Goal: Task Accomplishment & Management: Complete application form

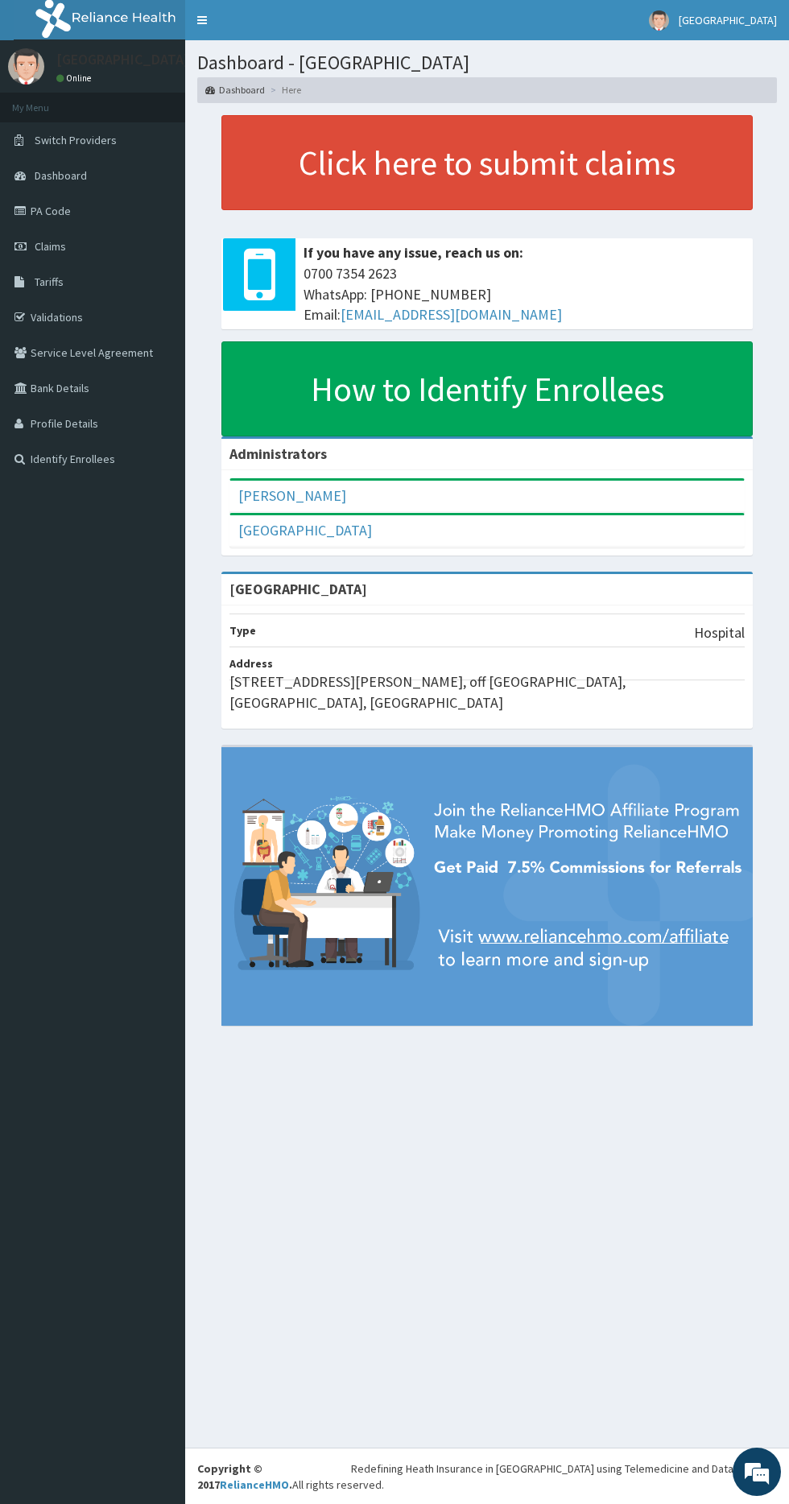
click at [74, 251] on link "Claims" at bounding box center [92, 246] width 185 height 35
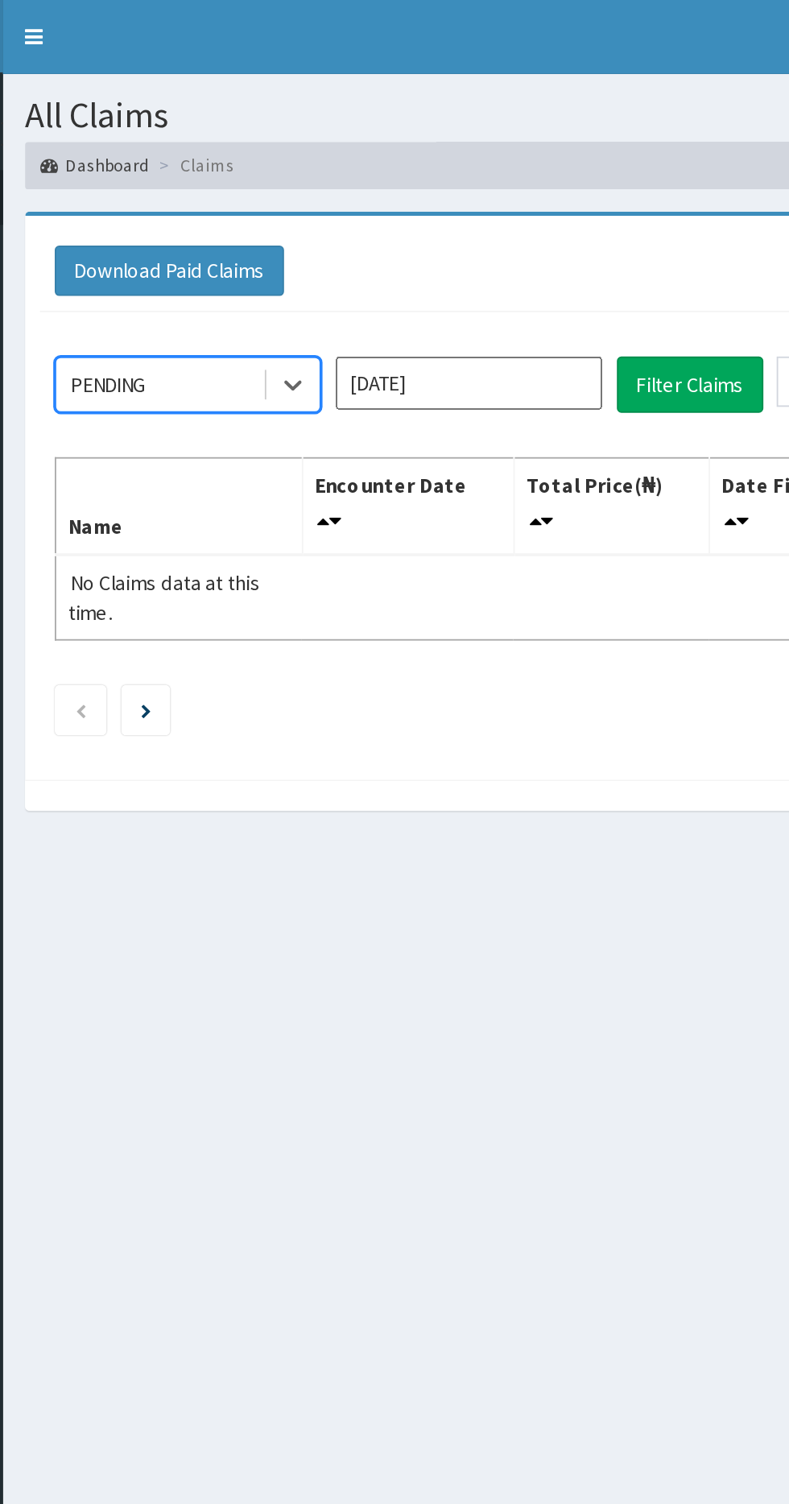
click at [204, 32] on link "Toggle navigation" at bounding box center [202, 20] width 34 height 40
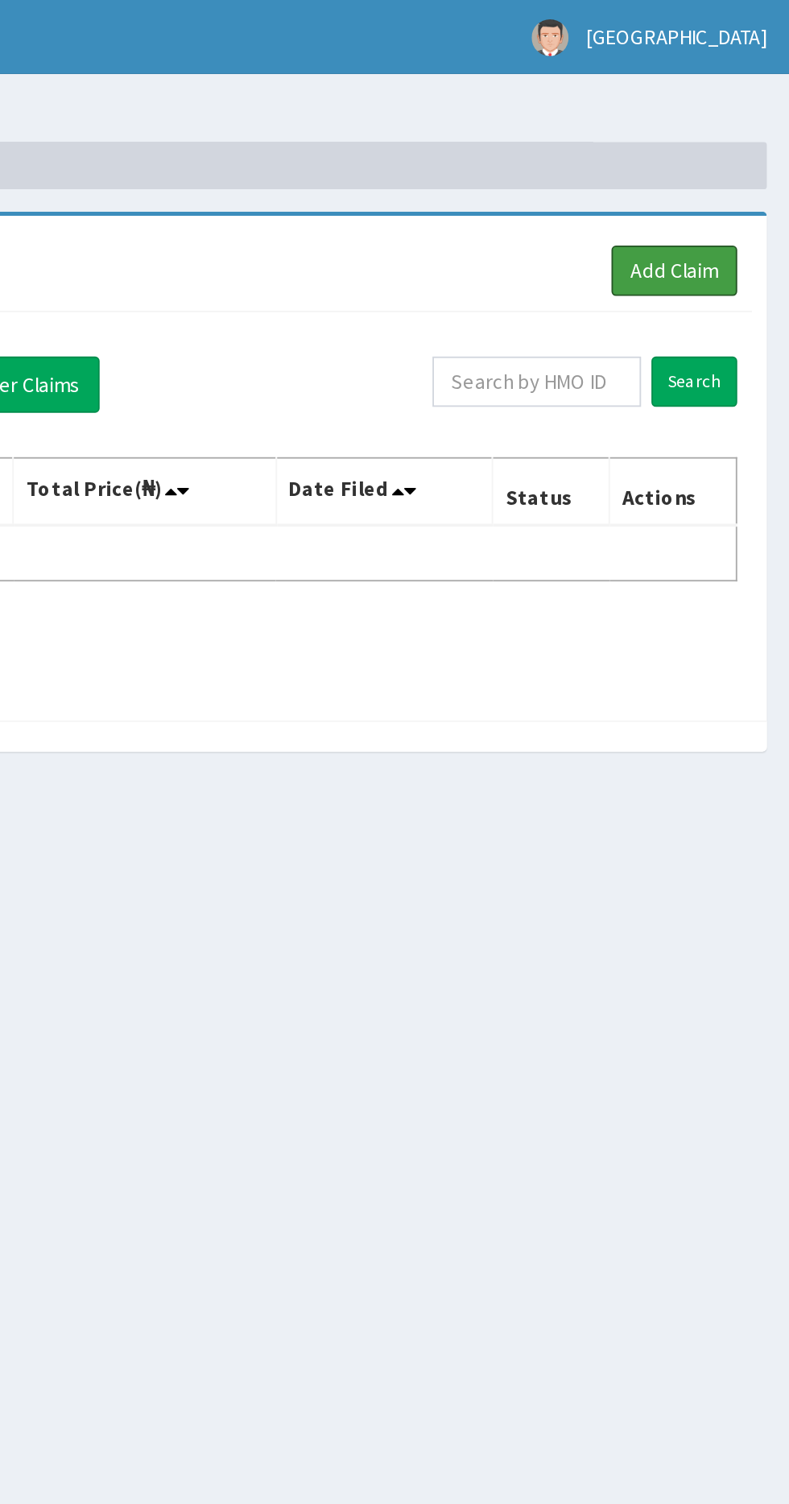
click at [731, 151] on link "Add Claim" at bounding box center [727, 147] width 68 height 27
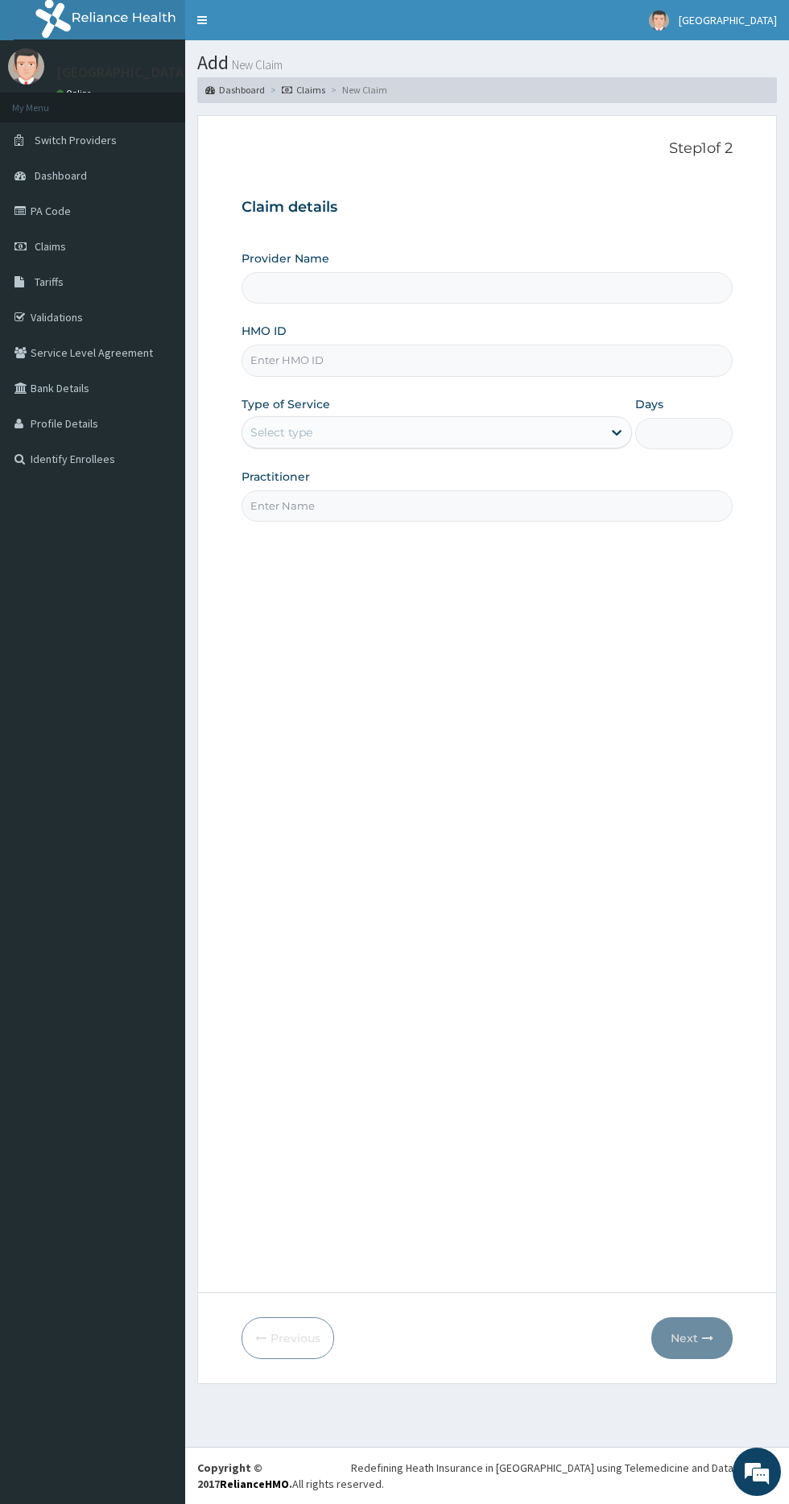
type input "Saint Benedict Medical Center"
click at [316, 359] on input "HMO ID" at bounding box center [487, 360] width 491 height 31
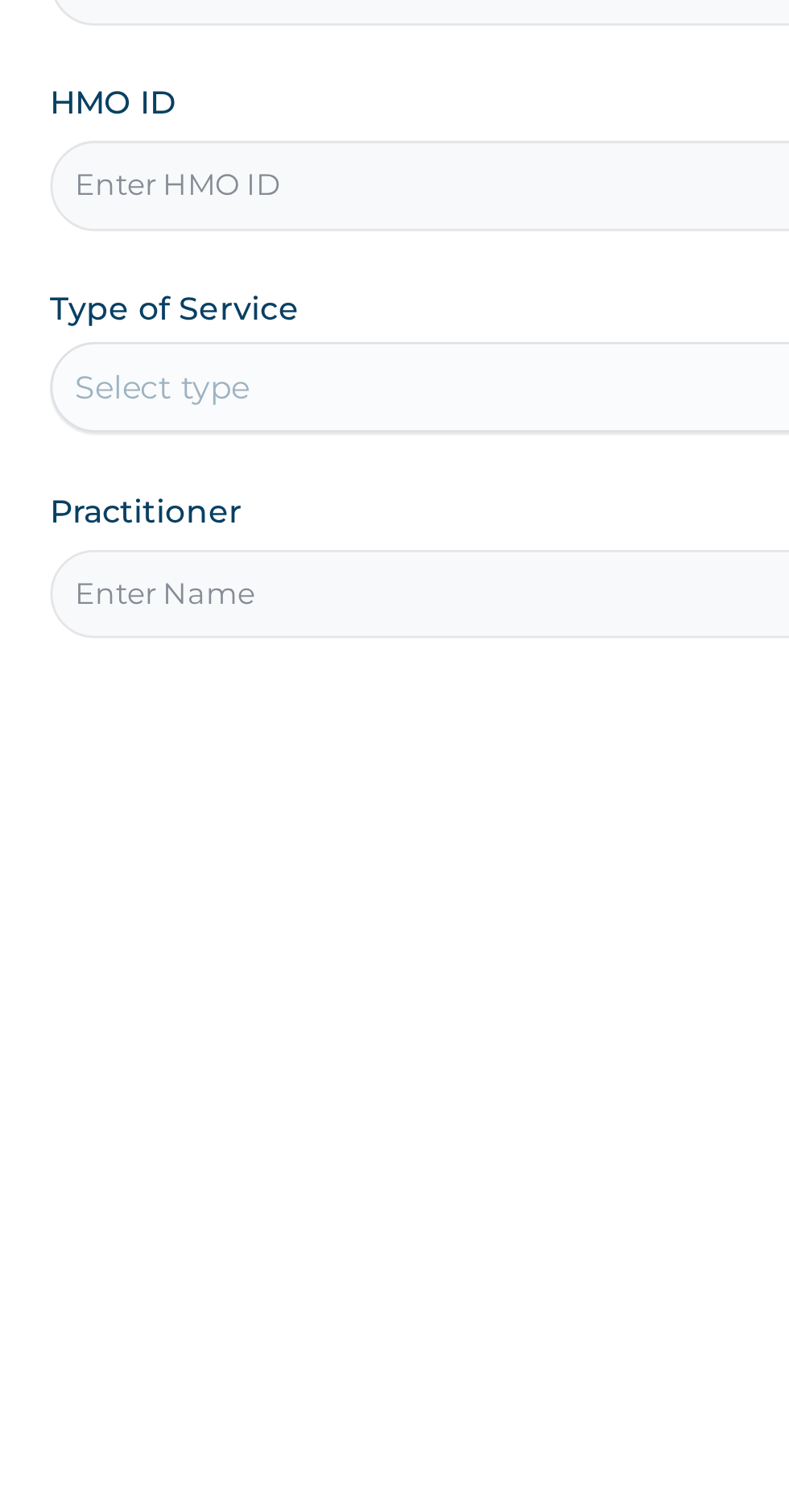
click at [299, 426] on div "Select type" at bounding box center [281, 432] width 62 height 16
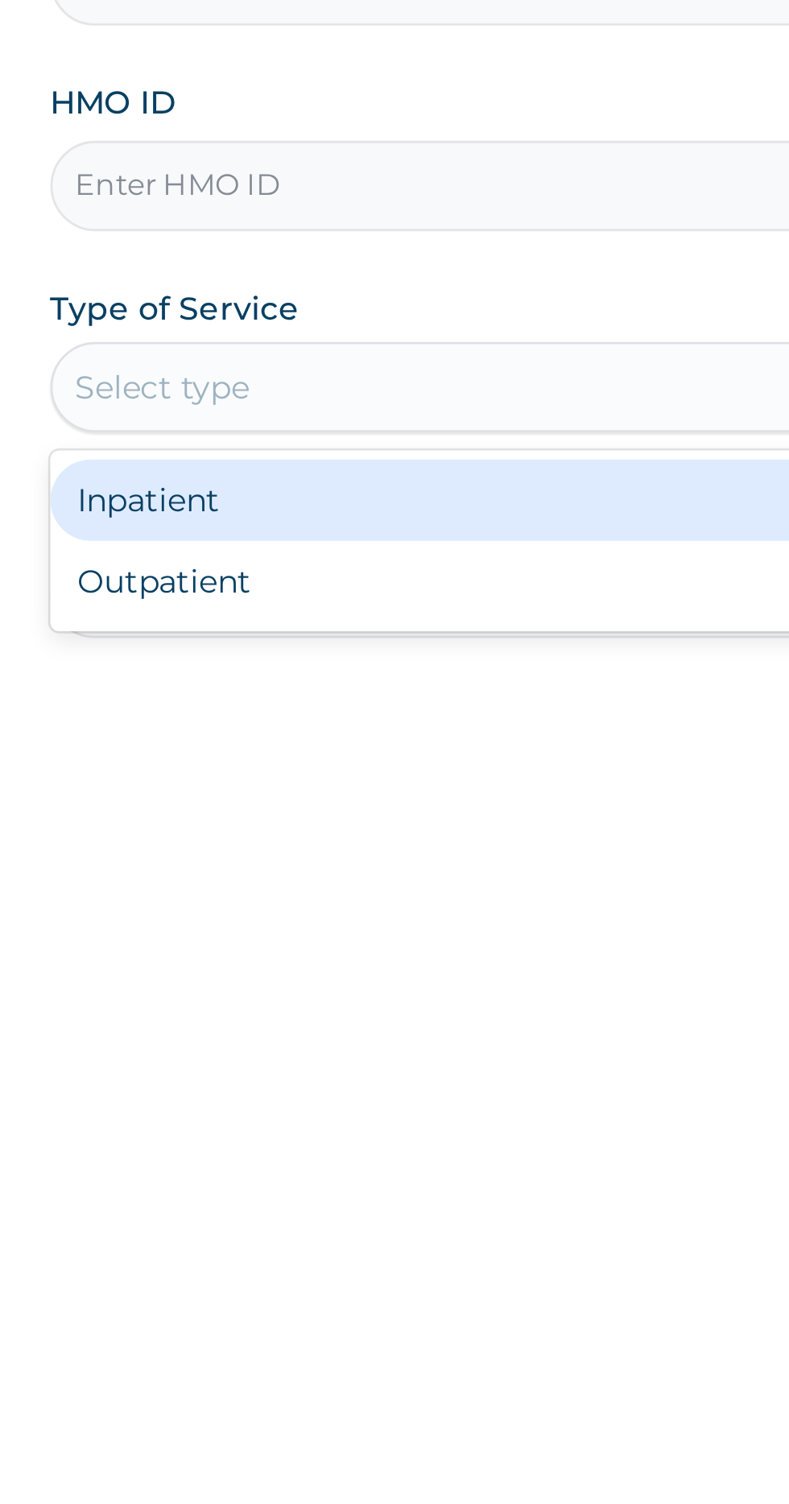
click at [298, 428] on div "Select type" at bounding box center [281, 432] width 62 height 16
click at [287, 433] on div "Select type" at bounding box center [281, 432] width 62 height 16
click at [434, 491] on div "Outpatient" at bounding box center [437, 501] width 391 height 29
type input "1"
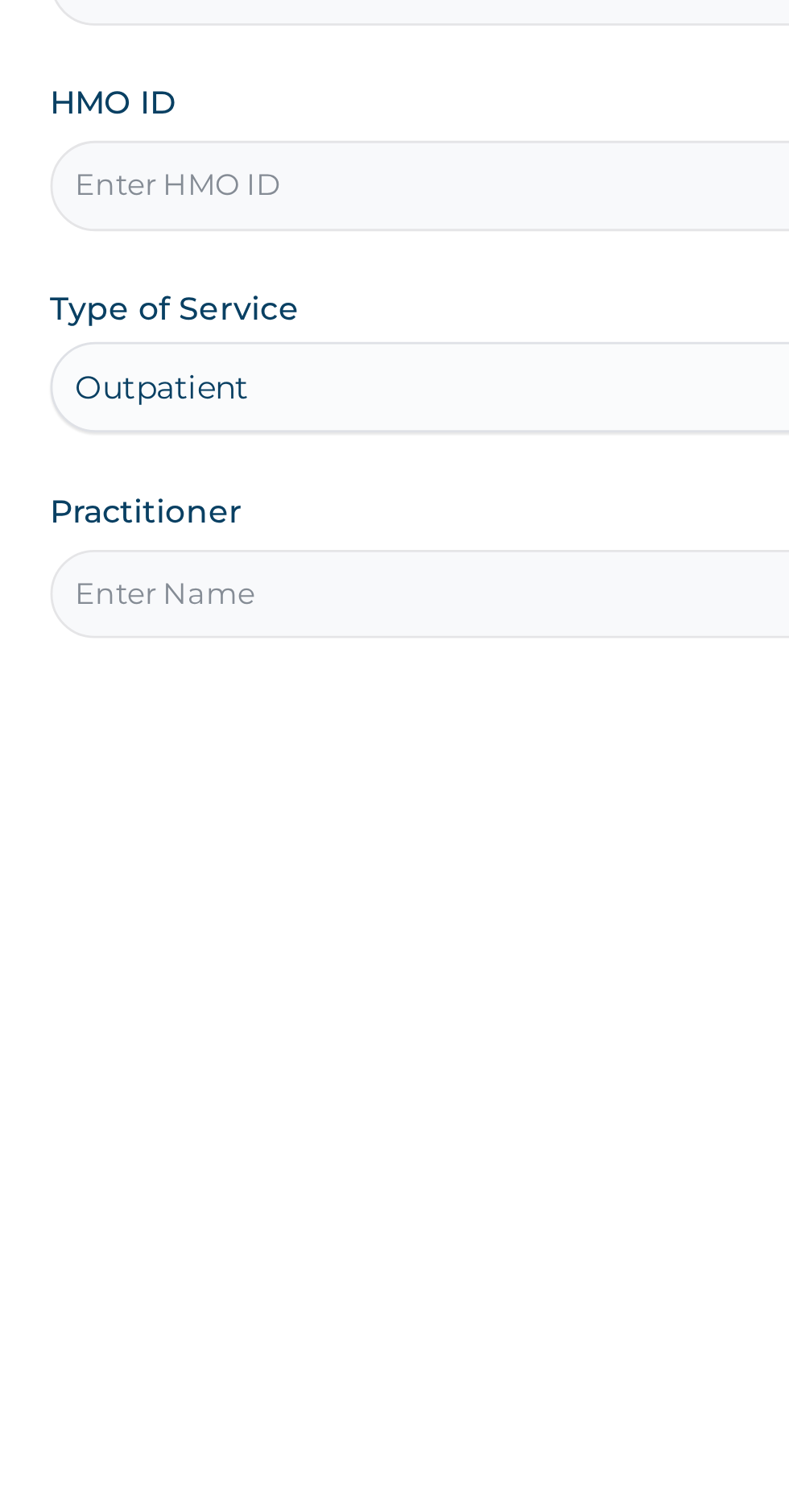
click at [428, 504] on input "Practitioner" at bounding box center [487, 505] width 491 height 31
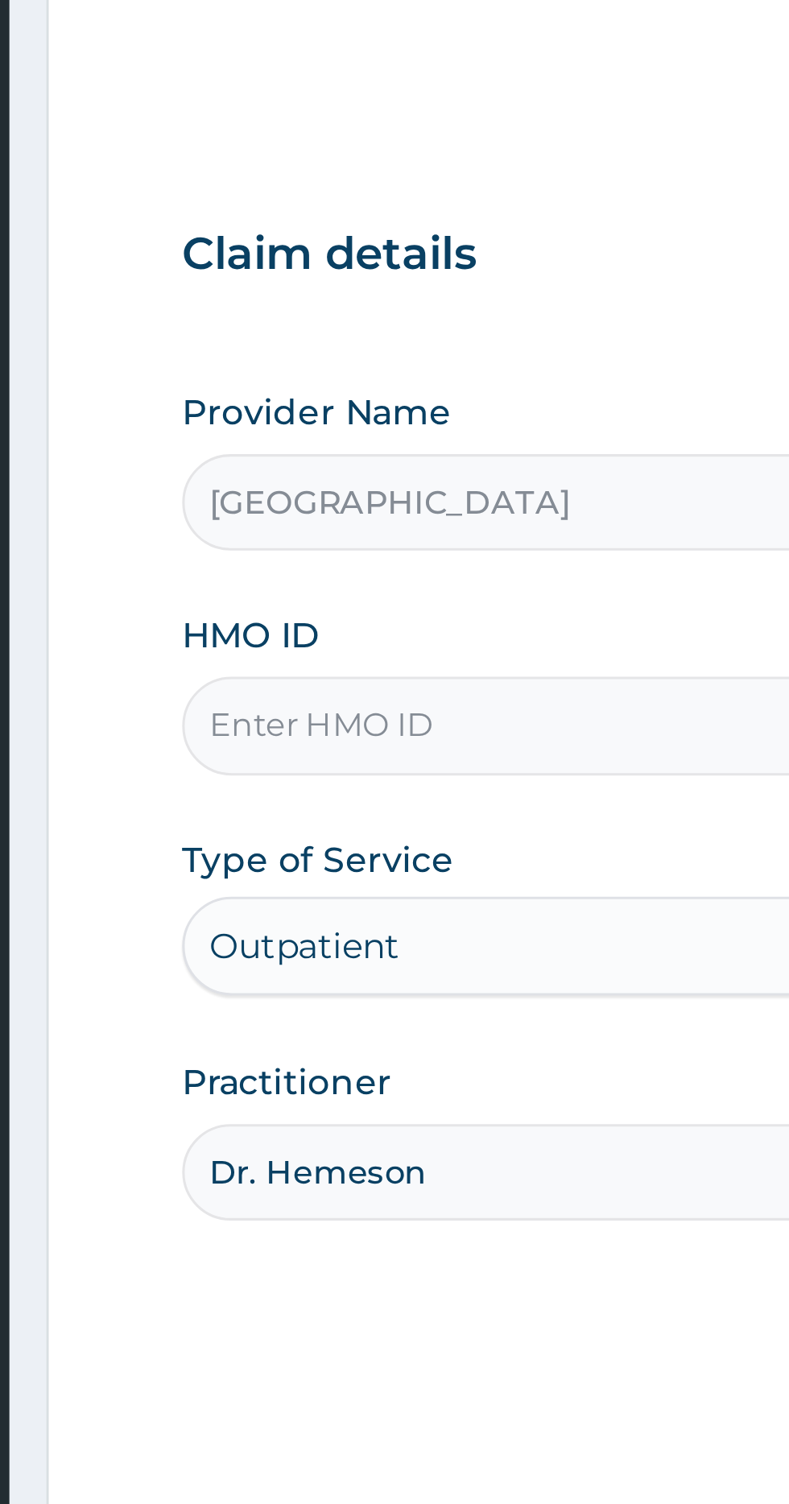
type input "Dr. Hemeson"
click at [285, 355] on input "HMO ID" at bounding box center [487, 360] width 491 height 31
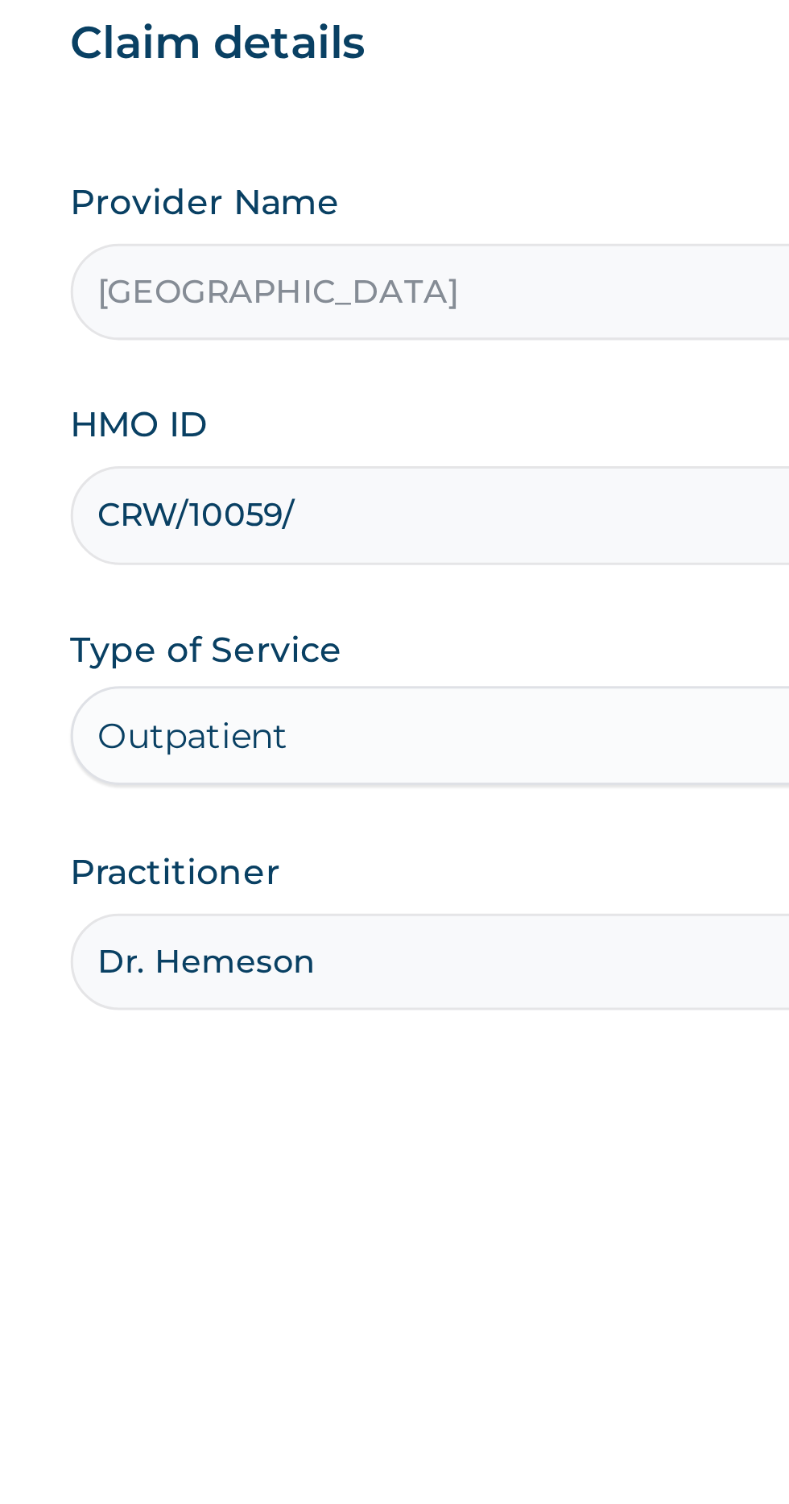
type input "CRW/10059/A"
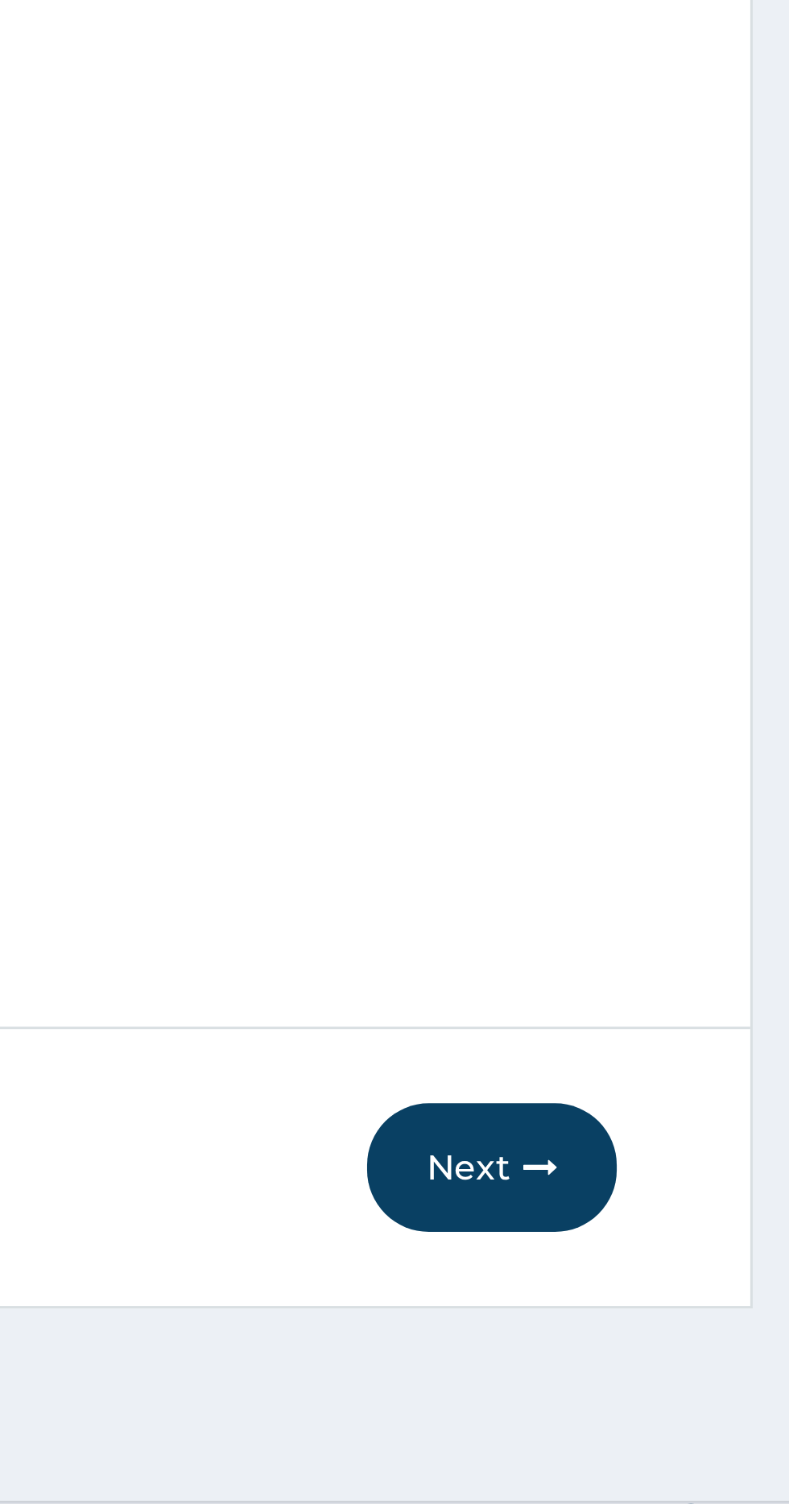
click at [703, 1334] on icon "button" at bounding box center [707, 1338] width 11 height 11
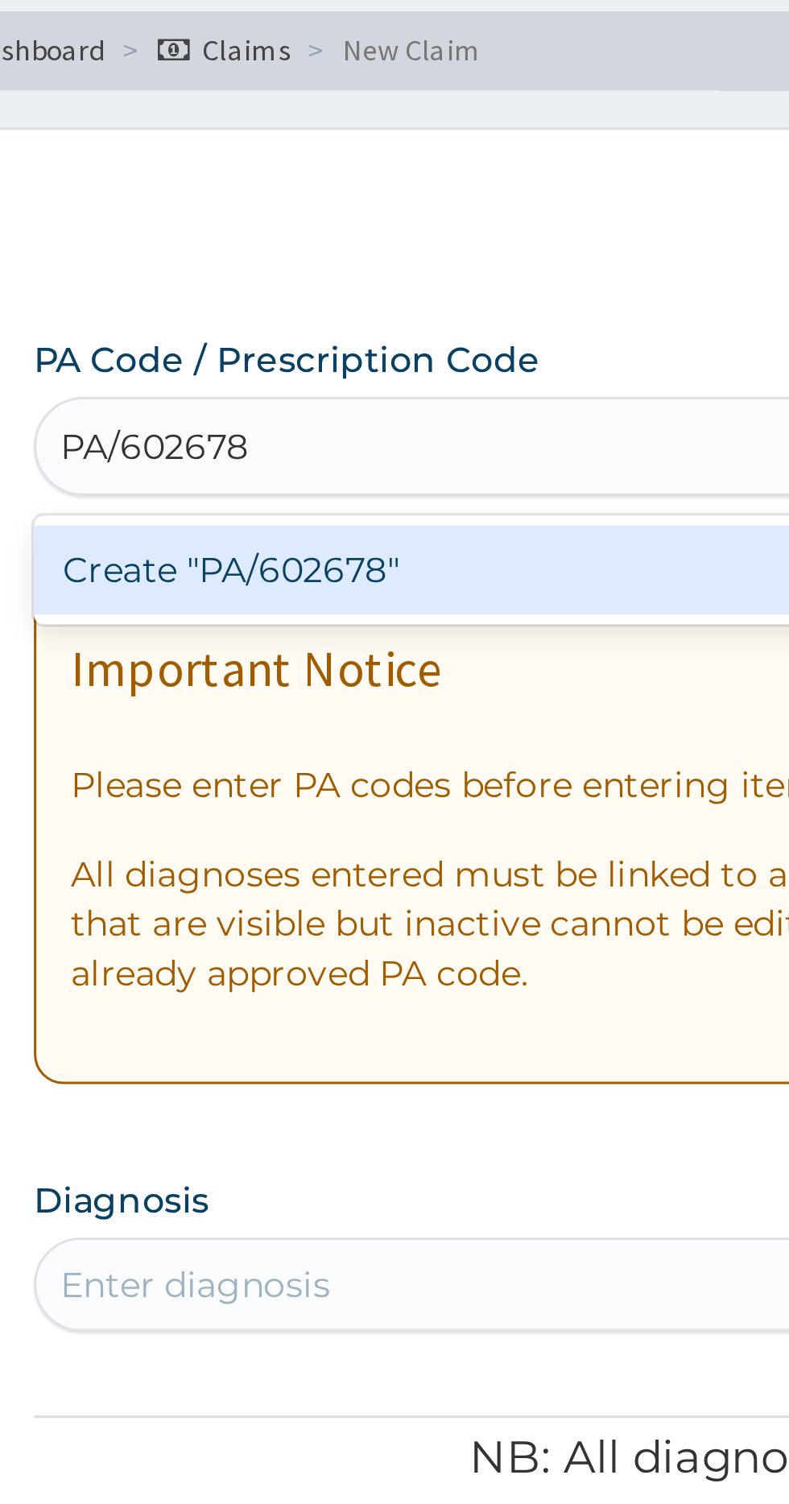
click at [423, 254] on div "Create "PA/602678"" at bounding box center [405, 259] width 326 height 29
type input "PA/602678"
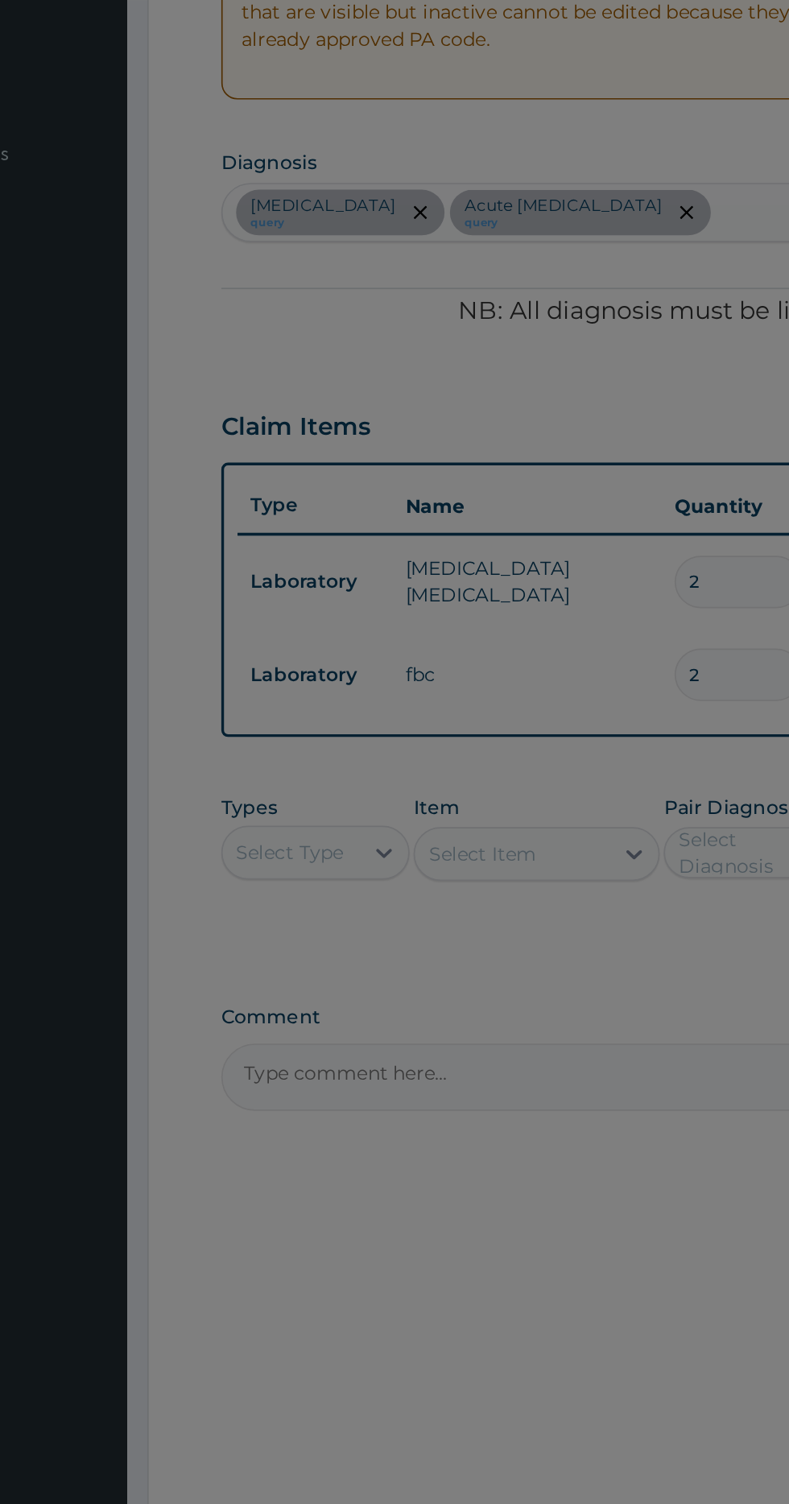
click at [424, 1128] on div "🔴 Important Diagnosis items like this cannot be edited, but new diagnosis can b…" at bounding box center [394, 752] width 789 height 1504
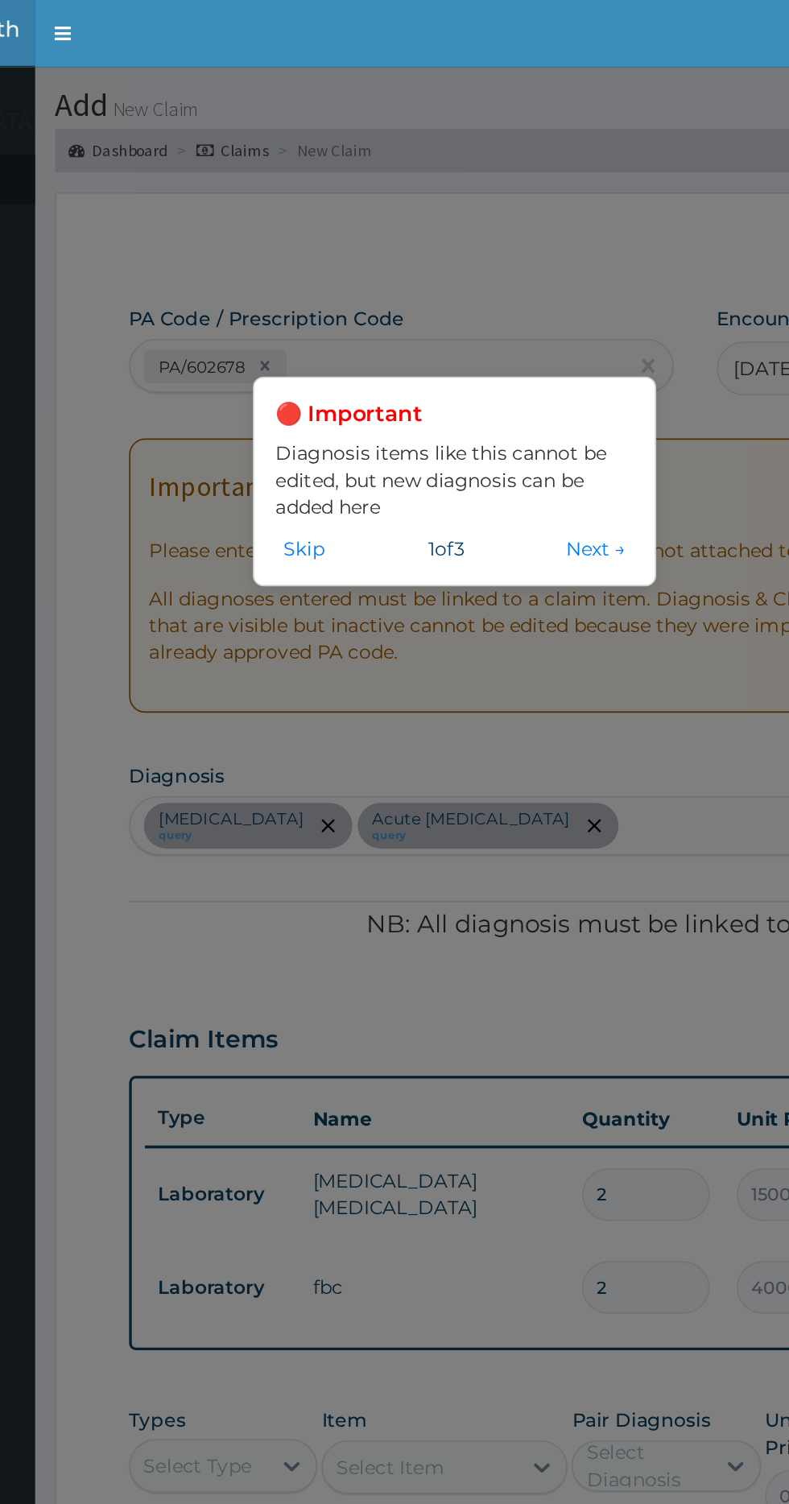
click at [519, 331] on button "Next →" at bounding box center [520, 329] width 45 height 18
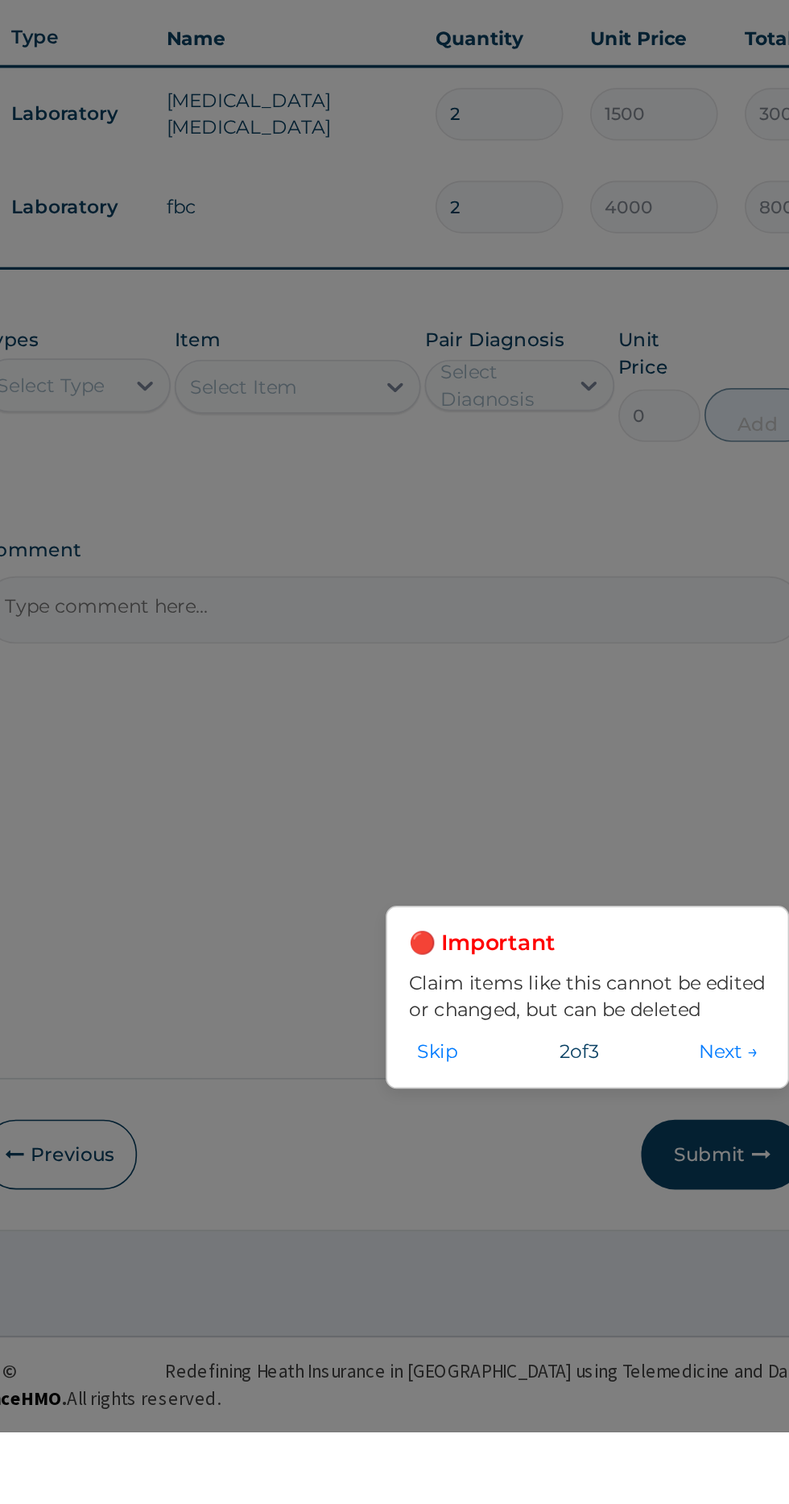
click at [681, 1285] on button "Next →" at bounding box center [688, 1277] width 45 height 18
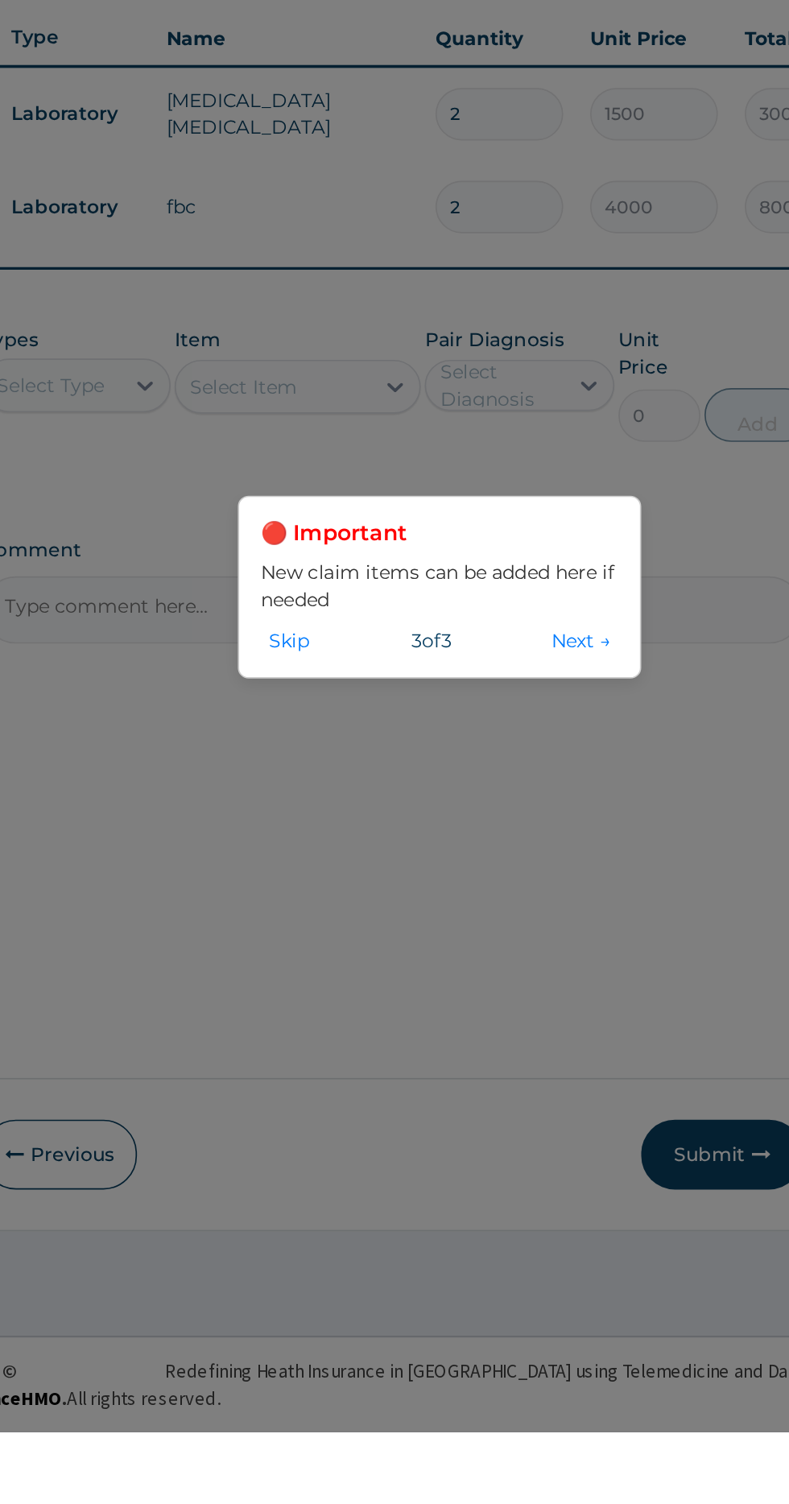
click at [601, 1040] on button "Next →" at bounding box center [599, 1031] width 45 height 18
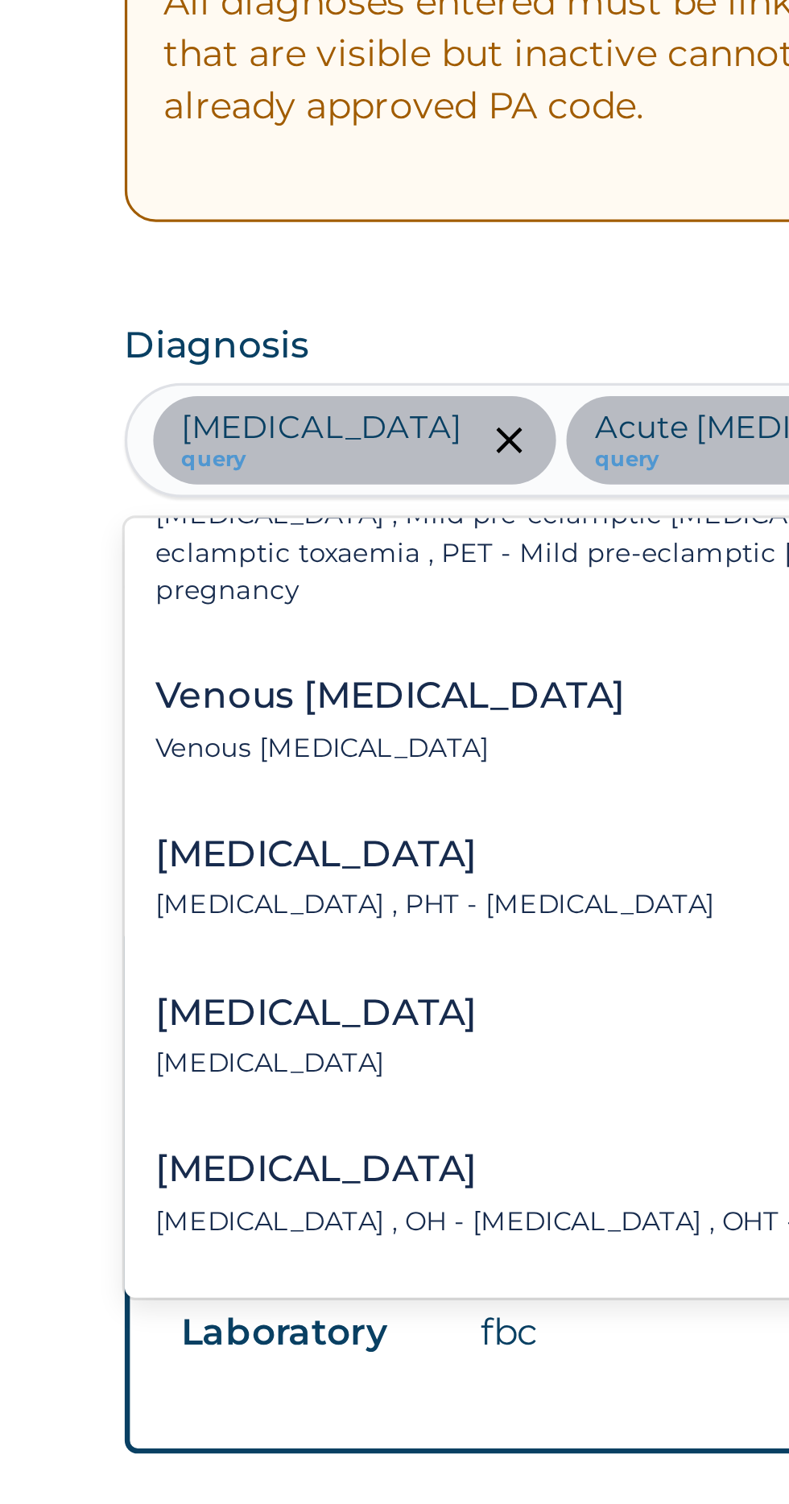
scroll to position [395, 0]
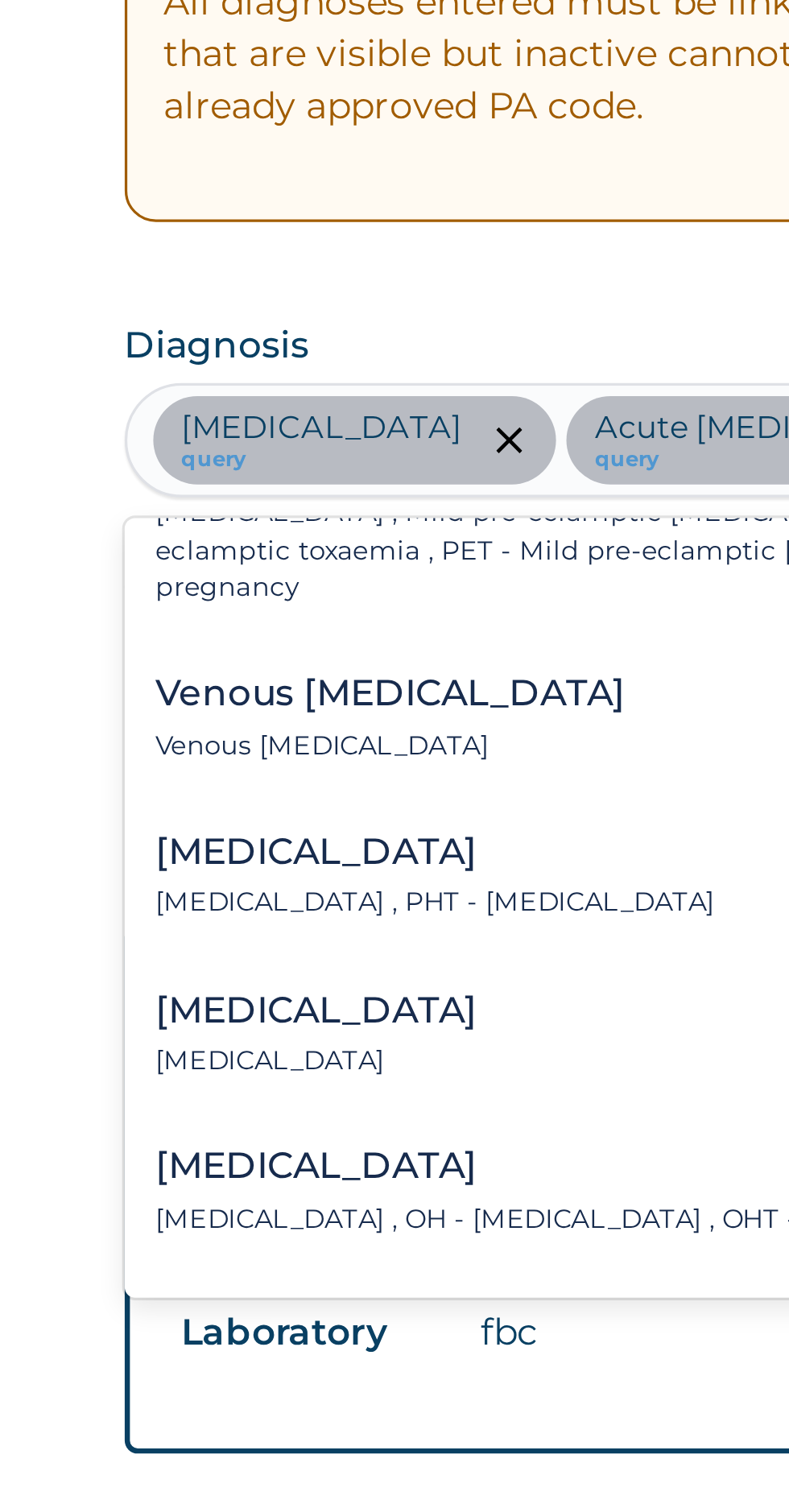
click at [351, 665] on div "Benign hypertension Benign hypertension" at bounding box center [301, 679] width 100 height 28
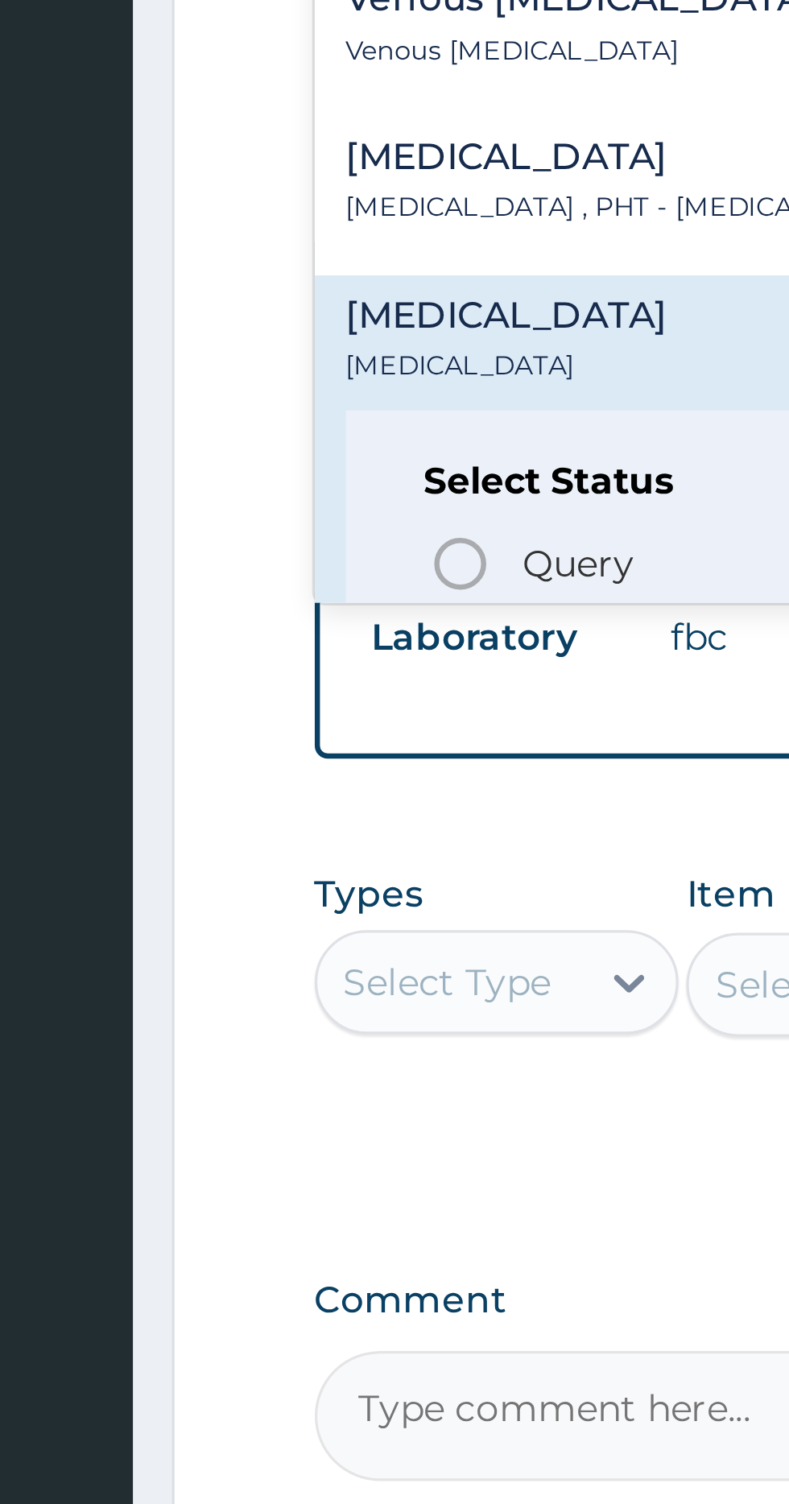
click at [289, 767] on icon "status option filled" at bounding box center [286, 776] width 19 height 19
type input "Hypertension"
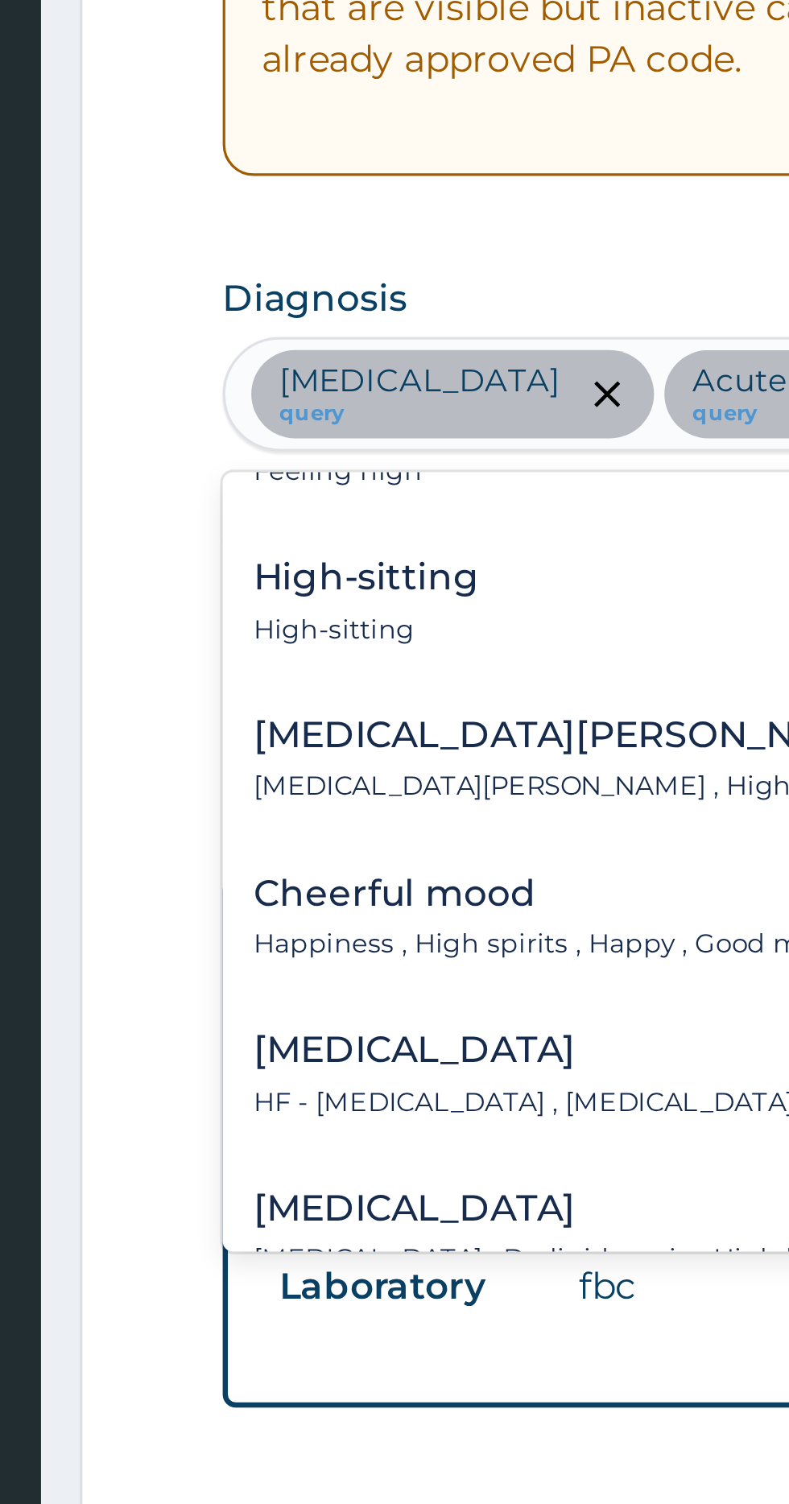
scroll to position [126, 0]
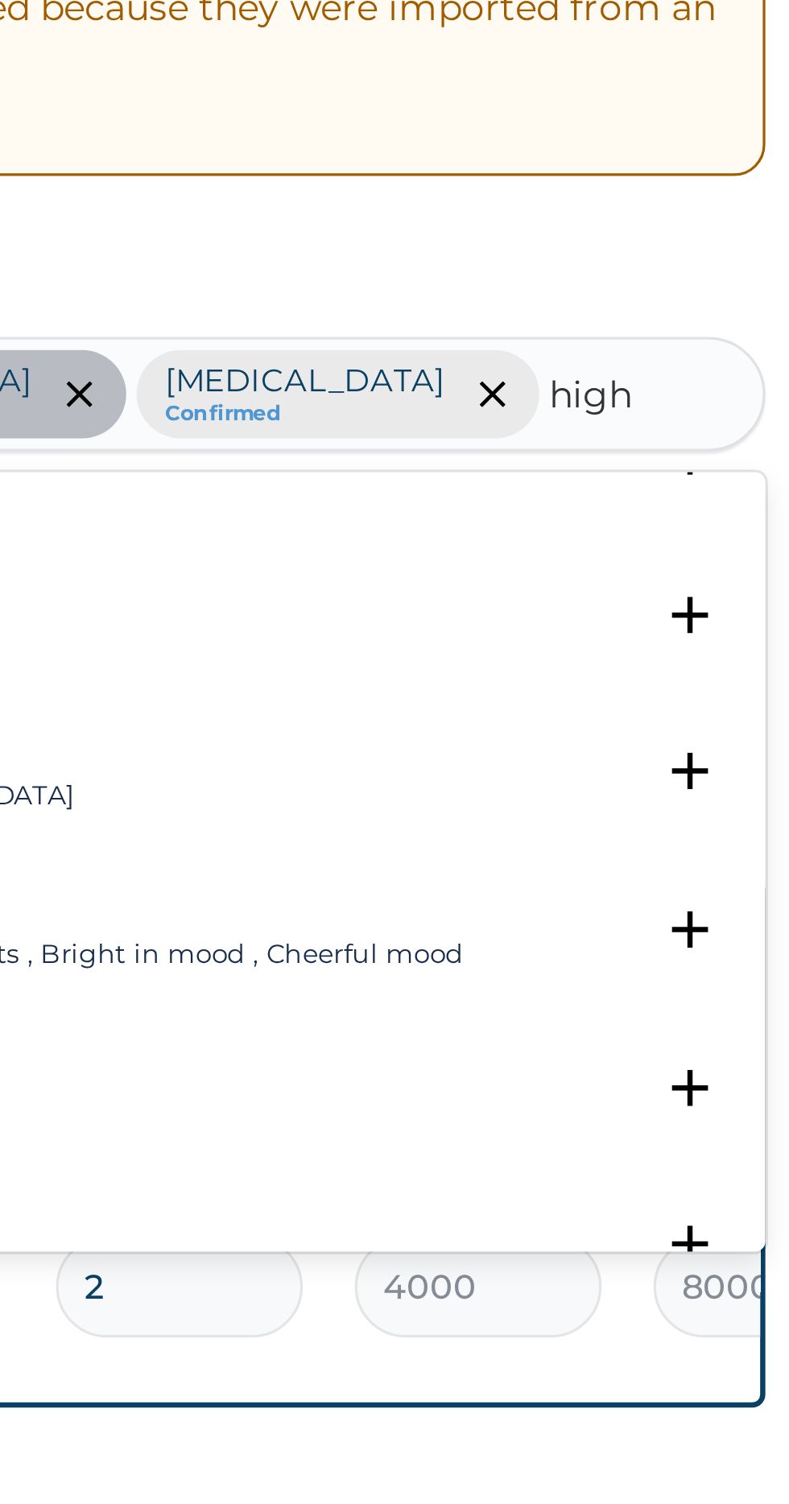
type input "high"
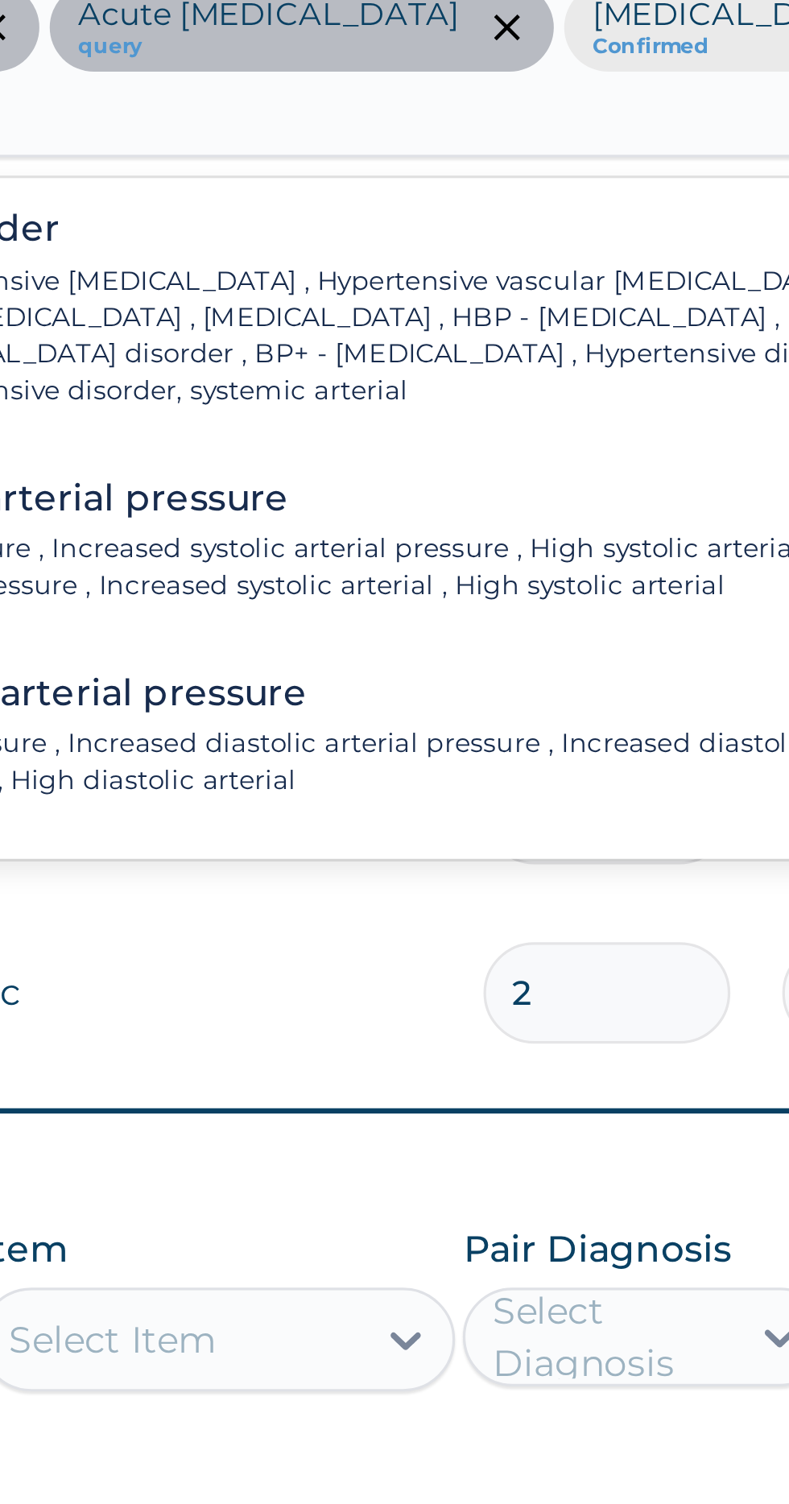
scroll to position [0, 0]
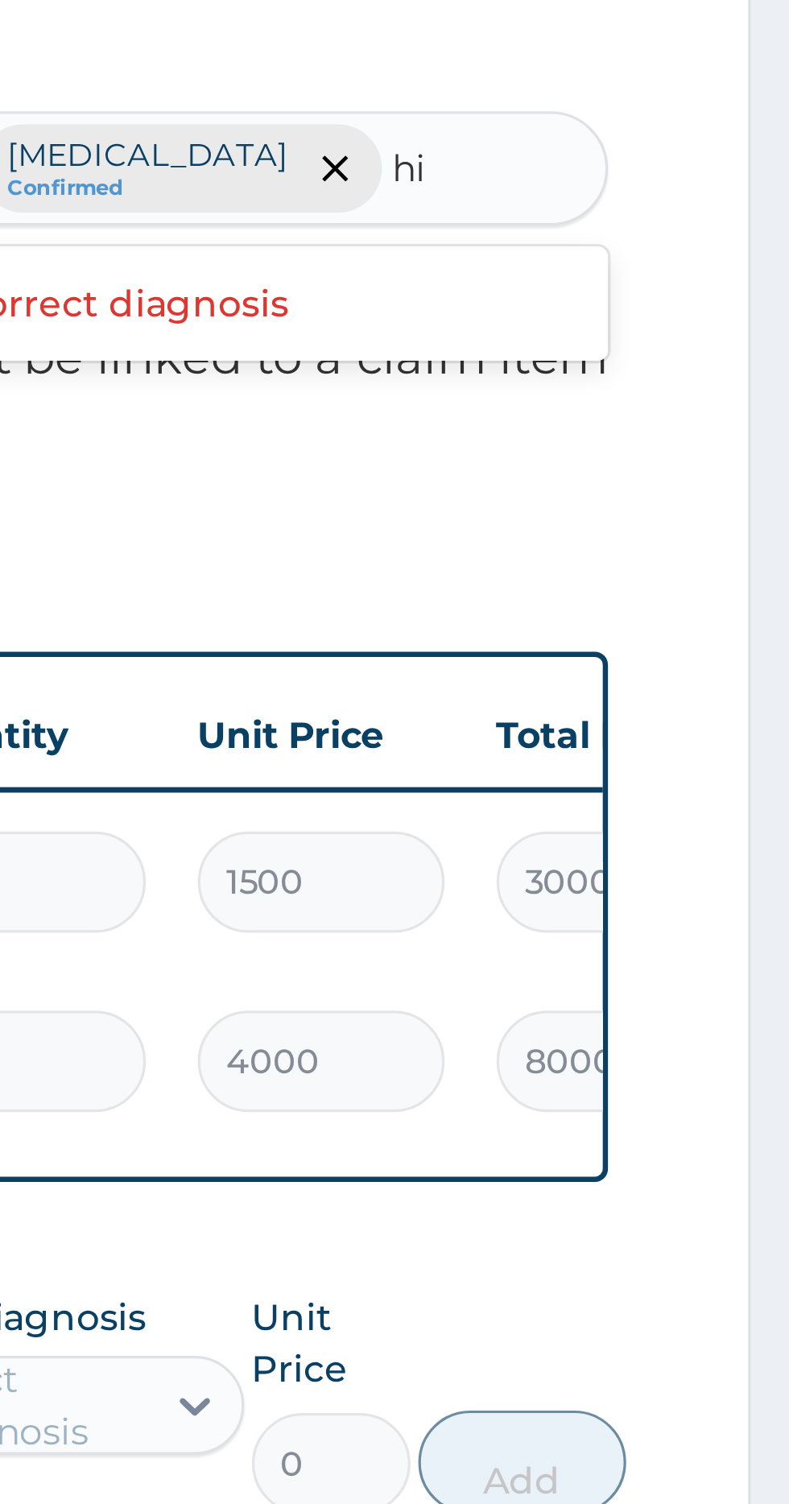
type input "h"
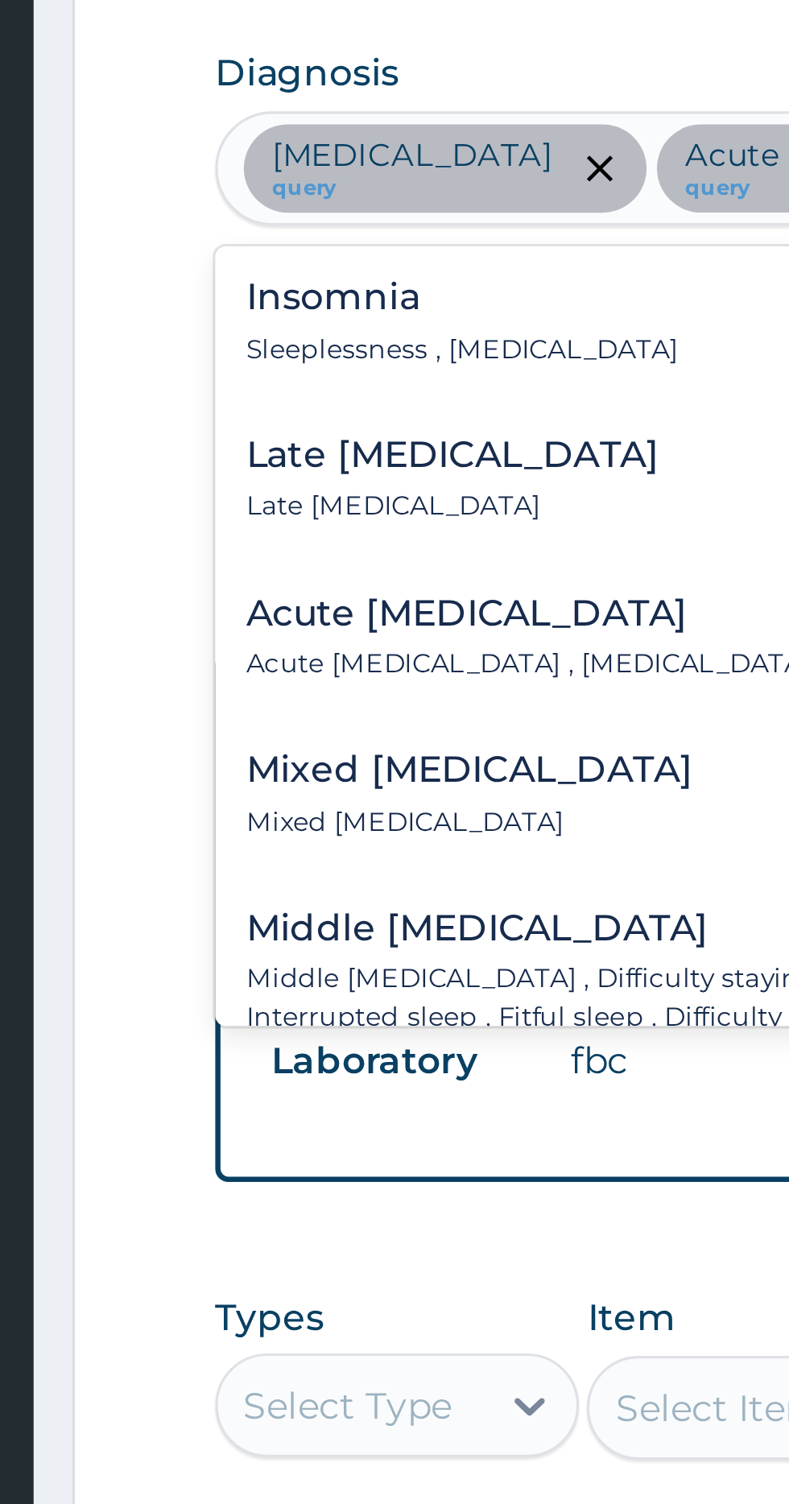
click at [279, 545] on p "Sleeplessness , Insomnia" at bounding box center [318, 550] width 134 height 11
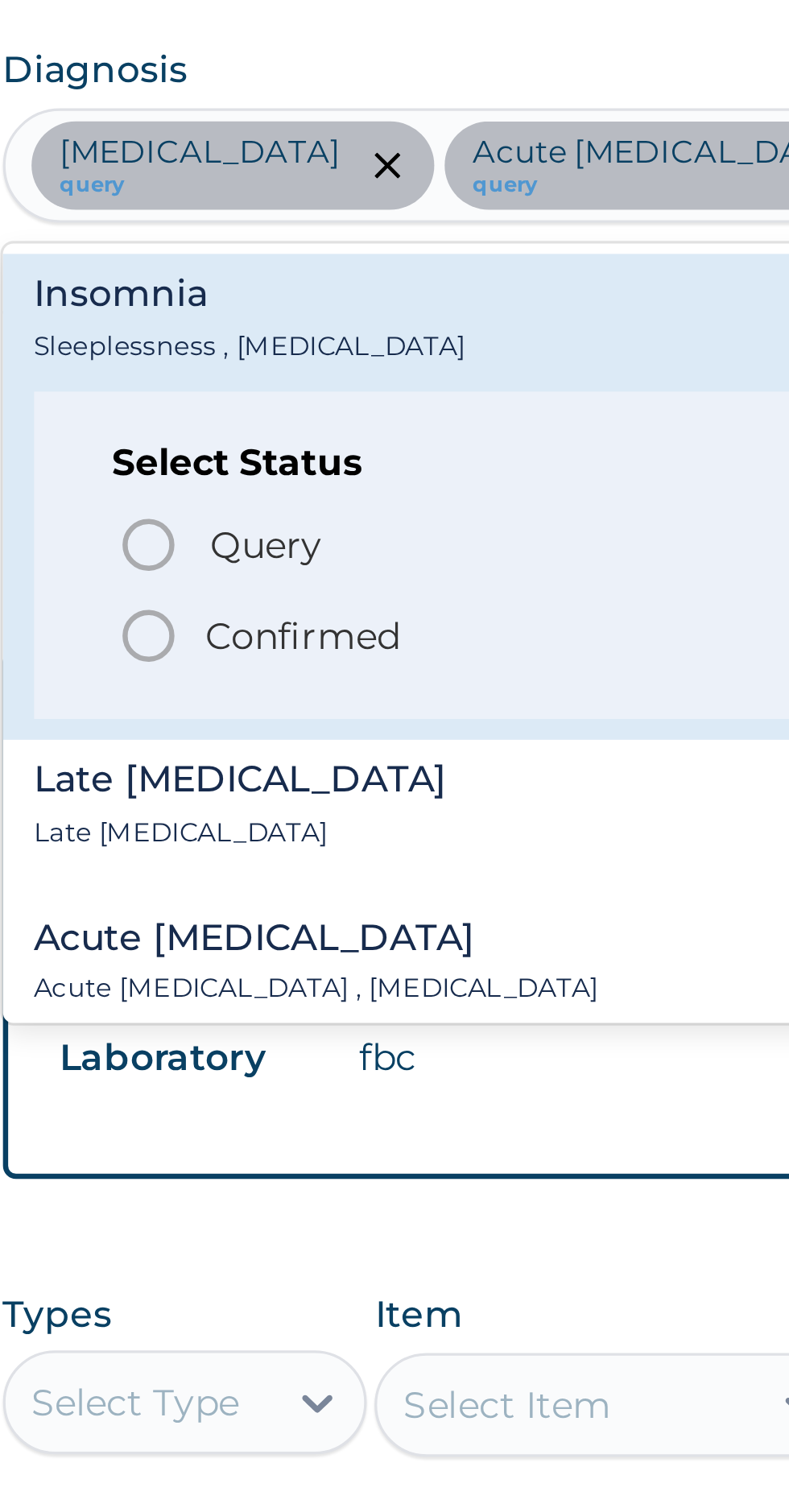
click at [287, 647] on icon "status option filled" at bounding box center [286, 640] width 19 height 19
type input "insomn"
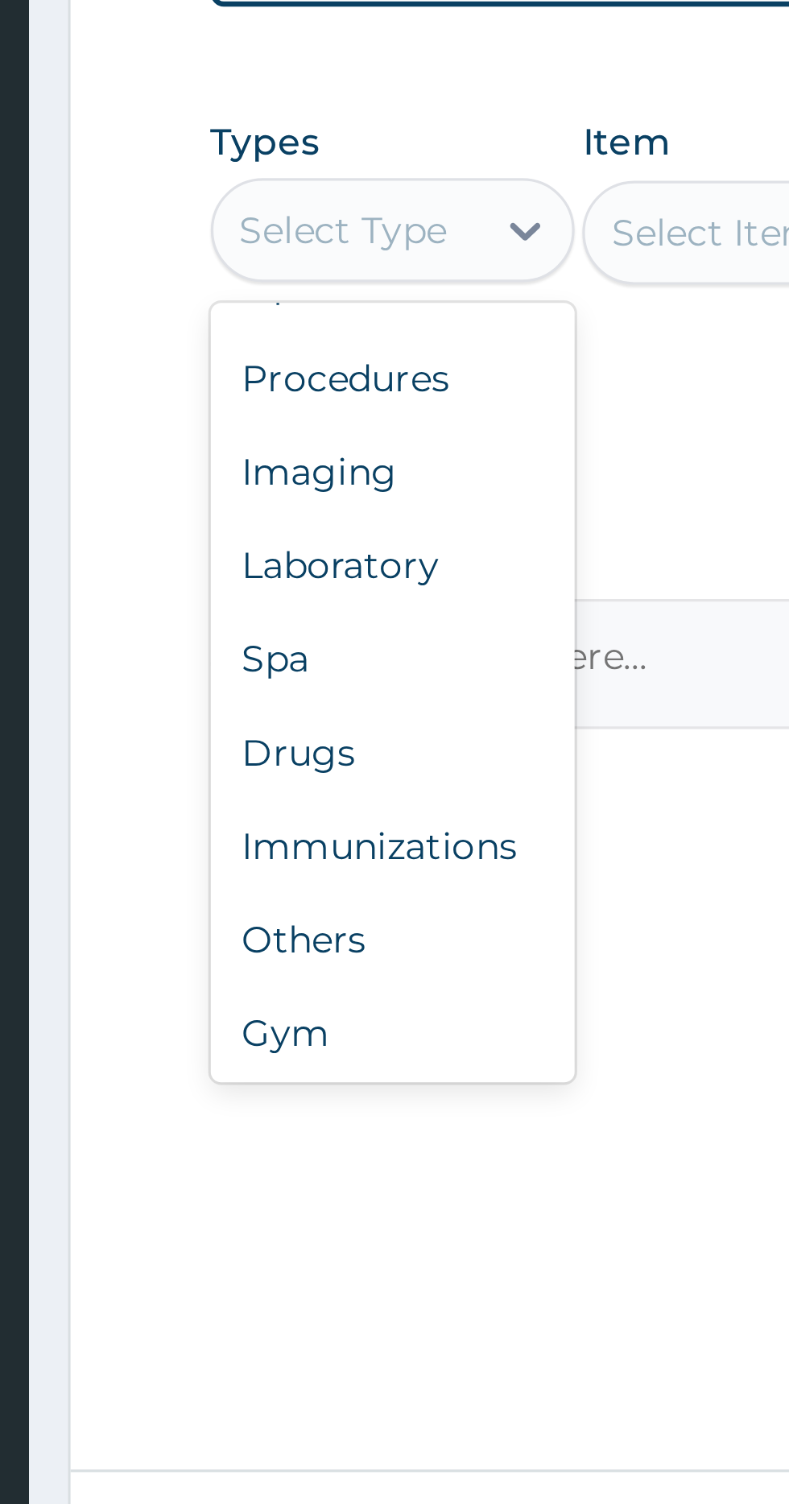
scroll to position [55, 0]
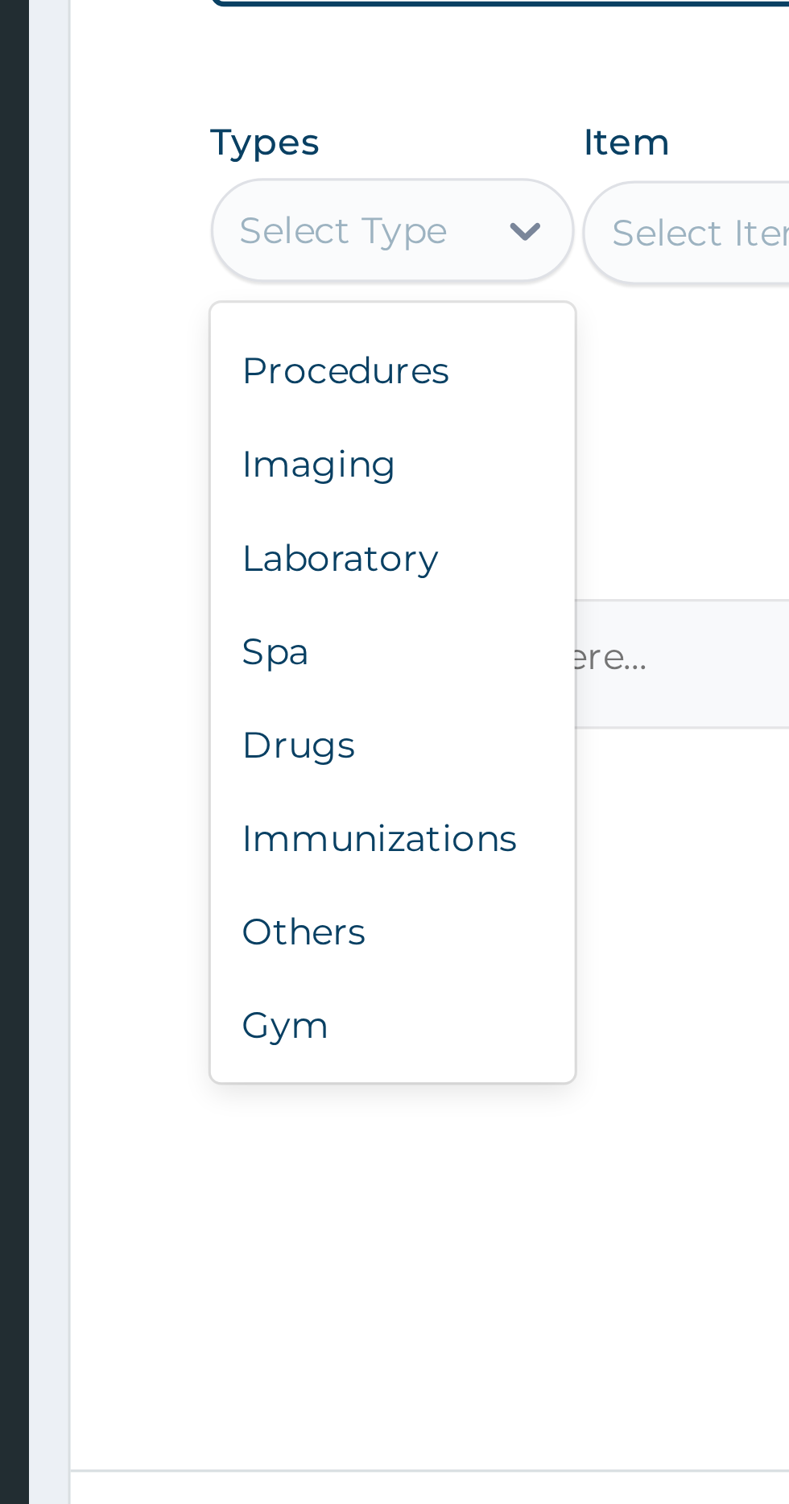
click at [292, 1053] on div "Drugs" at bounding box center [298, 1067] width 113 height 29
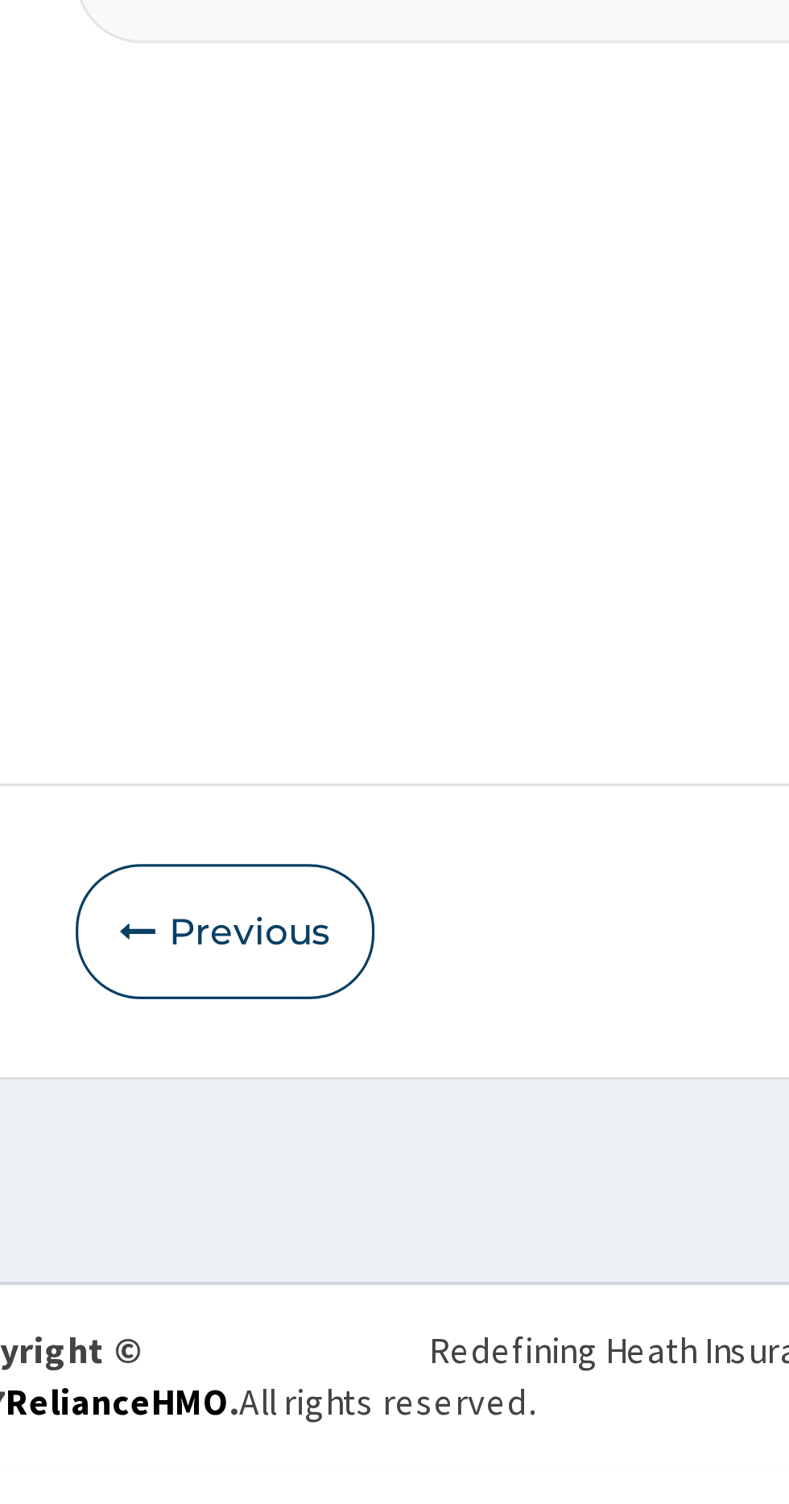
click at [295, 1359] on button "Previous" at bounding box center [288, 1338] width 93 height 42
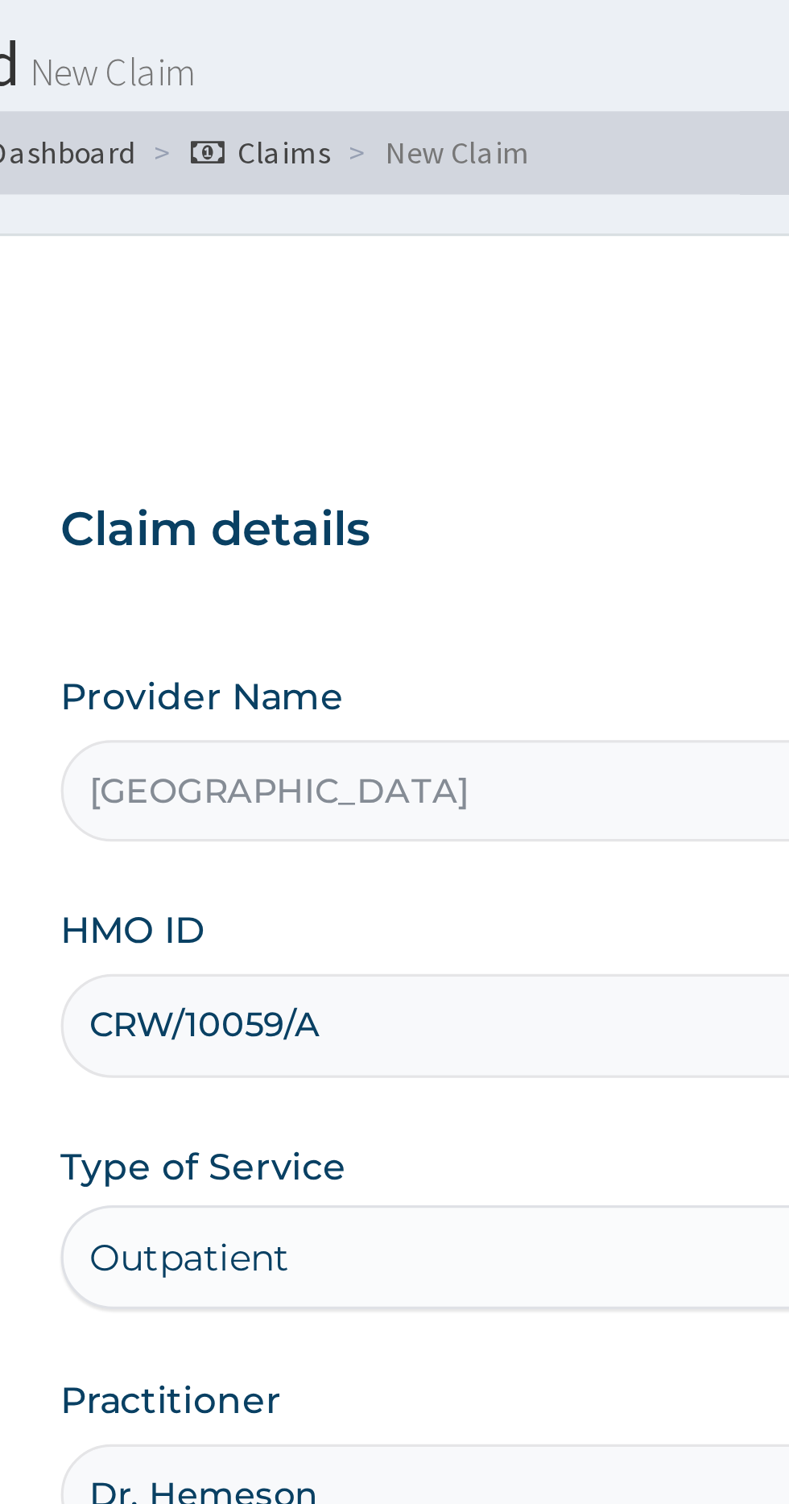
scroll to position [0, 0]
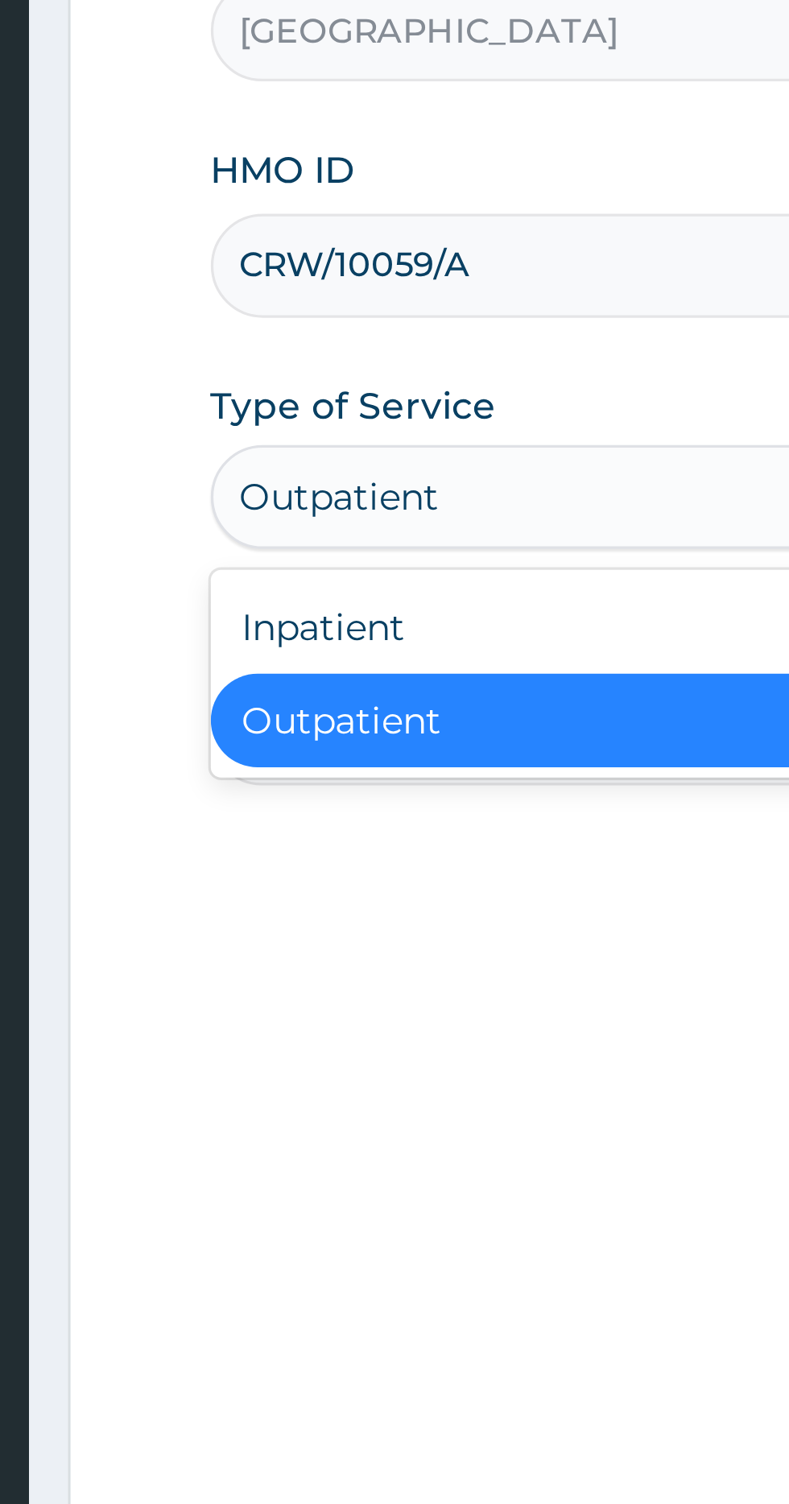
click at [346, 467] on div "Inpatient" at bounding box center [437, 472] width 391 height 29
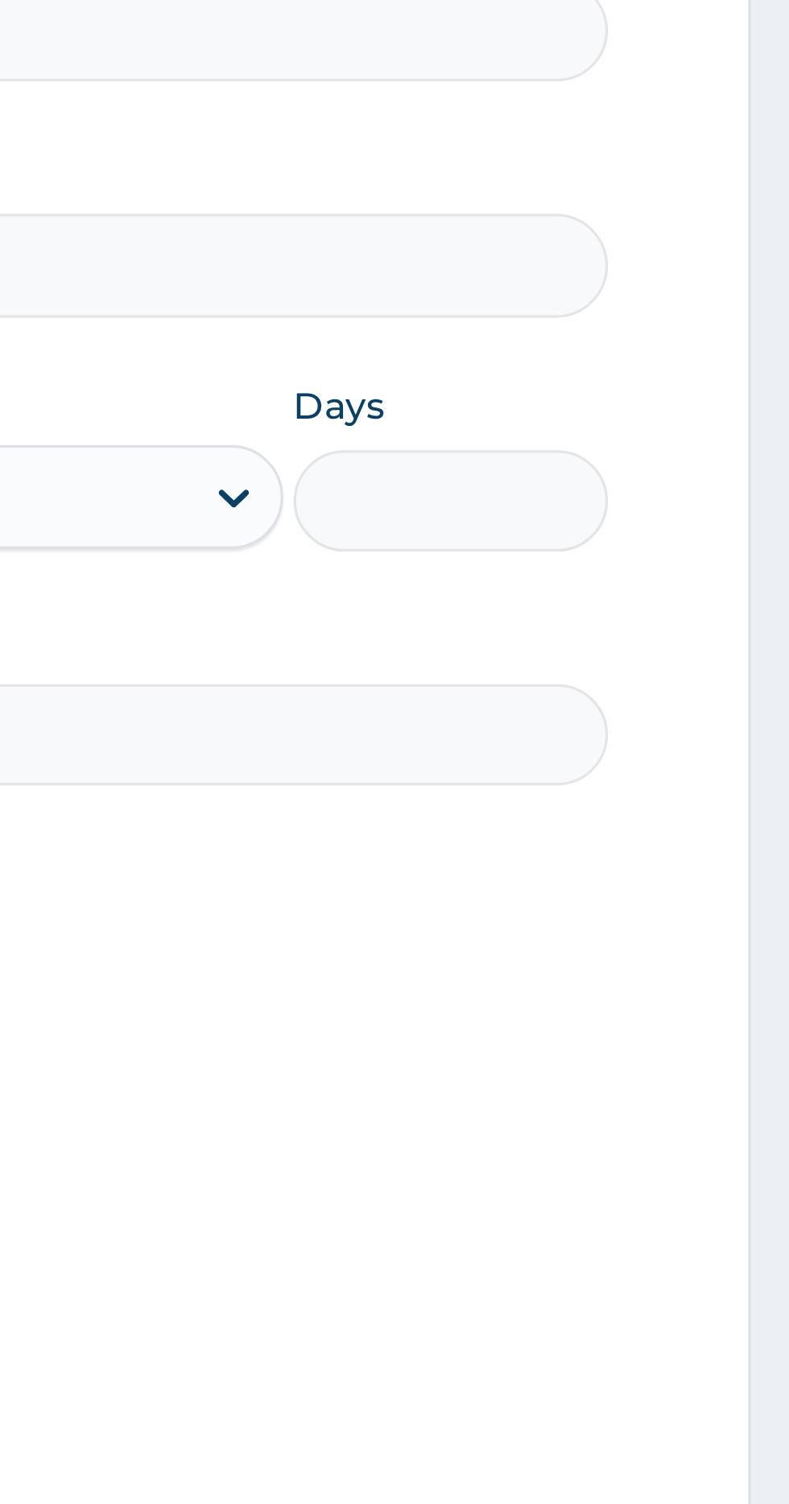
click at [701, 433] on input "Days" at bounding box center [683, 433] width 97 height 31
type input "3"
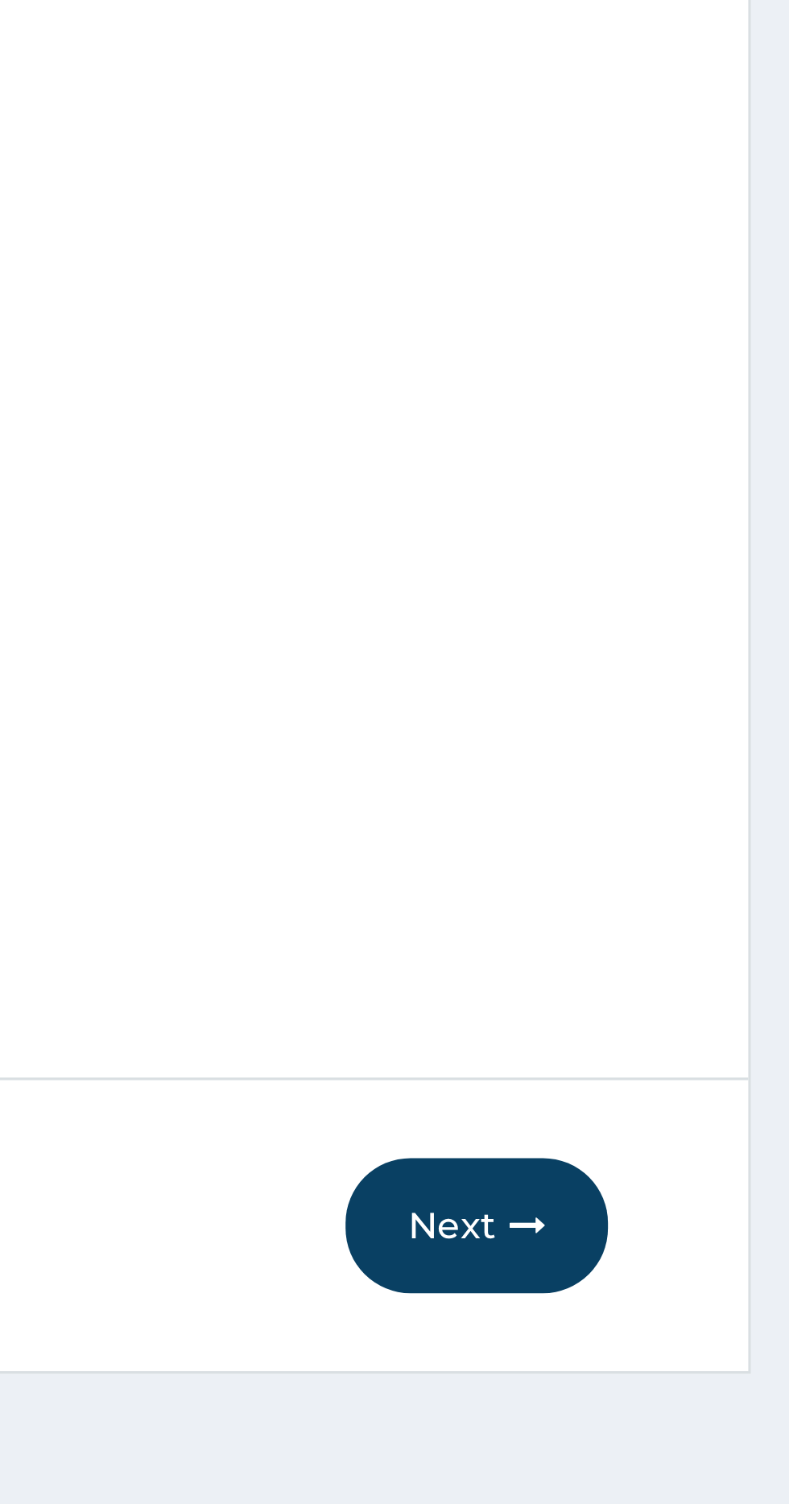
click at [699, 1339] on button "Next" at bounding box center [691, 1338] width 81 height 42
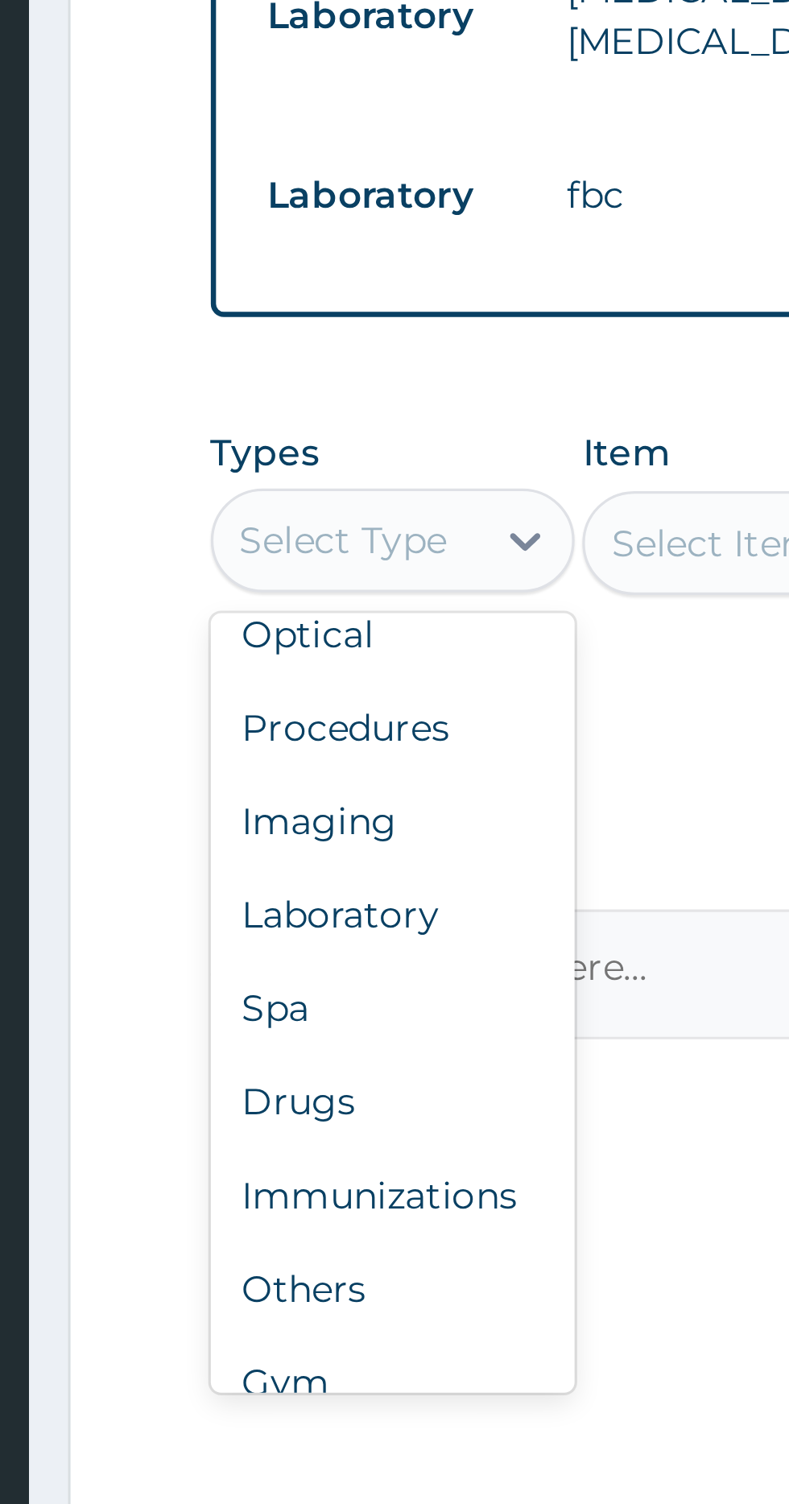
scroll to position [55, 0]
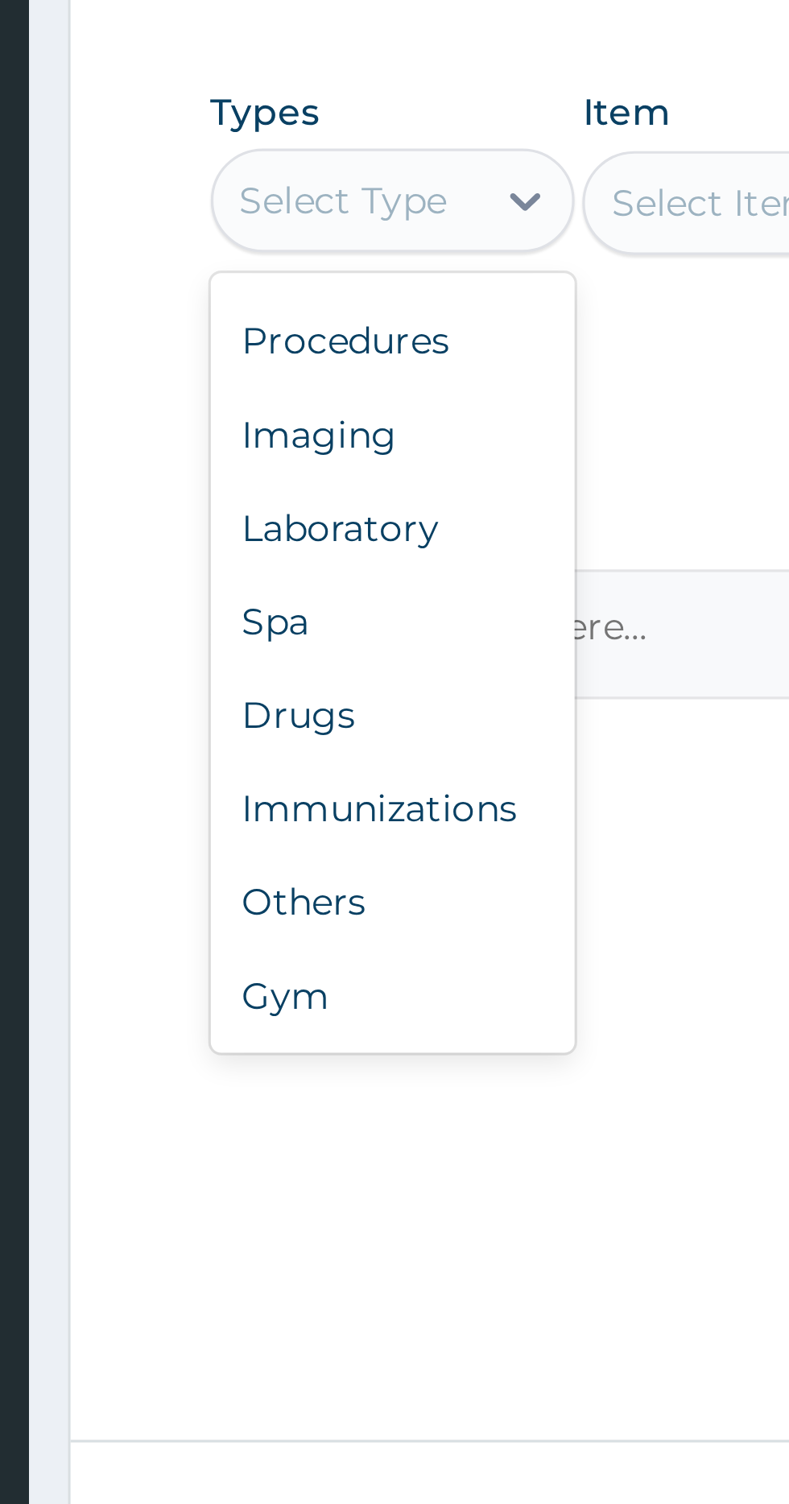
click at [308, 1053] on div "Drugs" at bounding box center [298, 1067] width 113 height 29
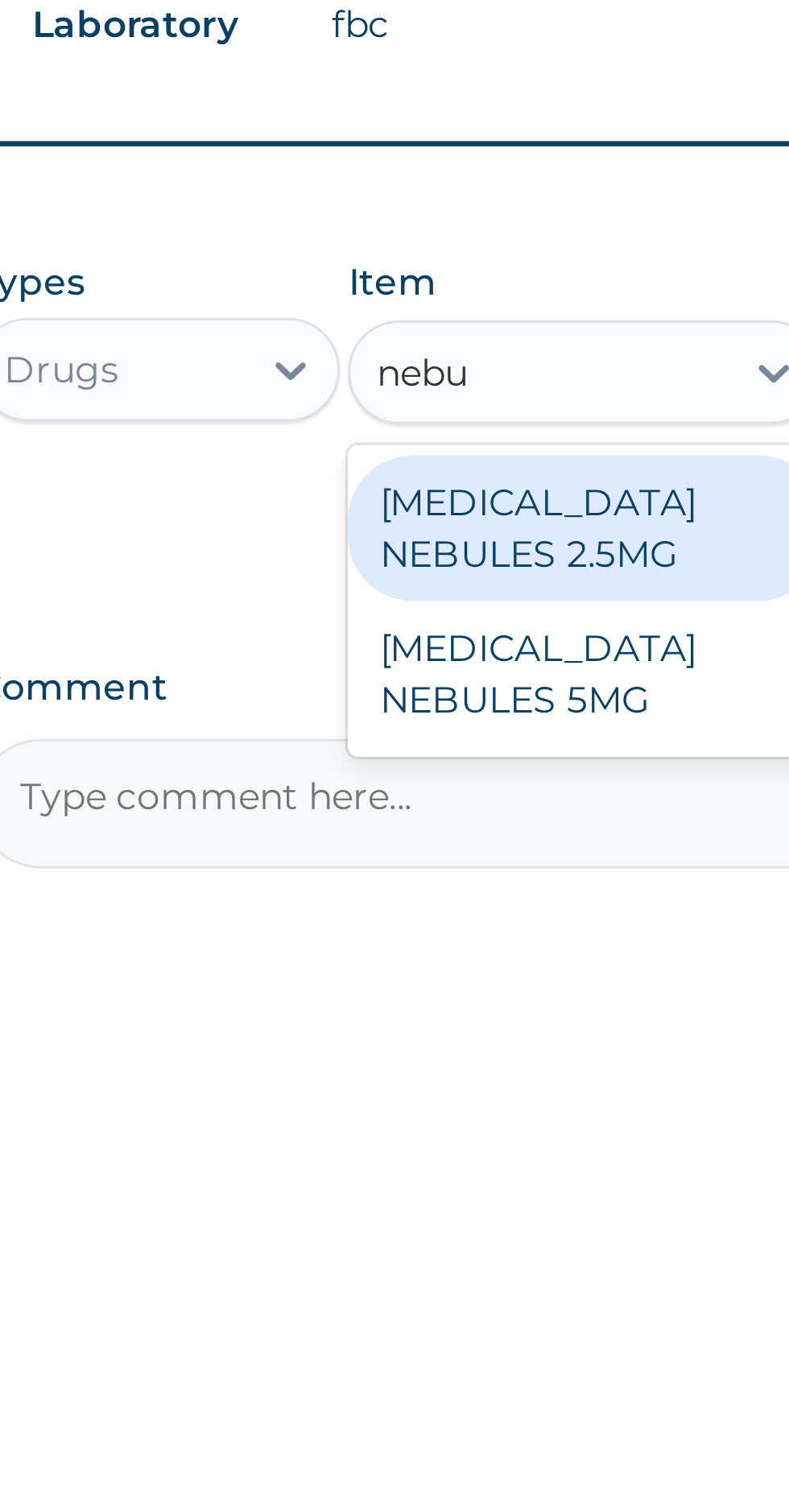
type input "nebu"
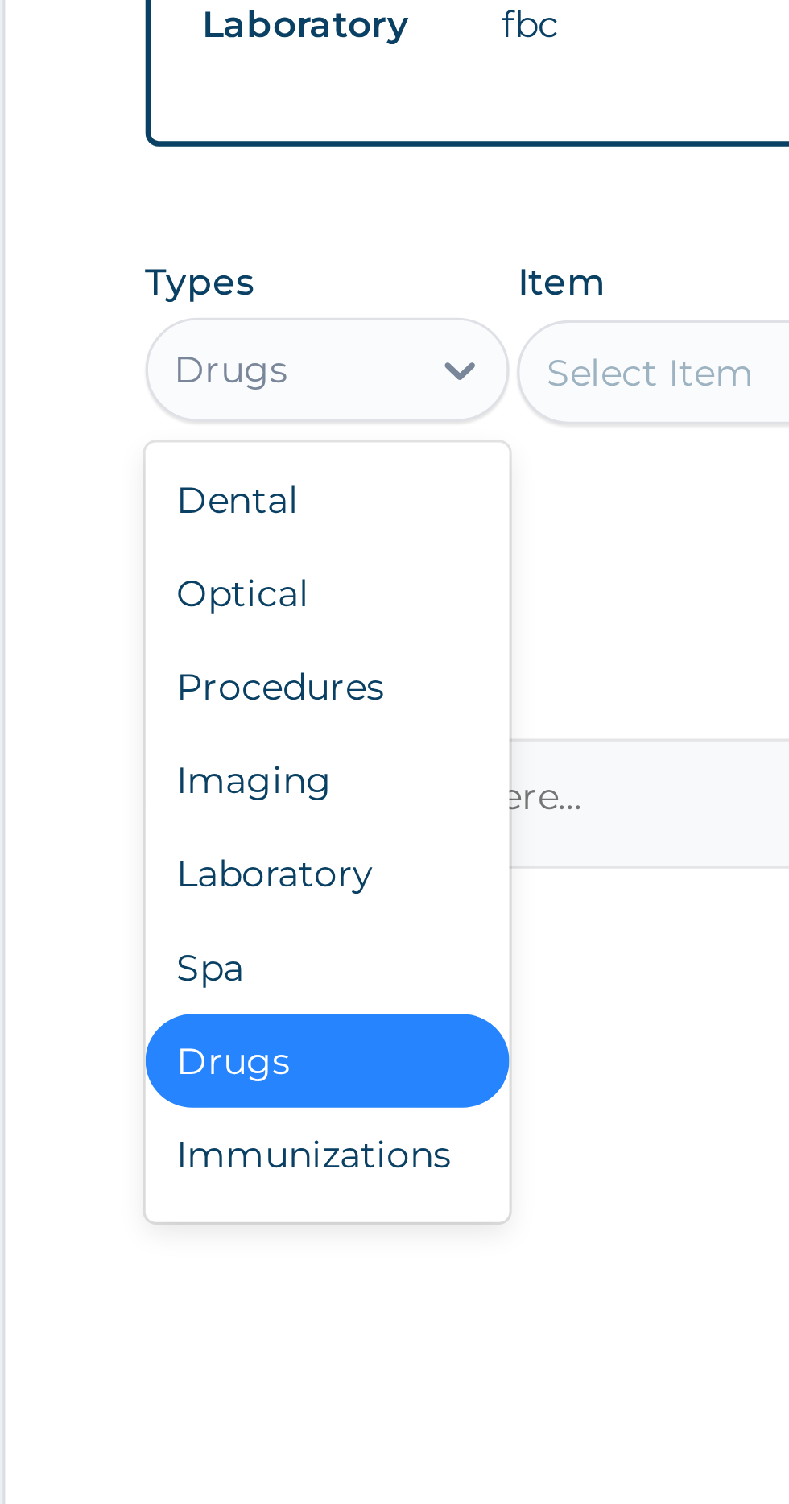
click at [312, 992] on div "Procedures" at bounding box center [298, 1006] width 113 height 29
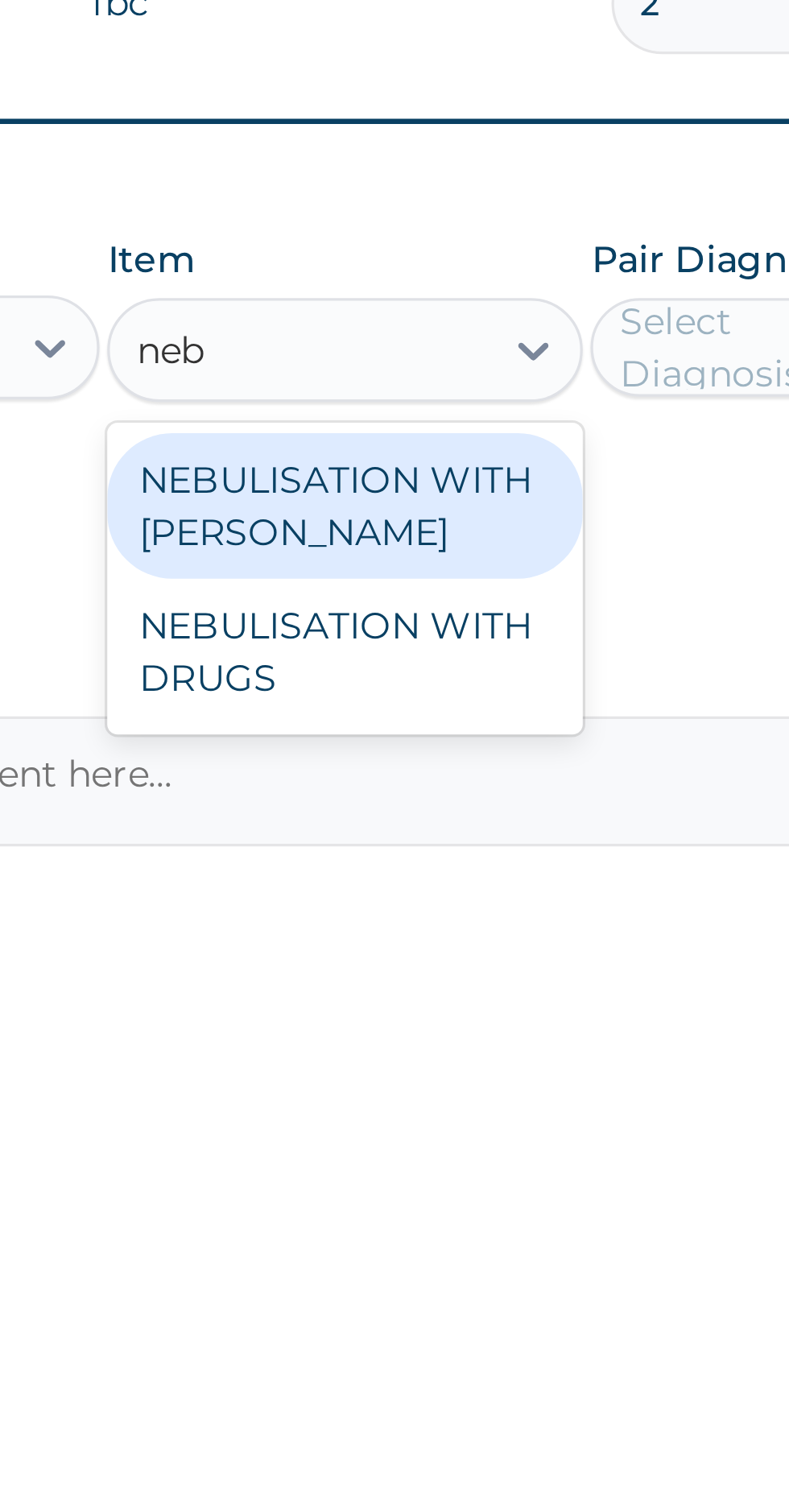
click at [437, 980] on div "NEBULISATION WITH DRUGS" at bounding box center [430, 1002] width 147 height 45
type input "neb"
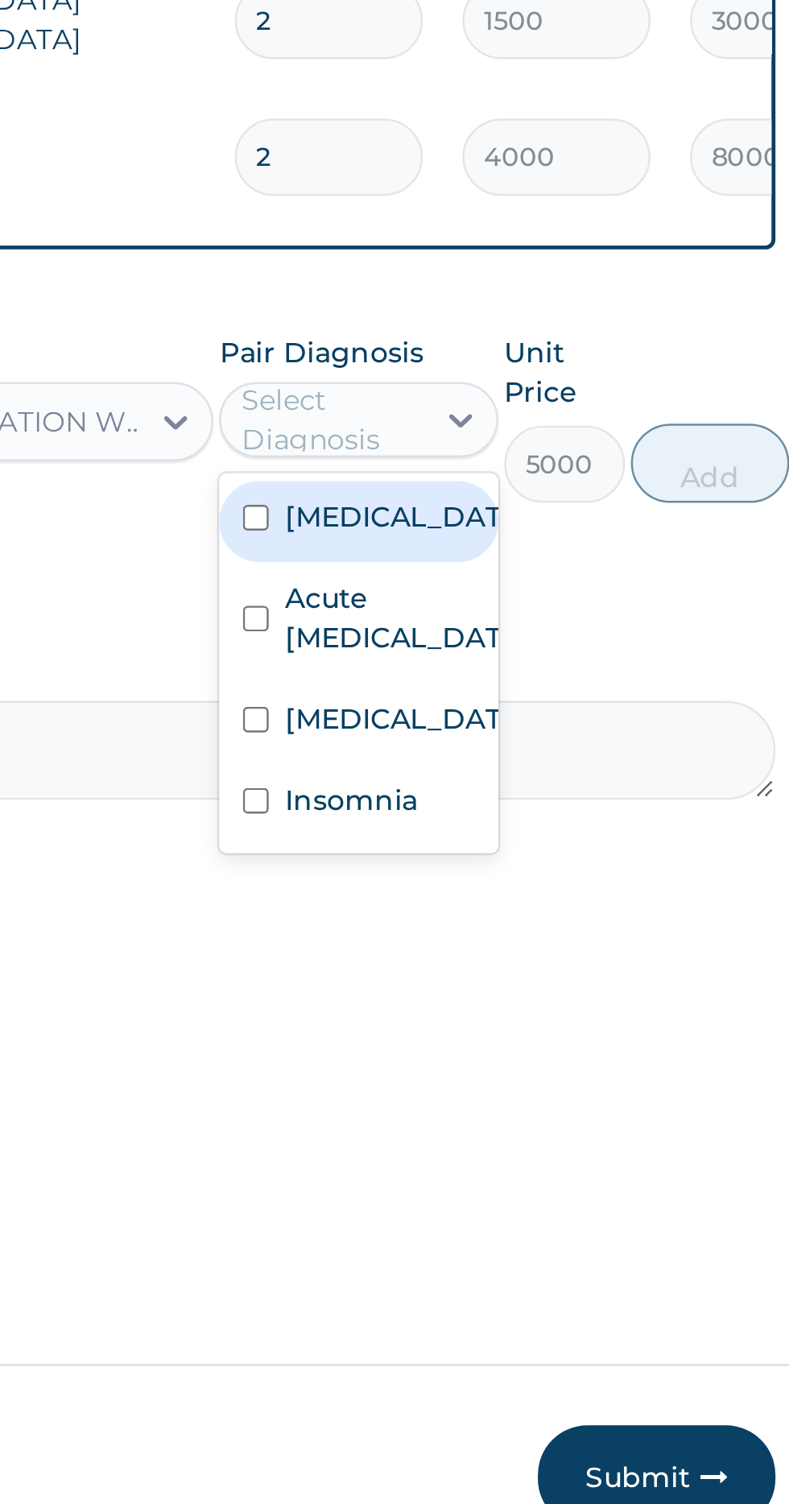
click at [518, 984] on input "checkbox" at bounding box center [521, 989] width 10 height 10
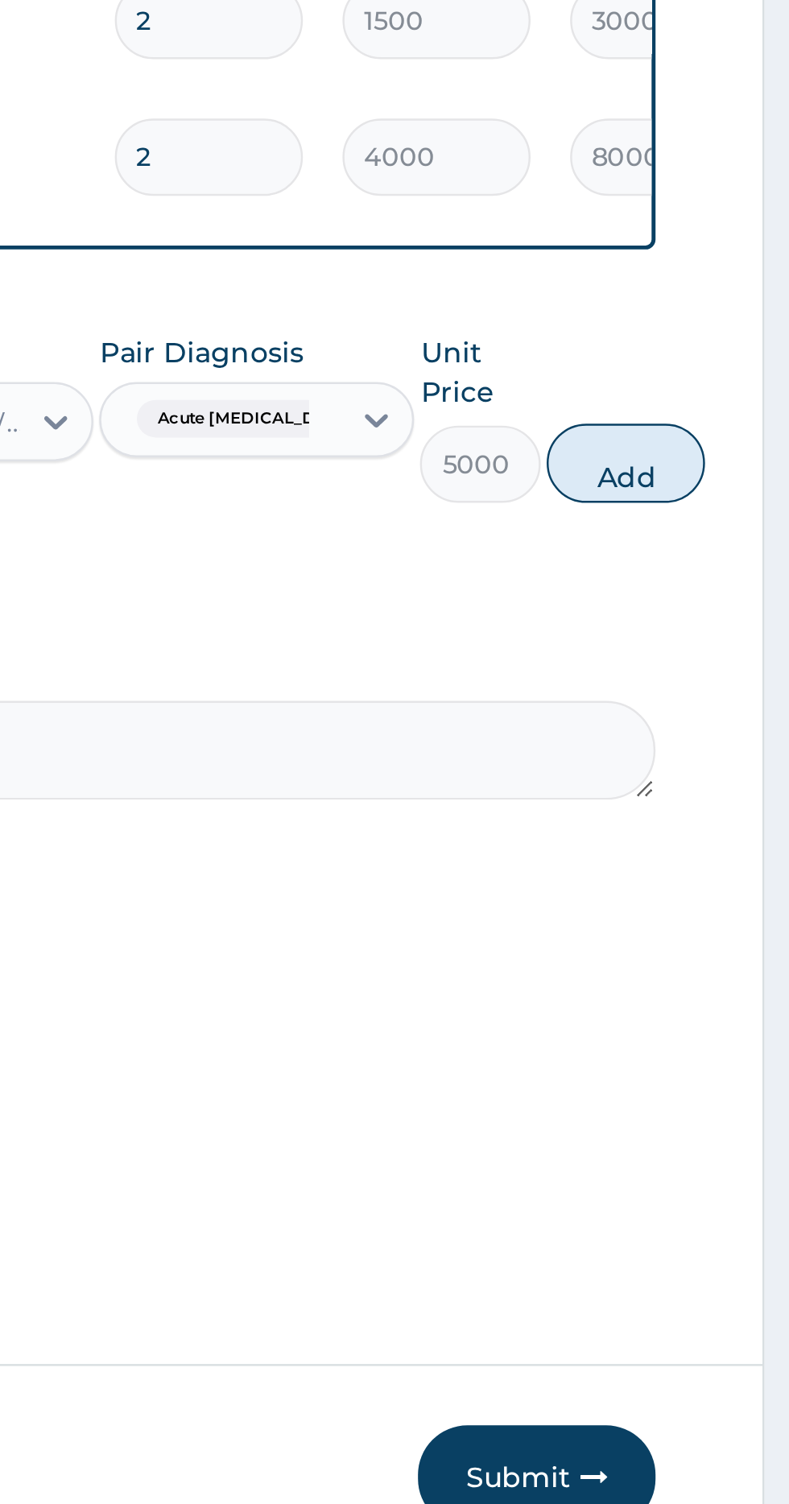
click at [735, 910] on button "Add" at bounding box center [721, 926] width 64 height 32
type input "0"
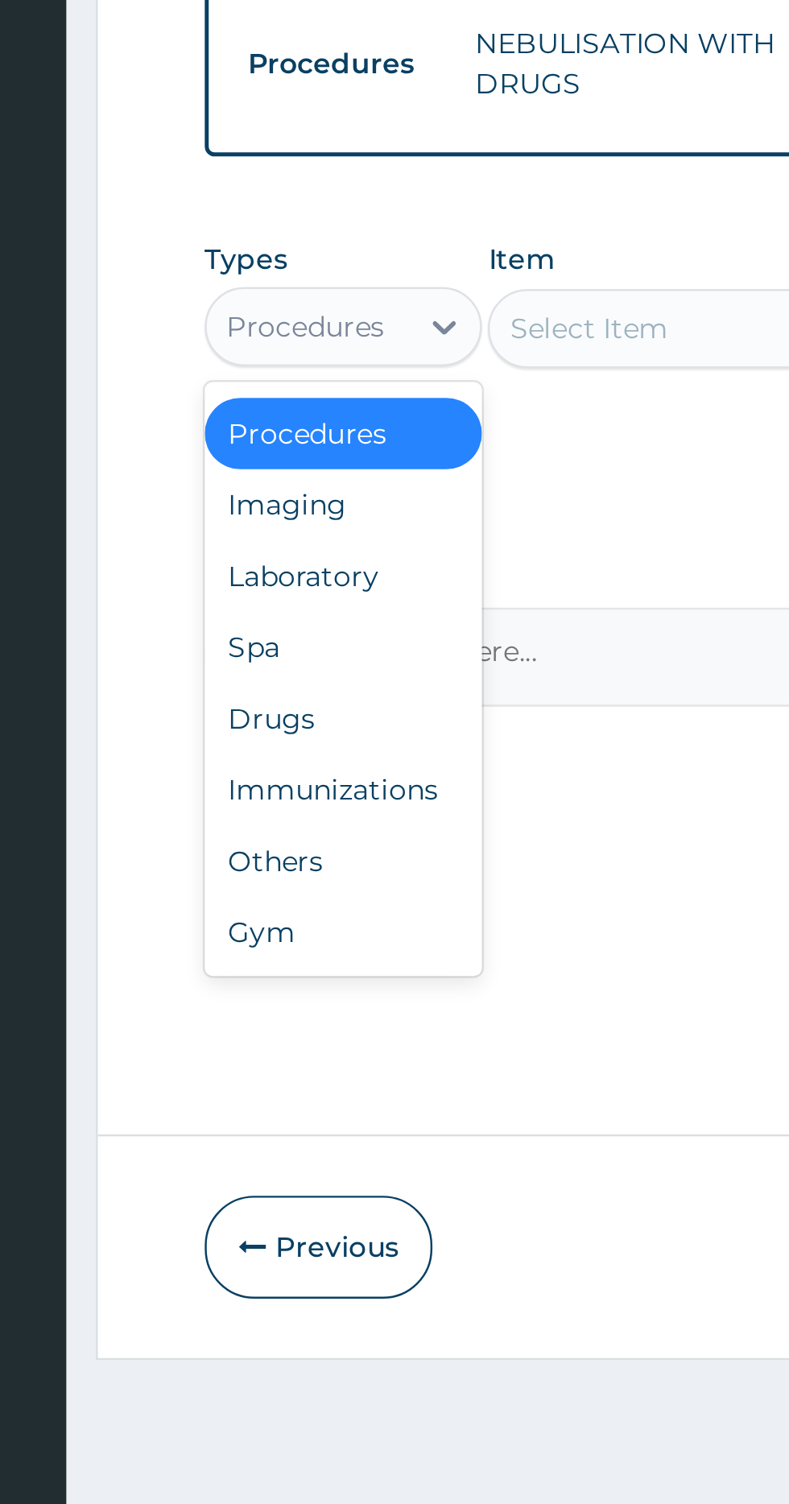
click at [295, 1109] on div "Drugs" at bounding box center [298, 1123] width 113 height 29
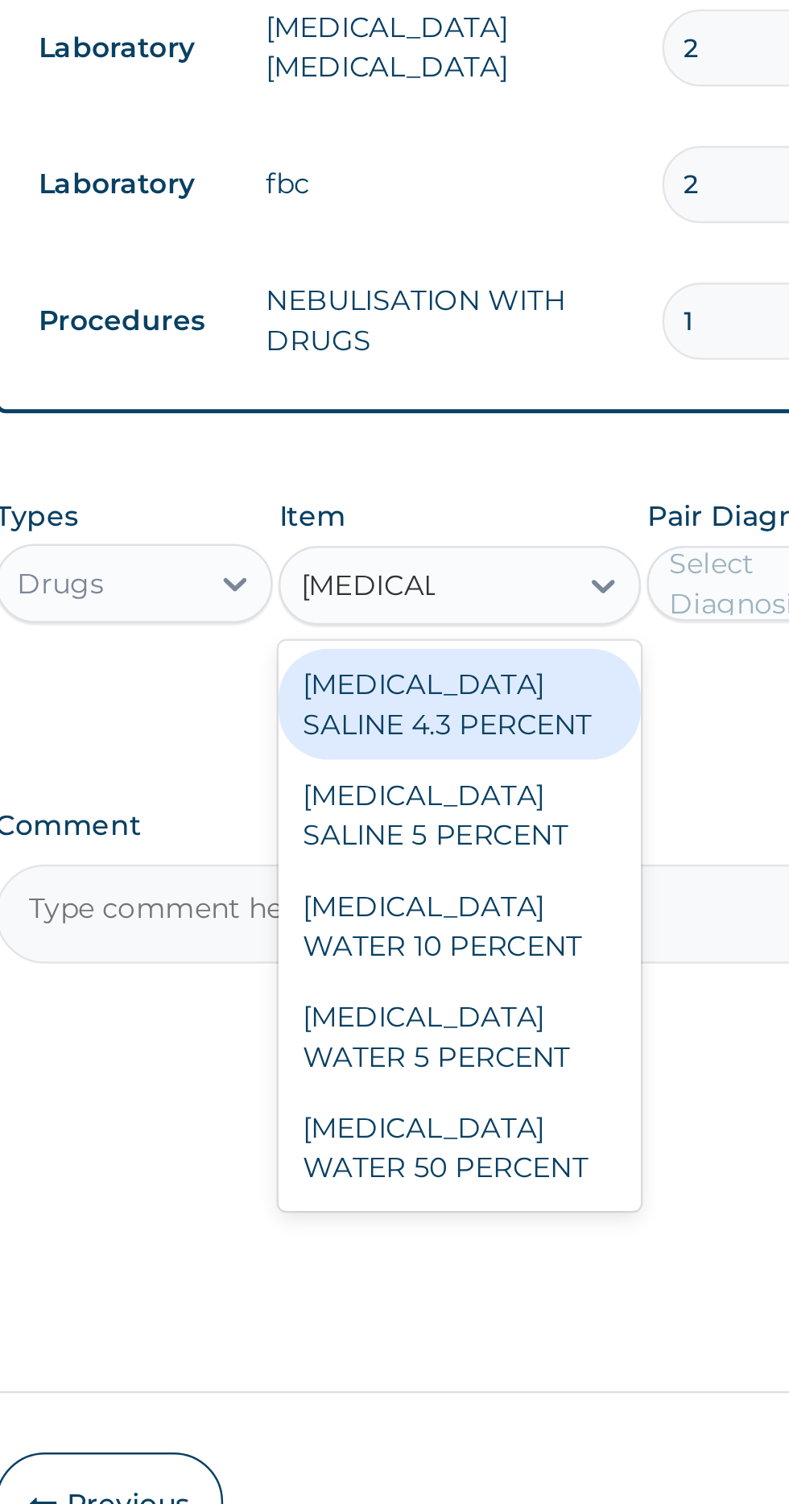
scroll to position [0, 0]
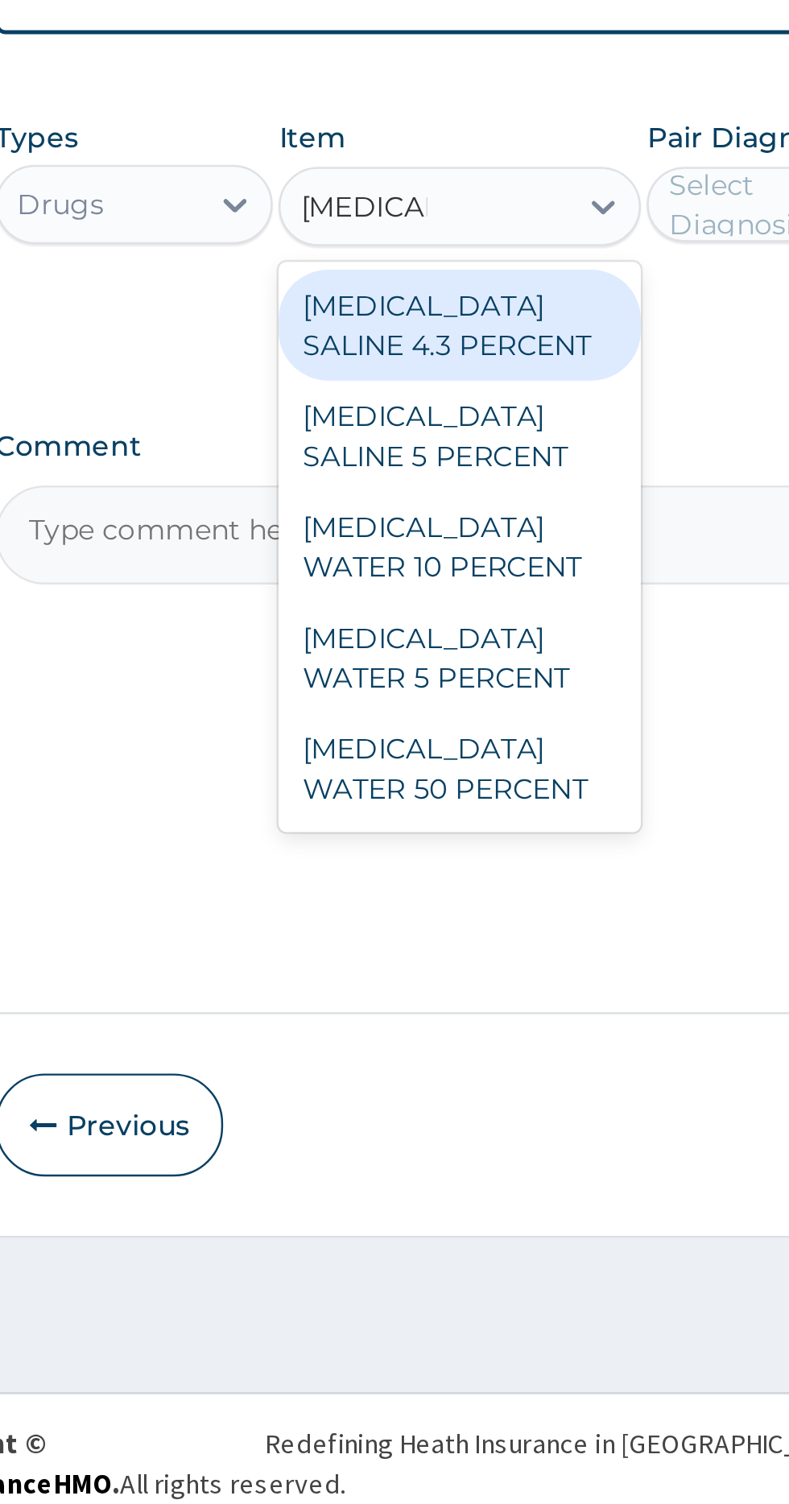
click at [465, 1126] on div "DEXTROSE WATER 5 PERCENT" at bounding box center [430, 1148] width 147 height 45
type input "Dextrose"
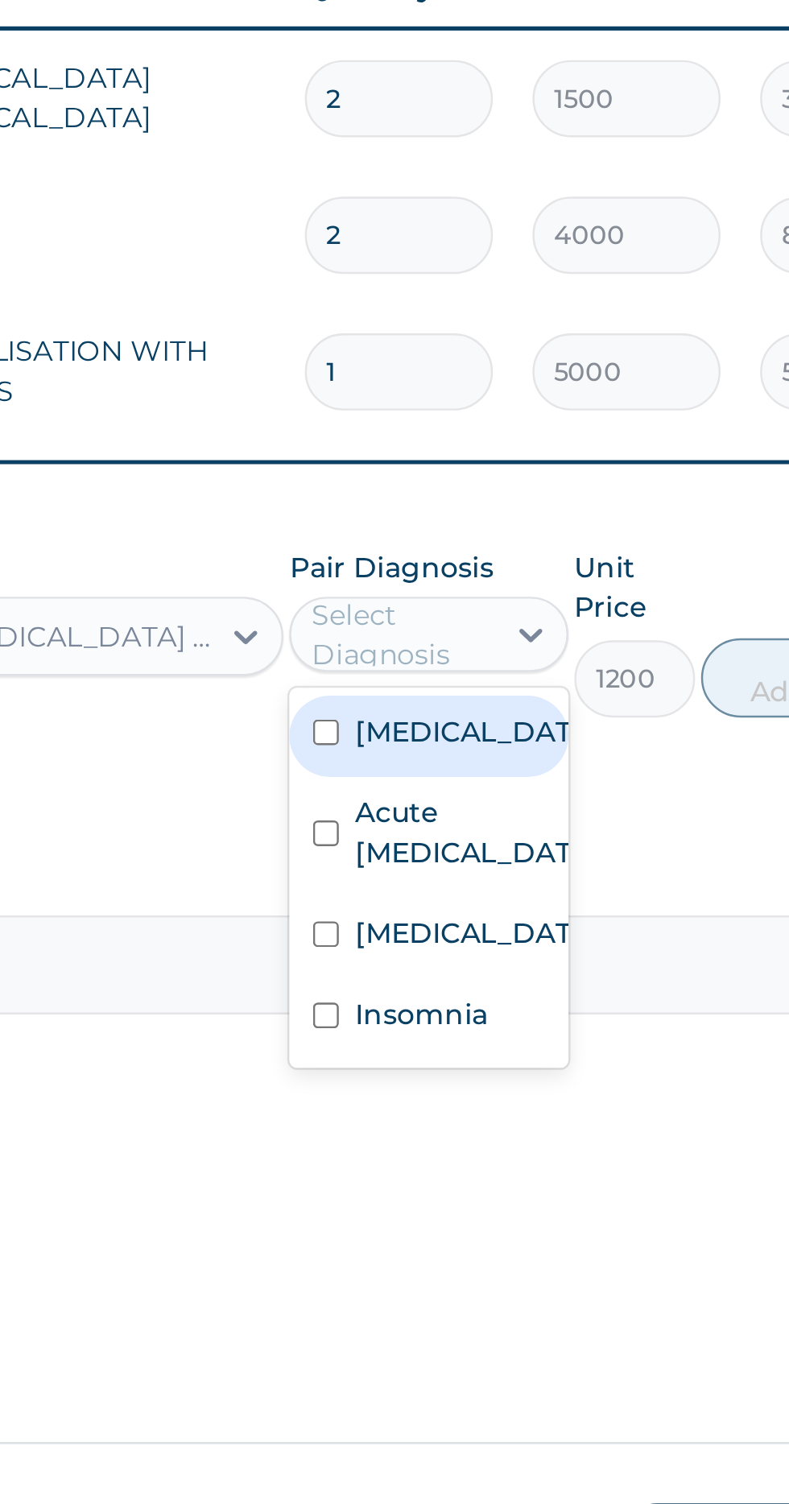
click at [574, 995] on label "Malaria" at bounding box center [579, 1003] width 93 height 16
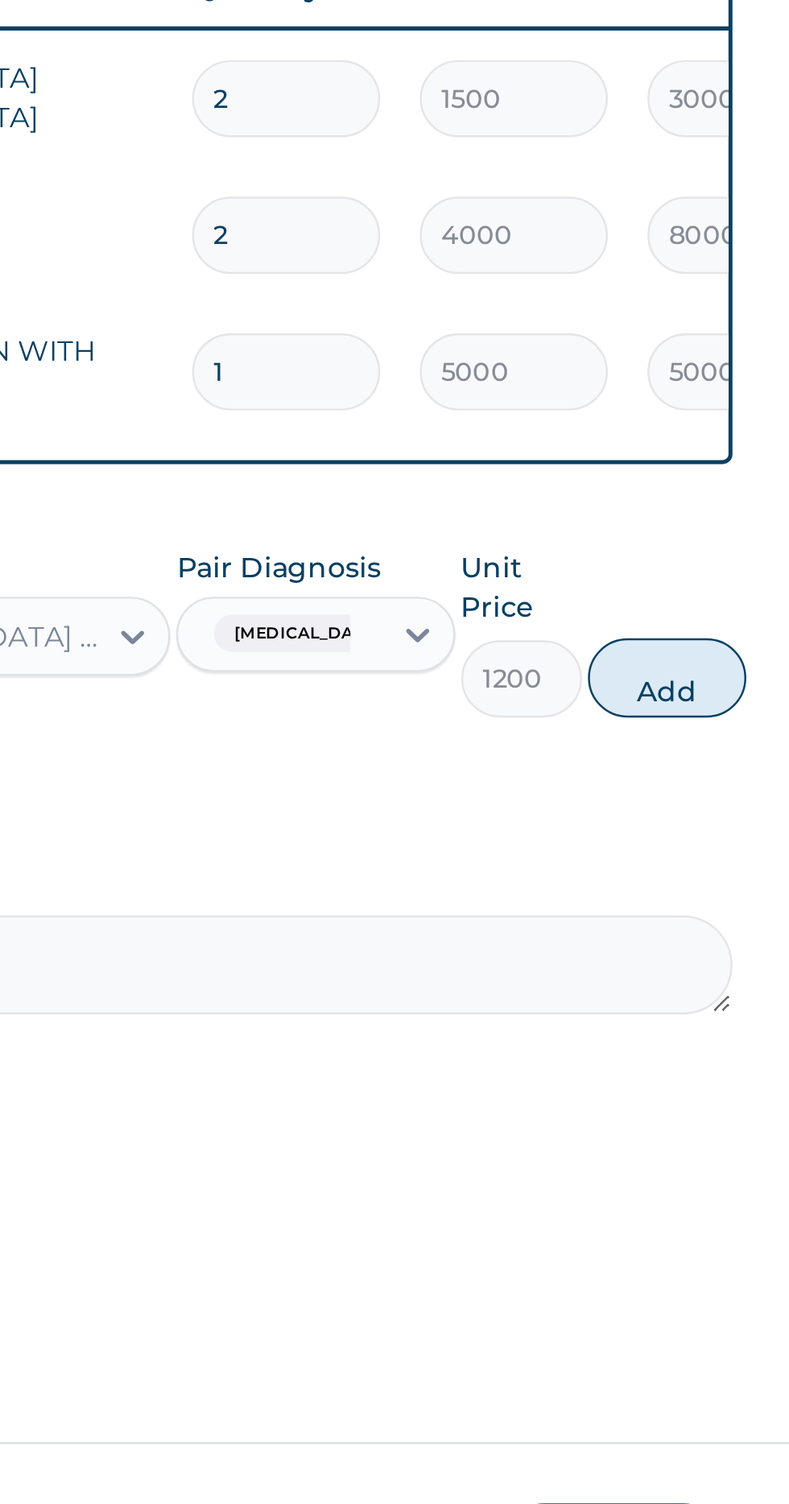
click at [703, 966] on button "Add" at bounding box center [706, 982] width 64 height 32
type input "0"
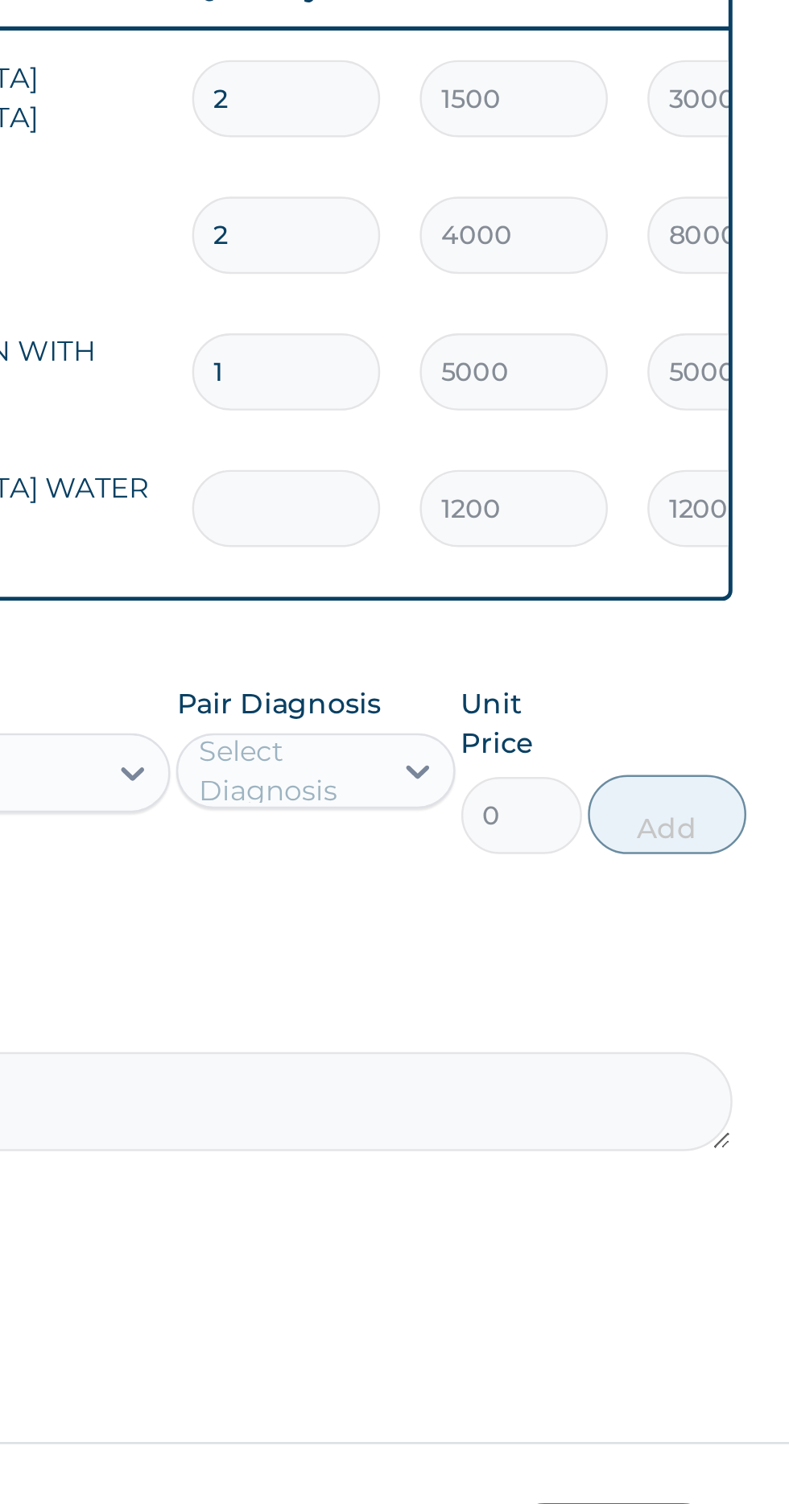
type input "0.00"
type input "4"
type input "4800.00"
type input "0.00"
type input "1"
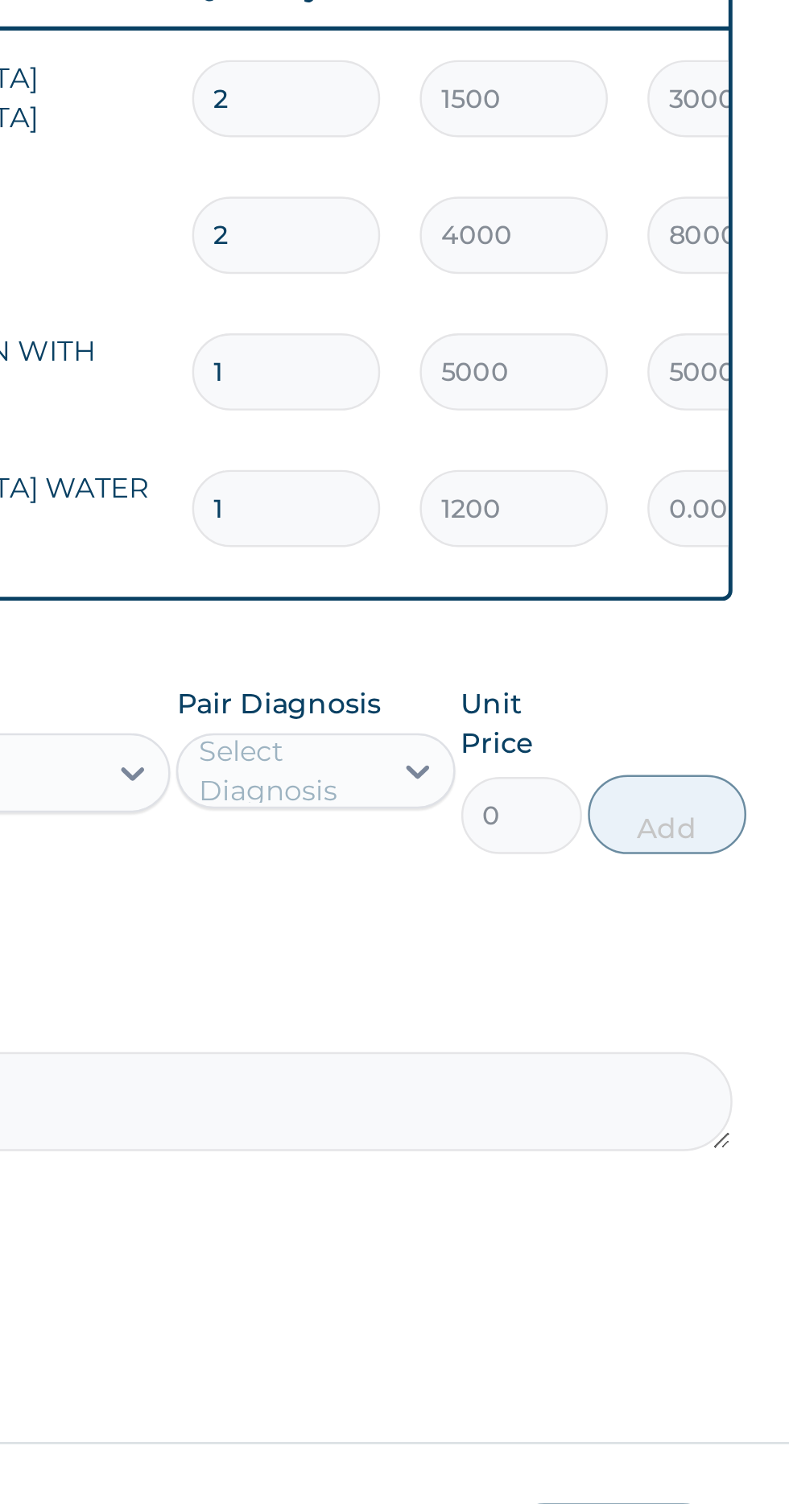
type input "1200.00"
type input "0.00"
type input "4"
type input "4800.00"
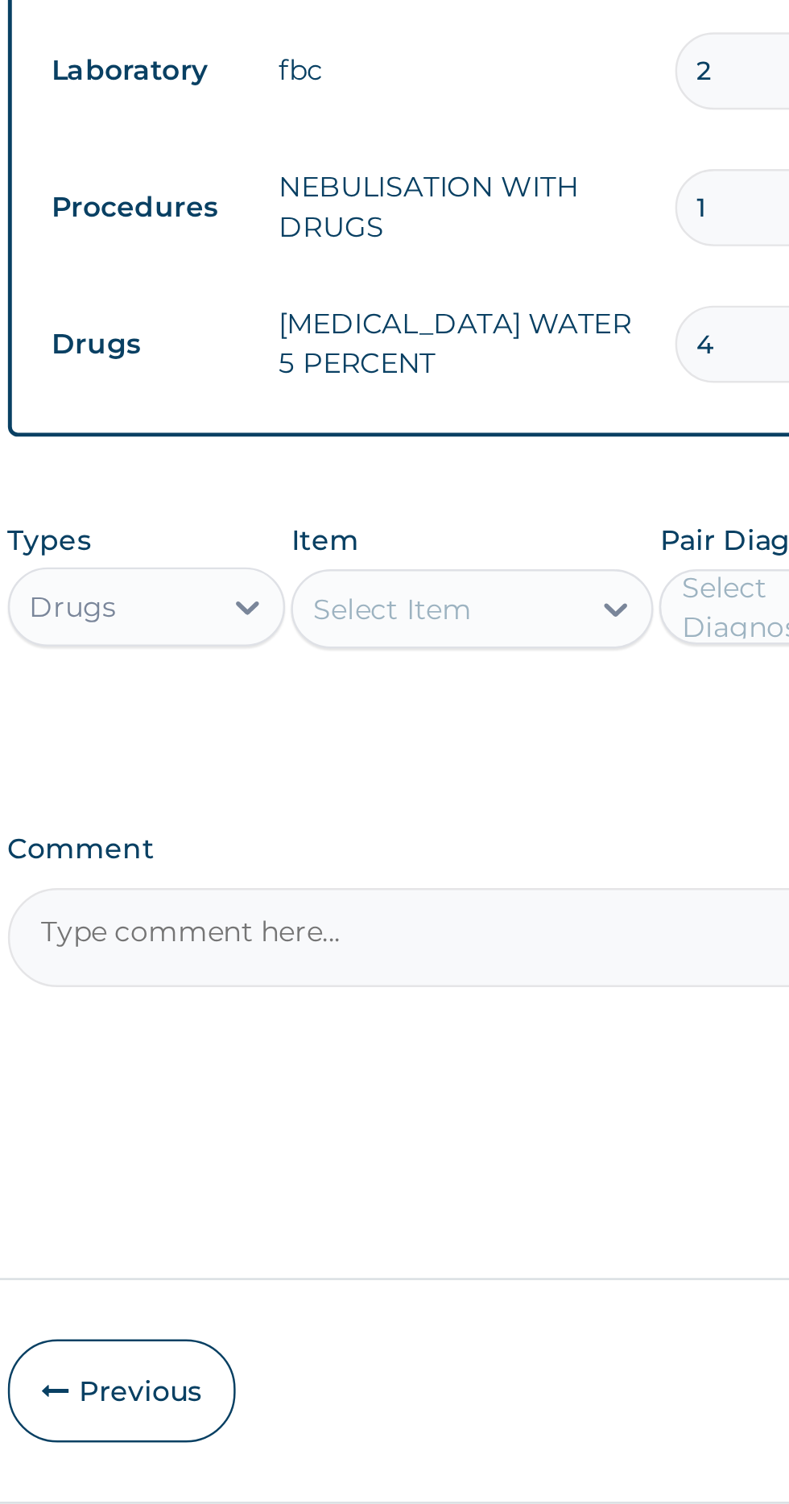
type input "4"
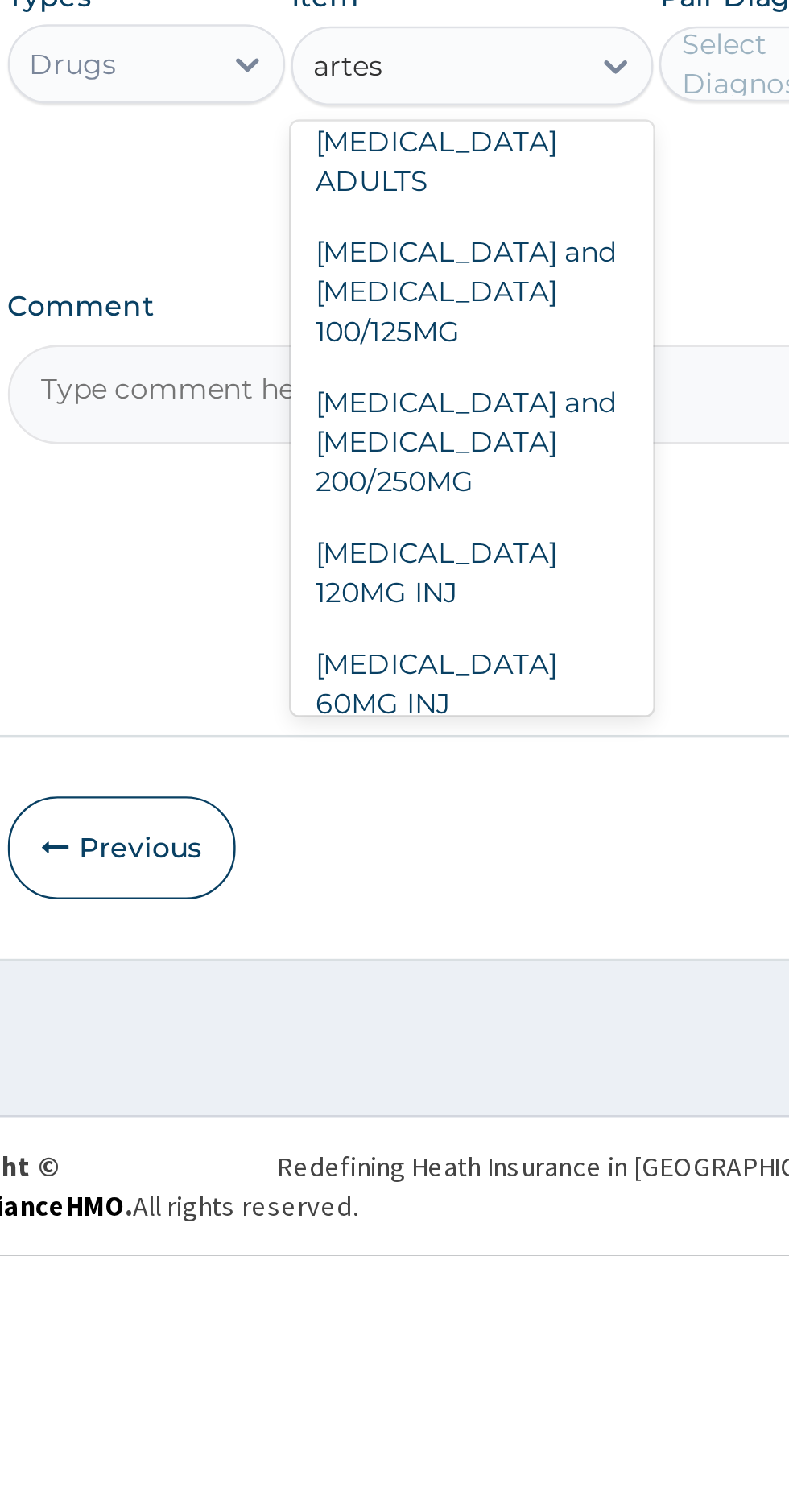
scroll to position [227, 0]
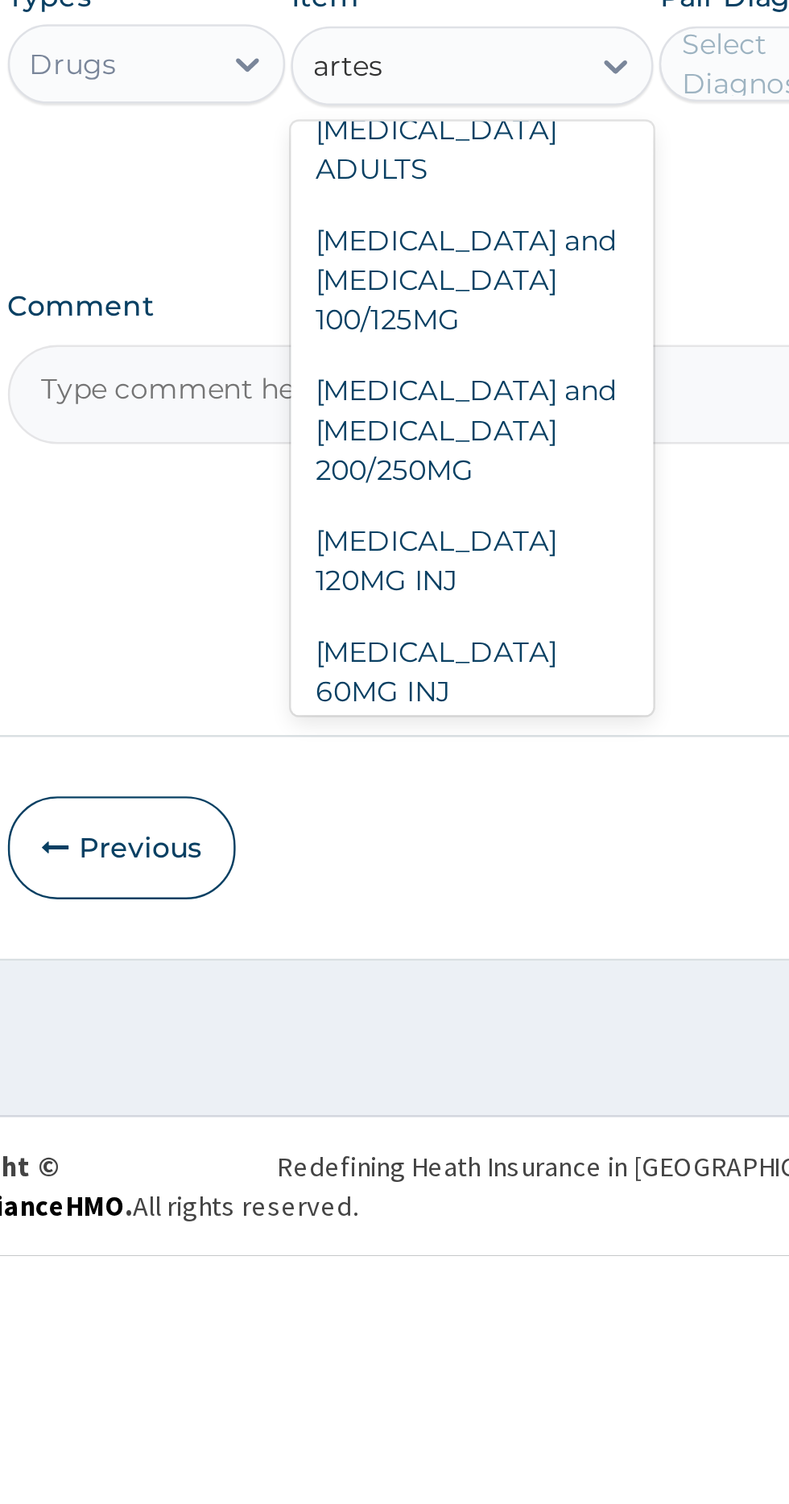
click at [452, 1199] on div "ARTESUNATE 120MG INJ" at bounding box center [430, 1221] width 147 height 45
type input "artes"
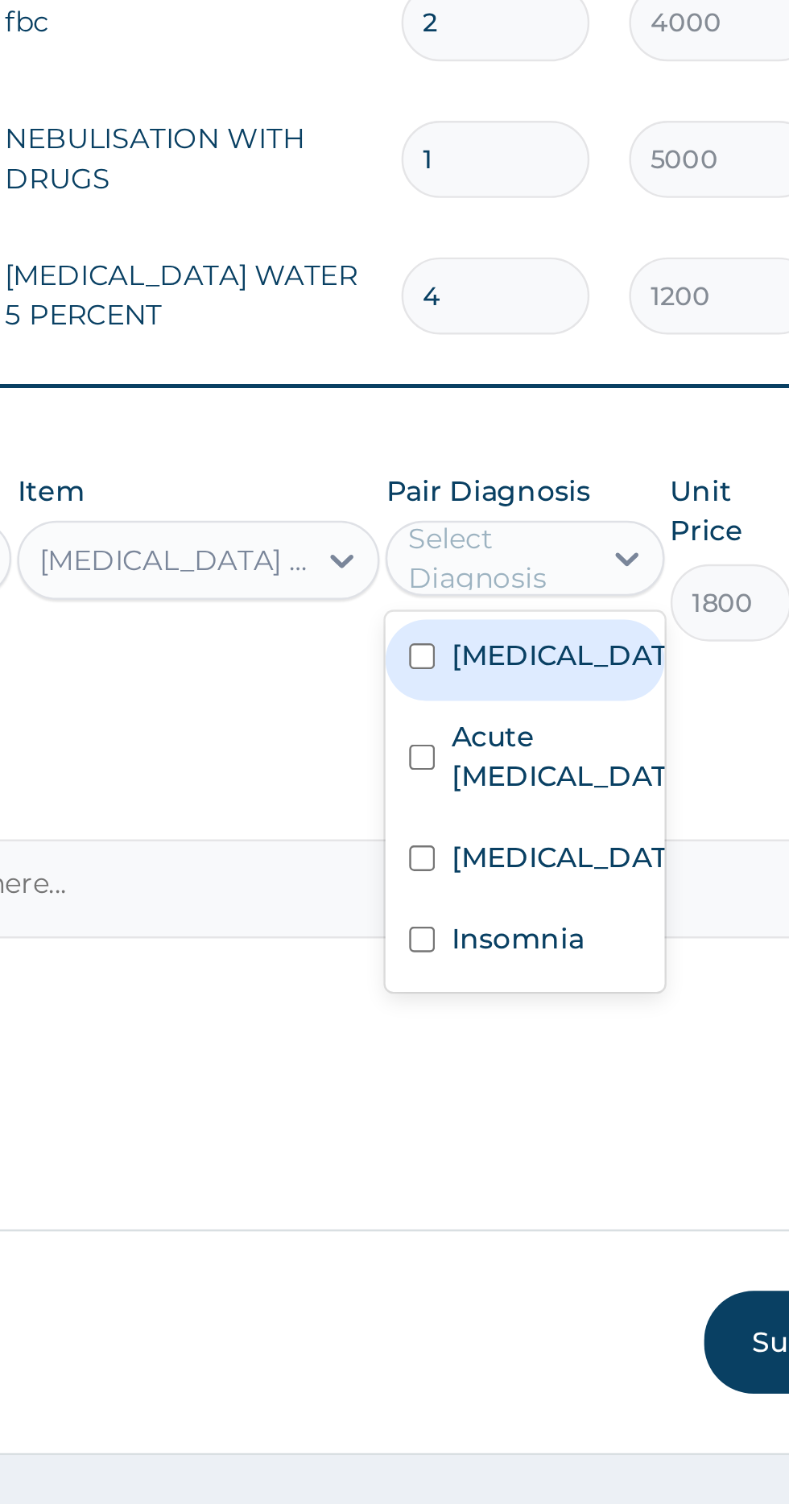
click at [561, 1051] on label "Malaria" at bounding box center [579, 1059] width 93 height 16
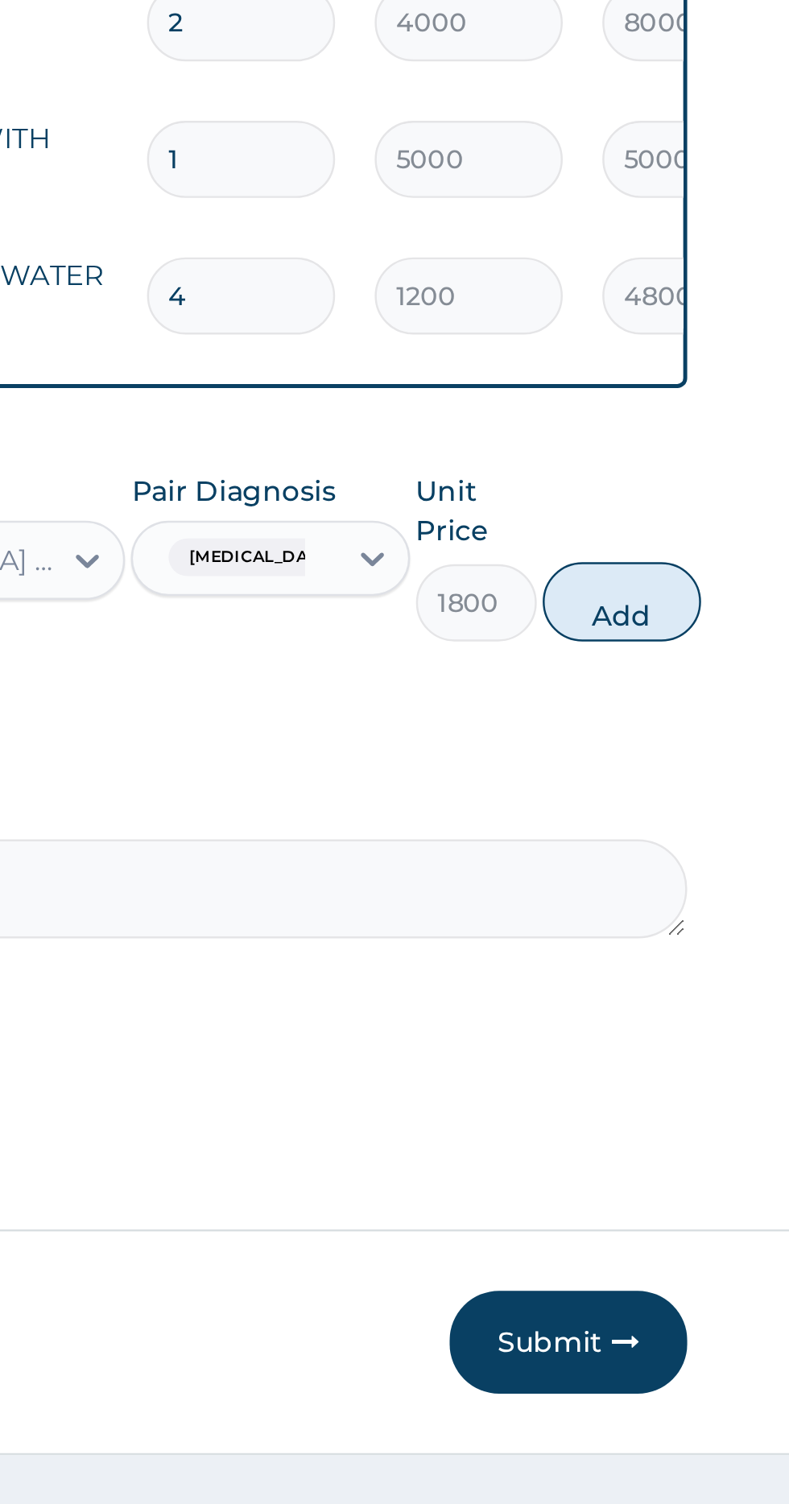
click at [714, 1021] on button "Add" at bounding box center [706, 1037] width 64 height 32
type input "0"
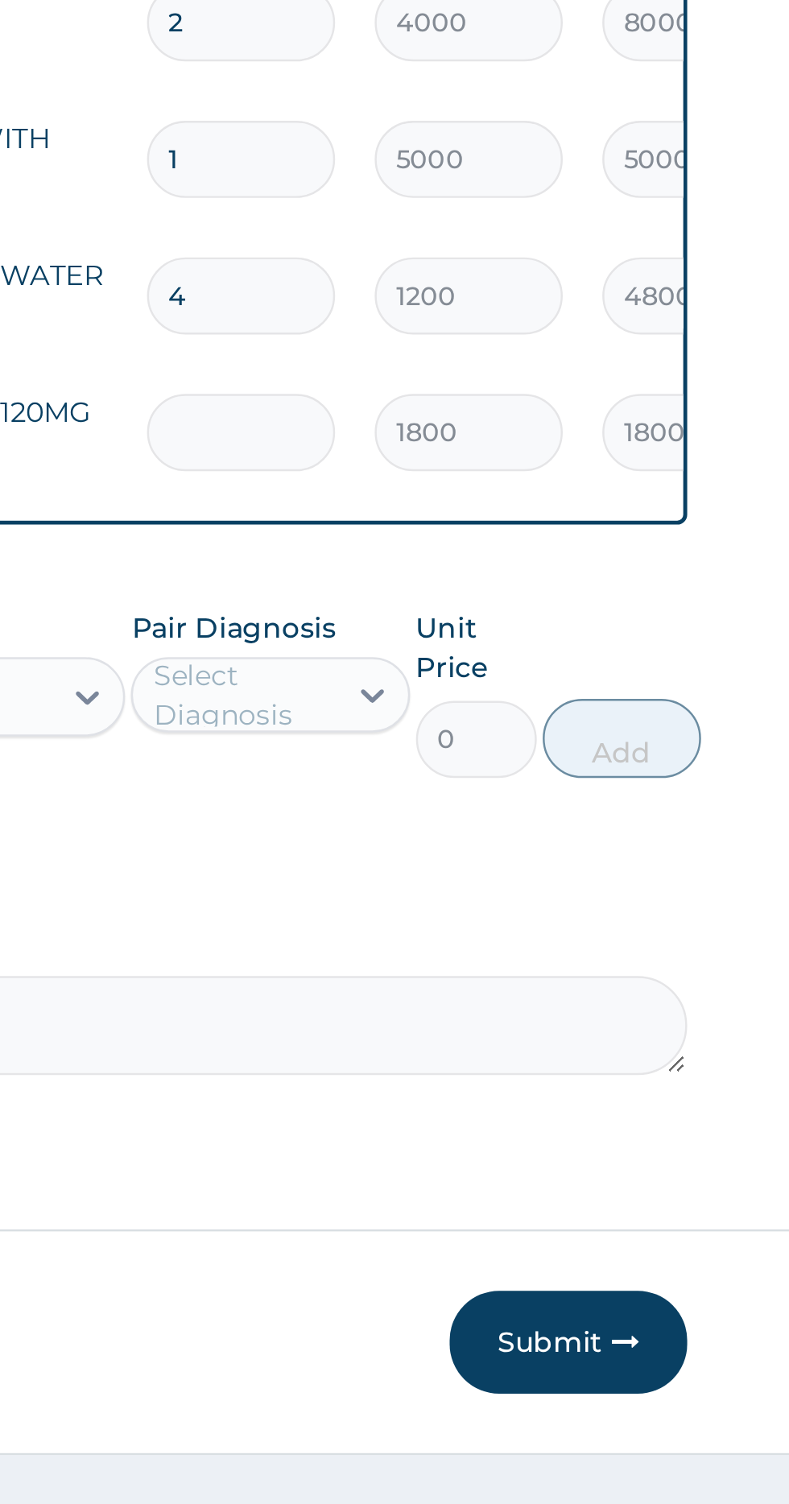
type input "0.00"
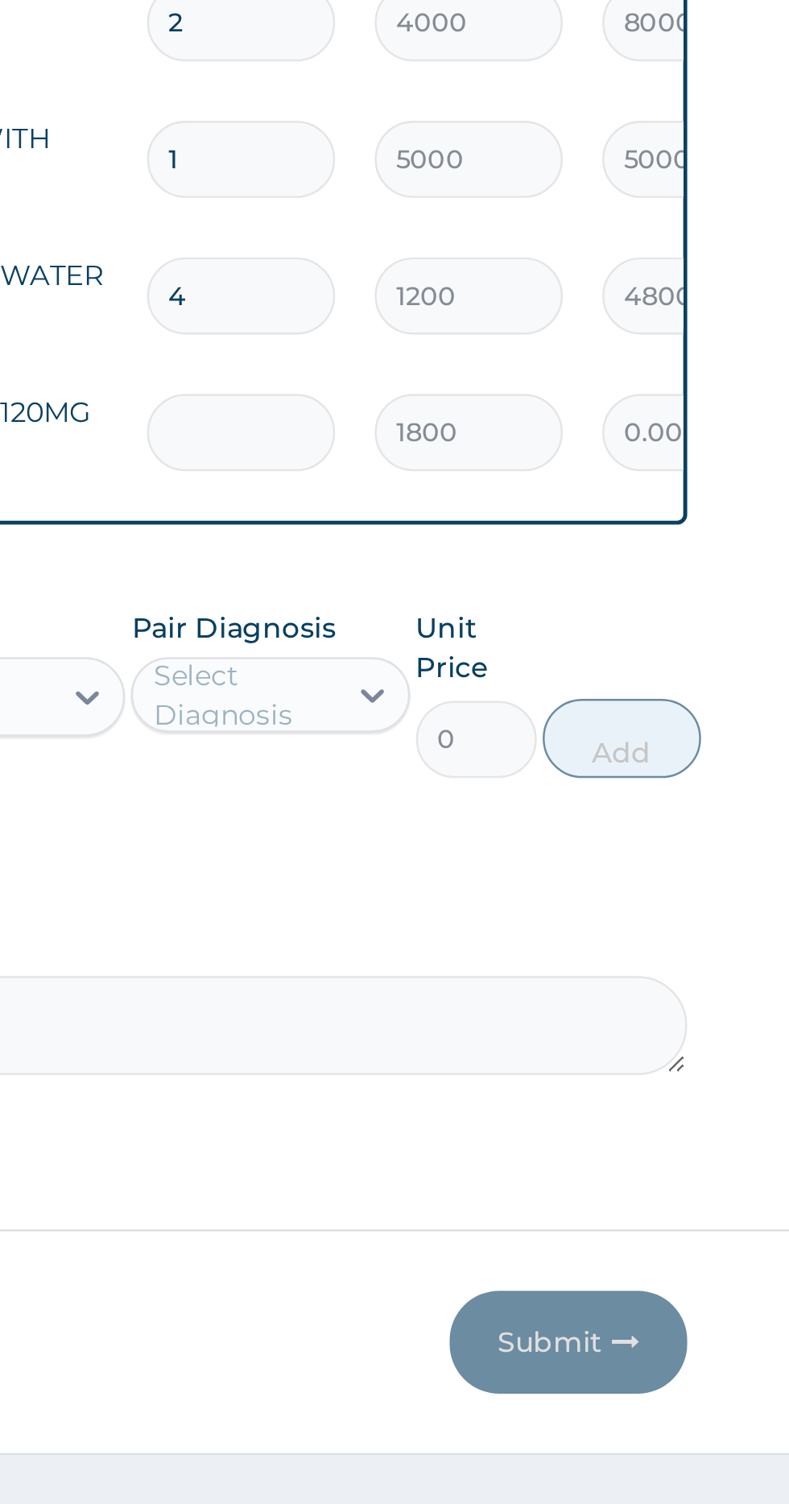
type input "3"
type input "5400.00"
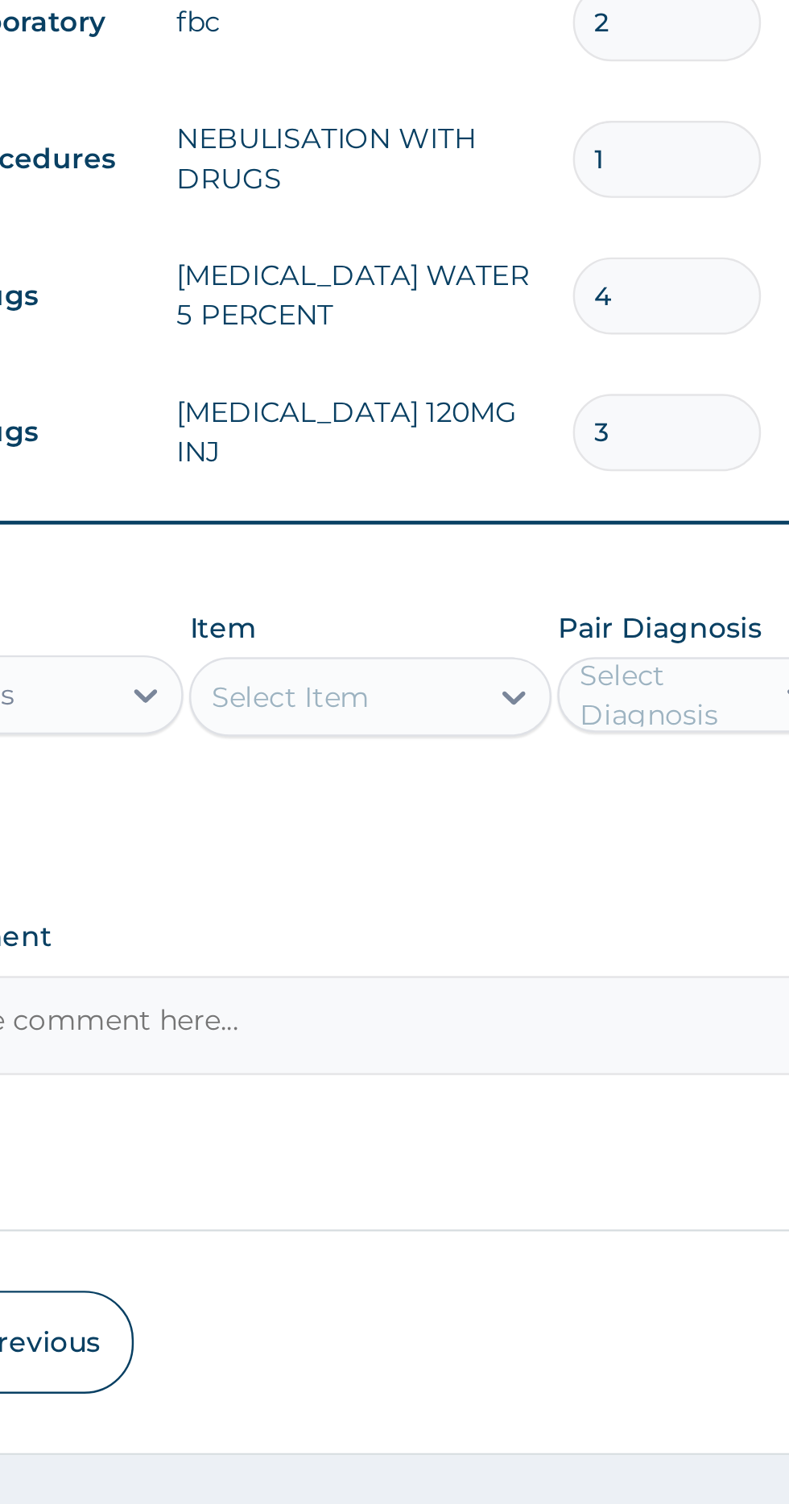
type input "3"
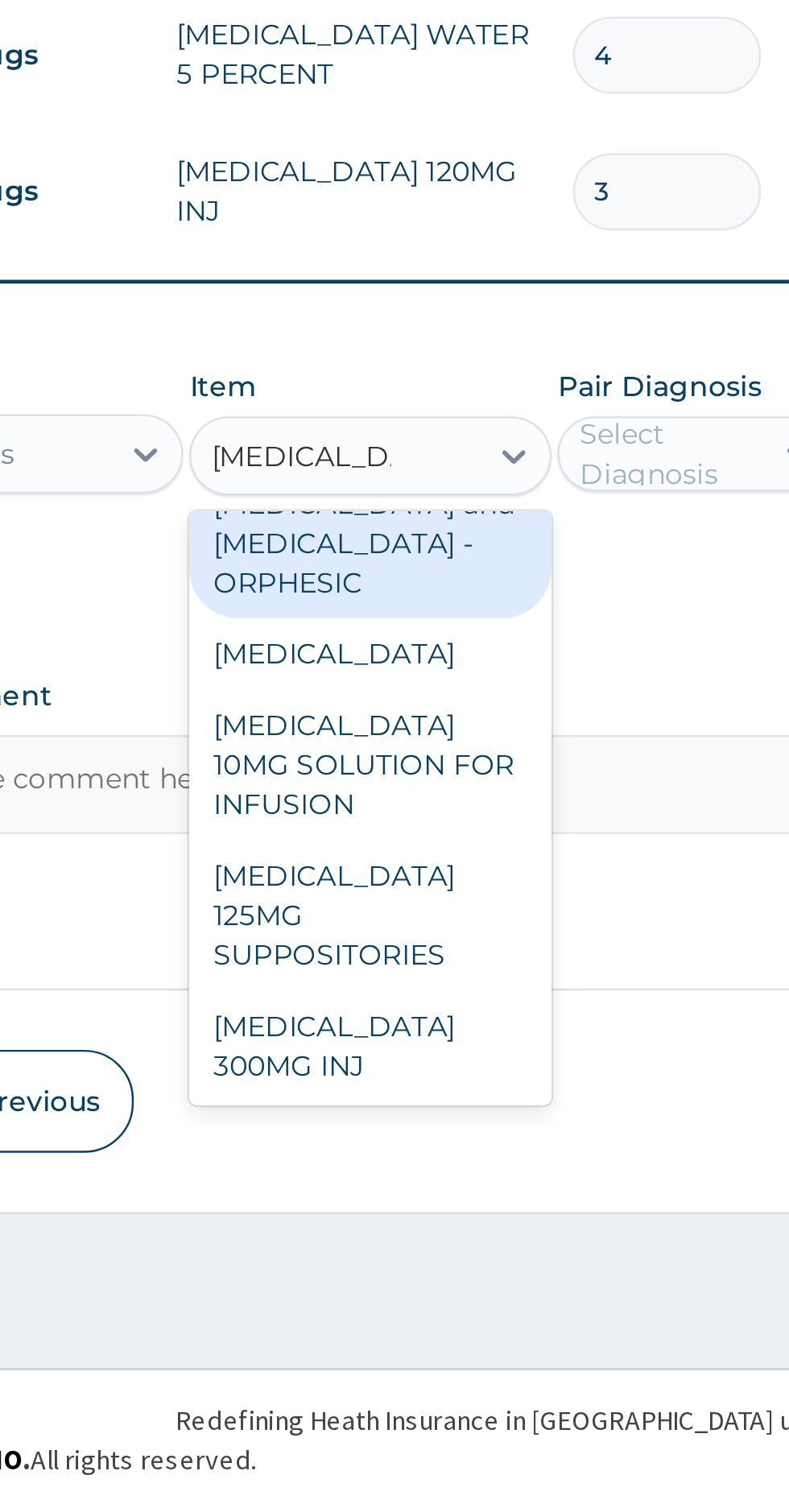
scroll to position [52, 0]
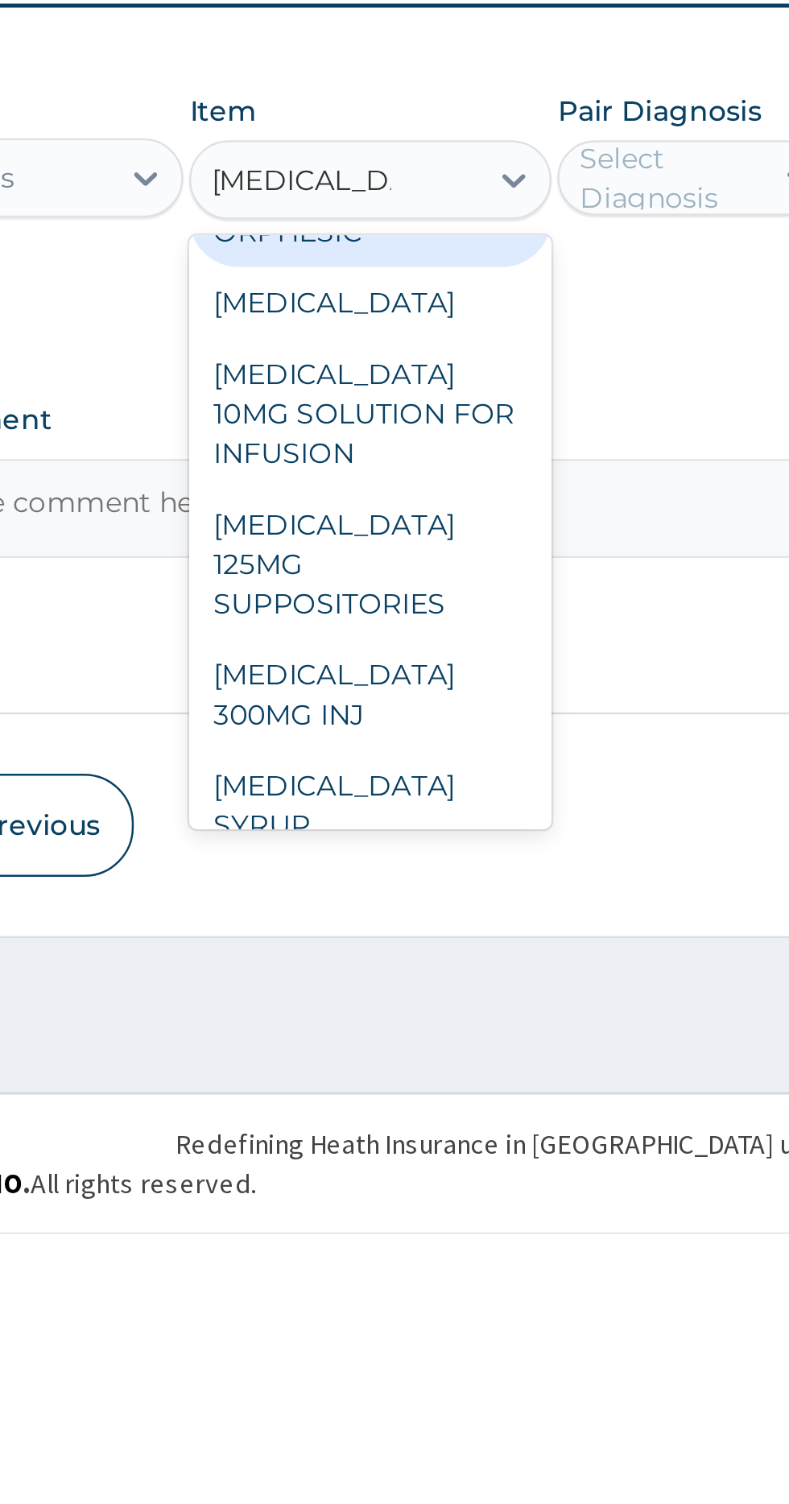
click at [436, 1263] on div "PARACETAMOL 300MG INJ" at bounding box center [430, 1285] width 147 height 45
type input "Paracetamol"
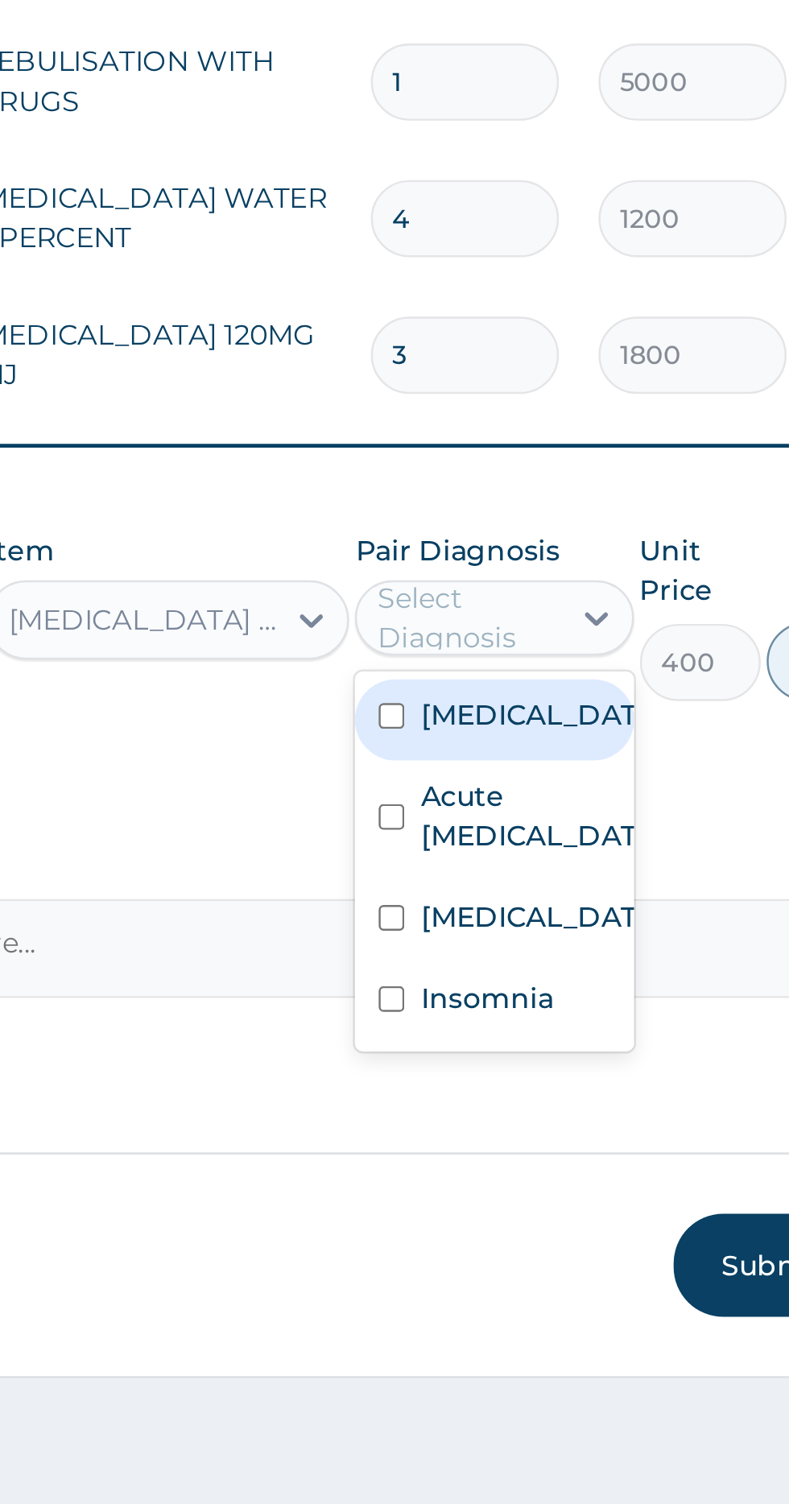
click at [575, 1100] on div "Malaria" at bounding box center [563, 1116] width 113 height 33
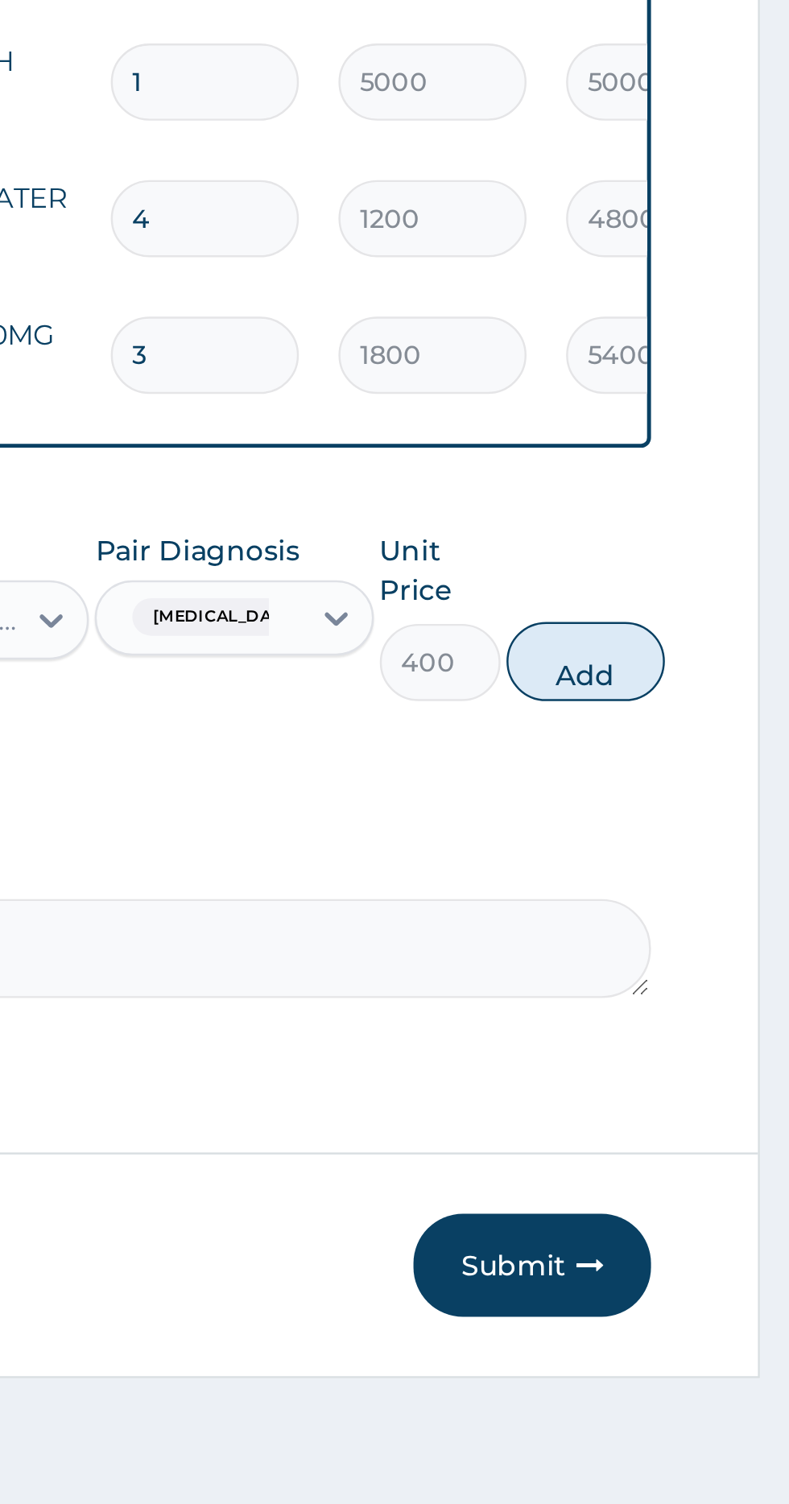
click at [710, 1077] on button "Add" at bounding box center [706, 1093] width 64 height 32
type input "0"
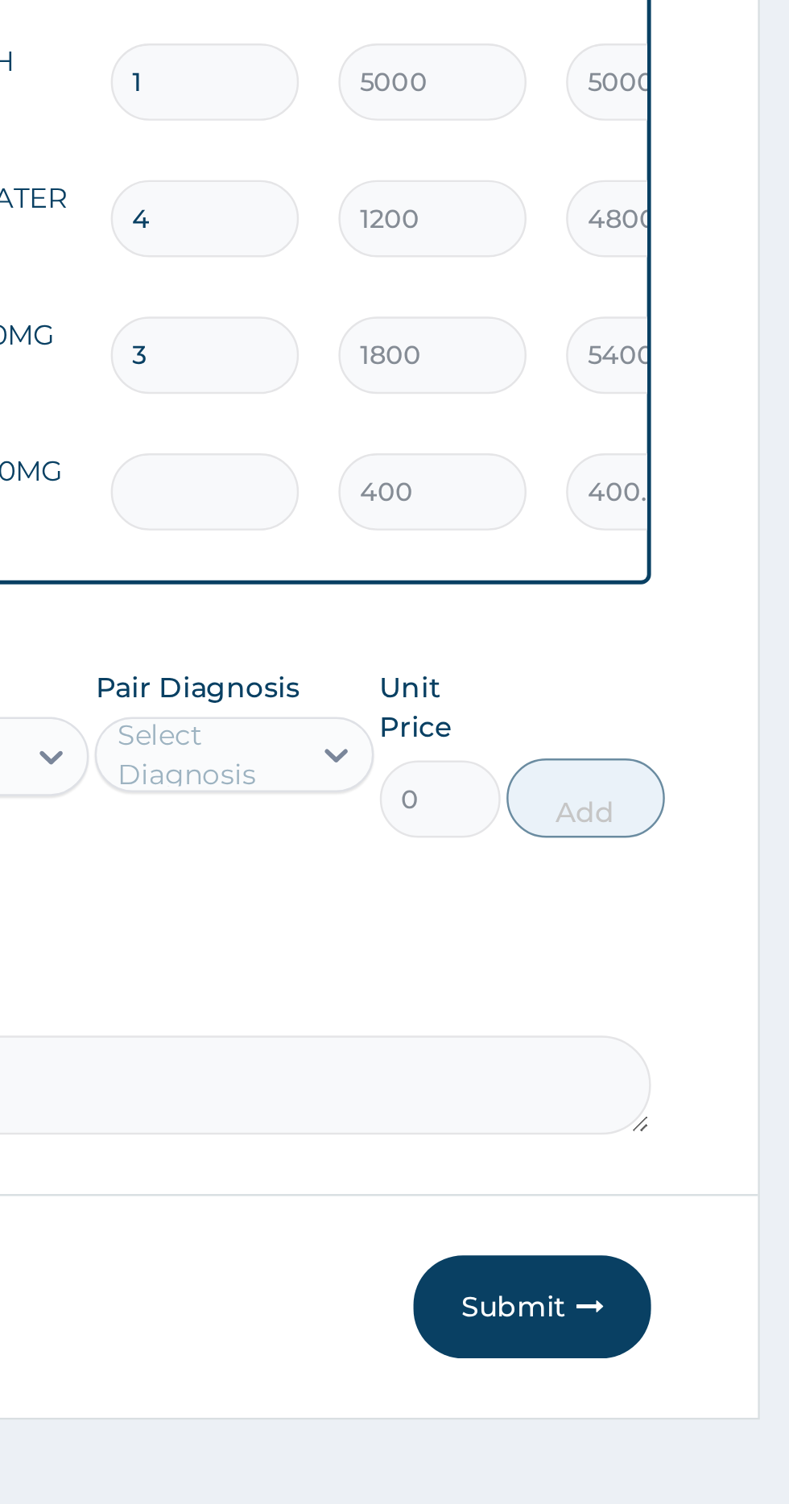
type input "0.00"
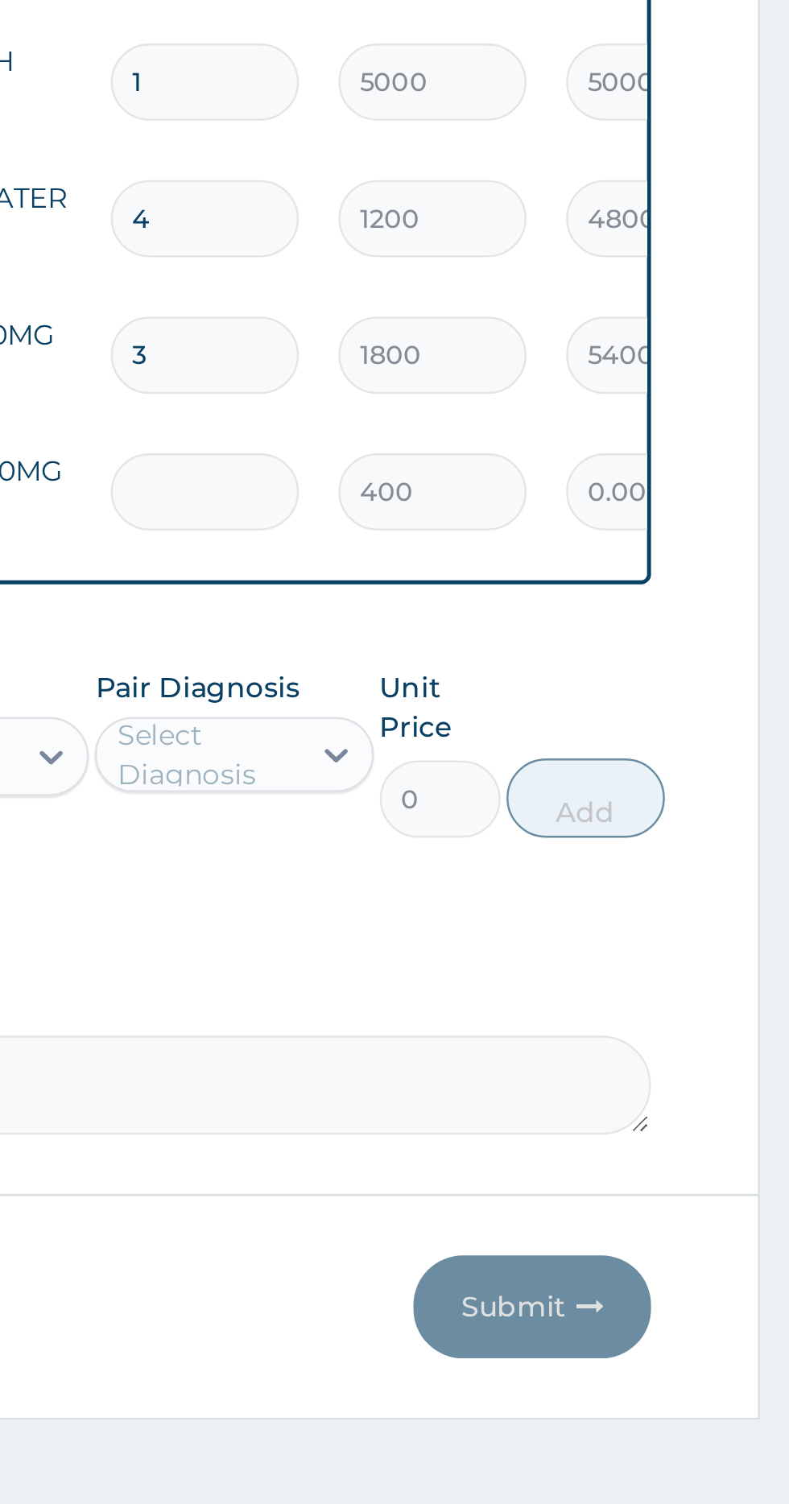
type input "4"
type input "1600.00"
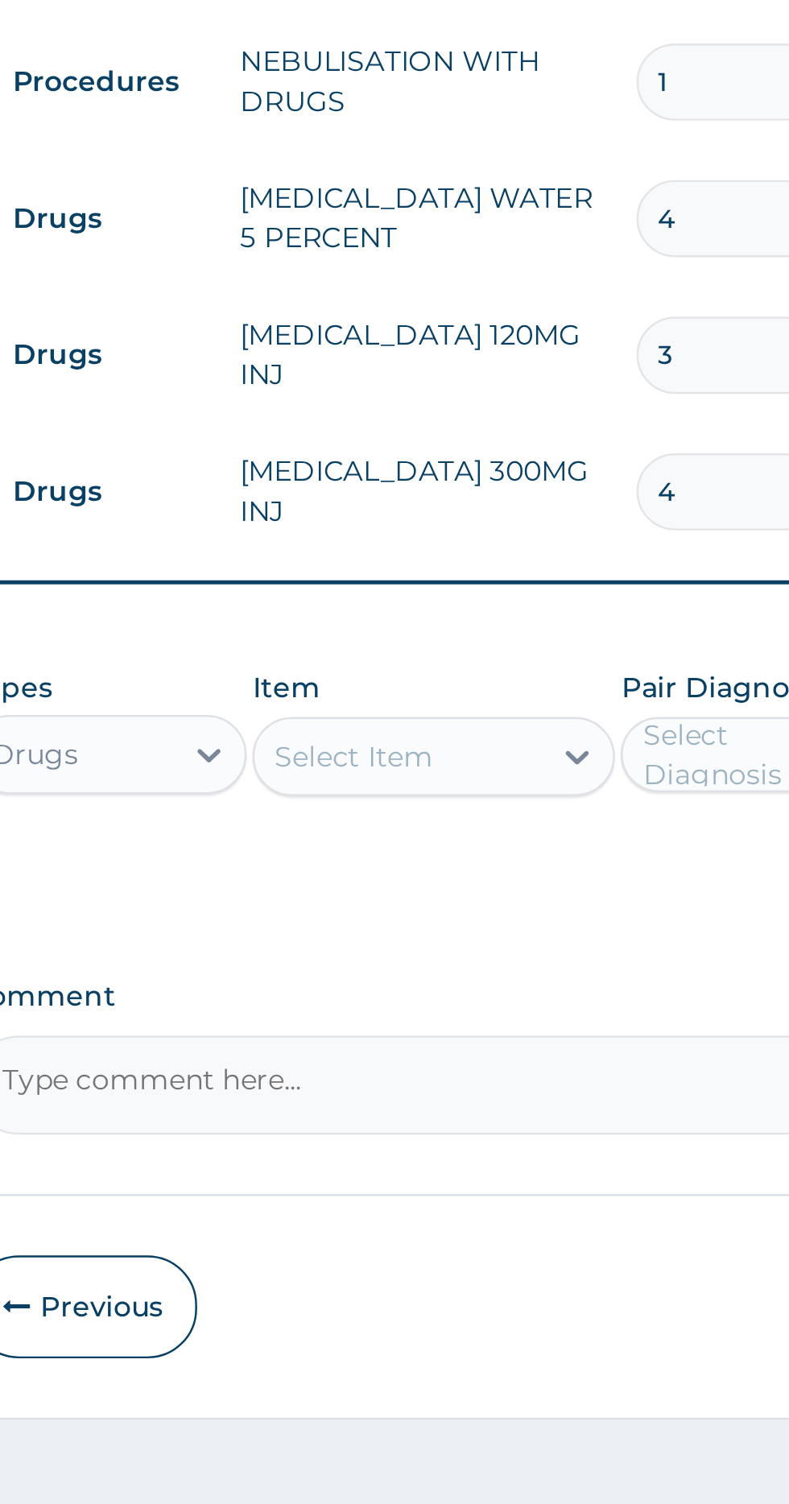
type input "4"
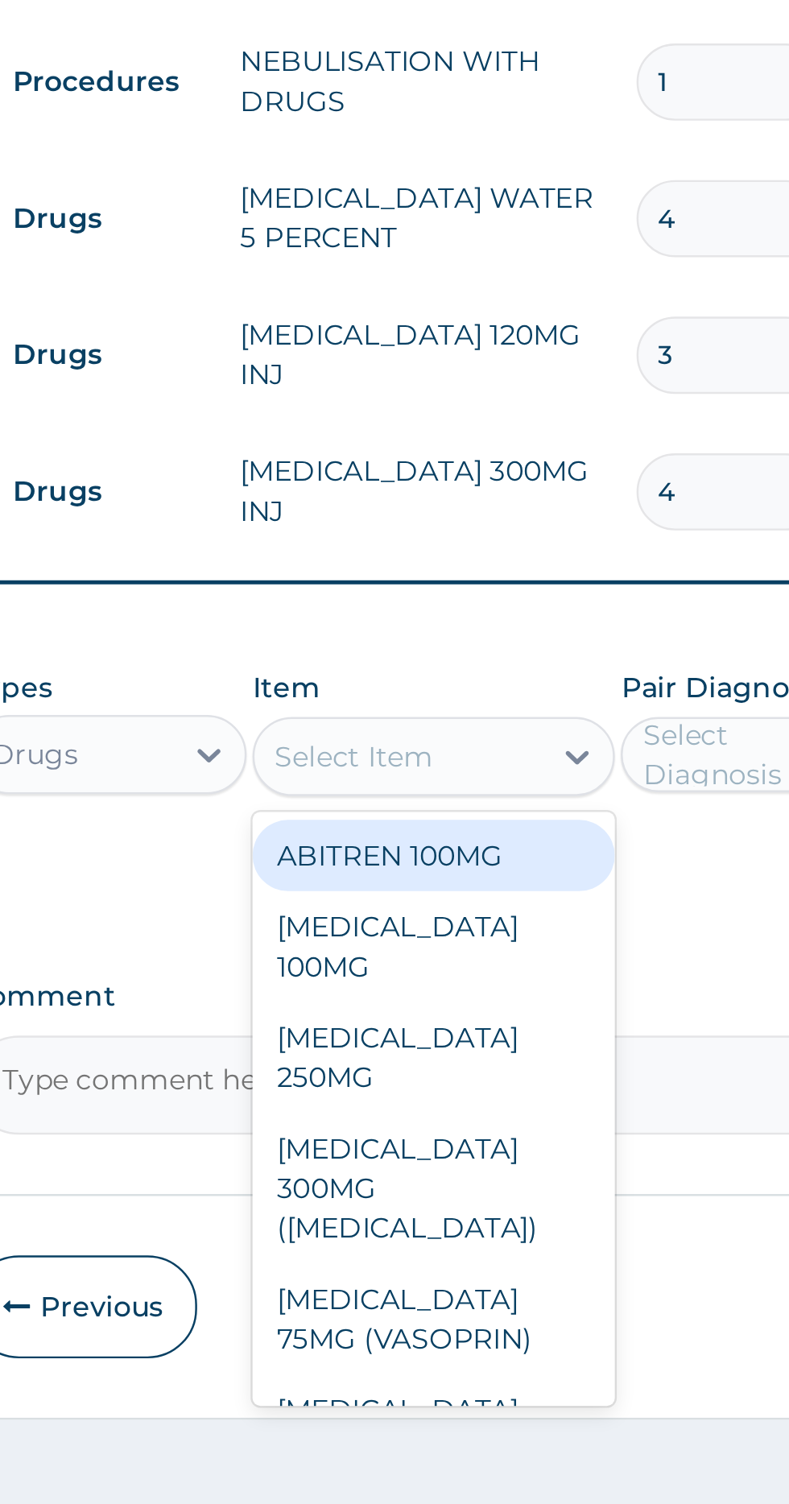
type input "i"
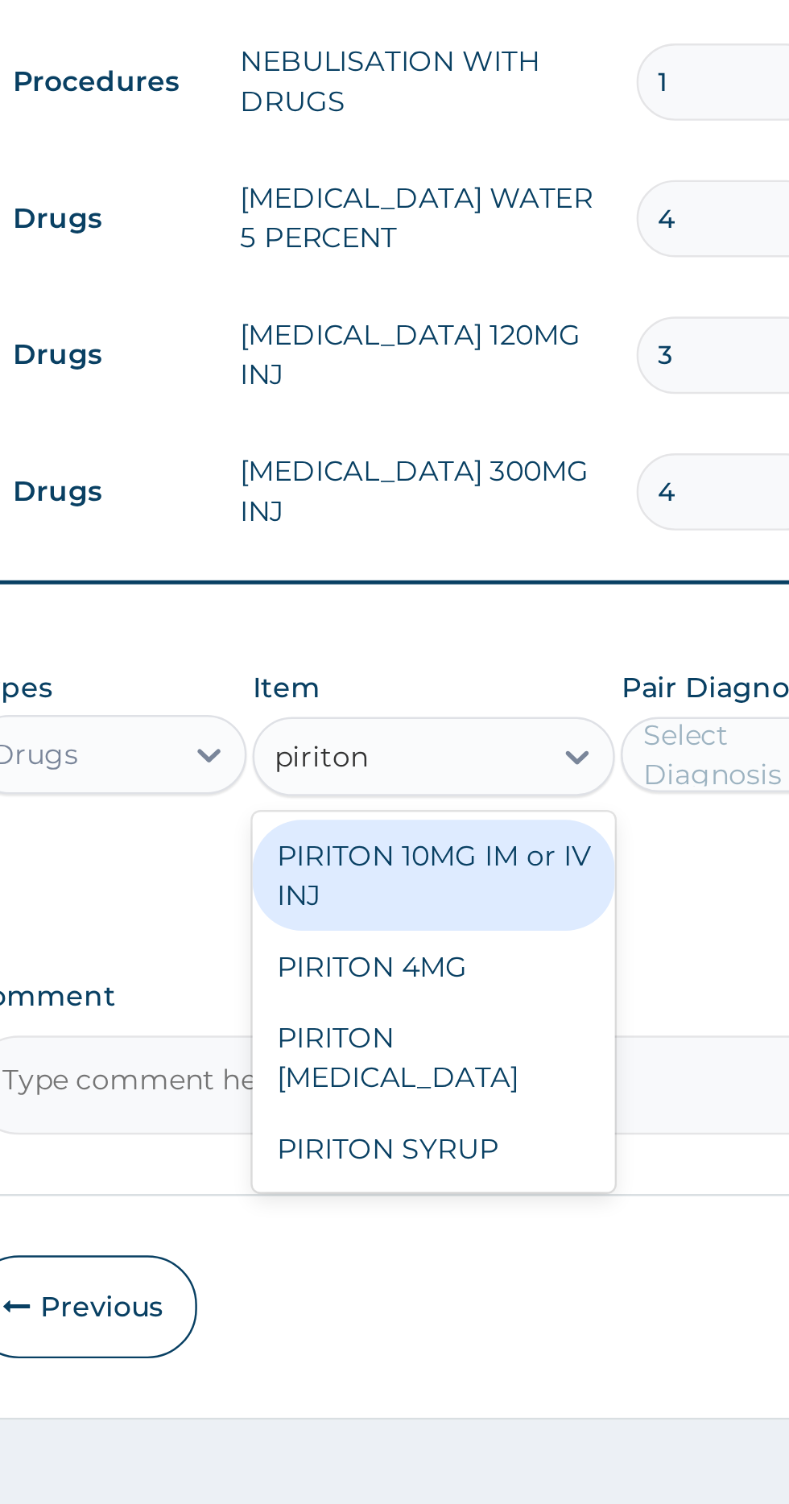
scroll to position [0, 0]
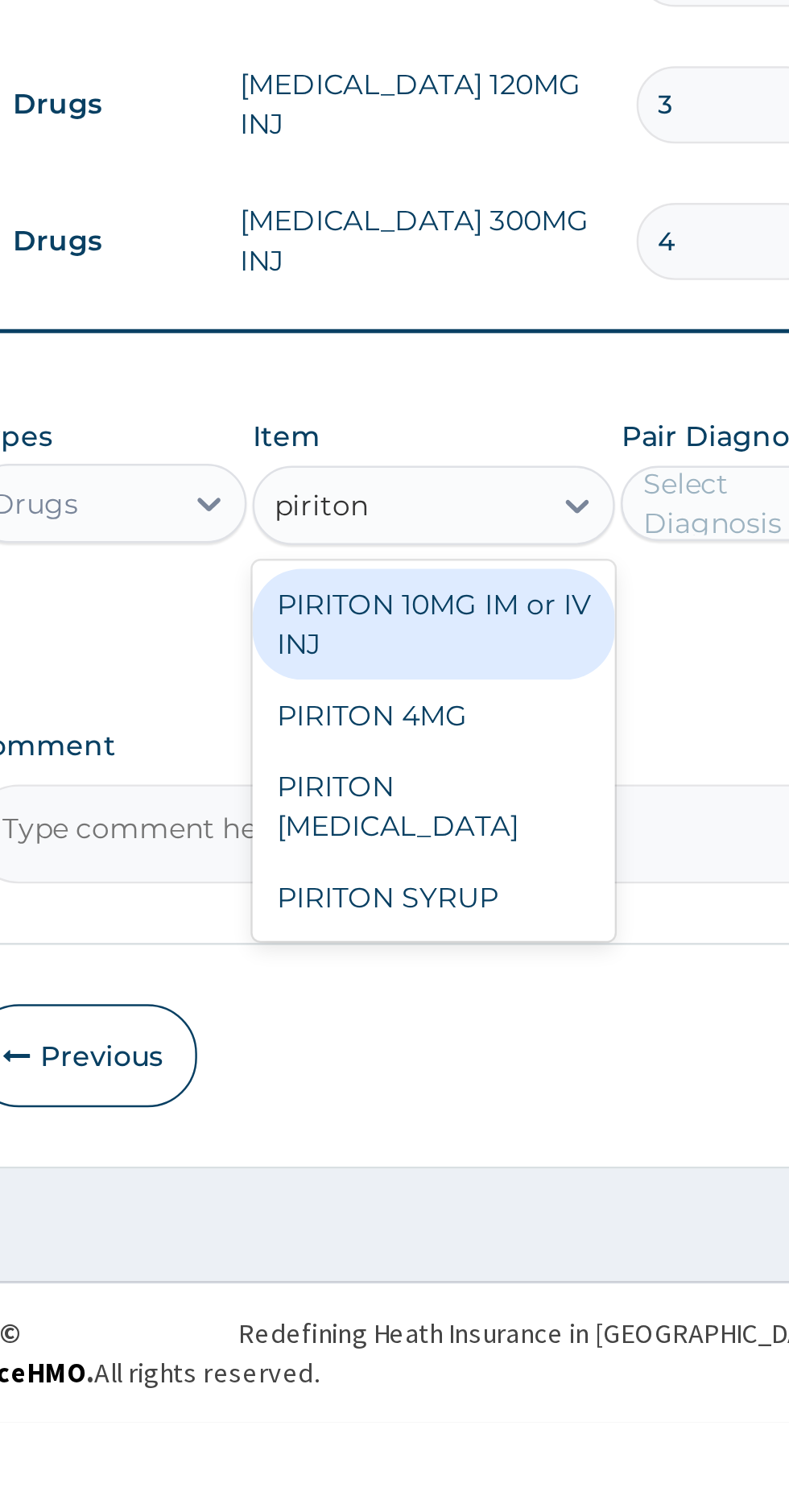
click at [467, 1157] on div "PIRITON 10MG IM or IV INJ" at bounding box center [430, 1179] width 147 height 45
type input "piriton"
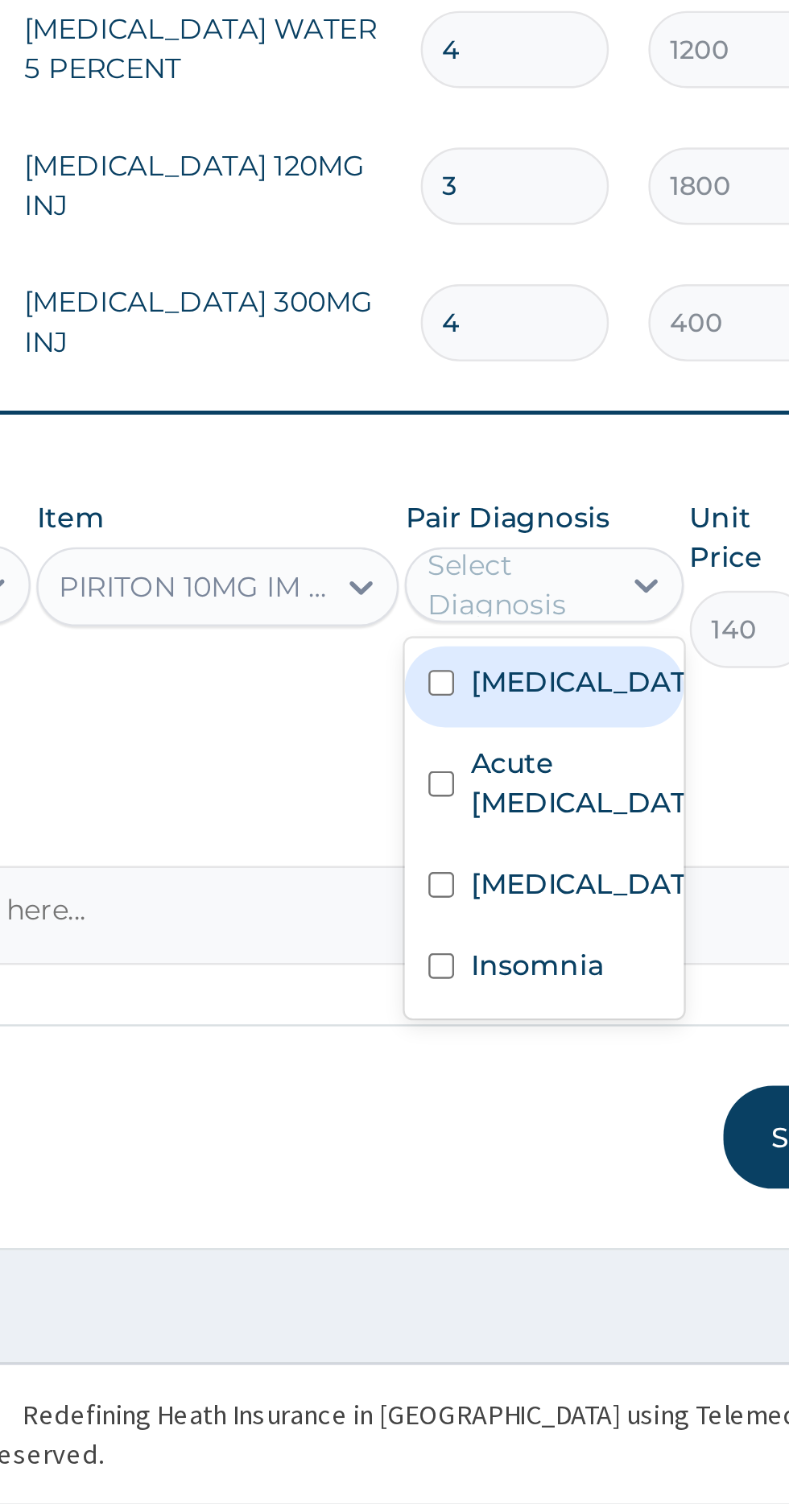
click at [546, 1195] on label "Acute respiratory disease" at bounding box center [579, 1211] width 93 height 32
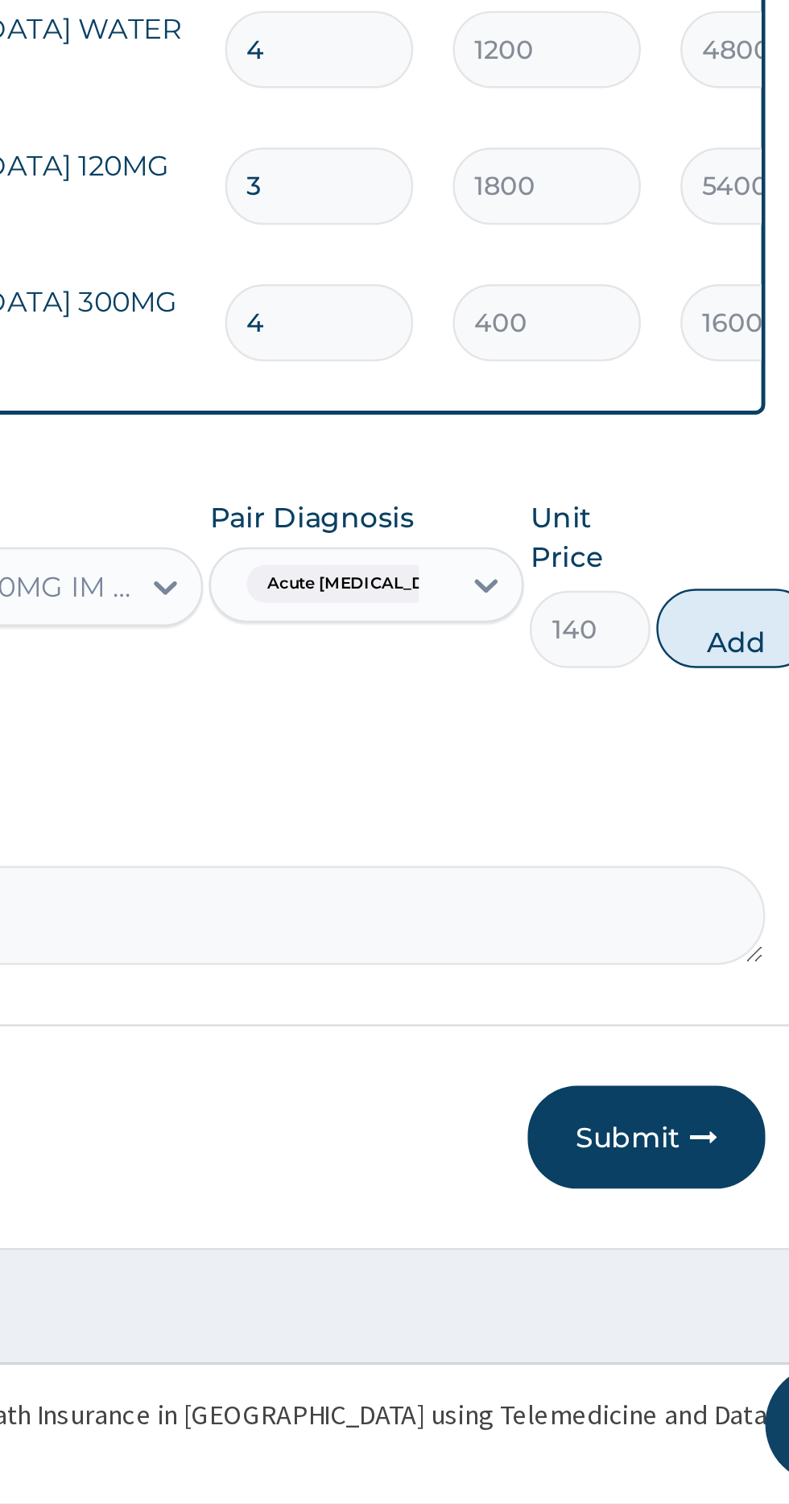
click at [717, 1132] on button "Add" at bounding box center [721, 1148] width 64 height 32
type input "0"
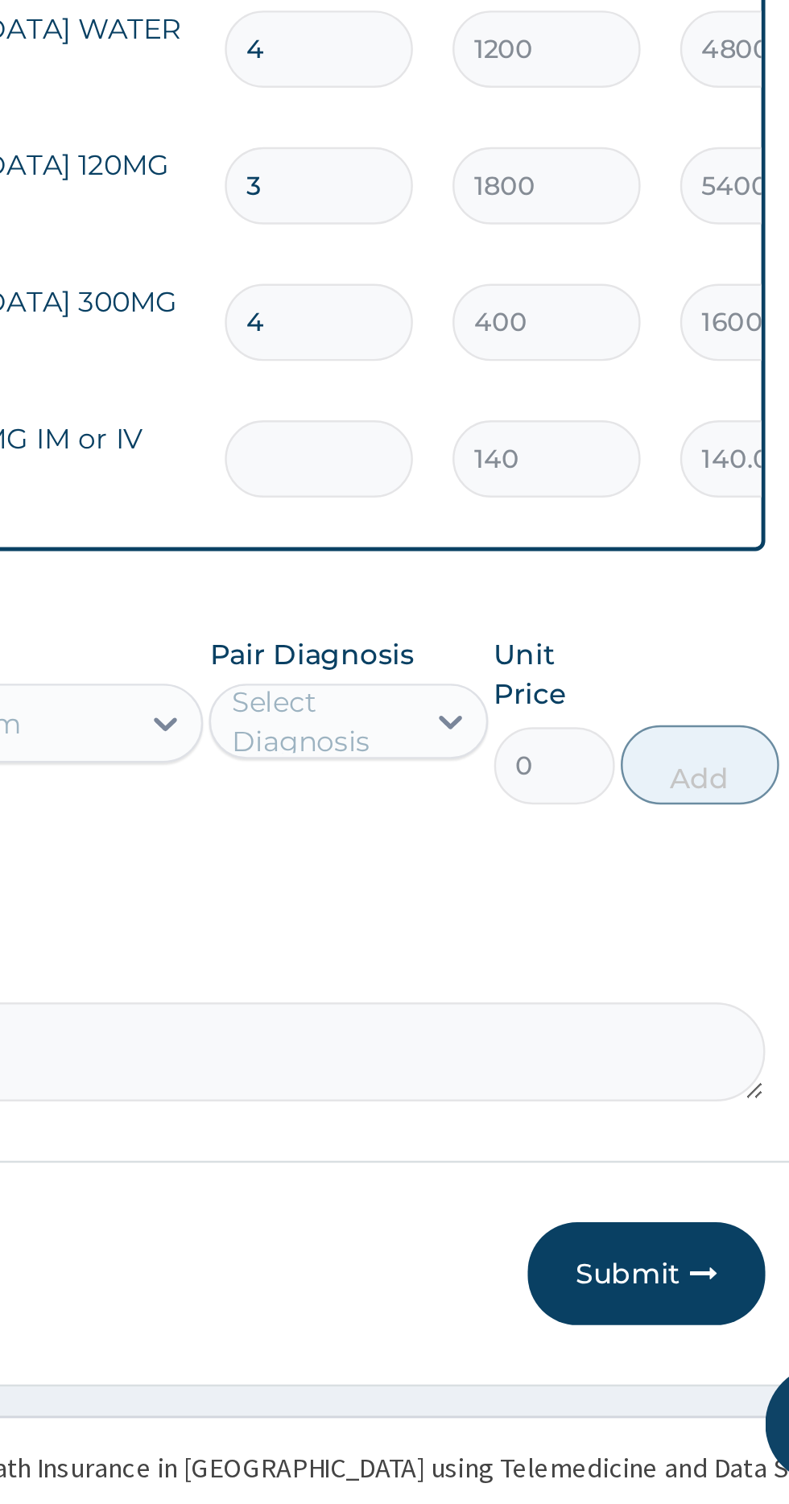
type input "0.00"
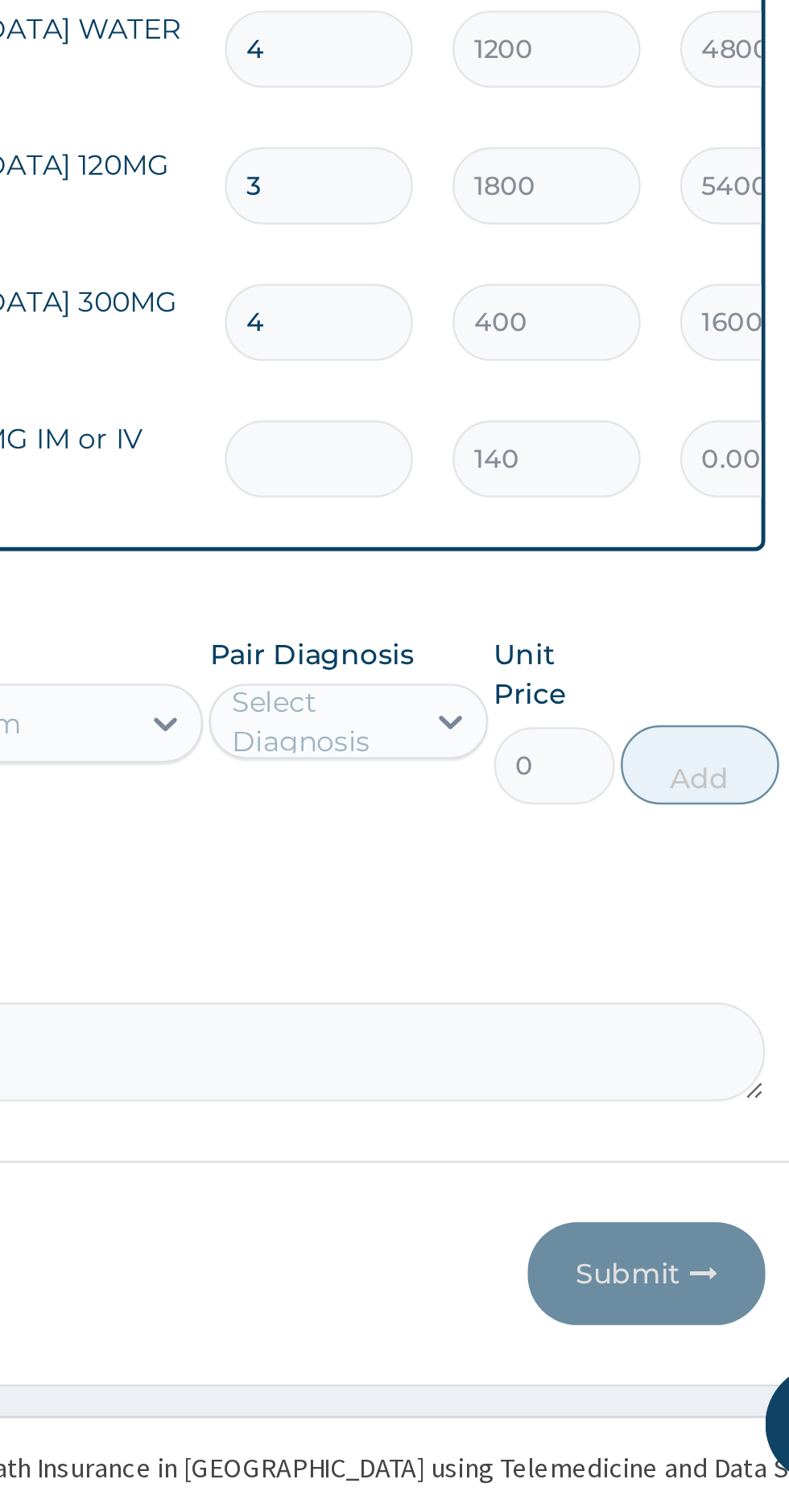
type input "3"
type input "420.00"
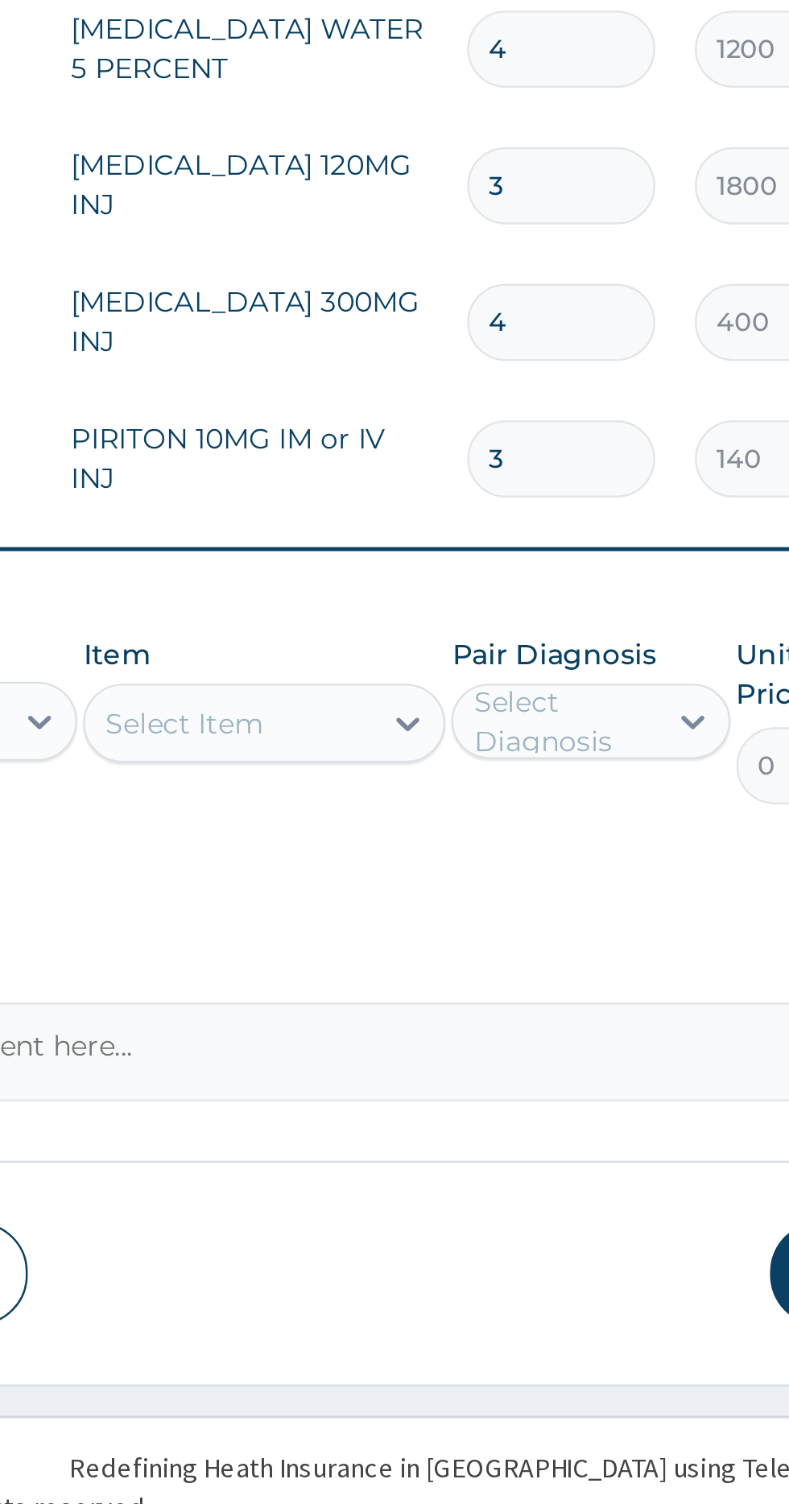
type input "3"
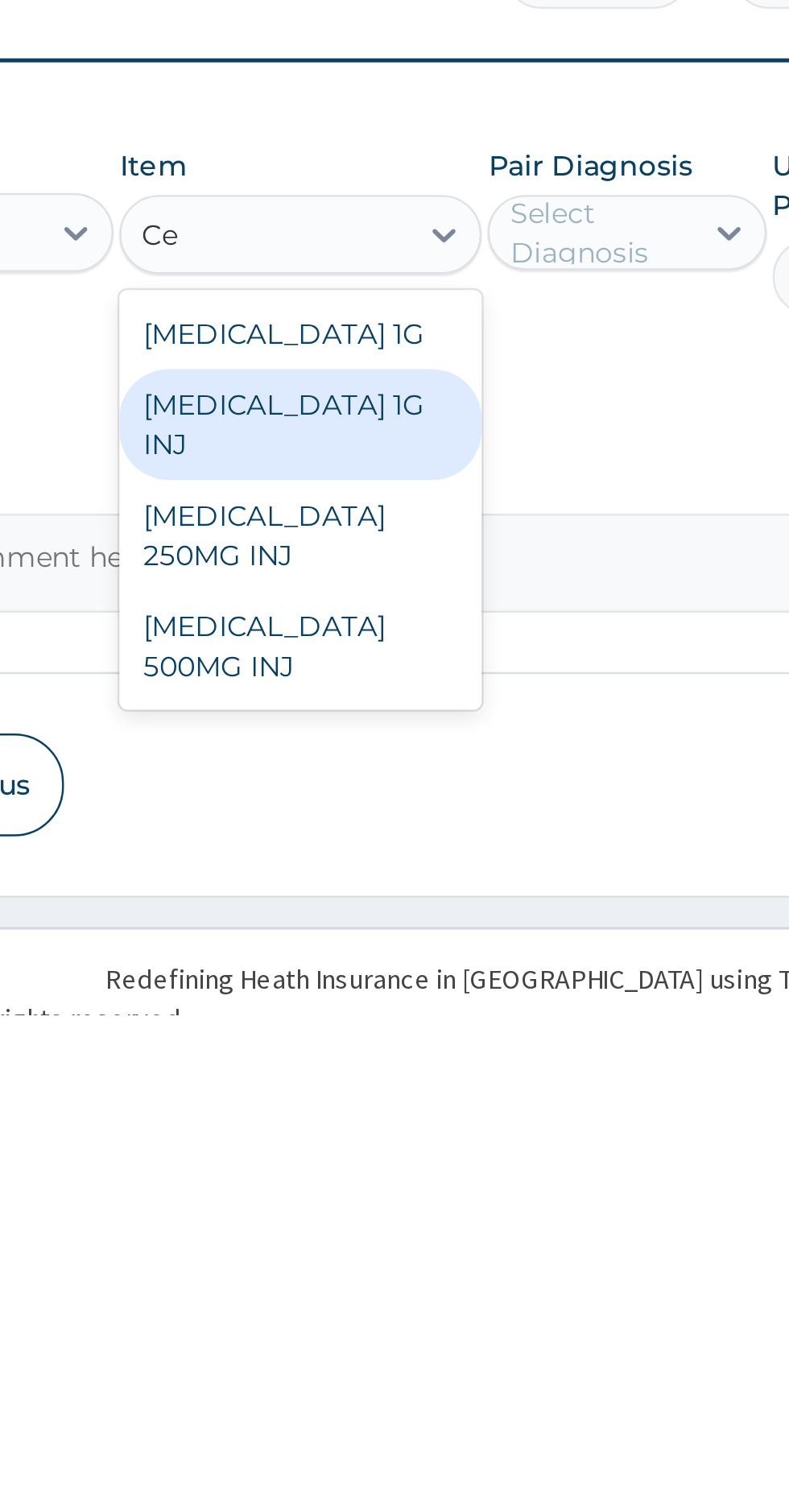
type input "C"
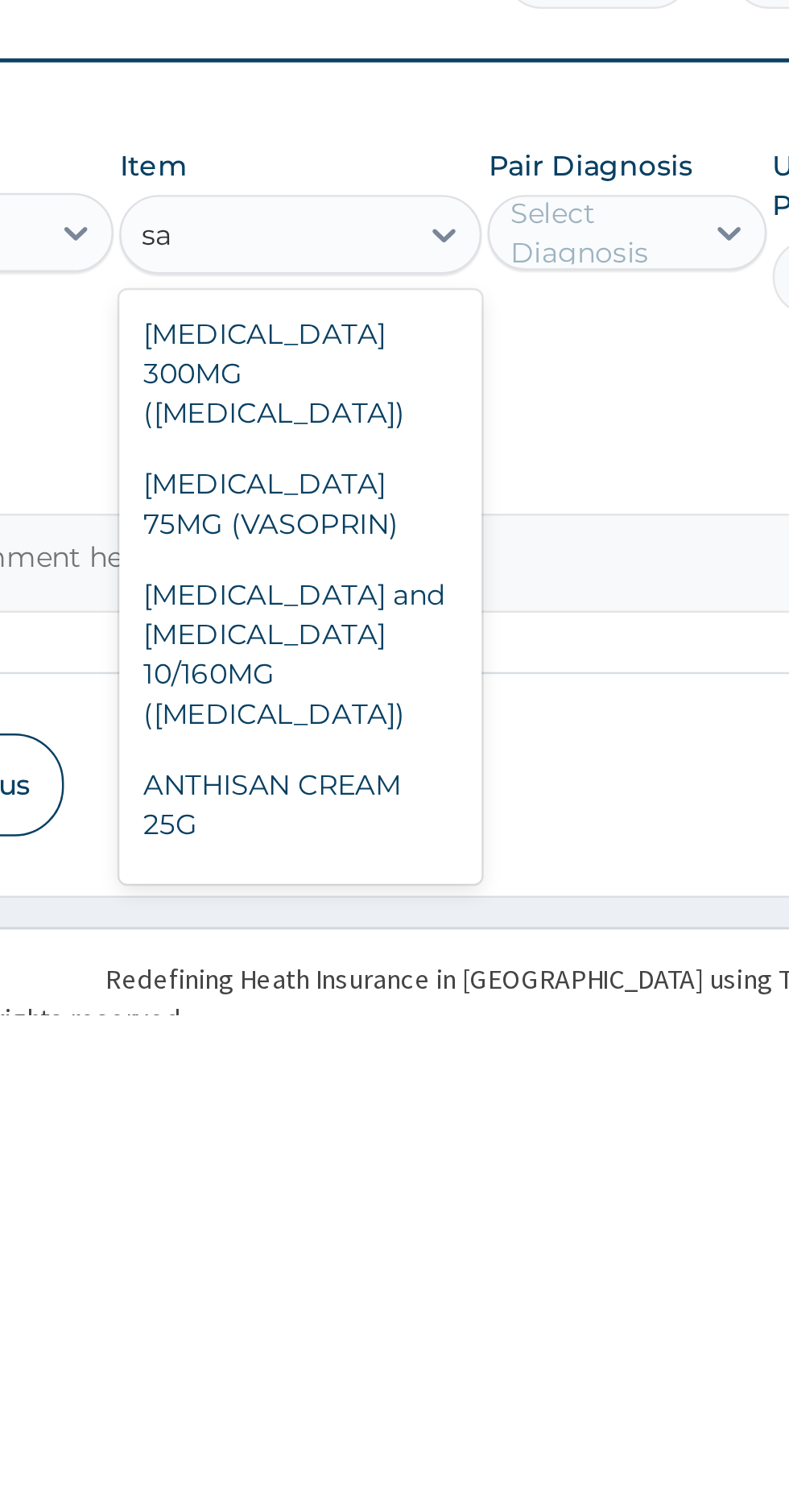
type input "s"
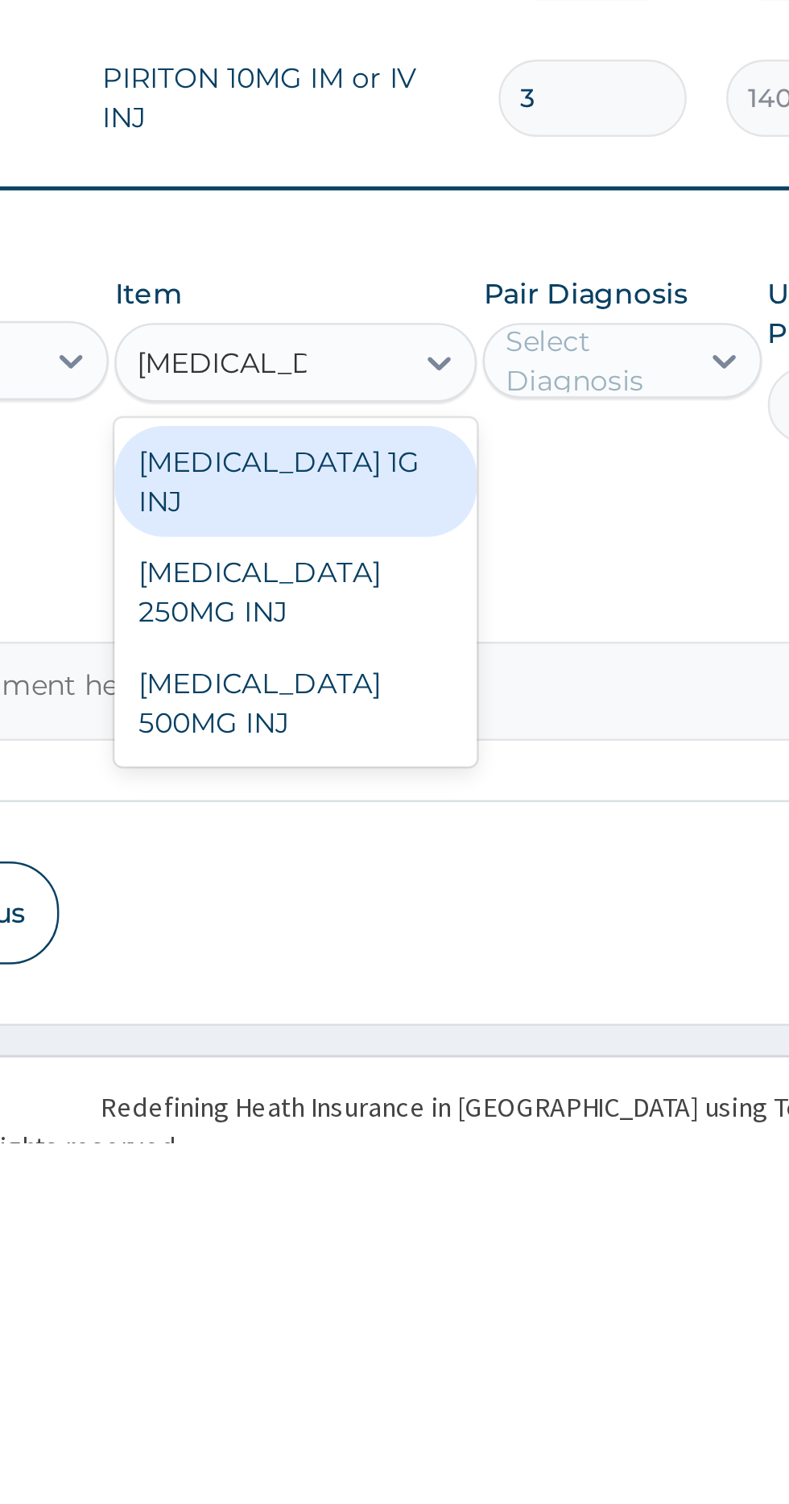
click at [459, 1213] on div "CEFTRIAXONE 1G INJ" at bounding box center [430, 1235] width 147 height 45
type input "Ceftriaxone"
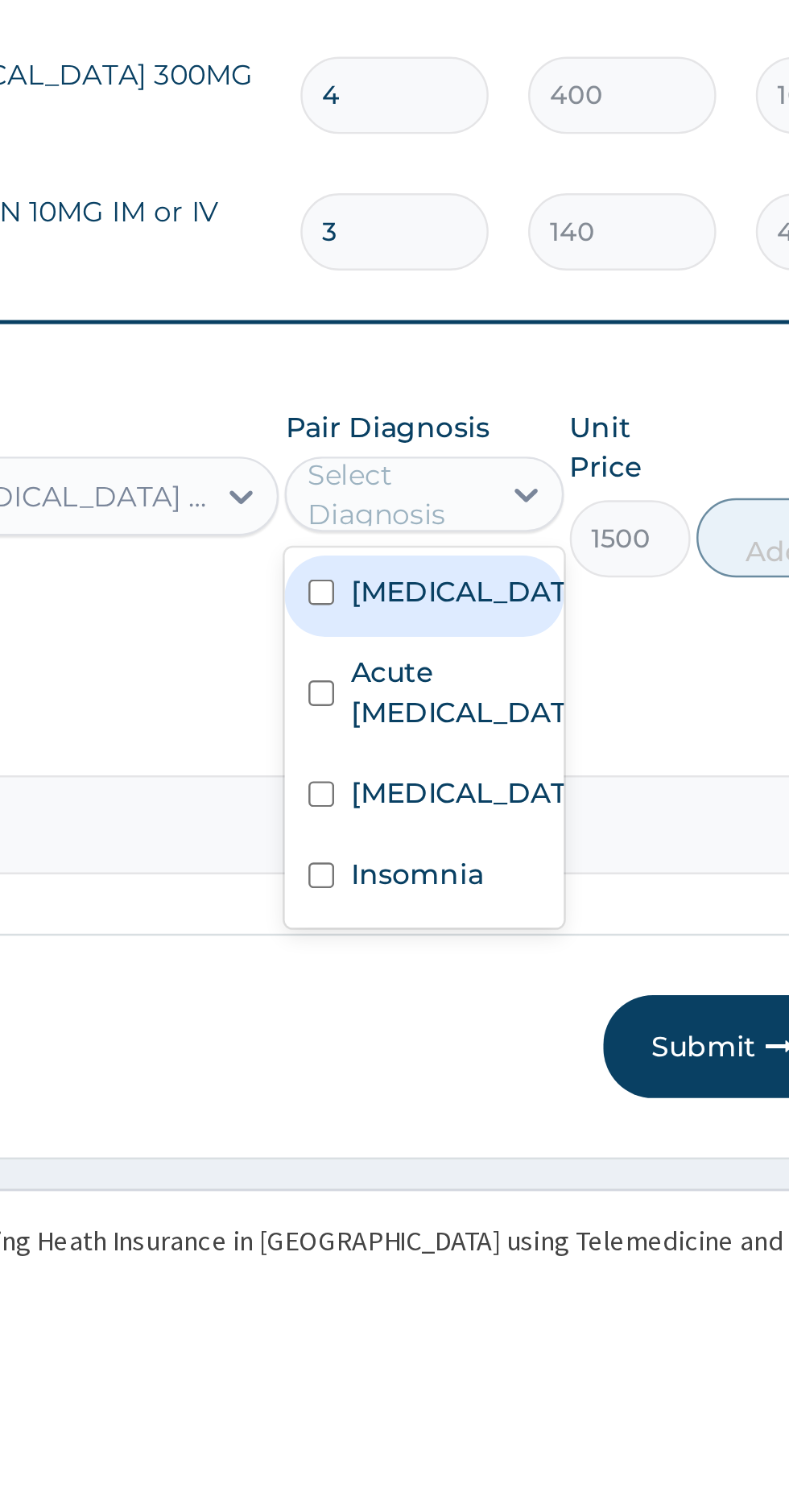
click at [548, 1251] on label "Acute respiratory disease" at bounding box center [579, 1267] width 93 height 32
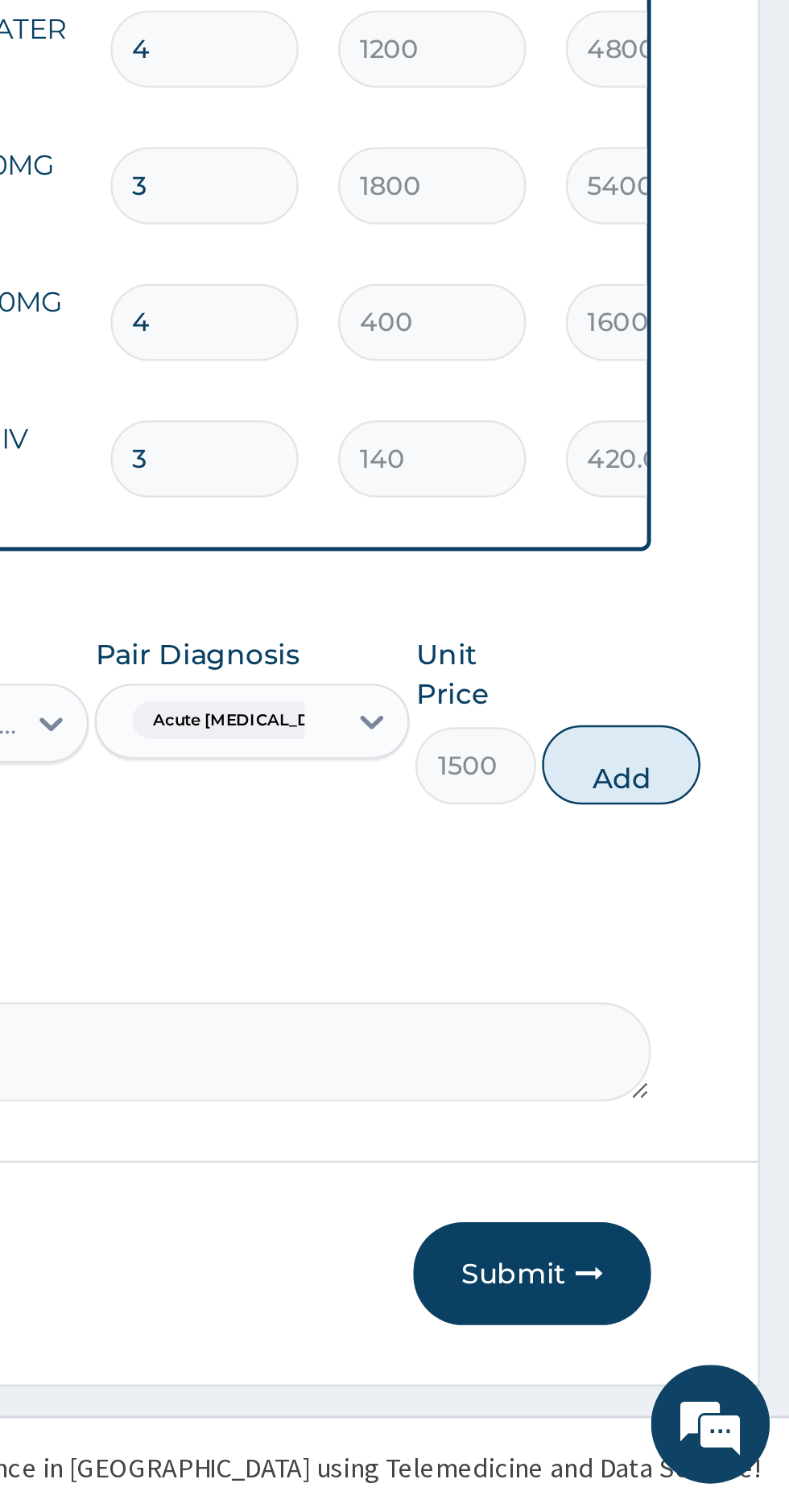
click at [729, 1188] on button "Add" at bounding box center [721, 1204] width 64 height 32
type input "0"
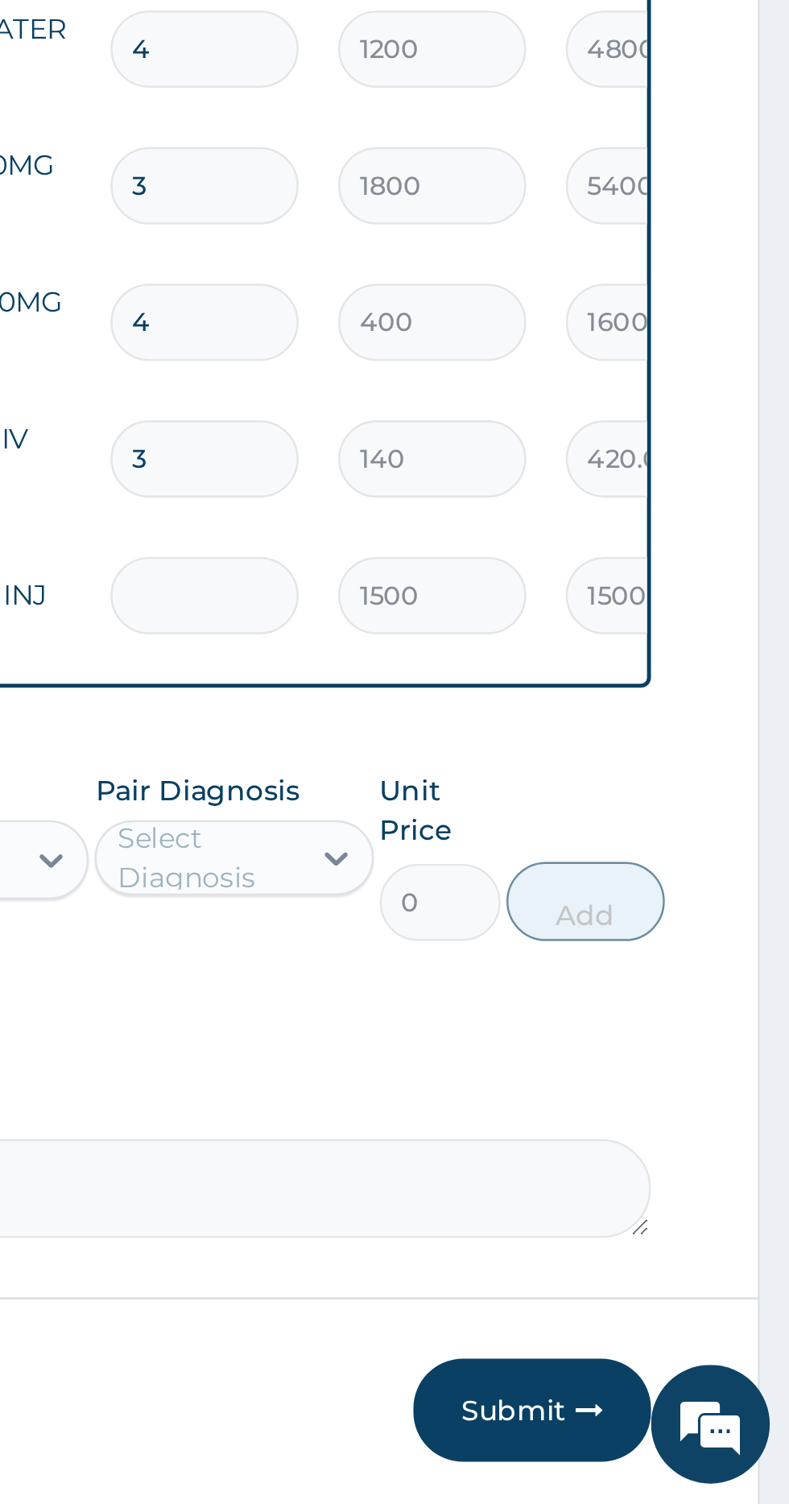
type input "0.00"
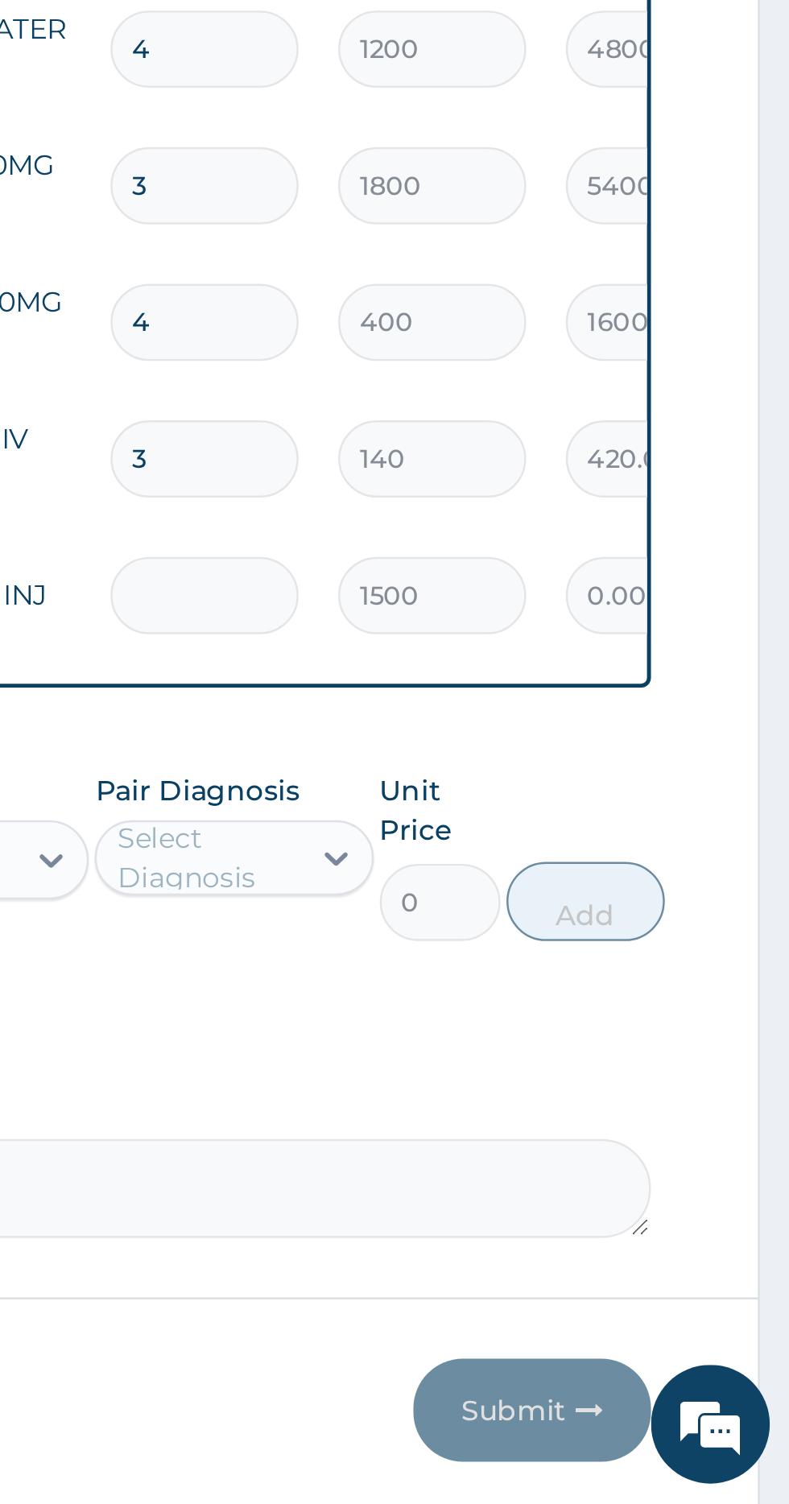
type input "4"
type input "6000.00"
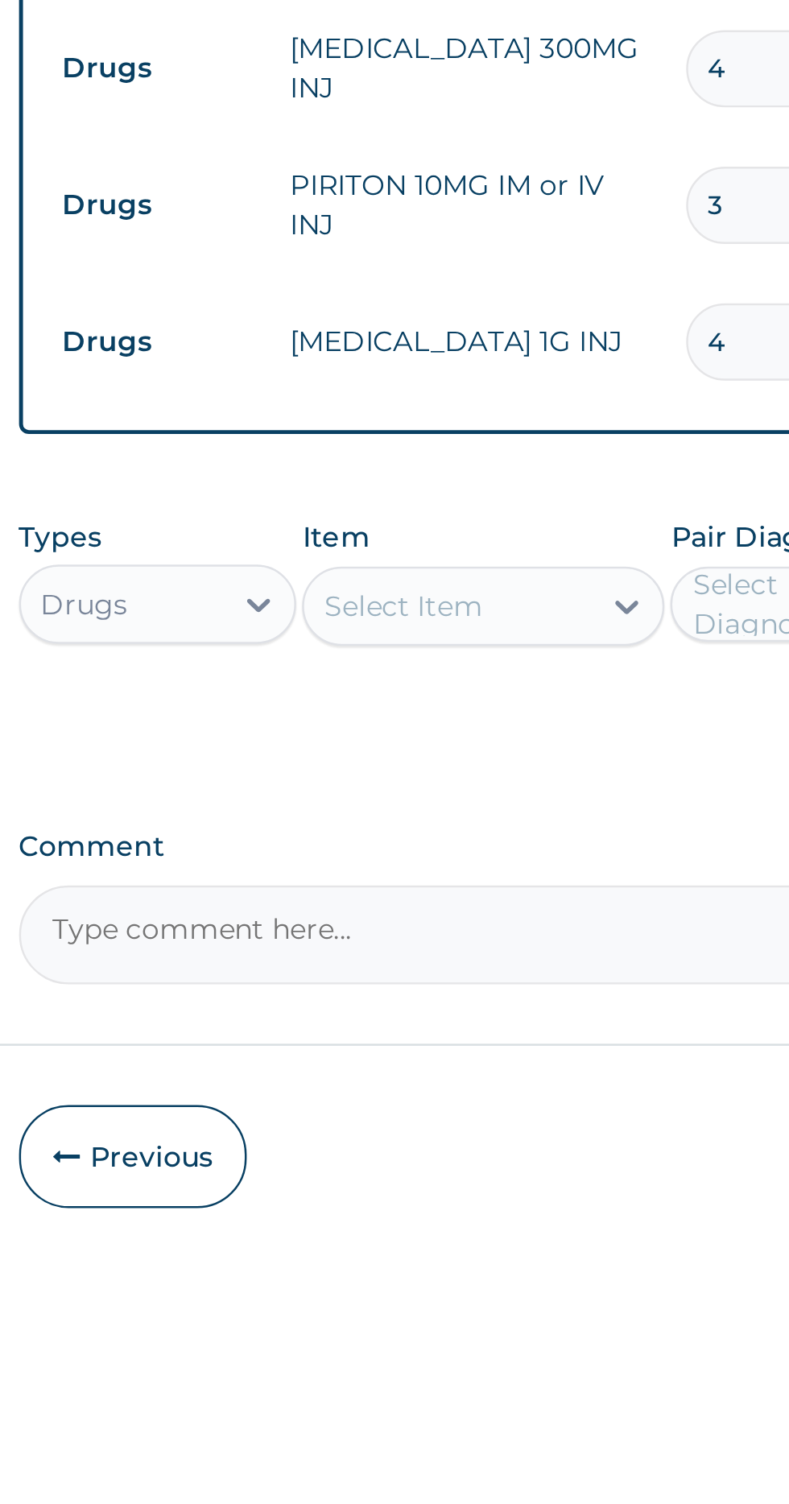
type input "4"
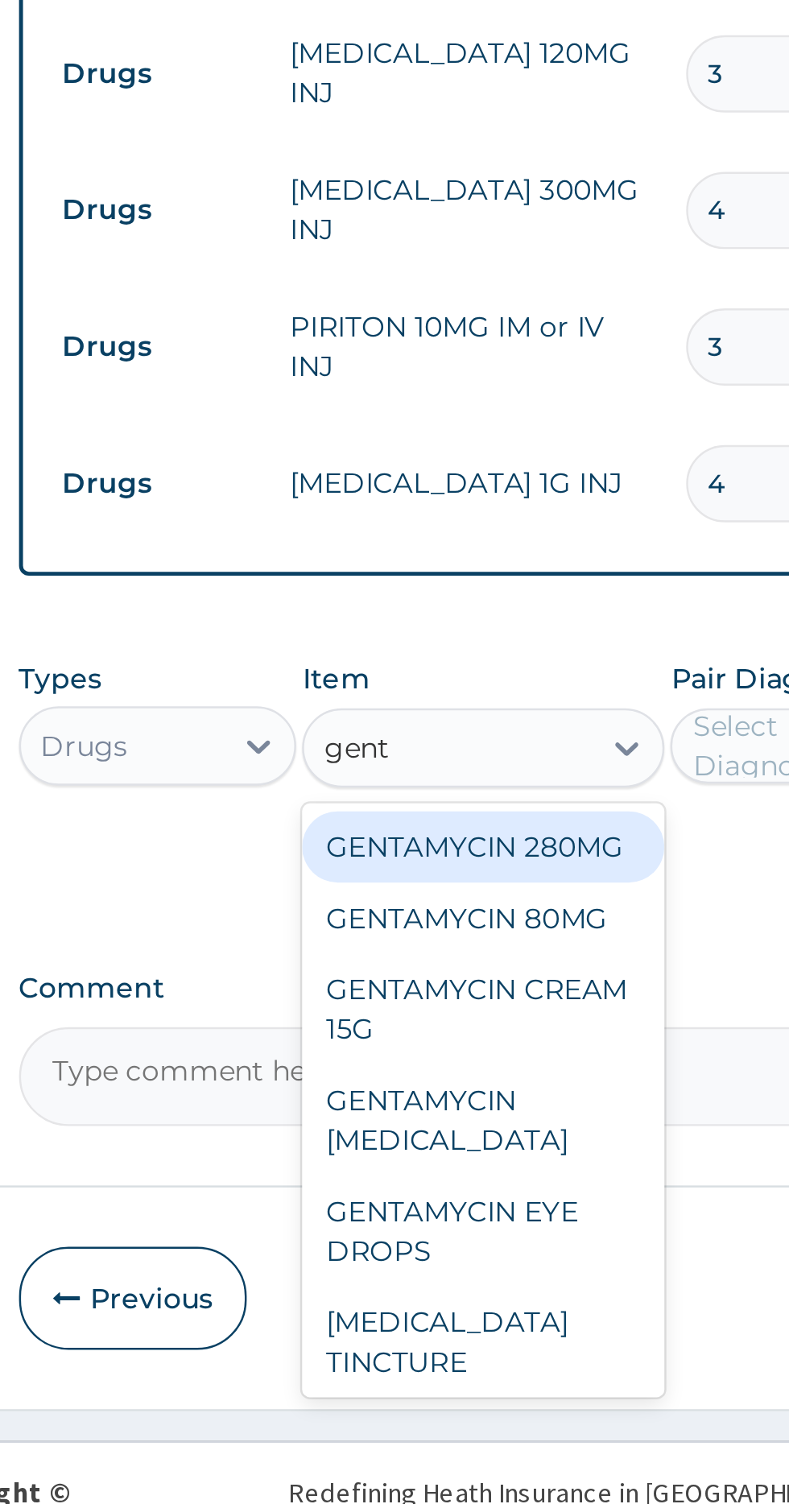
click at [457, 1251] on div "GENTAMYCIN 80MG" at bounding box center [430, 1265] width 147 height 29
type input "gent"
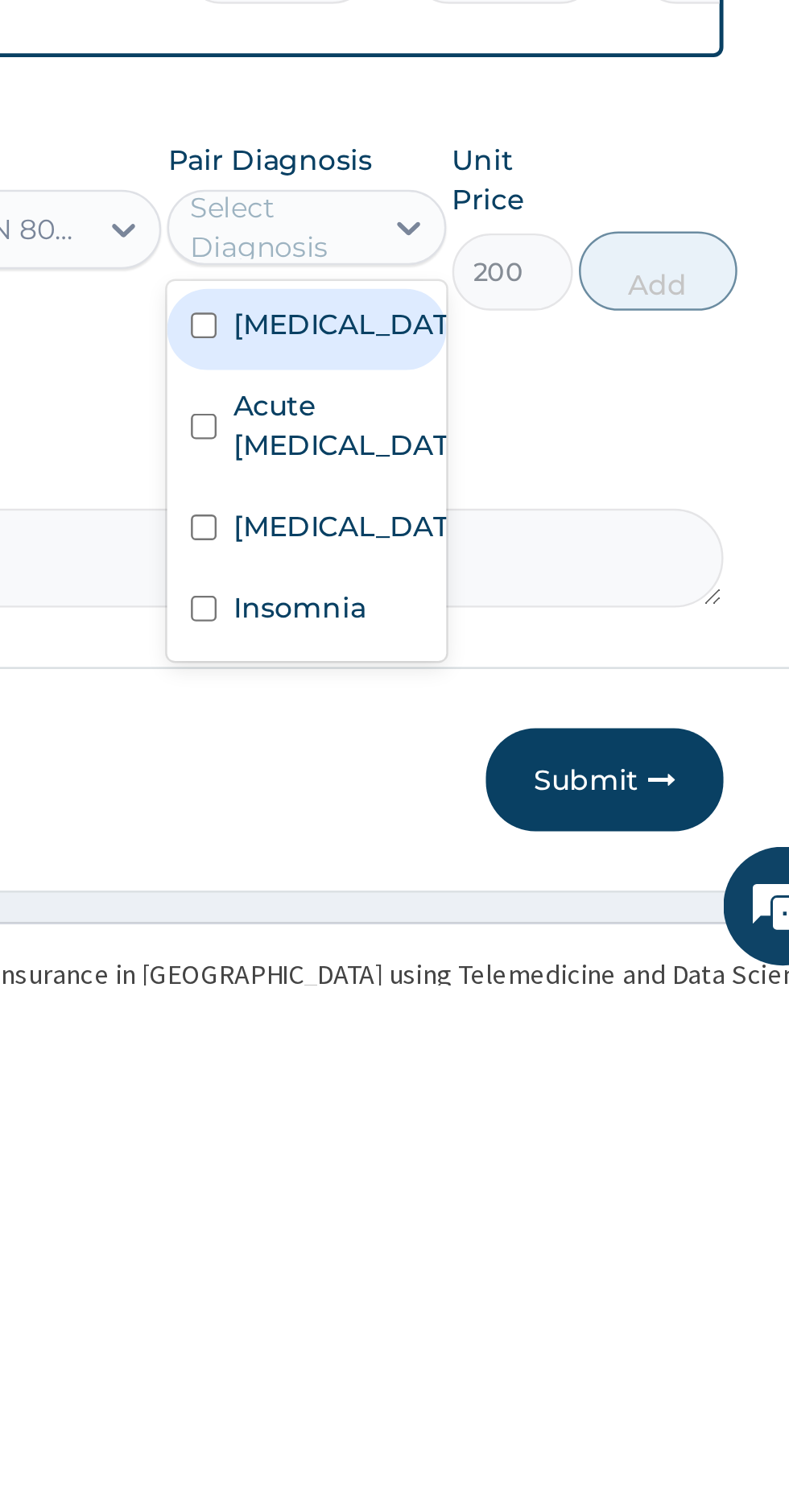
scroll to position [46, 0]
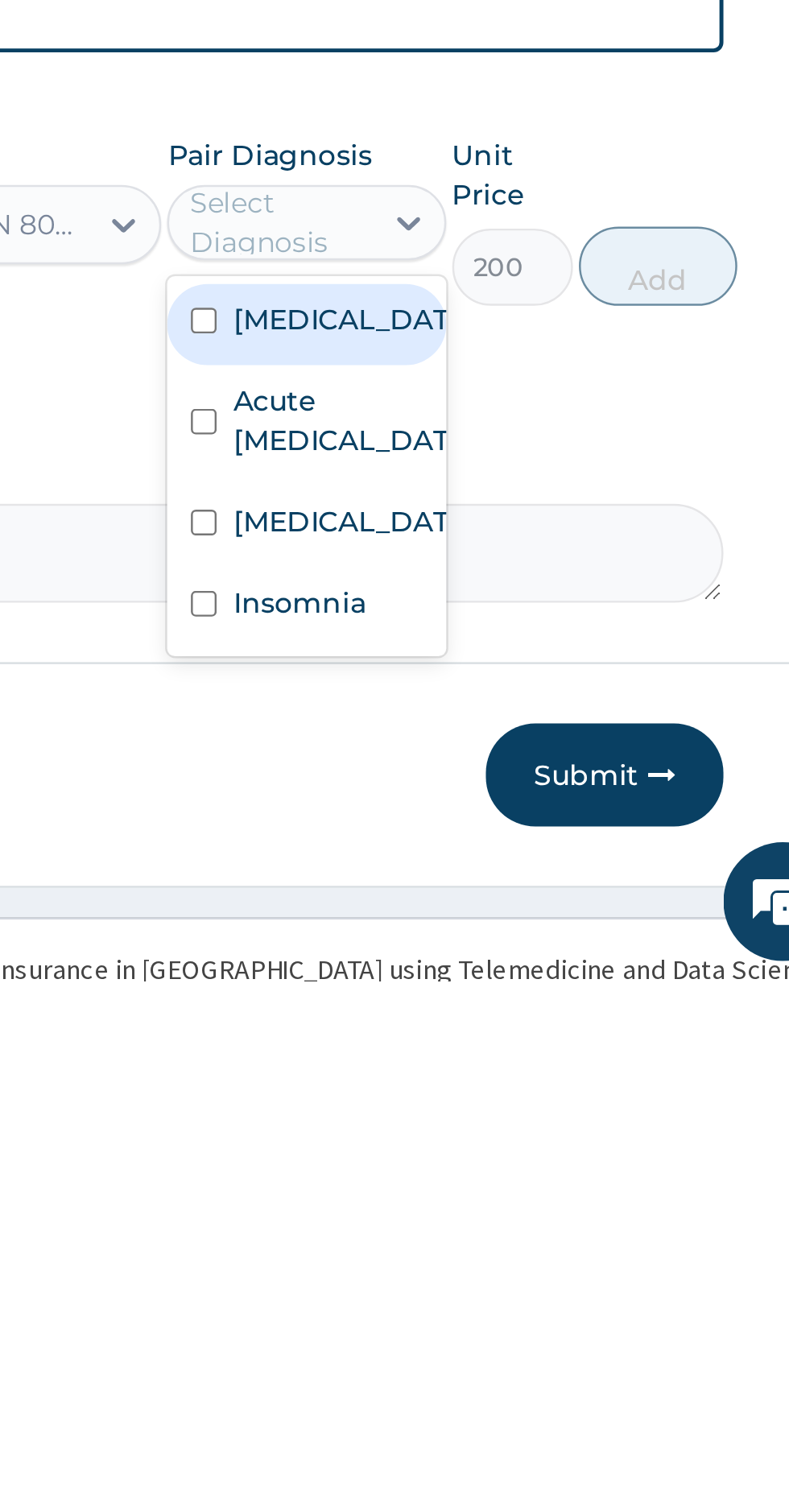
click at [523, 1272] on input "checkbox" at bounding box center [521, 1277] width 10 height 10
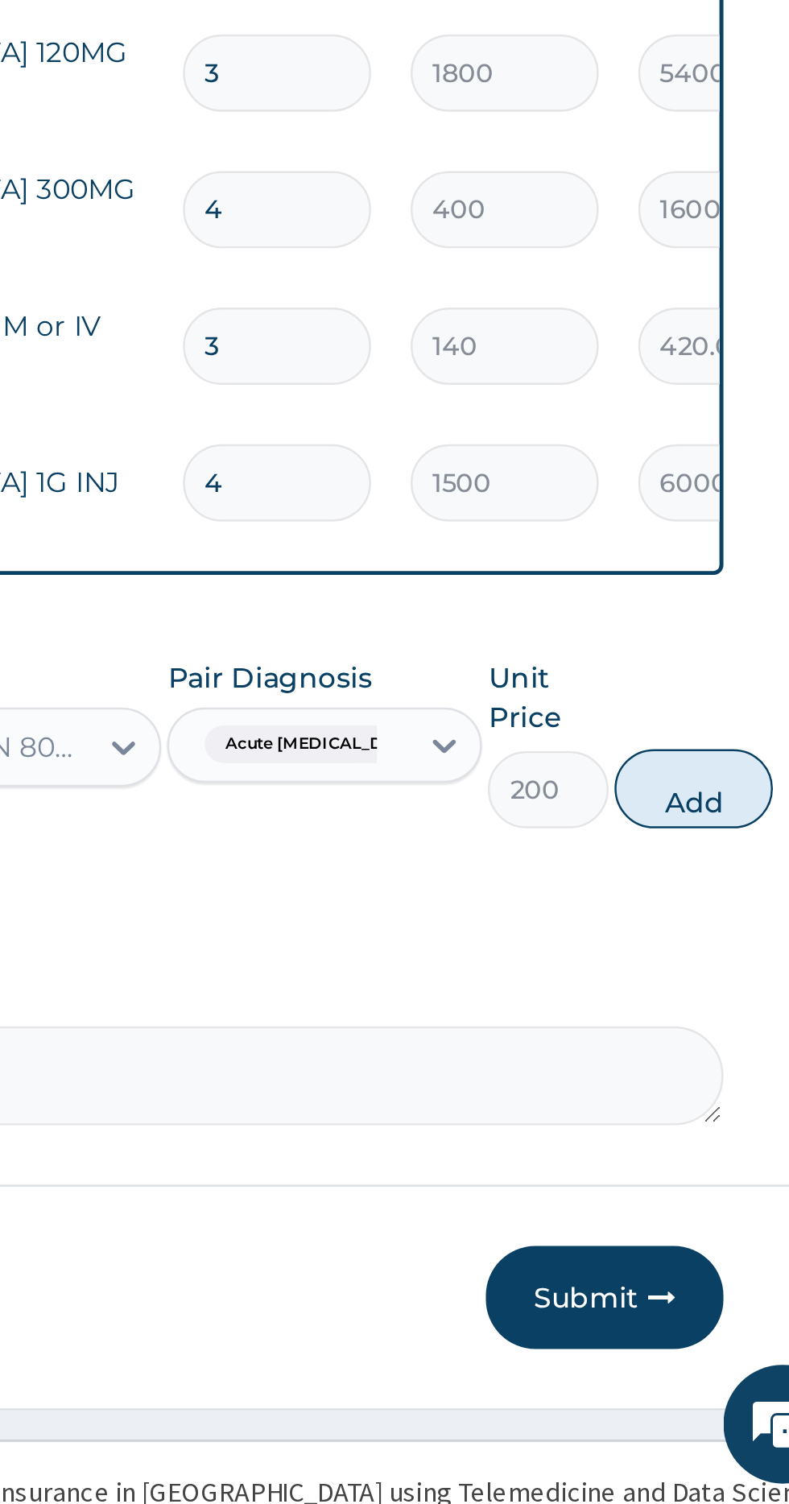
click at [718, 1197] on button "Add" at bounding box center [721, 1213] width 64 height 32
type input "0"
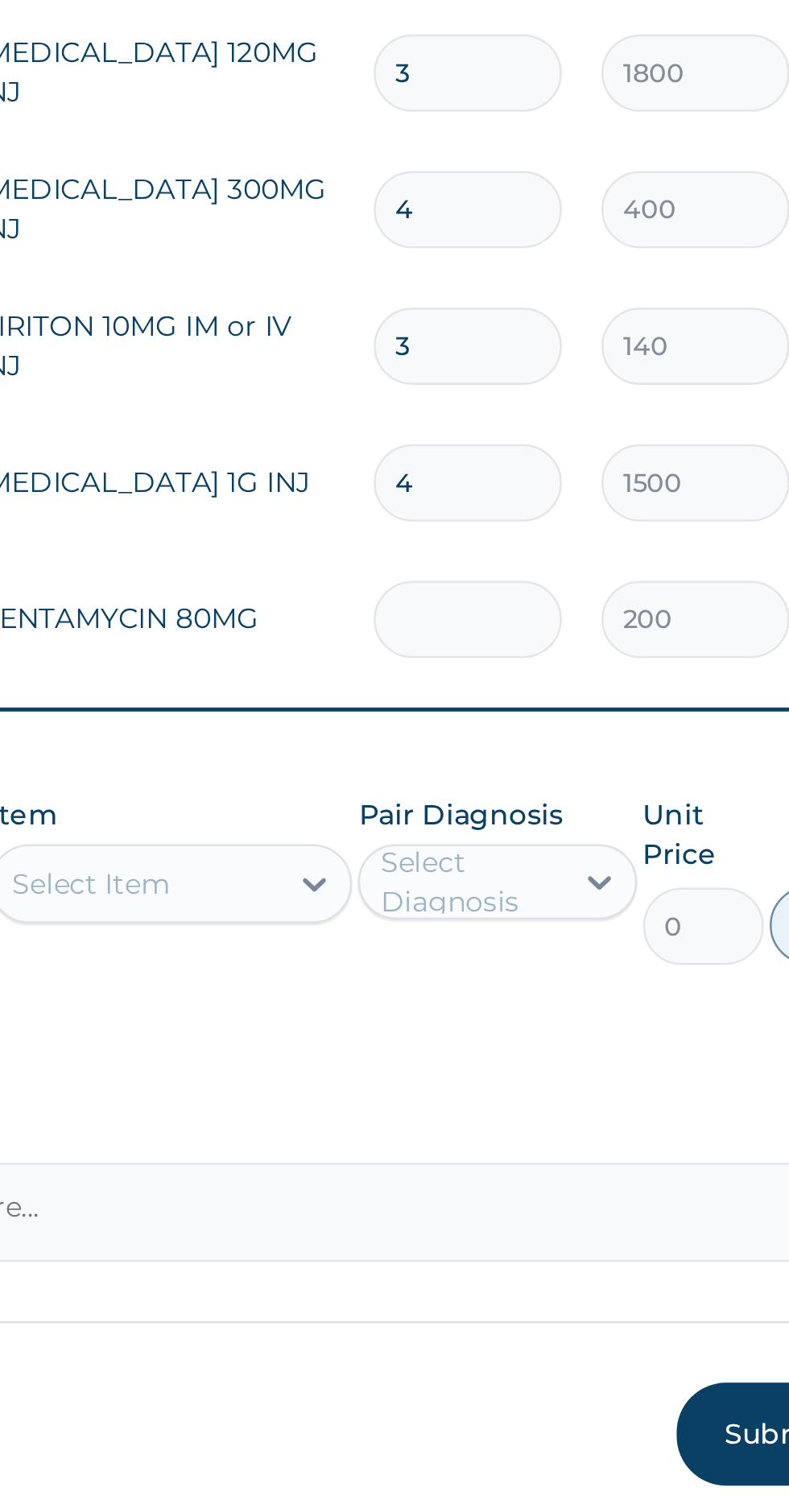
type input "0.00"
type input "6"
type input "1200.00"
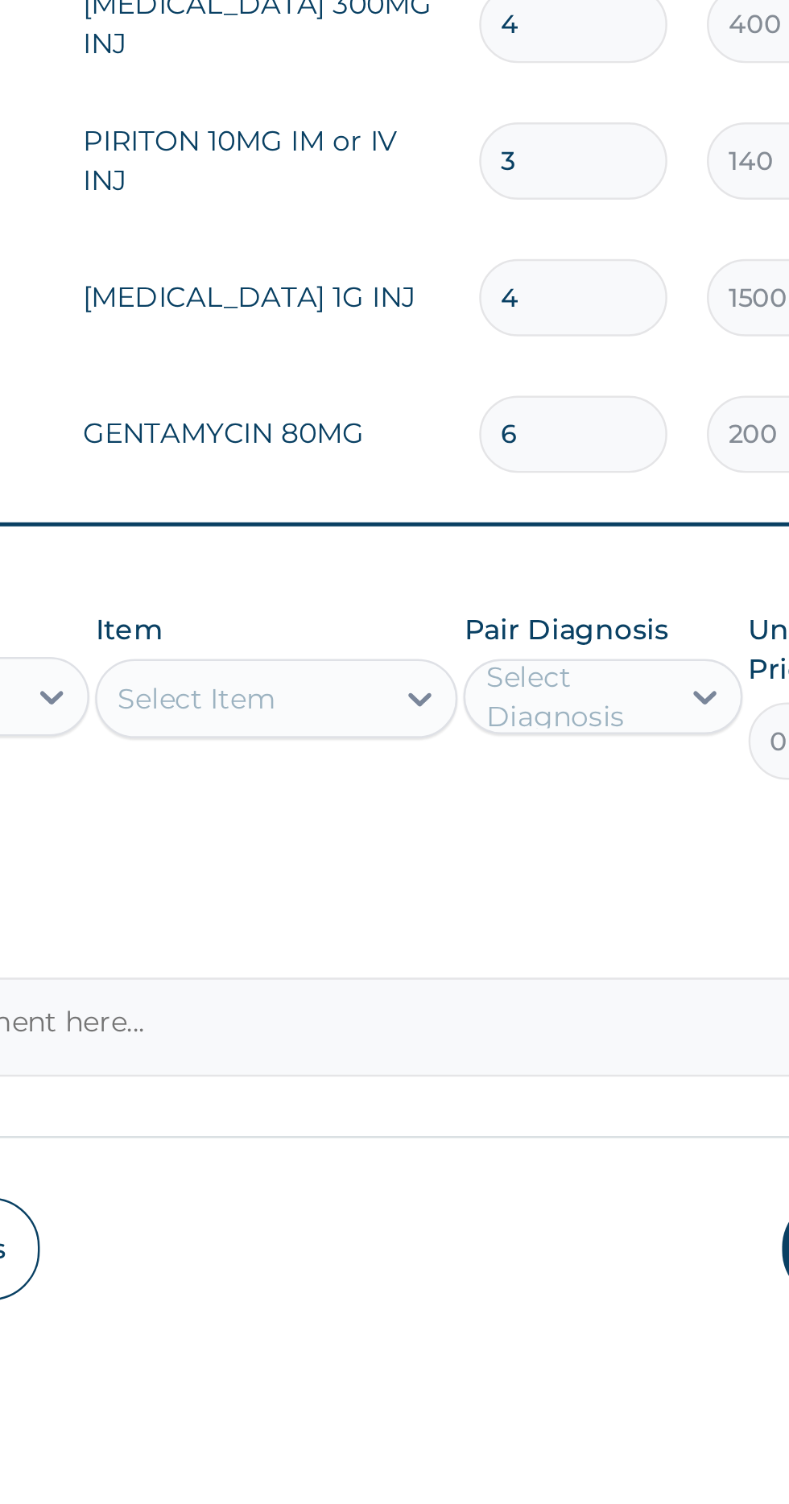
type input "6"
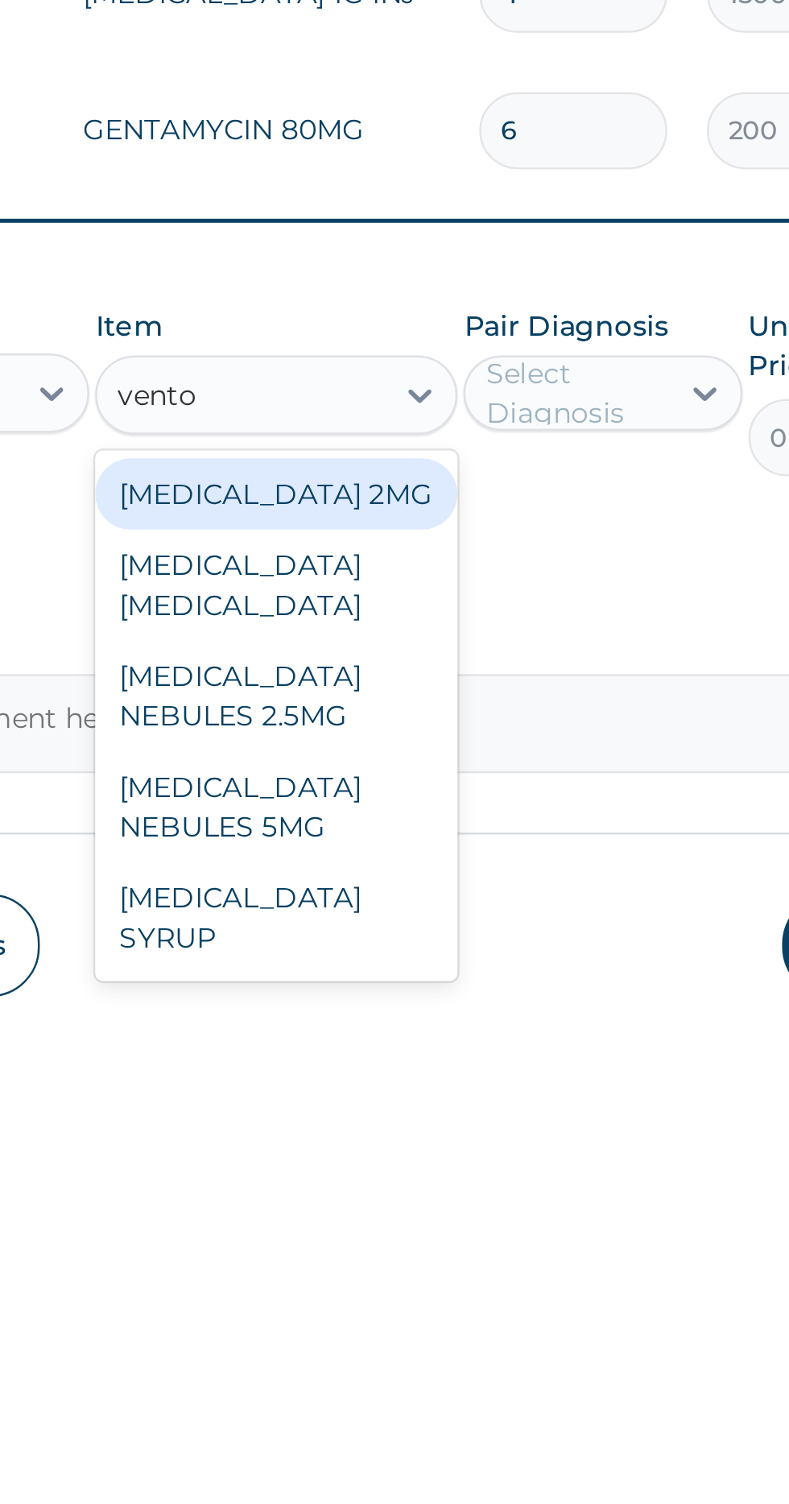
click at [407, 1278] on div "VENTOLIN 2MG" at bounding box center [430, 1292] width 147 height 29
type input "vento"
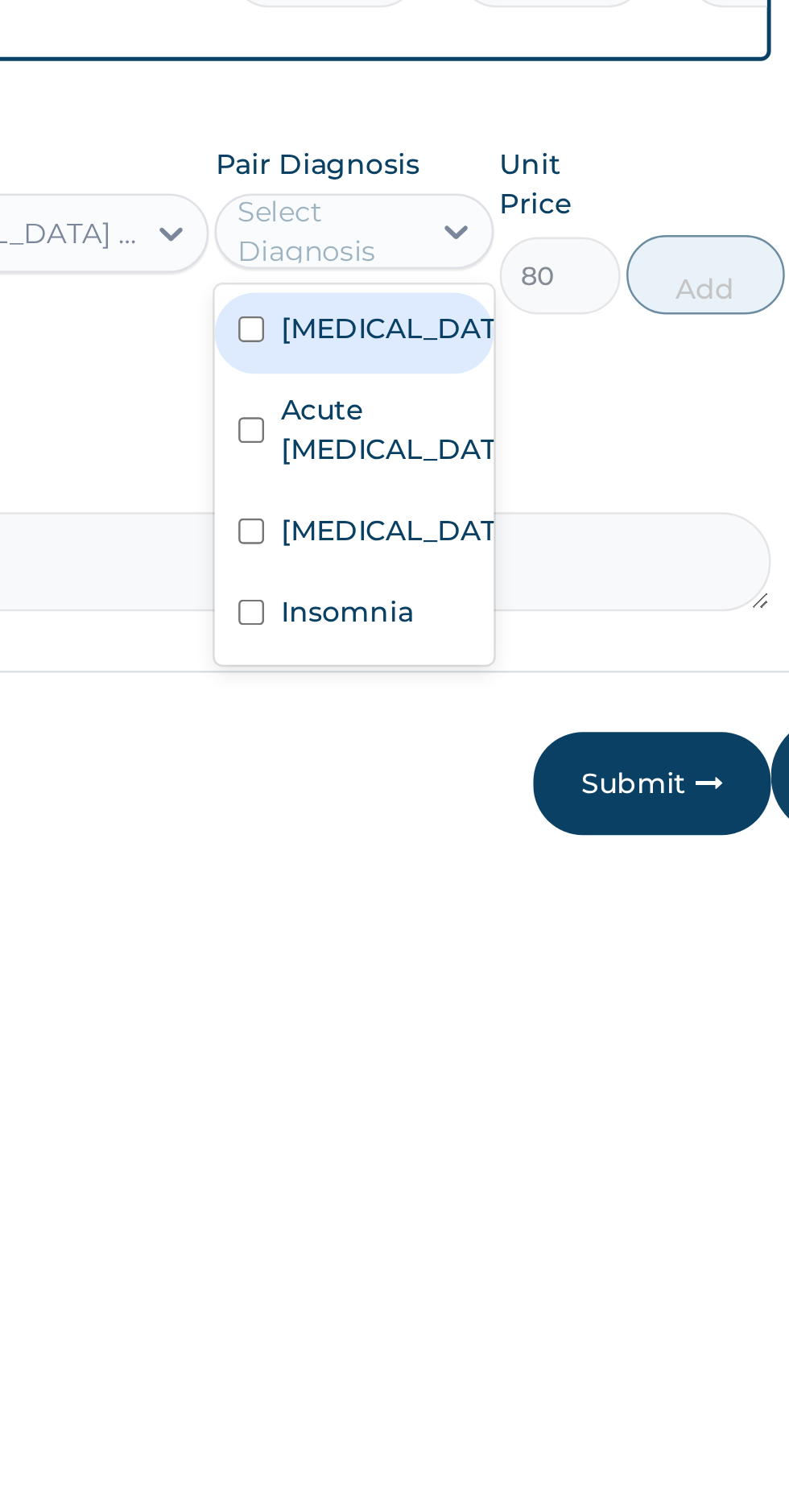
scroll to position [47, 0]
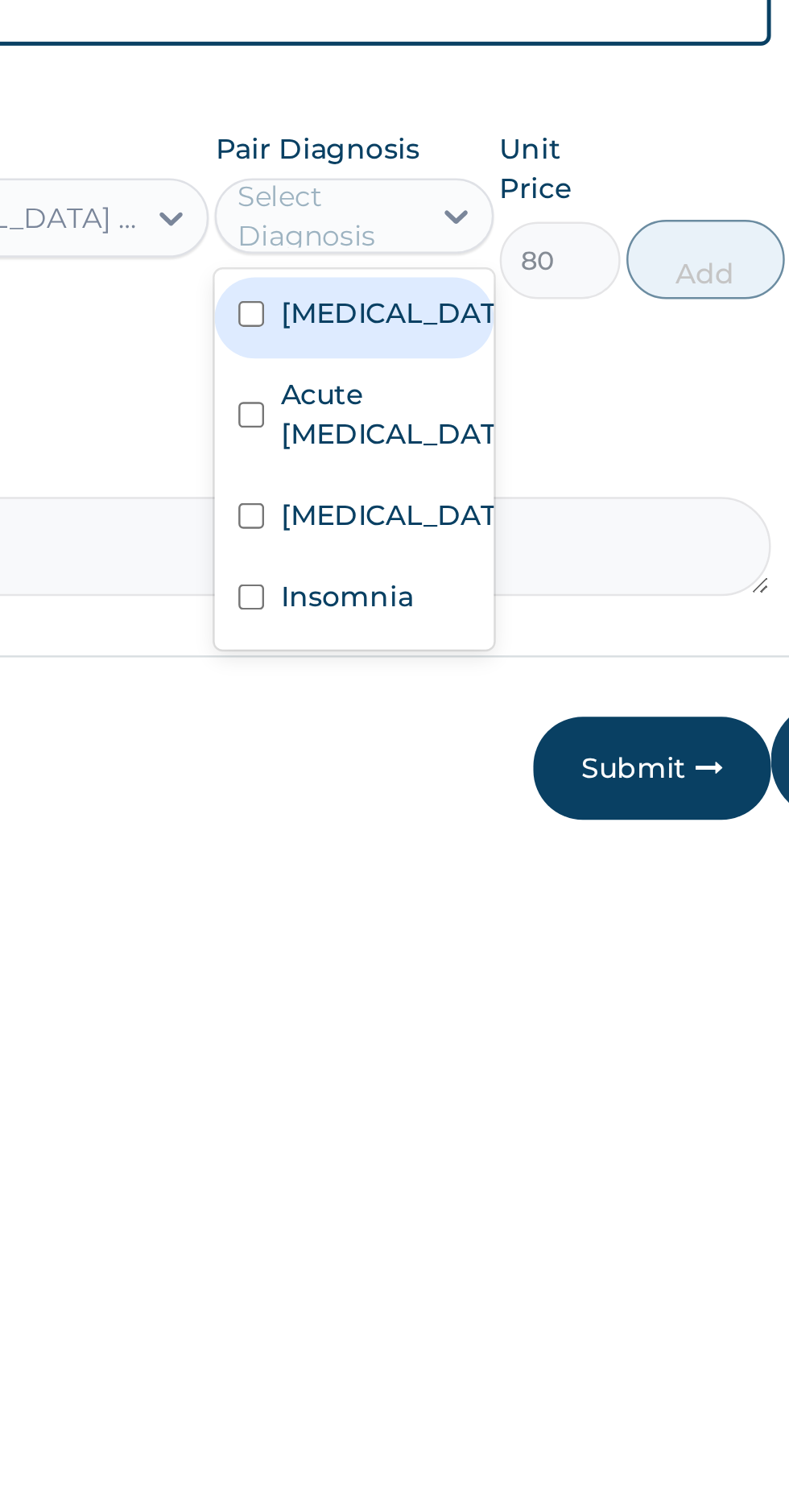
click at [520, 1326] on input "checkbox" at bounding box center [521, 1331] width 10 height 10
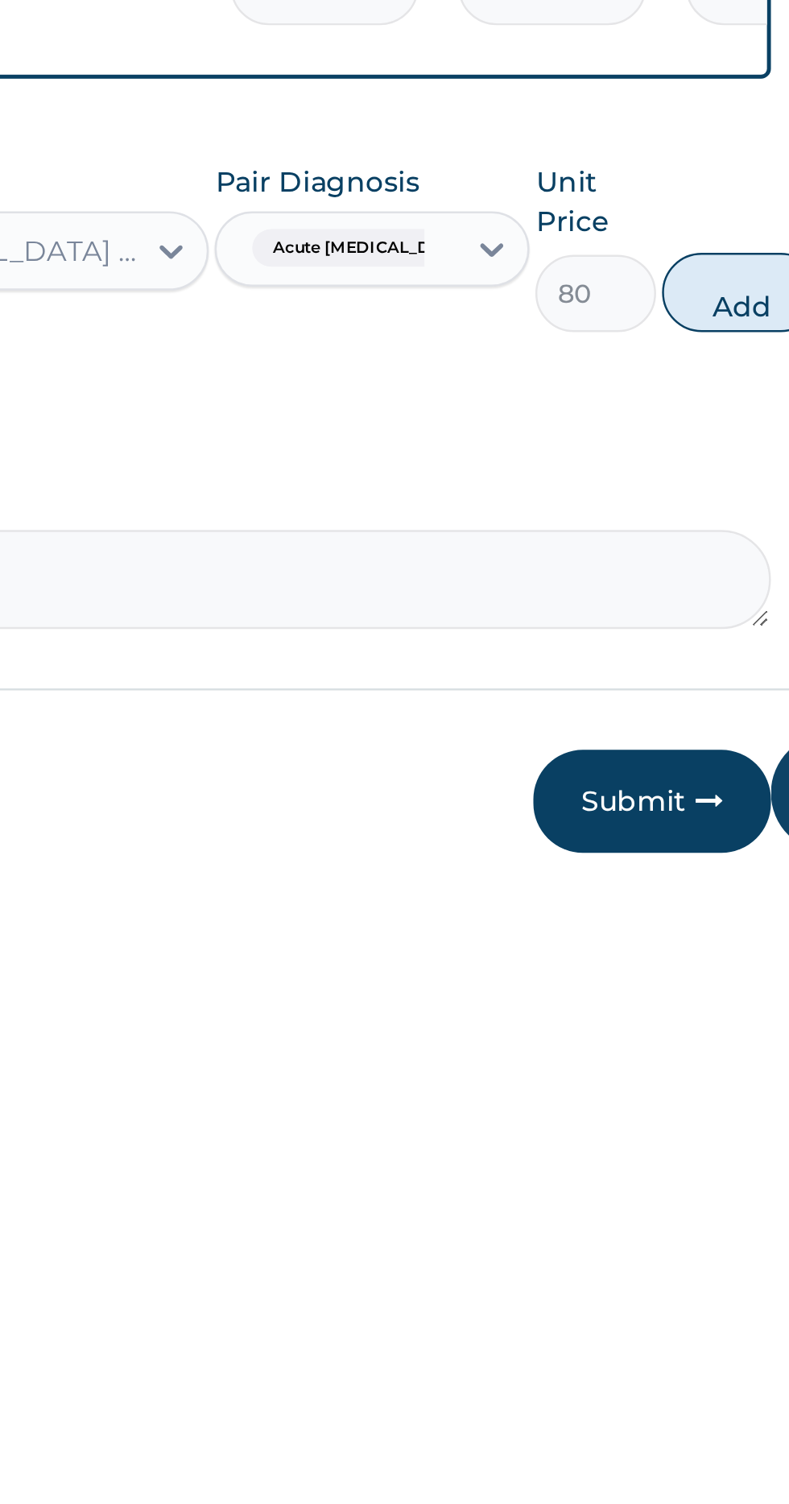
scroll to position [48, 0]
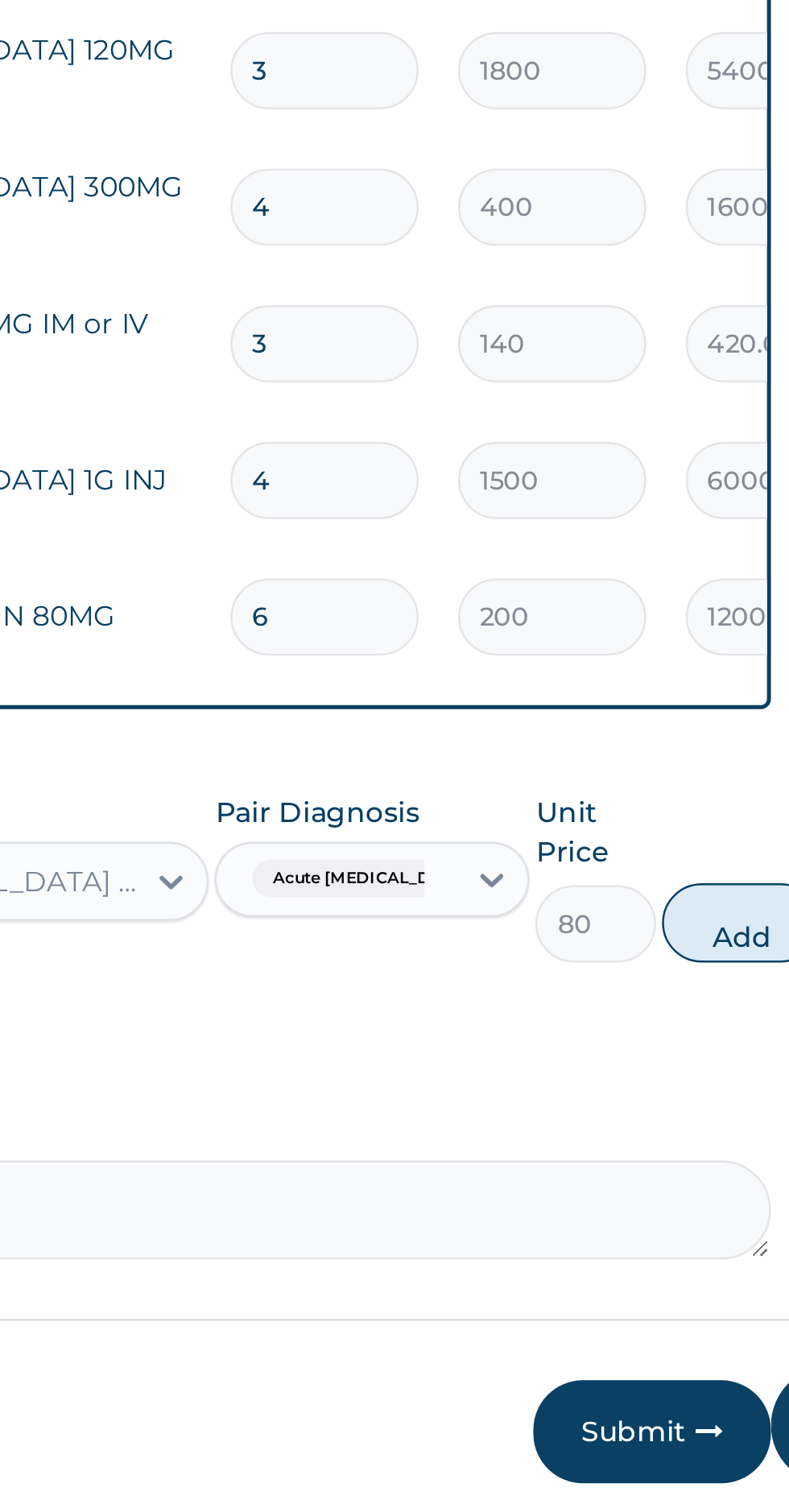
click at [722, 1251] on button "Add" at bounding box center [721, 1267] width 64 height 32
type input "0"
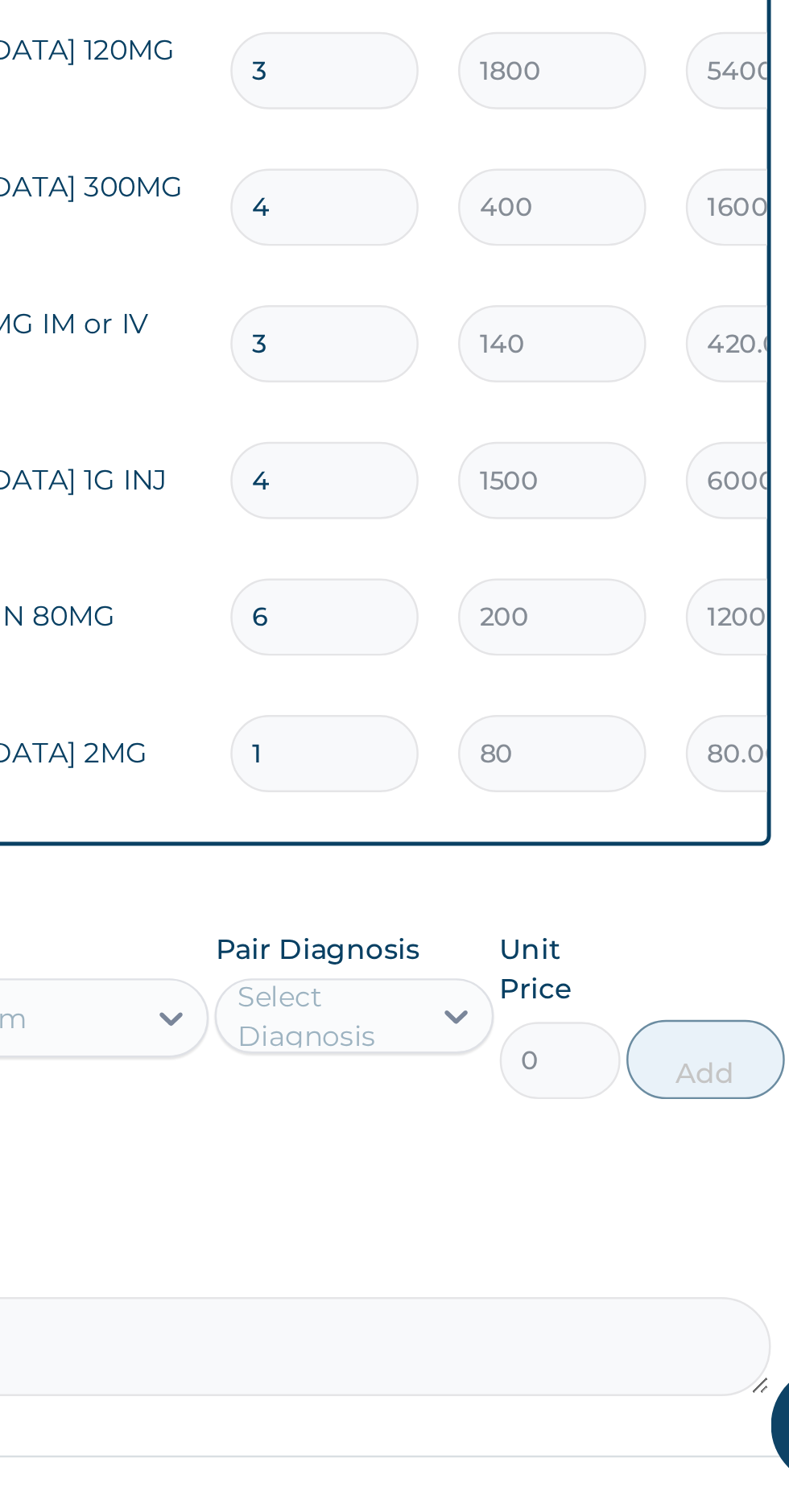
type input "10"
type input "800.00"
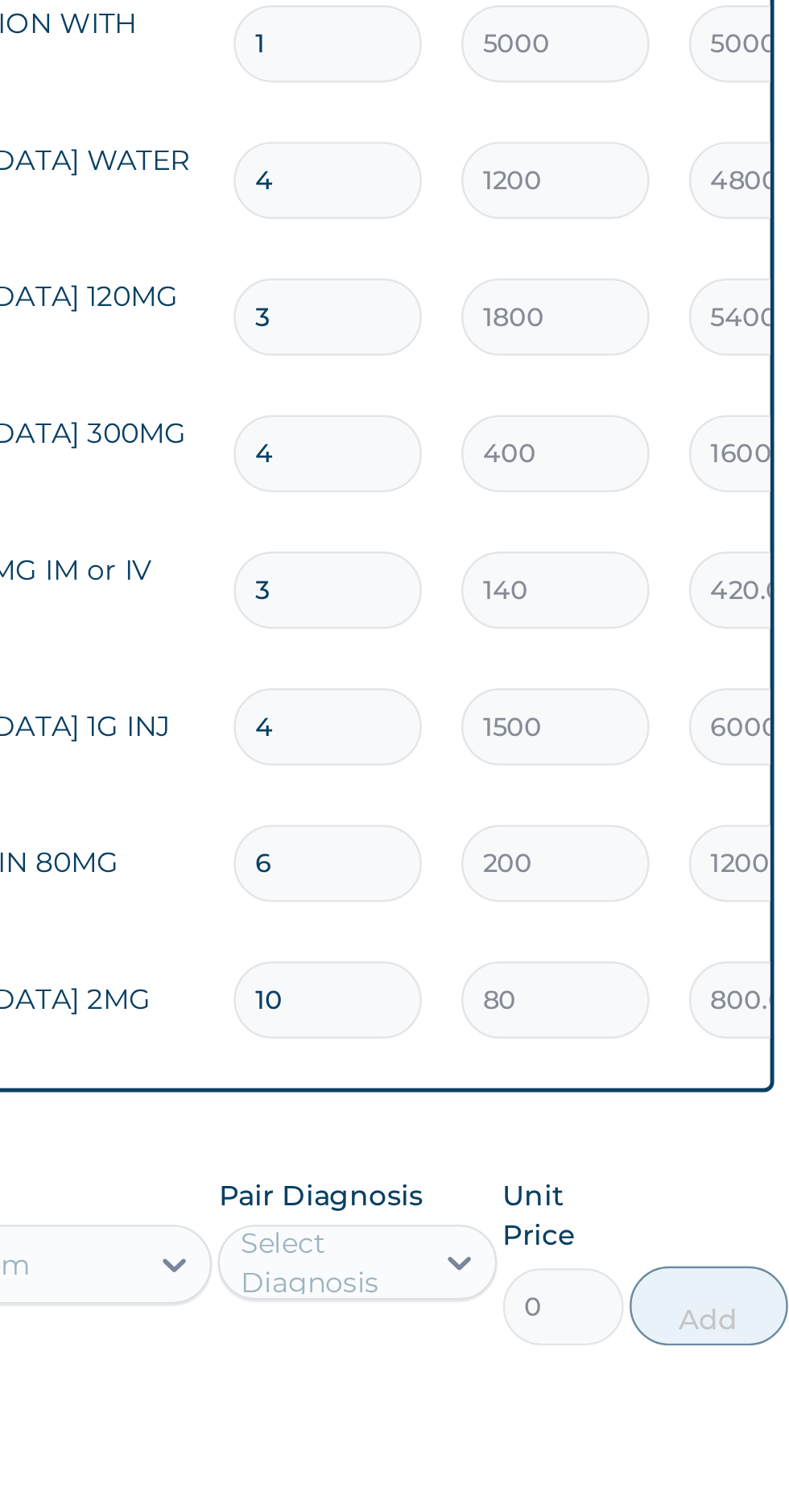
scroll to position [48, 0]
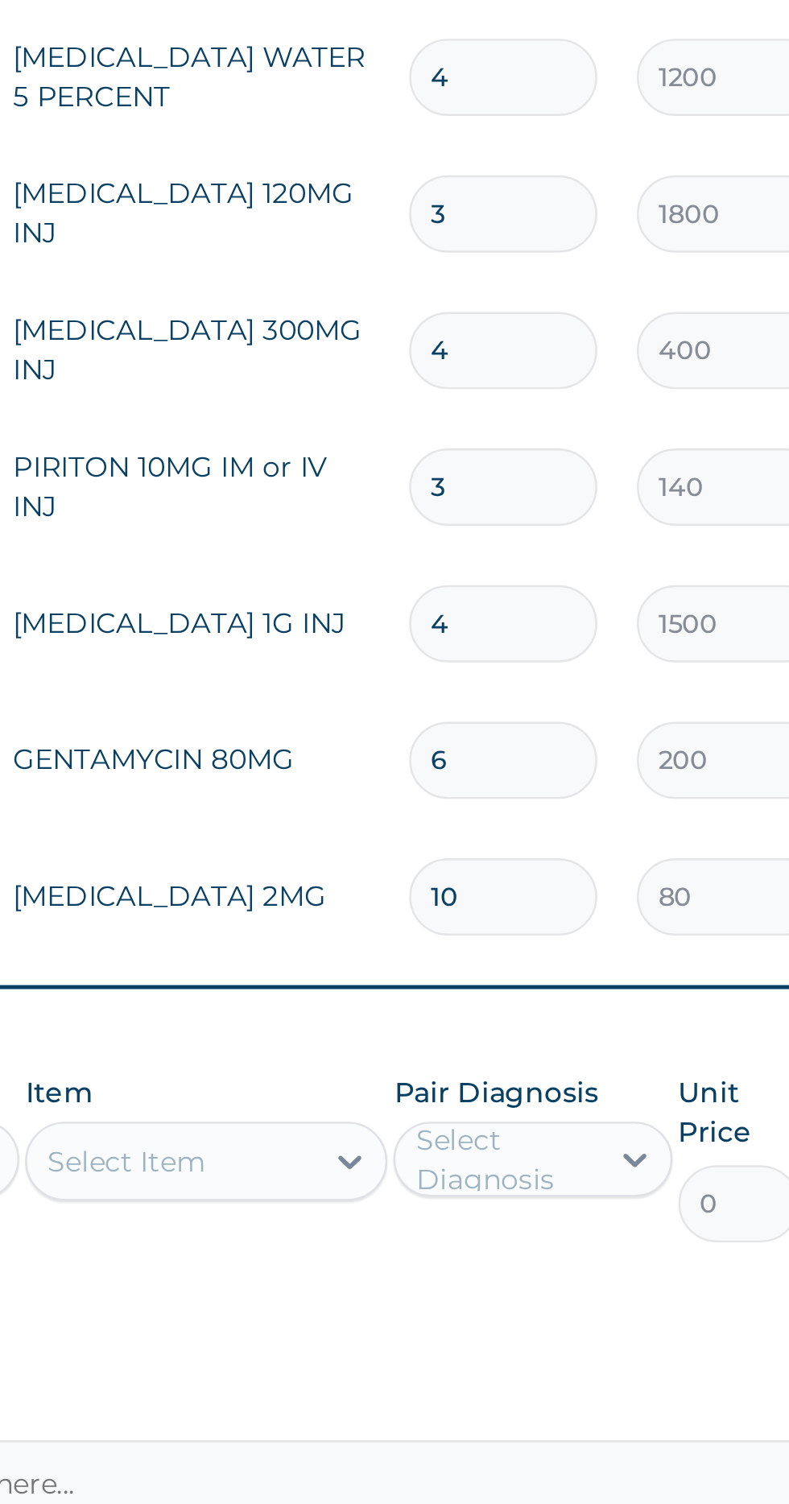
type input "10"
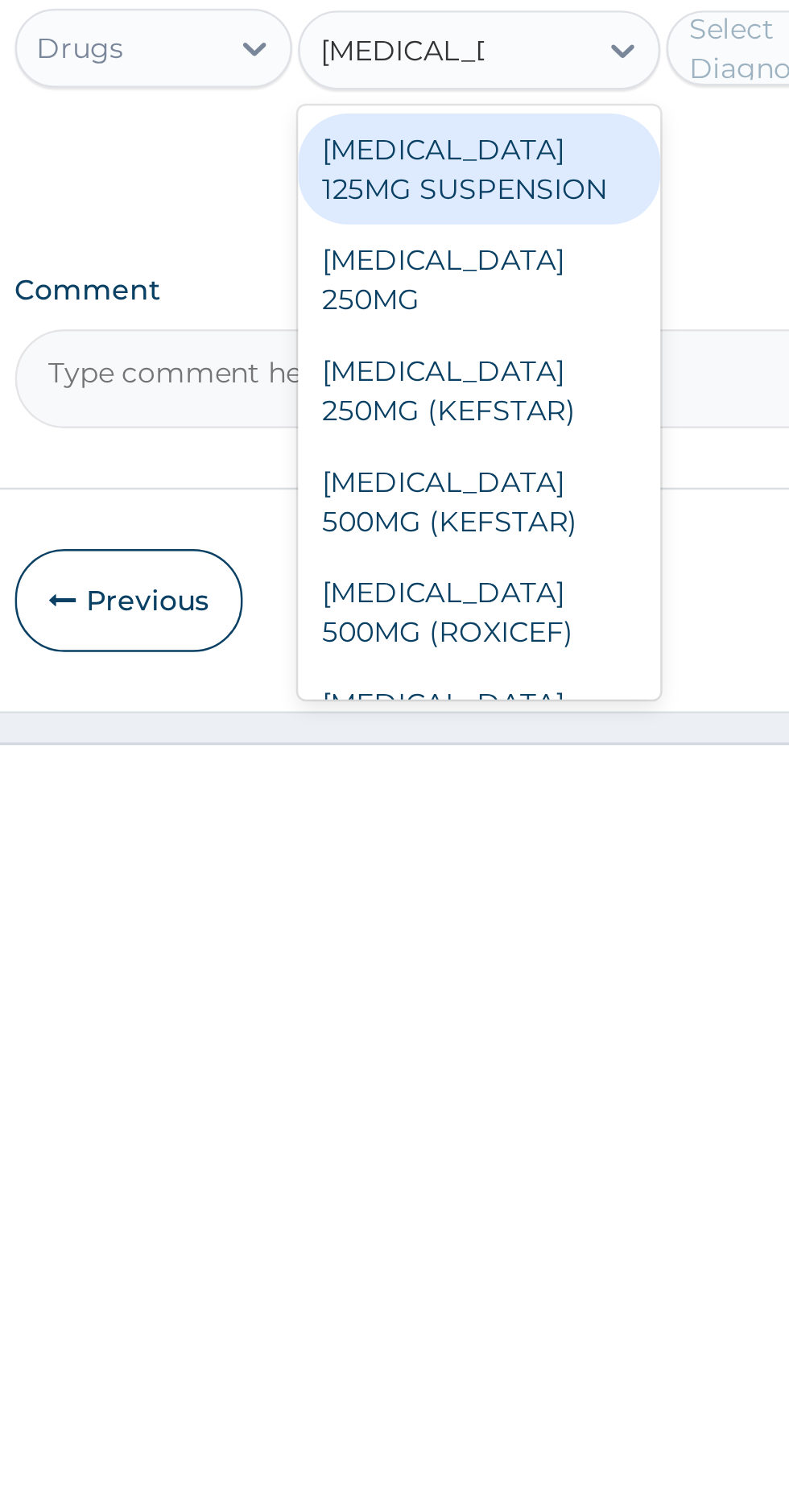
scroll to position [145, 0]
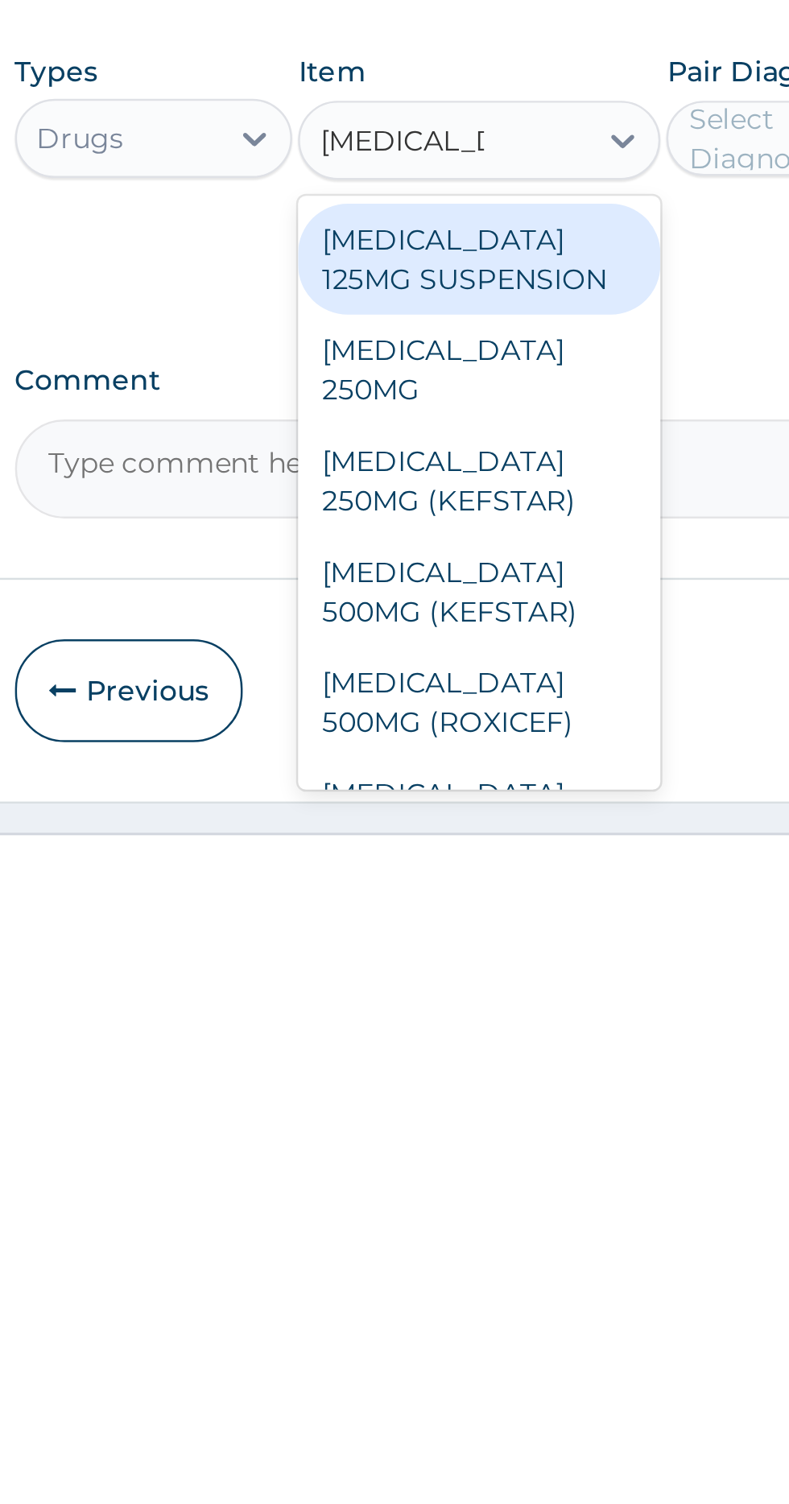
click at [395, 1370] on div "CEFUROXIME 500MG (KEFSTAR)" at bounding box center [430, 1392] width 147 height 45
type input "Cefuroxime"
type input "300"
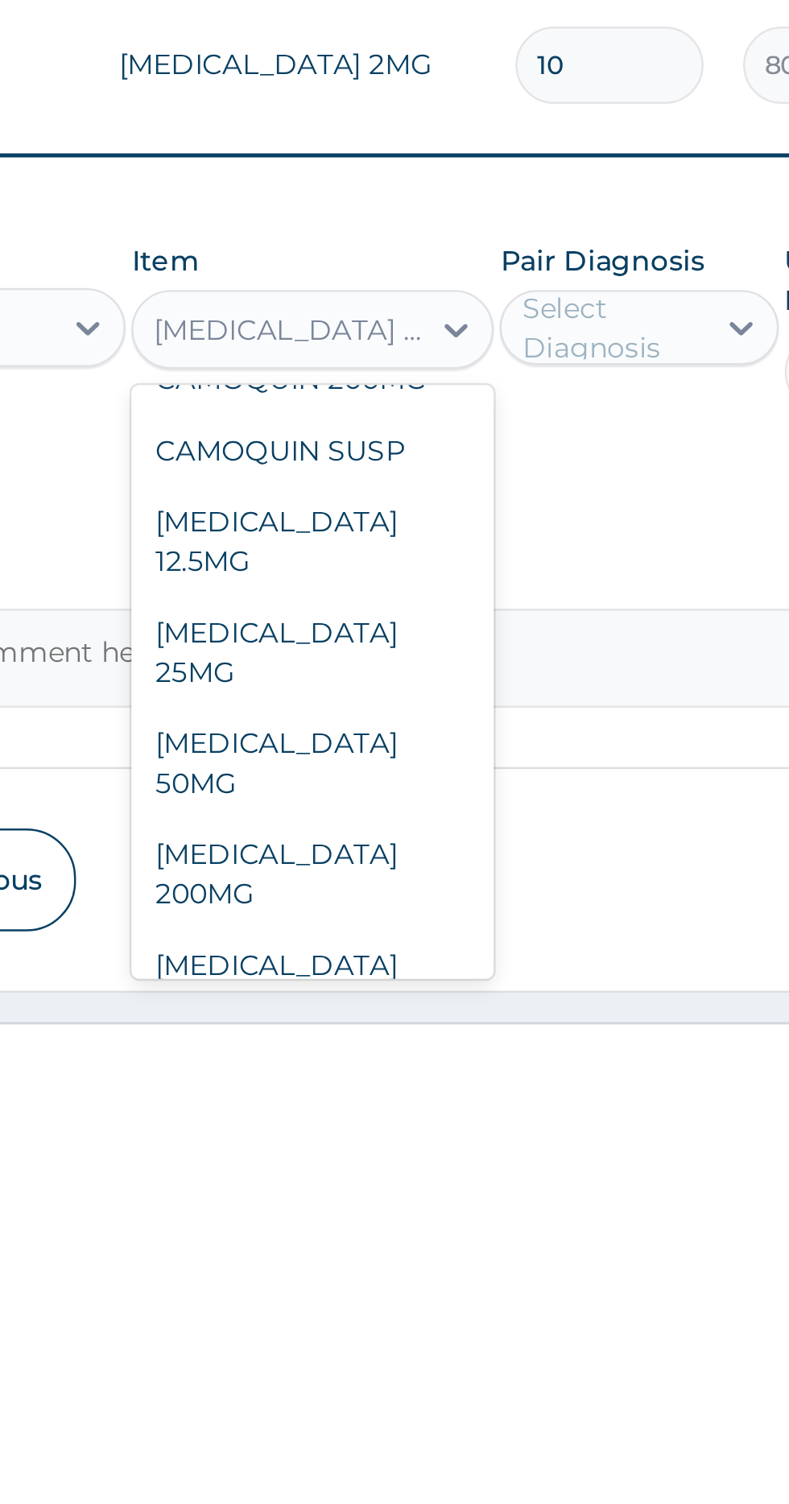
scroll to position [8038, 0]
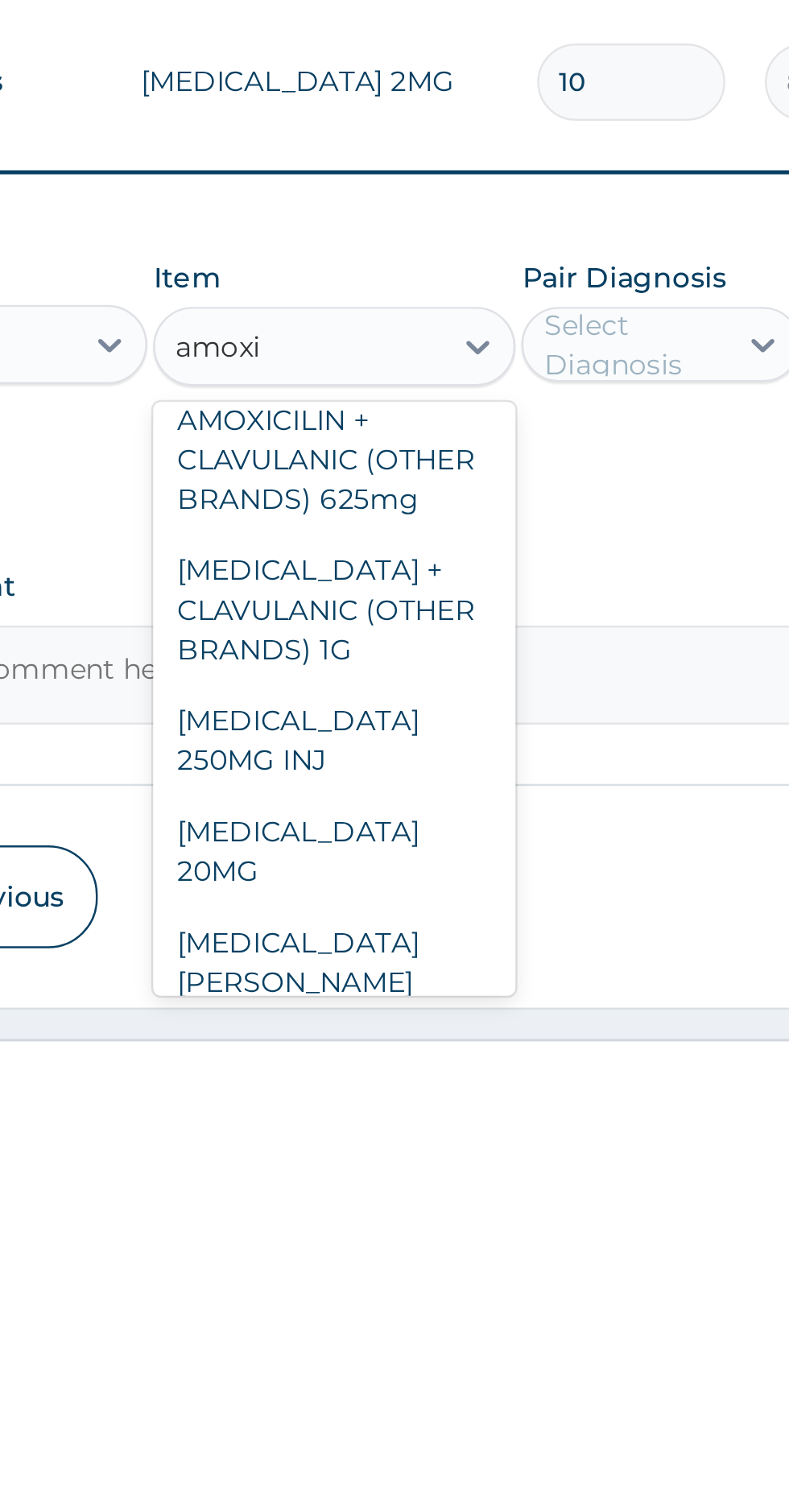
scroll to position [491, 0]
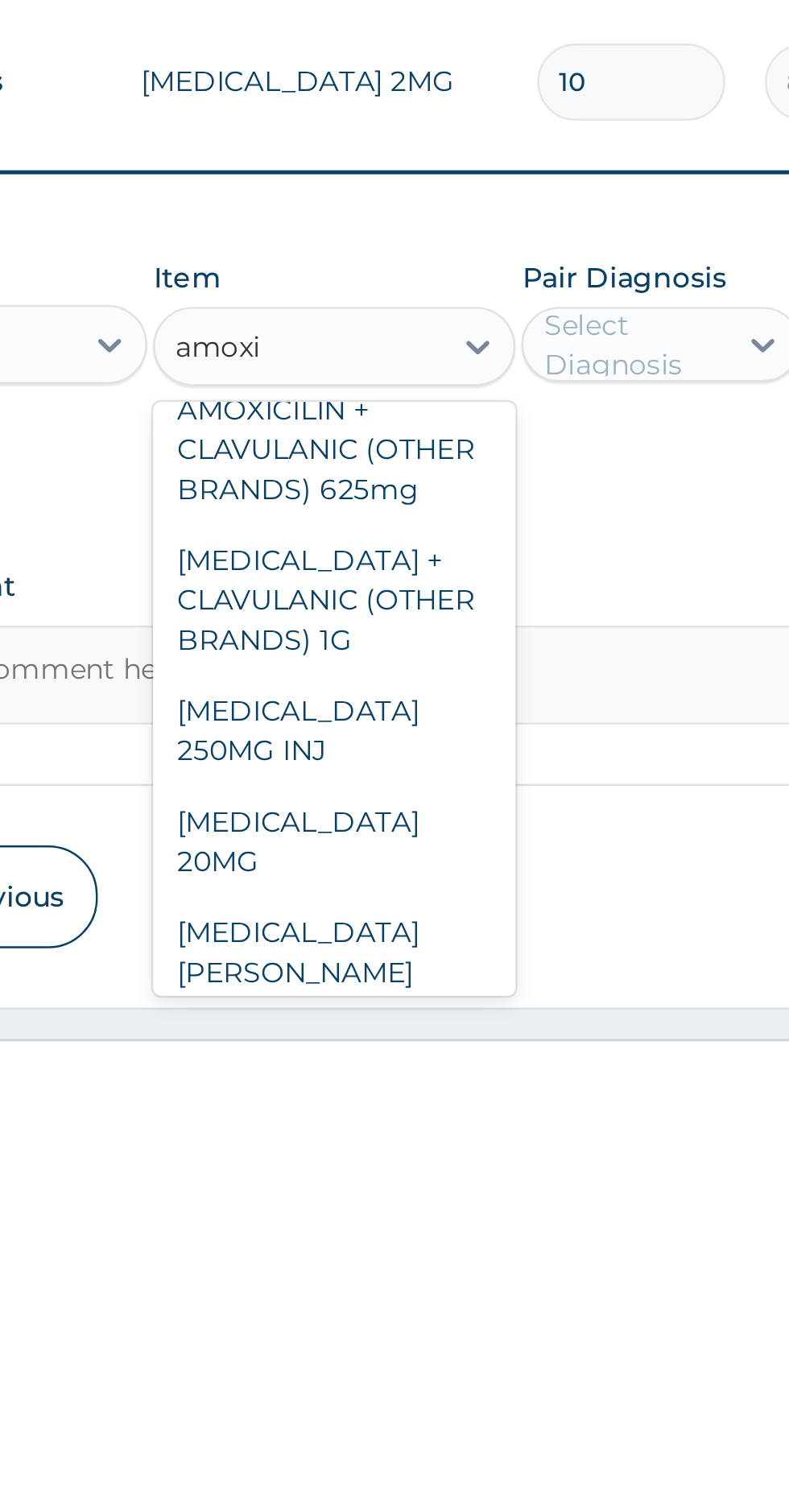
click at [398, 1280] on div "AMOXICILLIN + CLAVULANIC (OTHER BRANDS) 1G" at bounding box center [430, 1310] width 147 height 61
type input "amoxi"
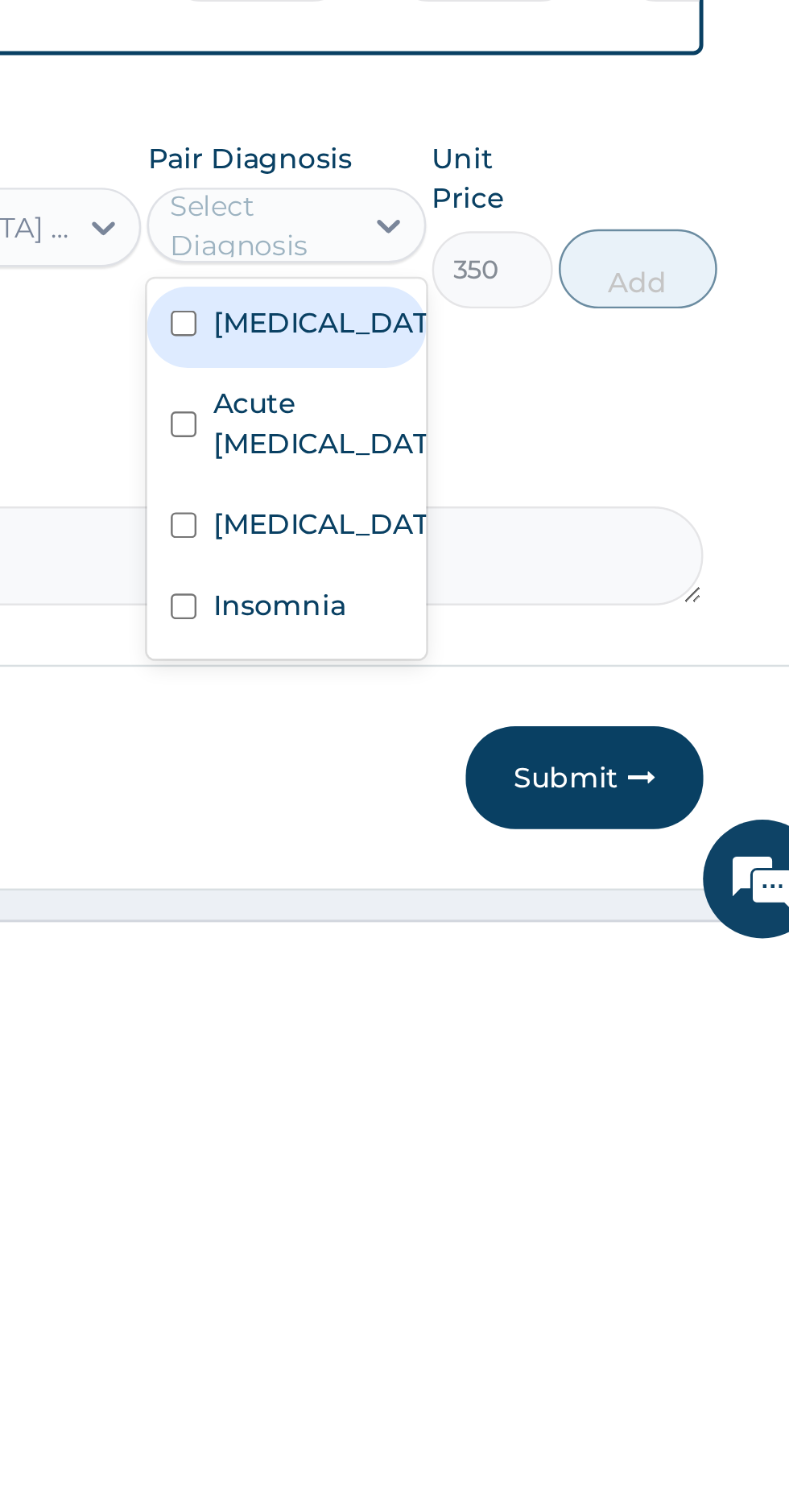
scroll to position [147, 0]
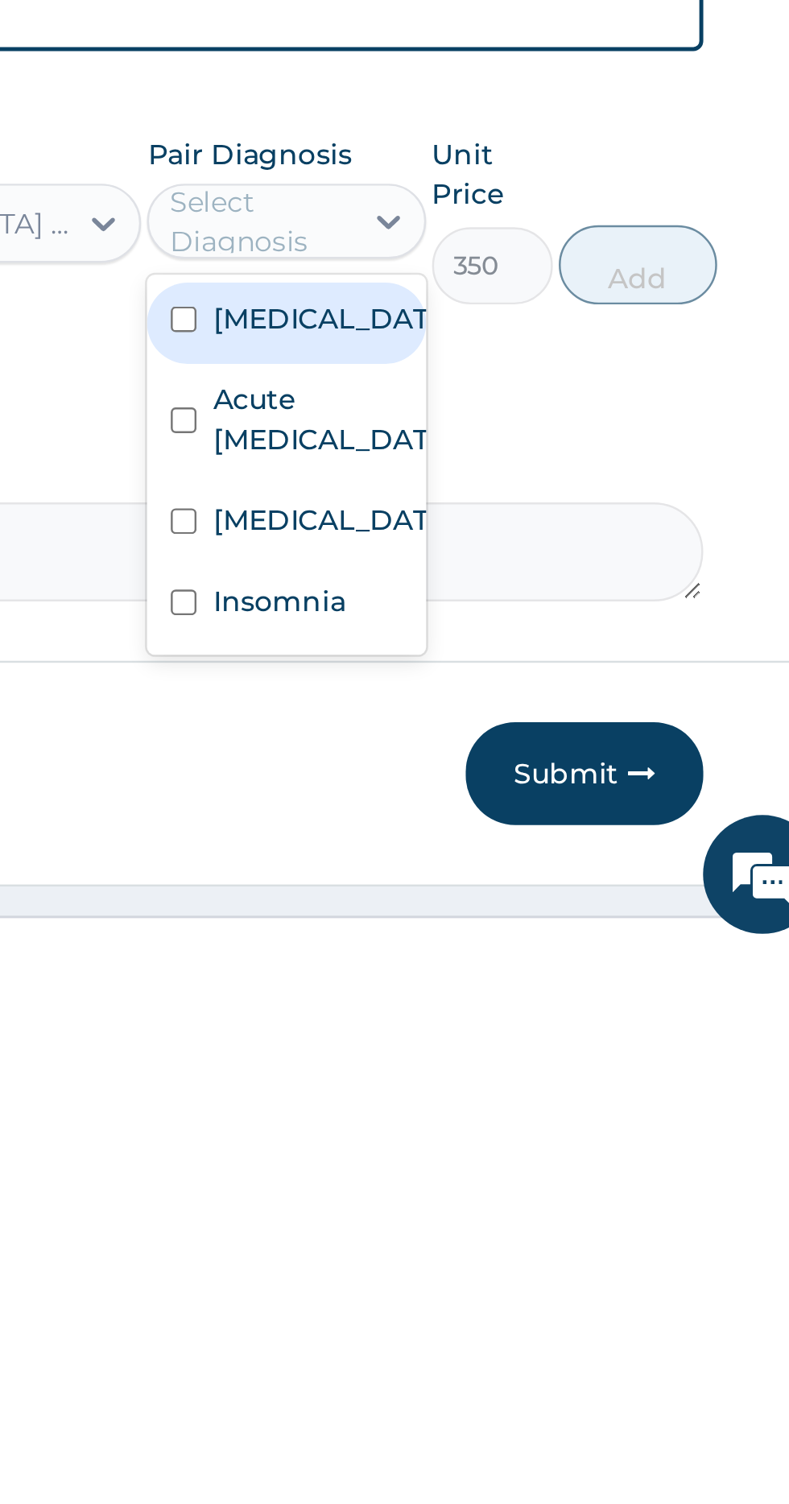
click at [527, 1282] on input "checkbox" at bounding box center [521, 1287] width 10 height 10
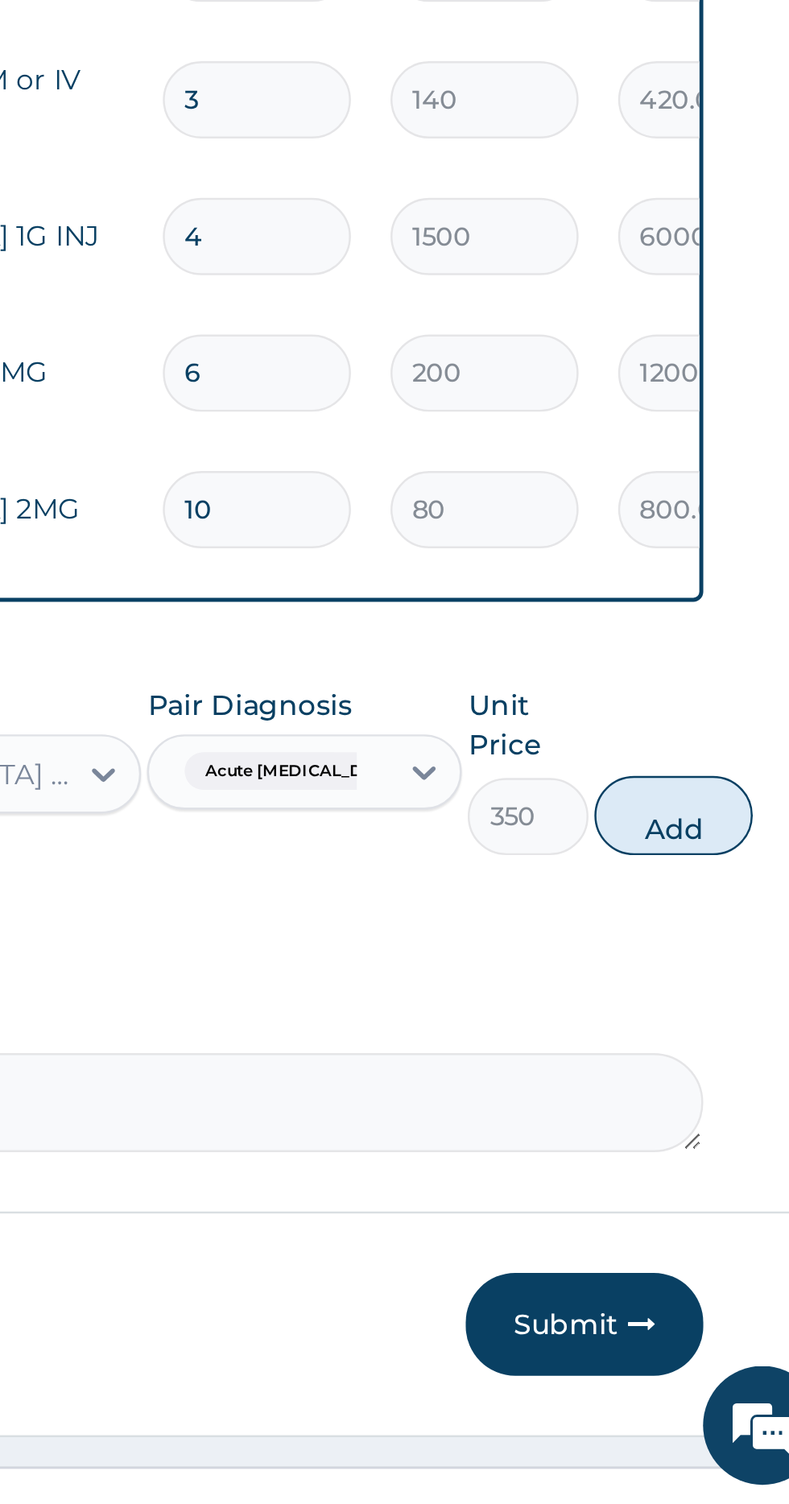
click at [732, 1208] on button "Add" at bounding box center [721, 1224] width 64 height 32
type input "0"
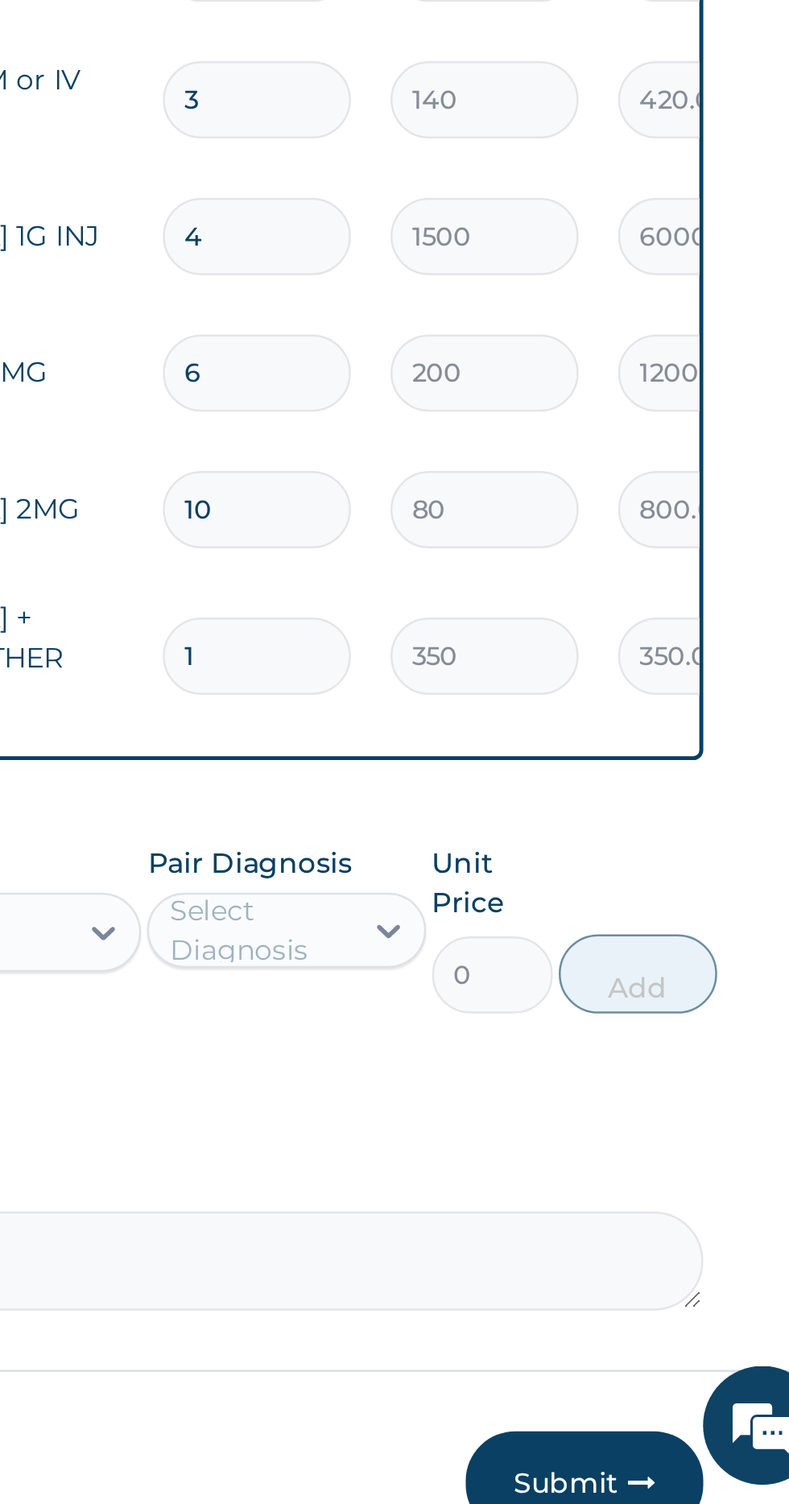
type input "14"
type input "4900.00"
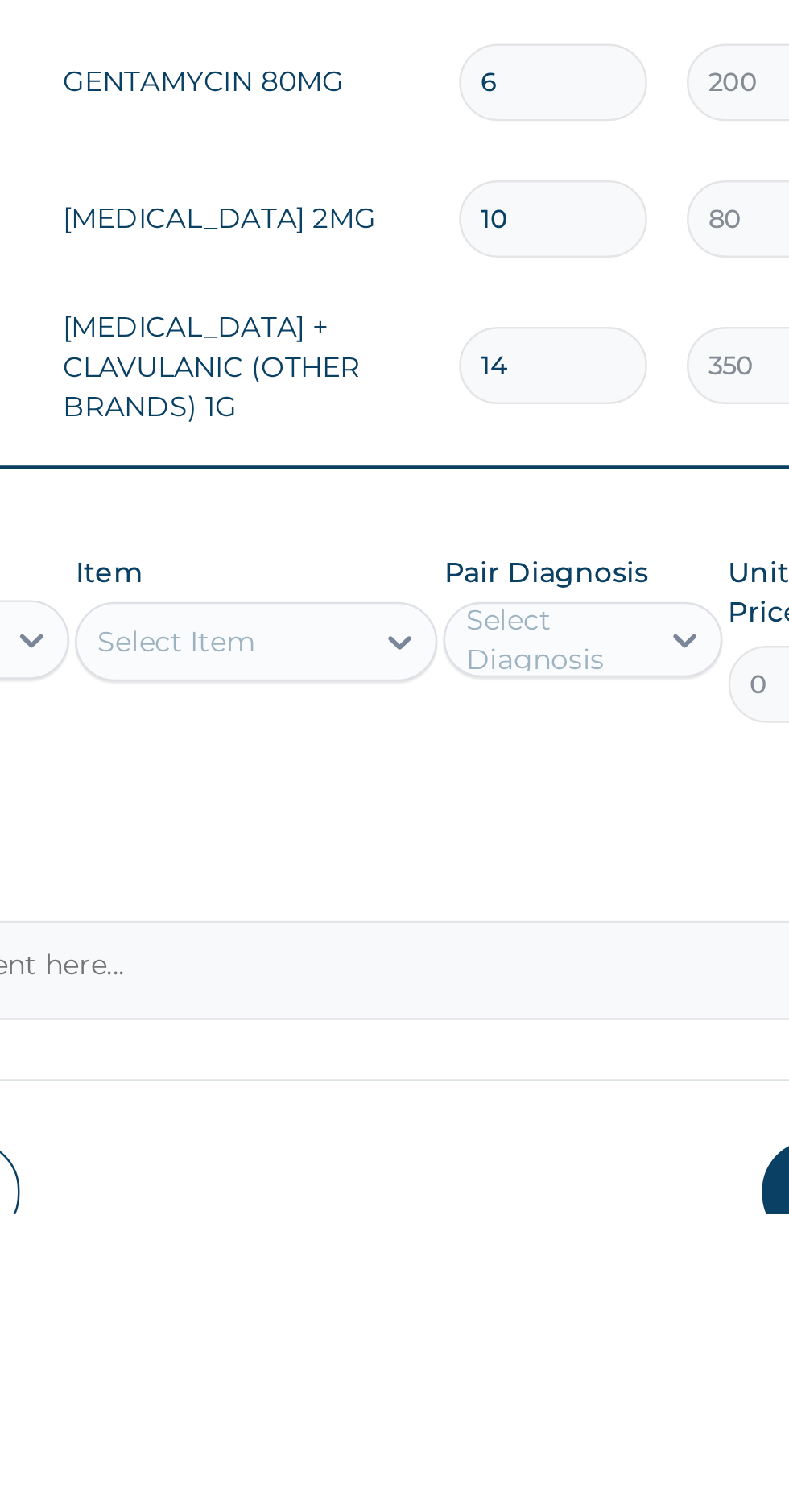
type input "14"
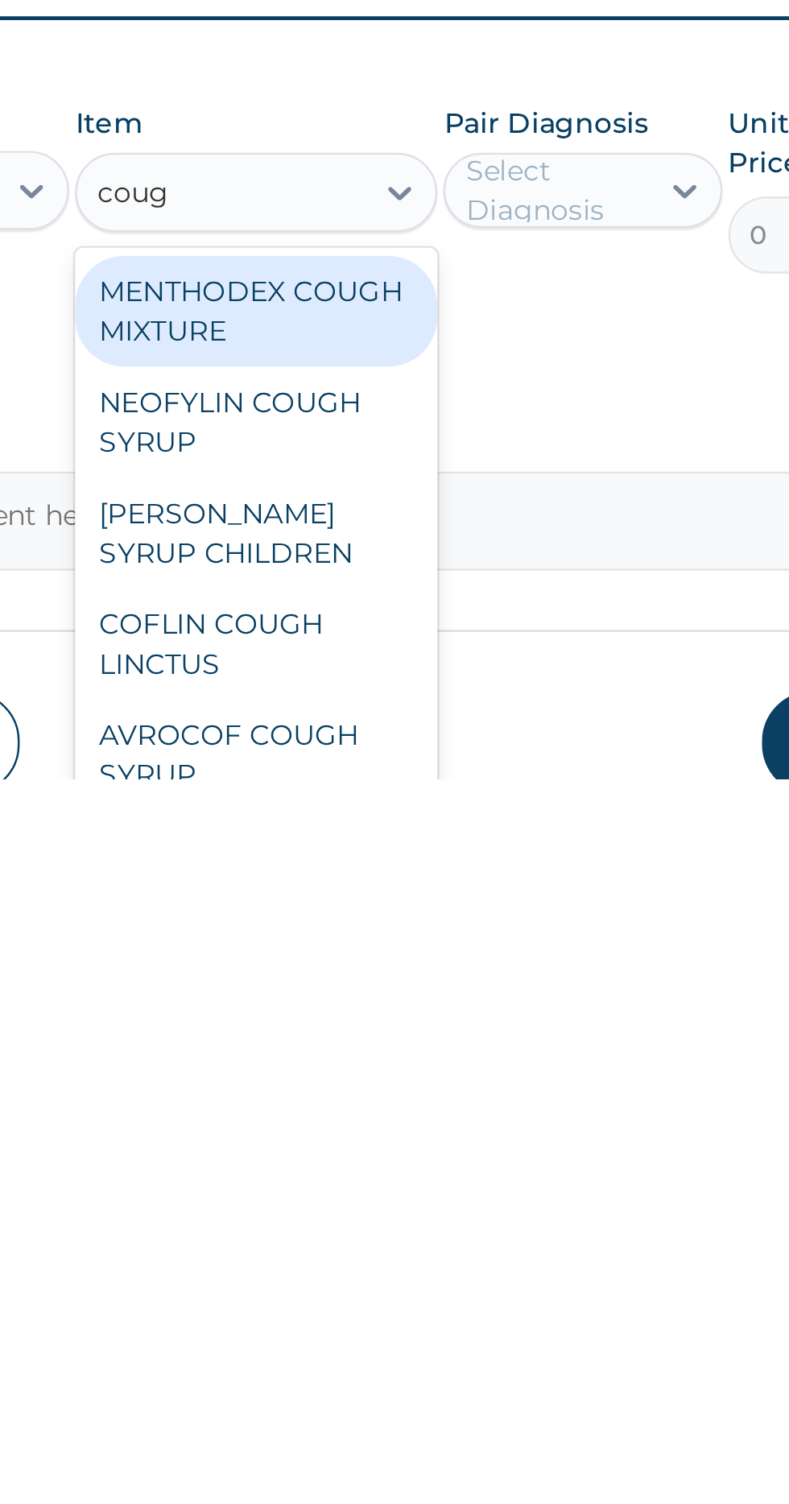
scroll to position [155, 0]
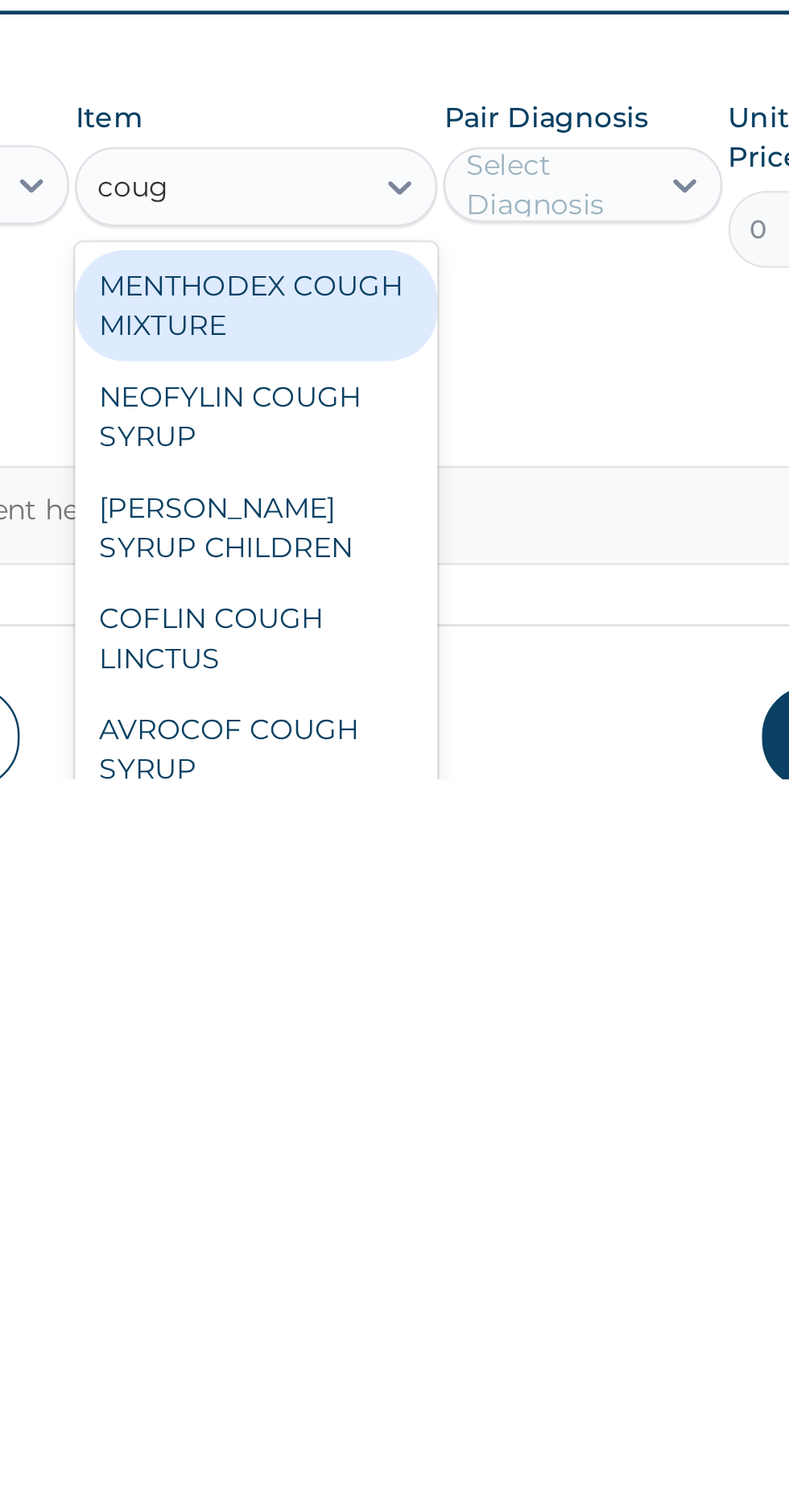
click at [390, 1334] on div "NEOFYLIN COUGH SYRUP" at bounding box center [430, 1356] width 147 height 45
type input "coug"
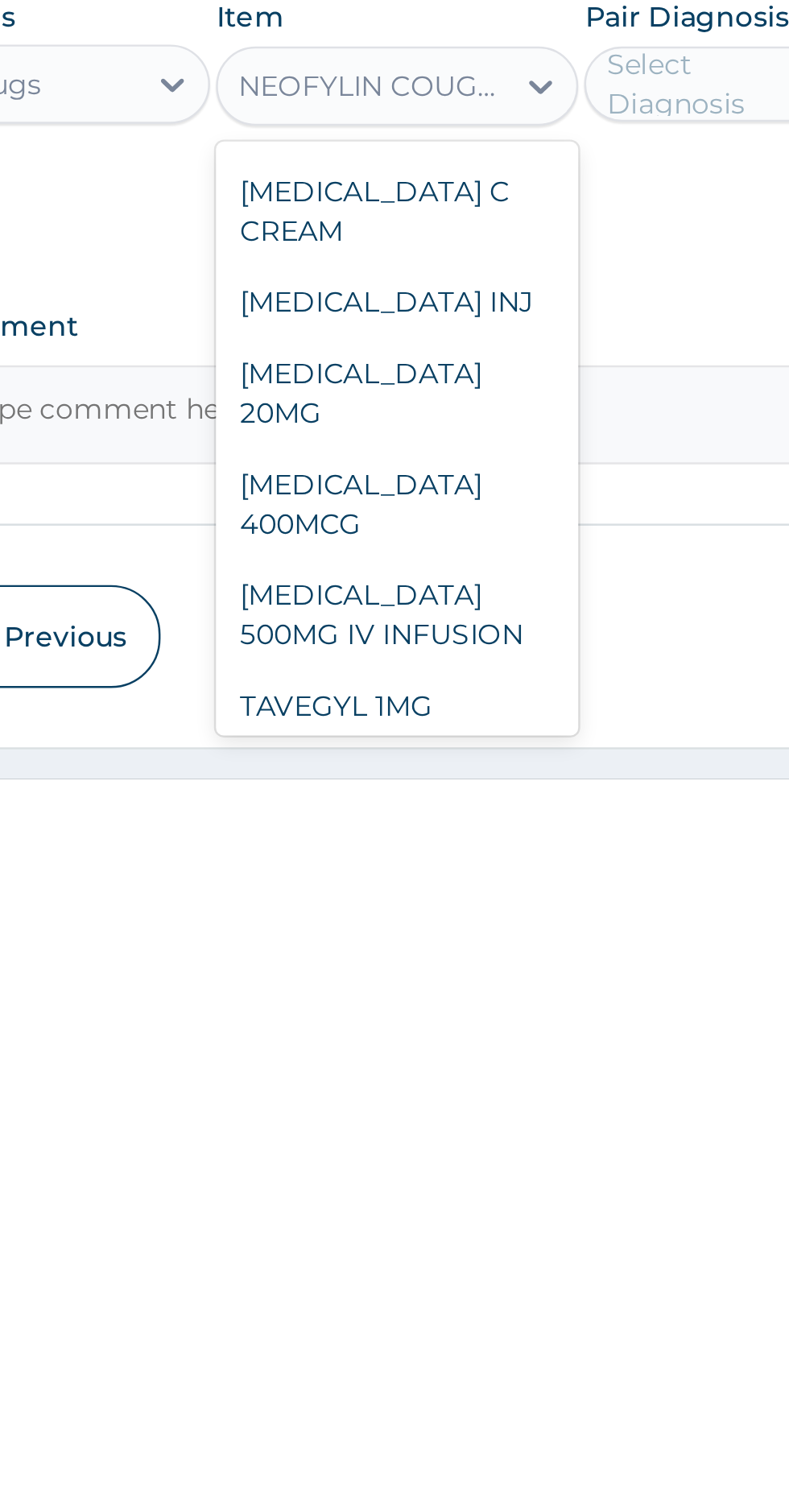
scroll to position [34841, 0]
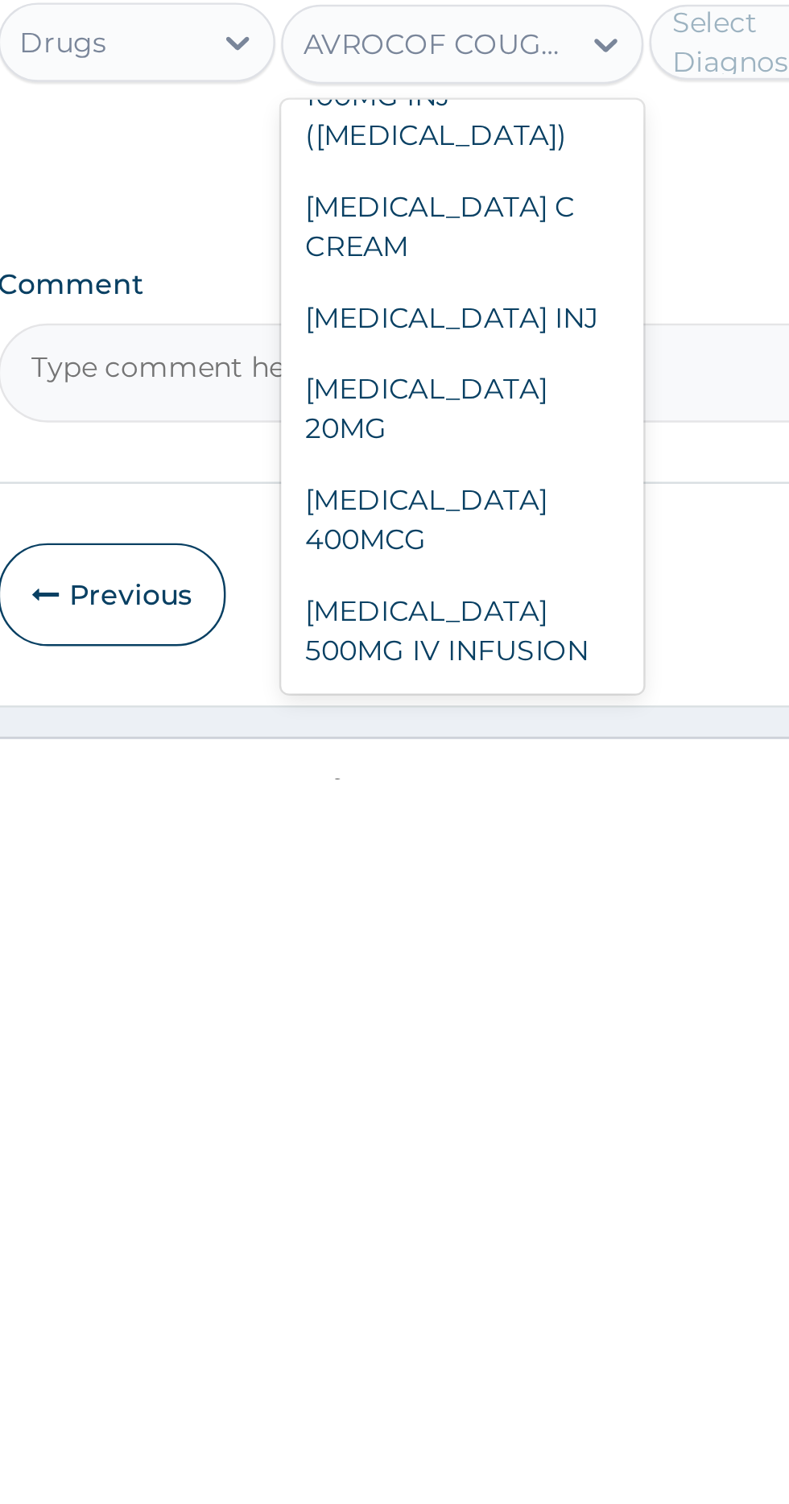
scroll to position [34812, 0]
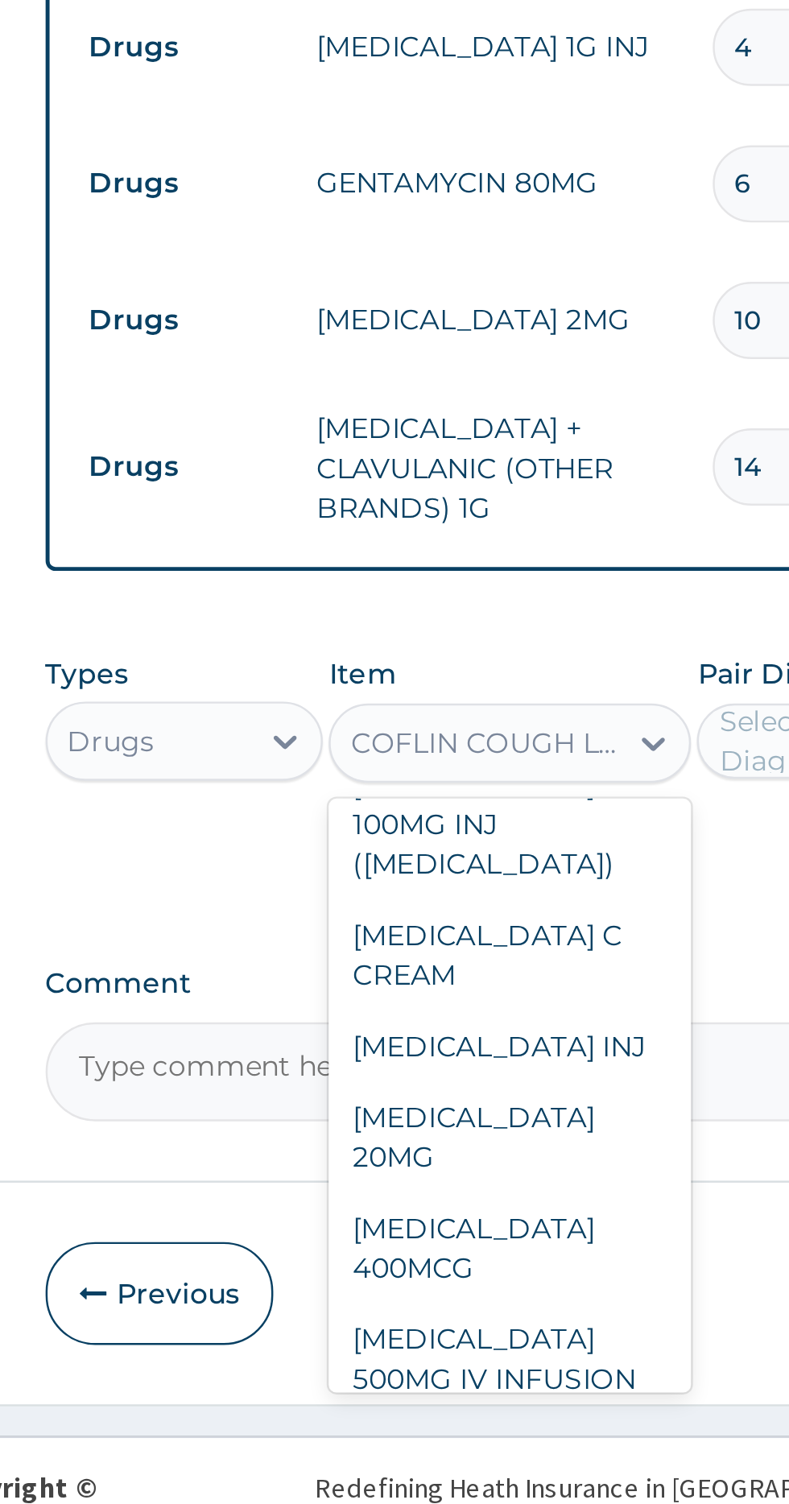
scroll to position [34800, 0]
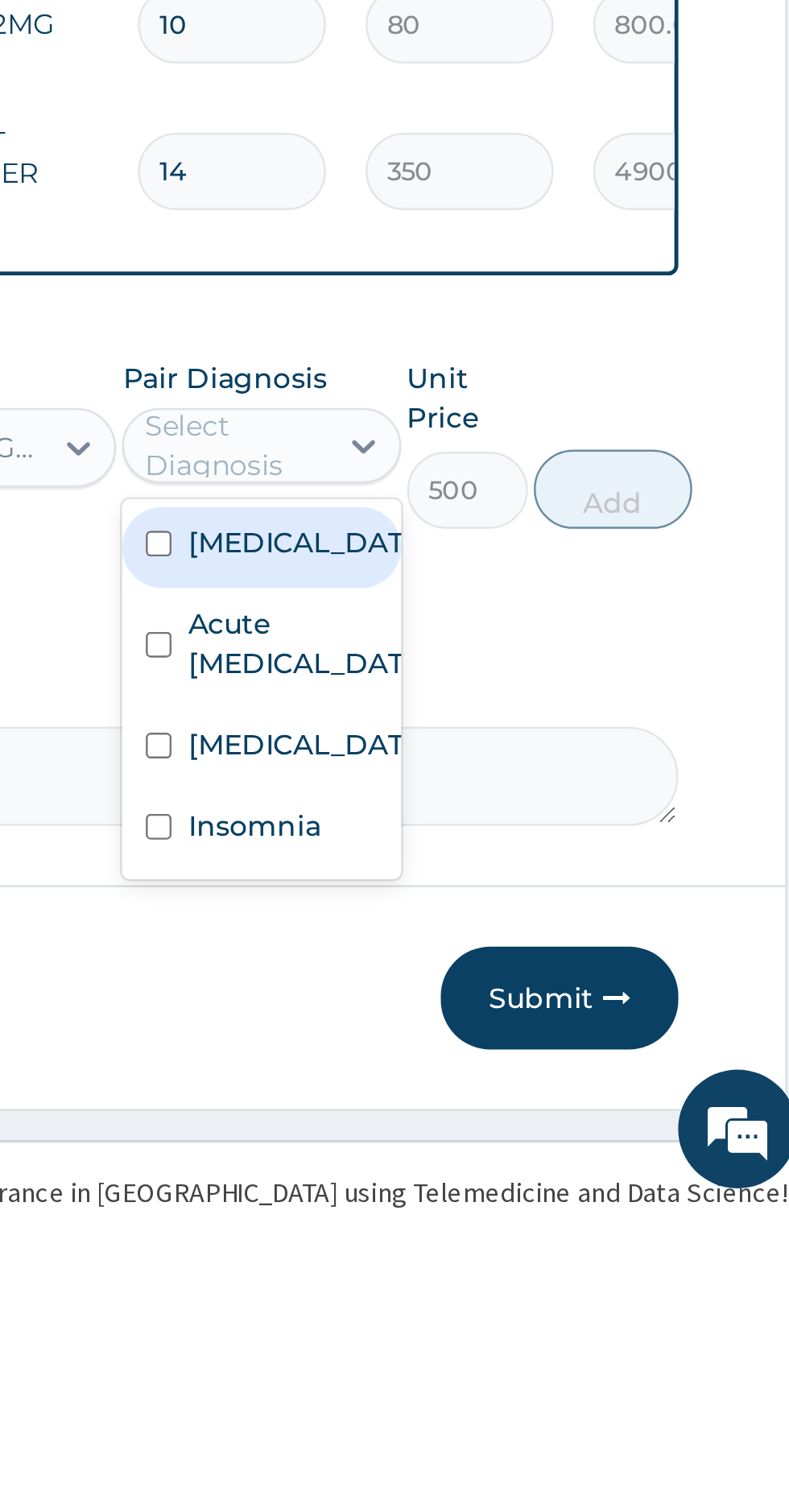
scroll to position [223, 0]
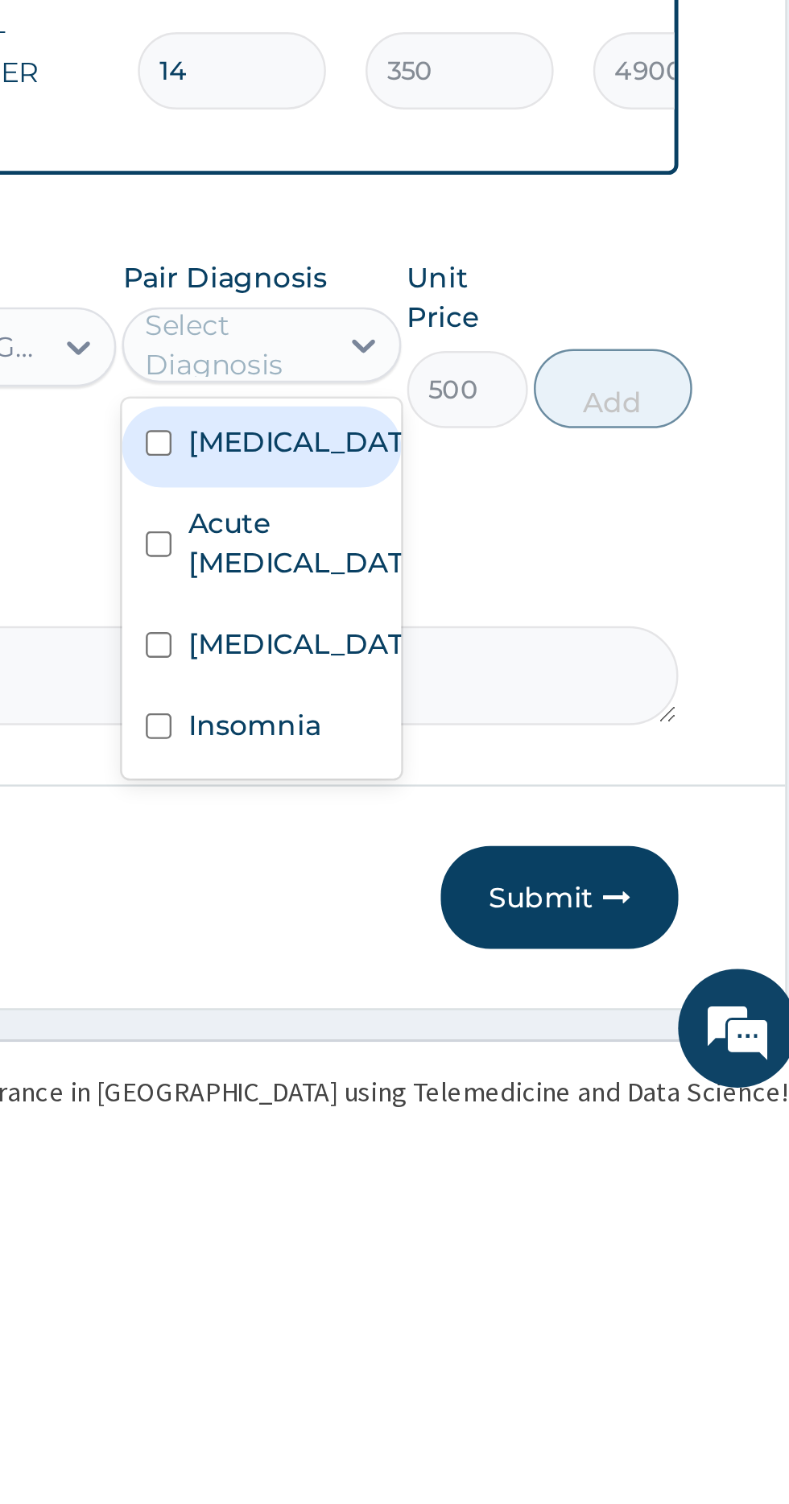
click at [522, 1270] on input "checkbox" at bounding box center [521, 1275] width 10 height 10
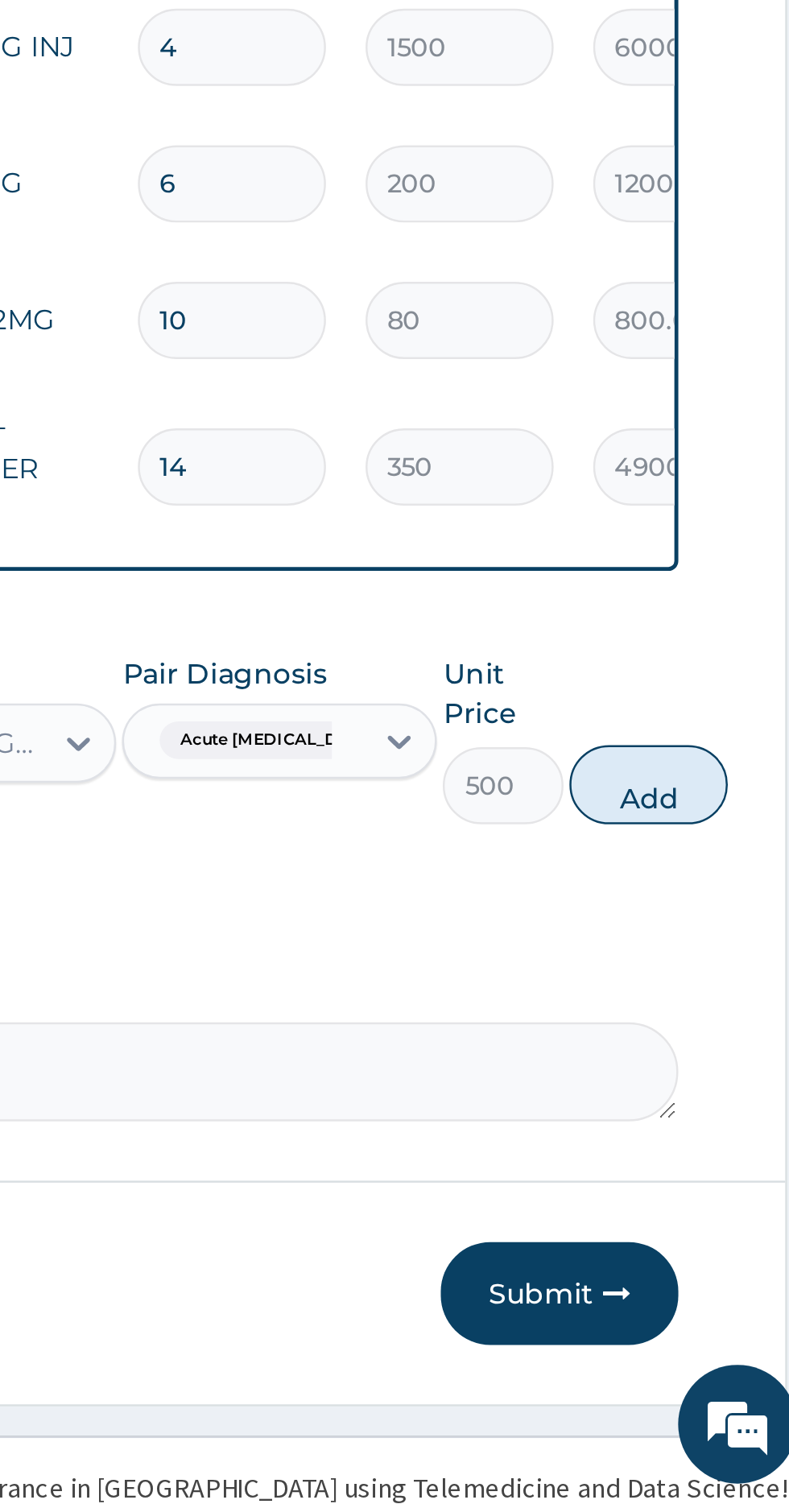
click at [733, 1196] on button "Add" at bounding box center [721, 1212] width 64 height 32
type input "0"
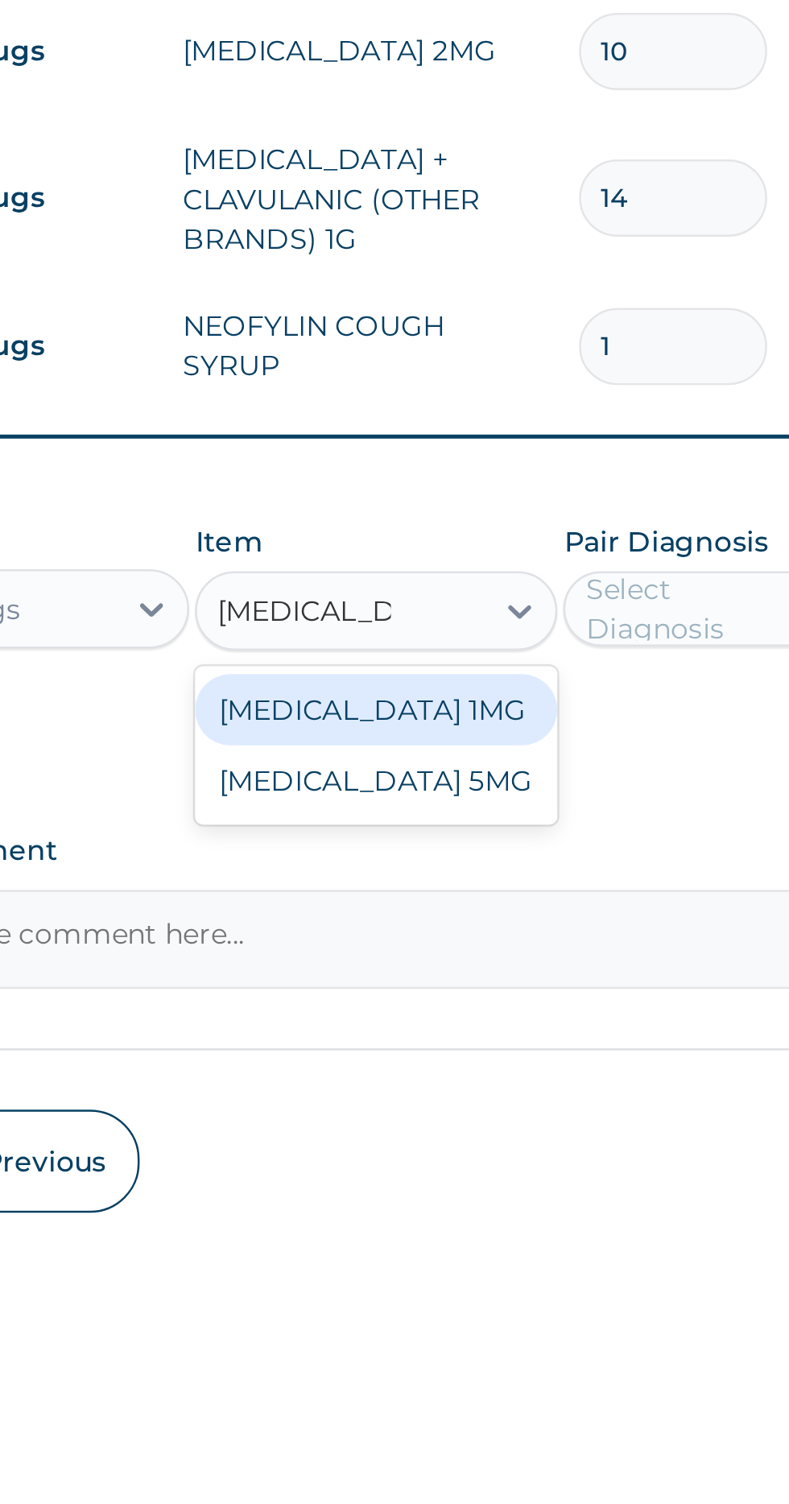
scroll to position [0, 0]
click at [407, 1305] on div "NITRAZEPAM 5MG" at bounding box center [430, 1319] width 147 height 29
type input "Nitrazepam"
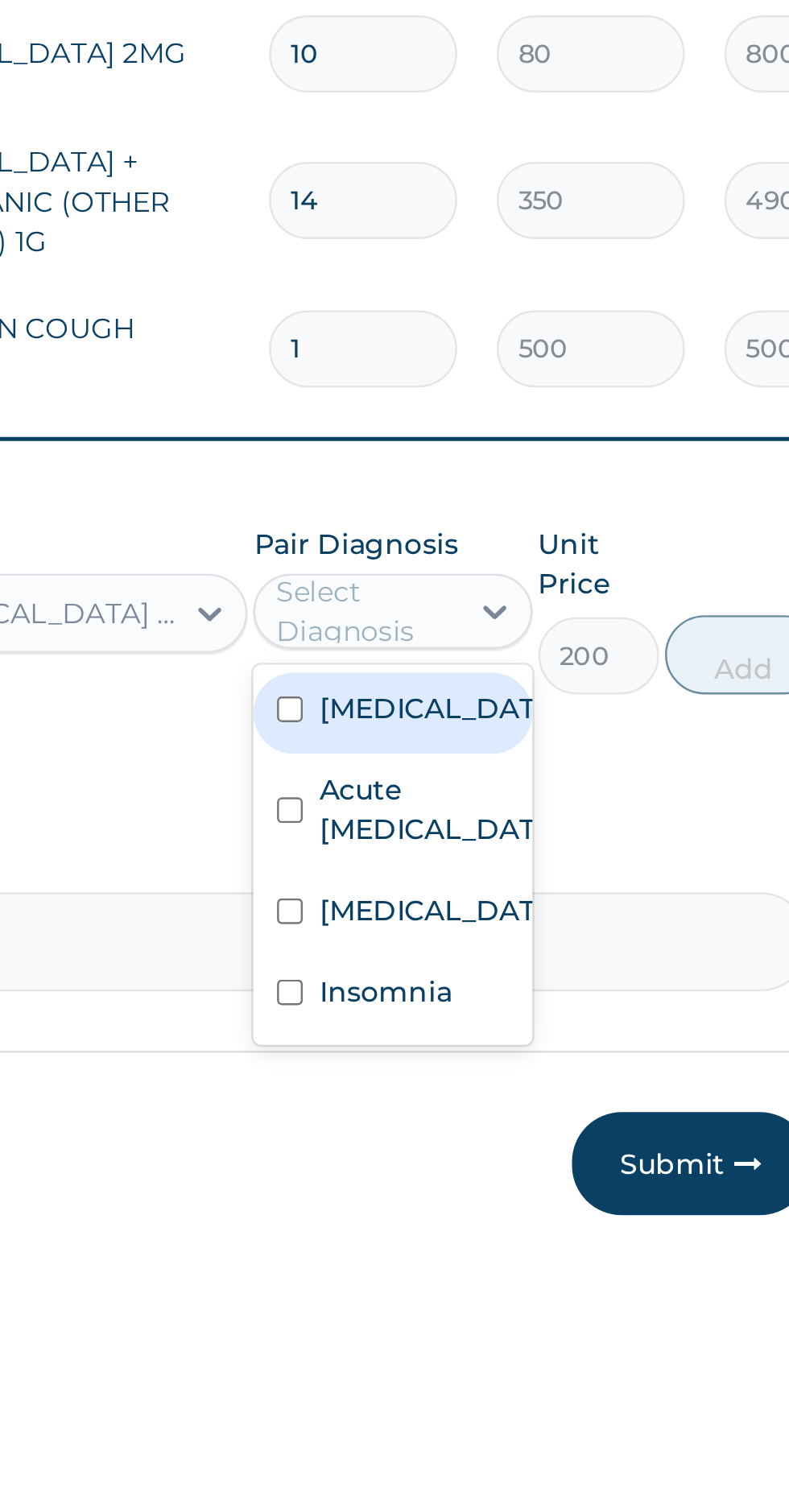
scroll to position [223, 0]
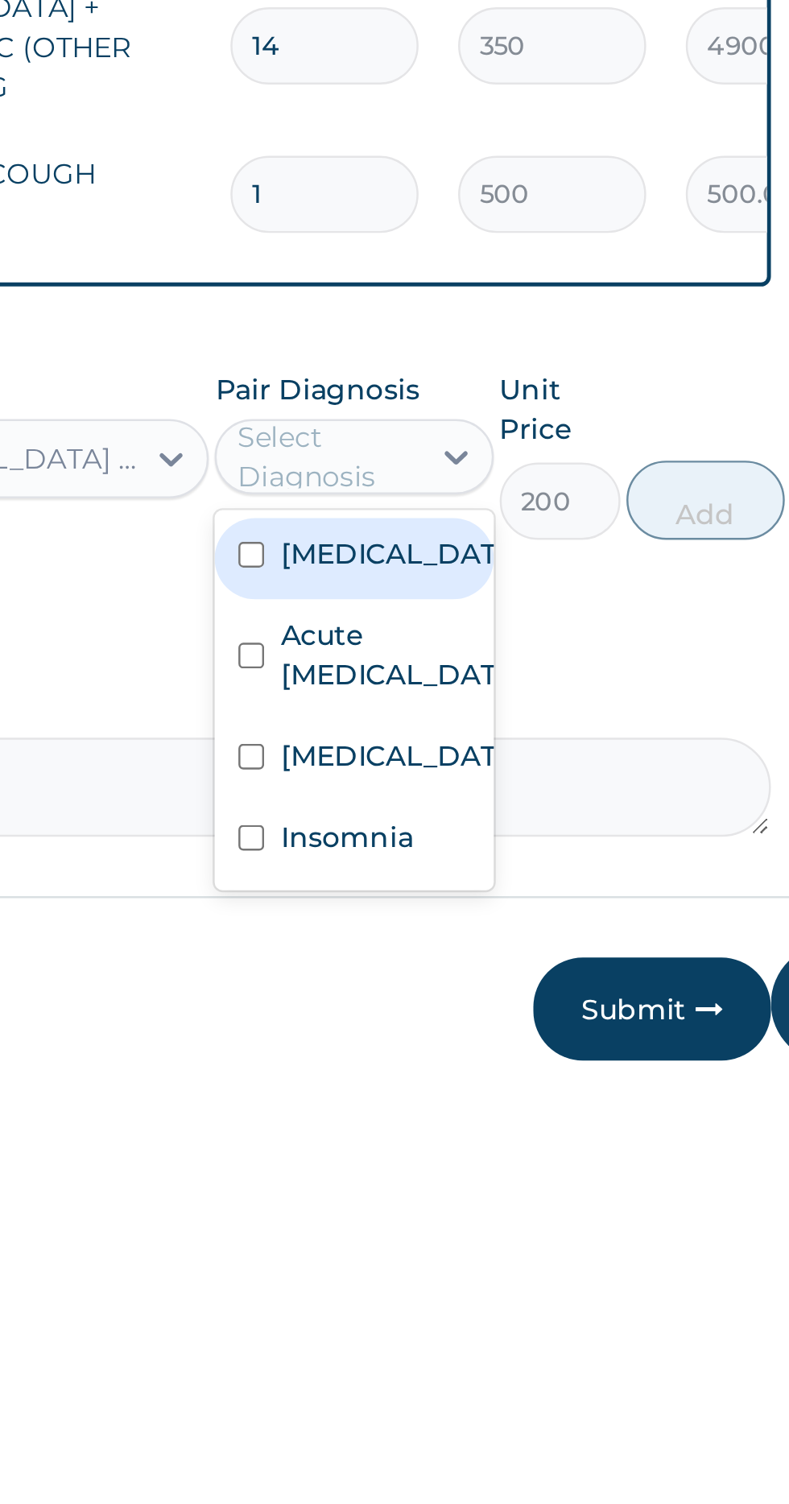
click at [584, 1364] on label "Benign hypertension" at bounding box center [579, 1371] width 93 height 16
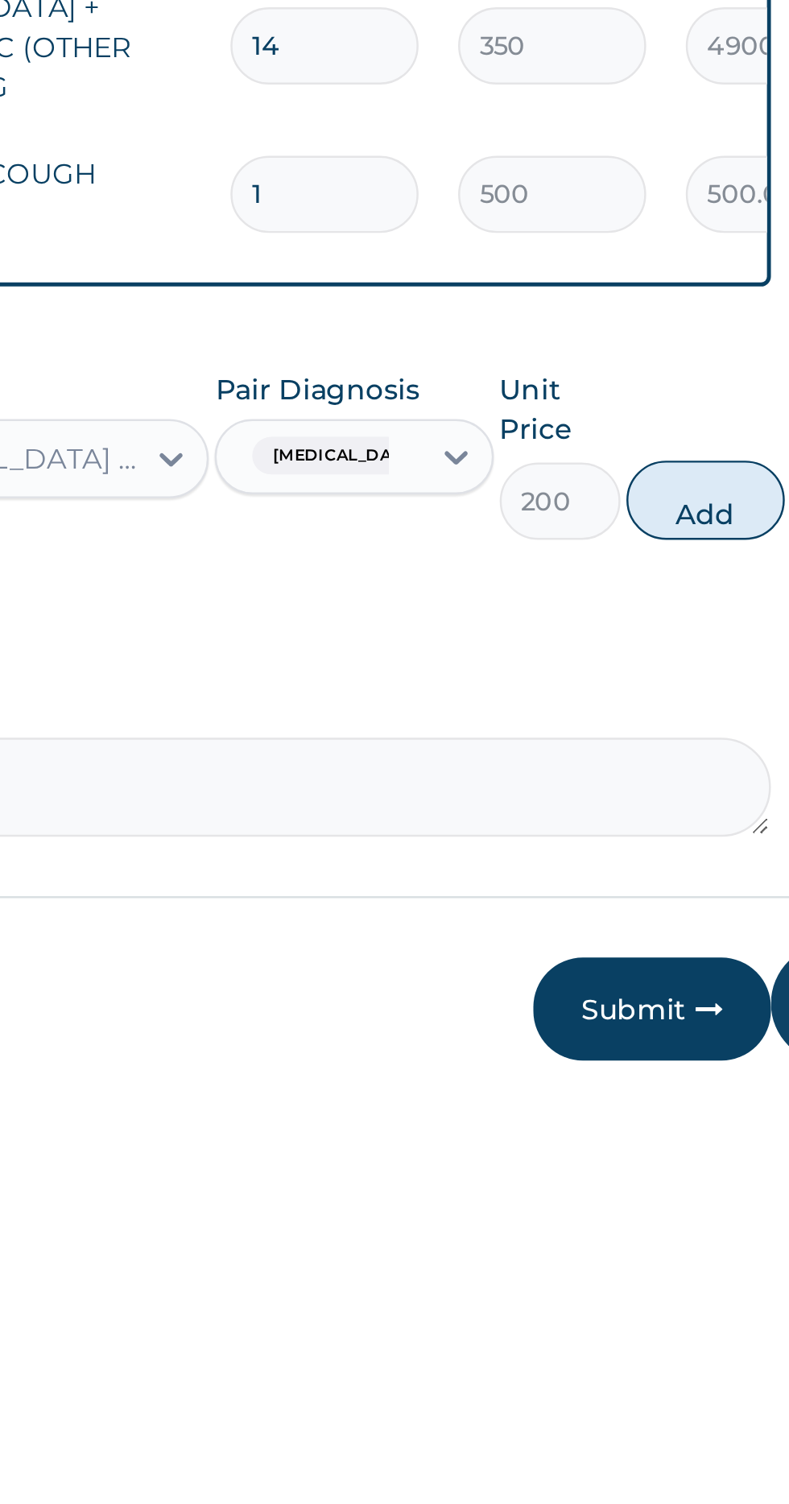
scroll to position [224, 0]
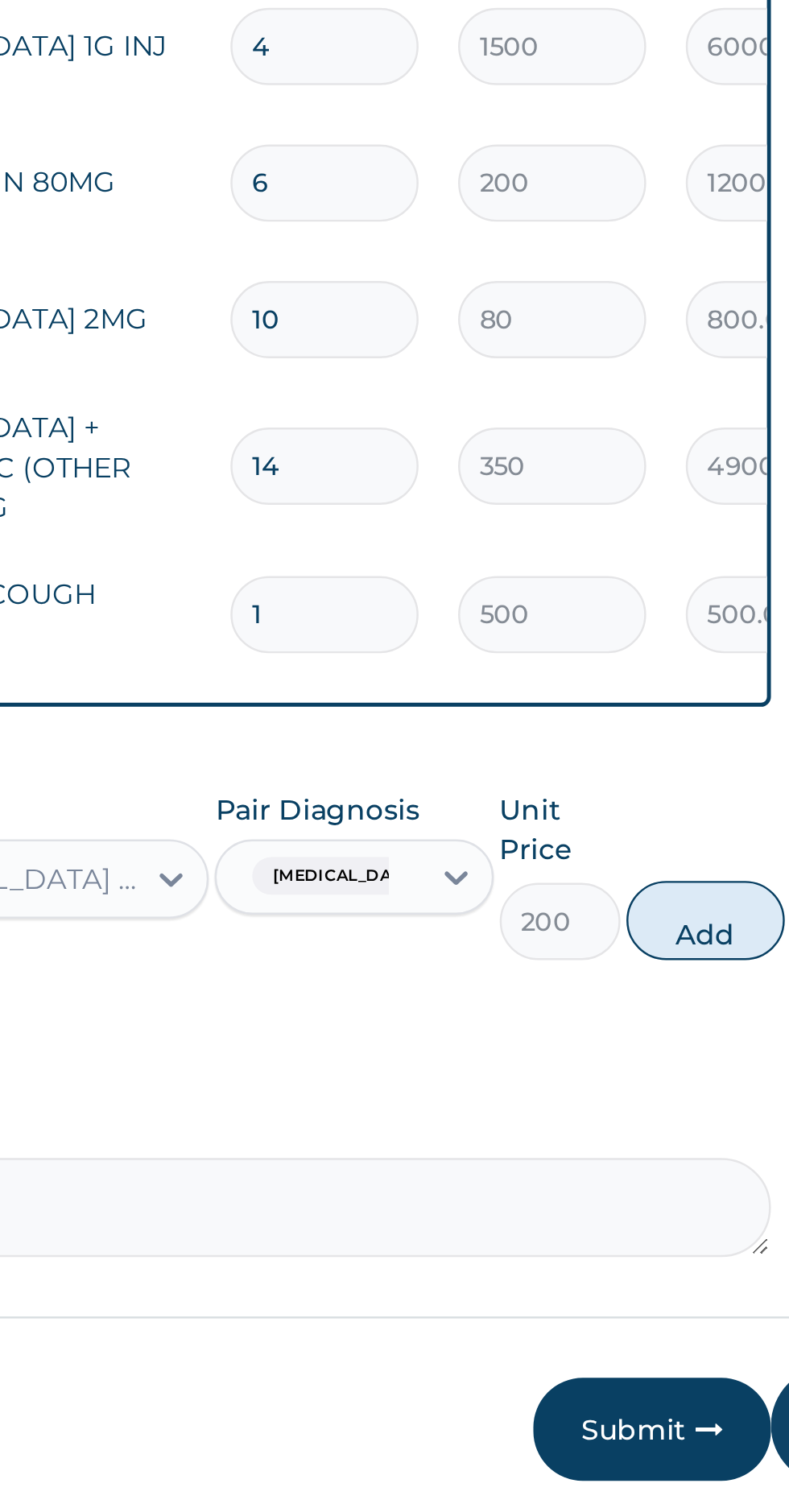
click at [714, 1251] on button "Add" at bounding box center [706, 1267] width 64 height 32
type input "0"
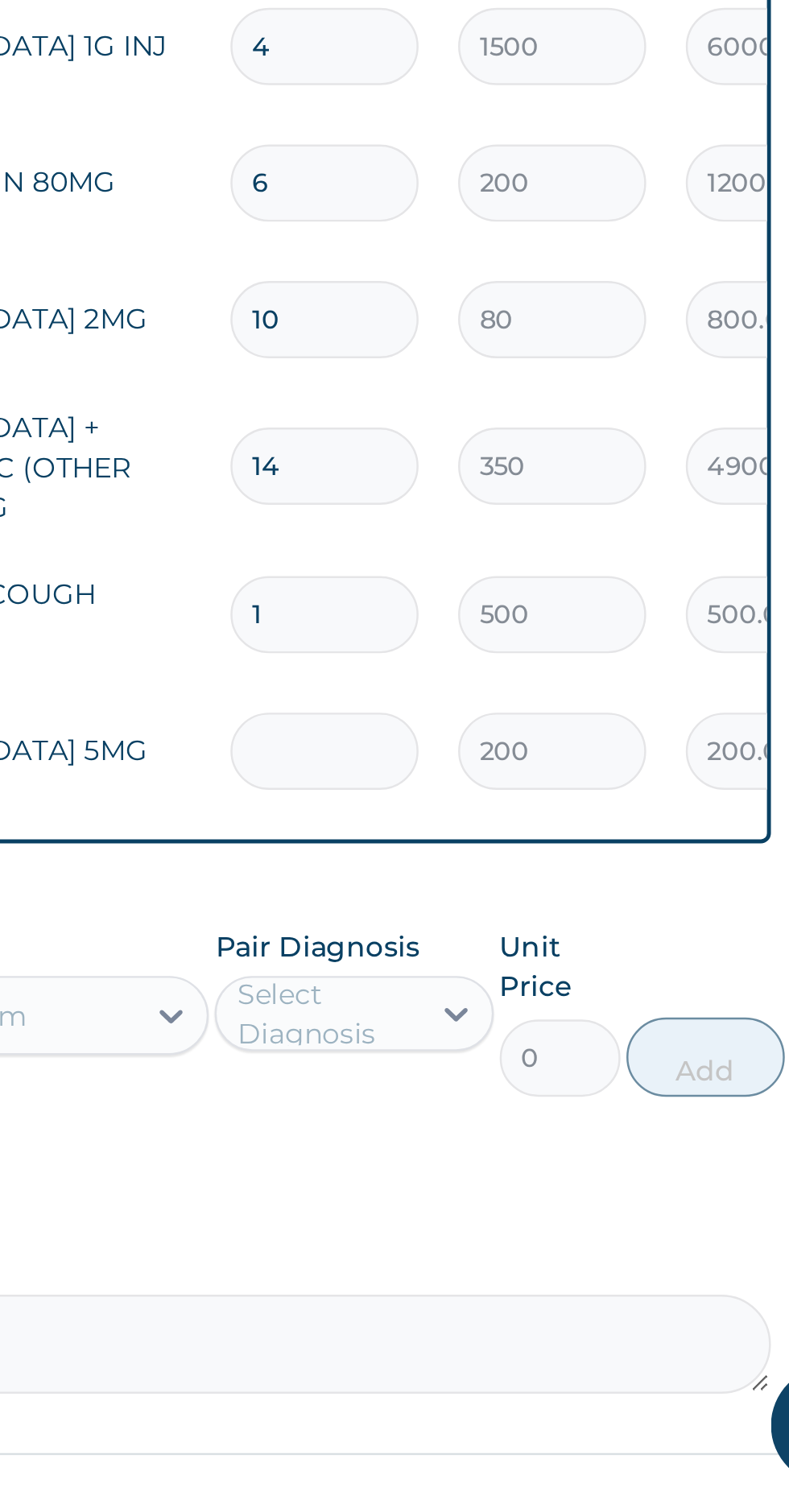
type input "0.00"
type input "3"
type input "600.00"
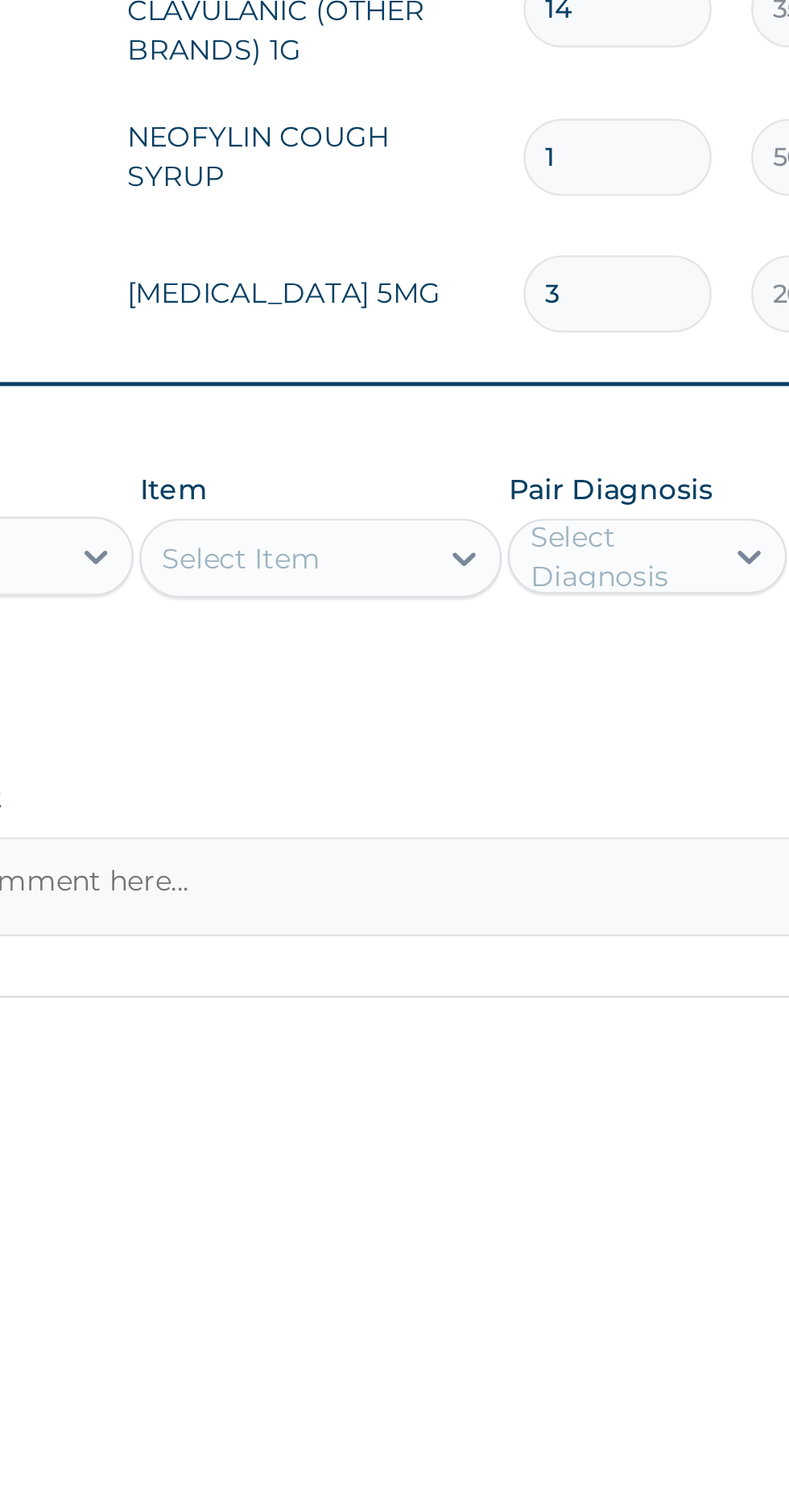
type input "3"
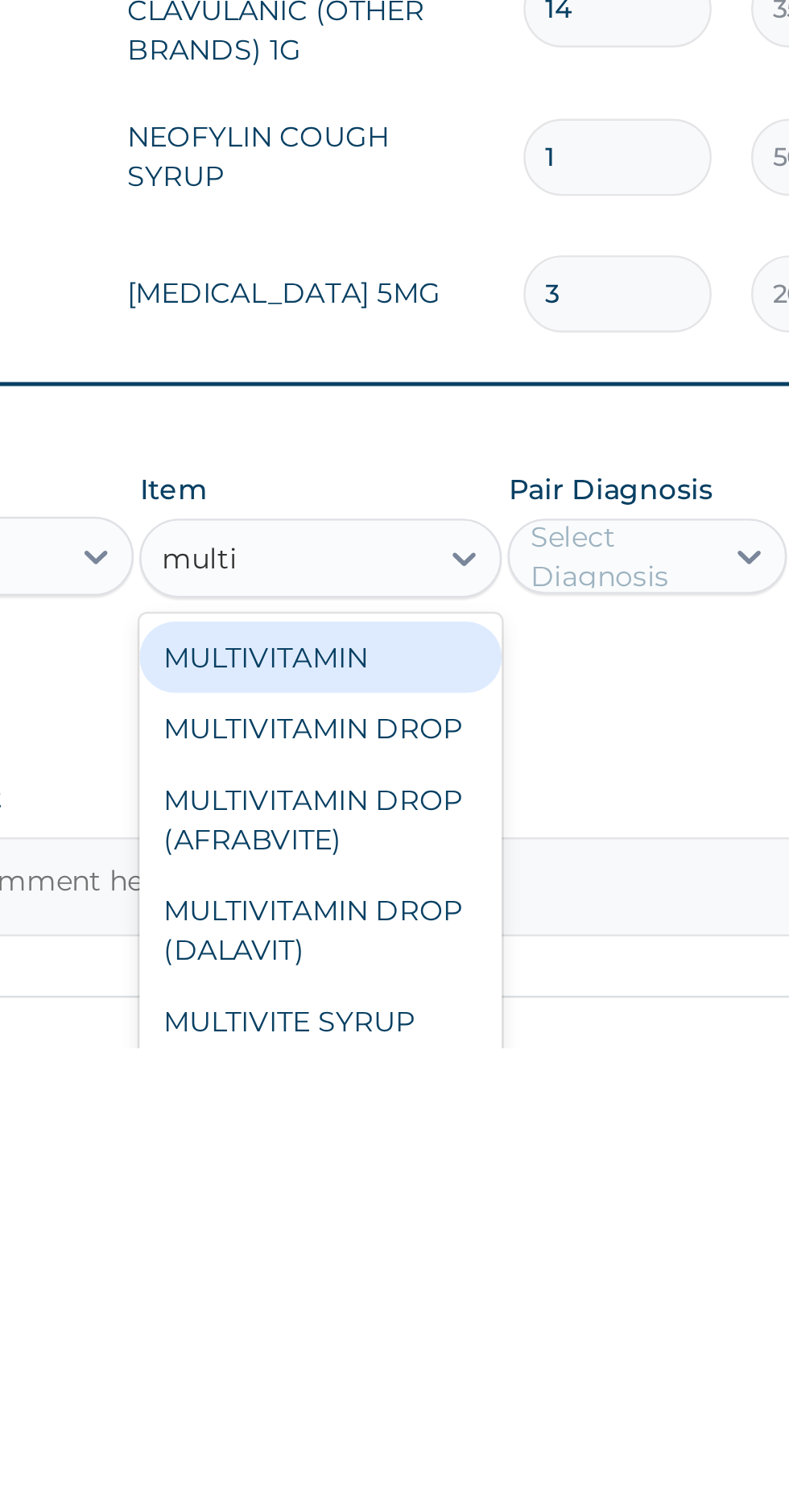
click at [388, 1331] on div "MULTIVITAMIN" at bounding box center [430, 1345] width 147 height 29
type input "multi"
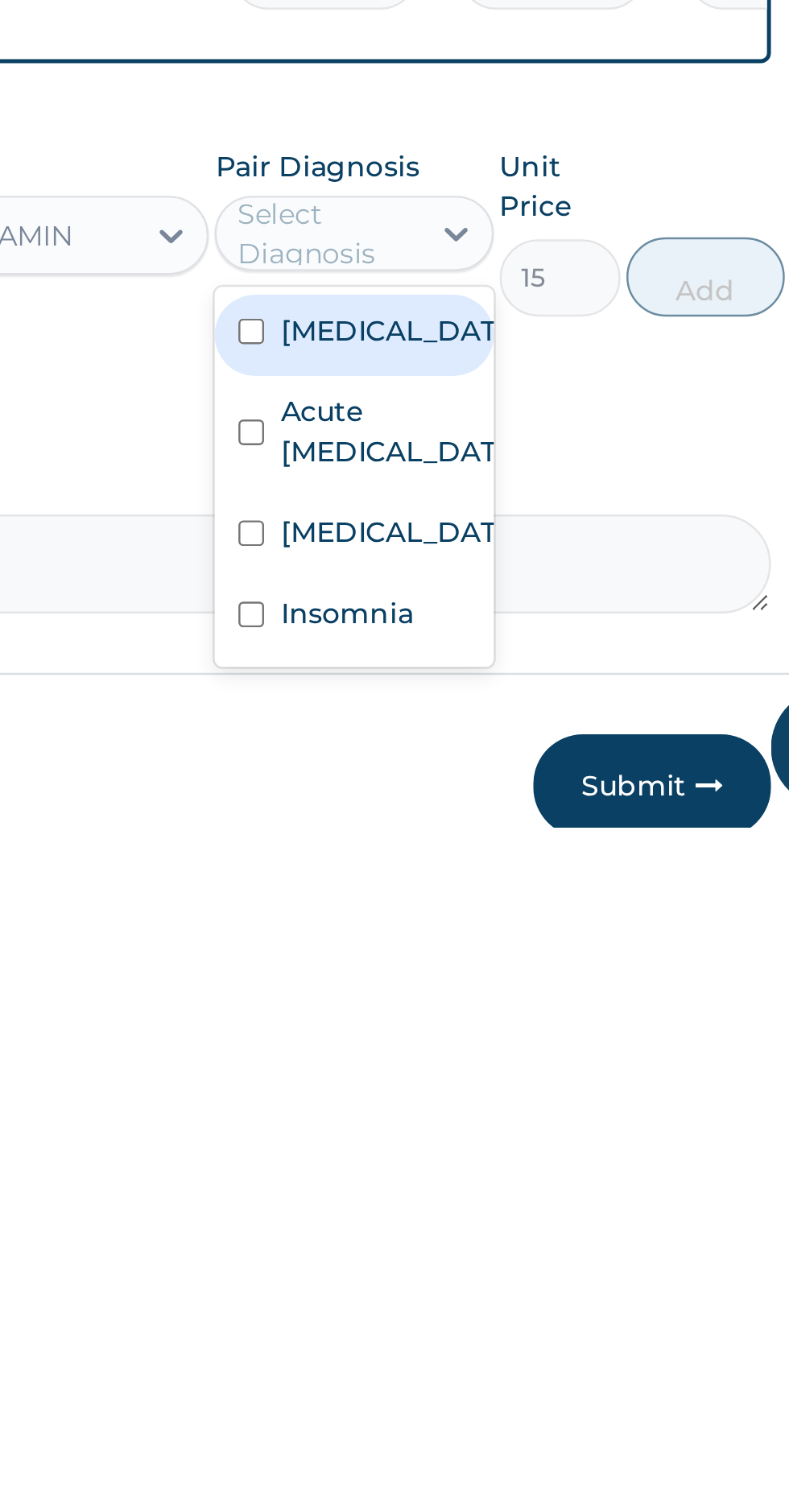
scroll to position [266, 0]
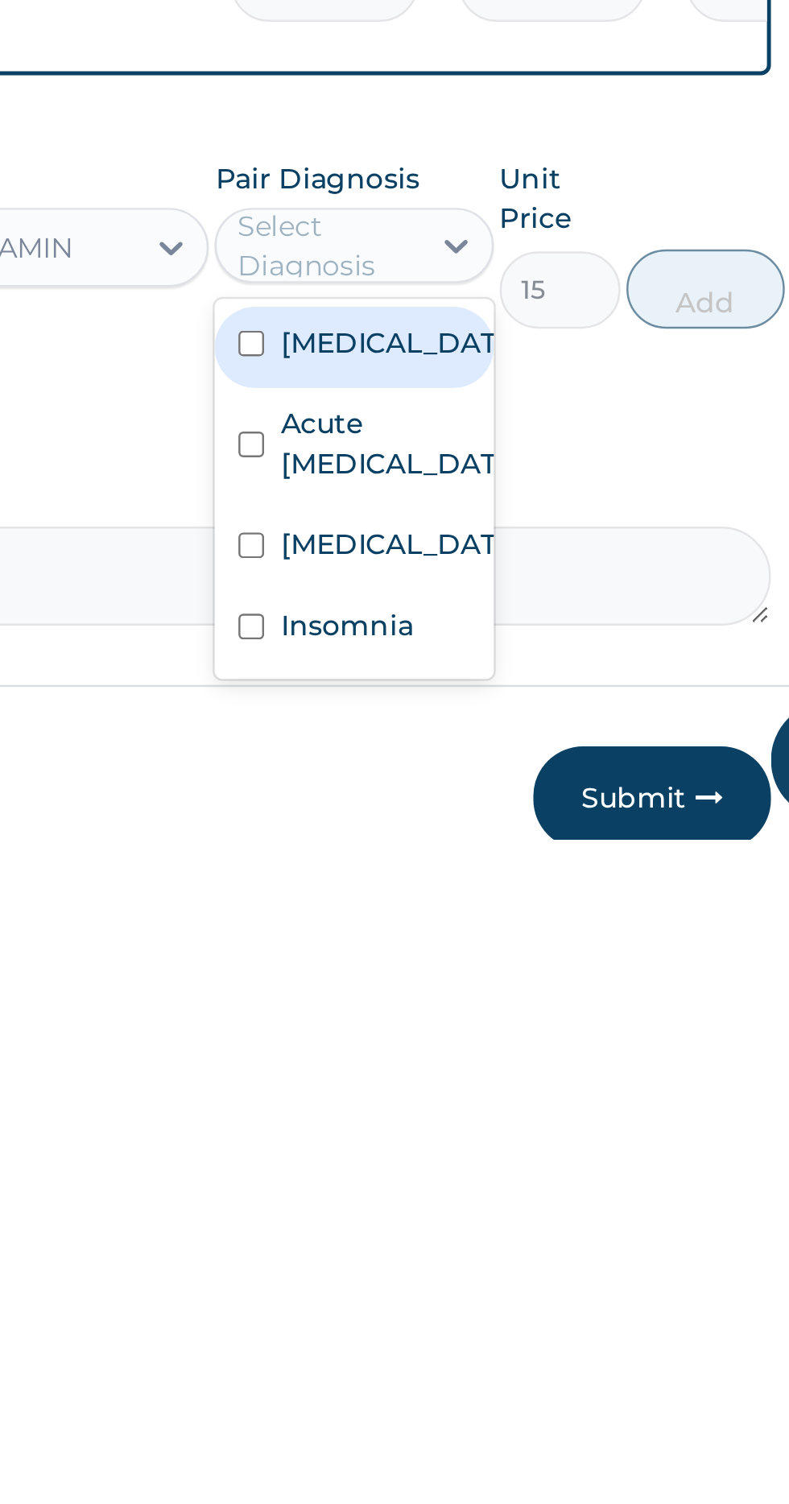
click at [527, 1338] on input "checkbox" at bounding box center [521, 1343] width 10 height 10
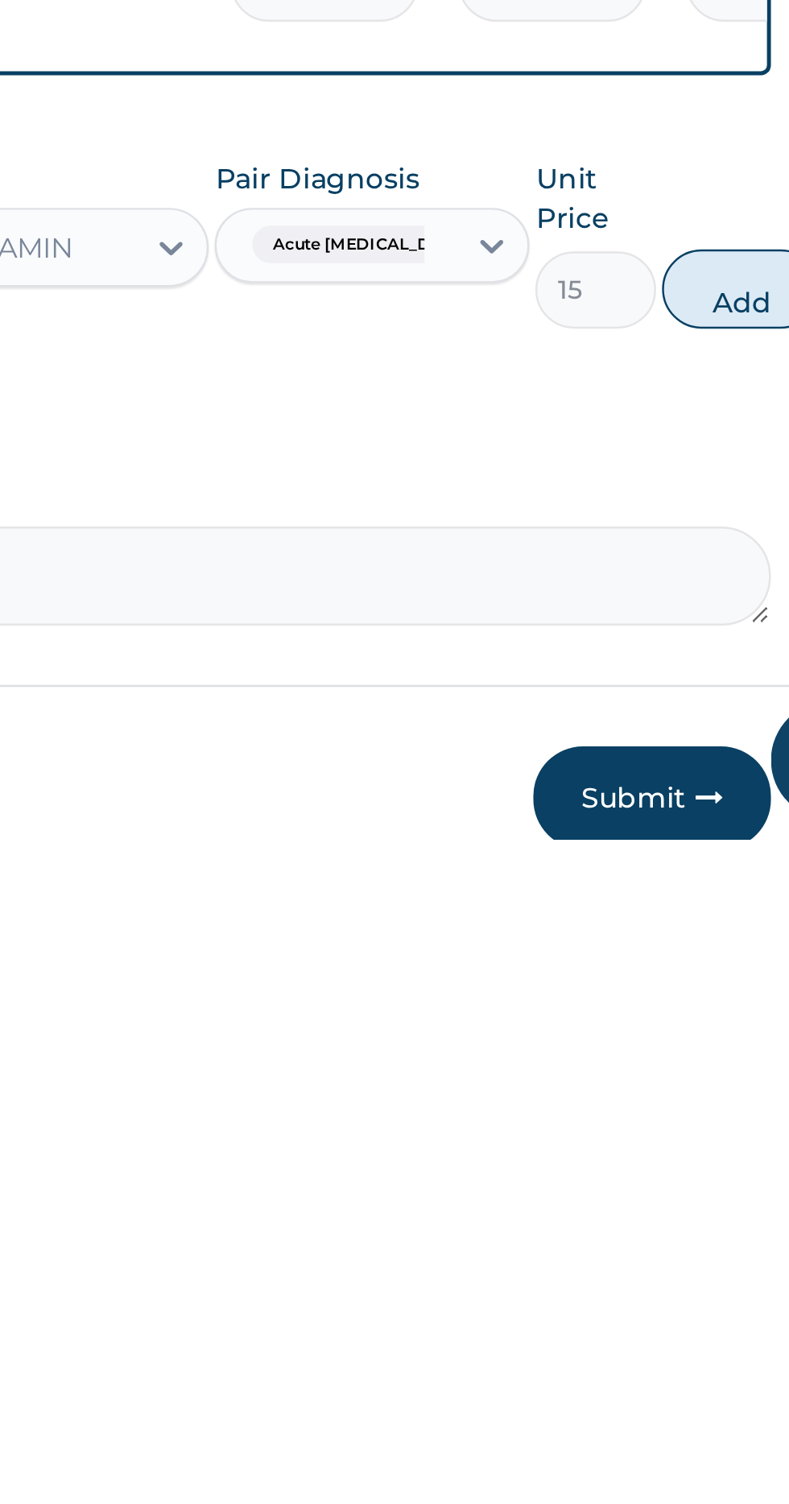
scroll to position [267, 0]
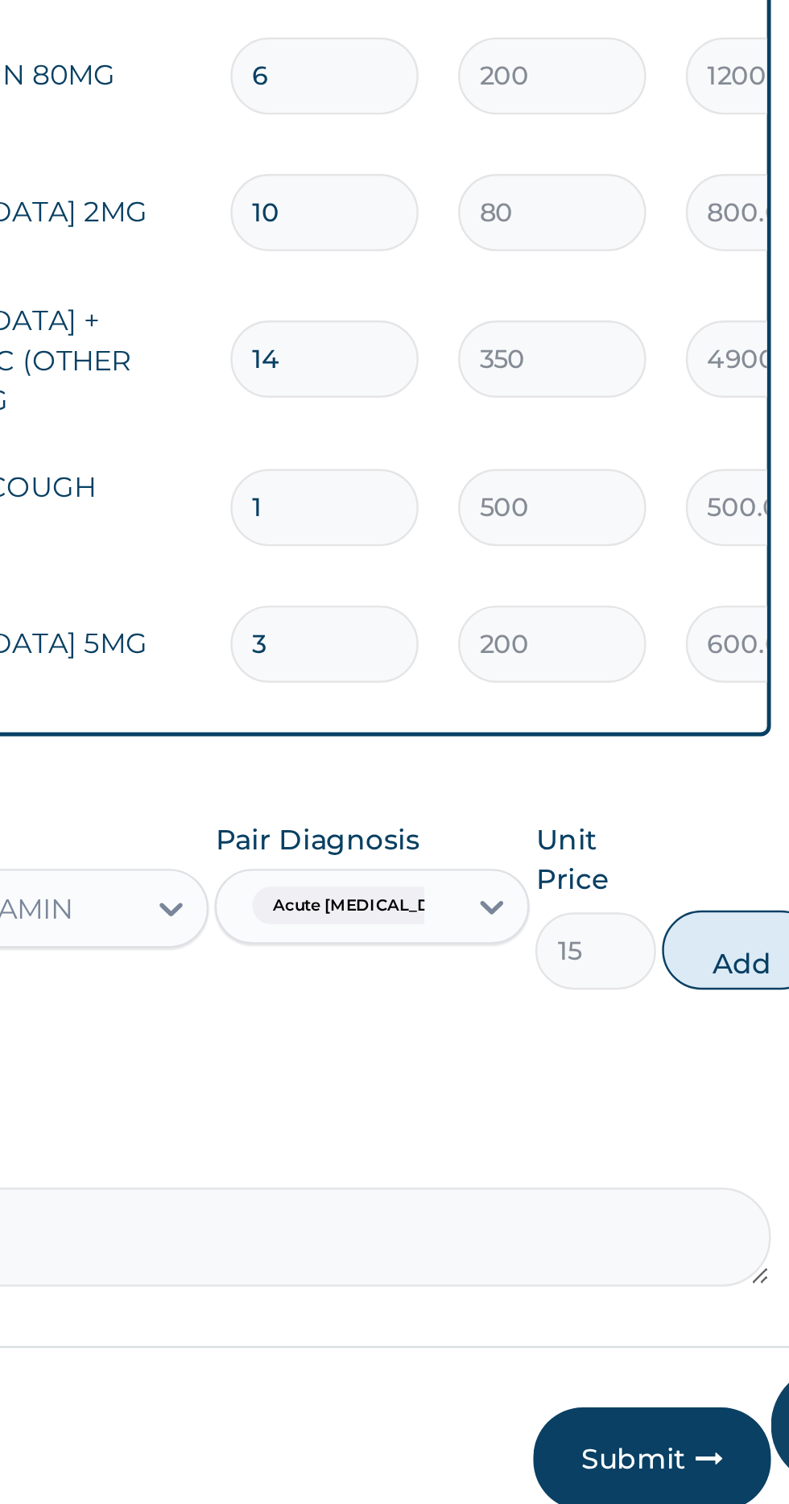
click at [713, 1263] on button "Add" at bounding box center [721, 1279] width 64 height 32
type input "0"
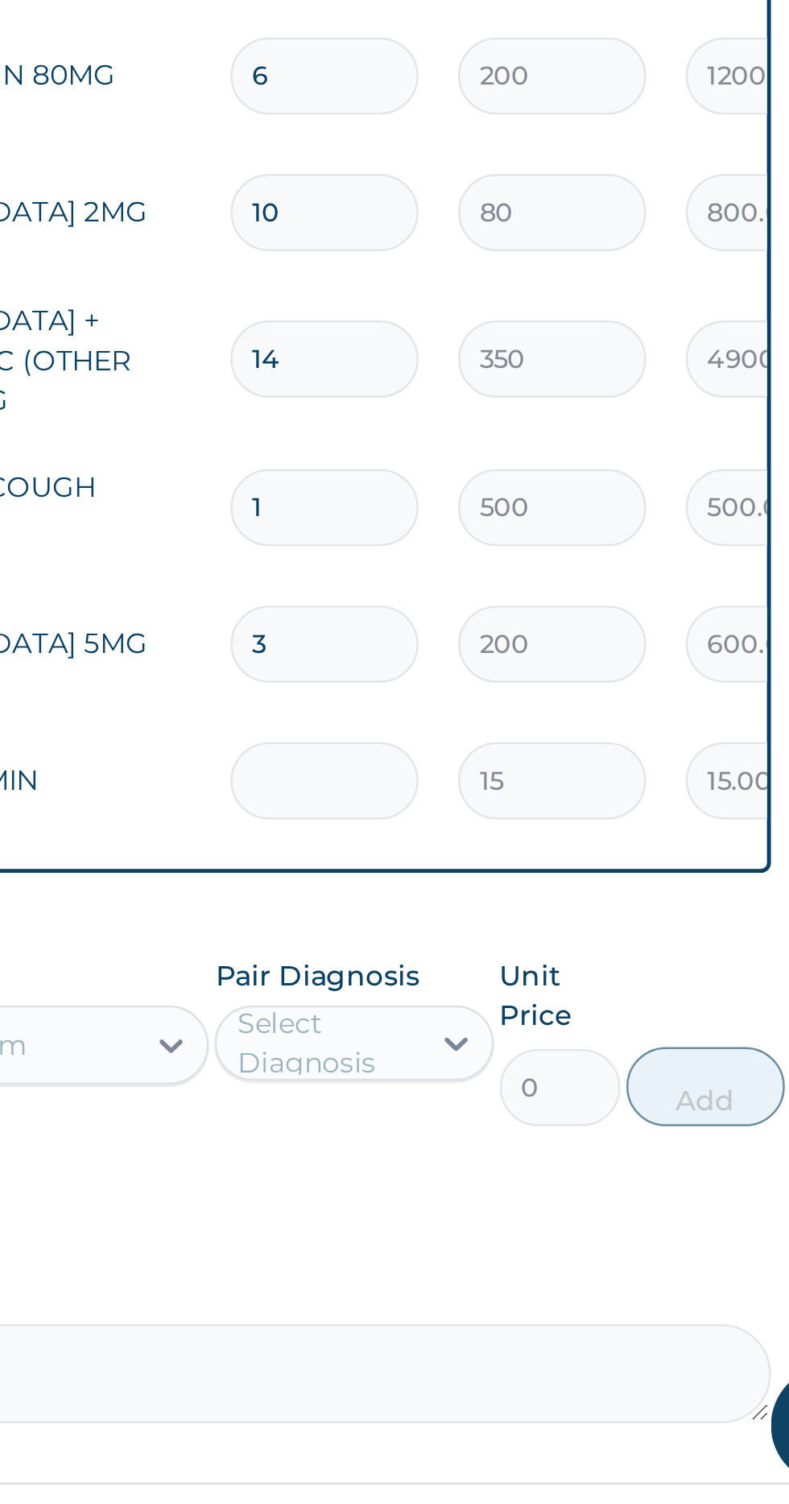
type input "0.00"
type input "2"
type input "30.00"
type input "24"
type input "360.00"
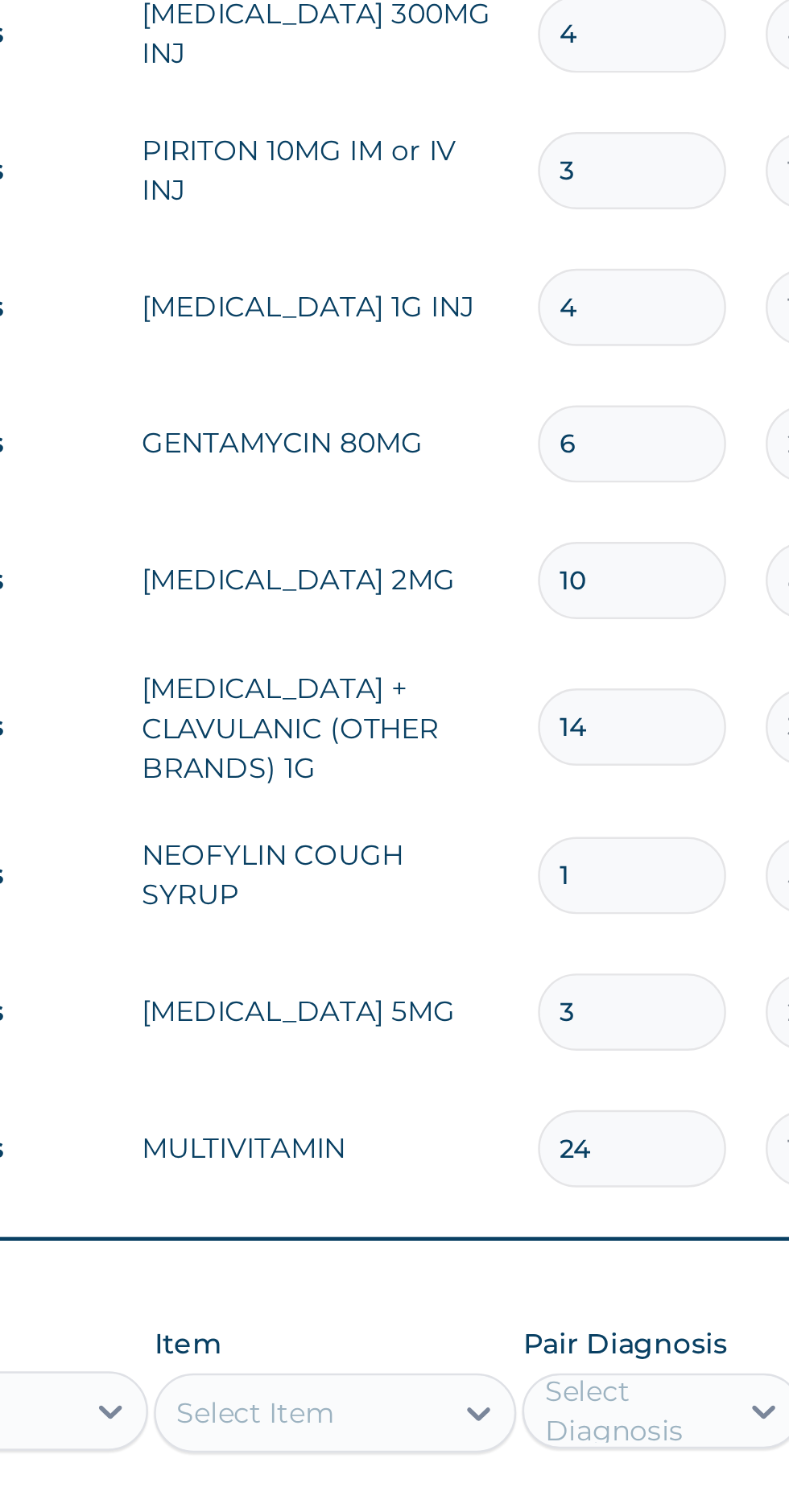
type input "24"
click at [401, 1138] on td "NITRAZEPAM 5MG" at bounding box center [424, 1154] width 161 height 32
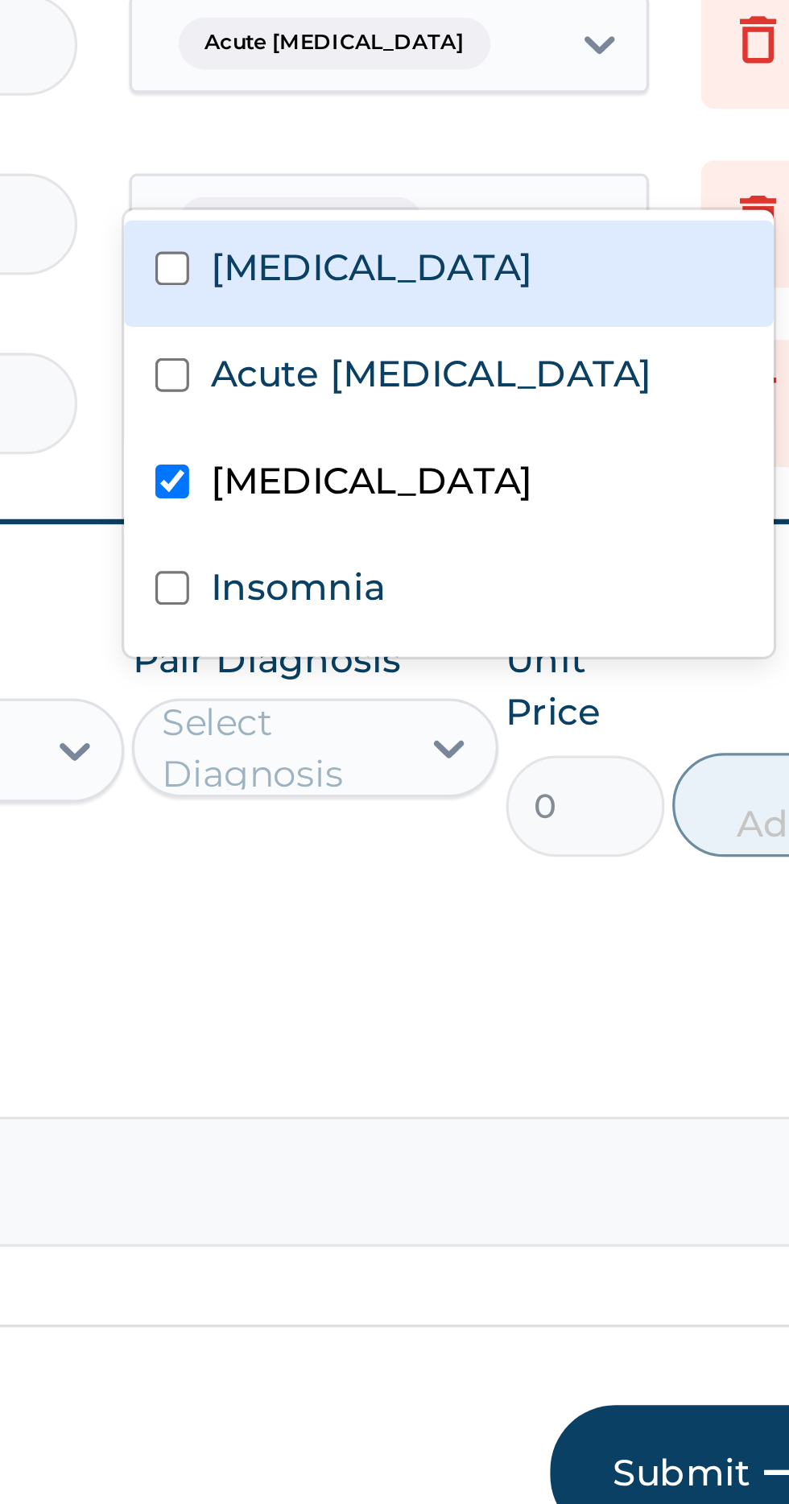
scroll to position [353, 0]
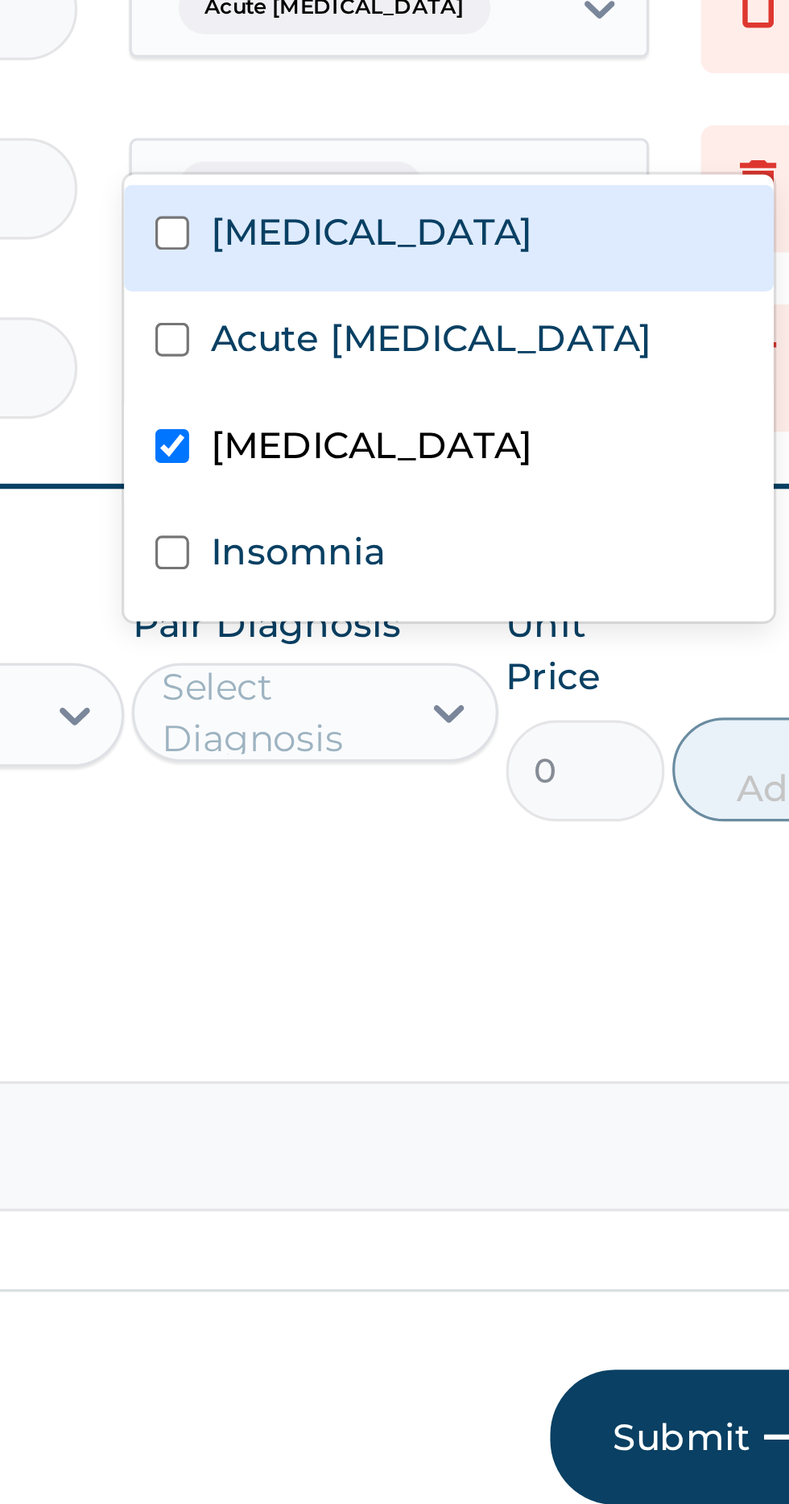
click at [575, 1177] on label "Insomnia" at bounding box center [558, 1181] width 54 height 16
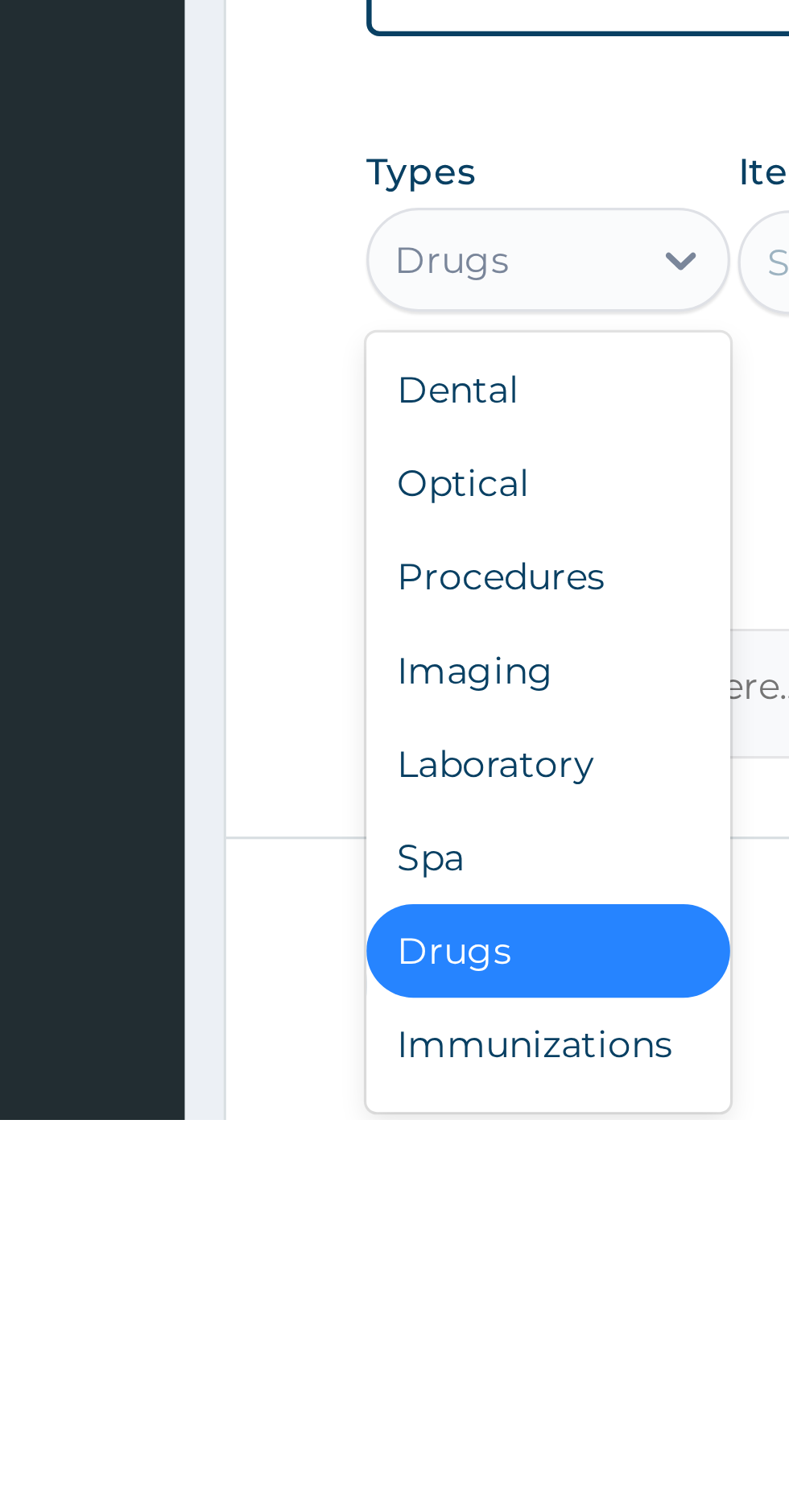
click at [312, 1321] on div "Procedures" at bounding box center [298, 1335] width 113 height 29
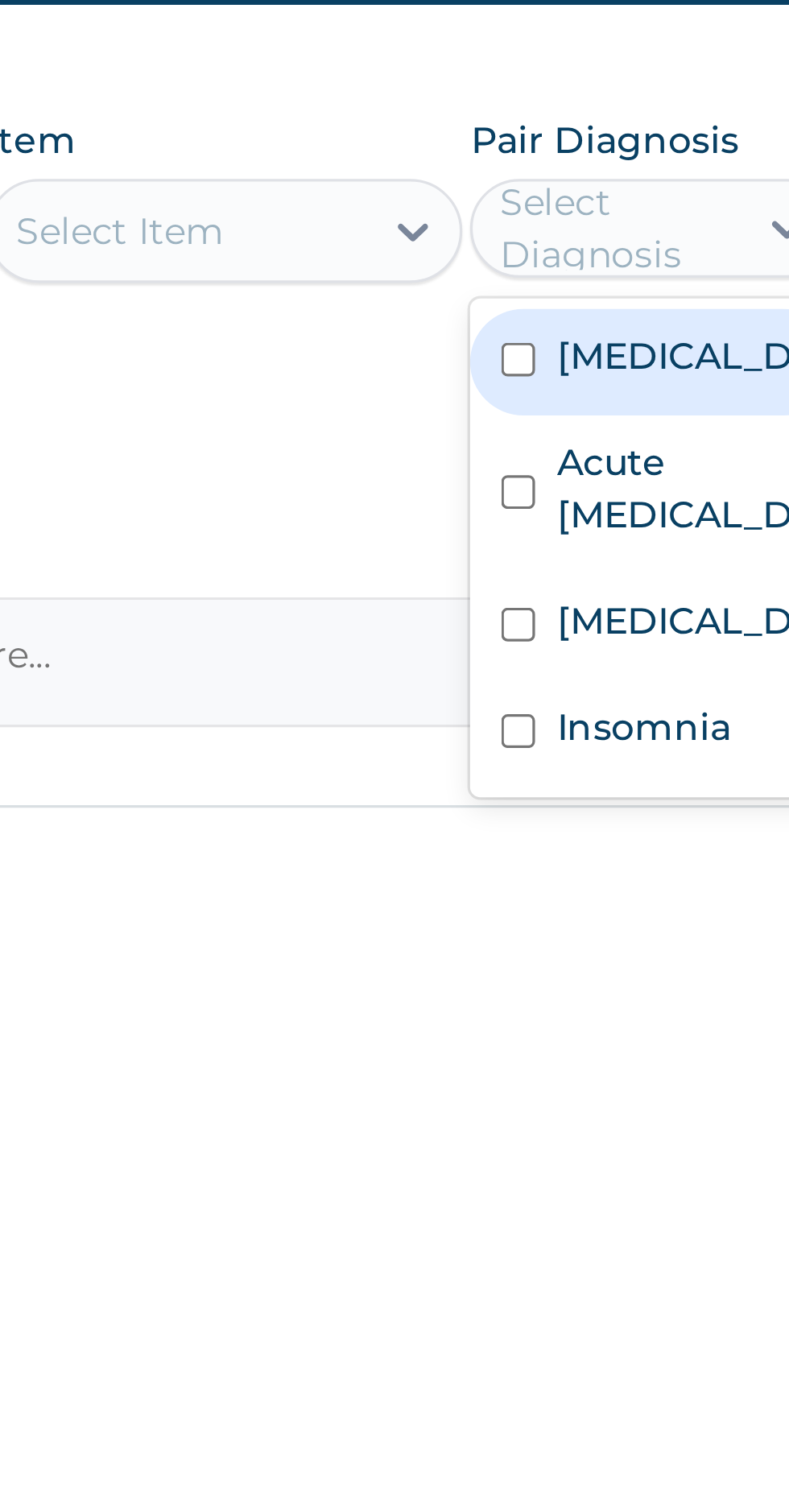
click at [526, 1398] on input "checkbox" at bounding box center [521, 1393] width 10 height 10
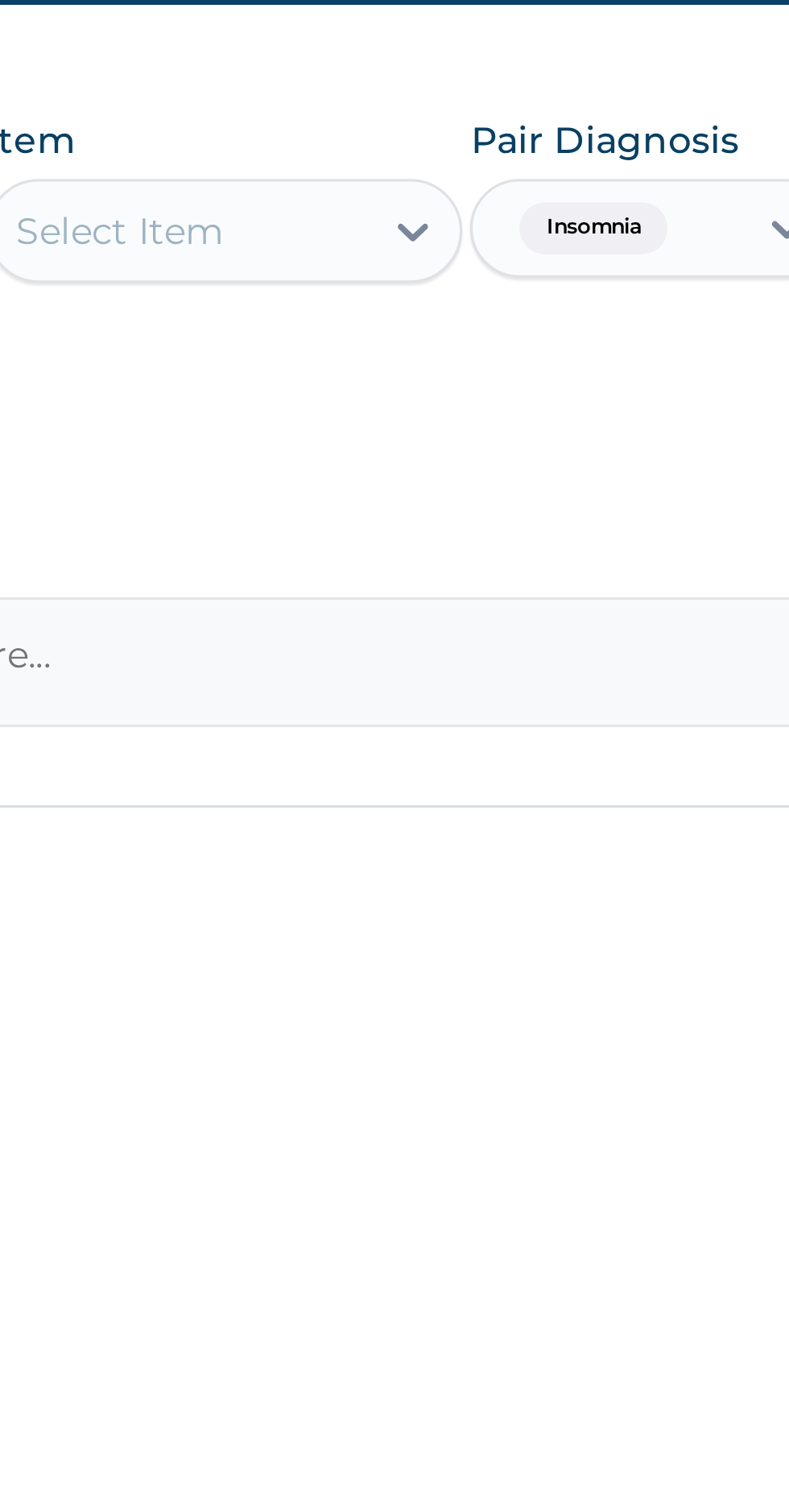
scroll to position [354, 0]
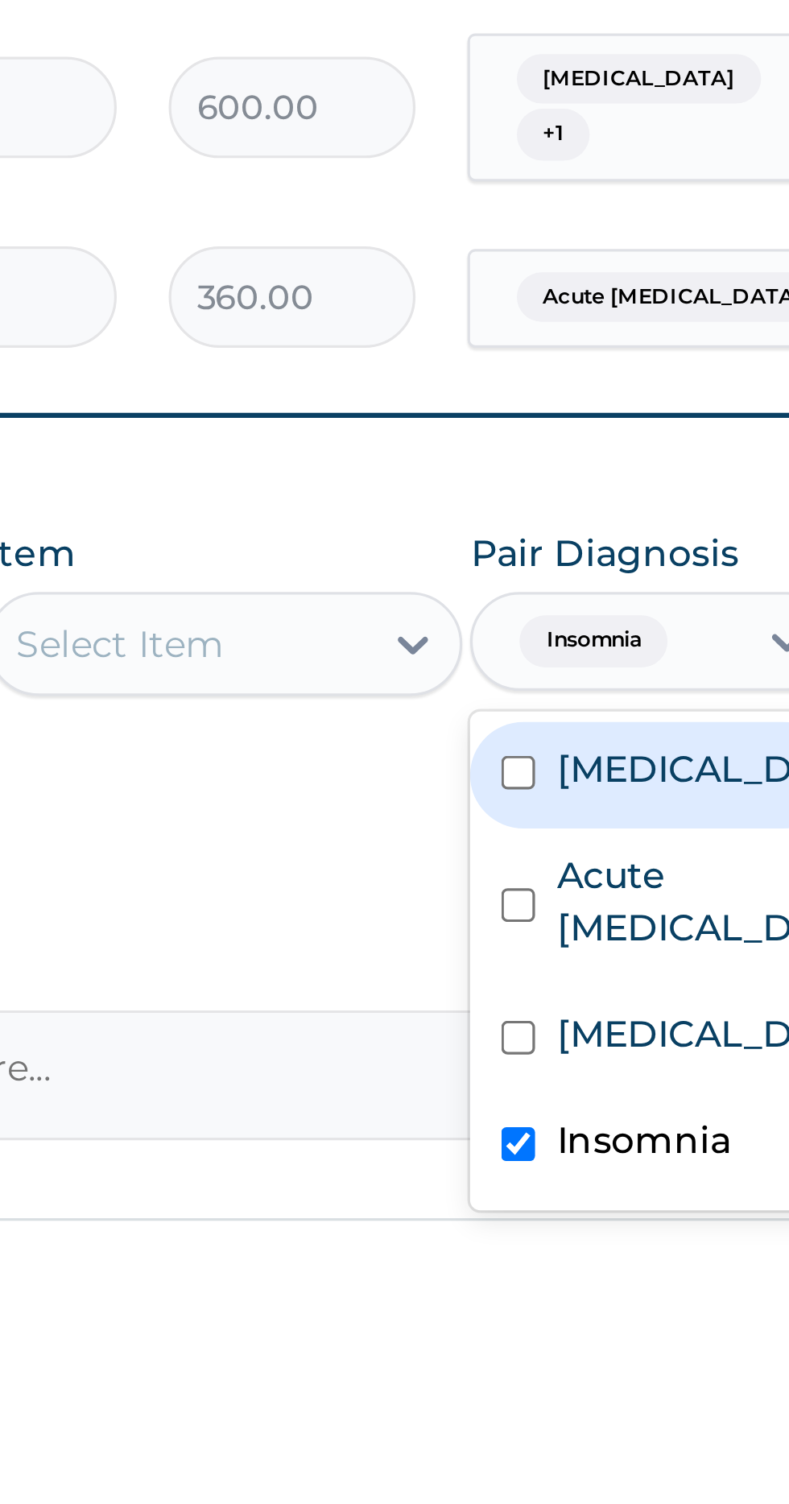
click at [527, 1272] on input "checkbox" at bounding box center [521, 1277] width 10 height 10
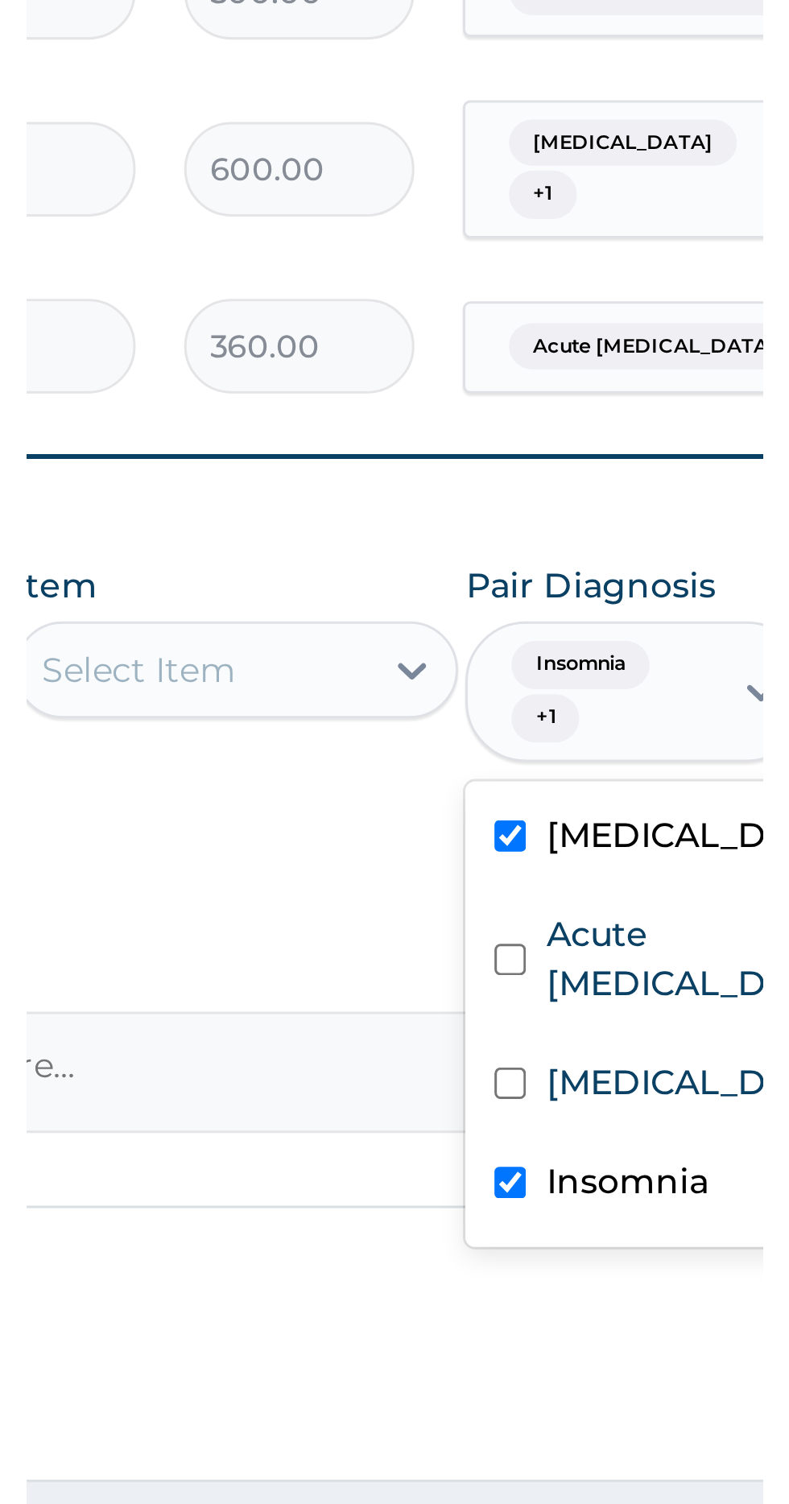
scroll to position [378, 0]
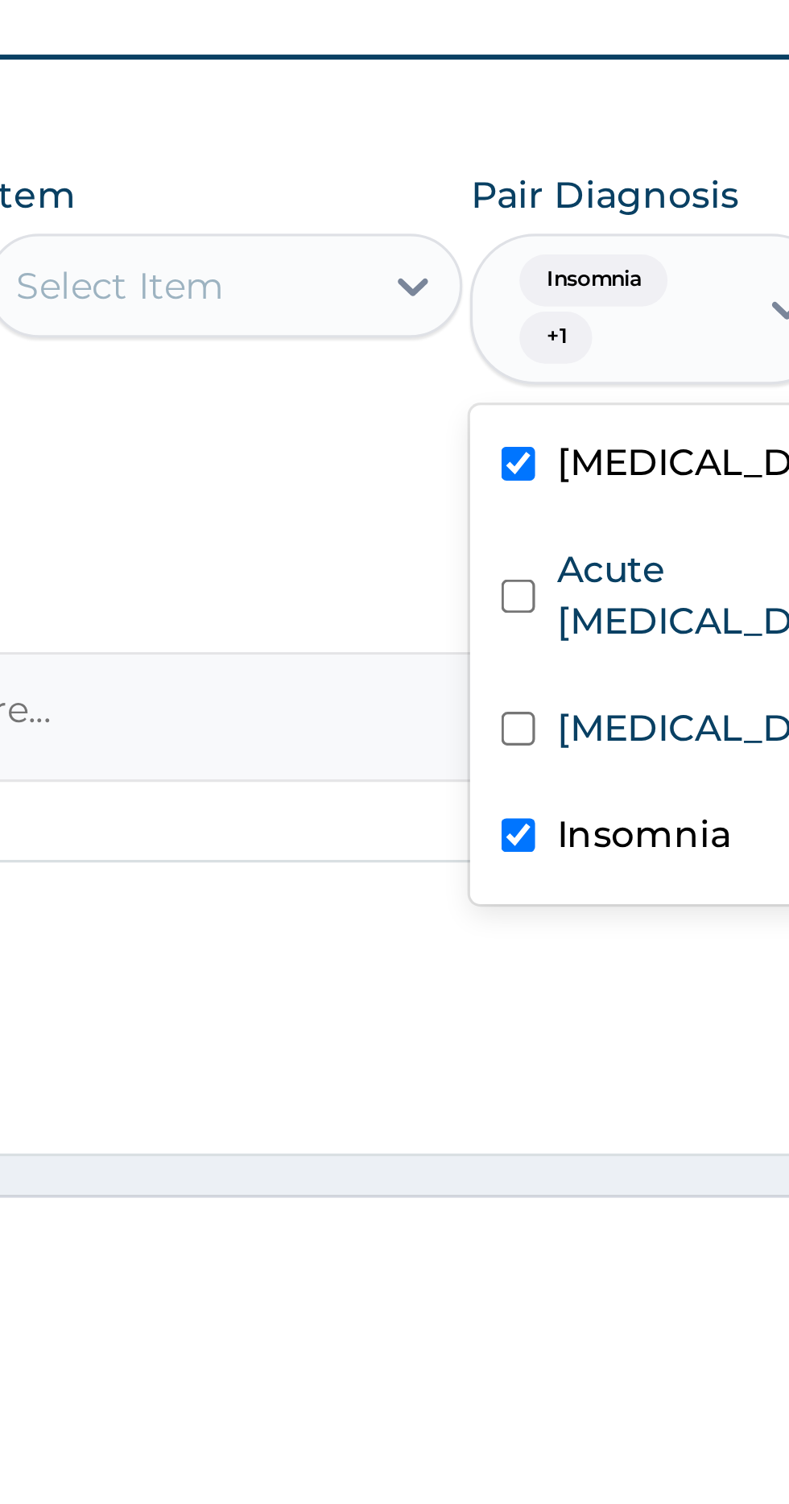
click at [527, 1304] on input "checkbox" at bounding box center [521, 1309] width 10 height 10
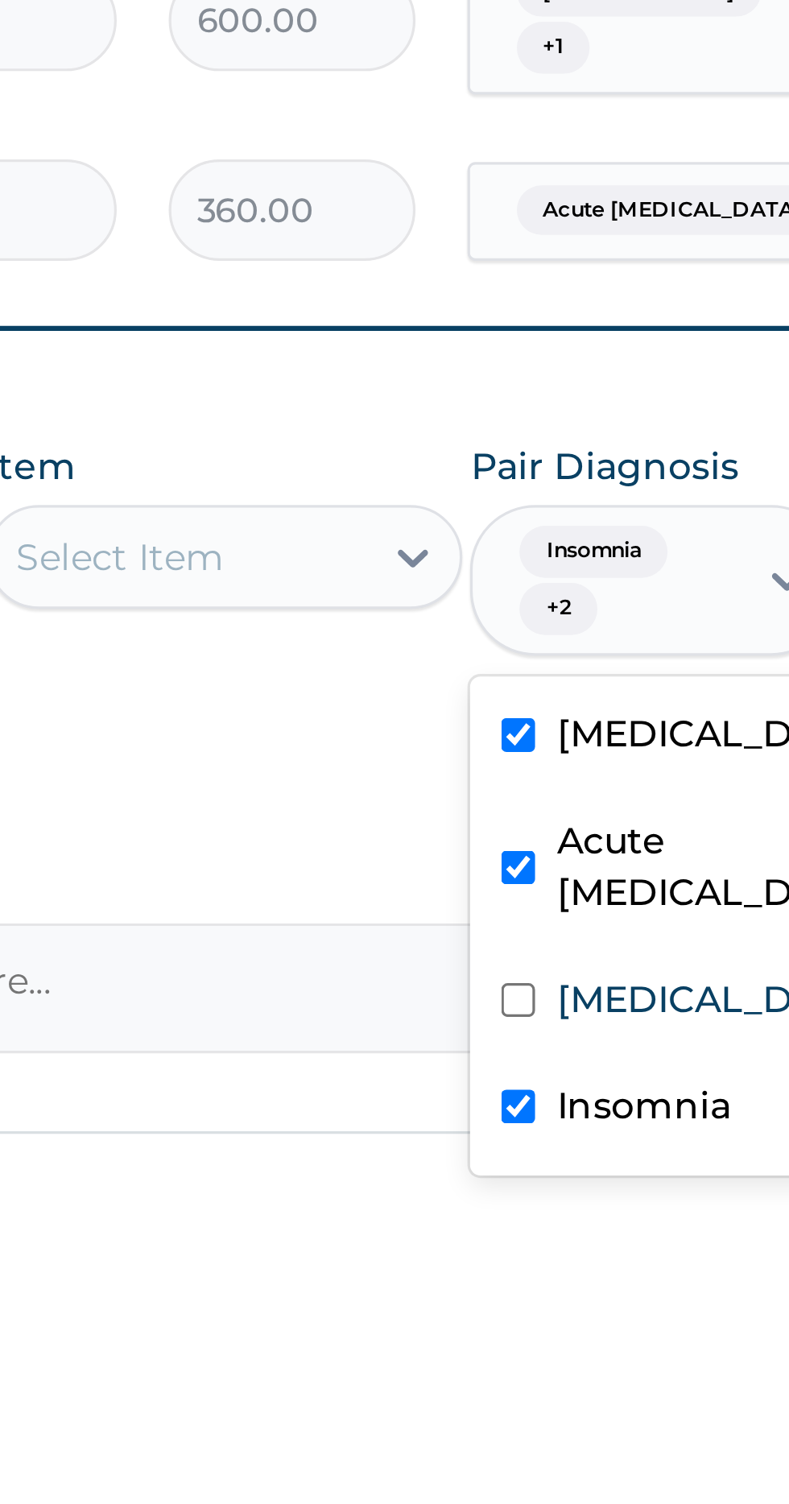
click at [574, 1234] on div "Insomnia + 2" at bounding box center [548, 1248] width 82 height 45
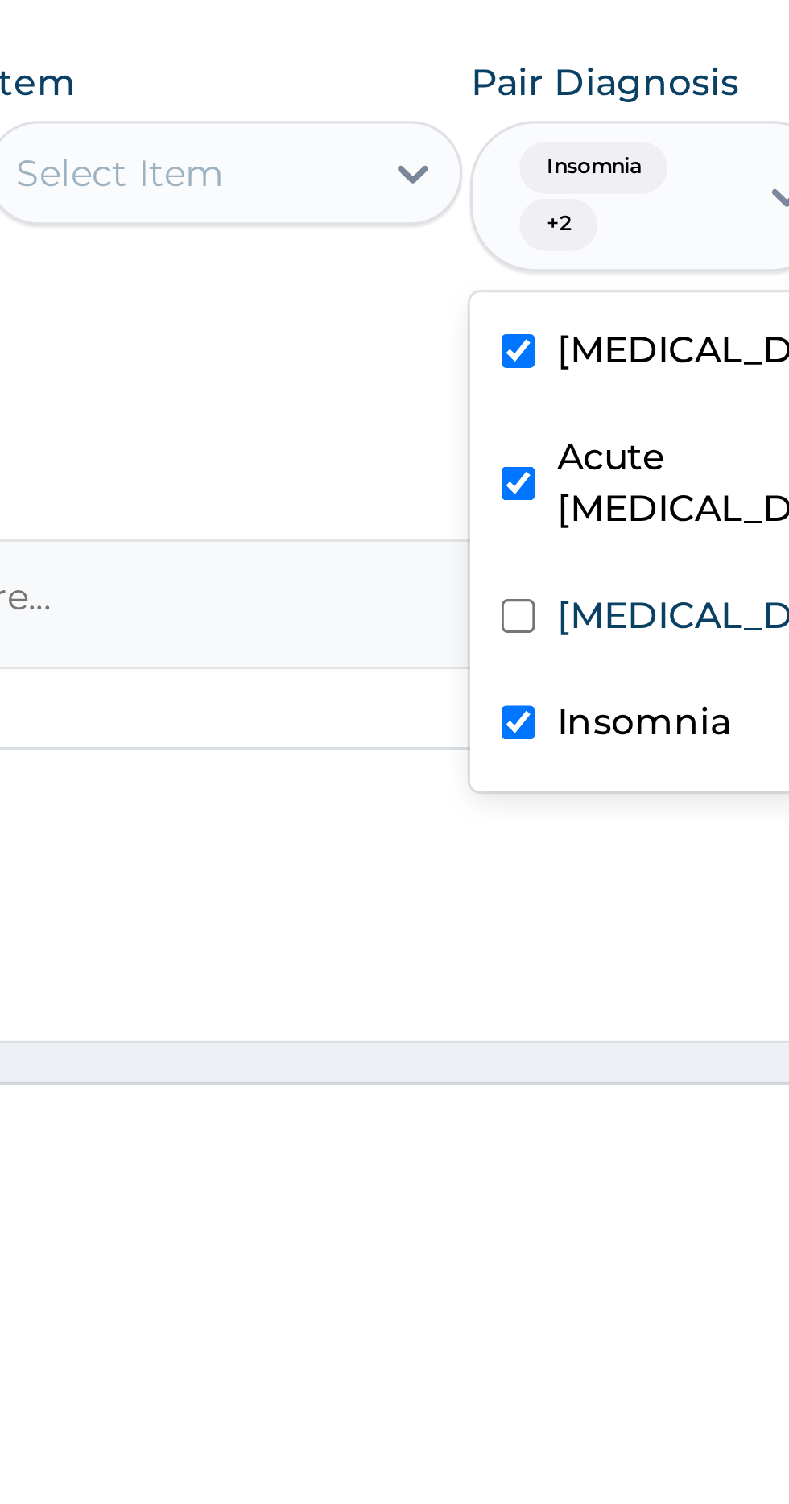
click at [527, 1348] on input "checkbox" at bounding box center [521, 1350] width 10 height 10
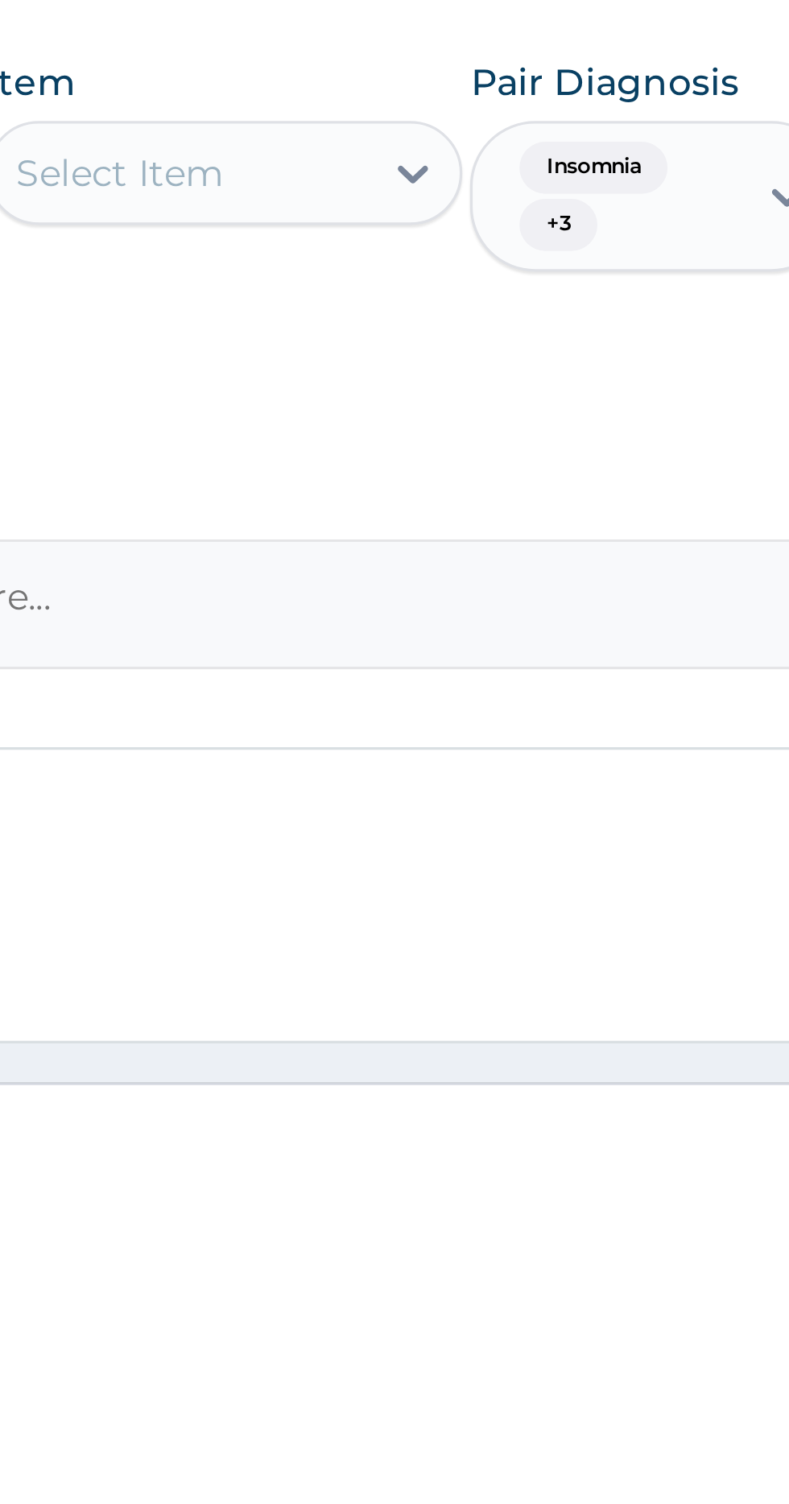
scroll to position [379, 0]
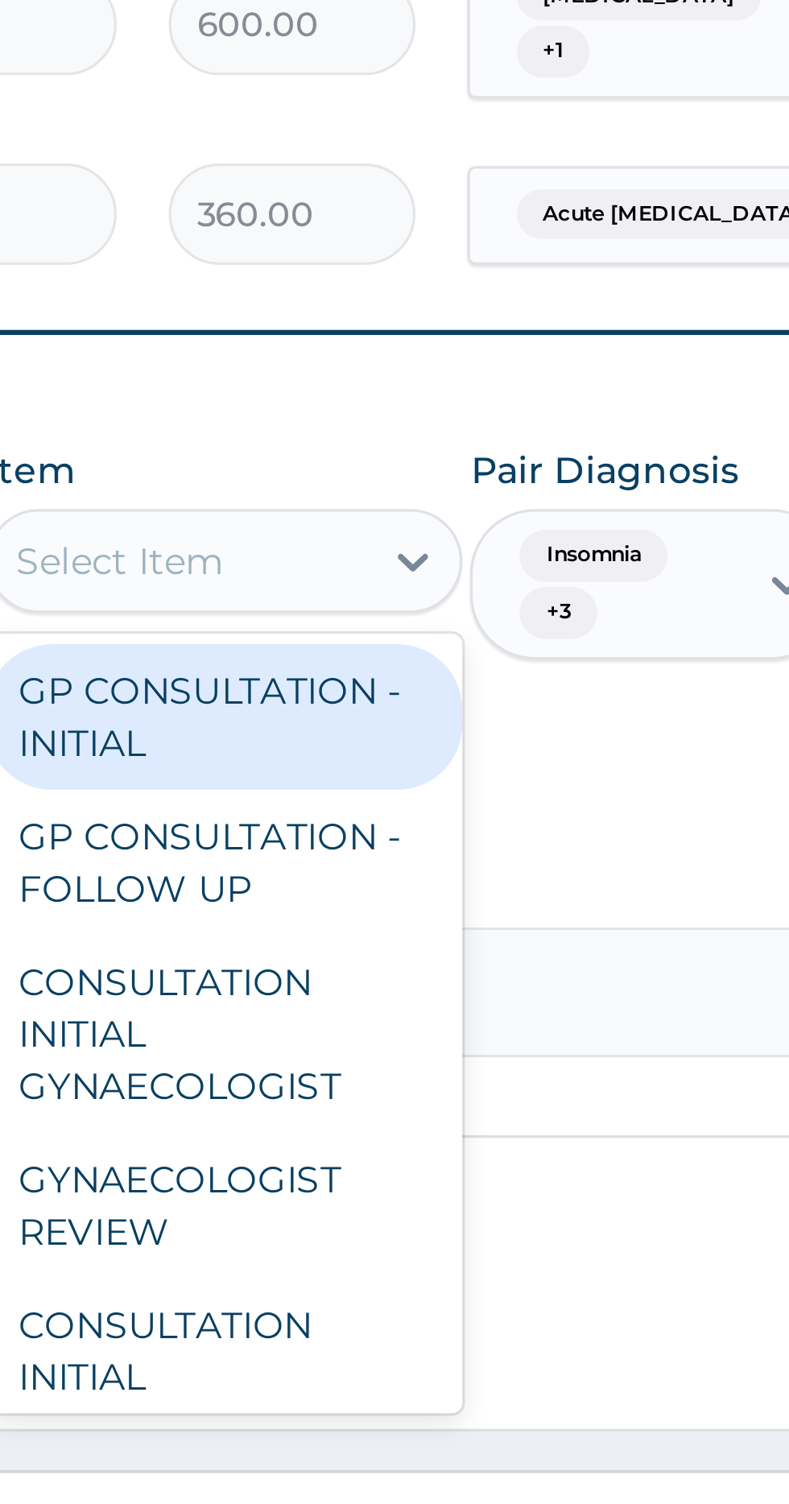
click at [420, 1239] on div "GP CONSULTATION - INITIAL" at bounding box center [430, 1260] width 147 height 45
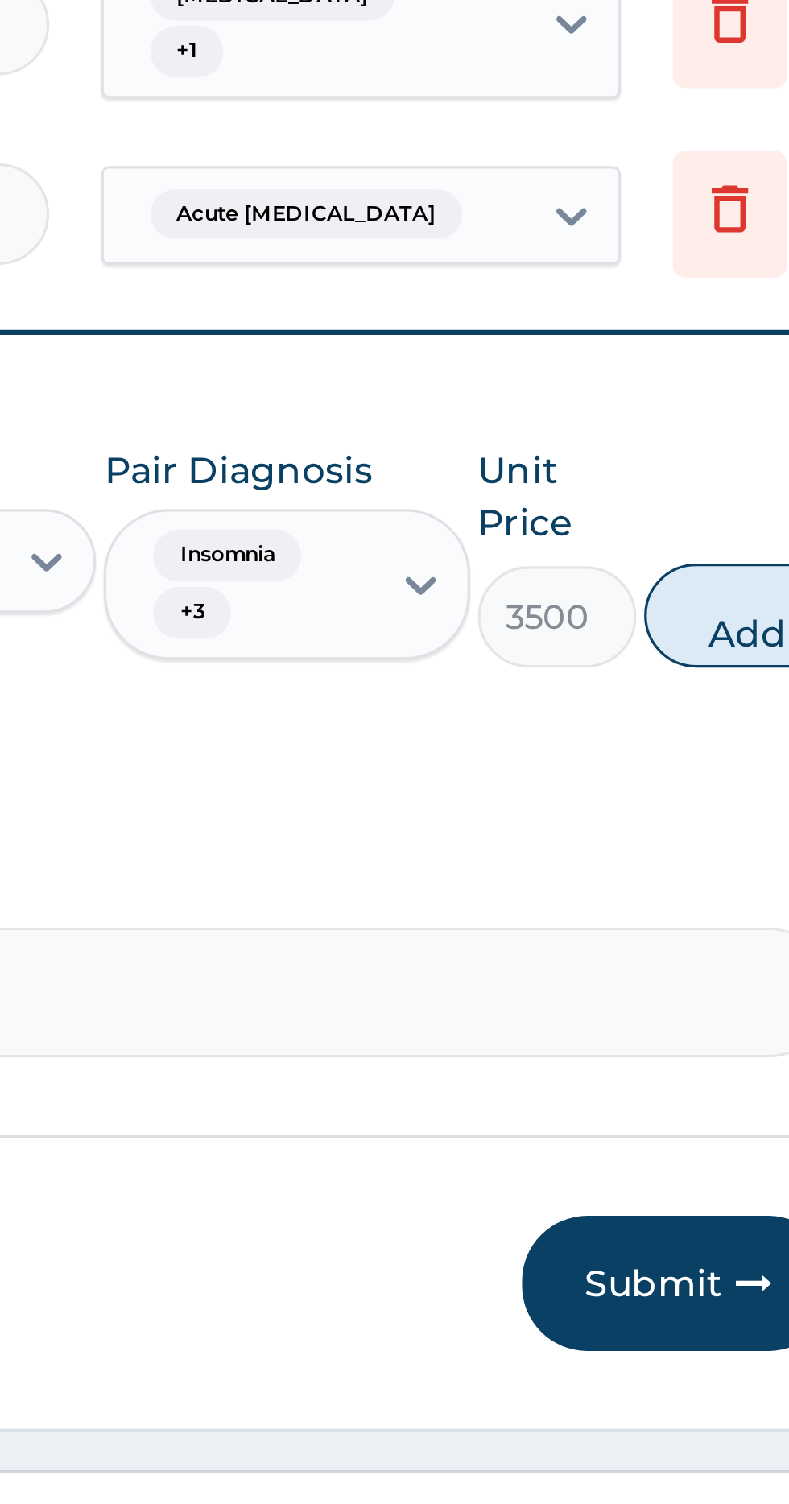
click at [699, 1213] on button "Add" at bounding box center [706, 1229] width 64 height 32
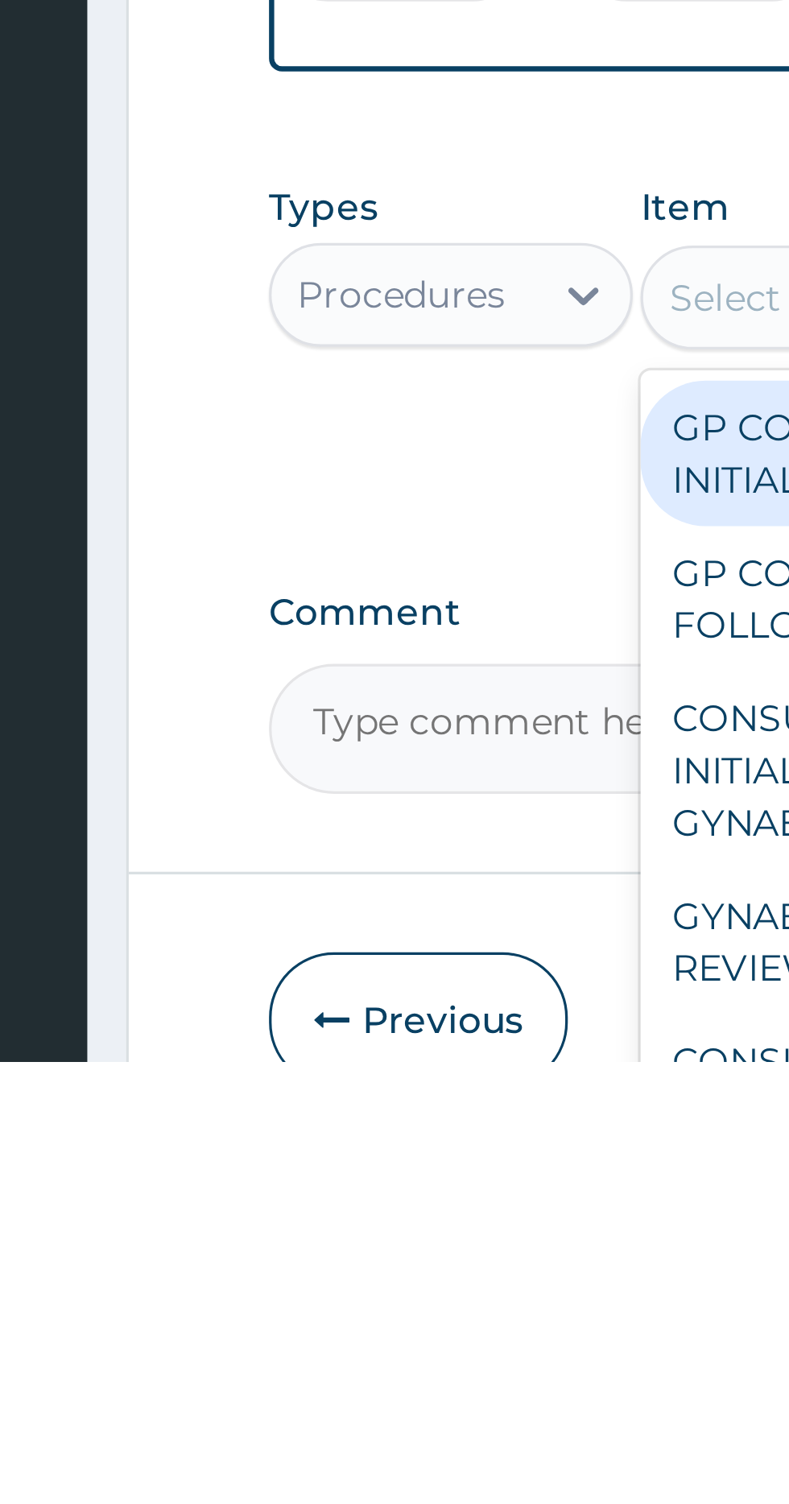
click at [381, 1338] on div "GP CONSULTATION - FOLLOW UP" at bounding box center [430, 1360] width 147 height 45
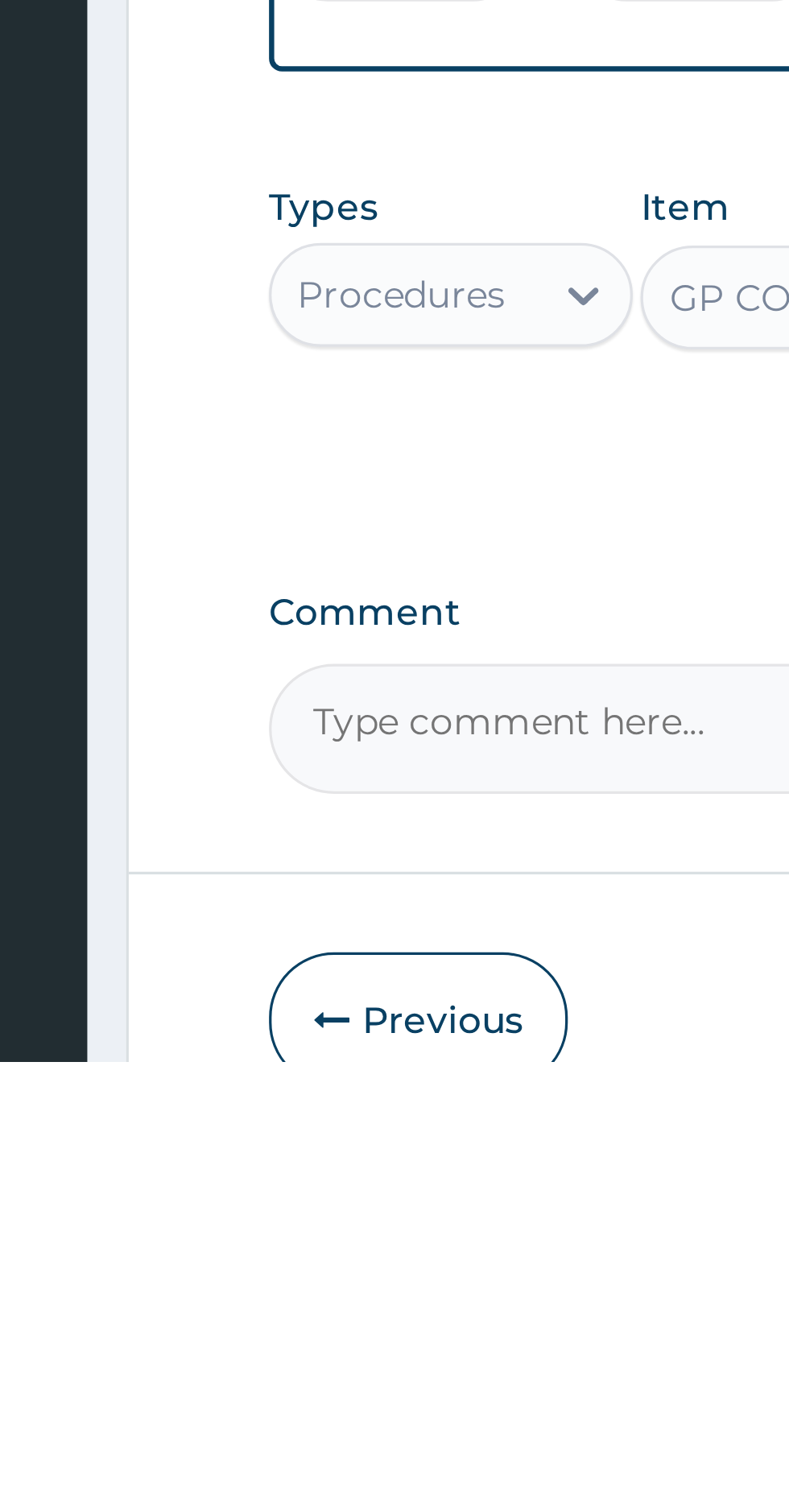
scroll to position [380, 0]
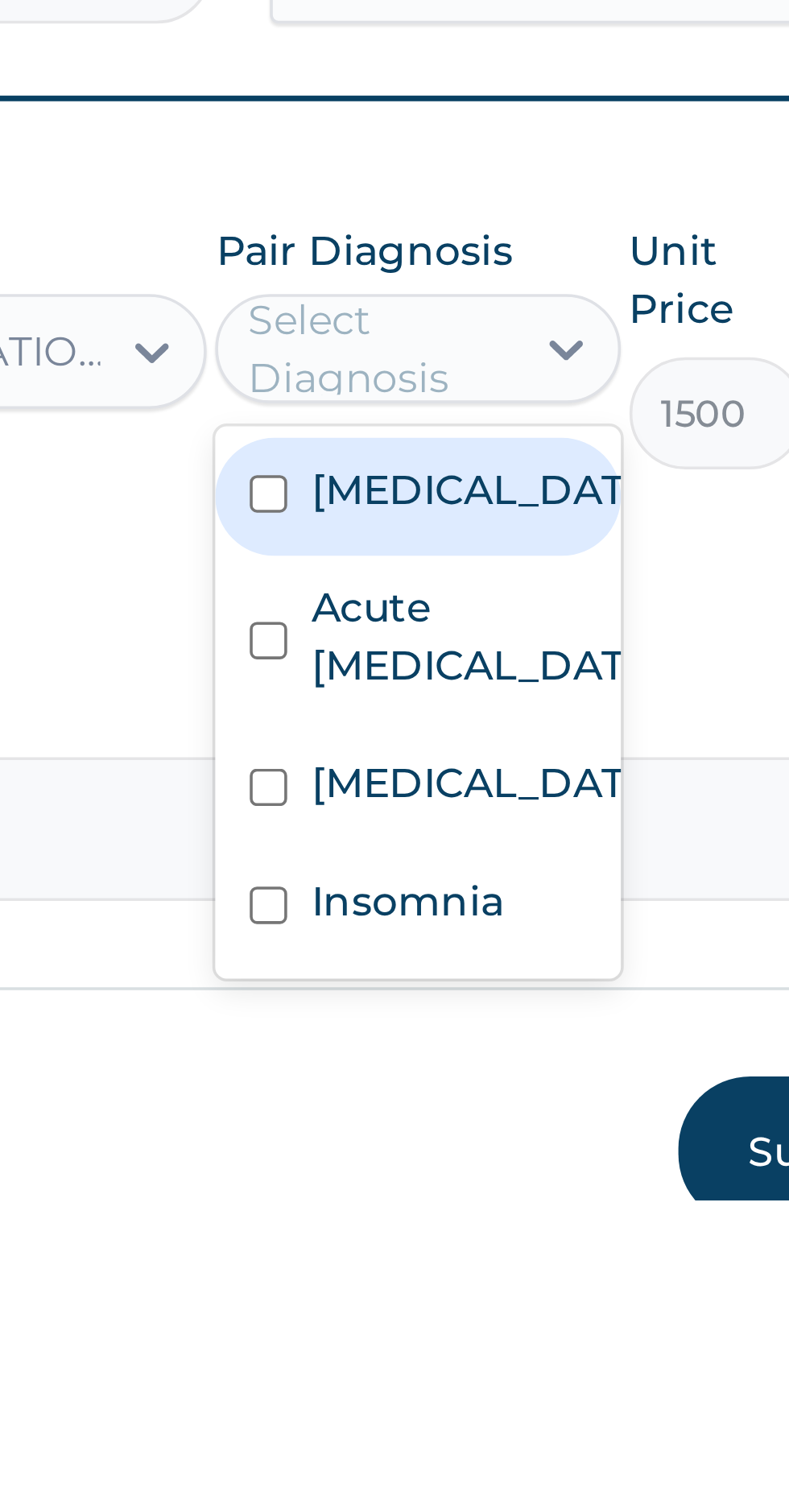
click at [523, 1301] on input "checkbox" at bounding box center [521, 1306] width 10 height 10
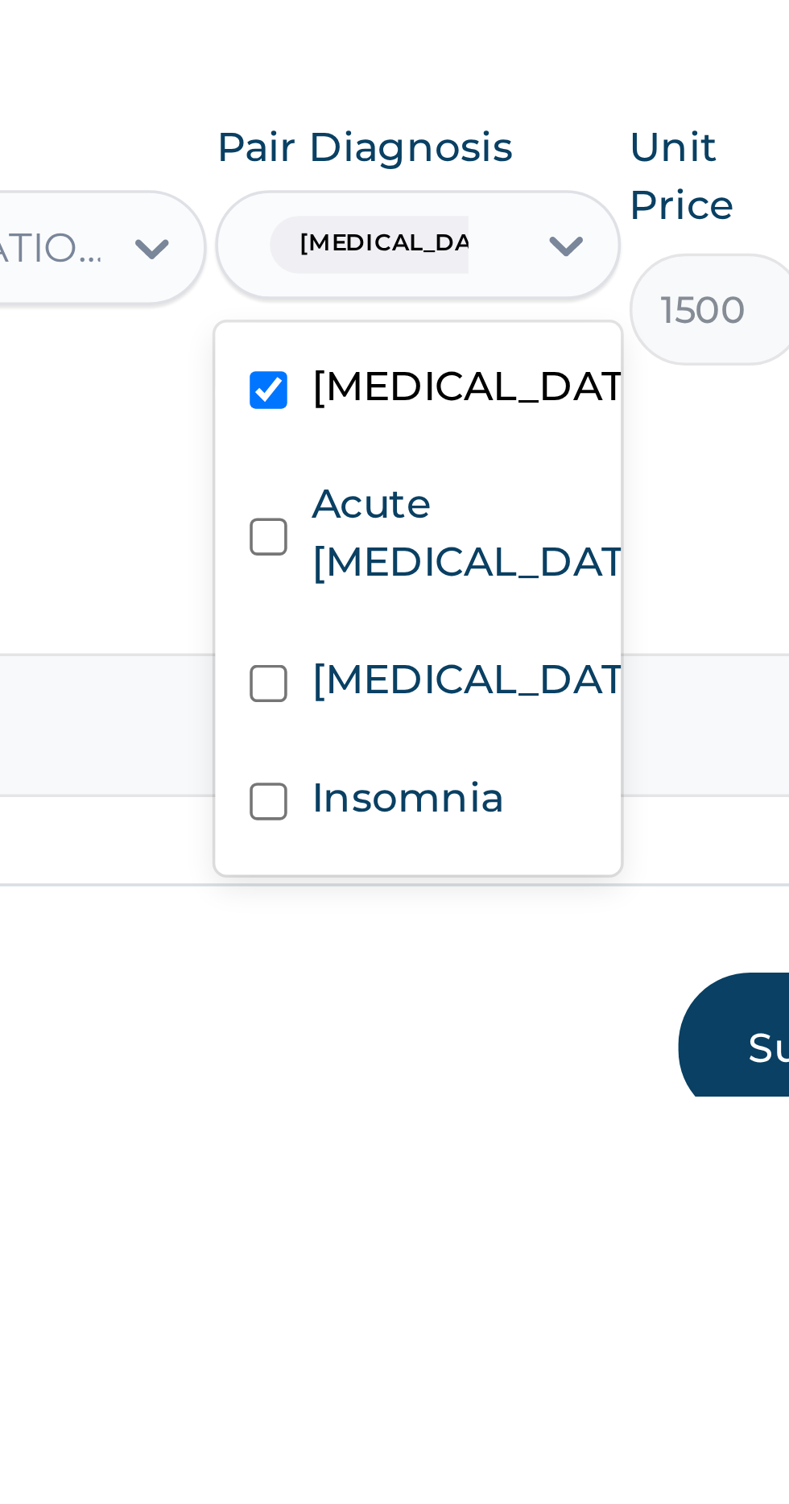
click at [520, 1342] on input "checkbox" at bounding box center [521, 1347] width 10 height 10
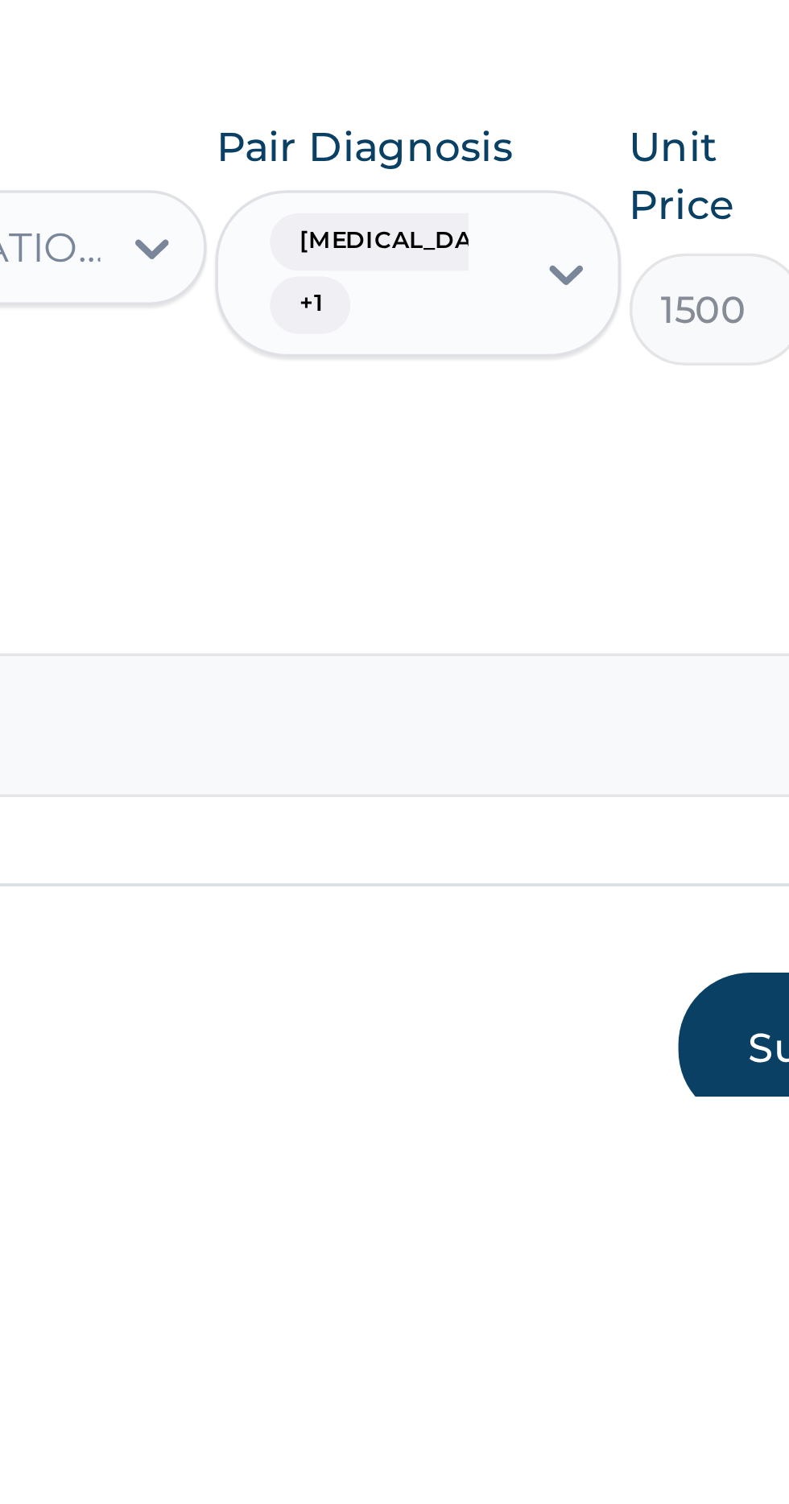
scroll to position [381, 0]
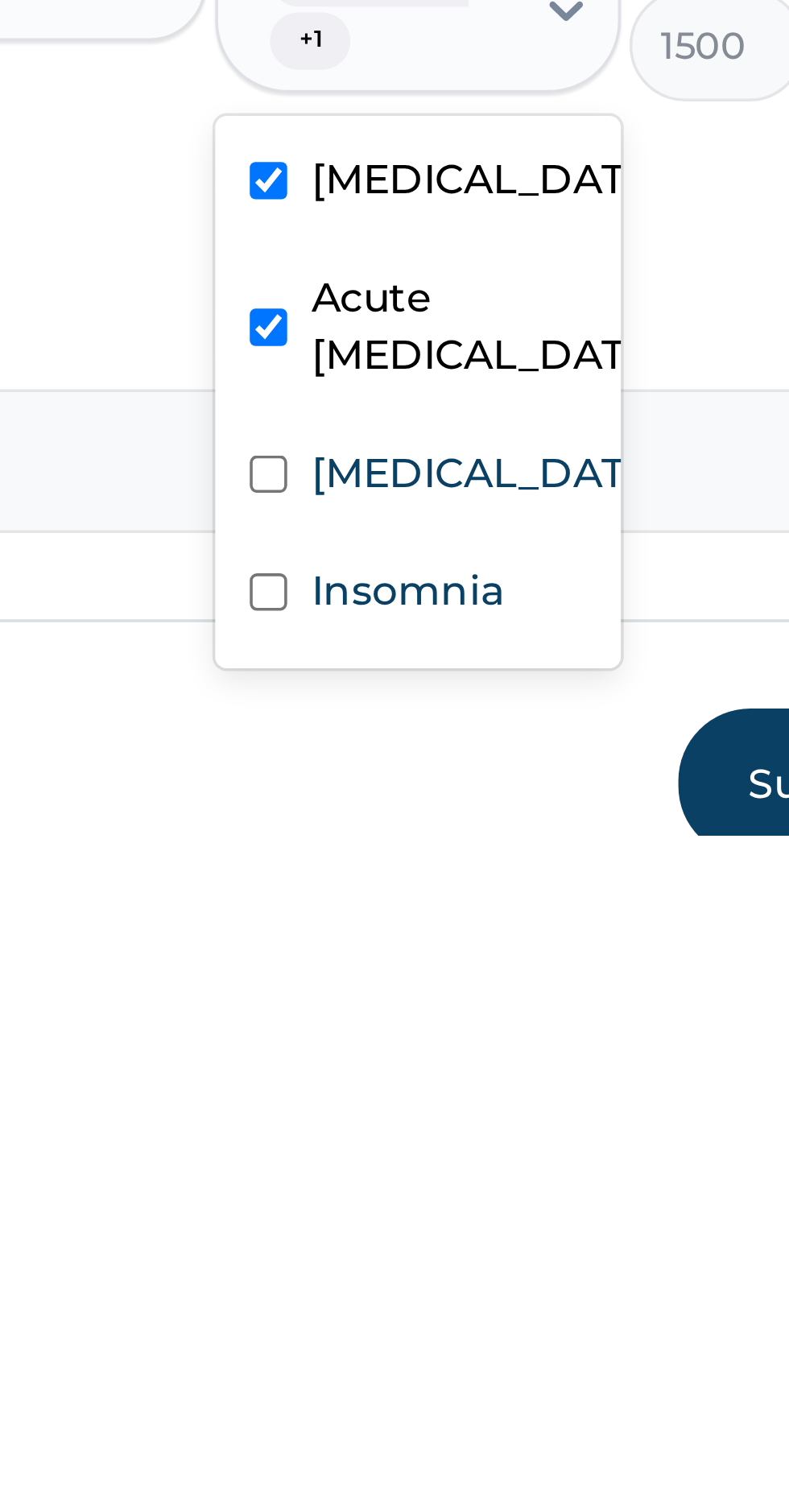
click at [523, 1402] on input "checkbox" at bounding box center [521, 1403] width 10 height 10
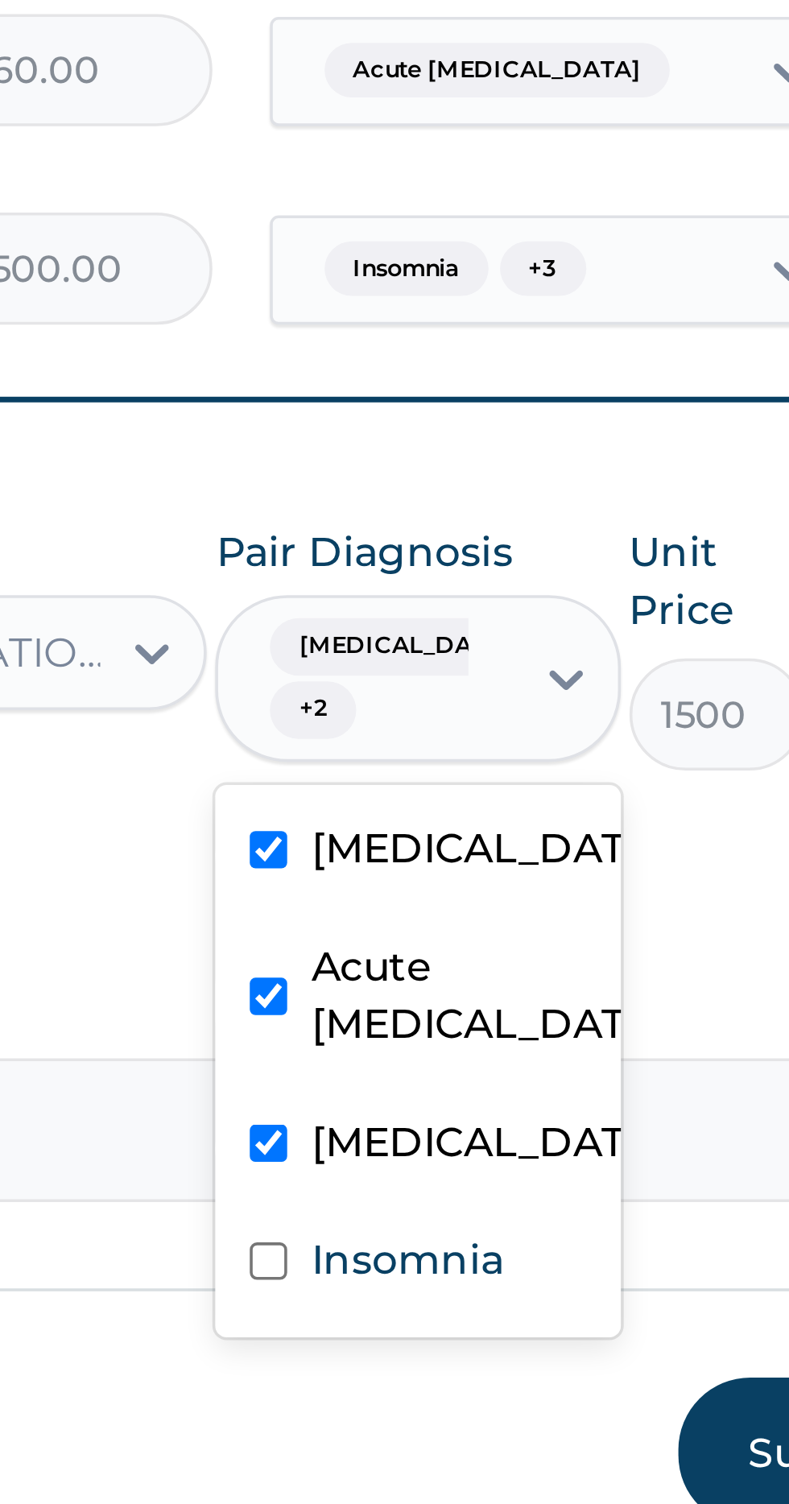
click at [581, 1265] on input "text" at bounding box center [582, 1273] width 2 height 16
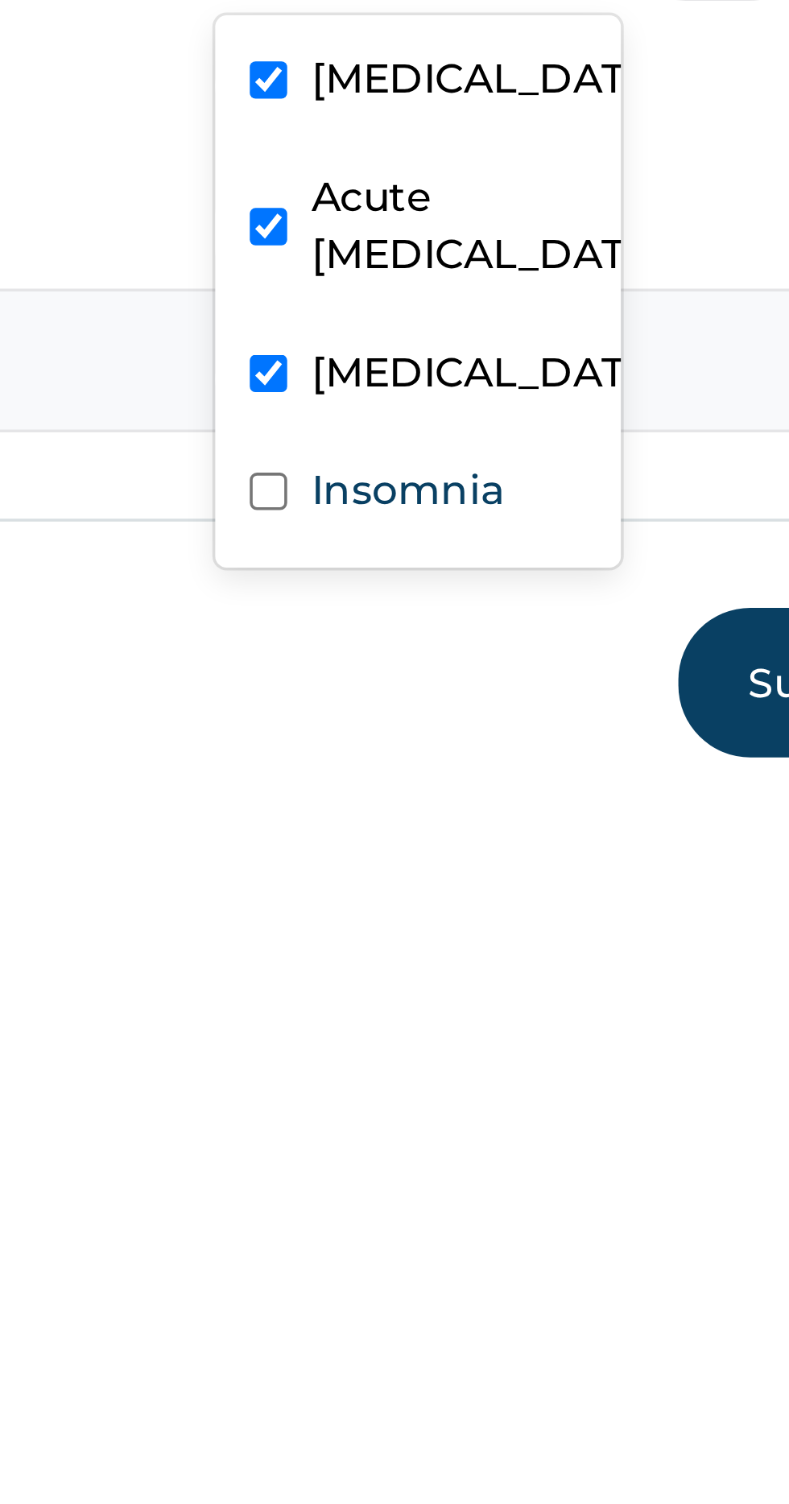
click at [527, 1428] on input "checkbox" at bounding box center [521, 1424] width 10 height 10
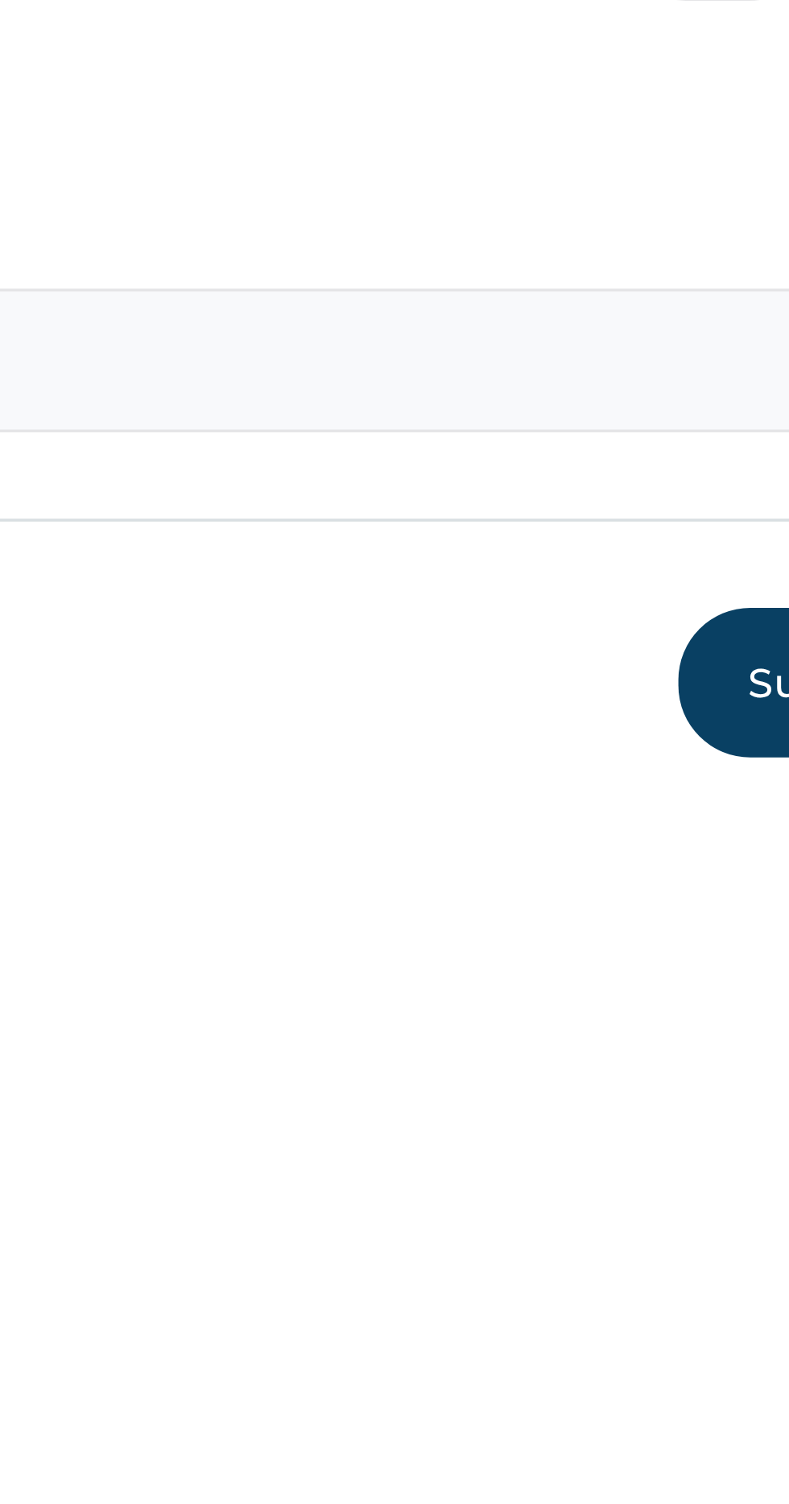
scroll to position [393, 0]
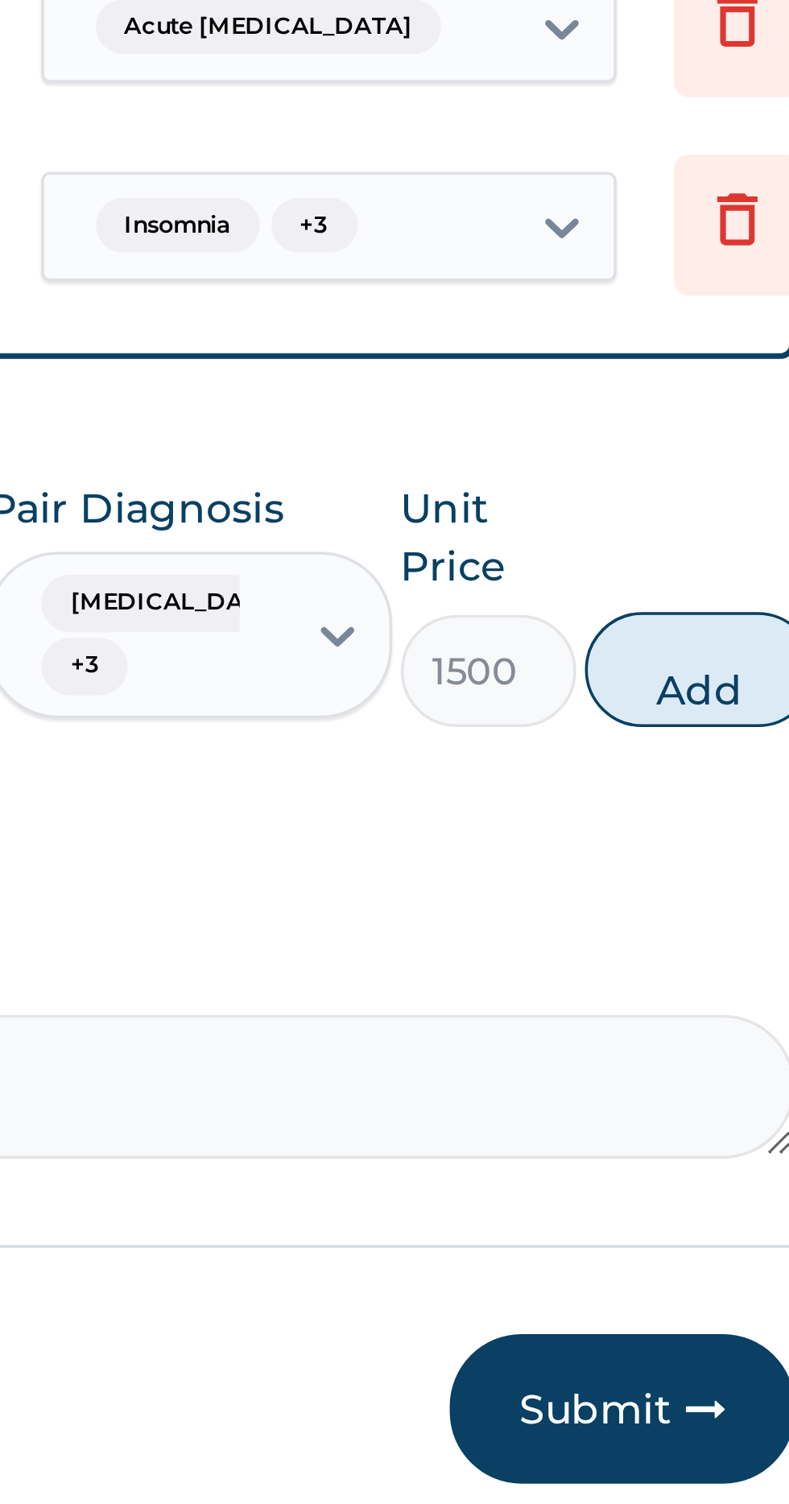
click at [702, 1255] on button "Add" at bounding box center [706, 1271] width 64 height 32
type input "0"
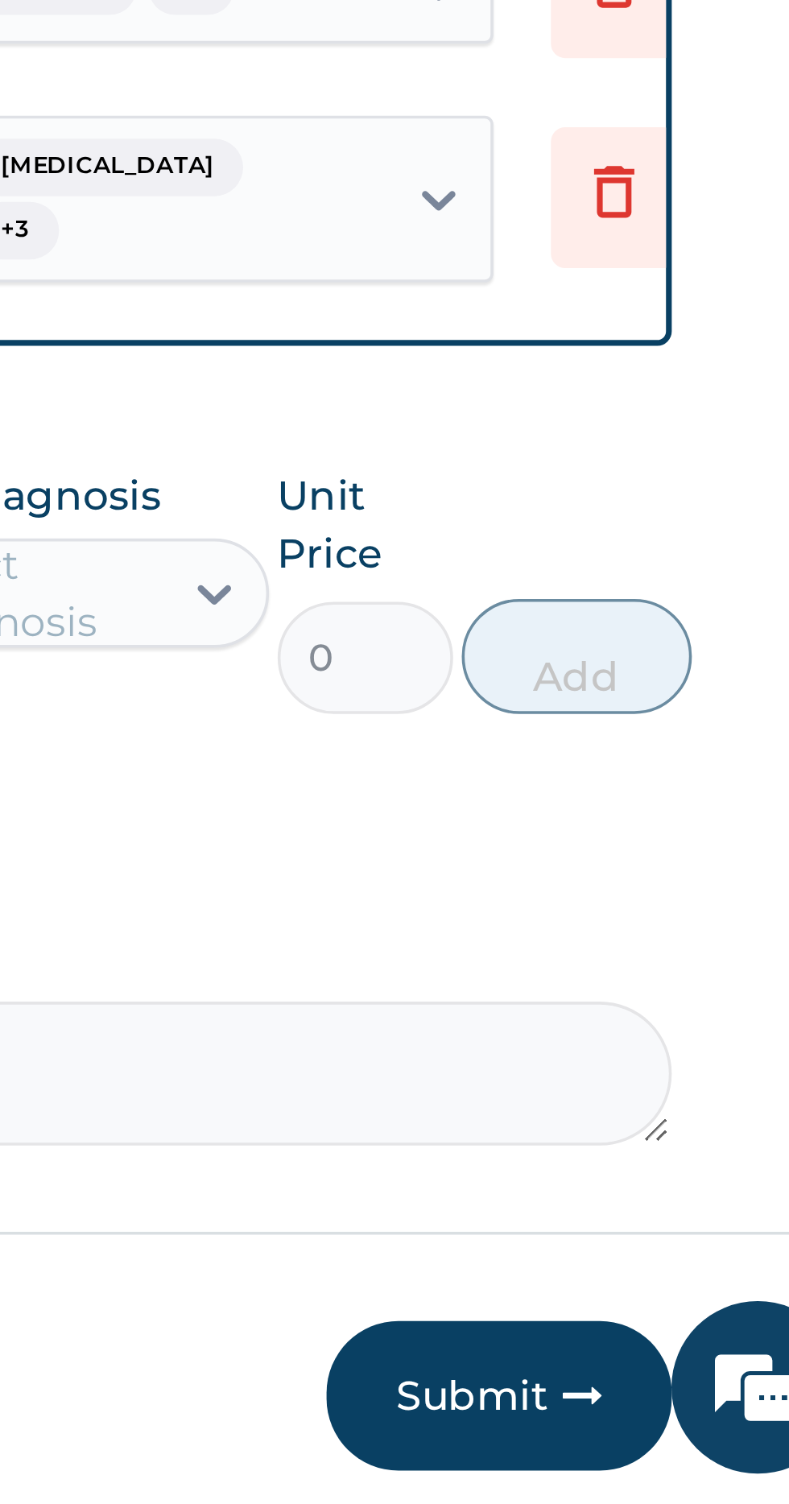
scroll to position [460, 0]
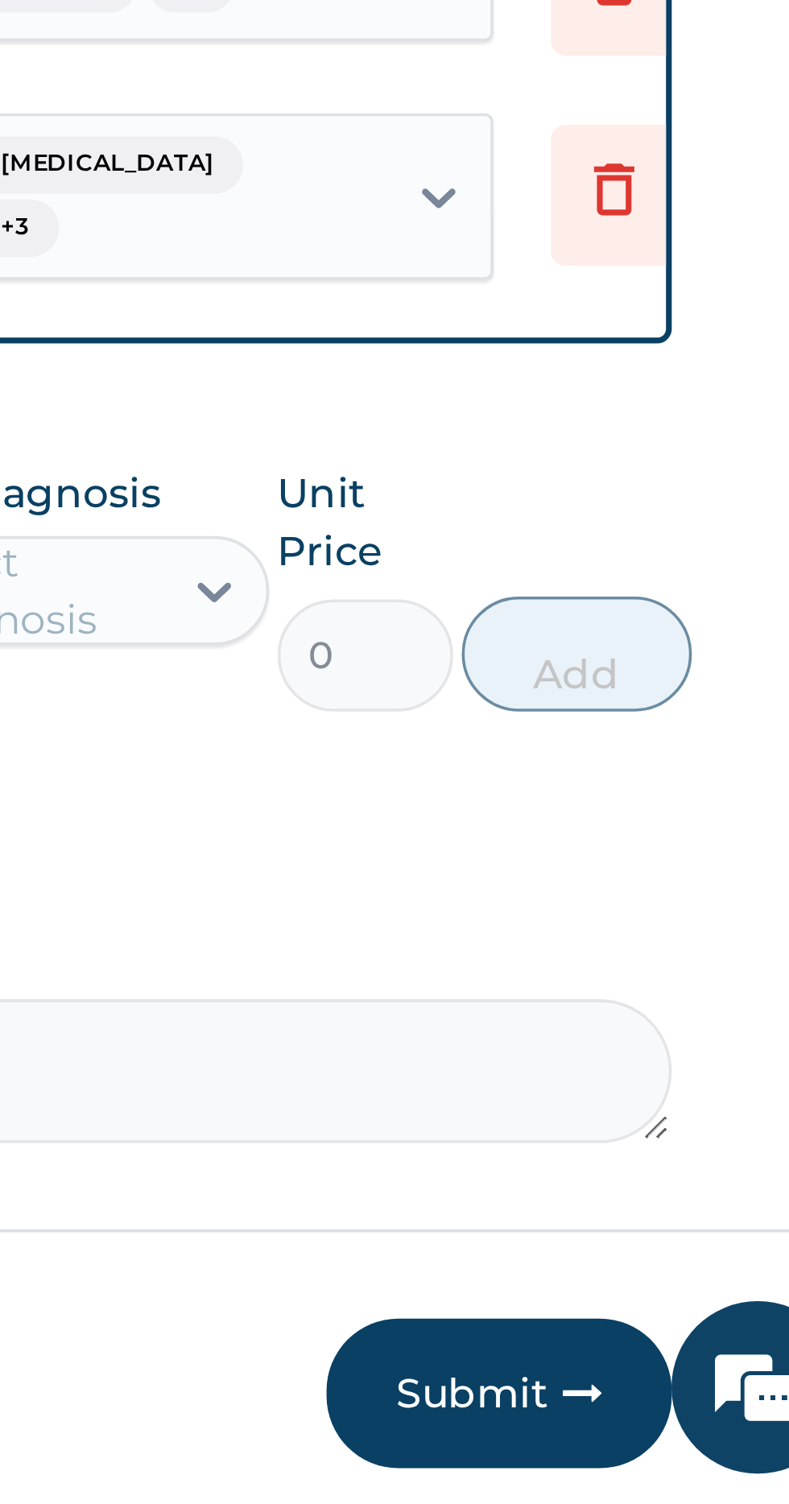
click at [689, 1453] on button "Submit" at bounding box center [684, 1474] width 97 height 42
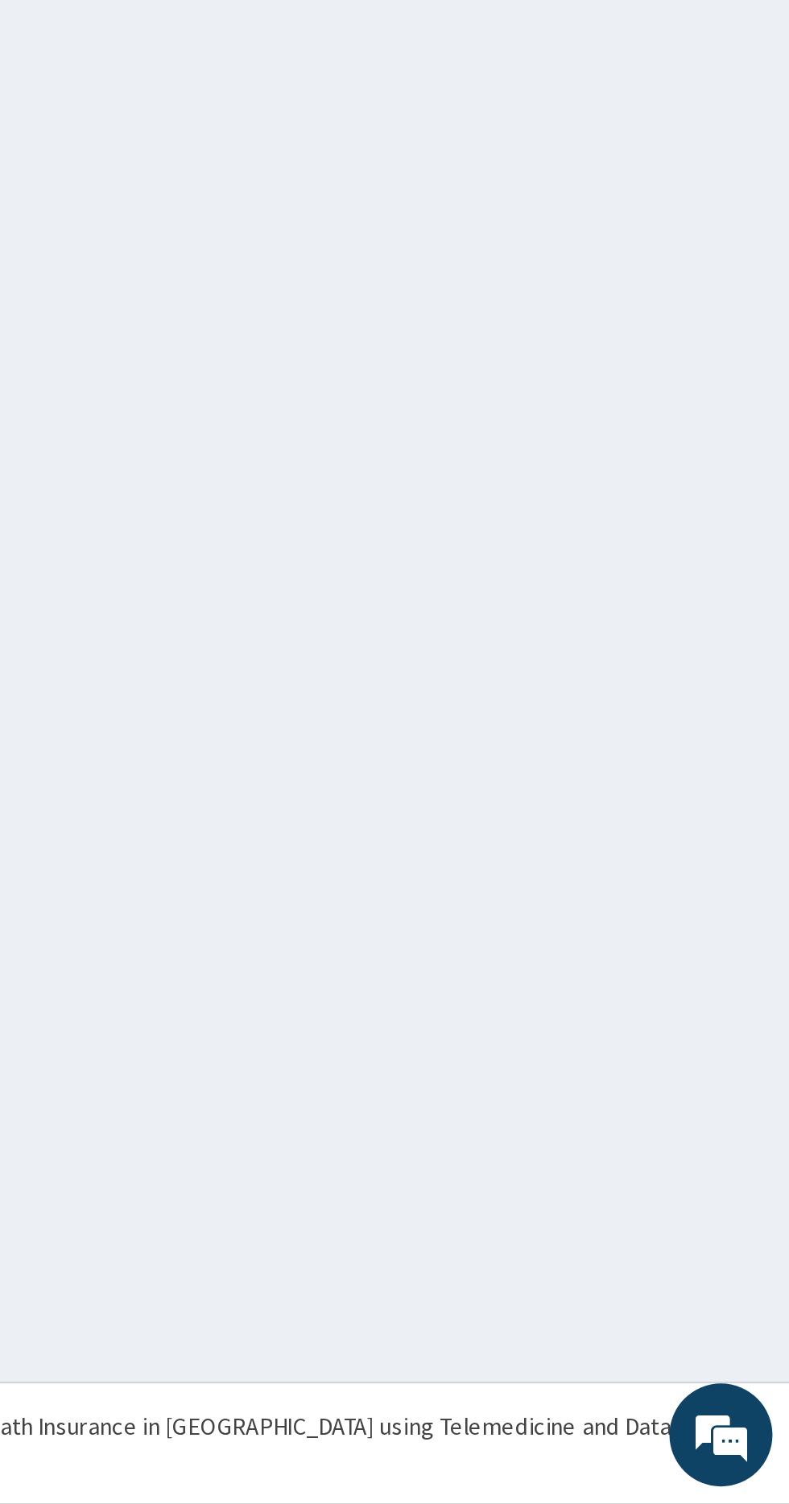
scroll to position [0, 0]
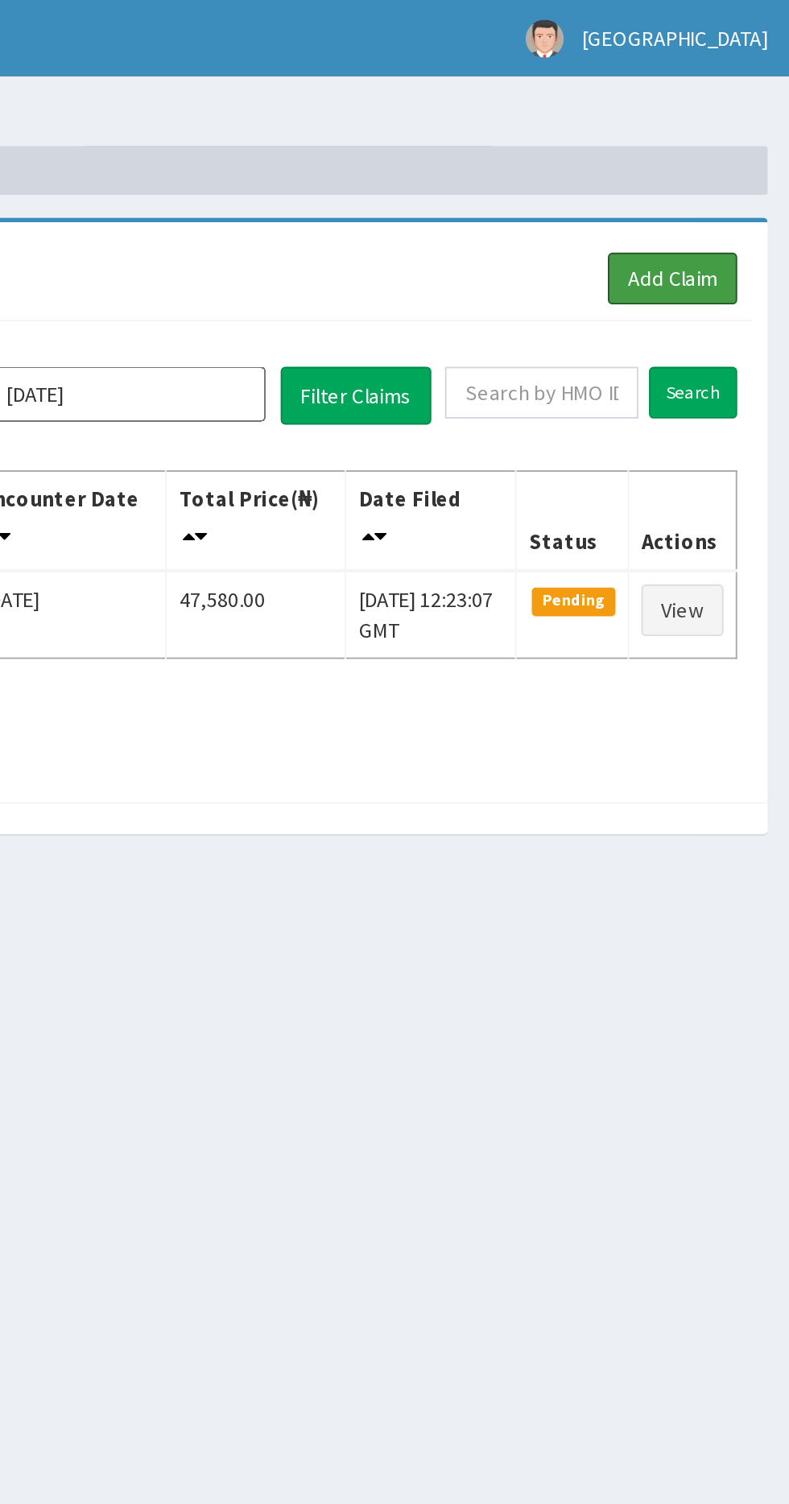
click at [735, 143] on link "Add Claim" at bounding box center [727, 147] width 68 height 27
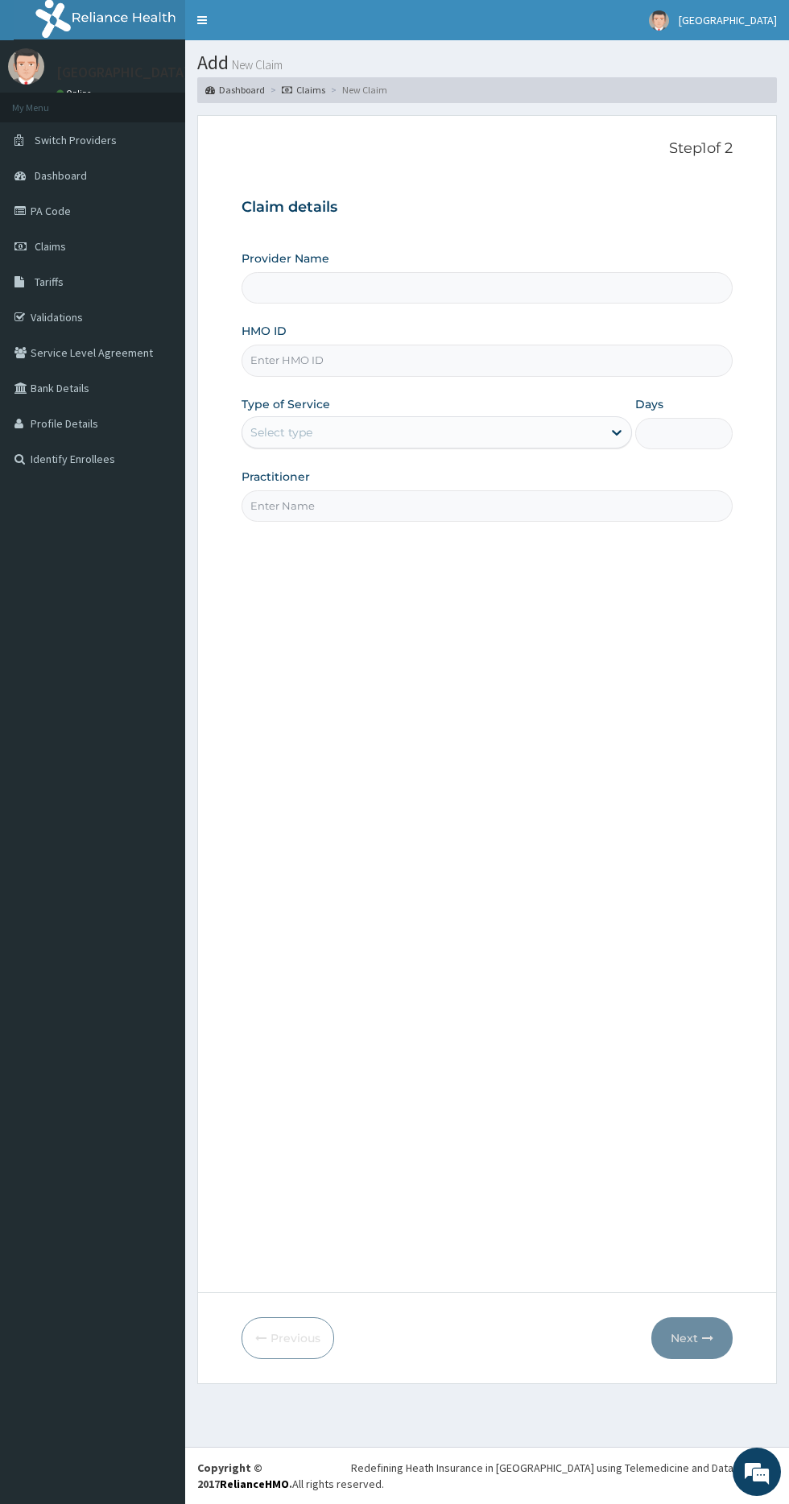
type input "[GEOGRAPHIC_DATA]"
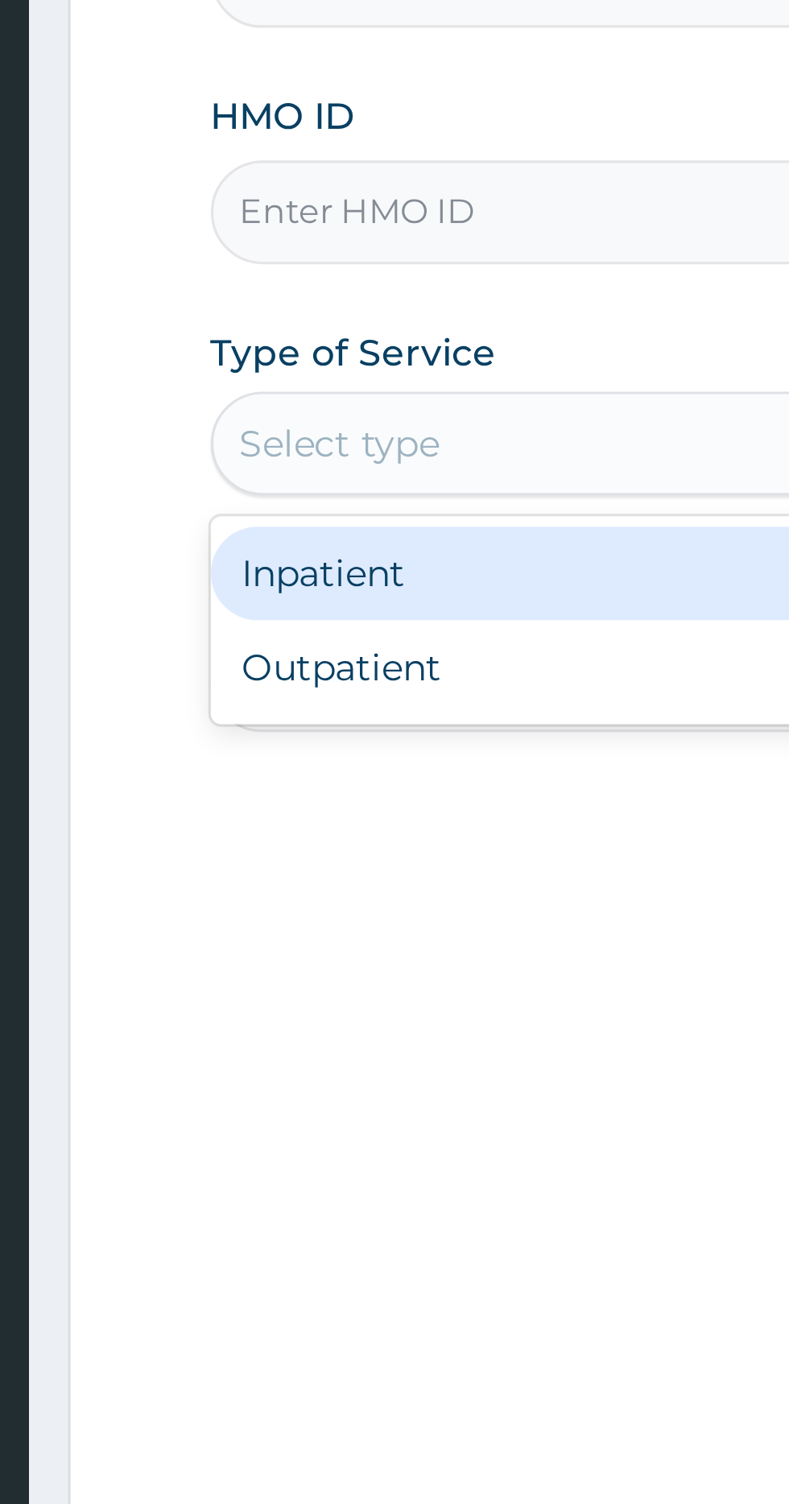
click at [268, 497] on div "Outpatient" at bounding box center [437, 501] width 391 height 29
type input "1"
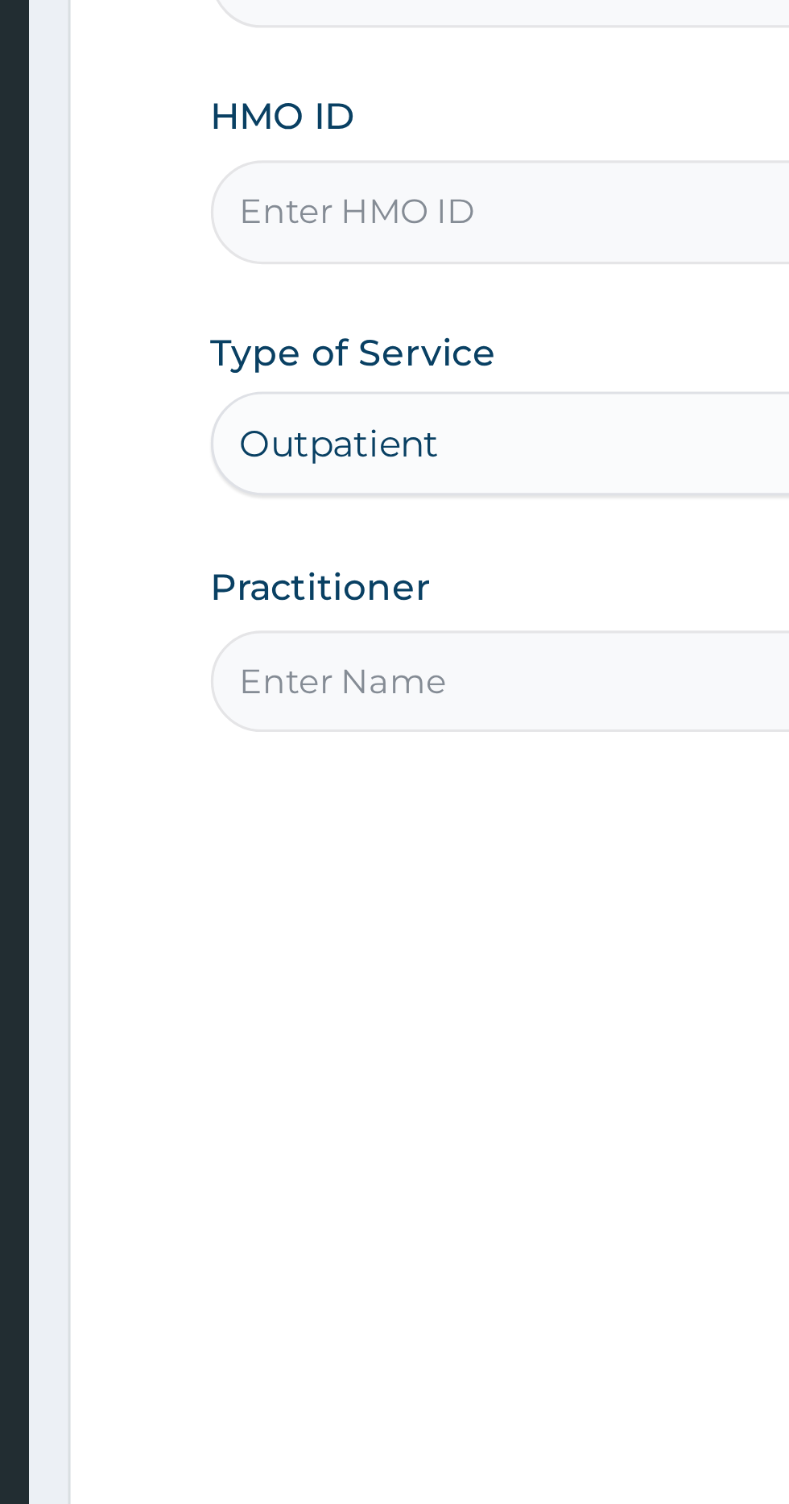
click at [277, 501] on input "Practitioner" at bounding box center [487, 505] width 491 height 31
type input "Dr. Hemeson"
click at [283, 363] on input "HMO ID" at bounding box center [487, 360] width 491 height 31
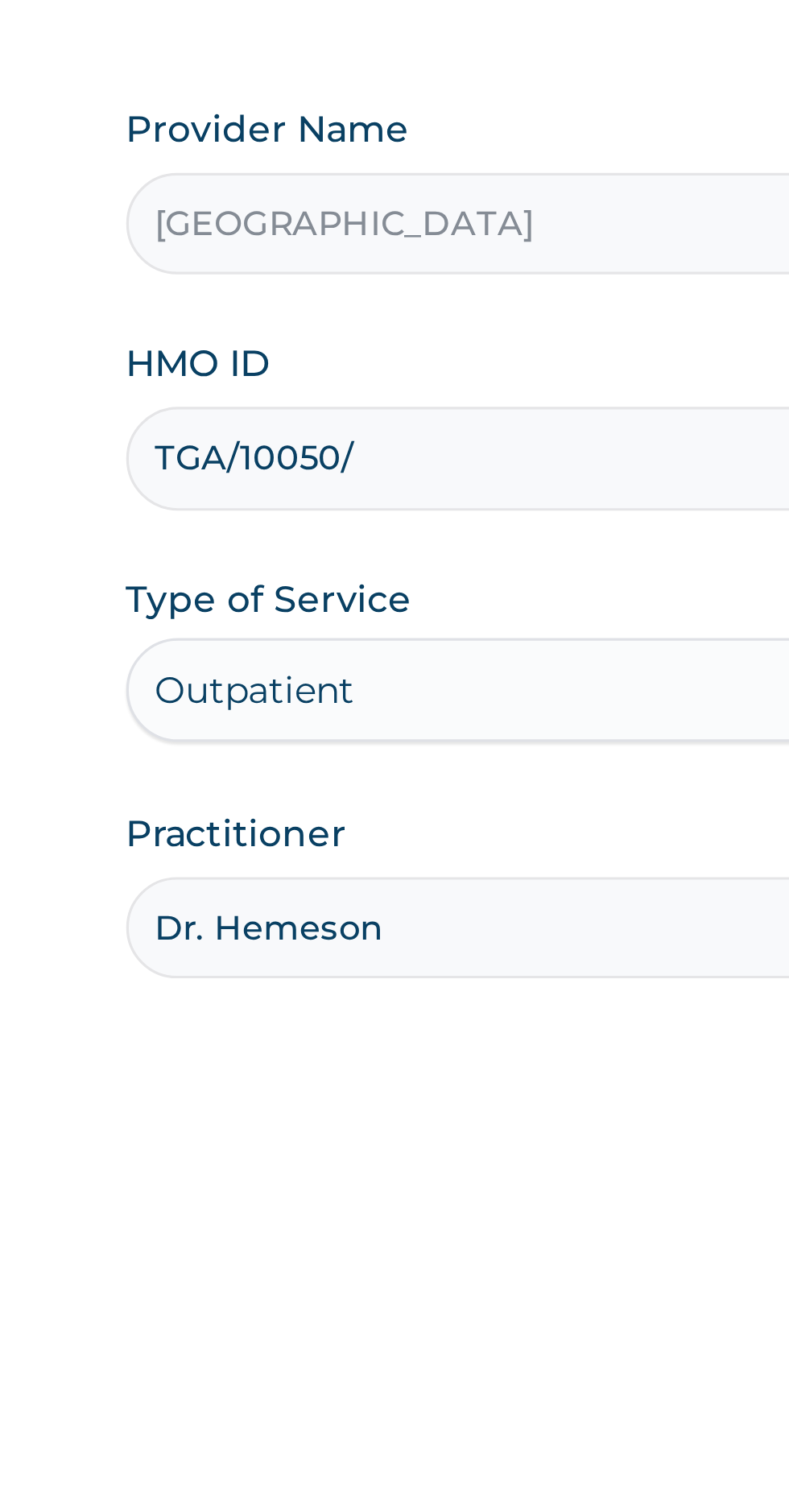
type input "TGA/10050/A"
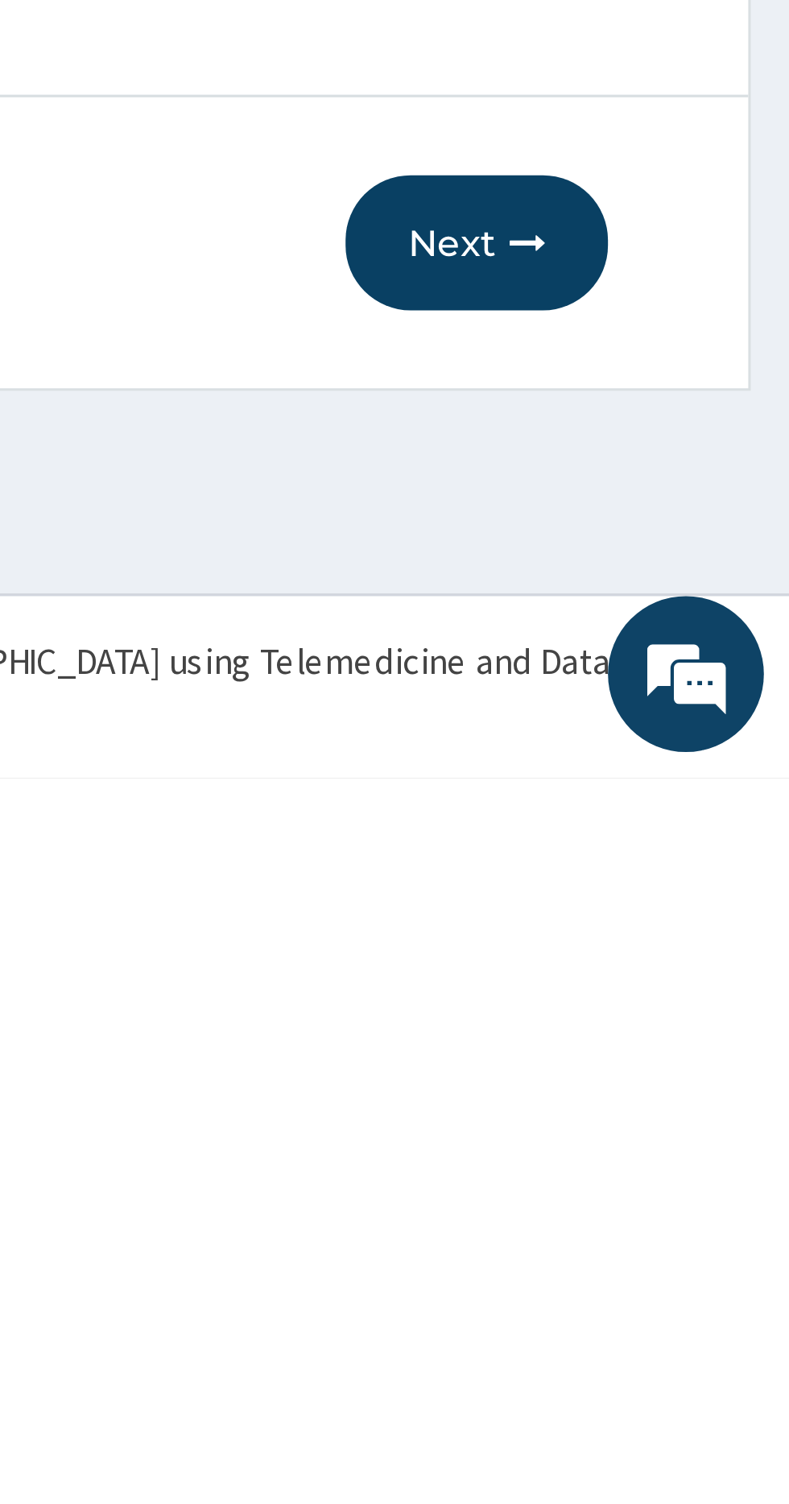
click at [686, 1343] on button "Next" at bounding box center [691, 1338] width 81 height 42
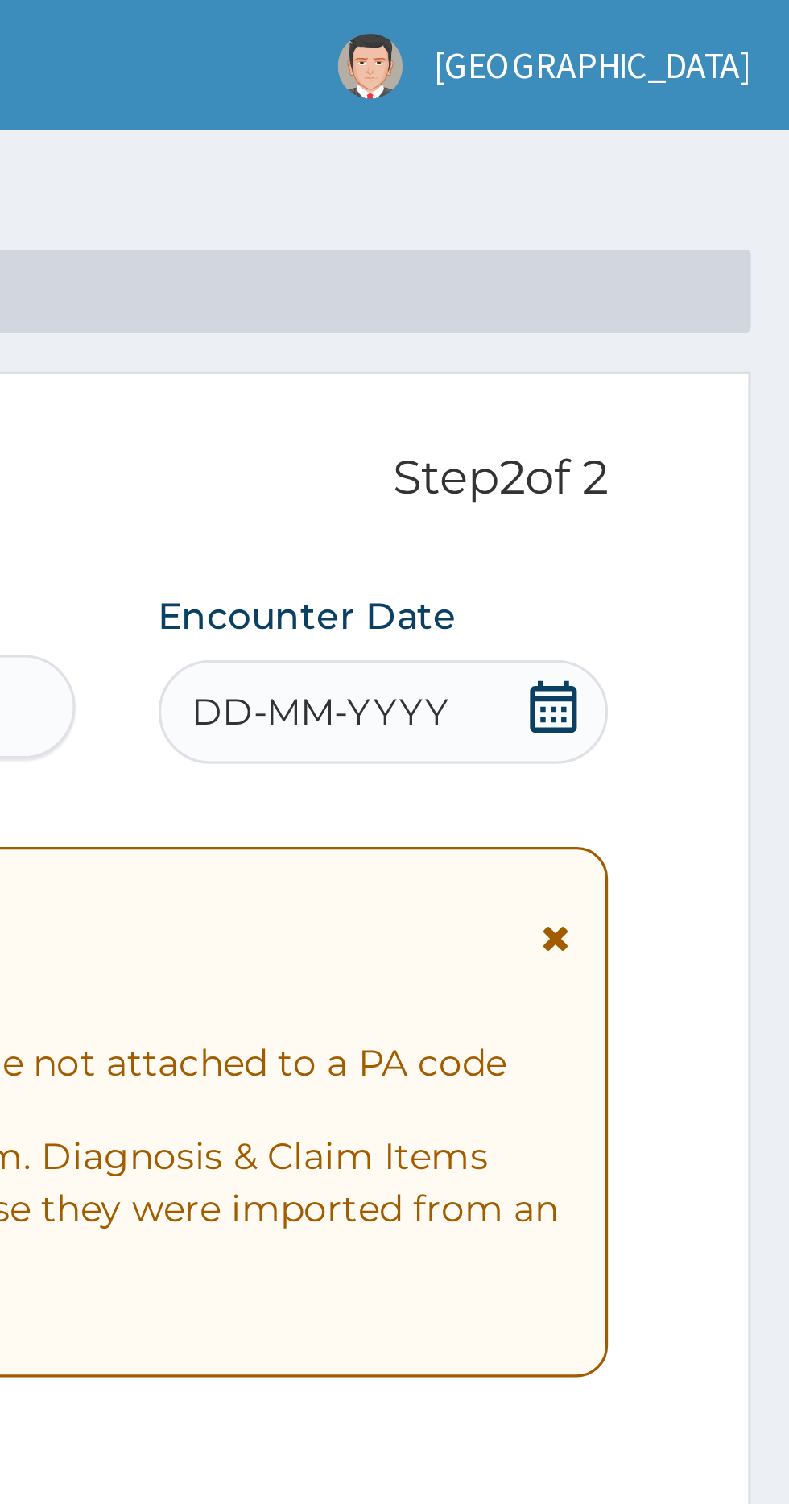
click at [679, 222] on span "DD-MM-YYYY" at bounding box center [644, 221] width 80 height 16
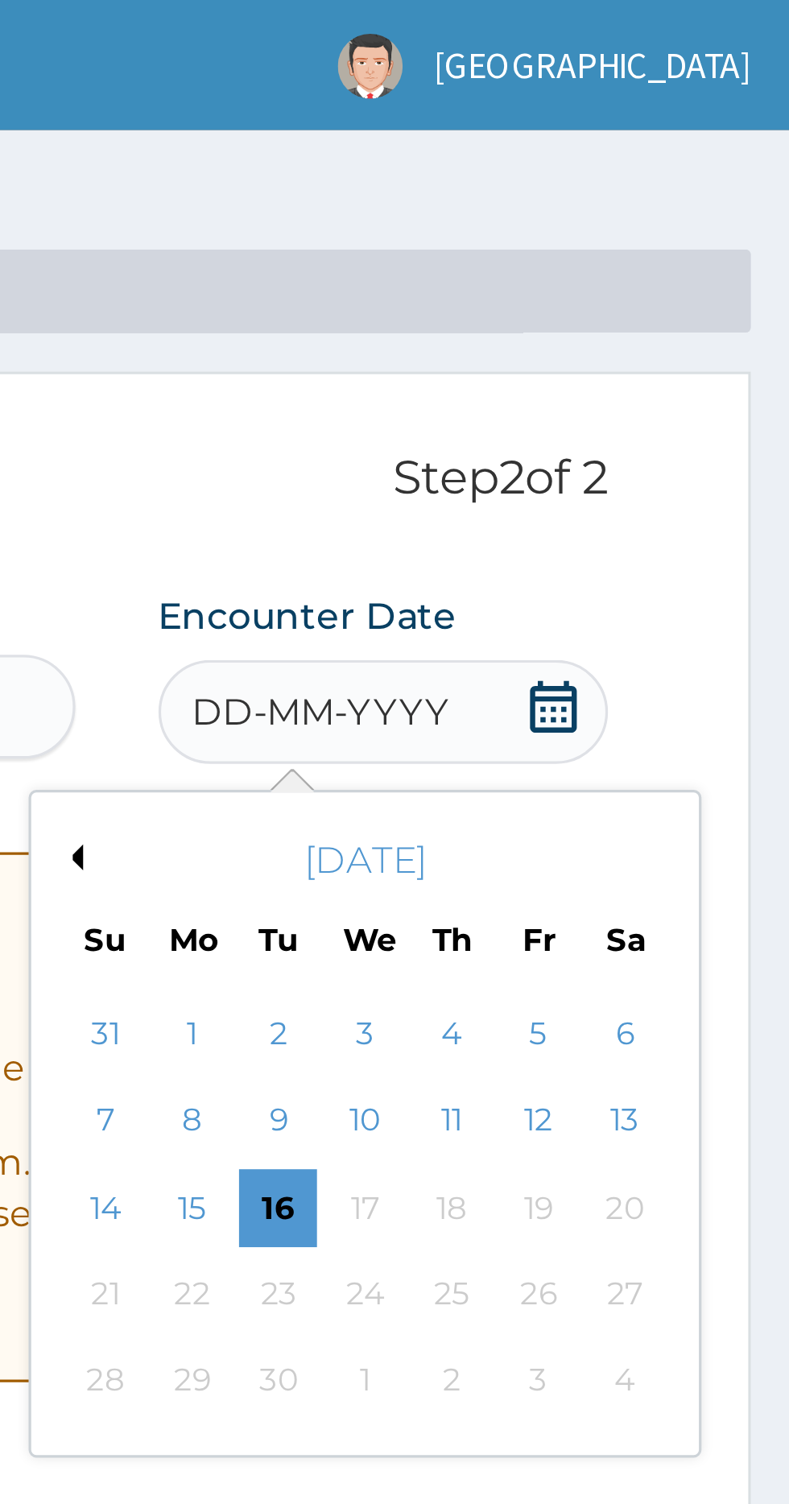
click at [713, 319] on div "5" at bounding box center [711, 320] width 24 height 24
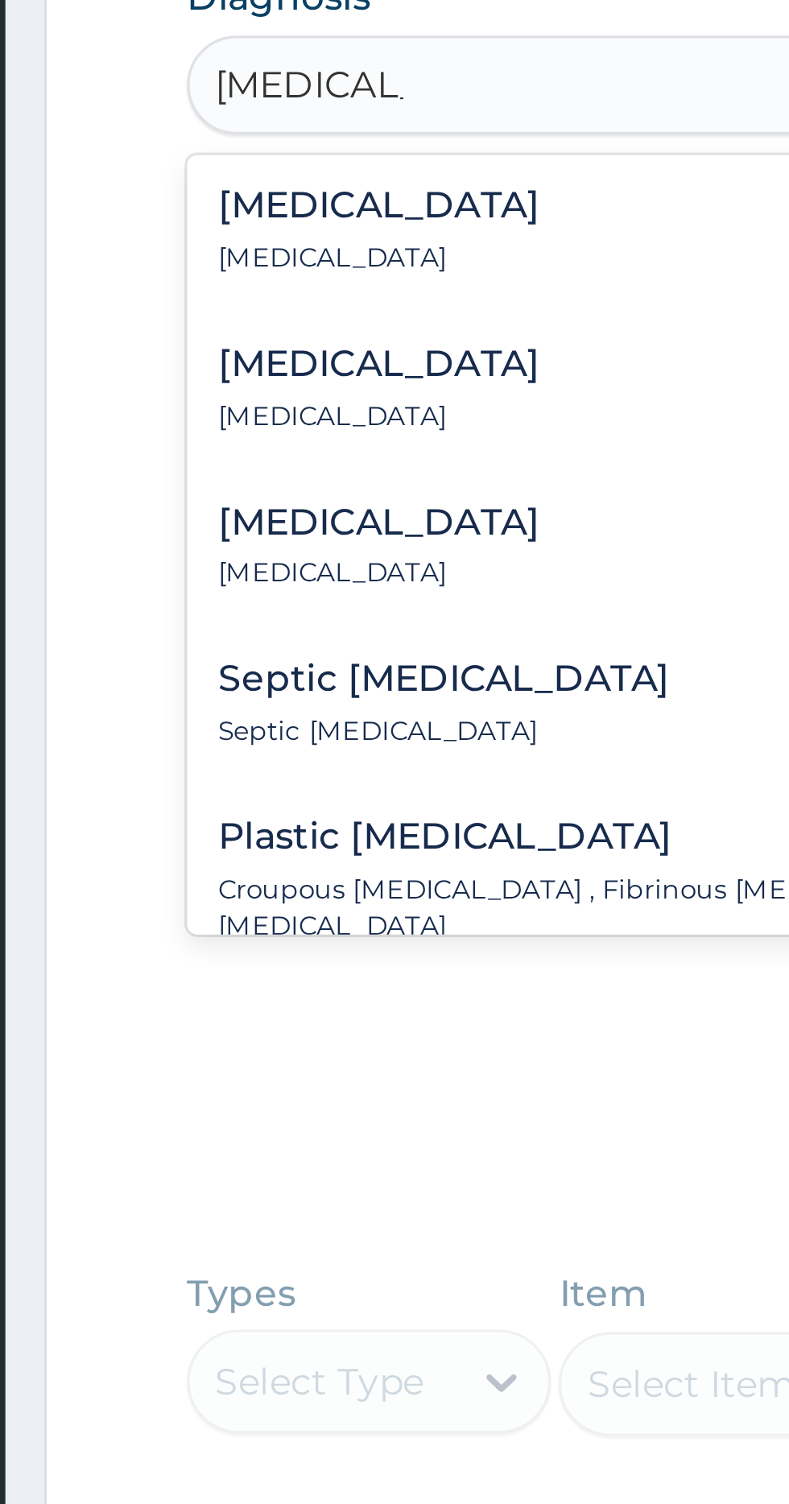
click at [279, 536] on div "Bronchitis Bronchitis" at bounding box center [301, 537] width 100 height 28
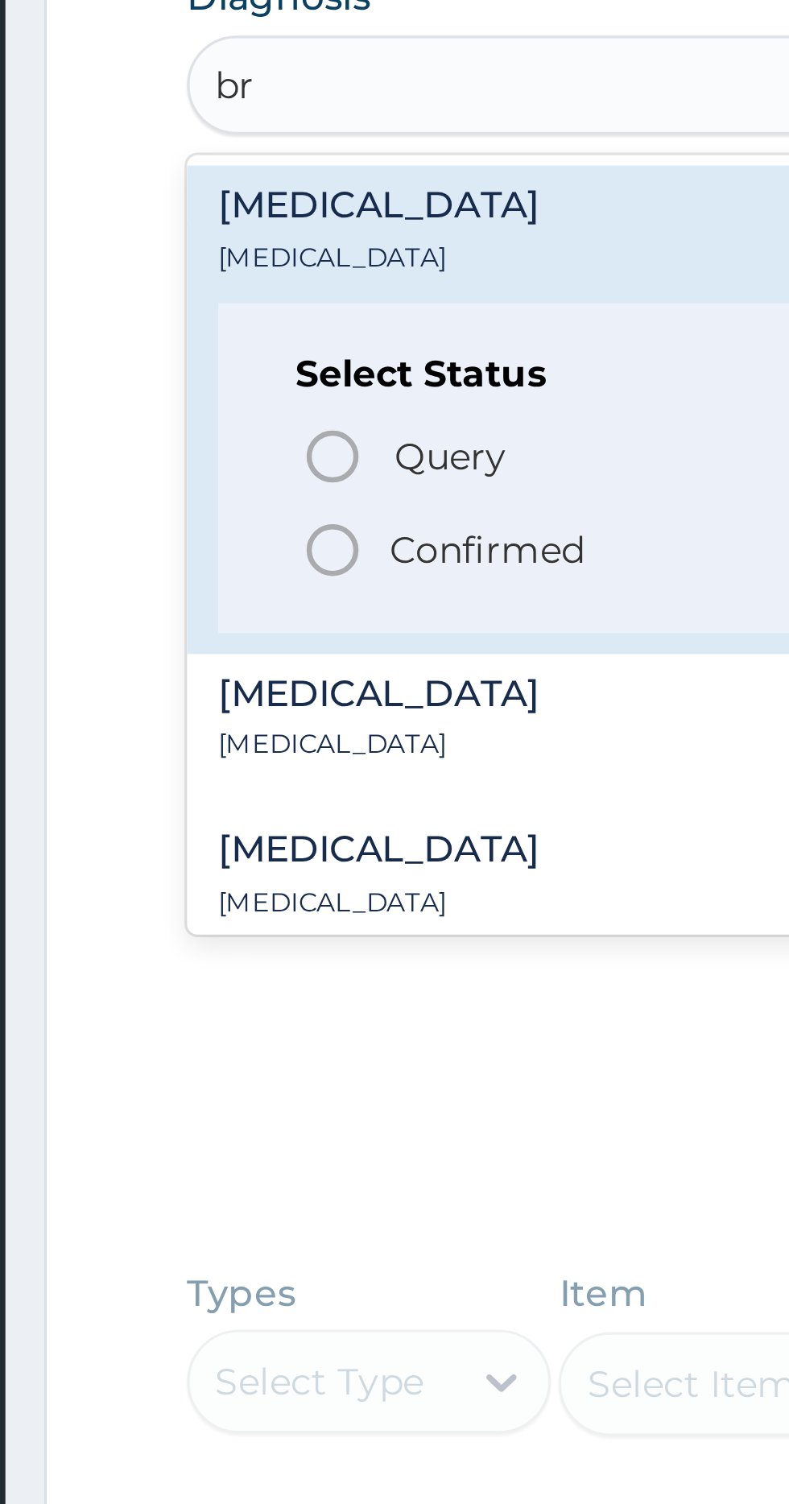
type input "b"
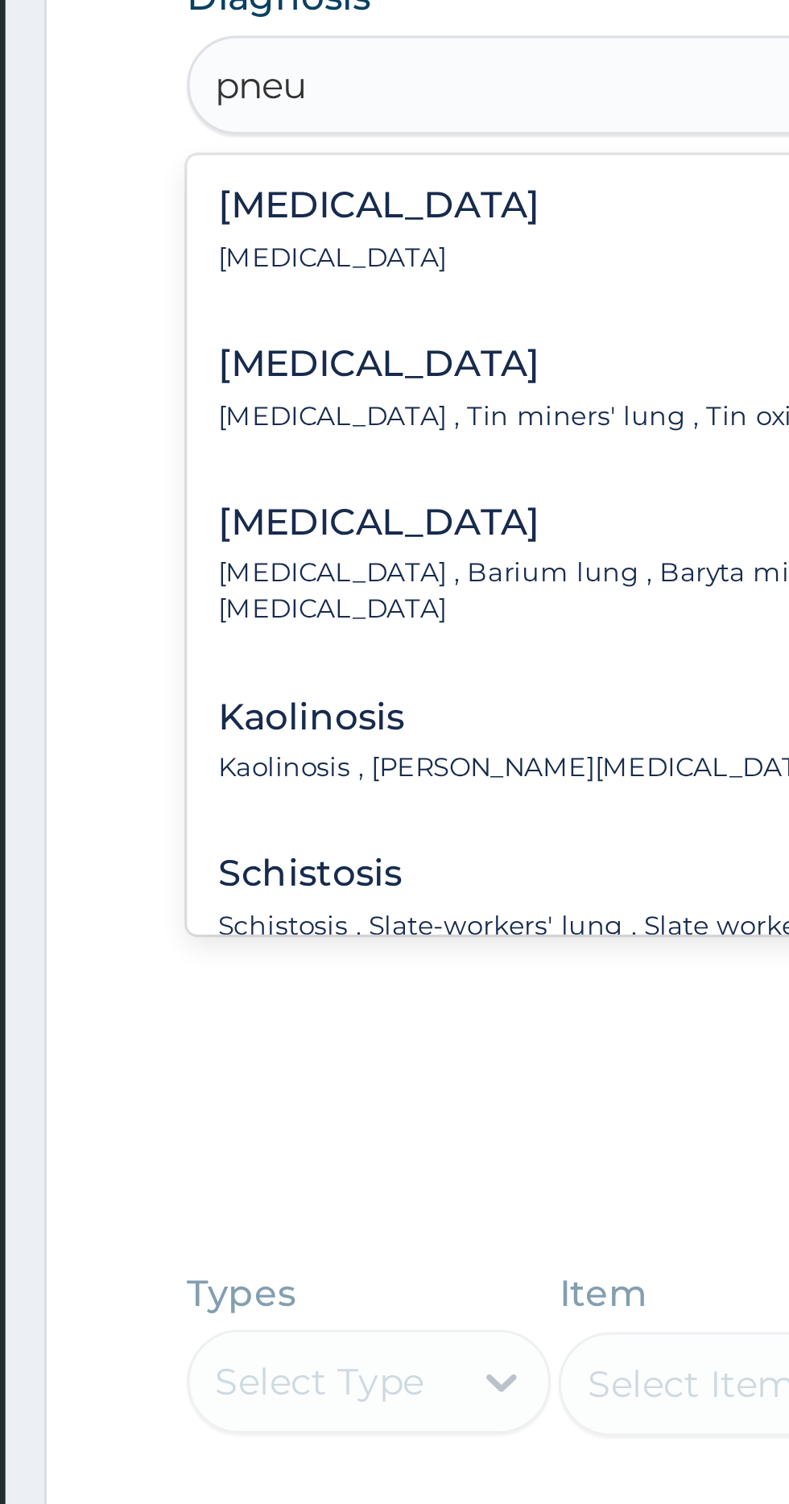
click at [277, 545] on p "Pneumonia" at bounding box center [301, 545] width 100 height 11
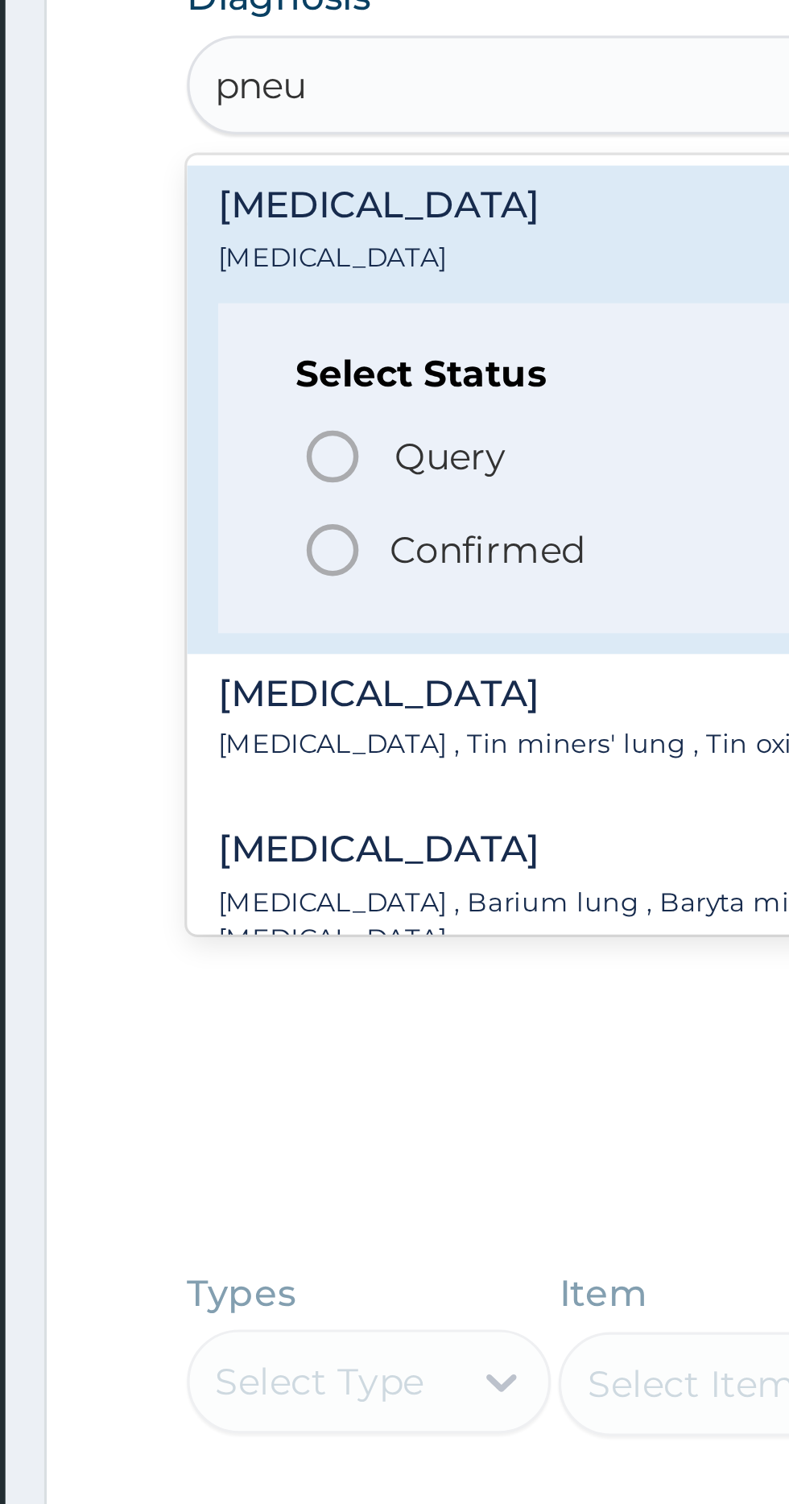
click at [288, 643] on icon "status option filled" at bounding box center [286, 636] width 19 height 19
type input "pneu"
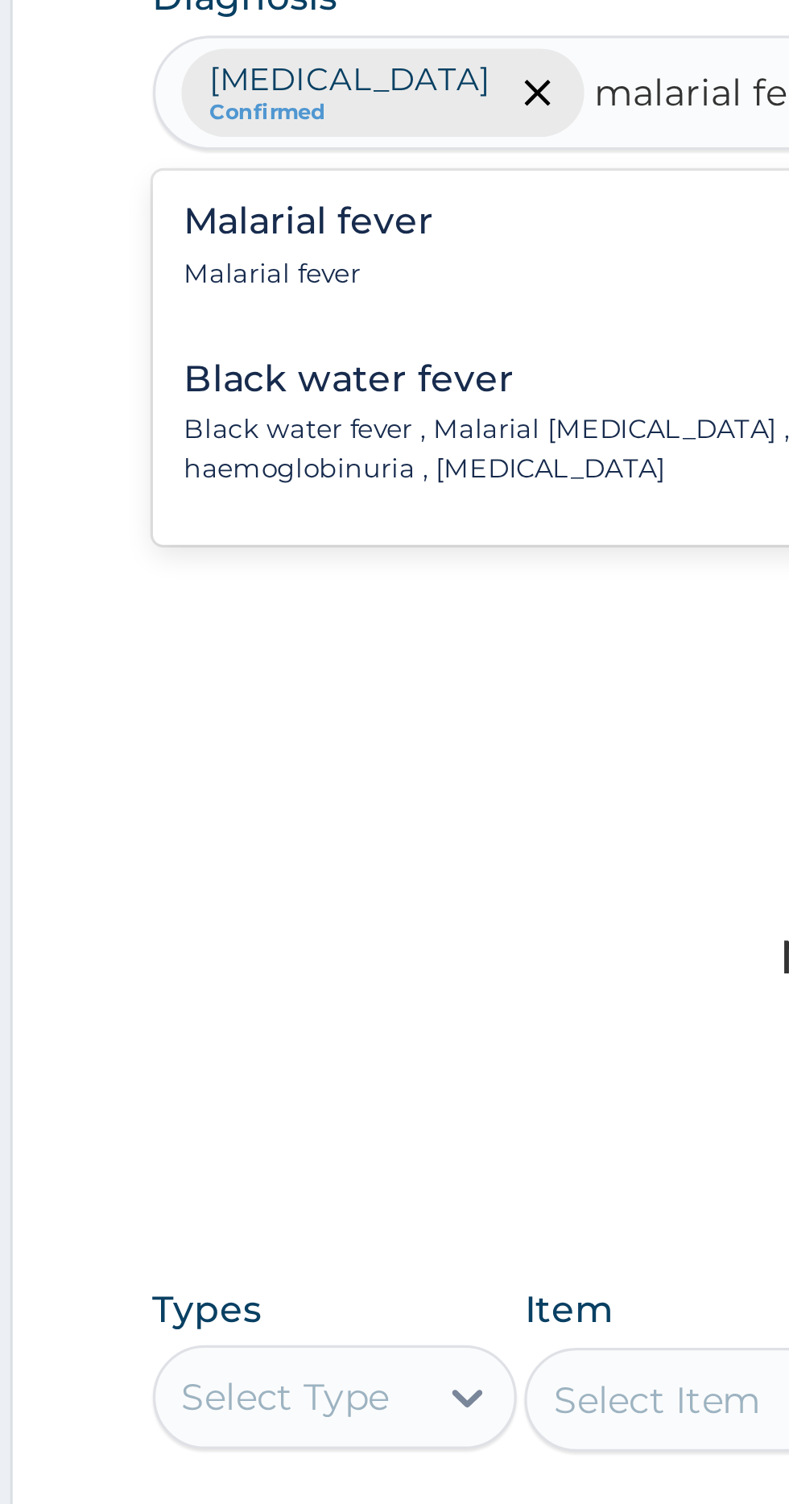
click at [272, 542] on div "Malarial fever Malarial fever" at bounding box center [289, 542] width 77 height 28
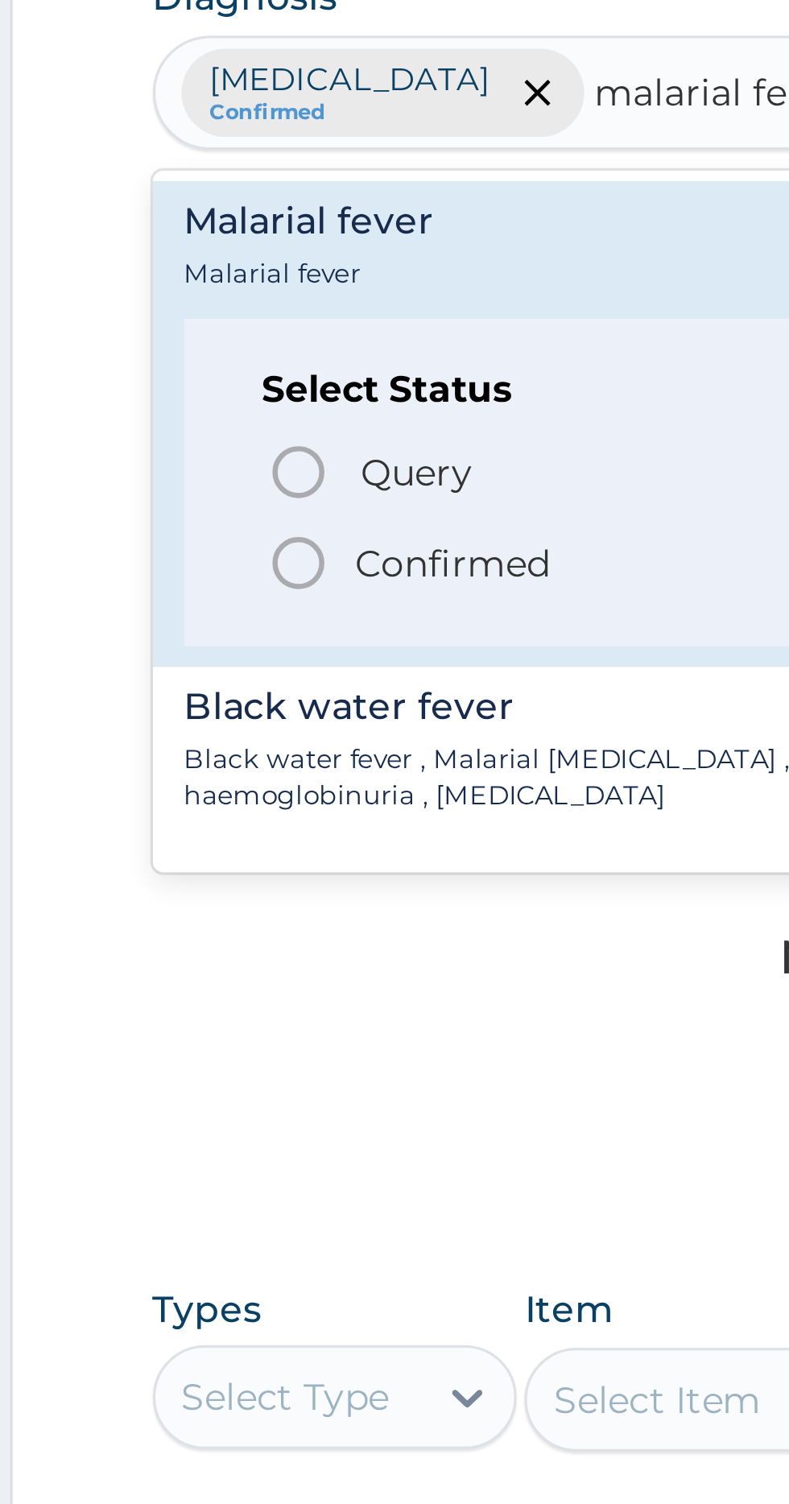
click at [280, 611] on icon "status option query" at bounding box center [286, 611] width 19 height 19
type input "malarial fe"
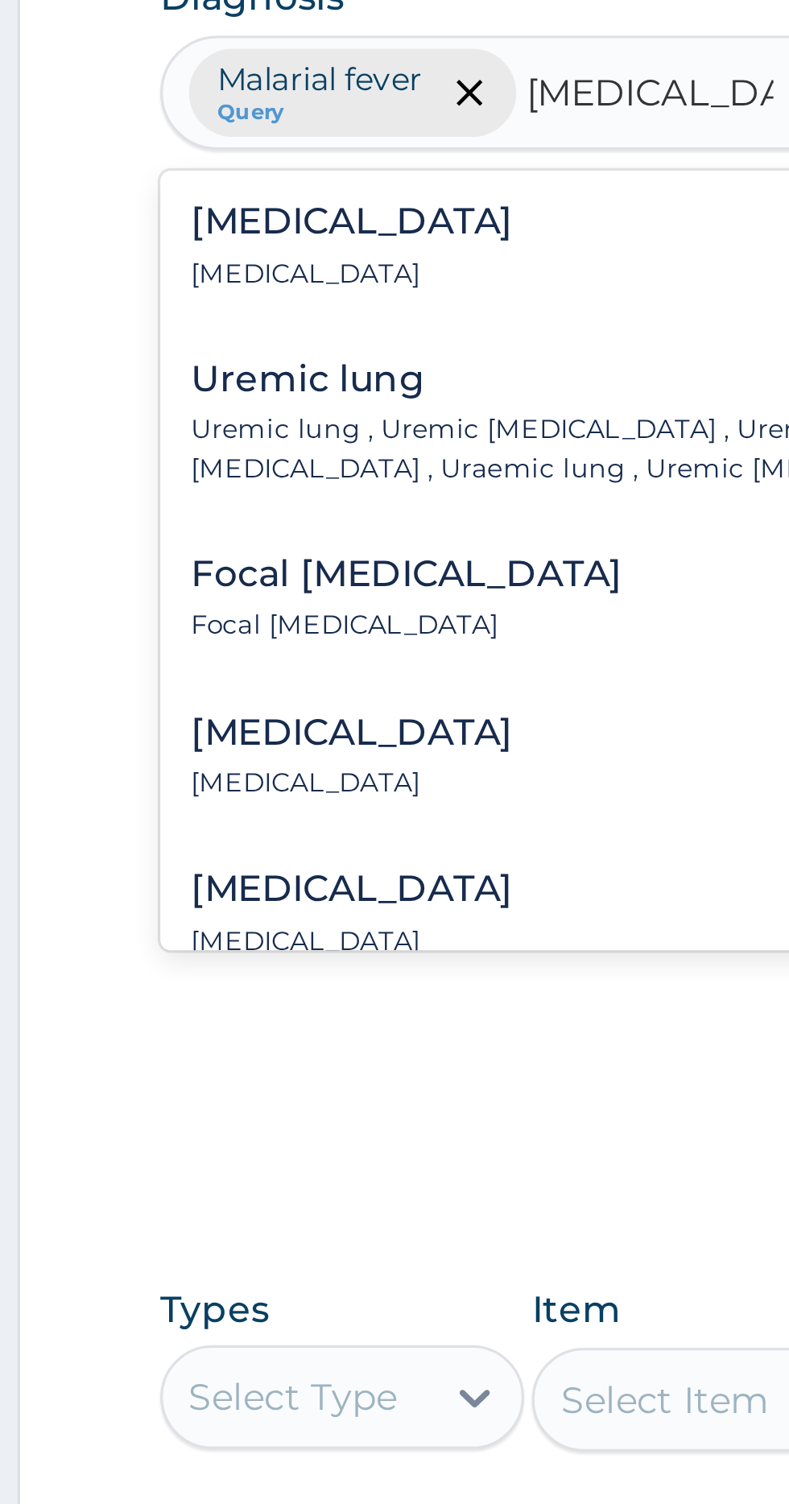
click at [276, 545] on p "Pneumonia" at bounding box center [301, 550] width 100 height 11
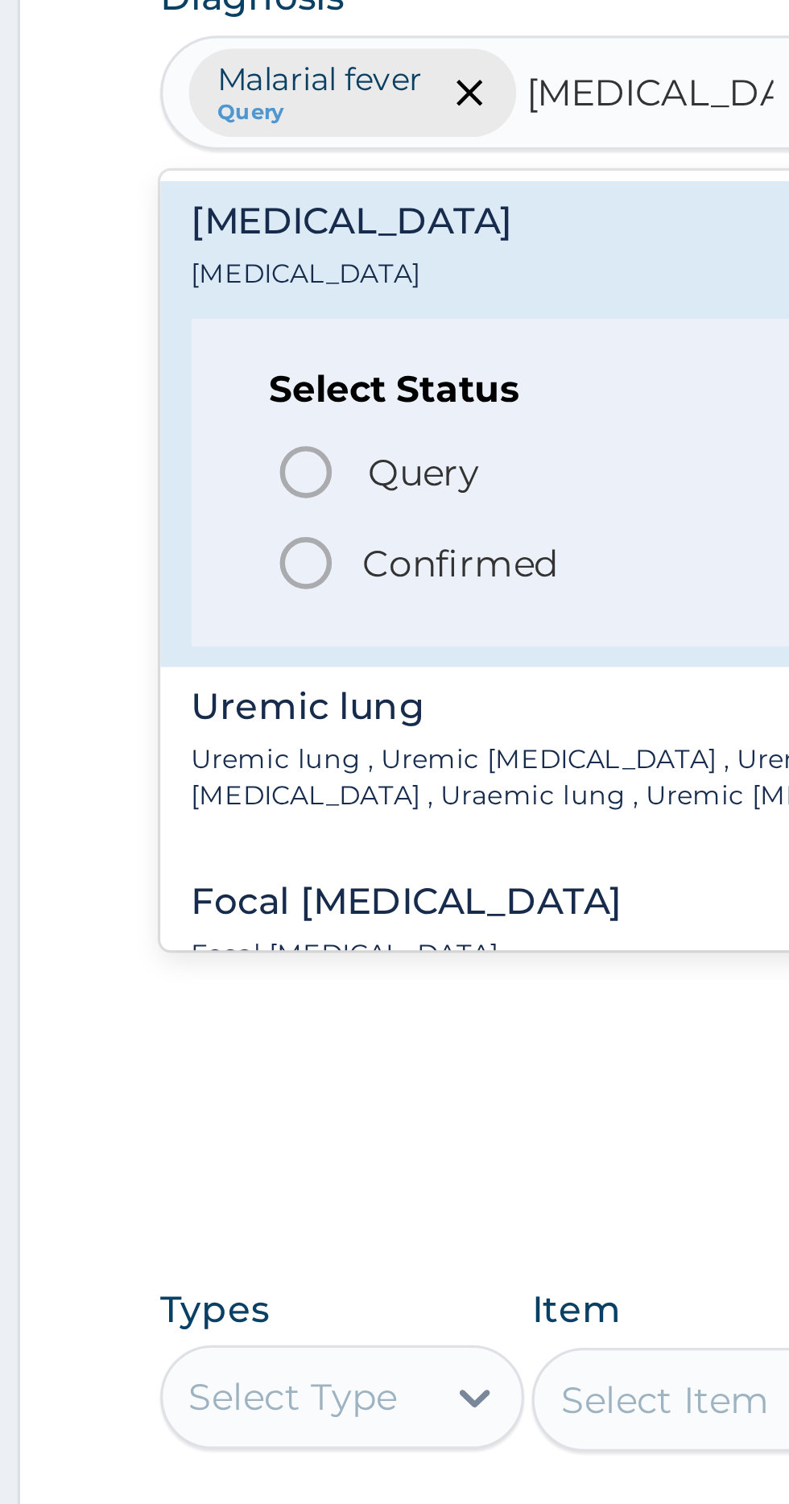
click at [282, 605] on circle "status option query" at bounding box center [286, 612] width 14 height 14
type input "PNEUMONIA"
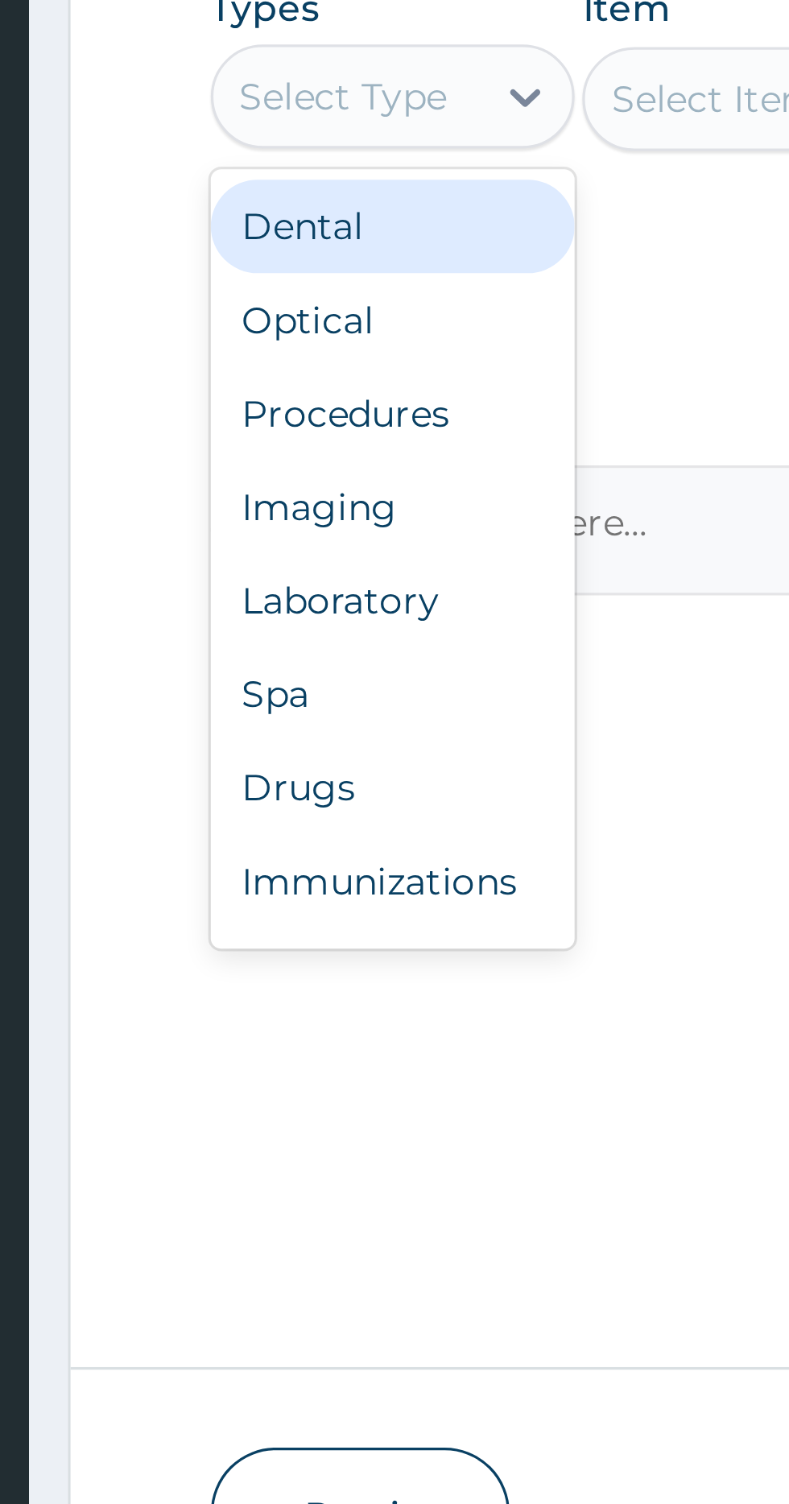
click at [278, 1058] on div "Laboratory" at bounding box center [298, 1054] width 113 height 29
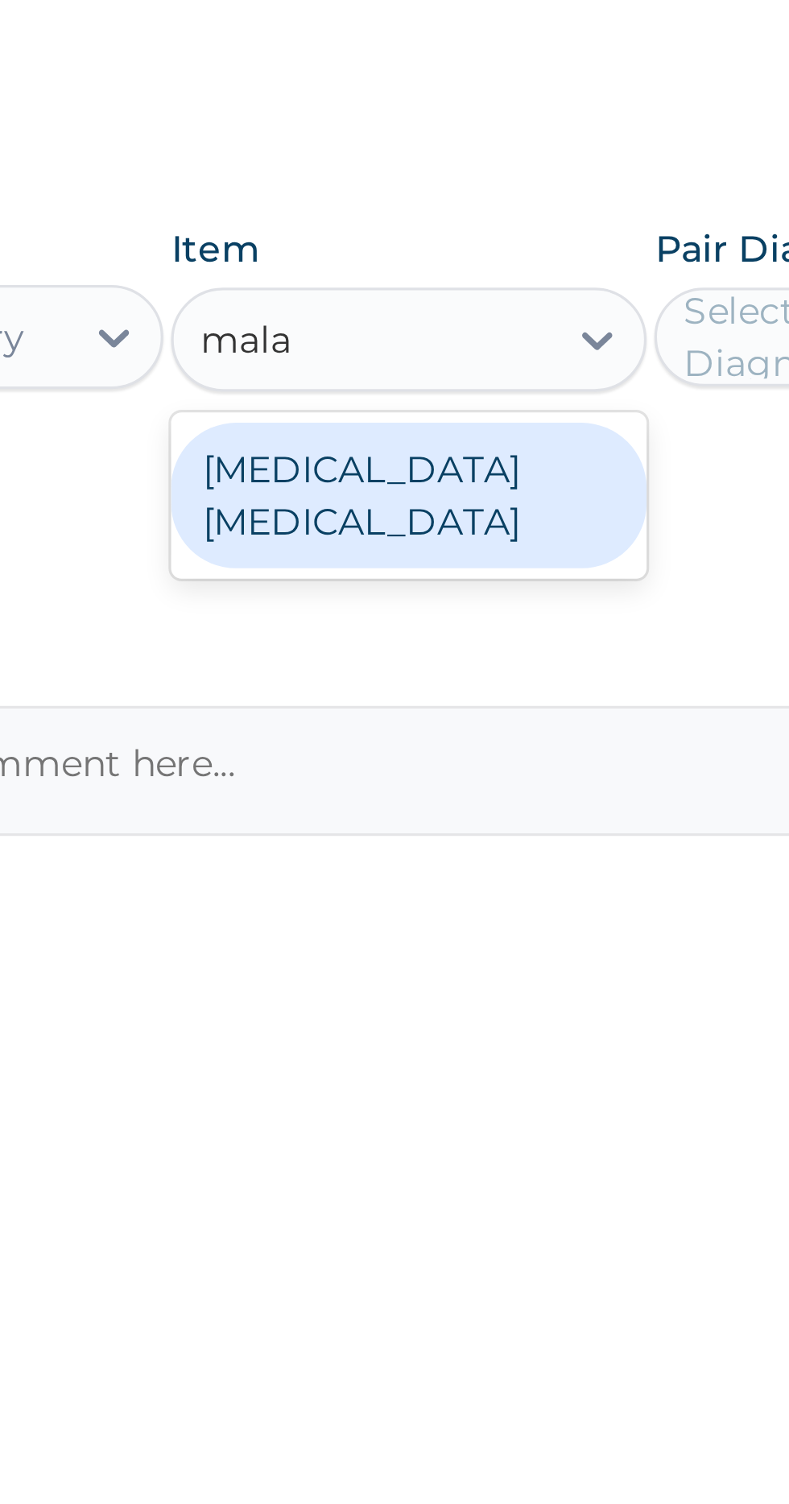
click at [410, 943] on div "MALARIA PARASITE" at bounding box center [430, 947] width 147 height 45
type input "mala"
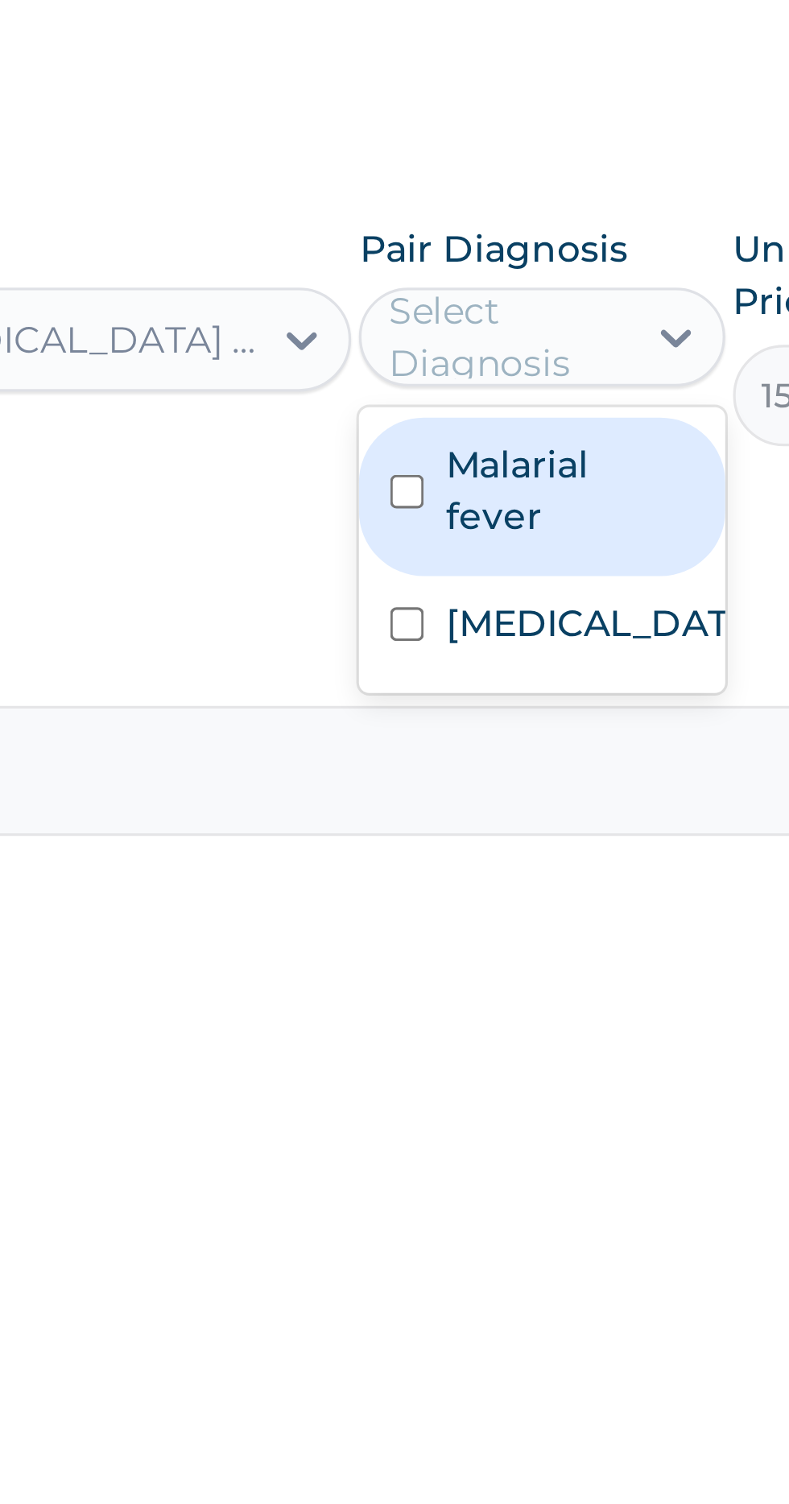
click at [525, 945] on input "checkbox" at bounding box center [521, 946] width 10 height 10
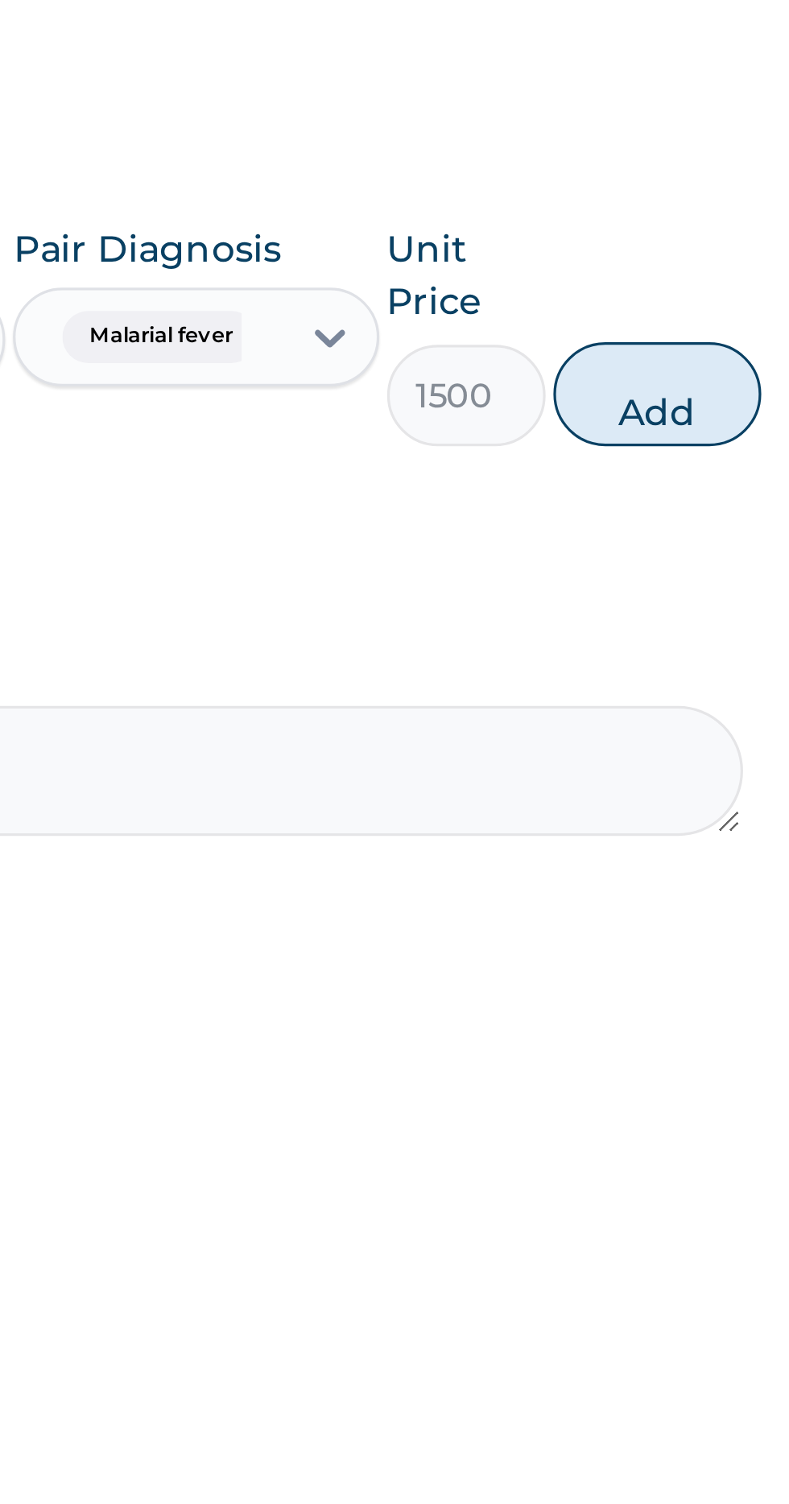
click at [719, 919] on button "Add" at bounding box center [706, 916] width 64 height 32
type input "0"
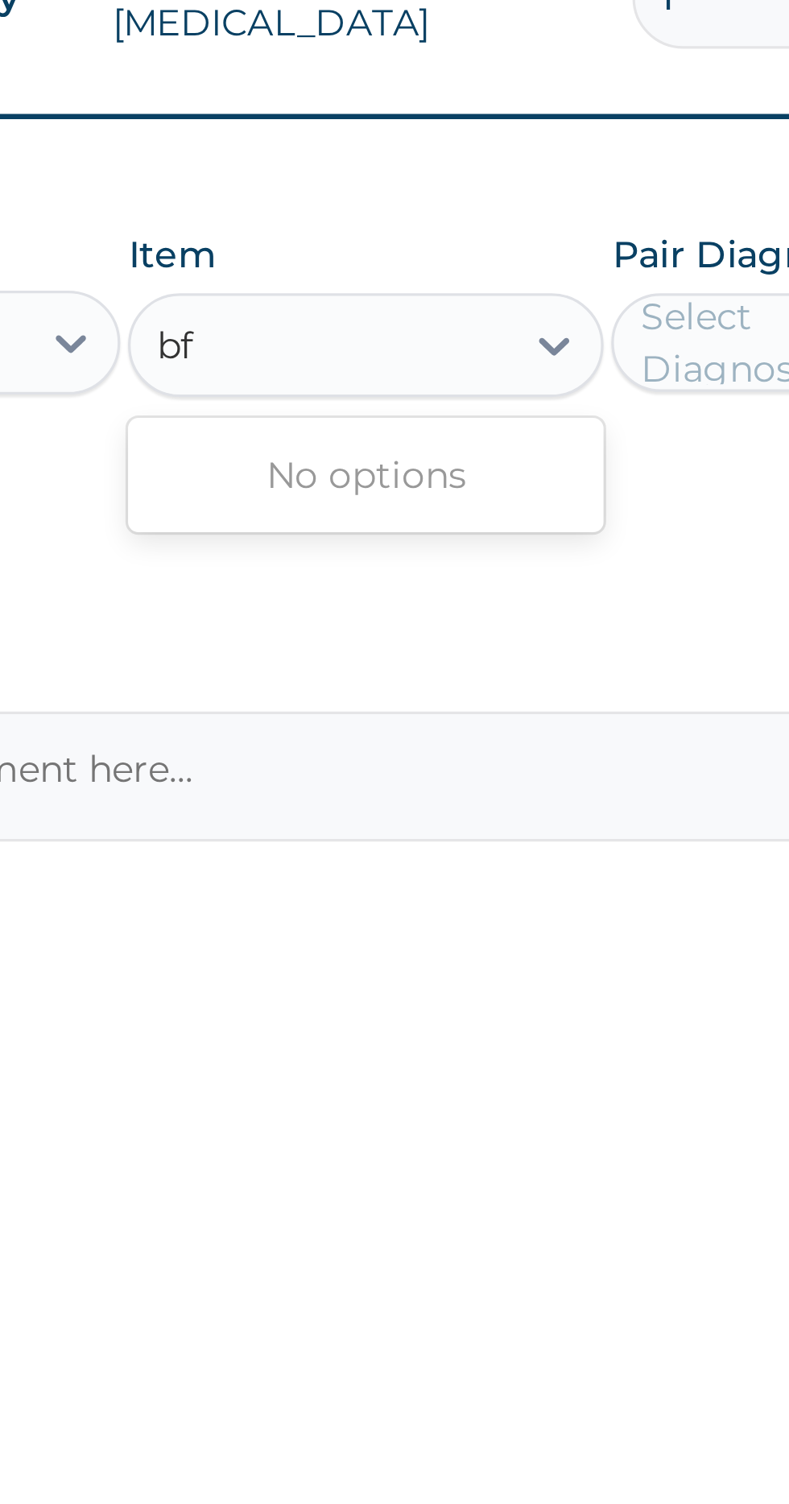
type input "b"
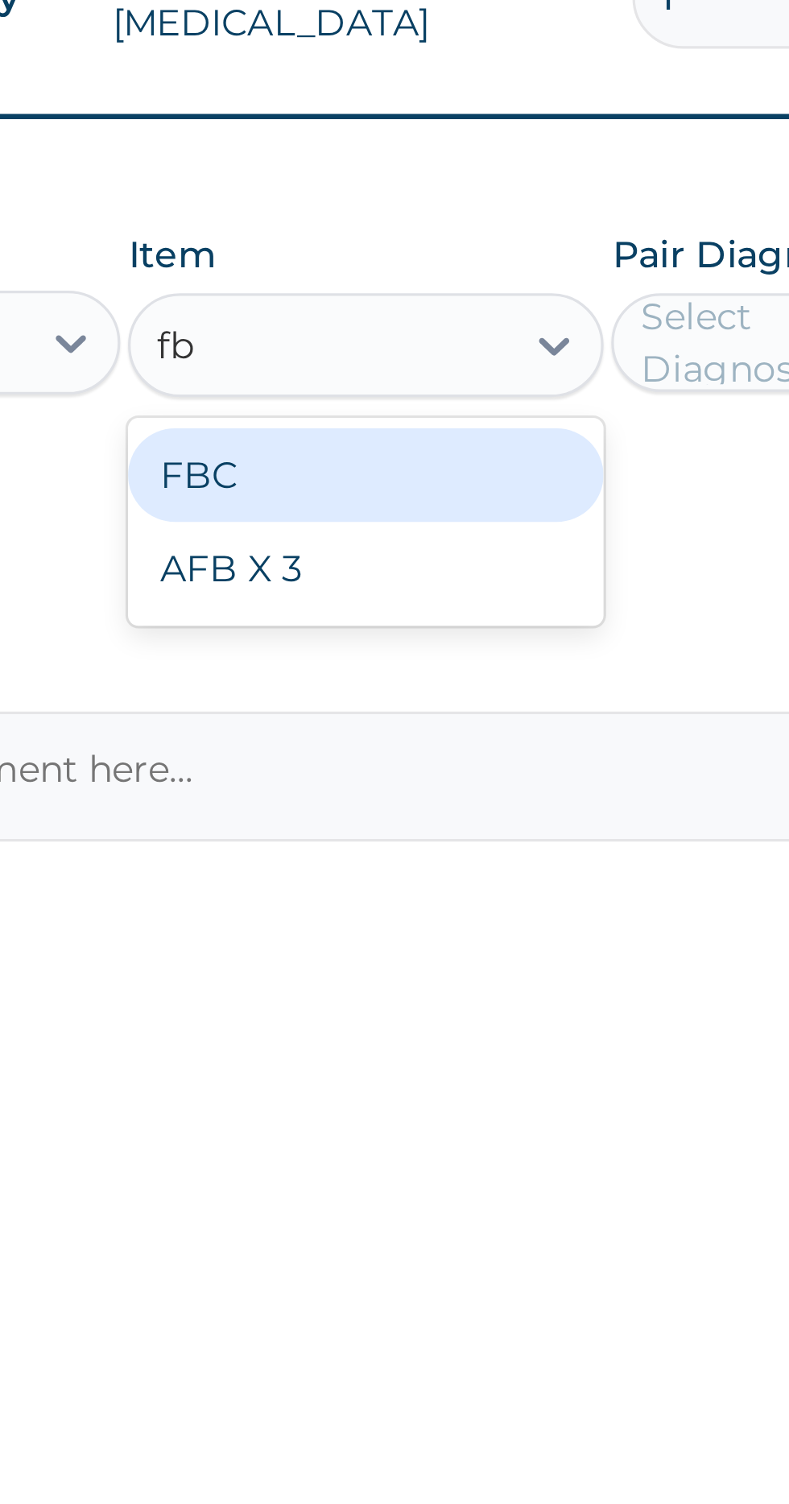
click at [399, 853] on div "FBC" at bounding box center [430, 863] width 147 height 29
type input "fb"
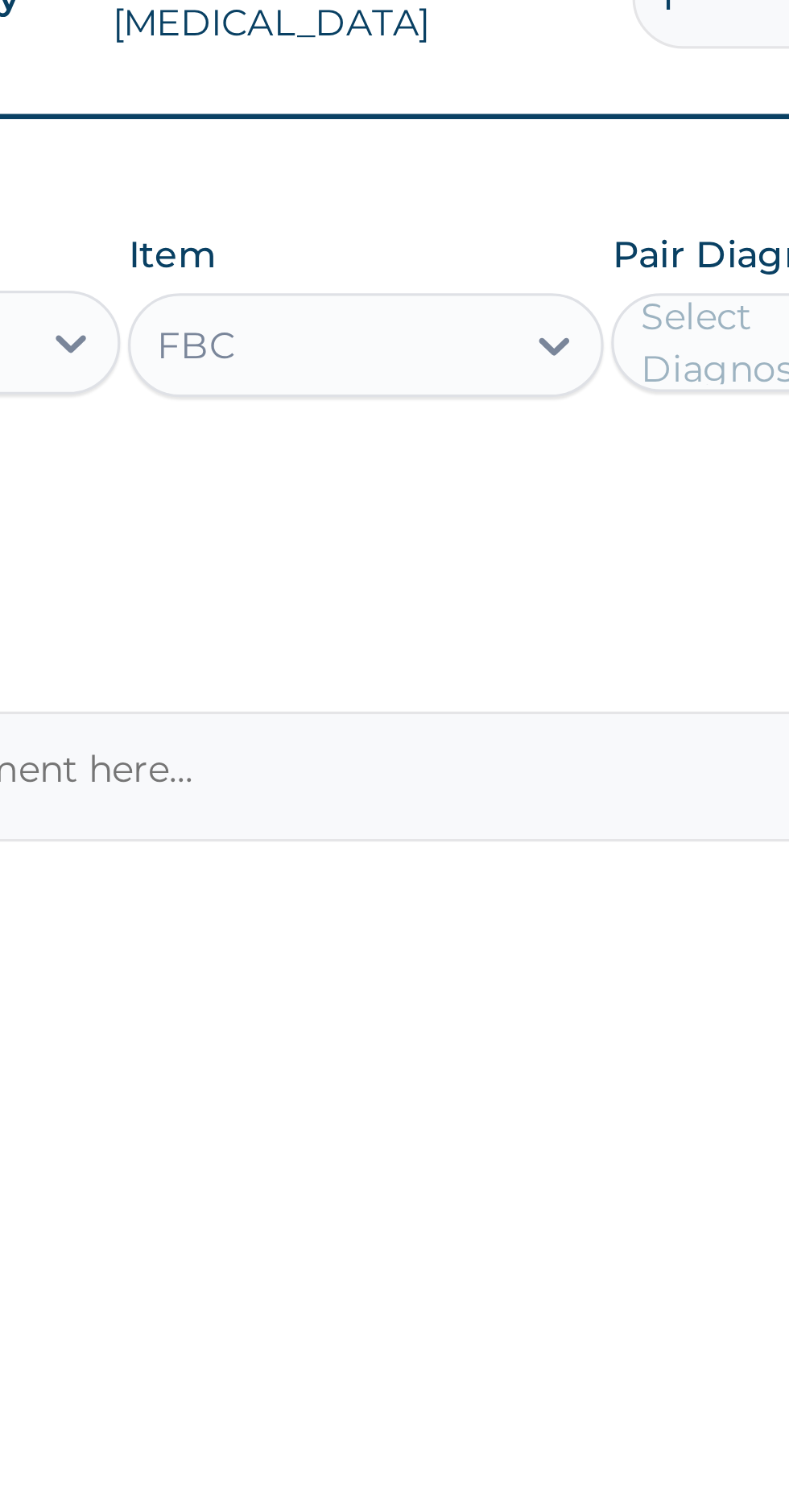
click at [399, 864] on div "Types Laboratory Item FBC Pair Diagnosis Select Diagnosis Unit Price 4000 Add" at bounding box center [487, 834] width 491 height 110
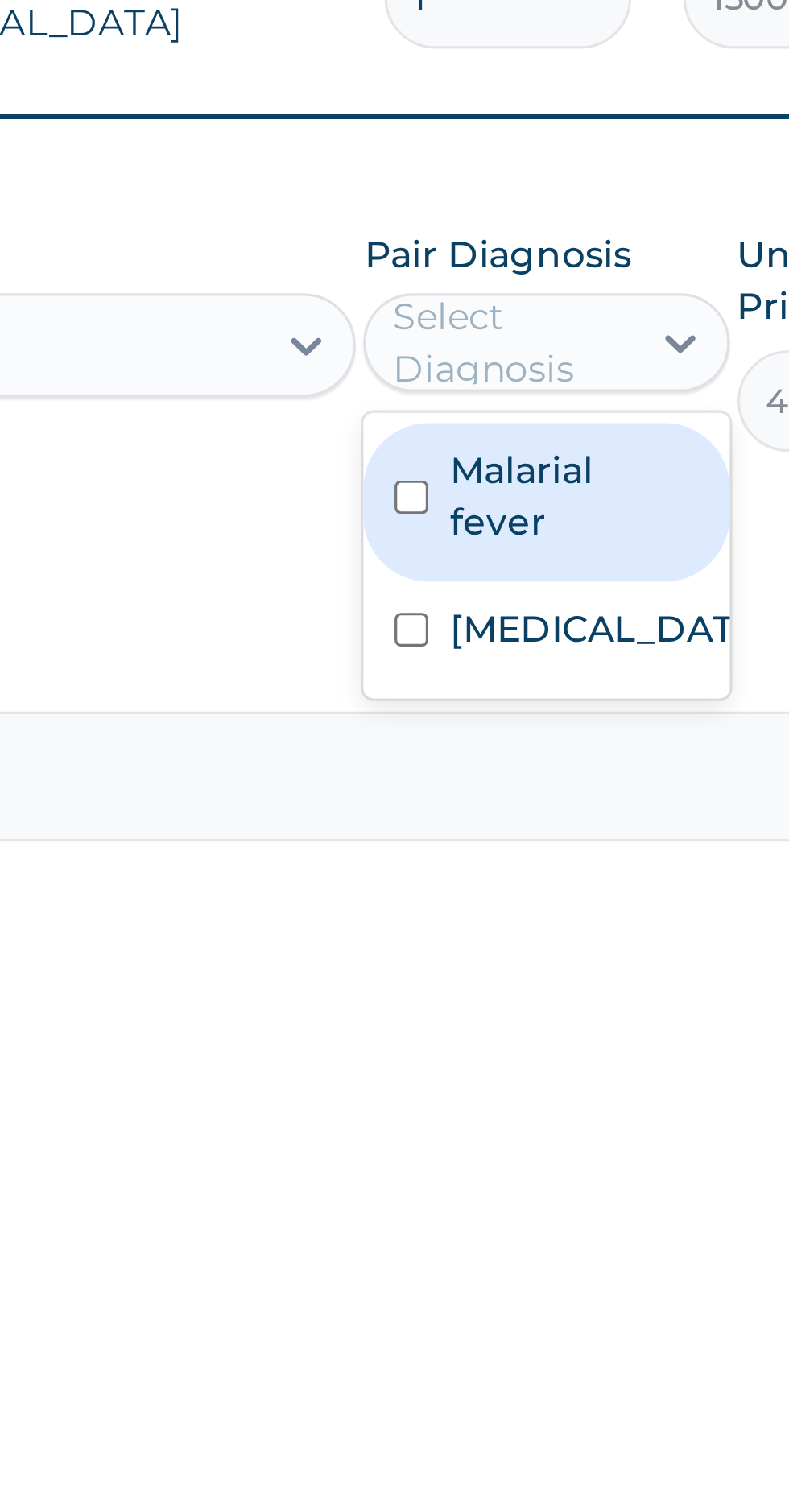
click at [523, 866] on input "checkbox" at bounding box center [521, 870] width 10 height 10
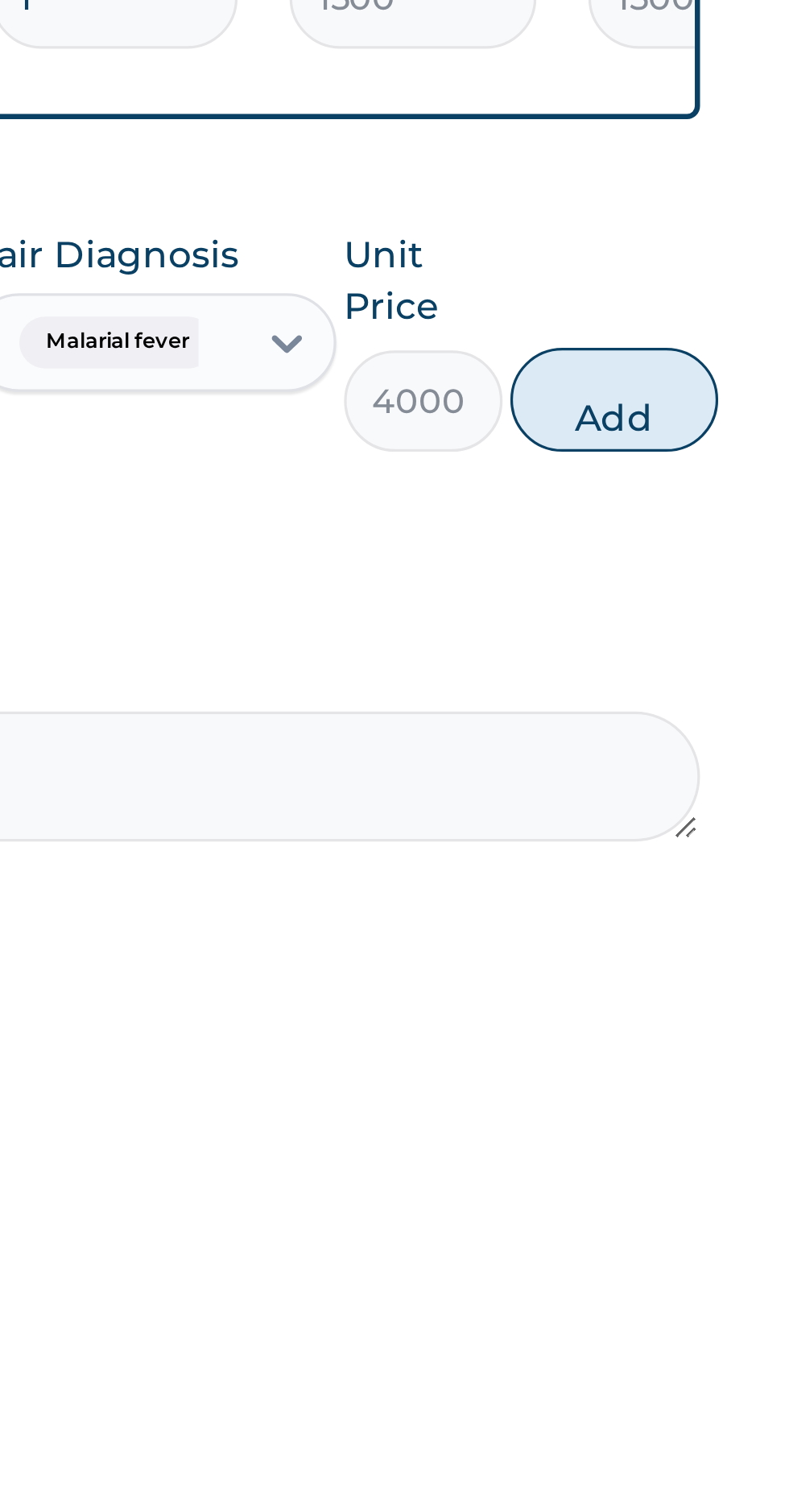
click at [716, 841] on button "Add" at bounding box center [706, 840] width 64 height 32
type input "0"
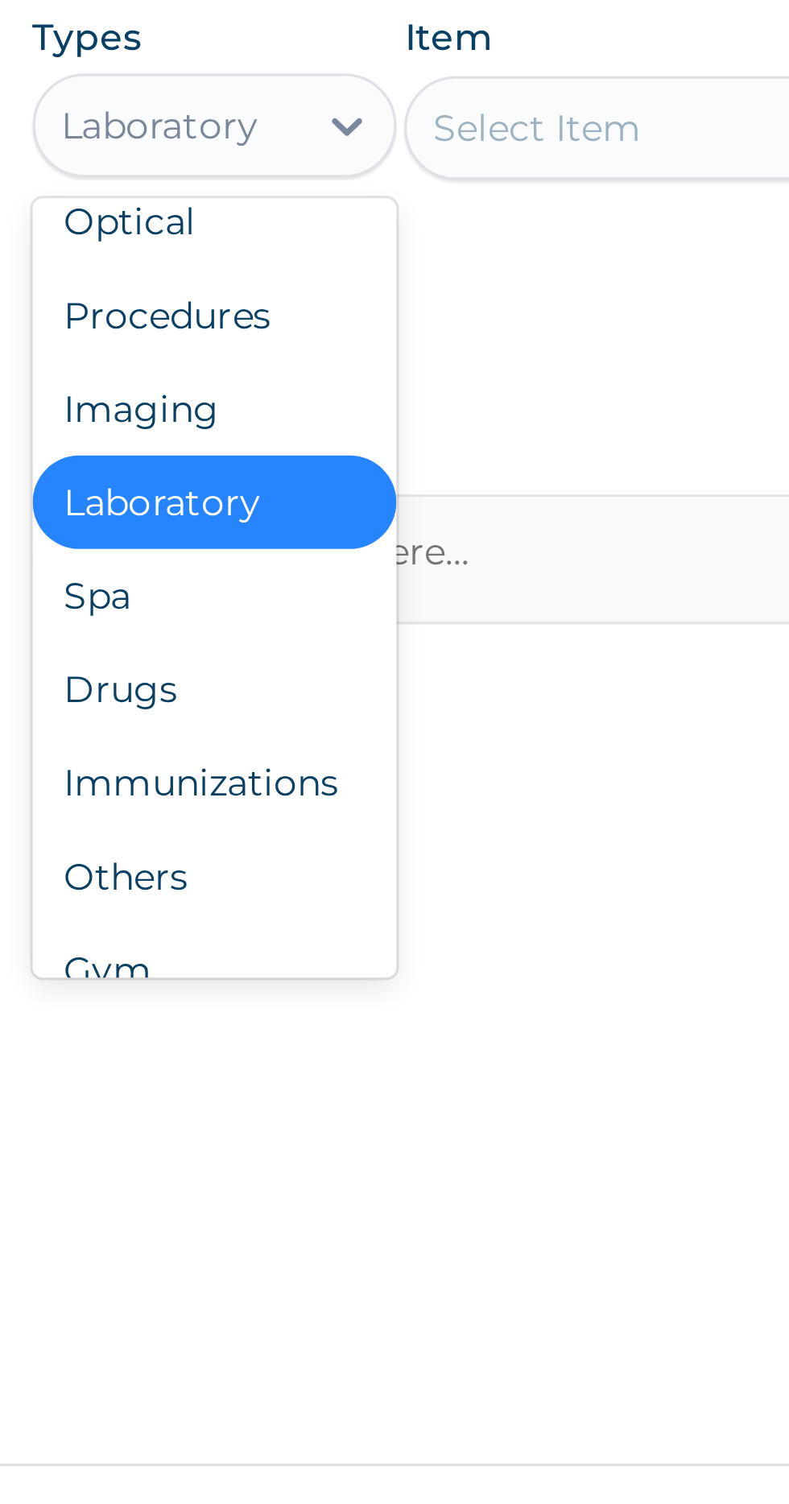
scroll to position [55, 0]
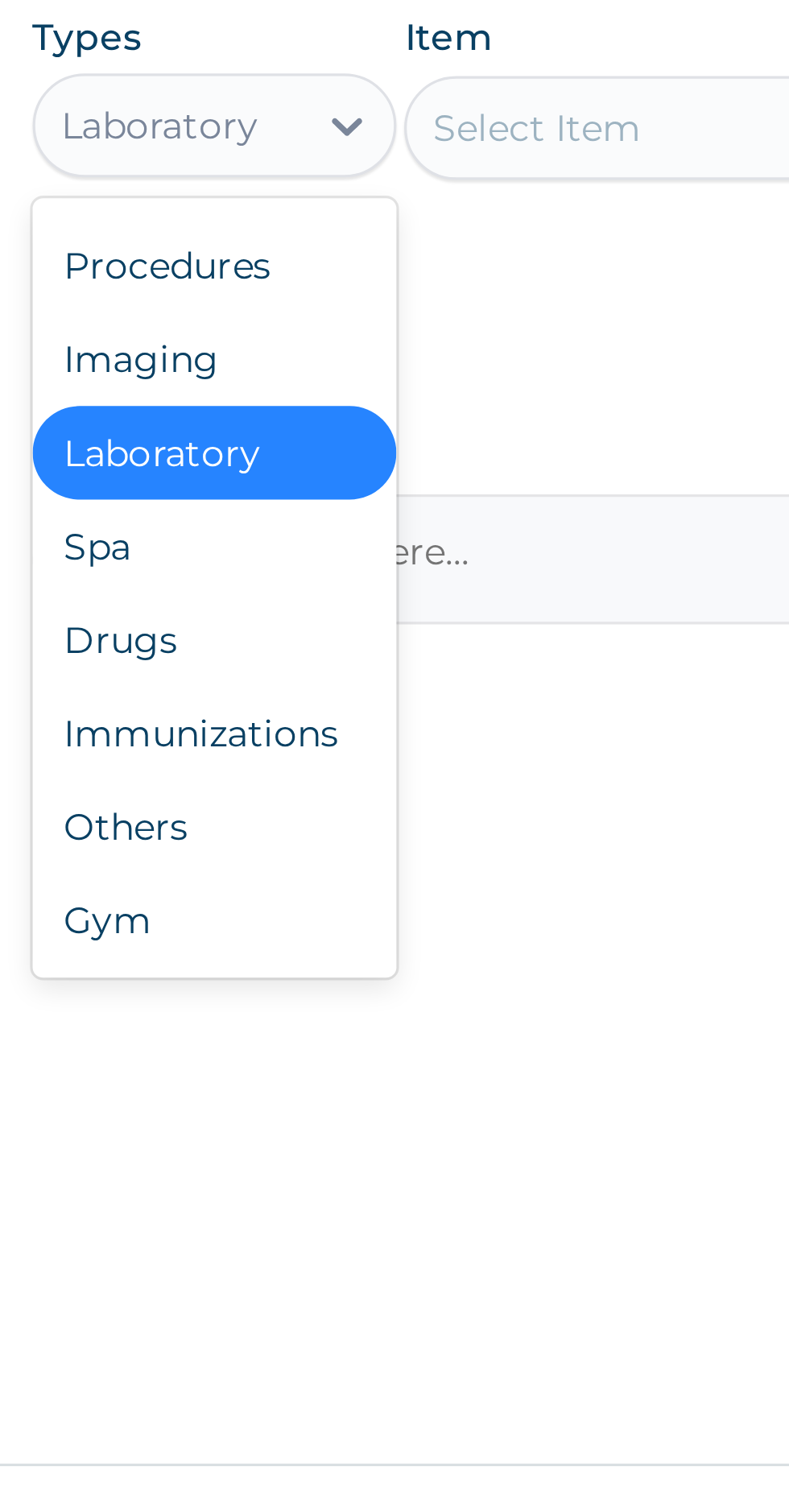
click at [303, 1037] on div "Drugs" at bounding box center [298, 1037] width 113 height 29
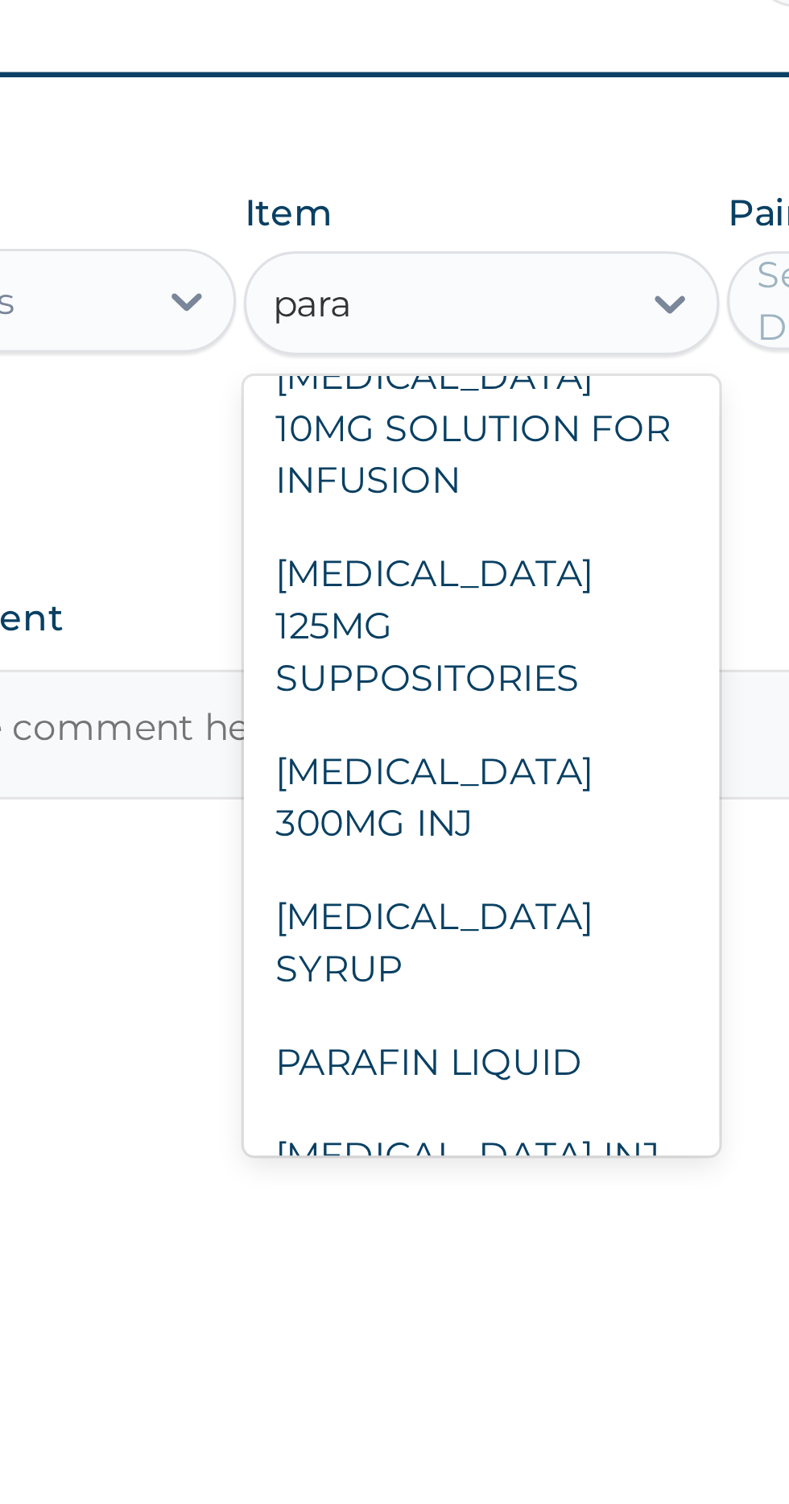
scroll to position [110, 0]
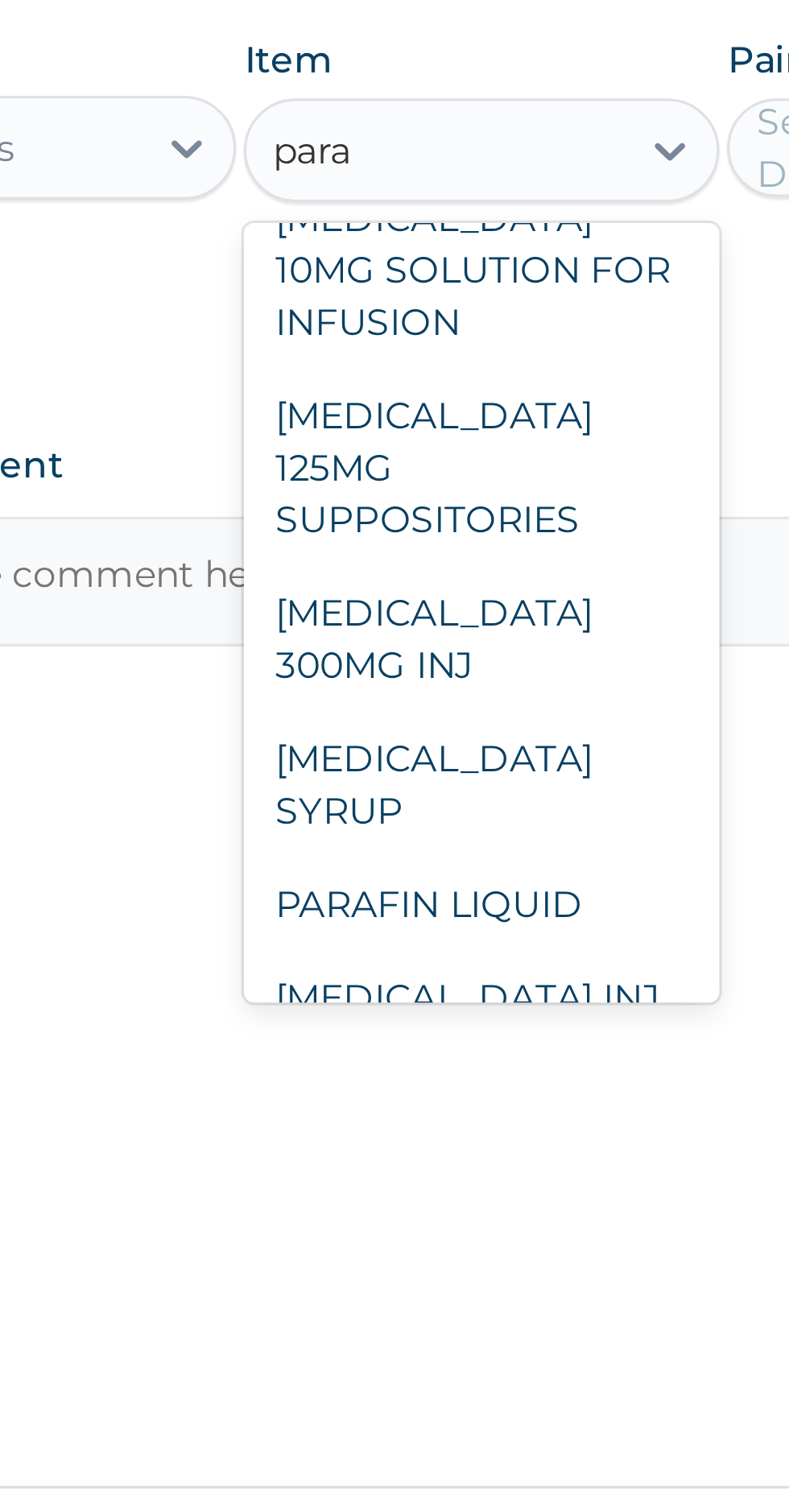
click at [462, 1011] on div "[MEDICAL_DATA] 300MG INJ" at bounding box center [430, 1029] width 147 height 45
type input "para"
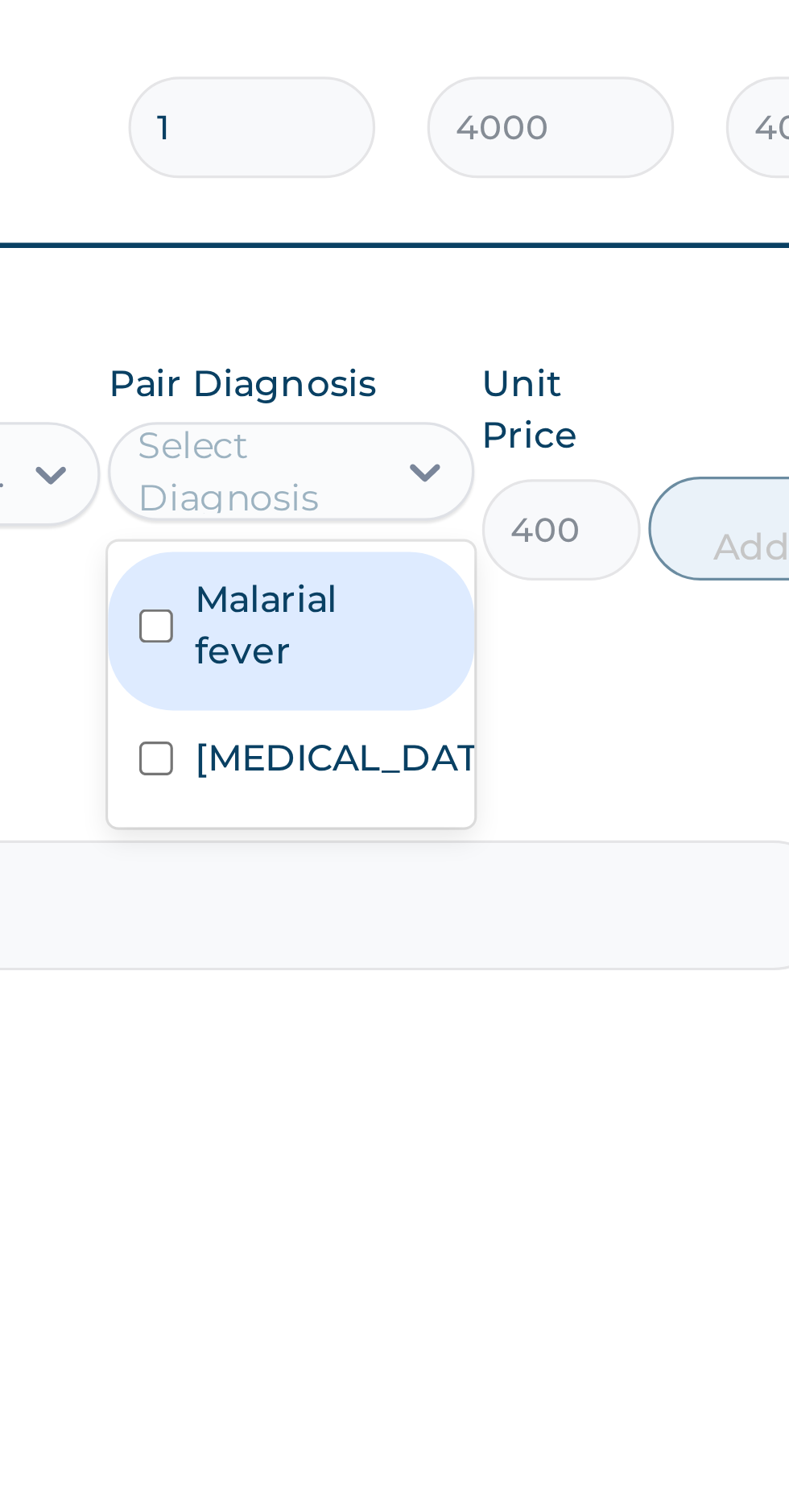
click at [574, 924] on label "Malarial fever" at bounding box center [571, 925] width 77 height 32
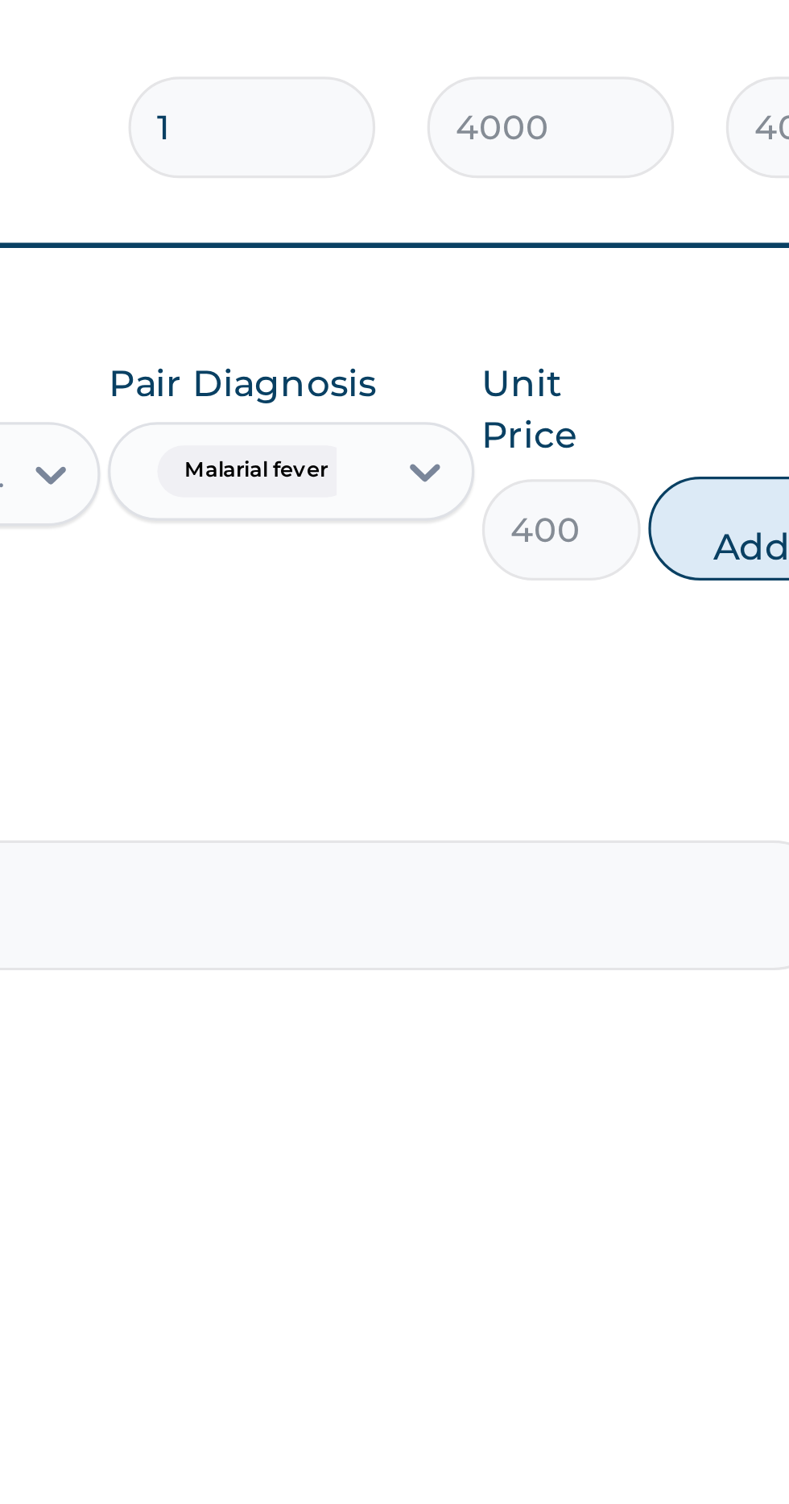
click at [698, 896] on button "Add" at bounding box center [706, 895] width 64 height 32
type input "0"
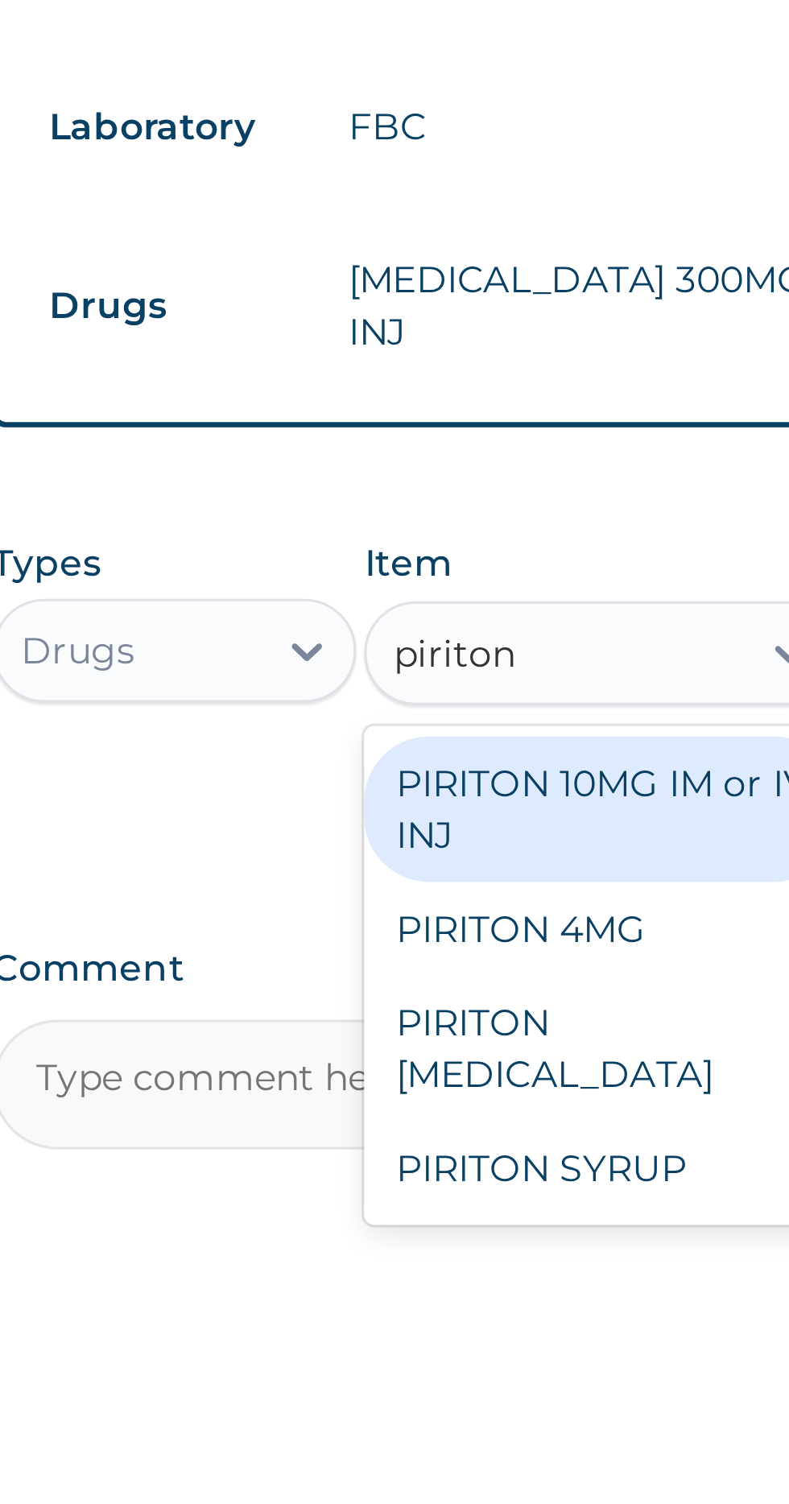
scroll to position [0, 0]
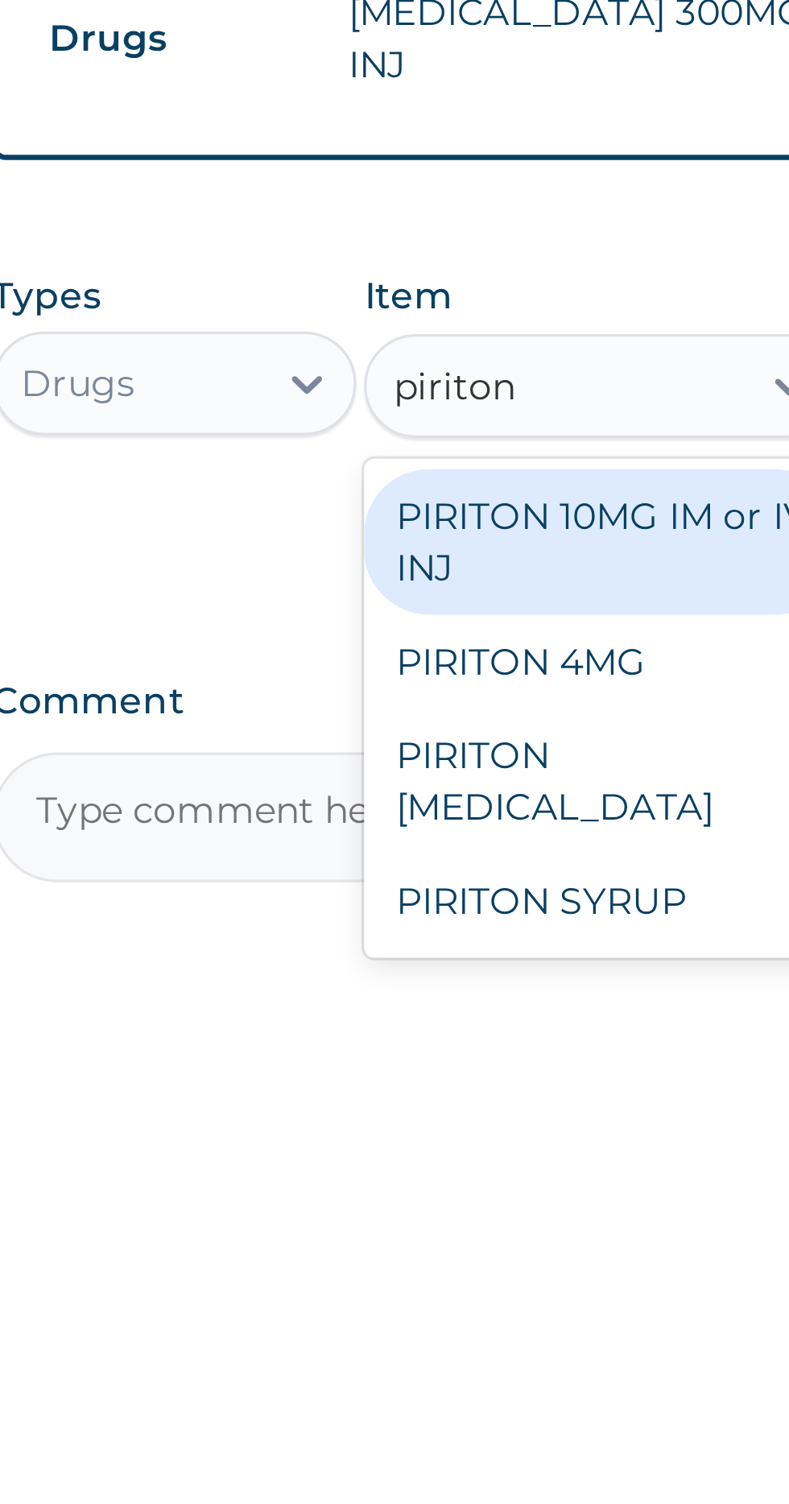
click at [440, 986] on div "PIRITON 10MG IM or IV INJ" at bounding box center [430, 982] width 147 height 45
type input "piriton"
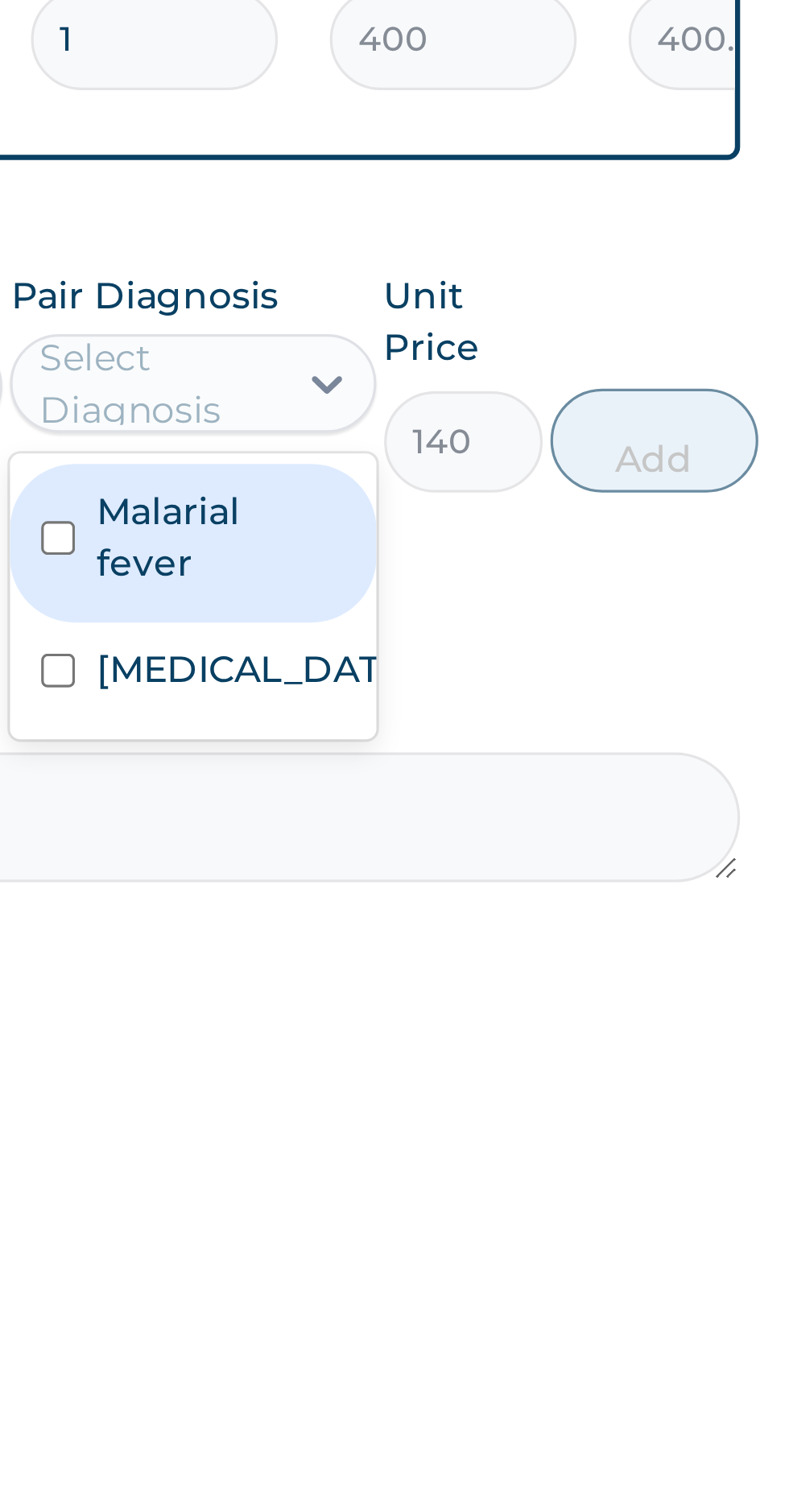
click at [585, 974] on label "Malarial fever" at bounding box center [571, 981] width 77 height 32
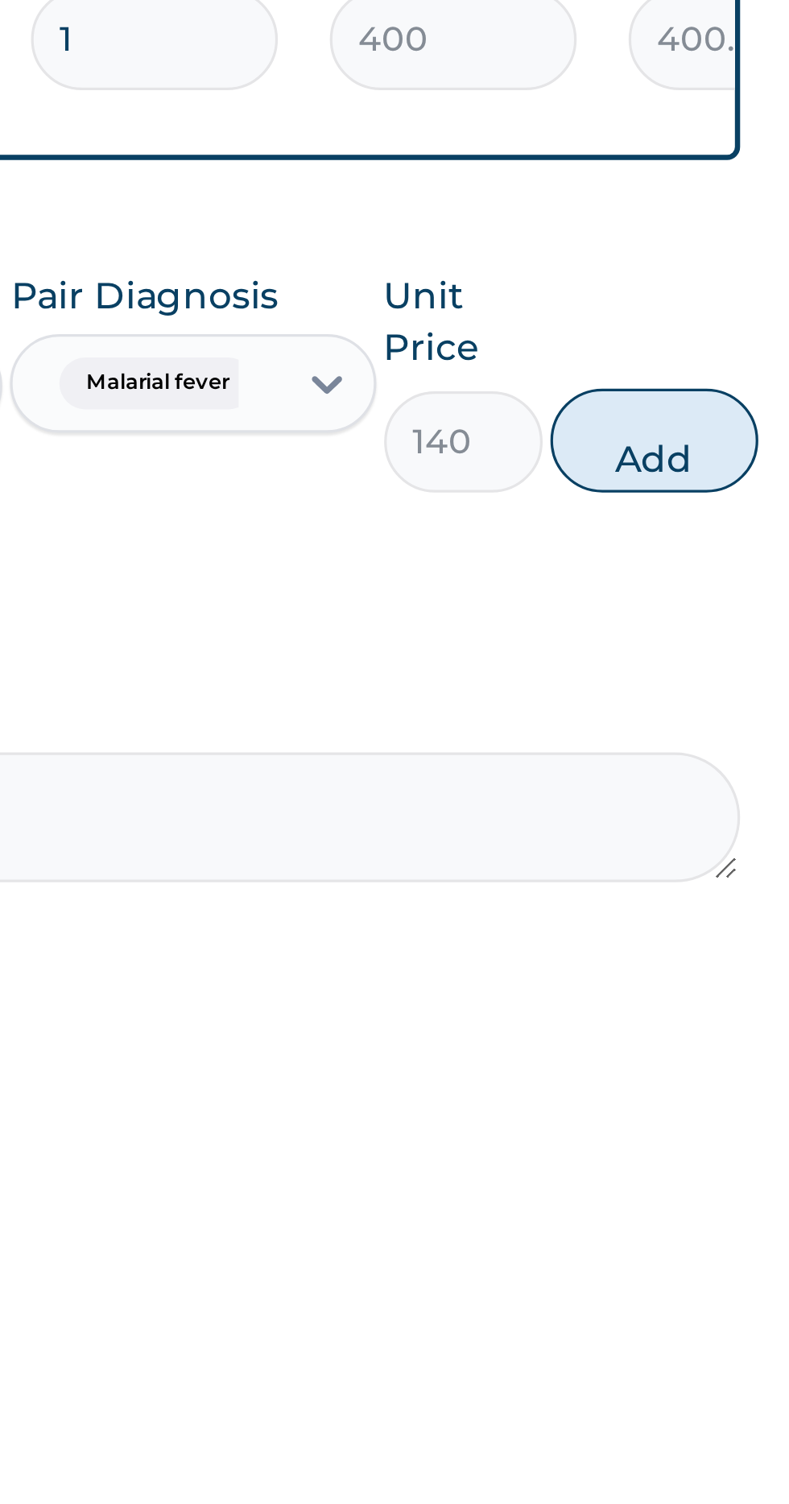
click at [717, 952] on button "Add" at bounding box center [706, 951] width 64 height 32
type input "0"
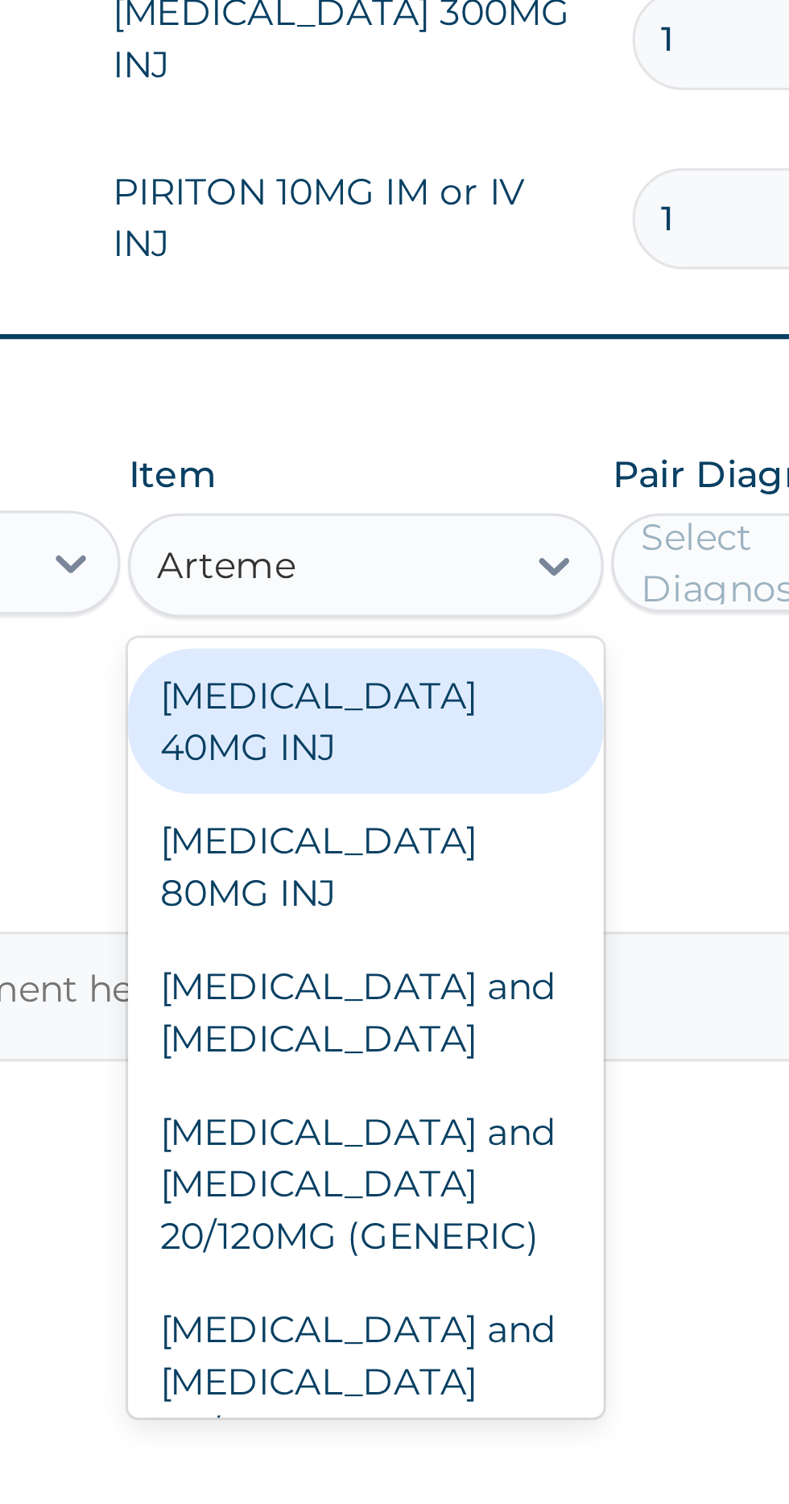
click at [463, 1082] on div "[MEDICAL_DATA] 80MG INJ" at bounding box center [430, 1083] width 147 height 45
type input "Arteme"
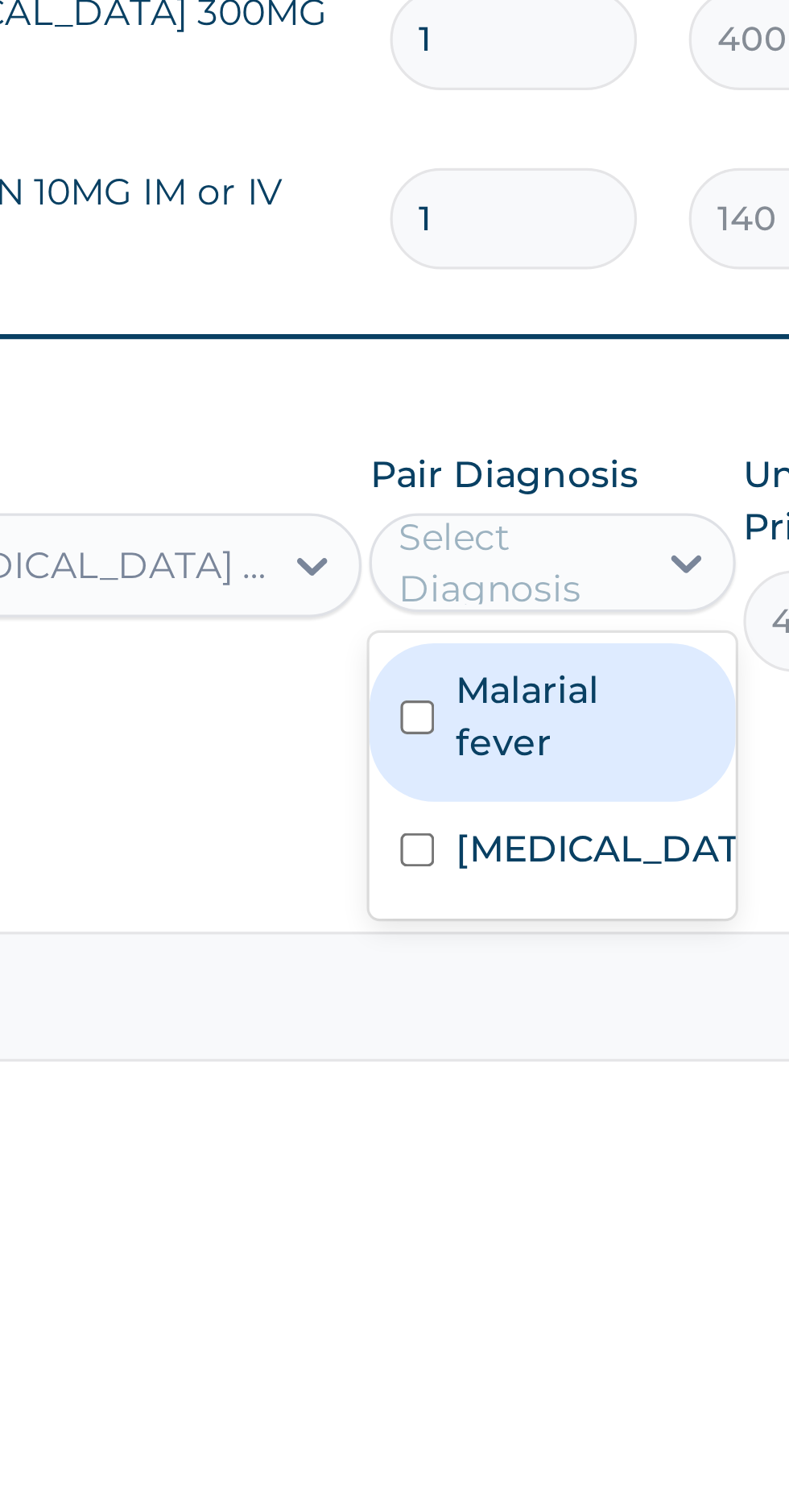
click at [562, 1032] on label "Malarial fever" at bounding box center [571, 1036] width 77 height 32
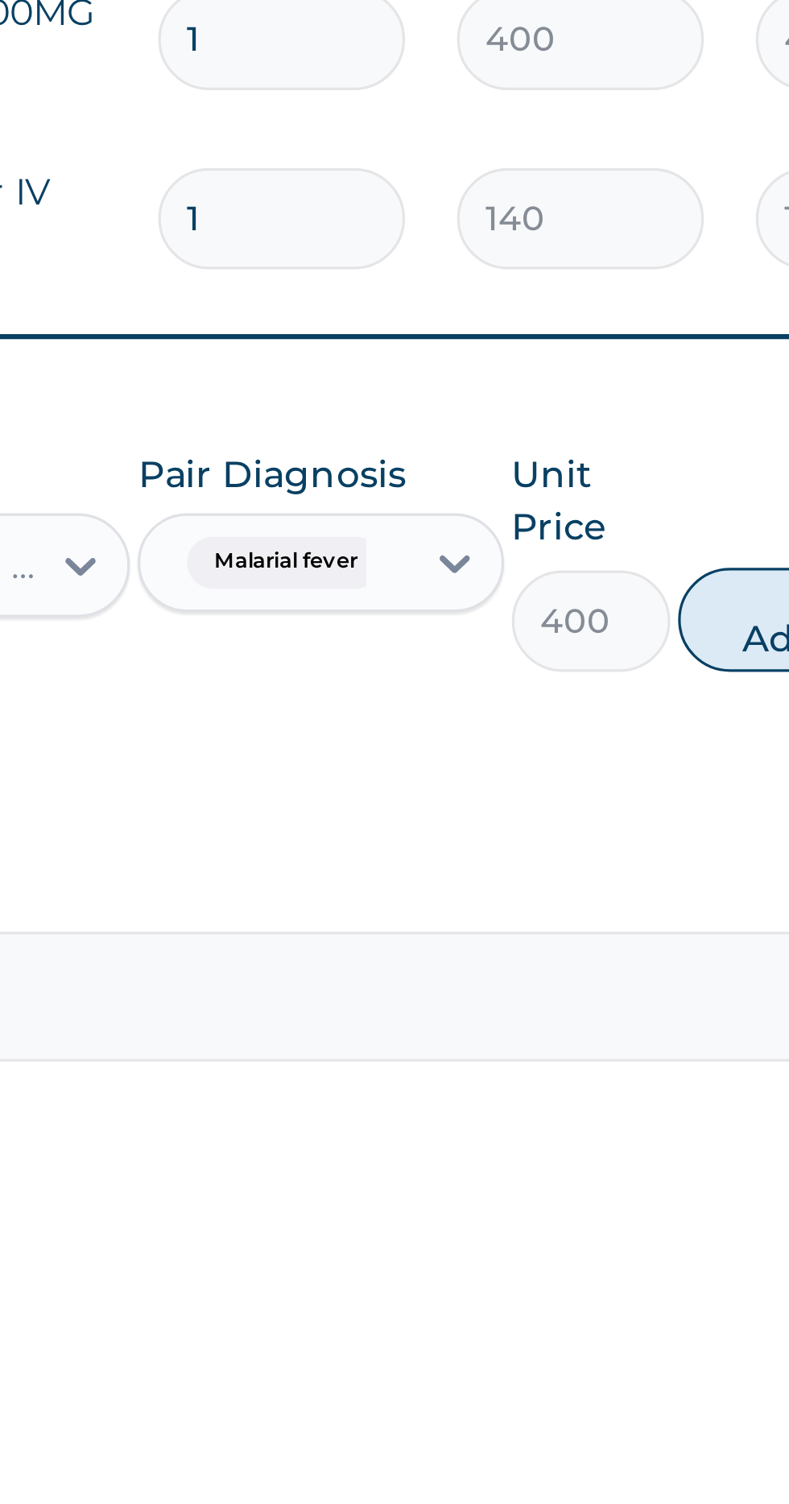
click at [695, 1005] on button "Add" at bounding box center [706, 1007] width 64 height 32
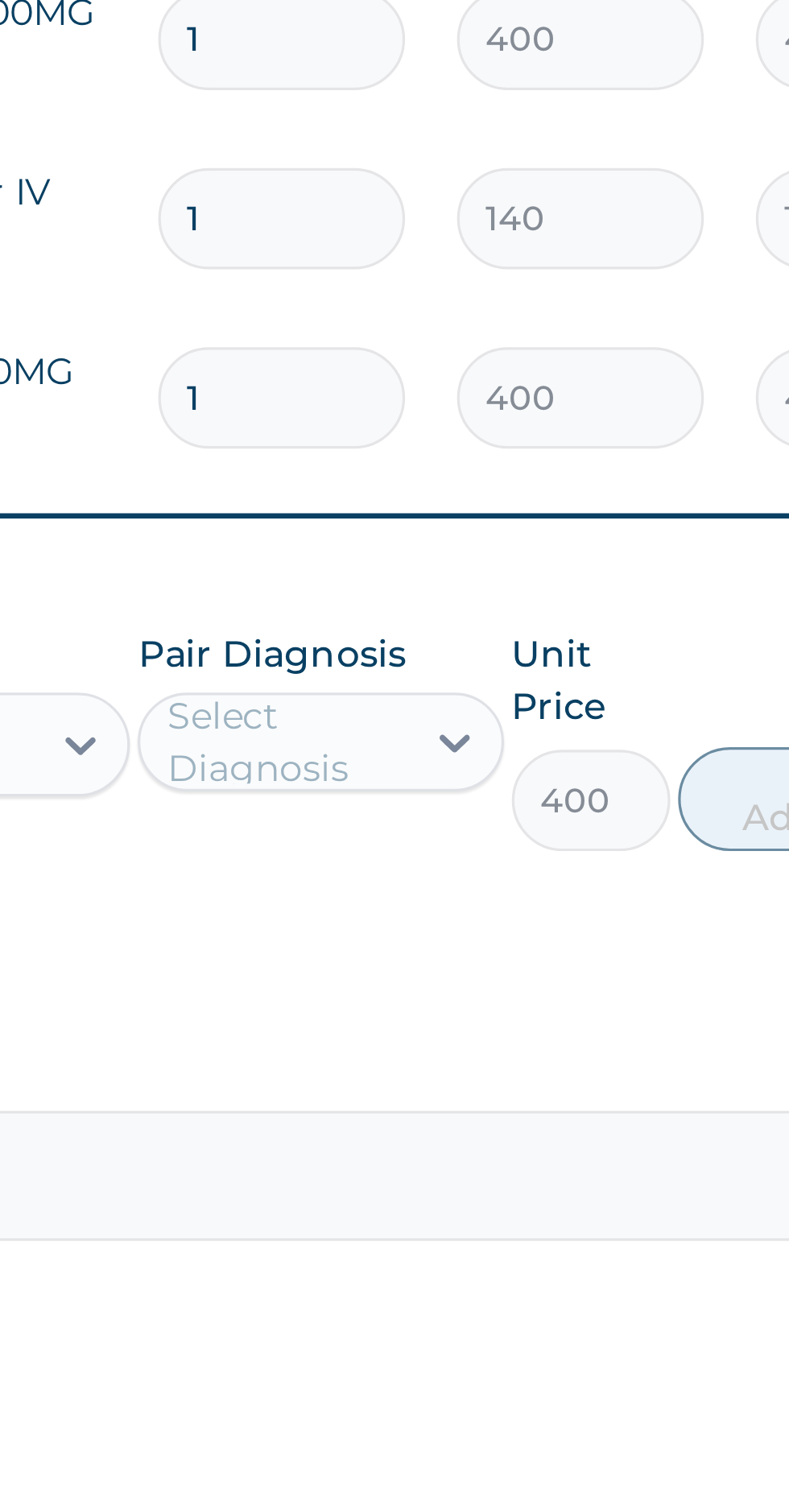
type input "0"
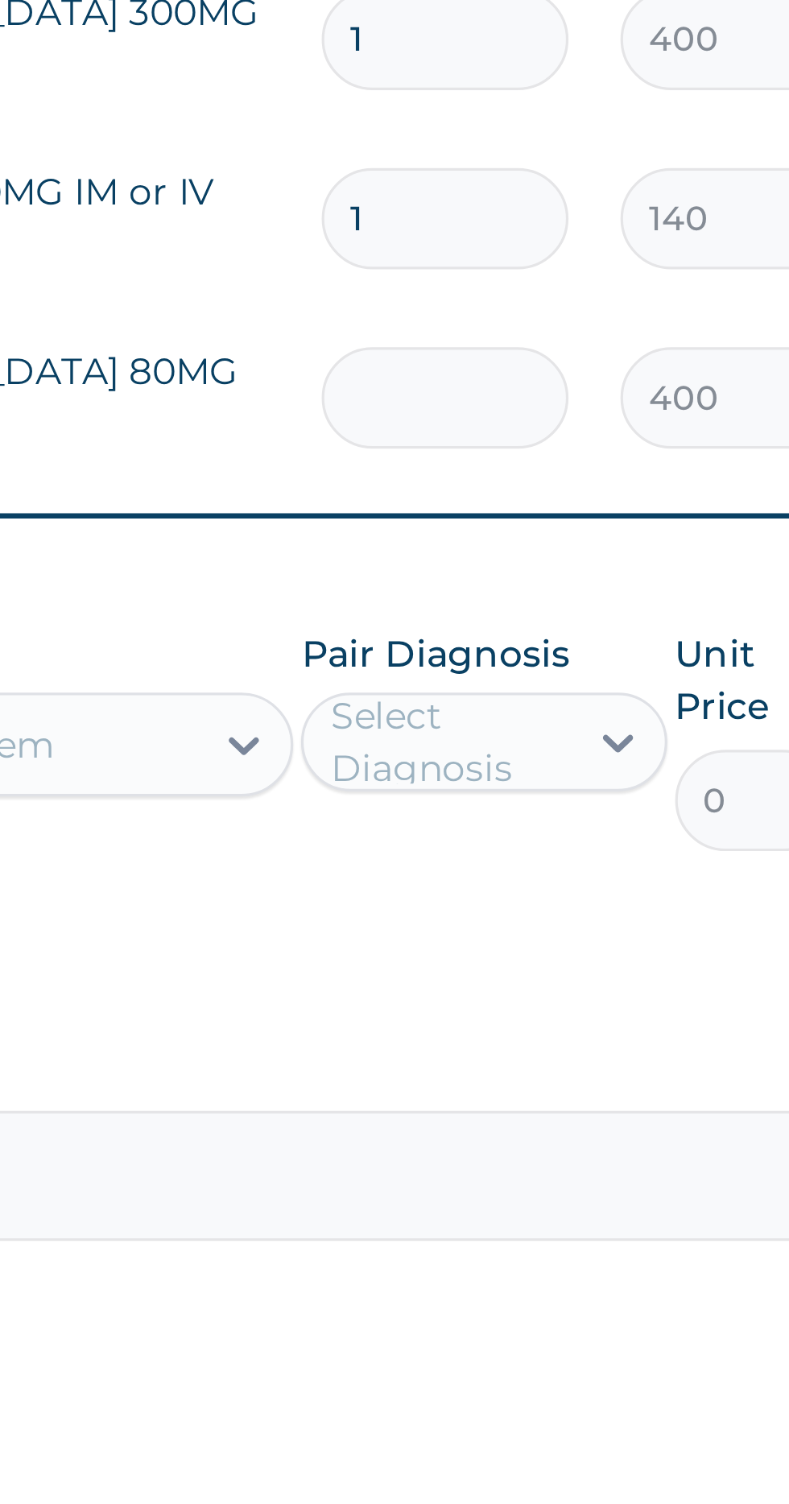
type input "0.00"
type input "6"
type input "2400.00"
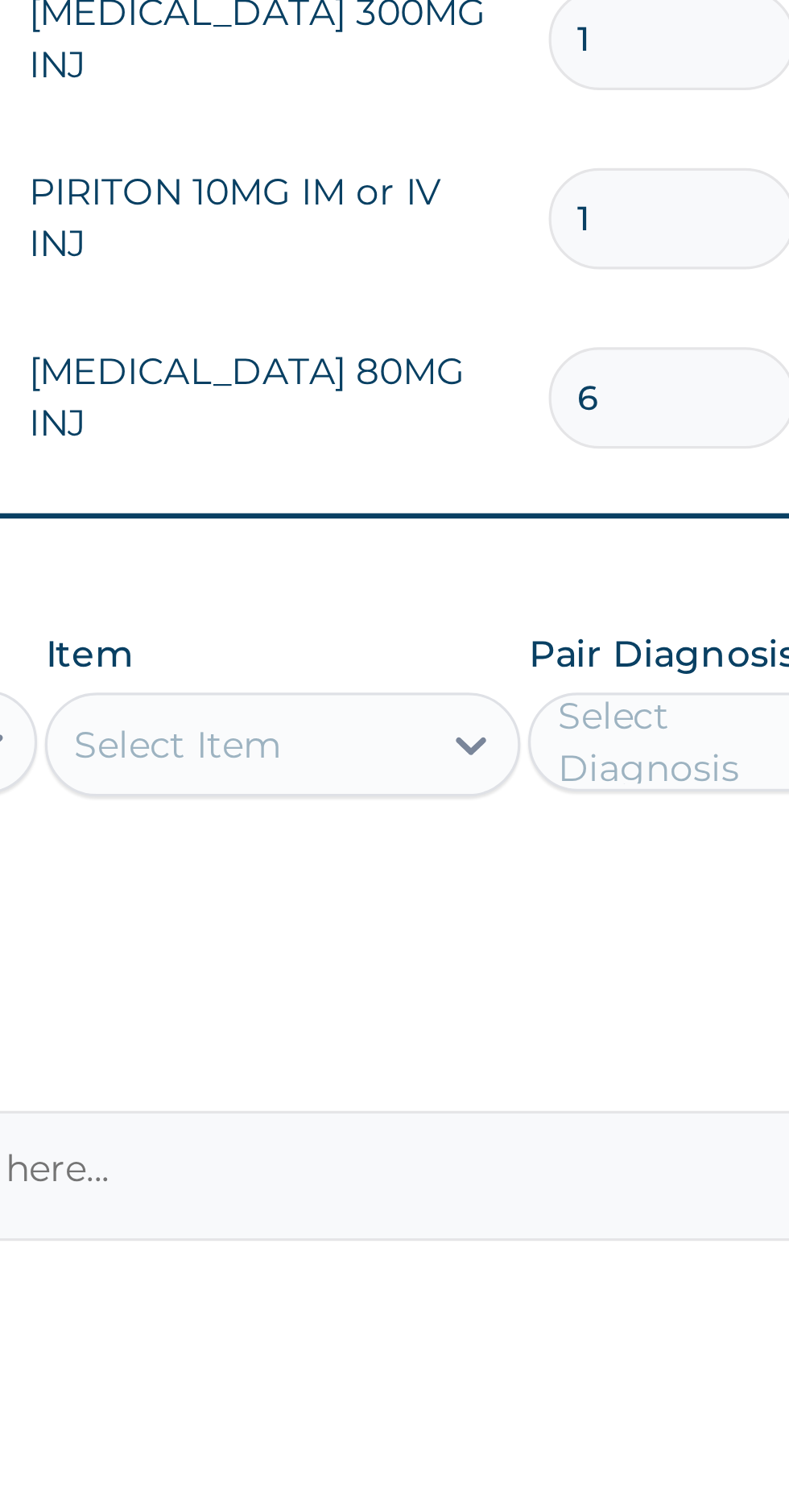
type input "6"
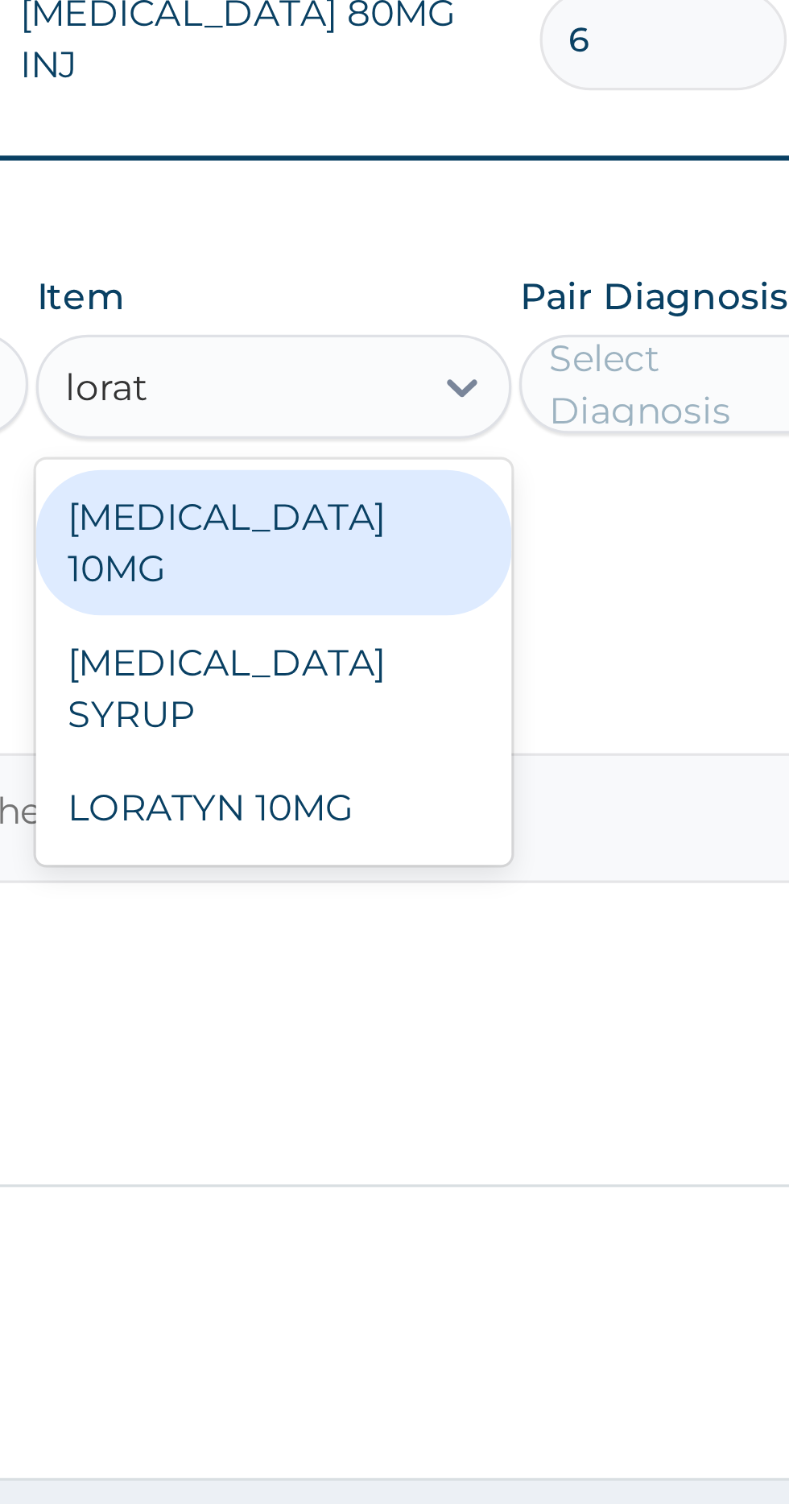
click at [472, 1092] on div "[MEDICAL_DATA] 10MG" at bounding box center [430, 1093] width 147 height 45
type input "lorat"
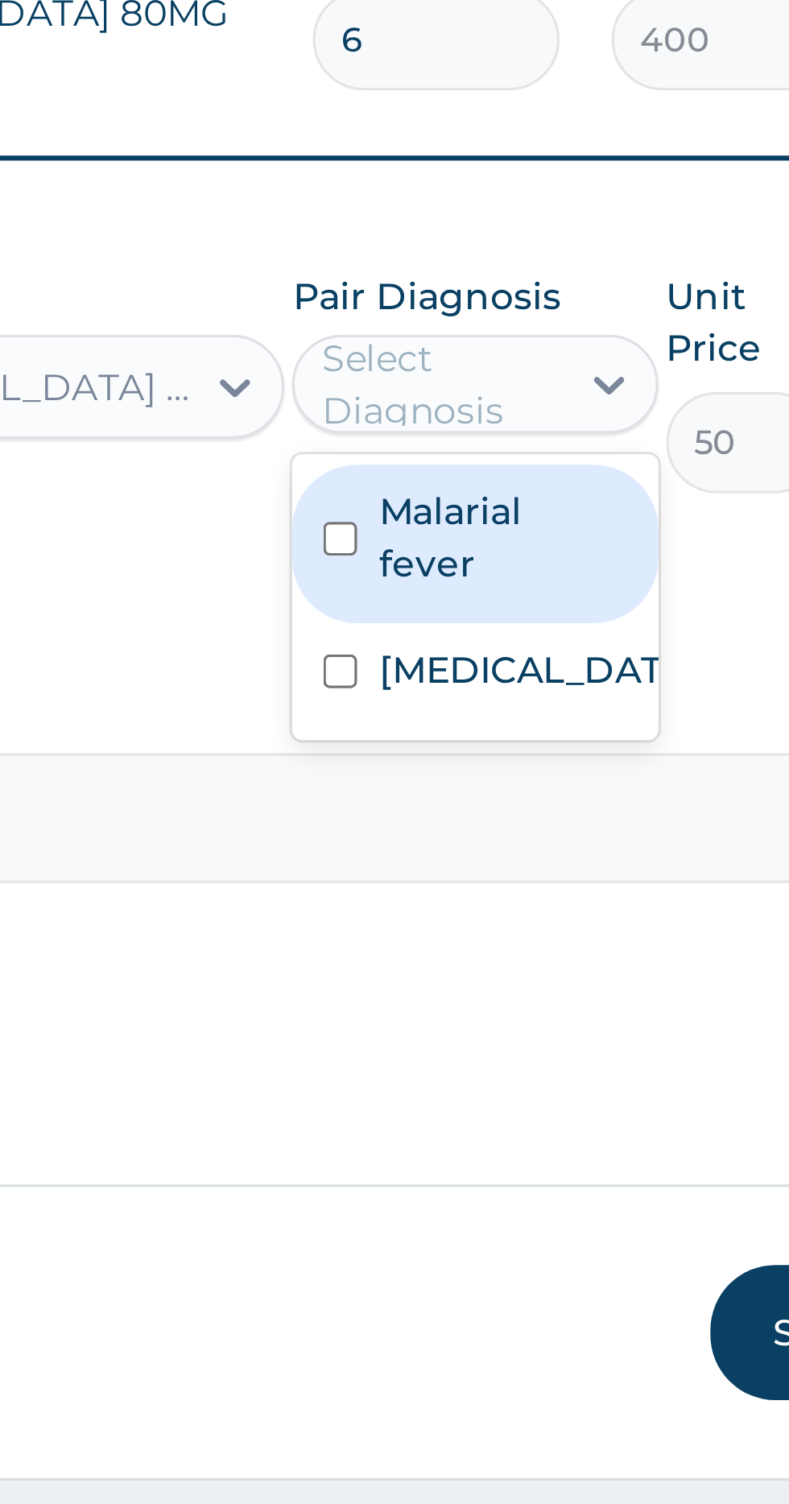
click at [581, 1139] on label "Pneumonia" at bounding box center [579, 1133] width 93 height 16
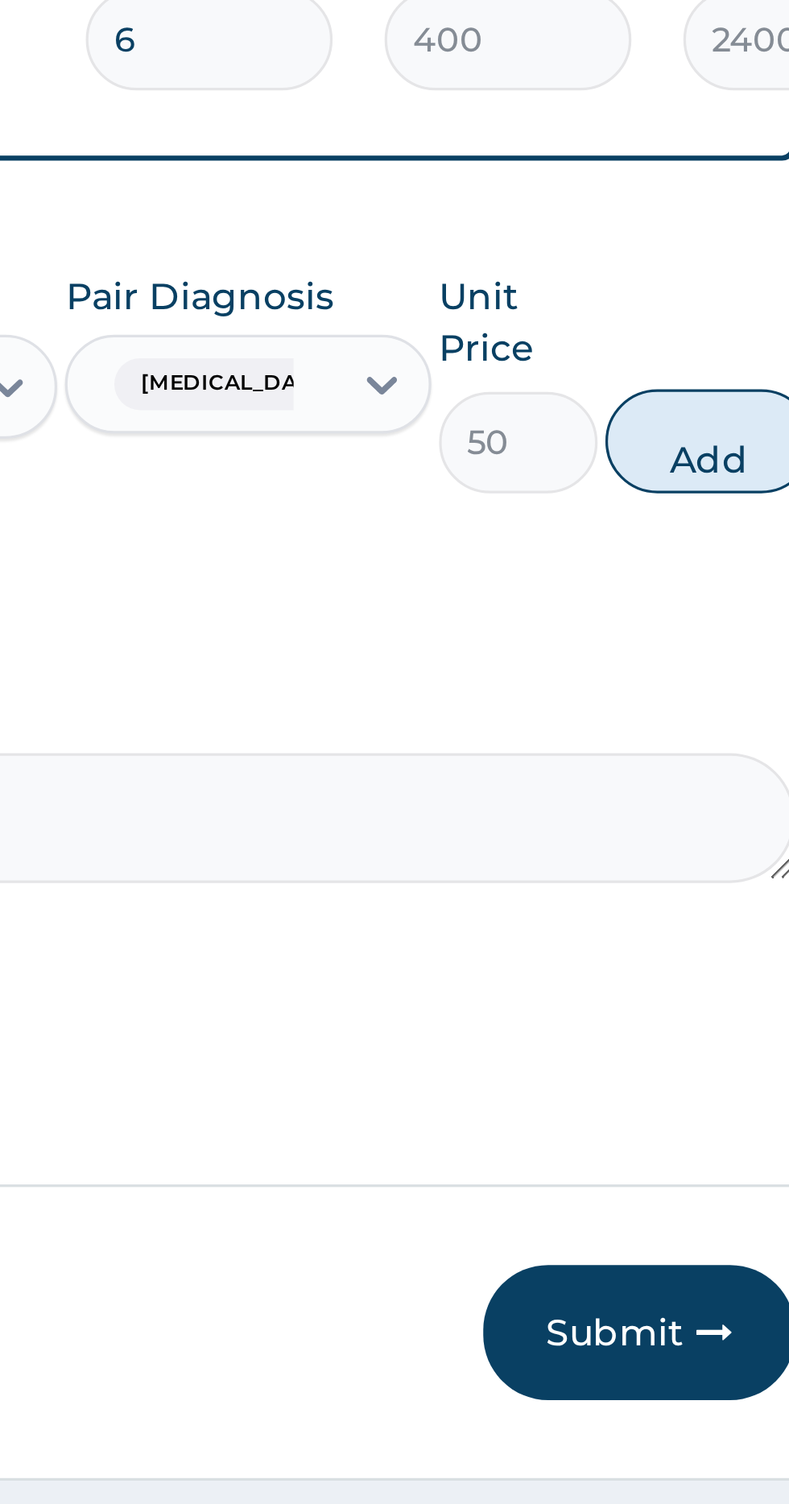
click at [703, 1065] on button "Add" at bounding box center [706, 1062] width 64 height 32
type input "0"
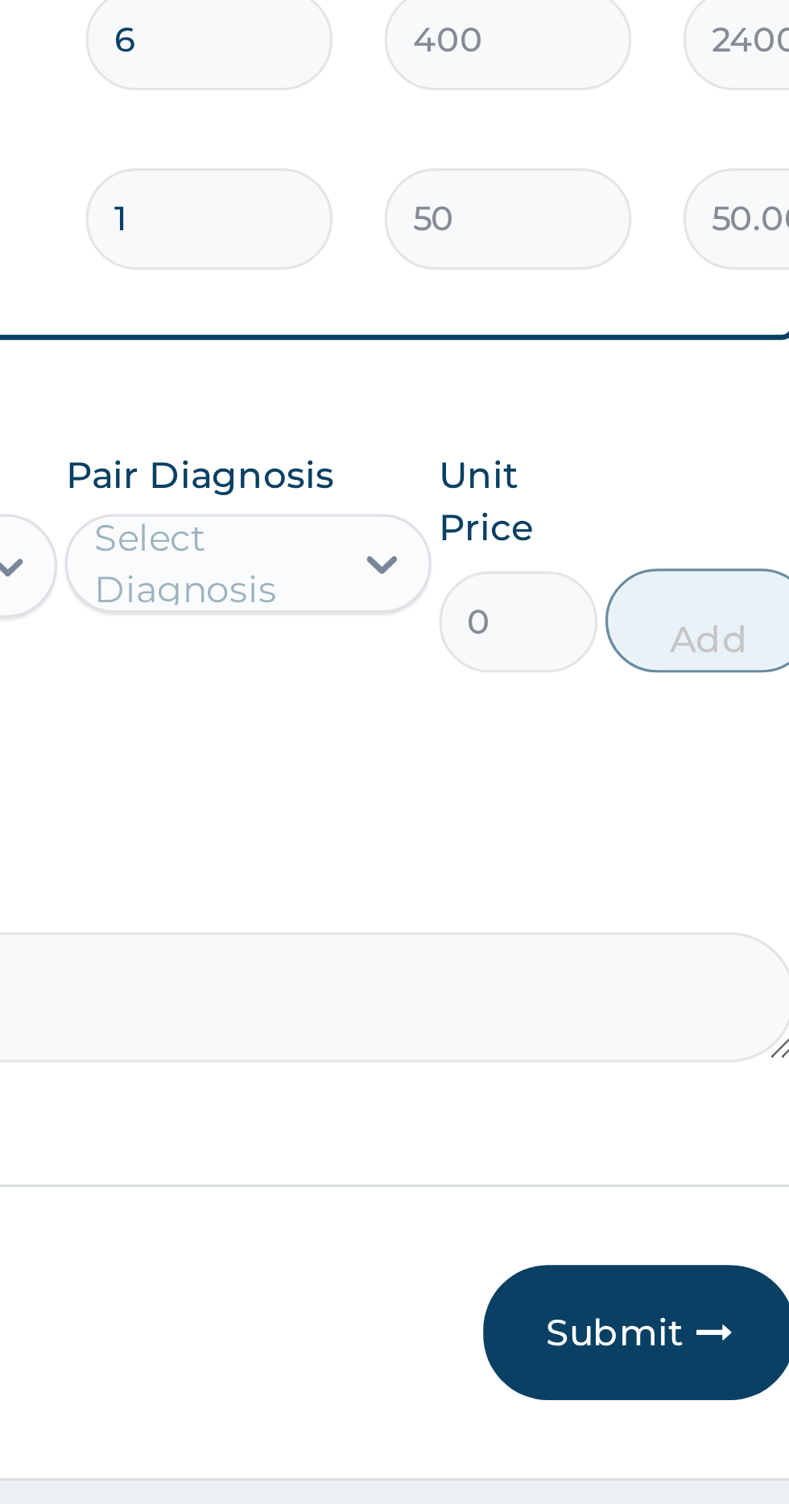
type input "10"
type input "500.00"
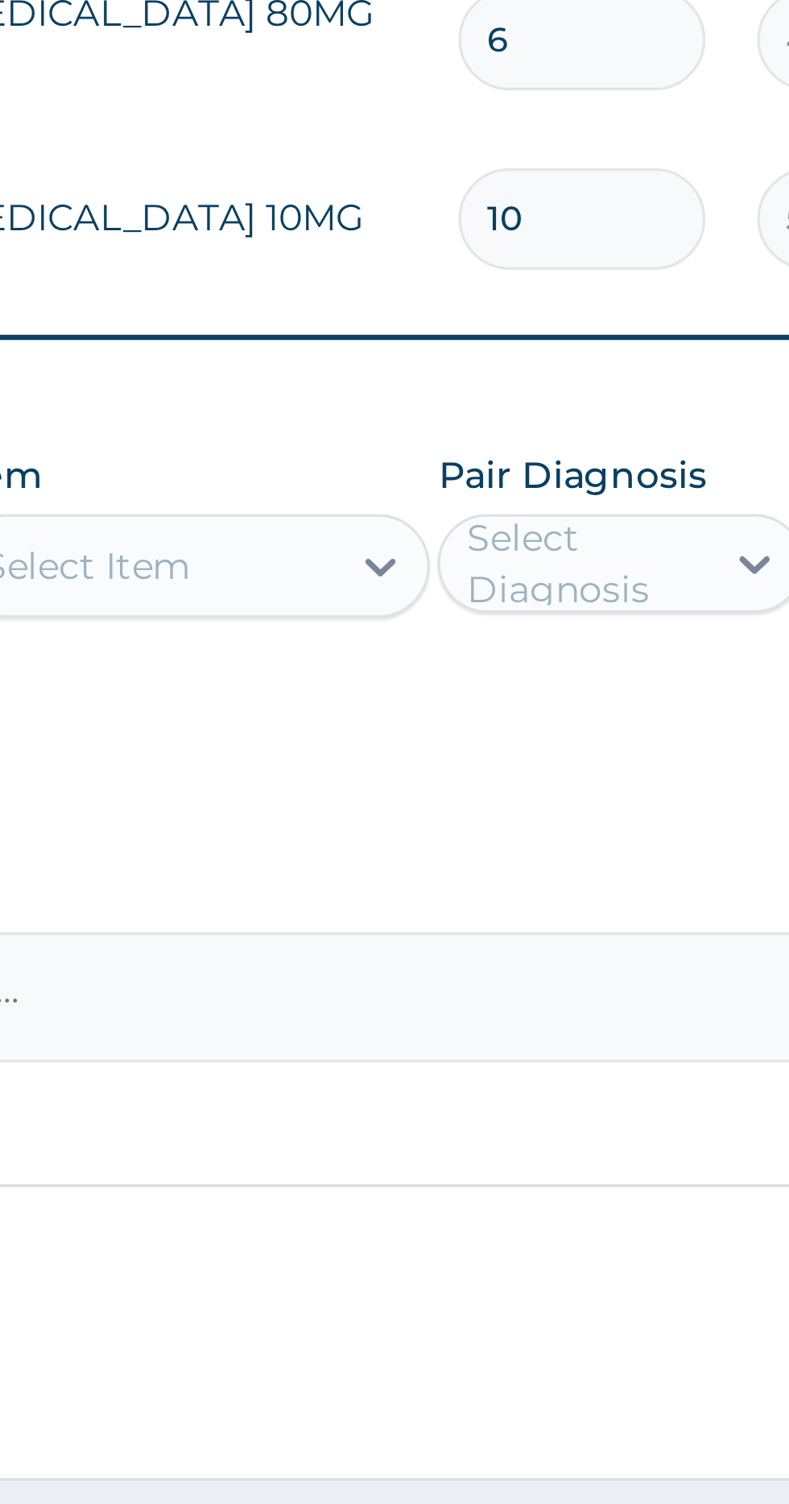
type input "10"
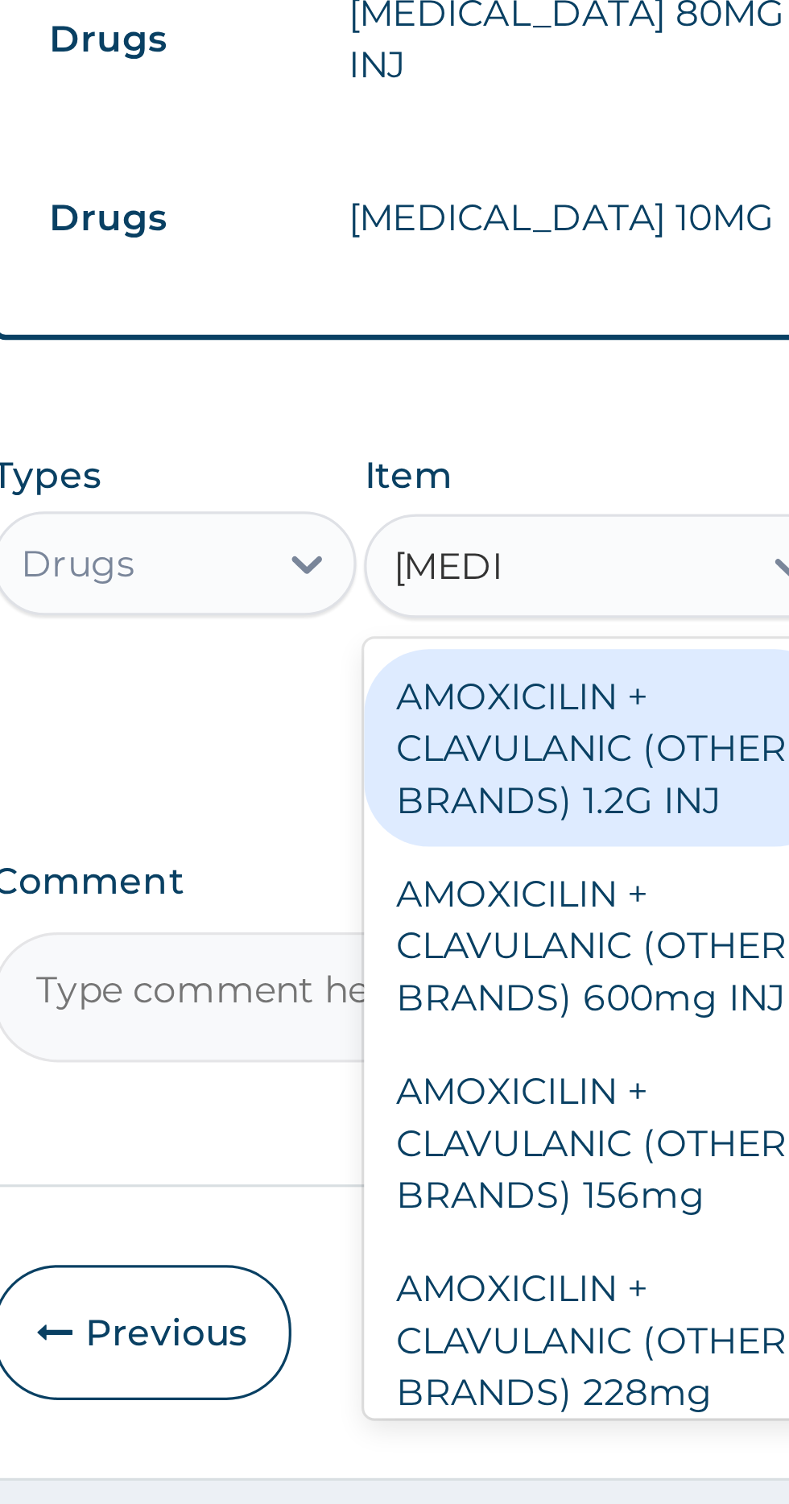
type input "amoxil"
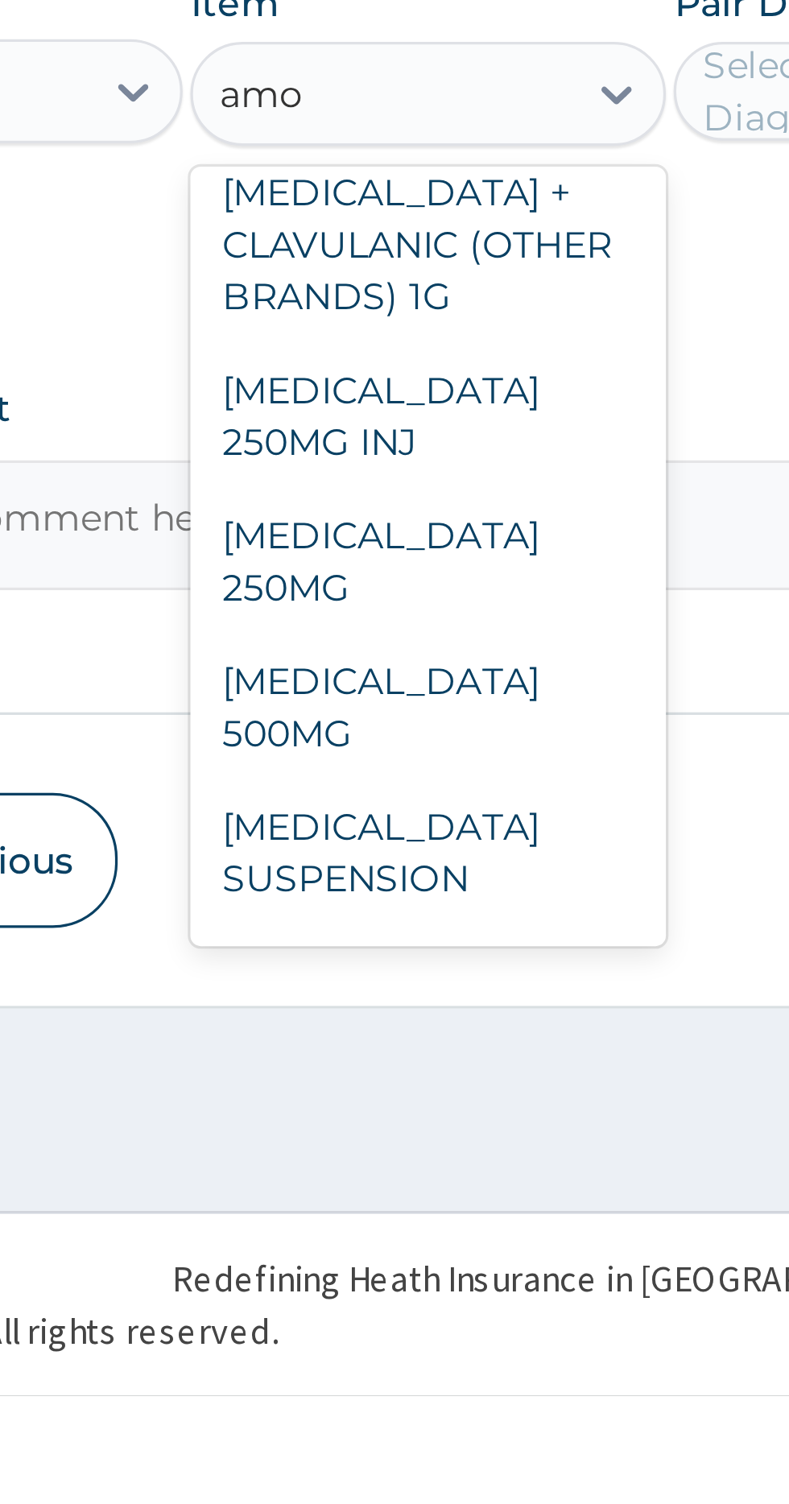
scroll to position [547, 0]
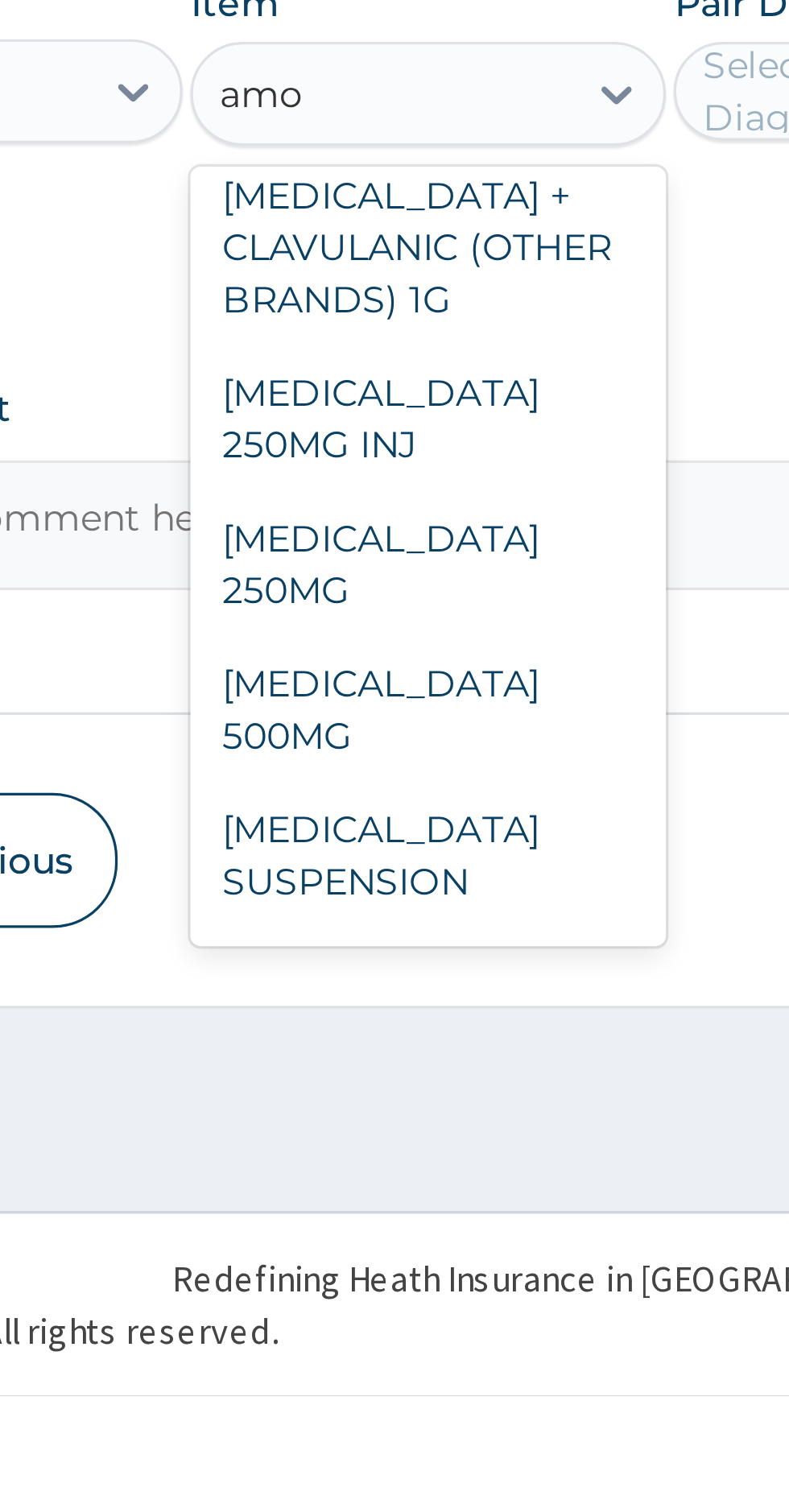
click at [461, 1269] on div "AMOXYCILLIN 500MG" at bounding box center [430, 1291] width 147 height 45
type input "amo"
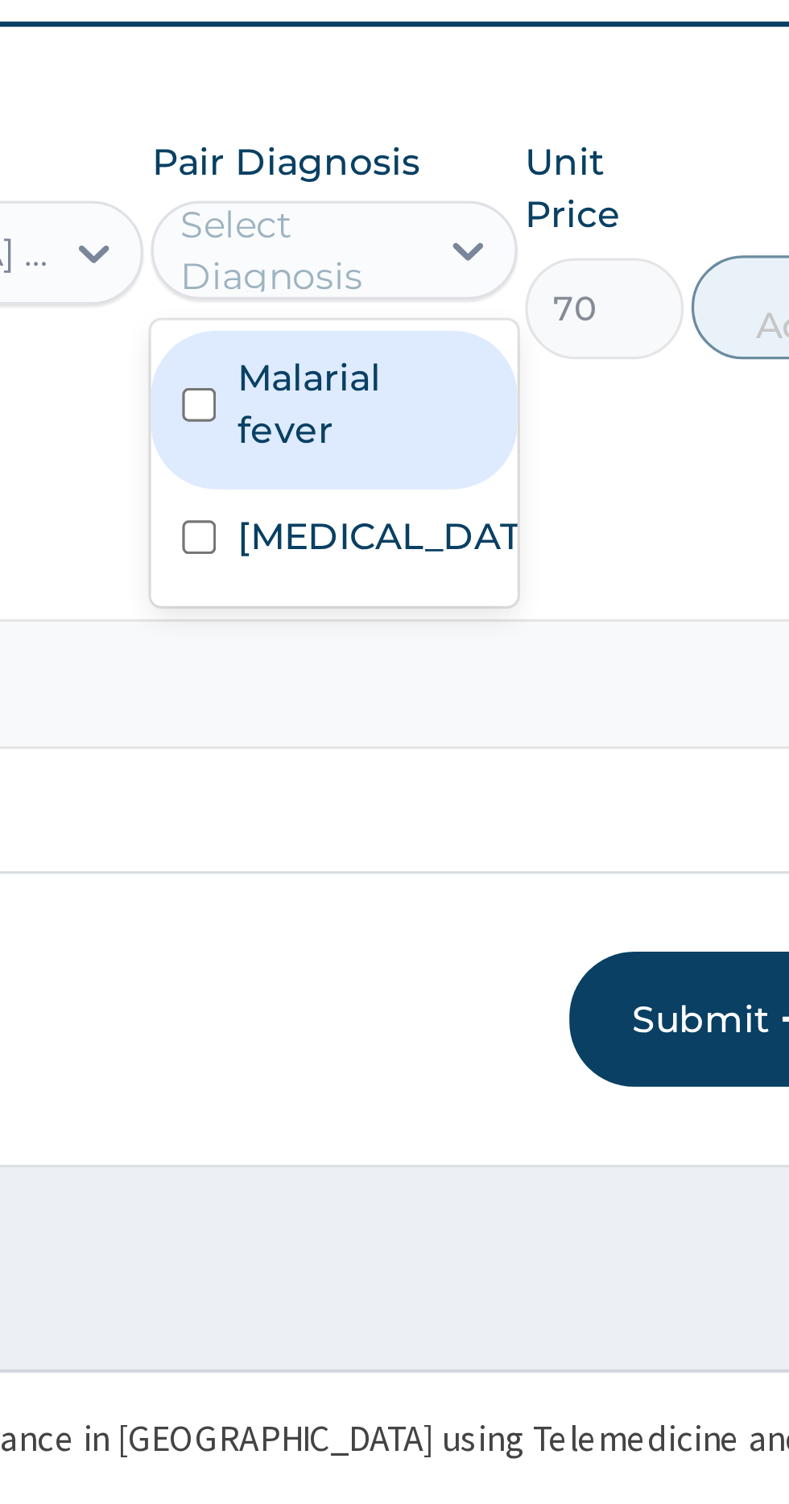
click at [591, 1186] on label "Pneumonia" at bounding box center [579, 1189] width 93 height 16
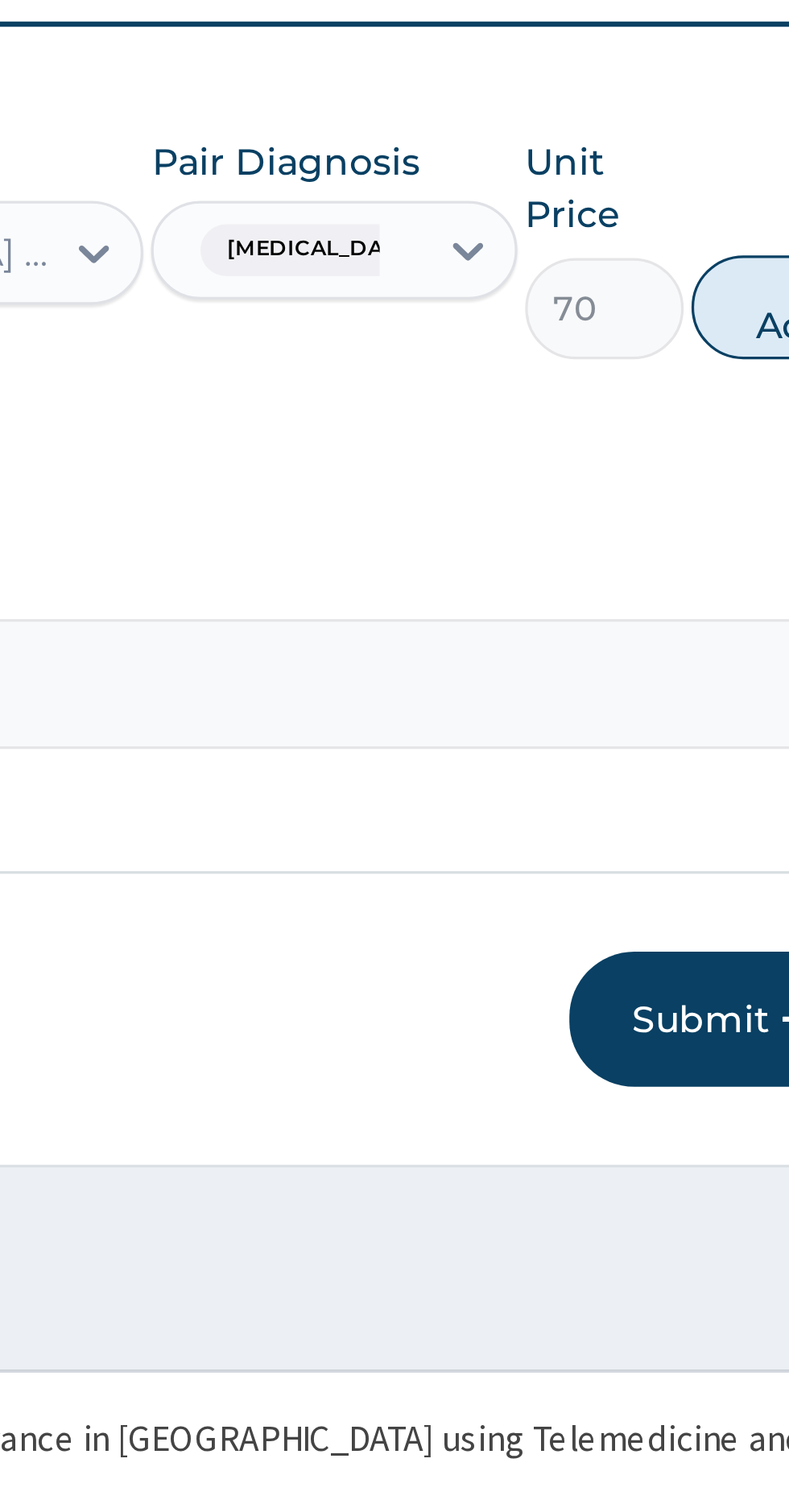
click at [690, 1126] on button "Add" at bounding box center [706, 1118] width 64 height 32
type input "0"
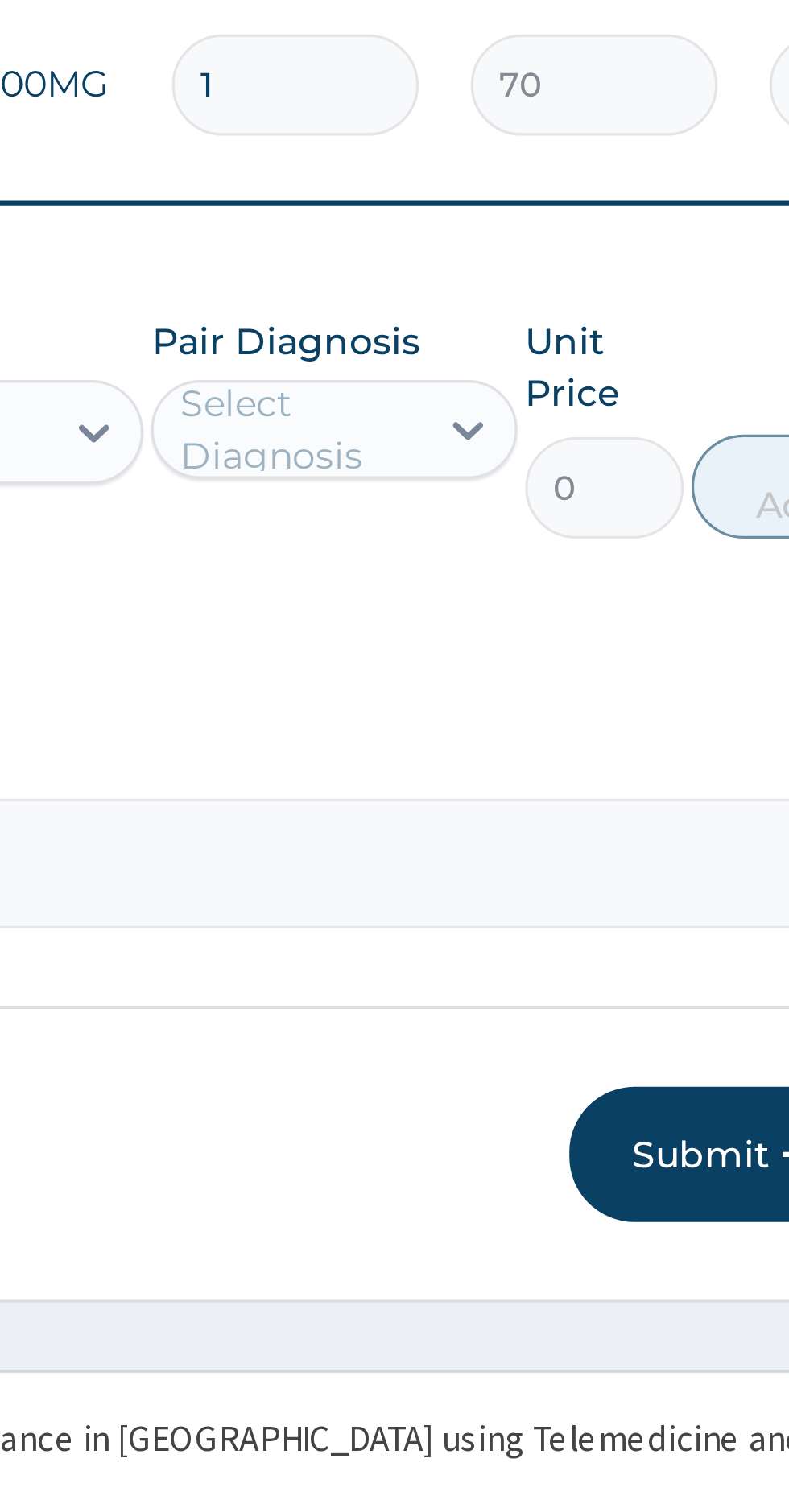
type input "15"
type input "1050.00"
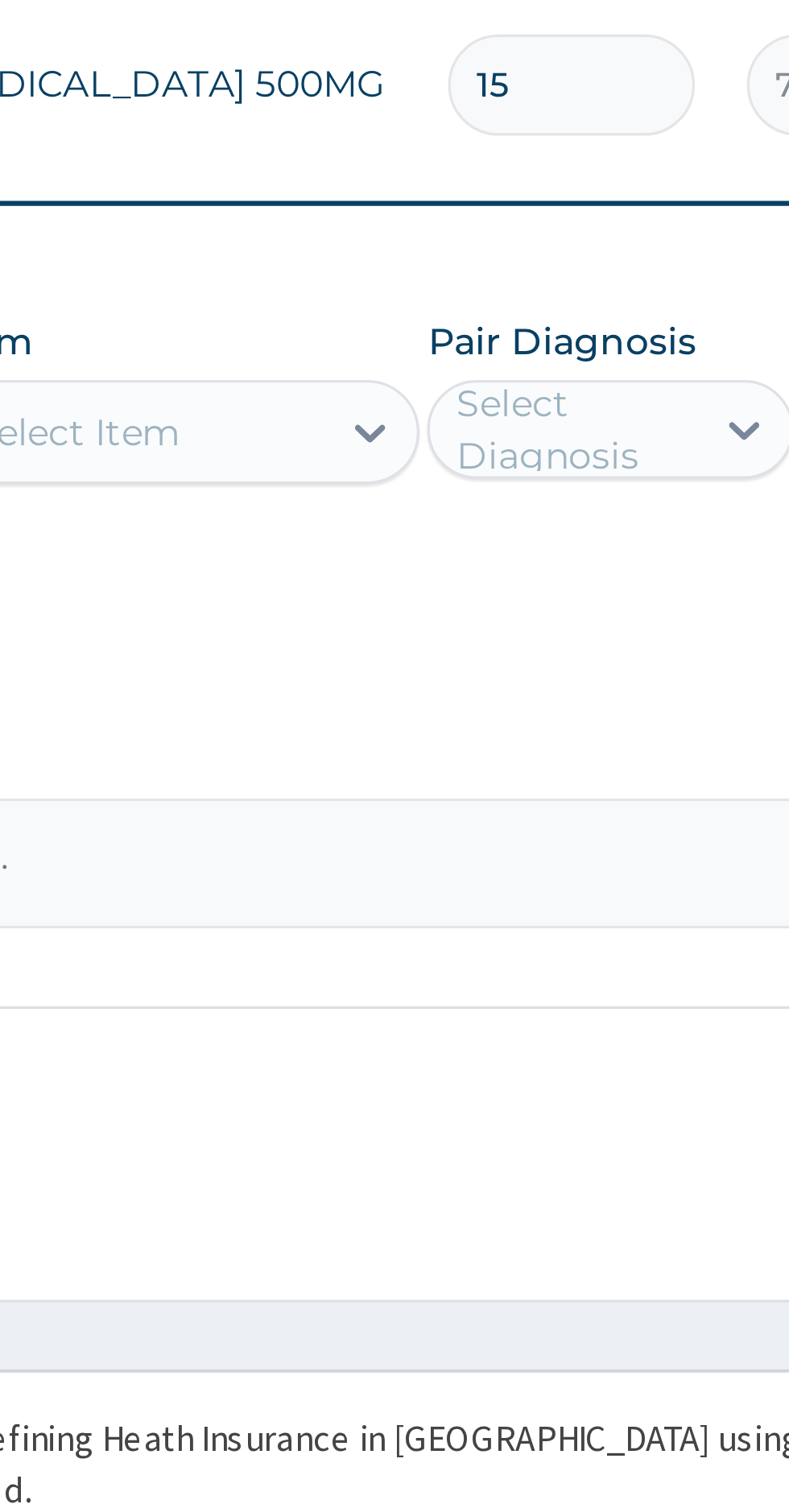
type input "15"
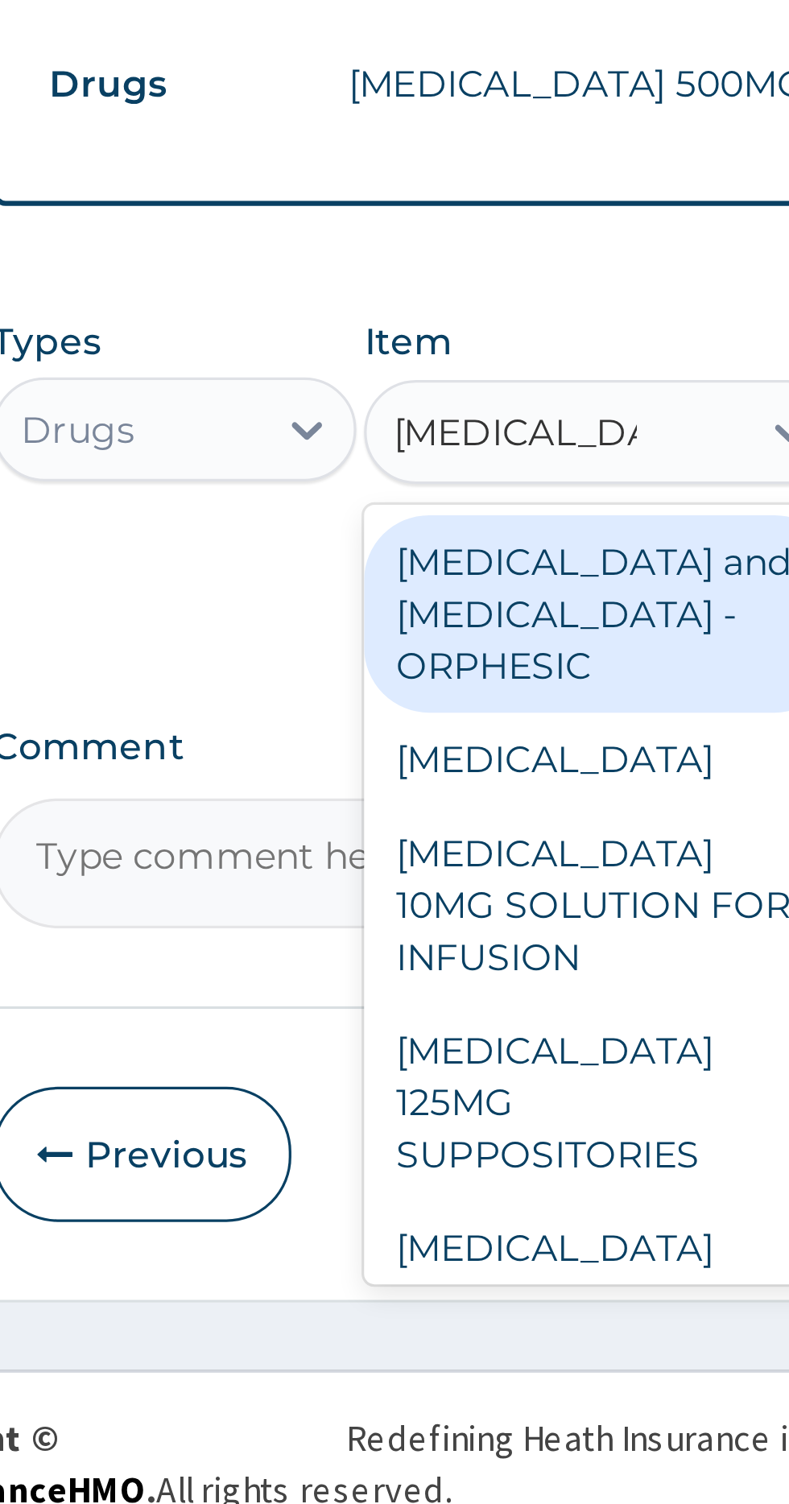
scroll to position [0, 0]
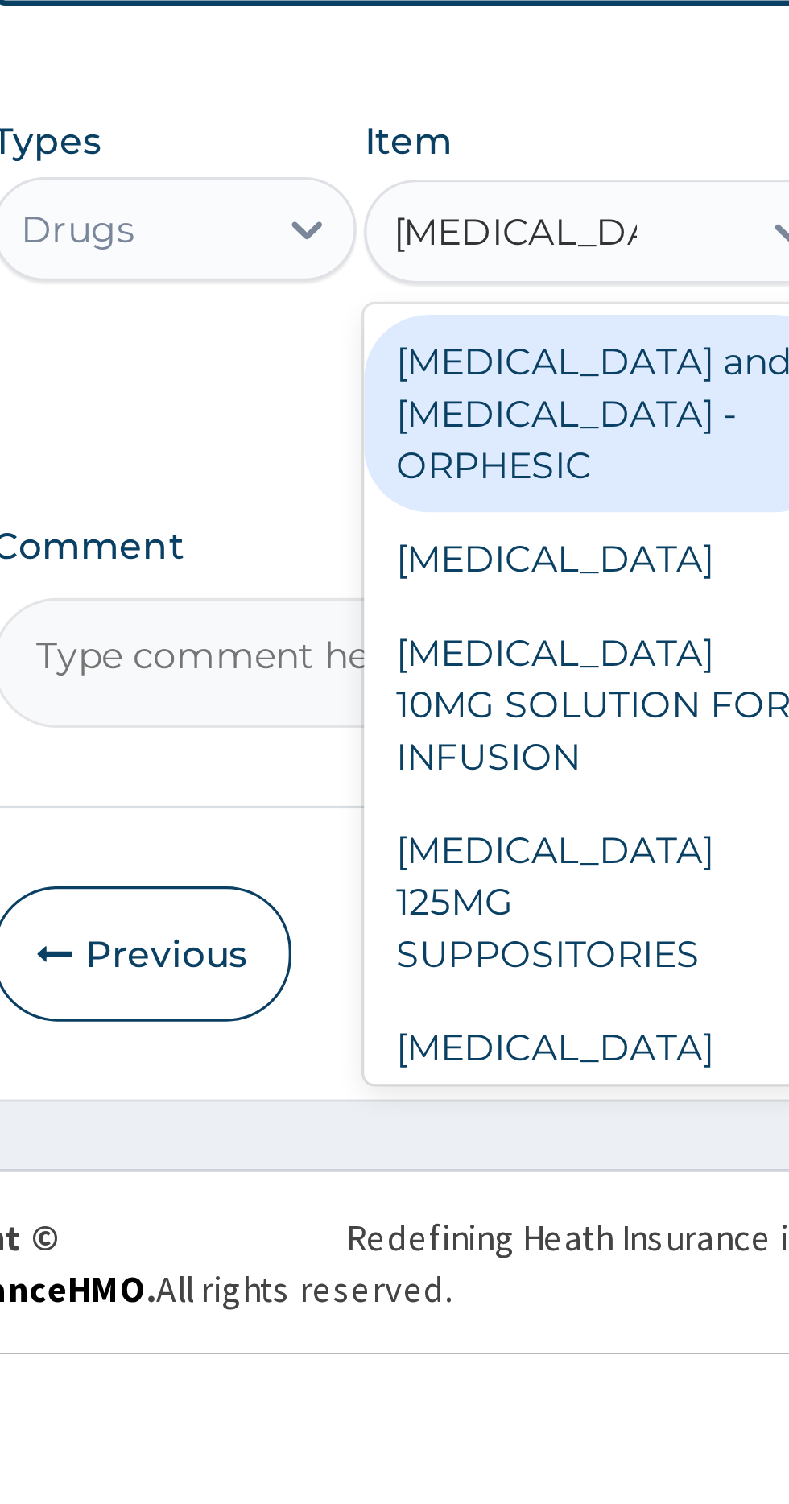
click at [445, 1256] on div "PARACETAMOL" at bounding box center [430, 1257] width 147 height 29
type input "paracetamol"
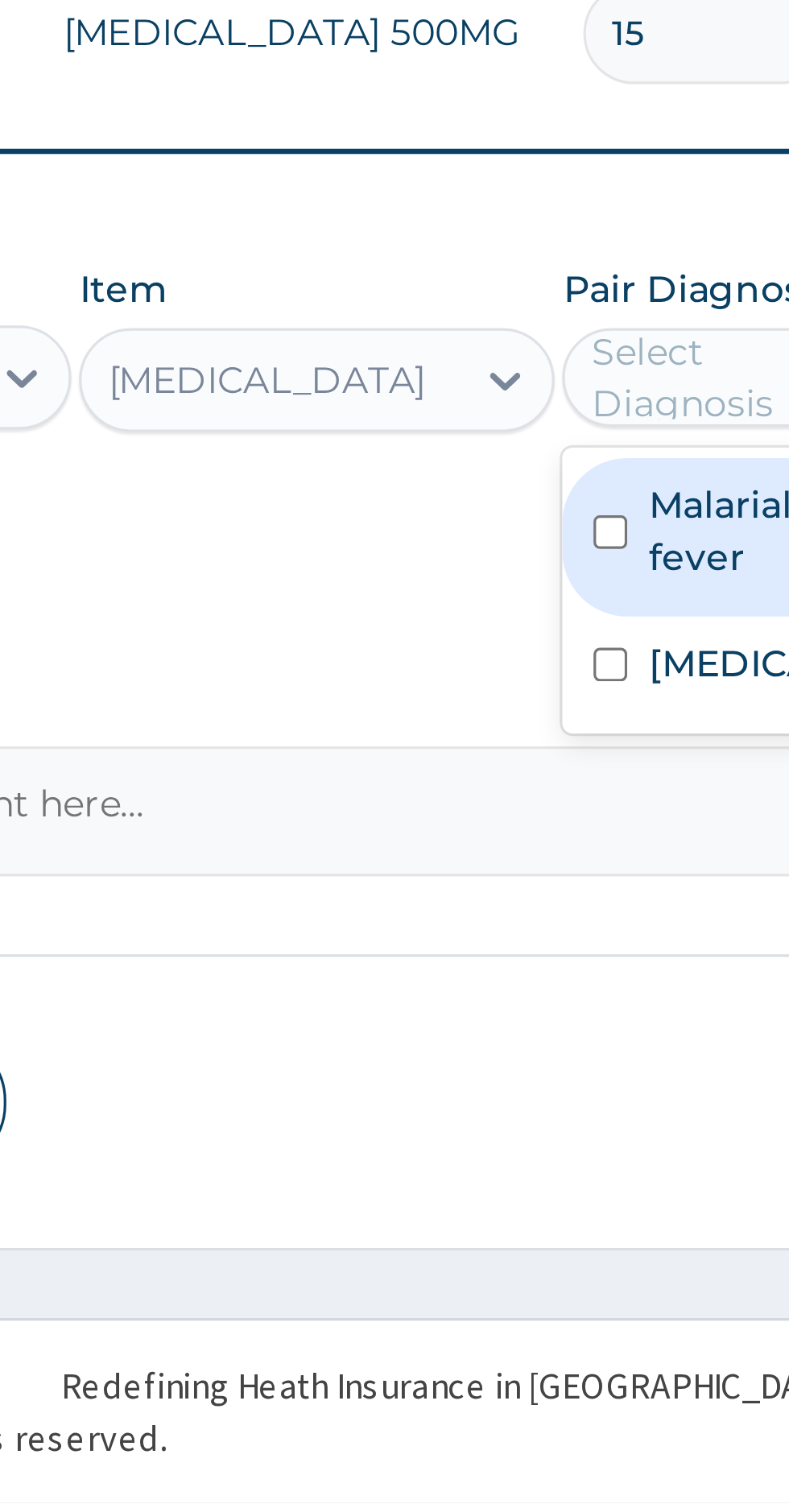
click at [526, 1205] on input "checkbox" at bounding box center [521, 1203] width 10 height 10
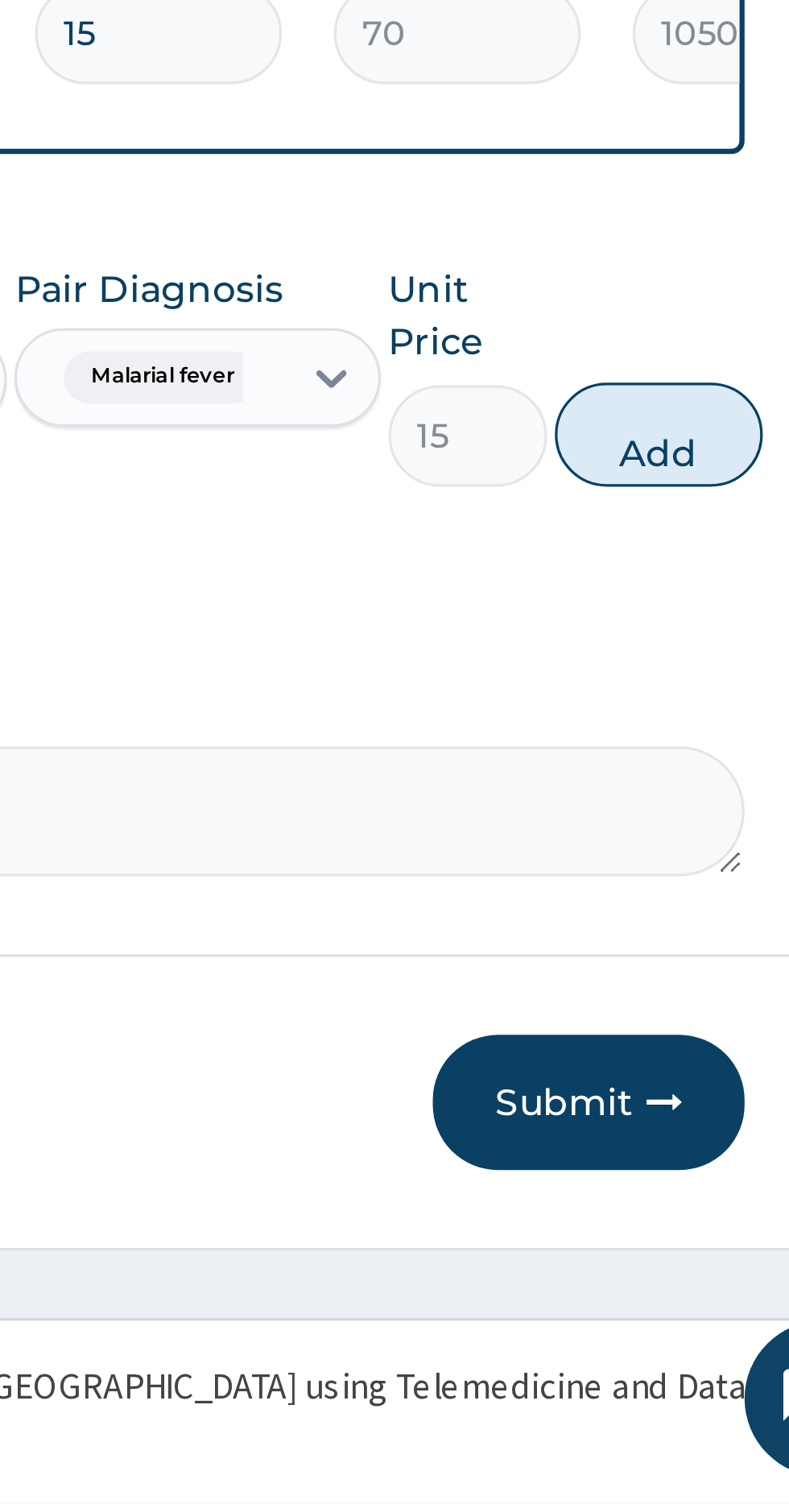
click at [701, 1186] on button "Add" at bounding box center [706, 1173] width 64 height 32
type input "0"
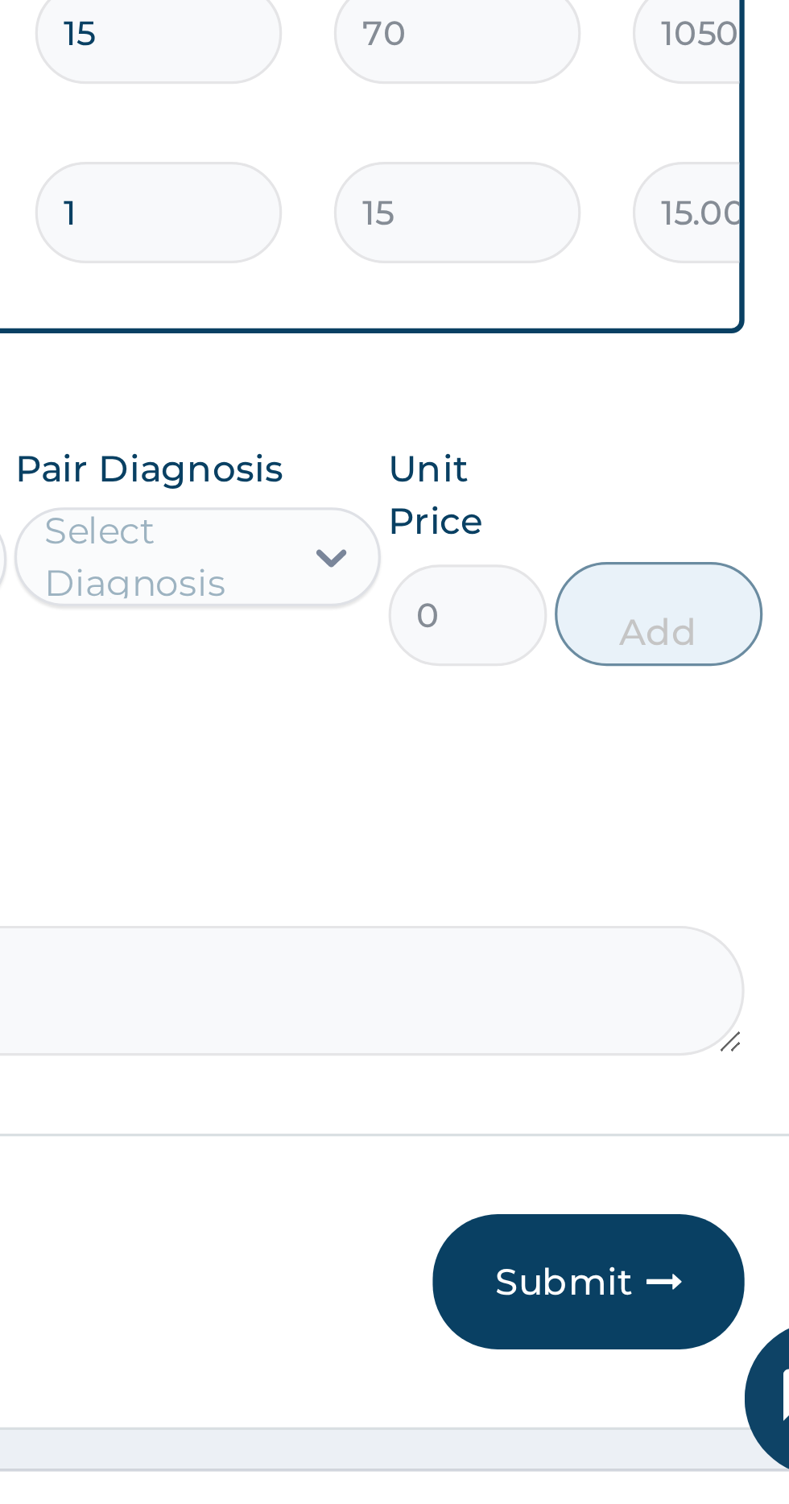
type input "18"
type input "270.00"
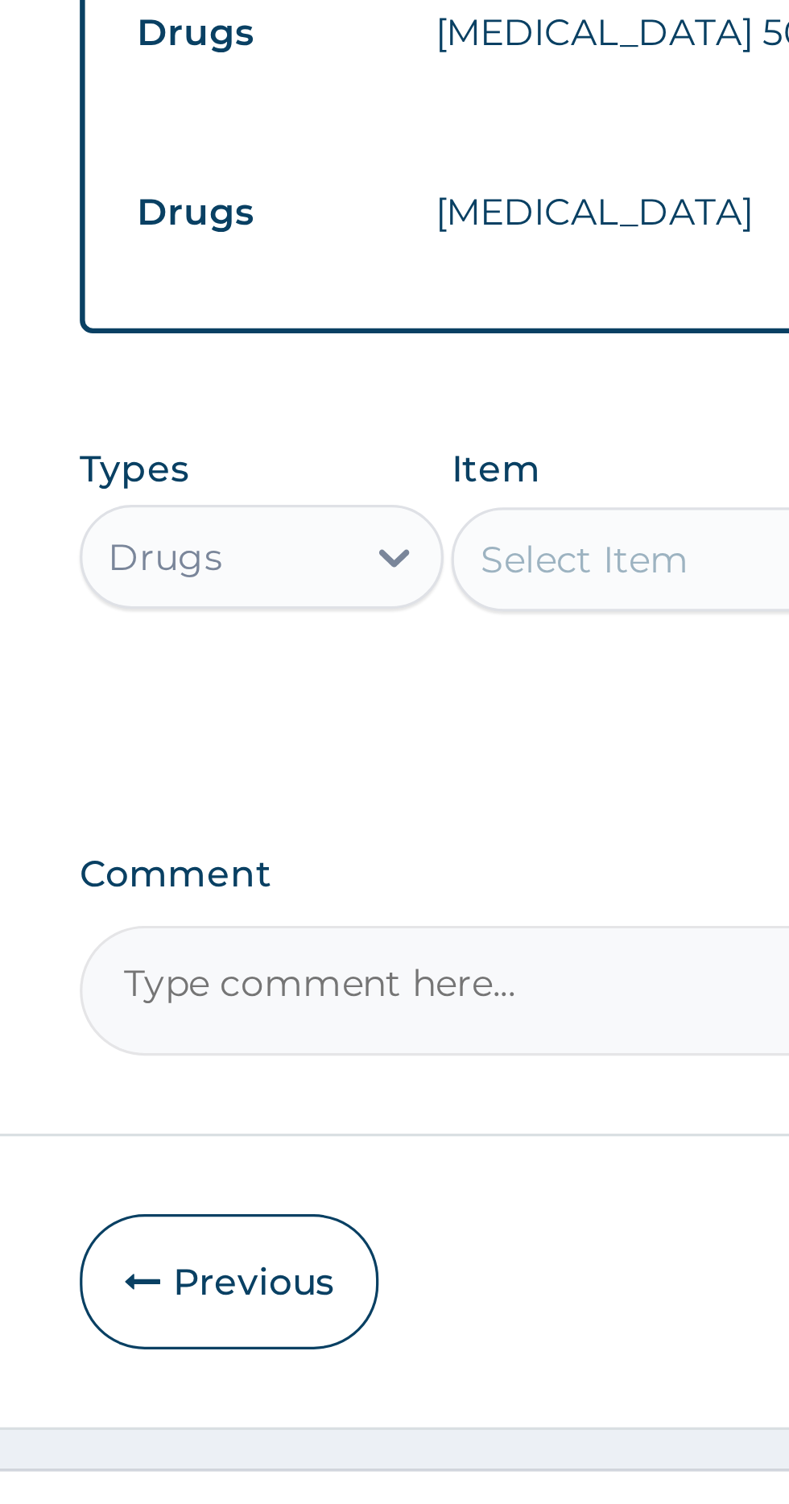
type input "18"
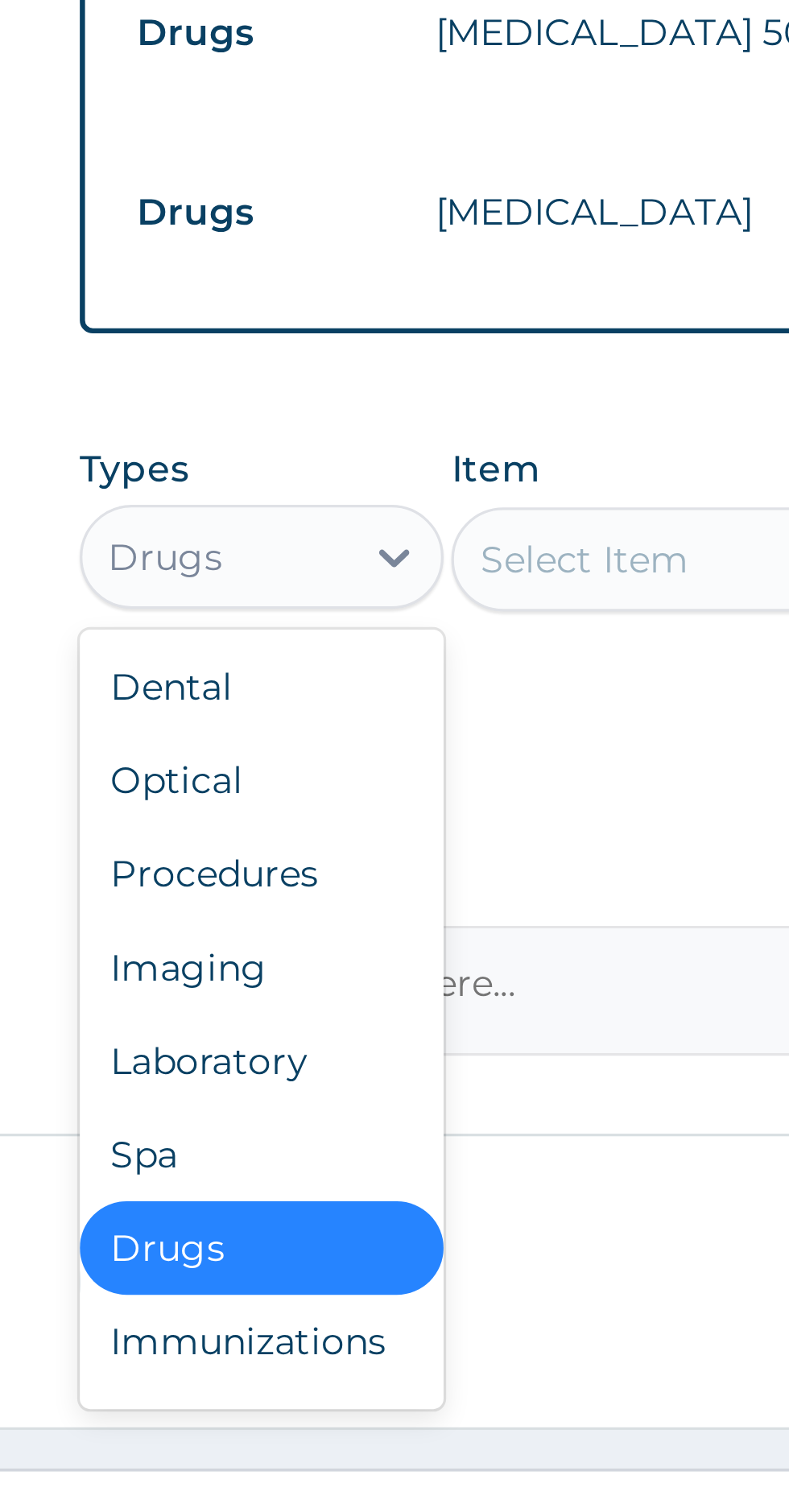
scroll to position [55, 0]
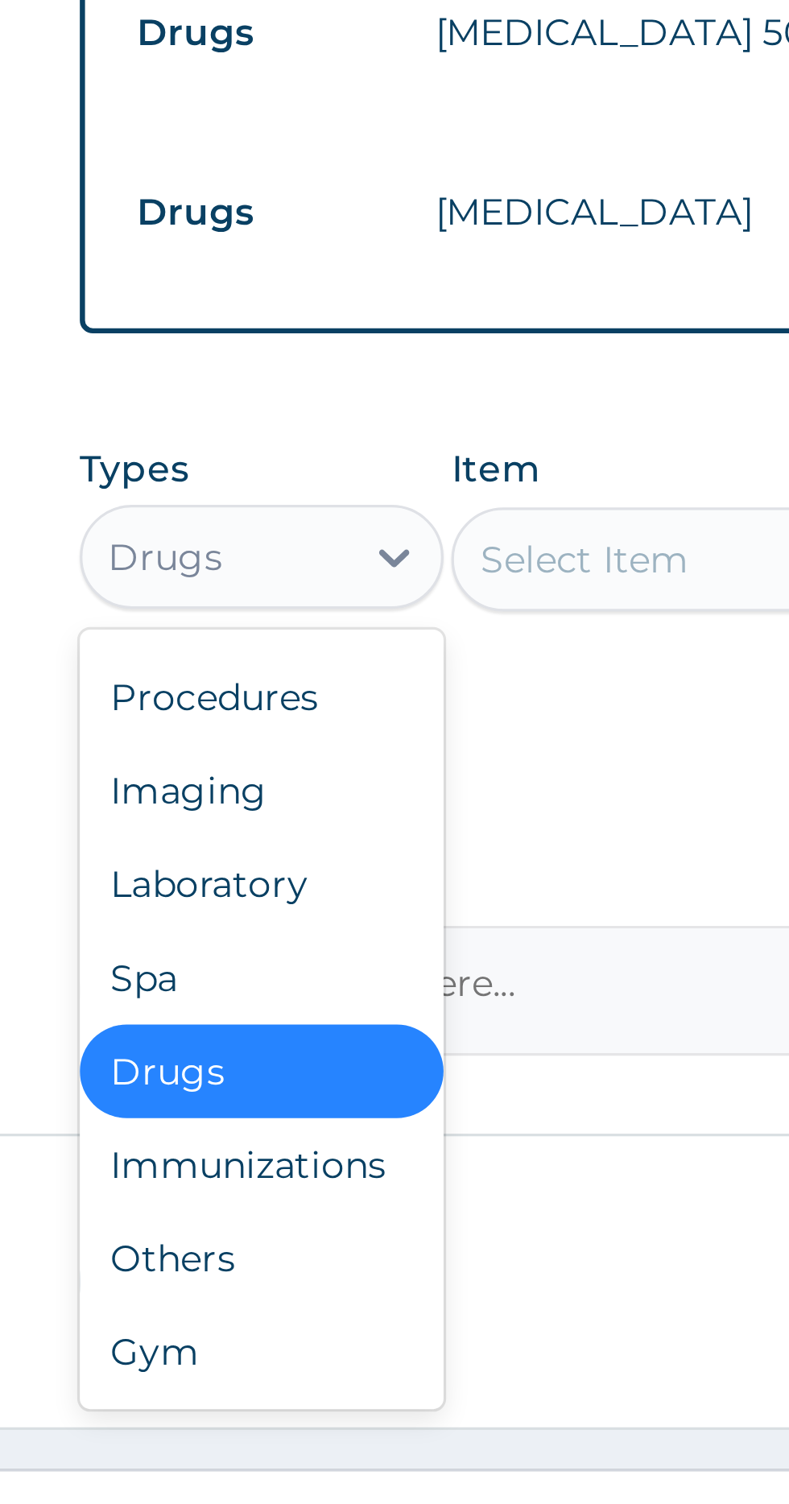
click at [313, 1255] on div "Procedures" at bounding box center [298, 1254] width 113 height 29
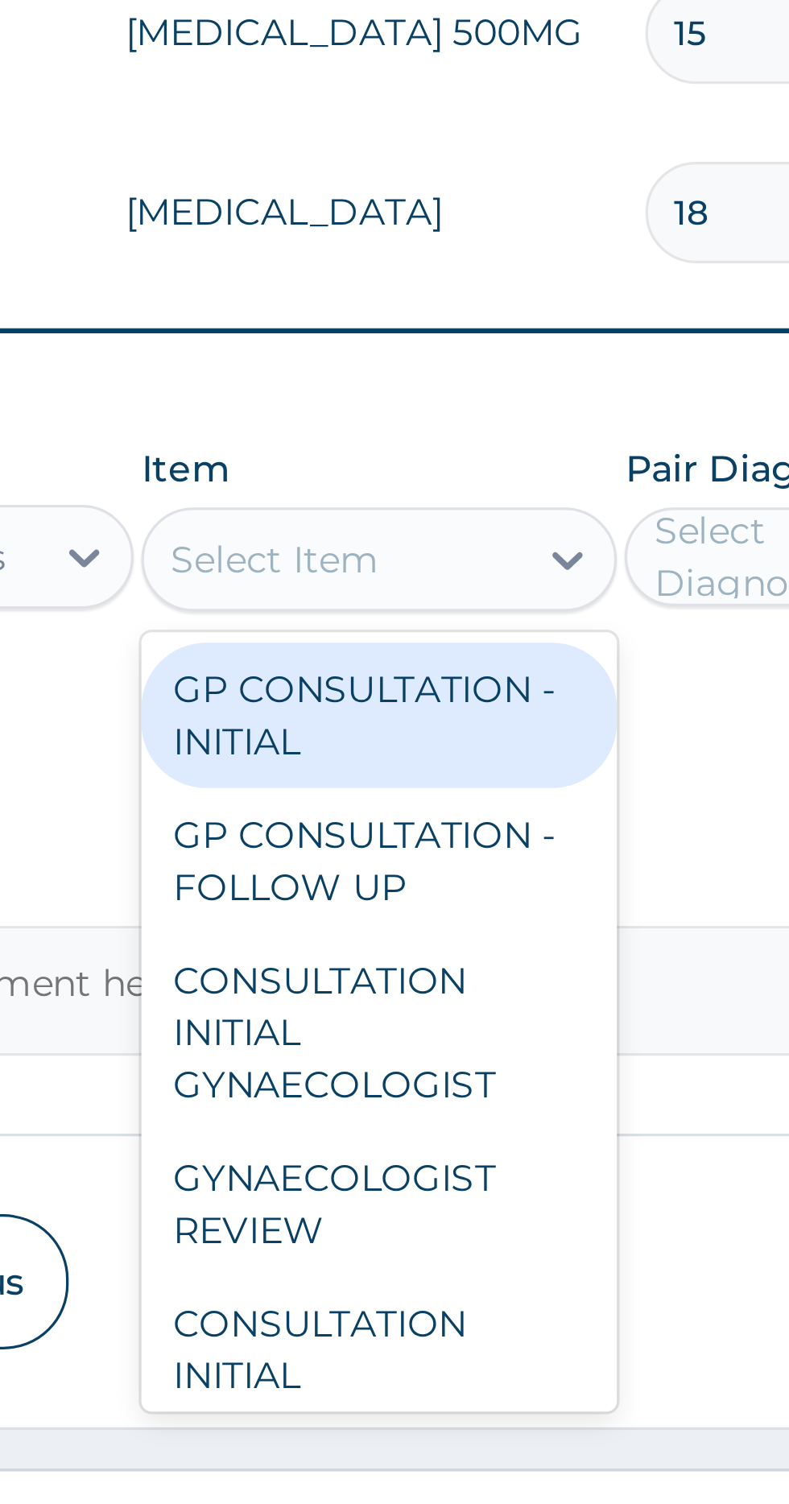
click at [469, 1254] on div "GP CONSULTATION - INITIAL" at bounding box center [430, 1260] width 147 height 45
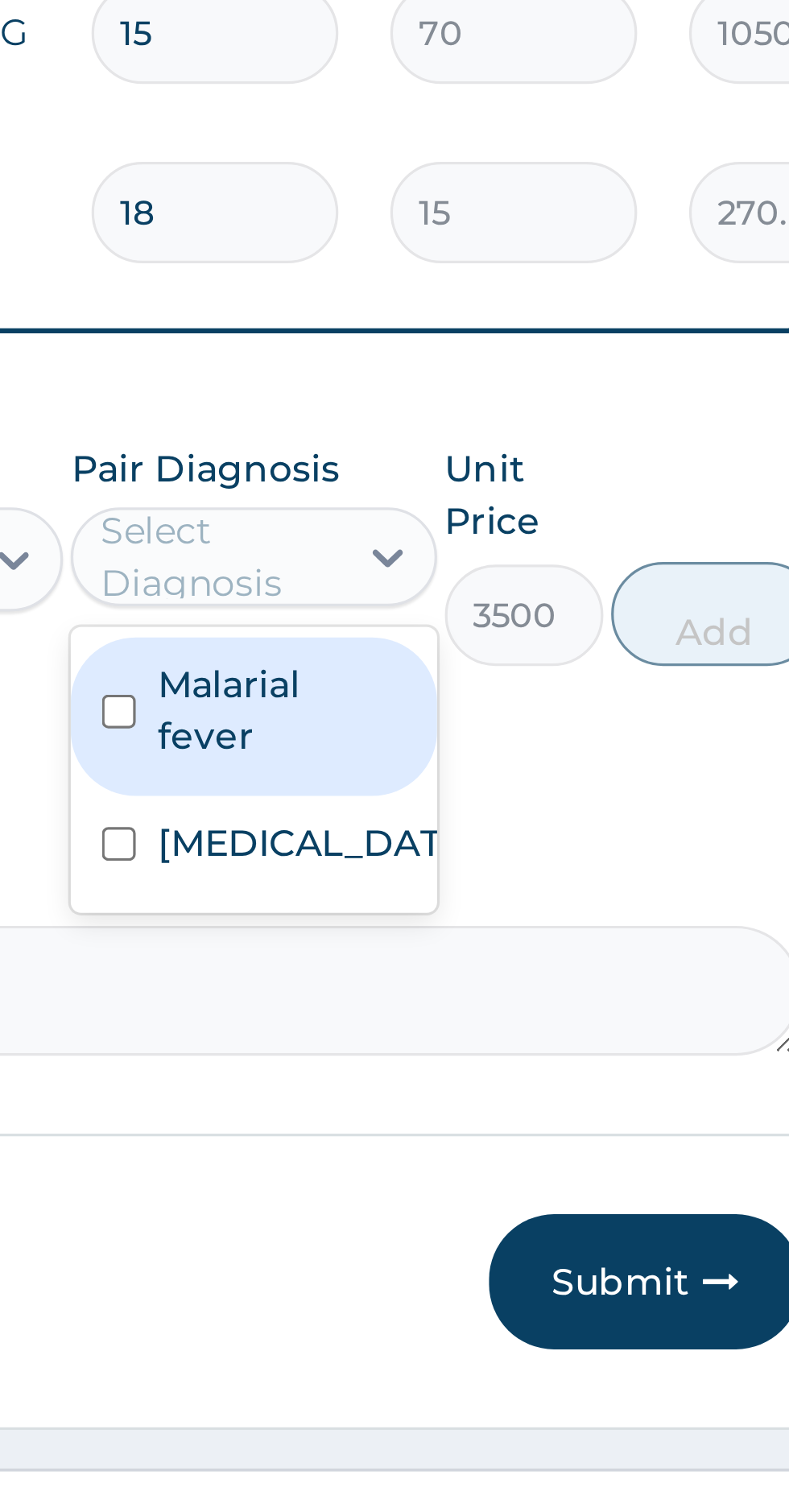
click at [586, 1257] on label "Malarial fever" at bounding box center [571, 1259] width 77 height 32
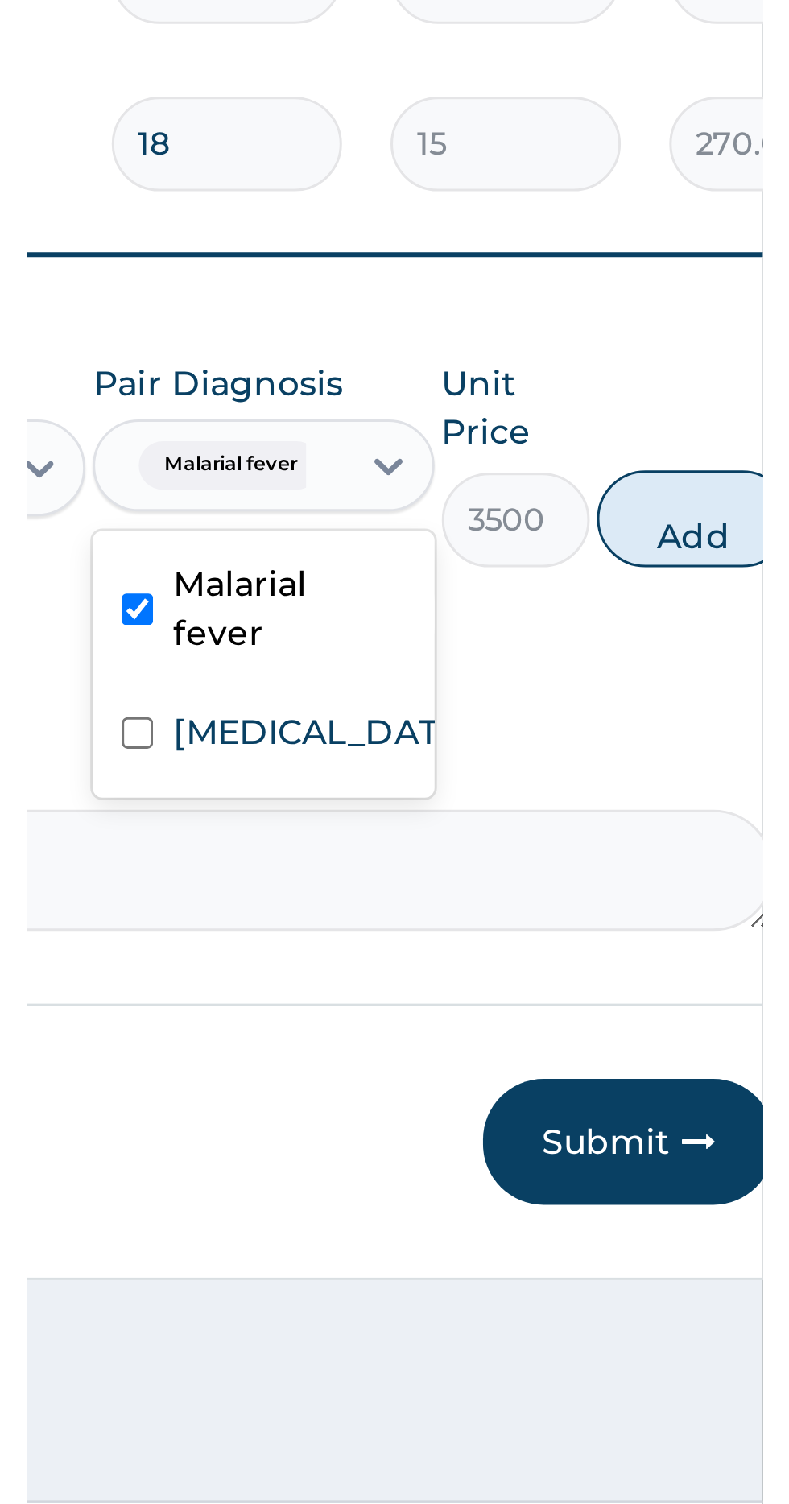
scroll to position [46, 0]
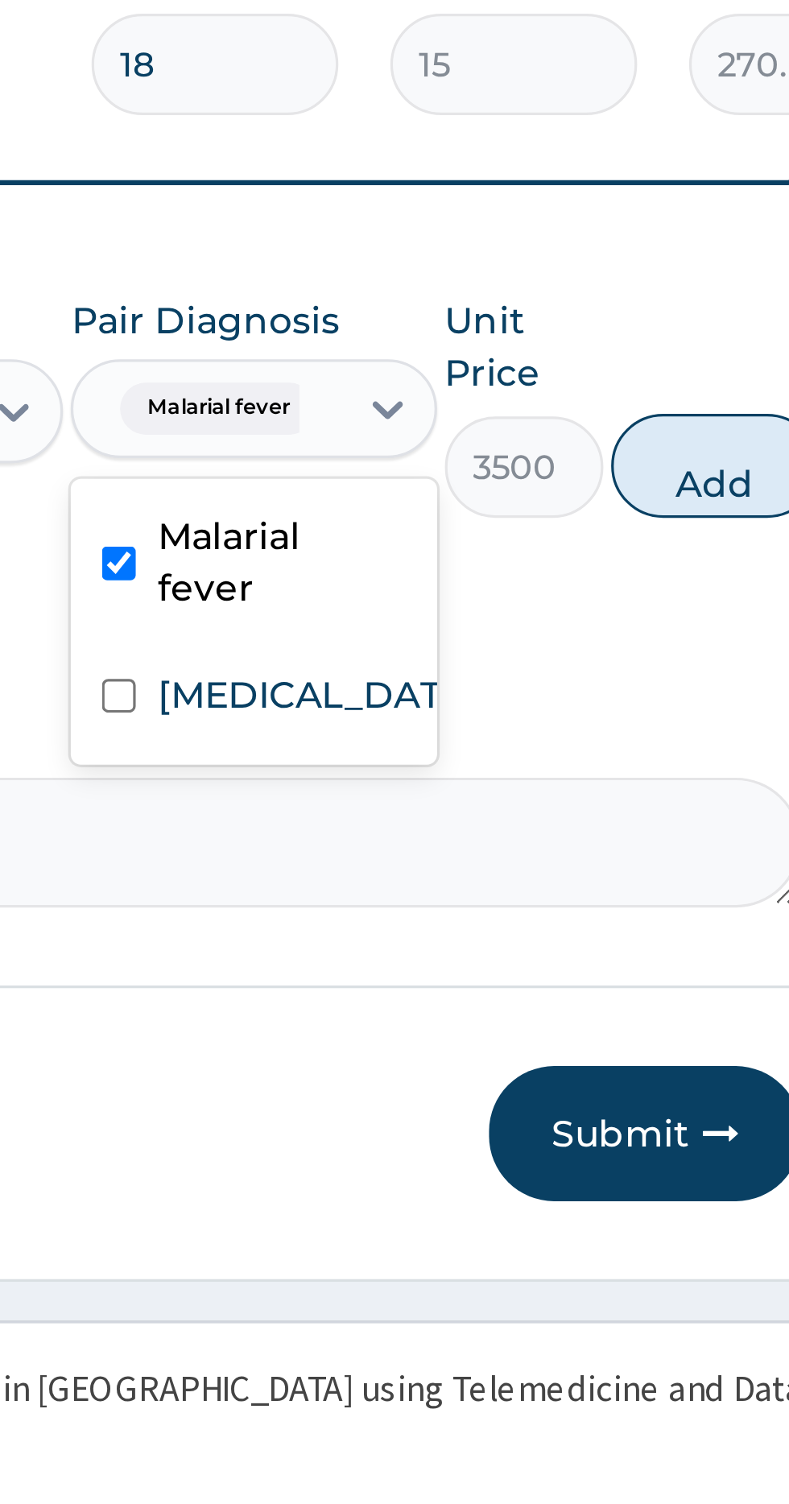
click at [581, 1255] on label "Pneumonia" at bounding box center [579, 1254] width 93 height 16
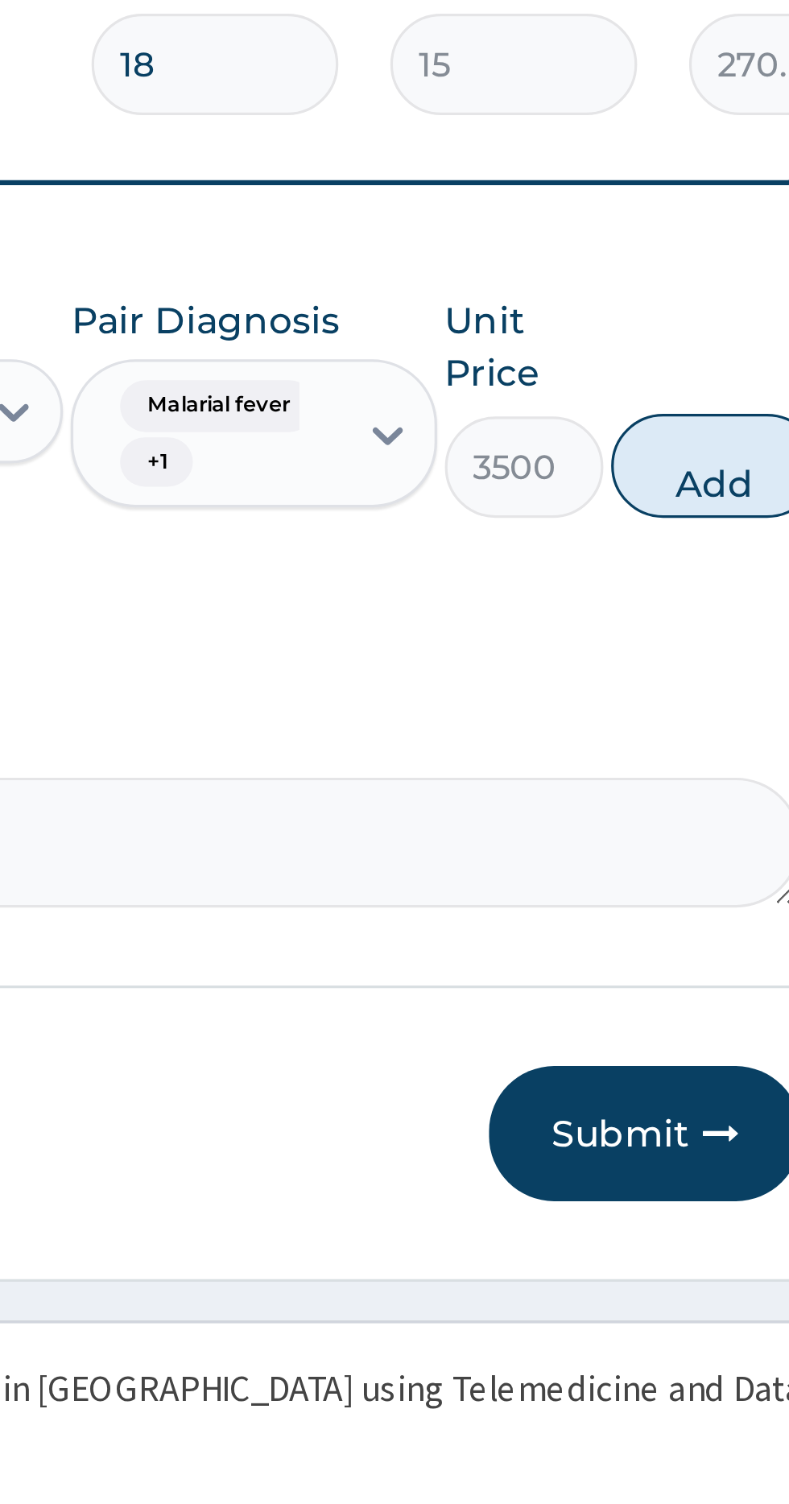
click at [709, 1185] on button "Add" at bounding box center [706, 1183] width 64 height 32
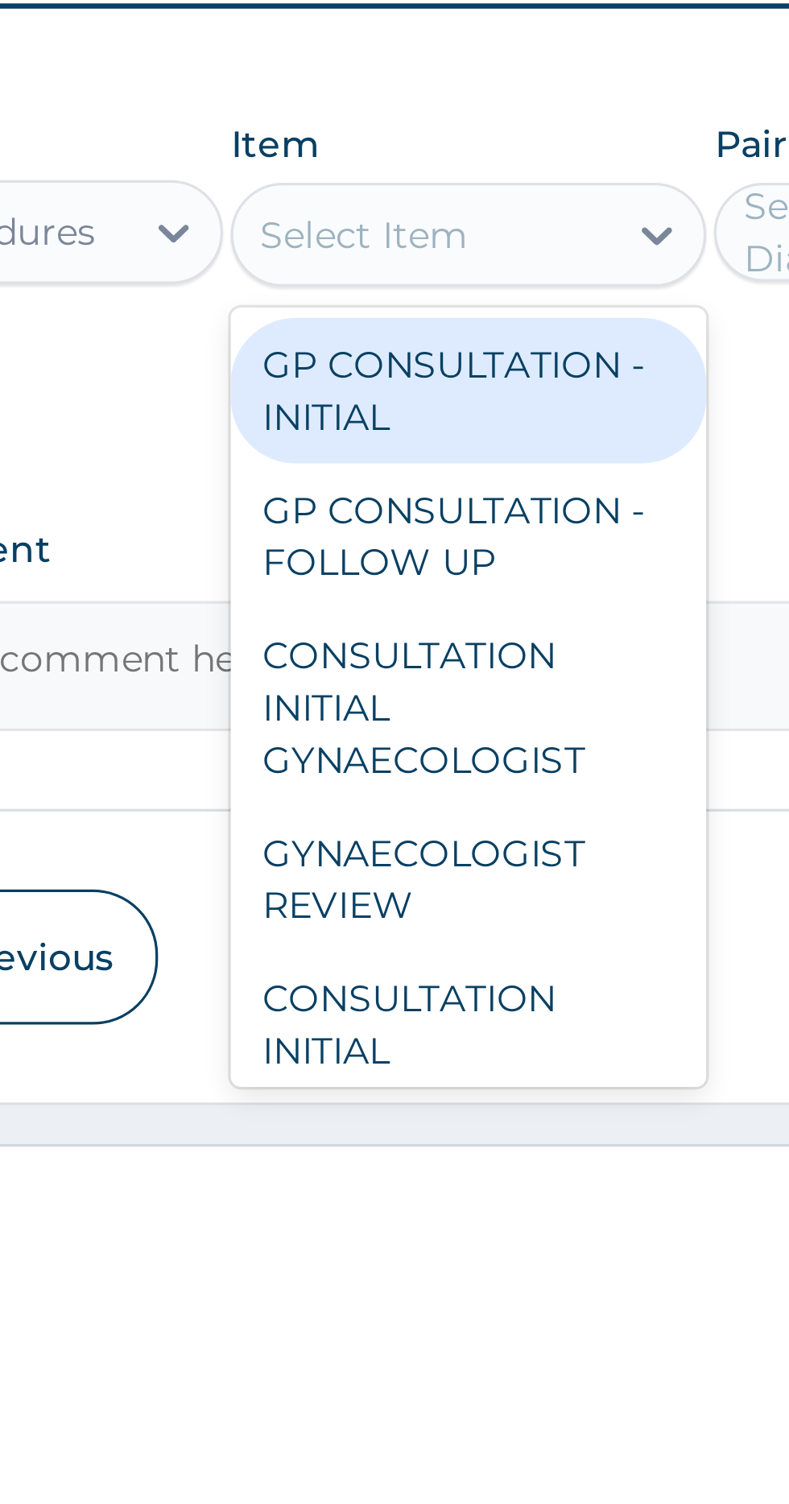
scroll to position [47, 0]
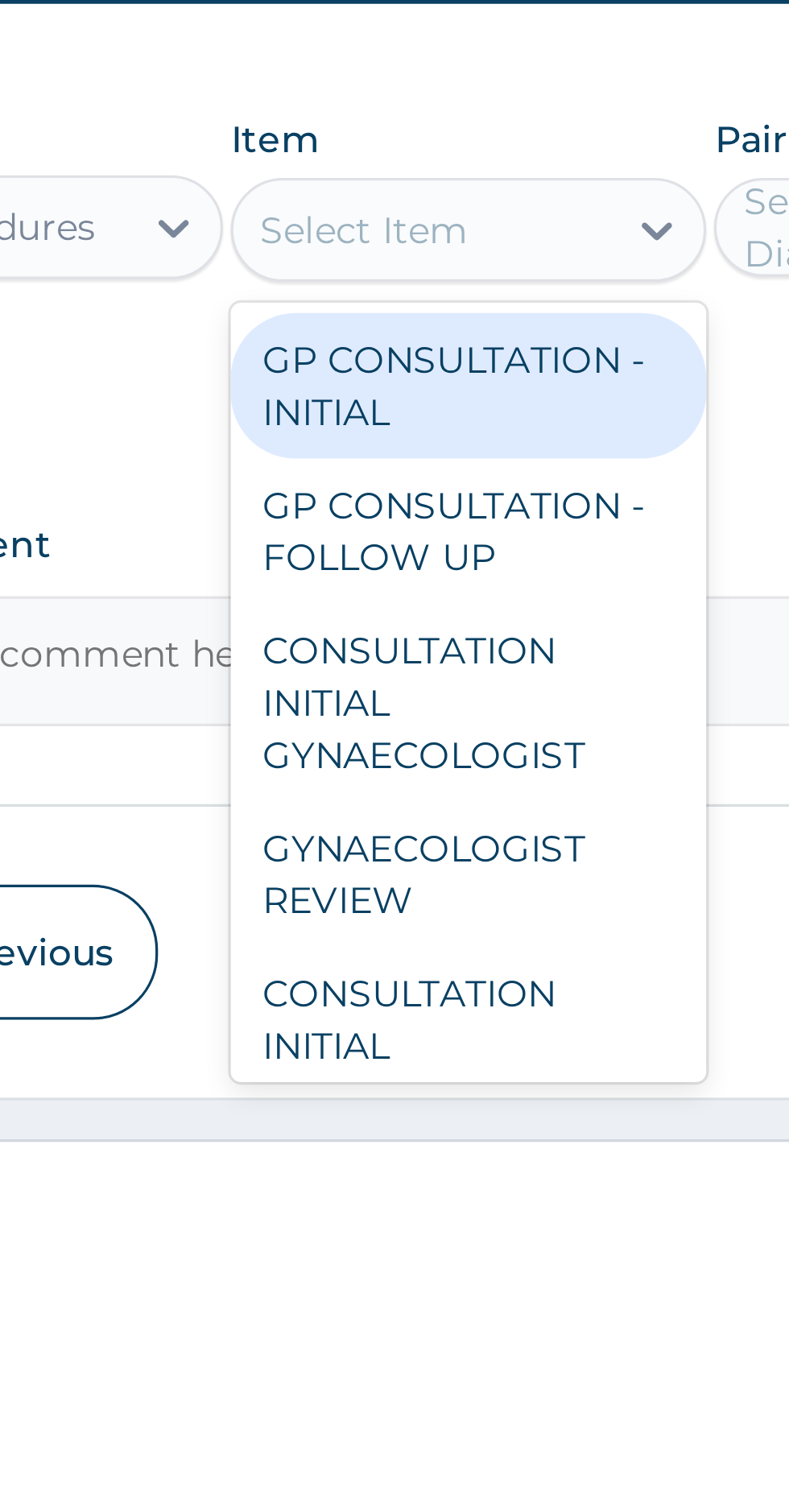
click at [453, 1315] on div "GP CONSULTATION - FOLLOW UP" at bounding box center [430, 1314] width 147 height 45
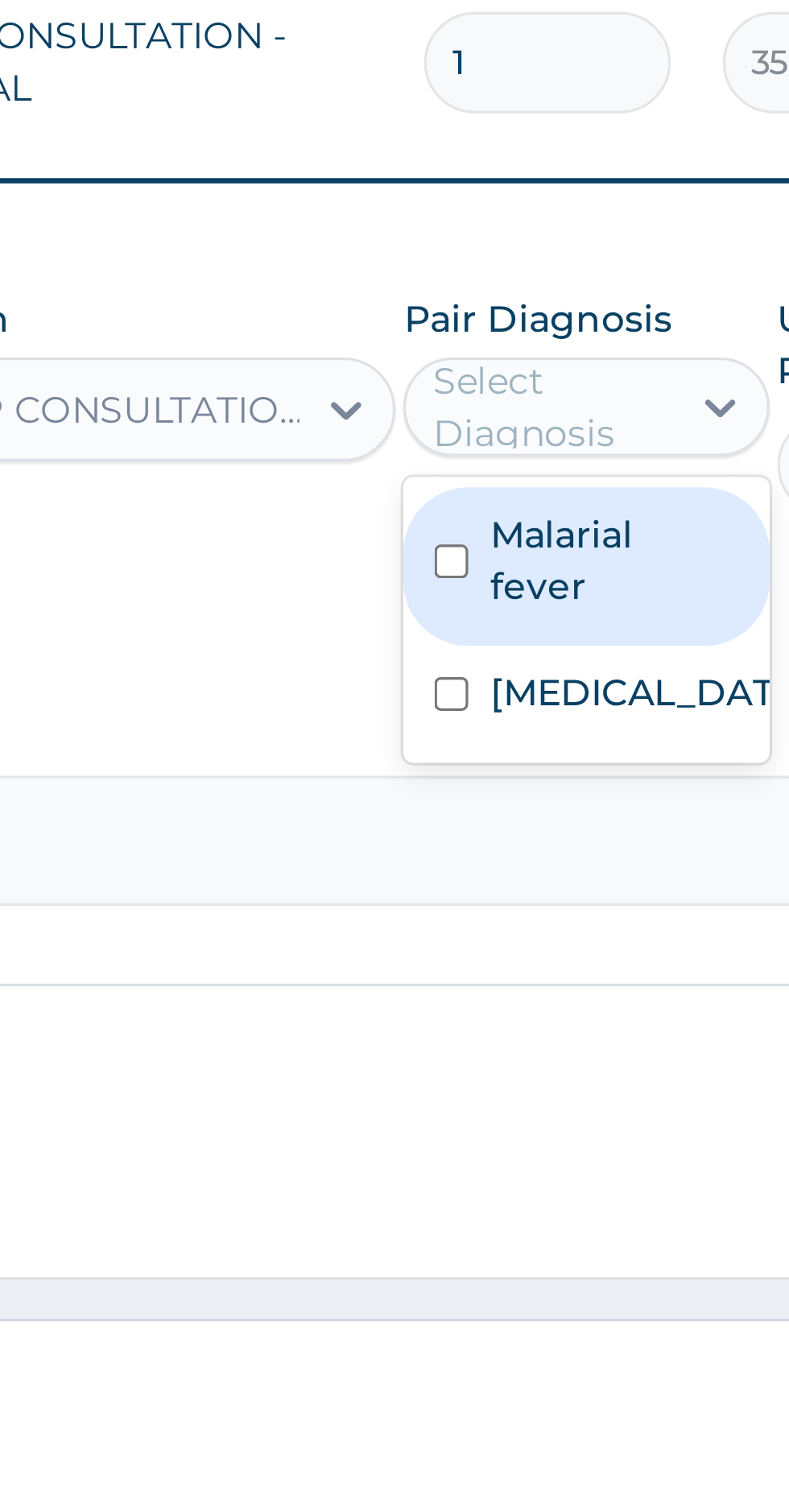
click at [543, 1274] on label "Malarial fever" at bounding box center [571, 1267] width 77 height 32
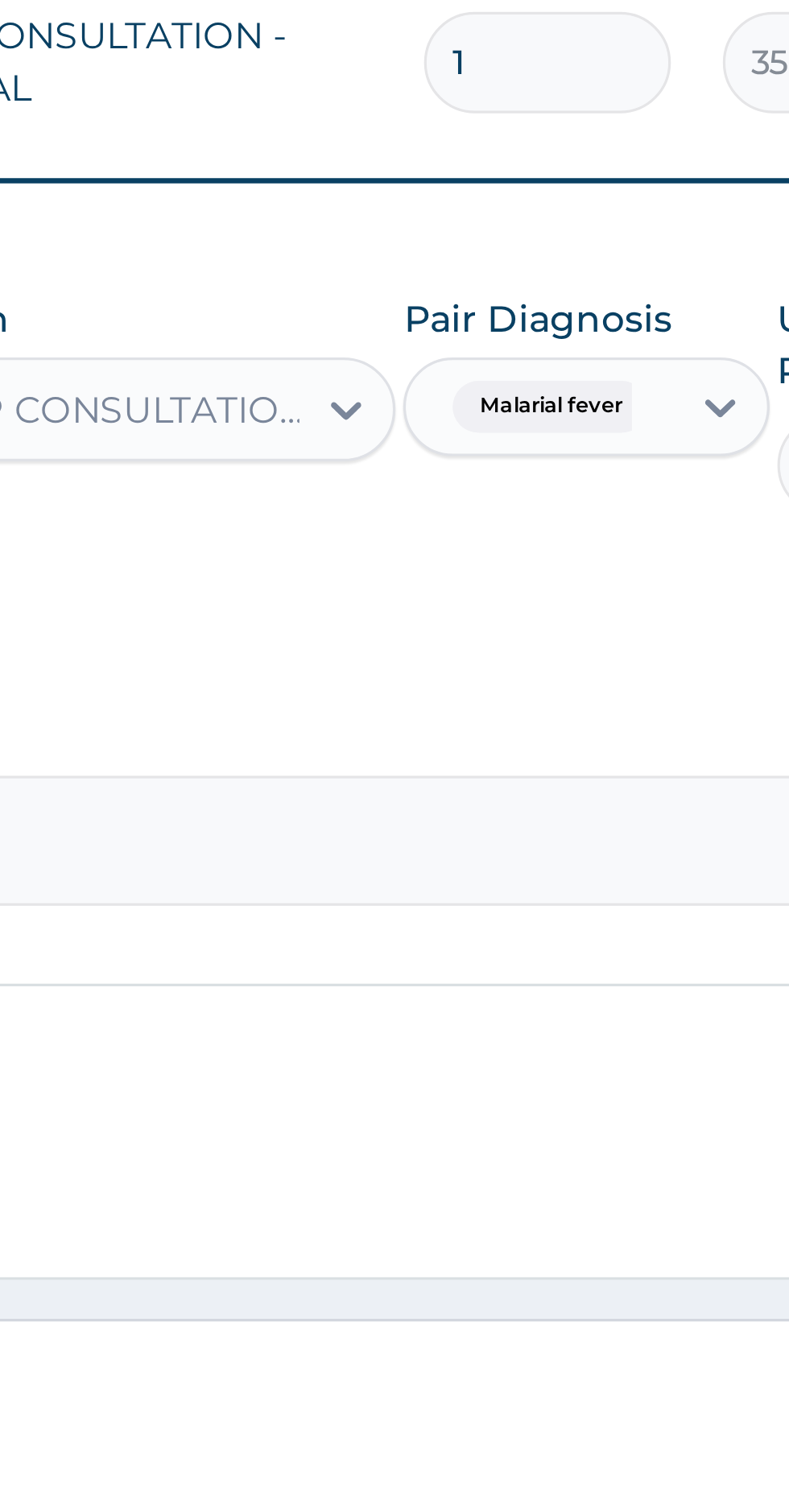
scroll to position [48, 0]
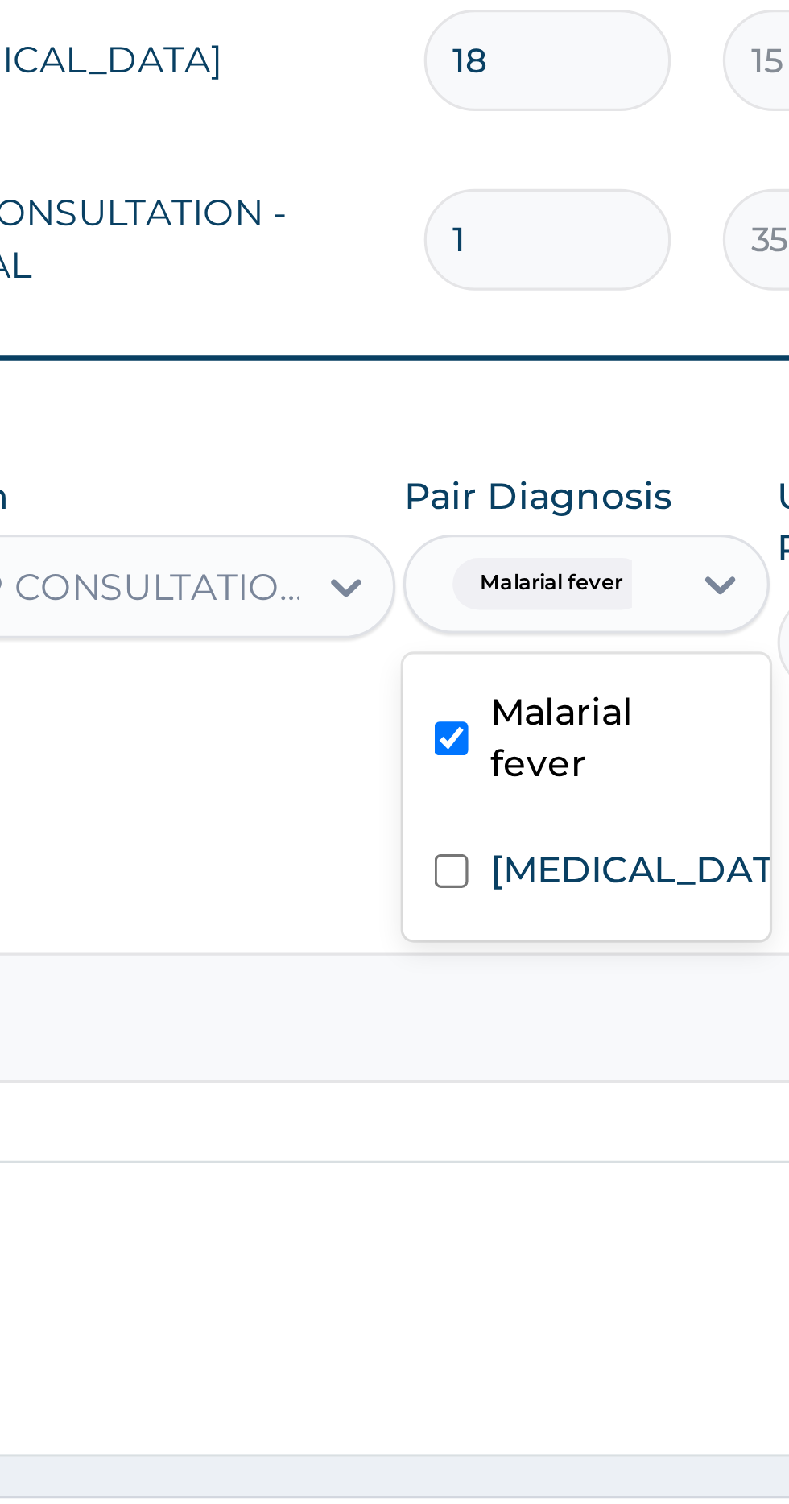
click at [581, 1219] on input "text" at bounding box center [582, 1219] width 2 height 16
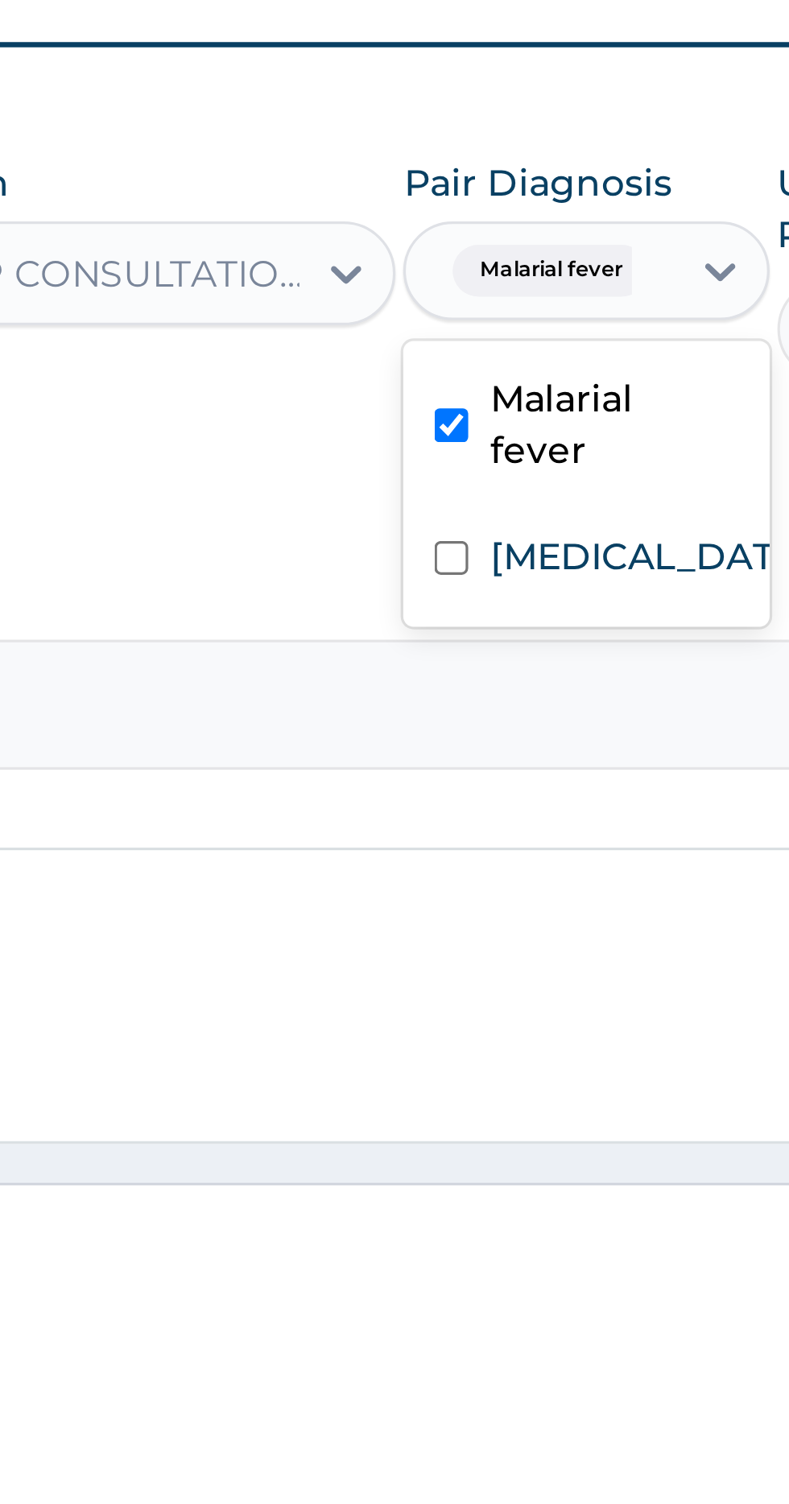
click at [549, 1314] on label "Pneumonia" at bounding box center [579, 1308] width 93 height 16
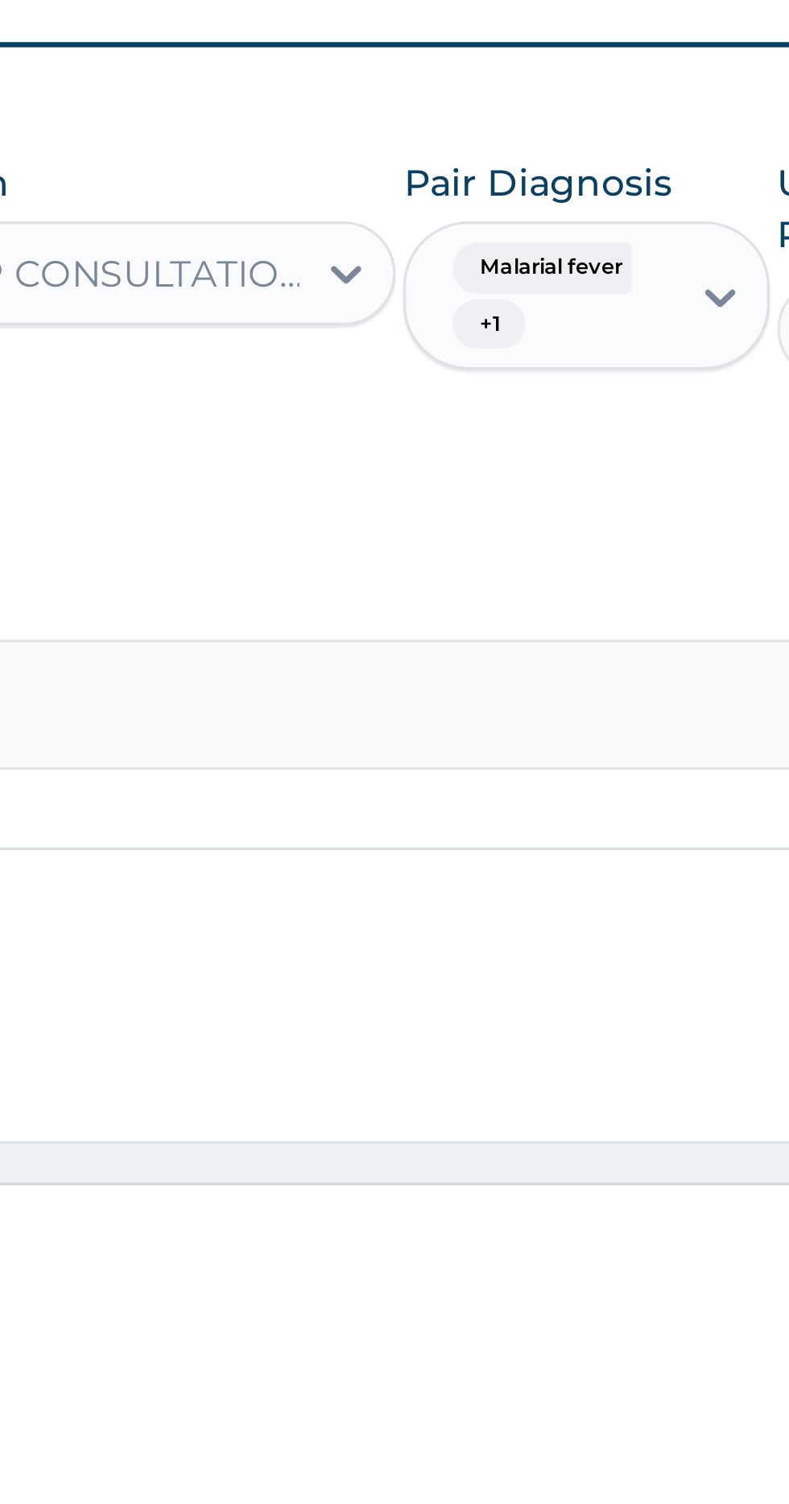
scroll to position [48, 0]
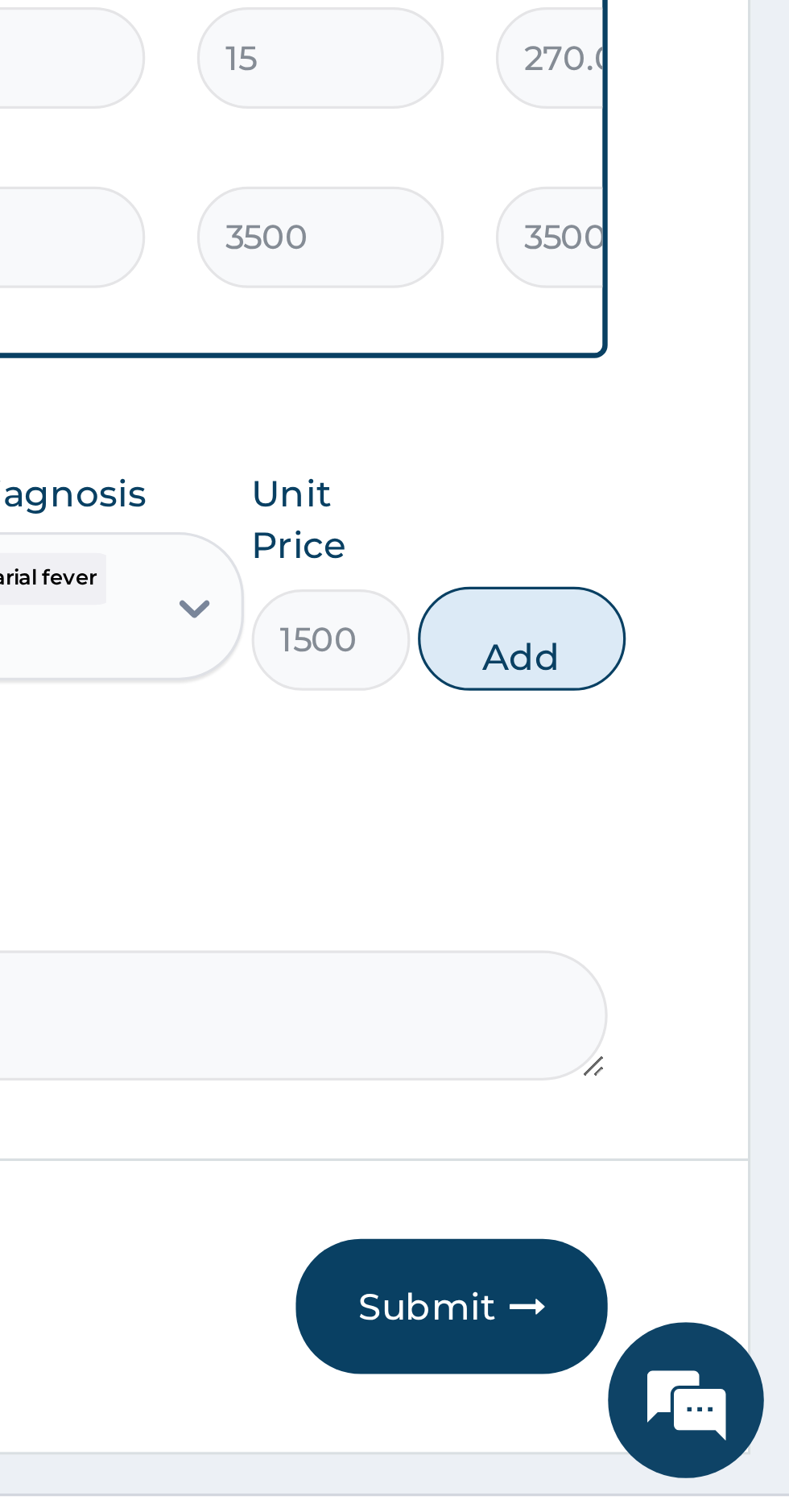
click at [713, 1244] on button "Add" at bounding box center [706, 1236] width 64 height 32
type input "0"
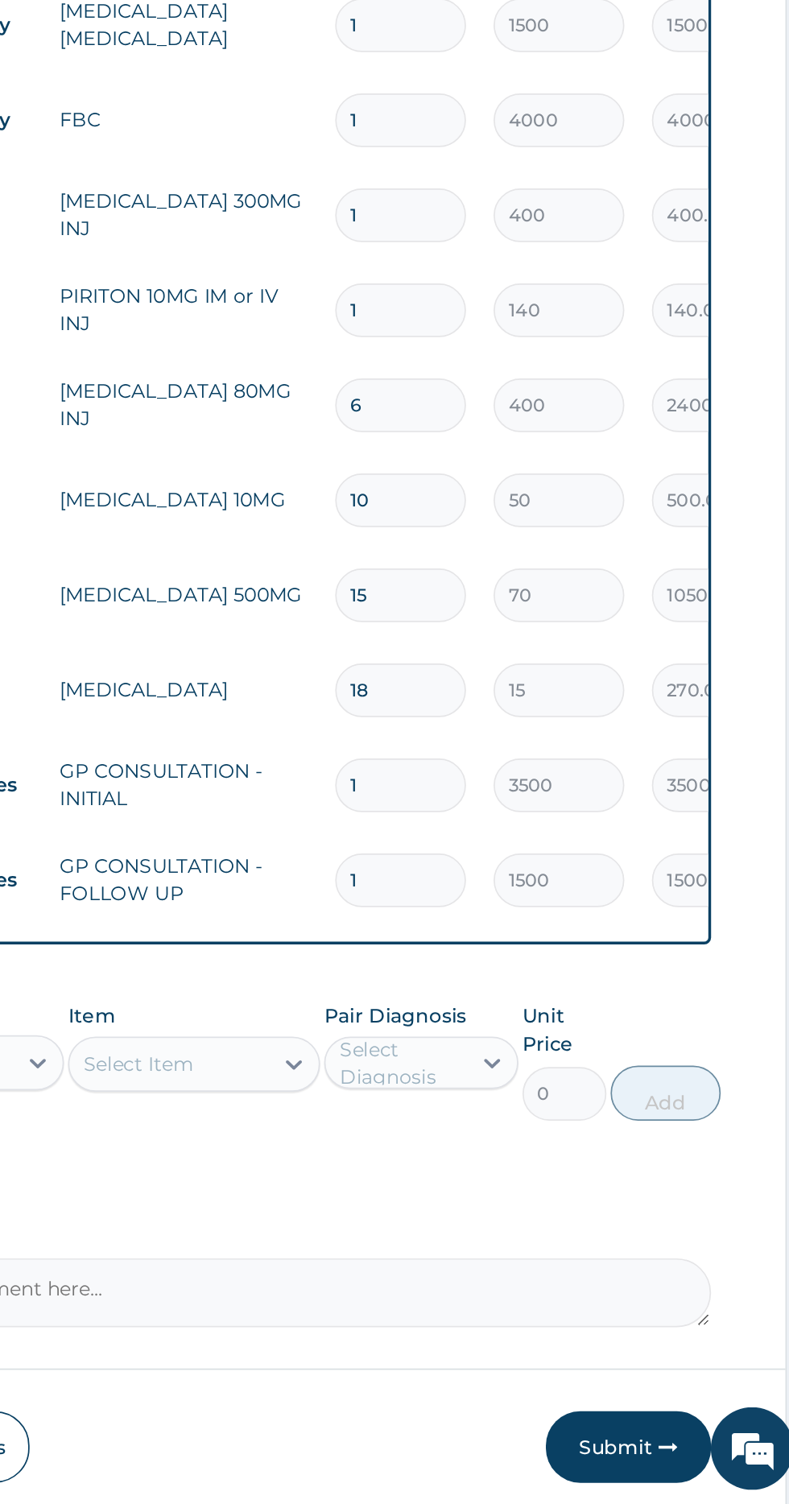
scroll to position [76, 0]
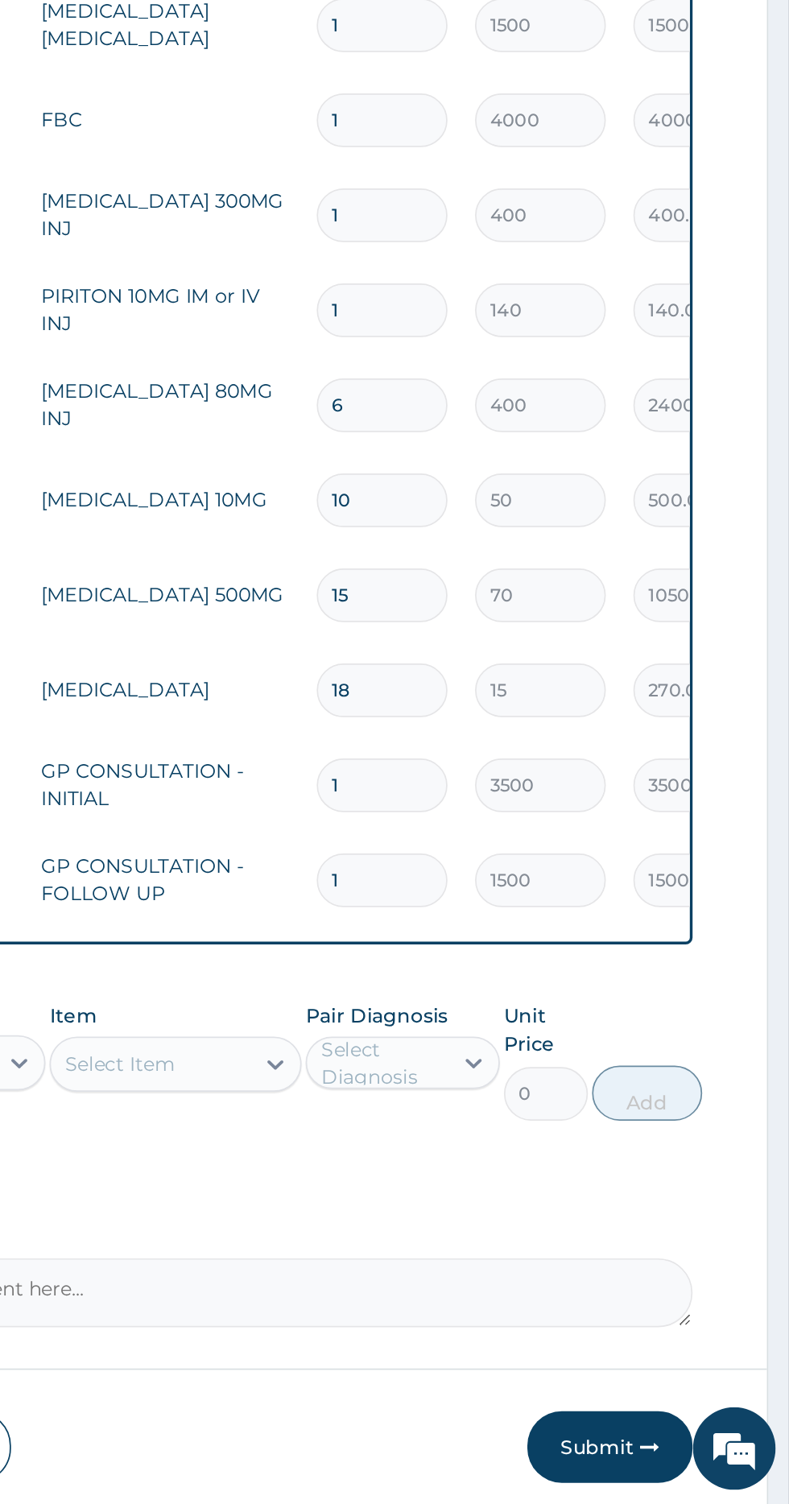
click at [485, 1114] on tr "Procedures GP CONSULTATION - FOLLOW UP 1 1500 1500.00 Malarial fever + 1 Delete" at bounding box center [645, 1140] width 789 height 56
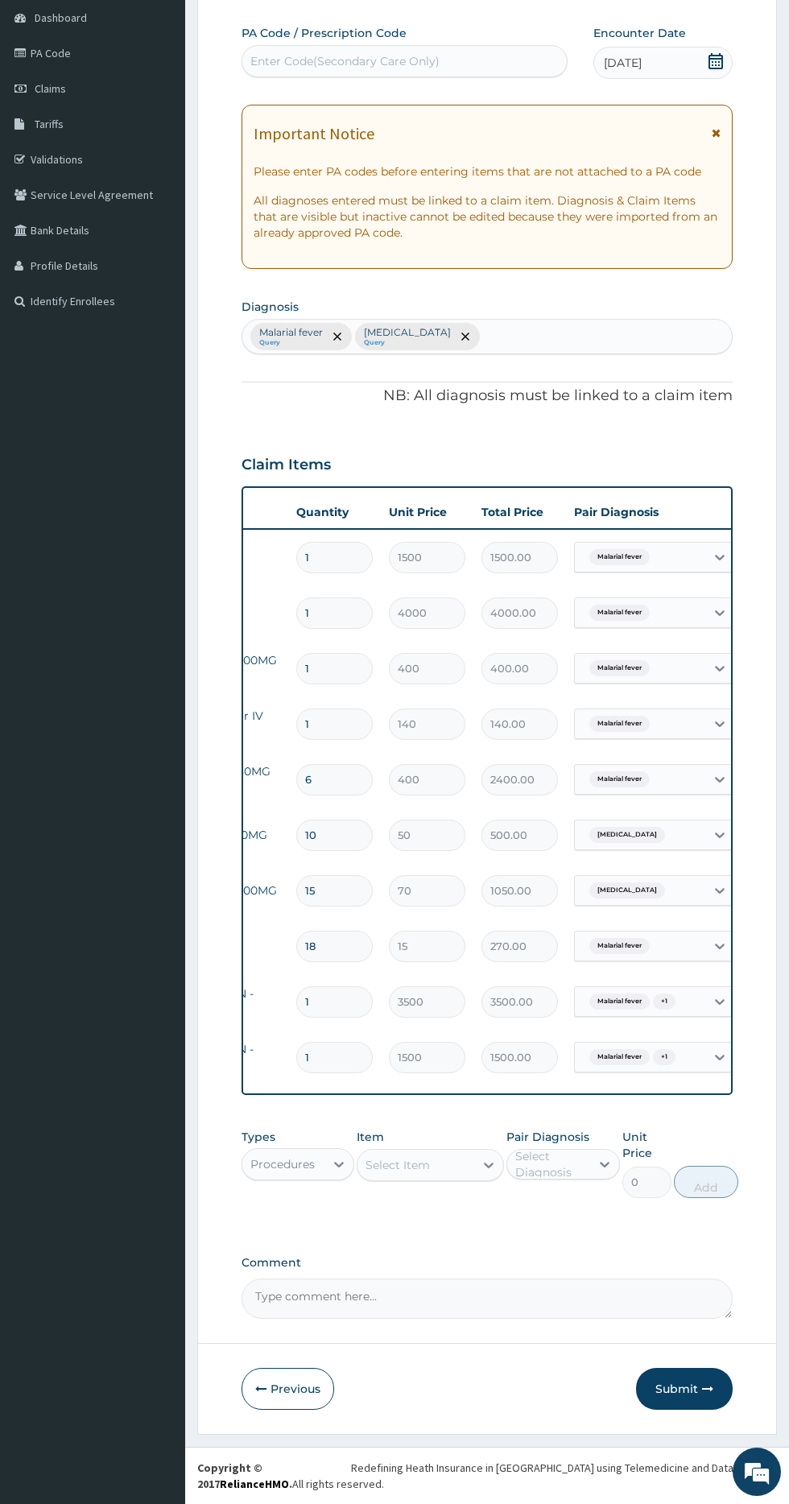
scroll to position [0, 217]
click at [677, 1391] on button "Submit" at bounding box center [684, 1389] width 97 height 42
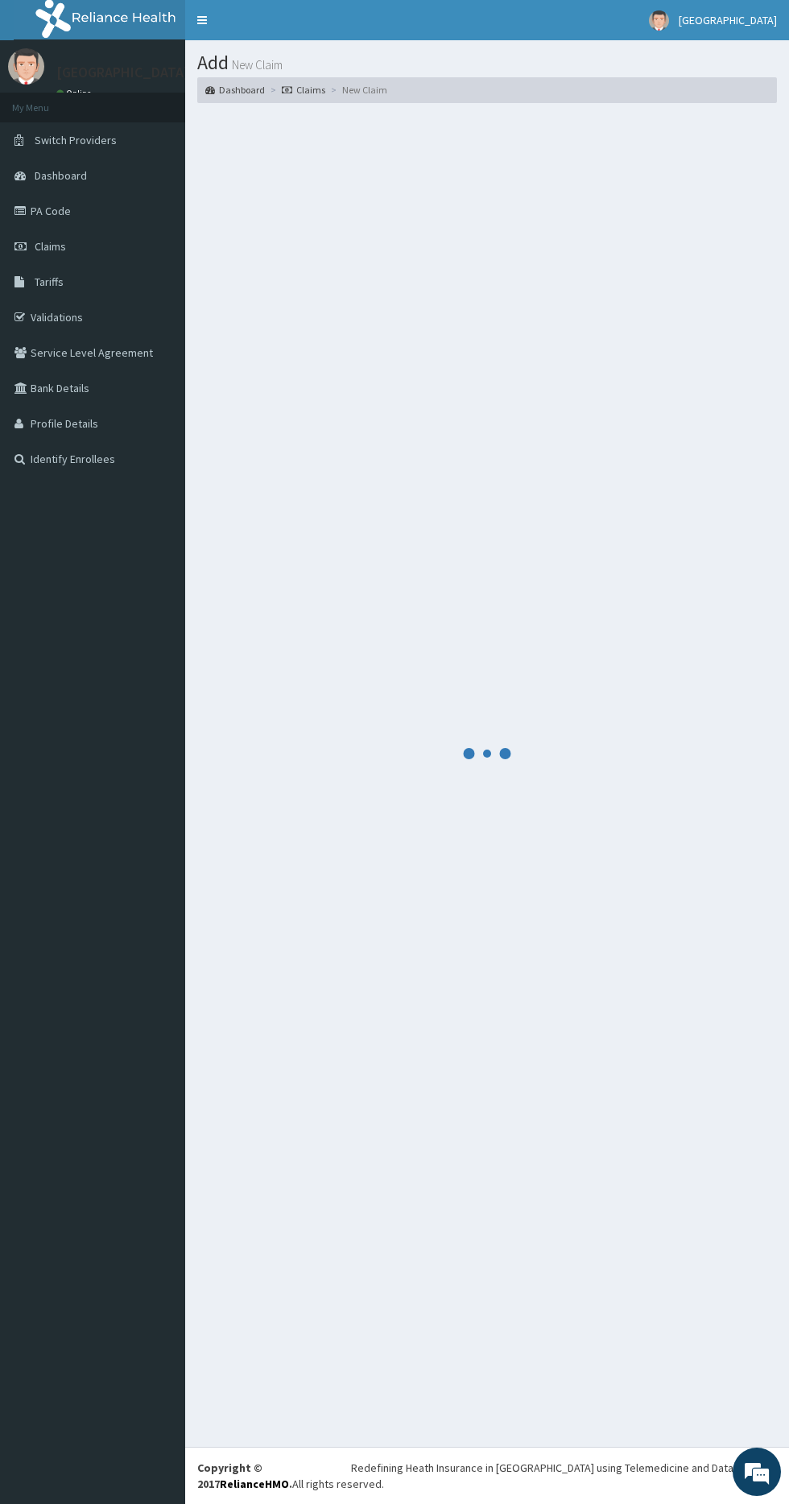
scroll to position [0, 0]
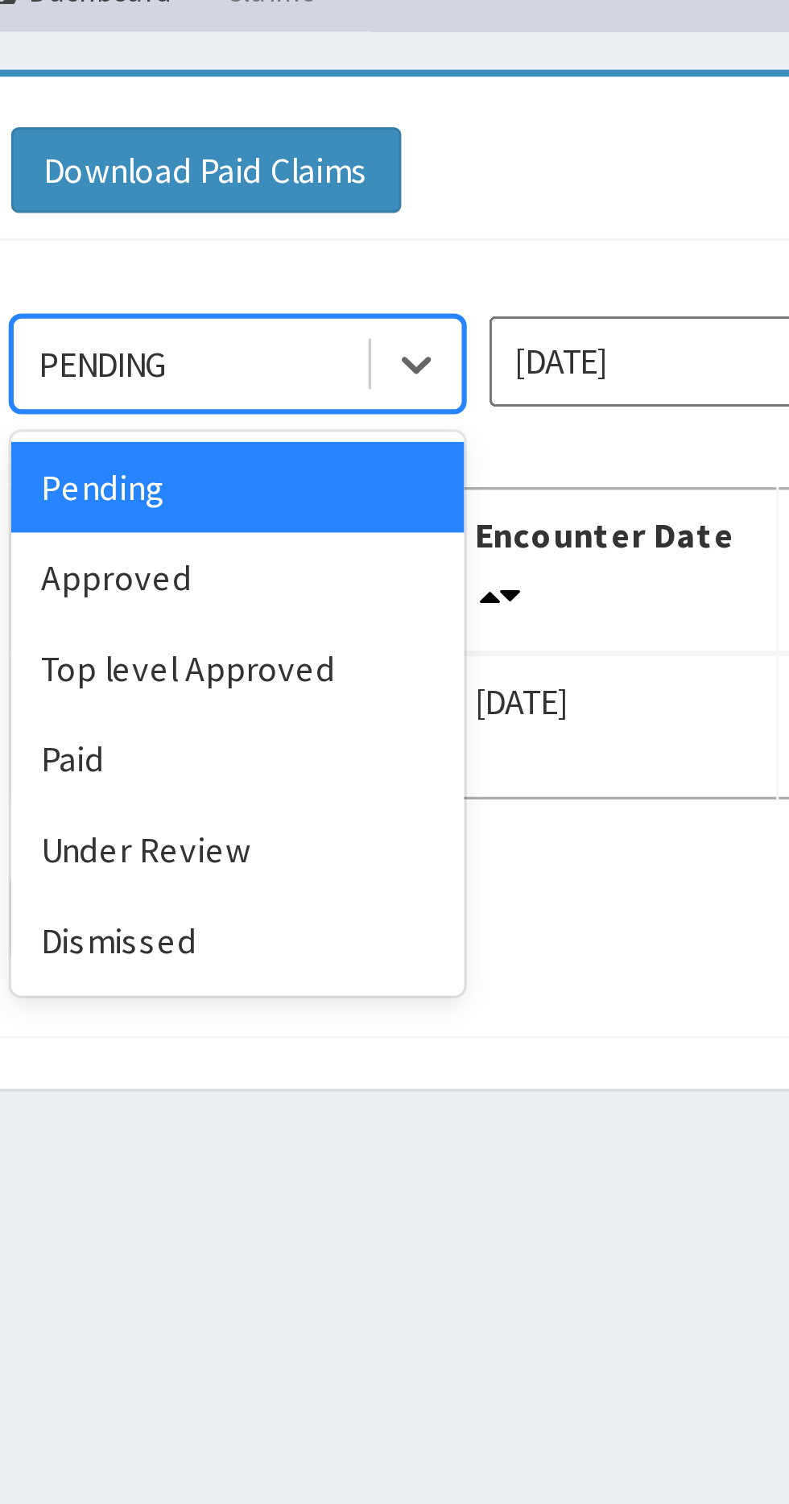
click at [271, 278] on div "Approved" at bounding box center [285, 277] width 145 height 29
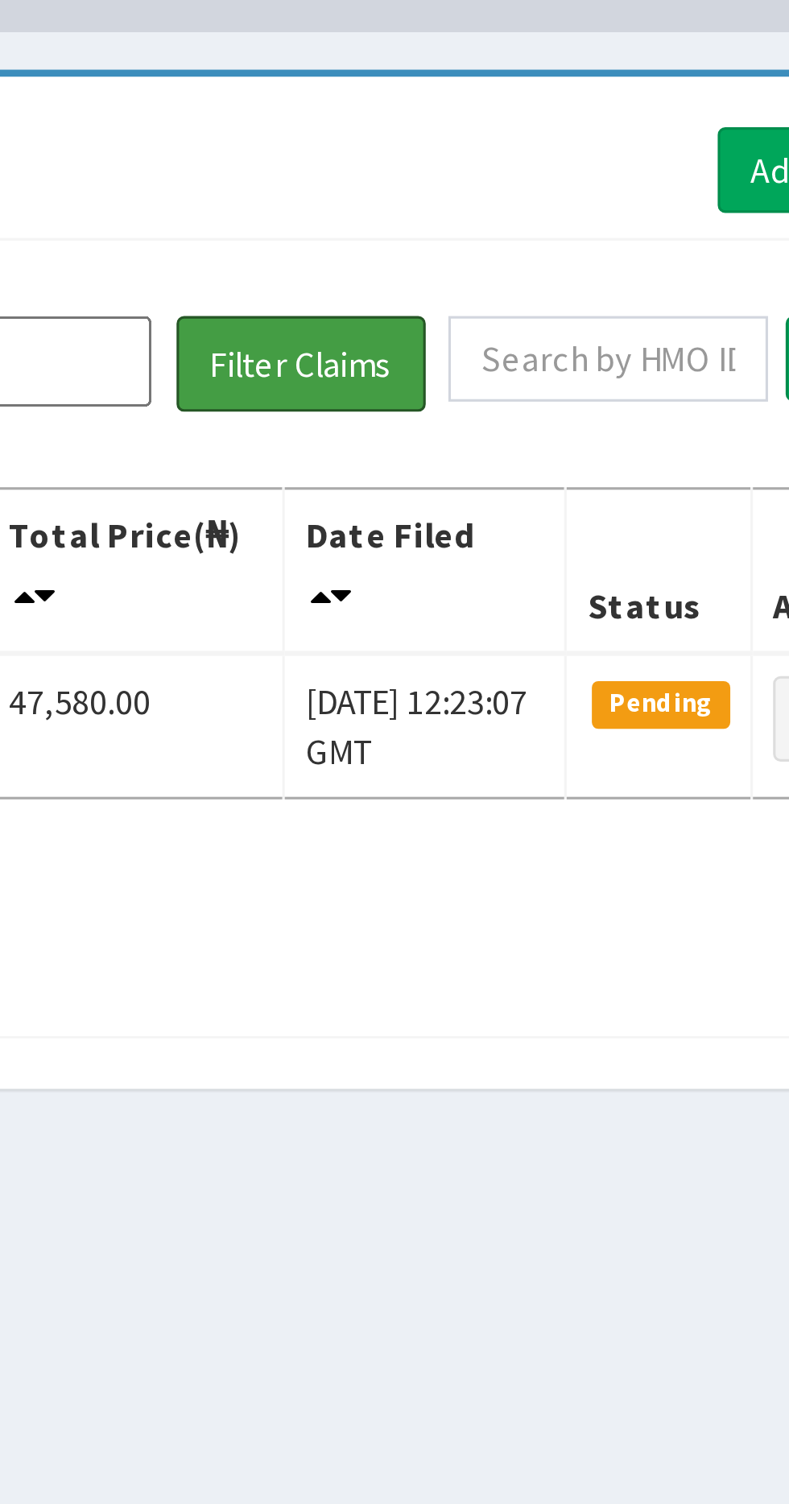
click at [554, 213] on button "Filter Claims" at bounding box center [559, 209] width 80 height 31
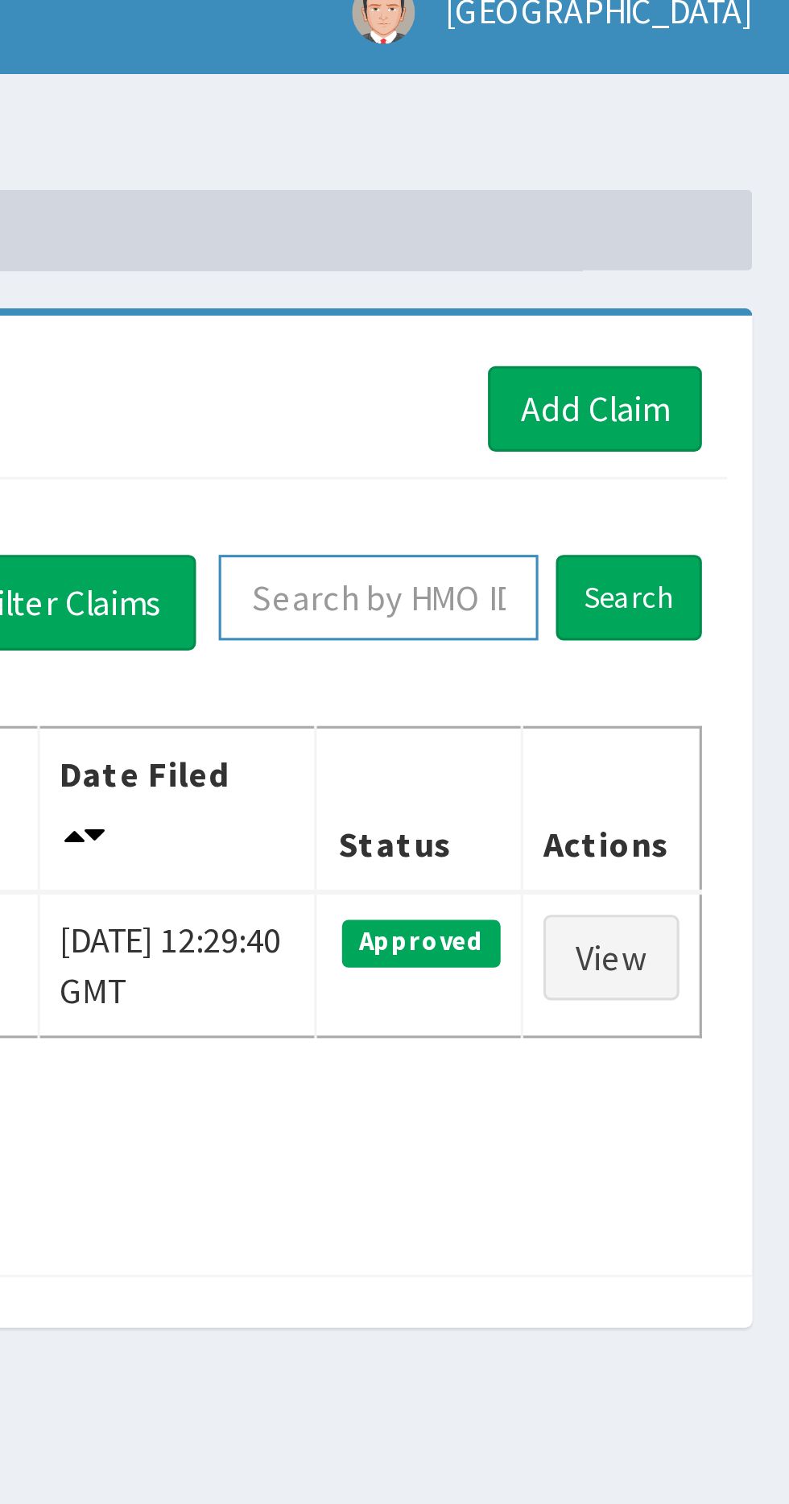
click at [625, 206] on input "text" at bounding box center [657, 207] width 102 height 27
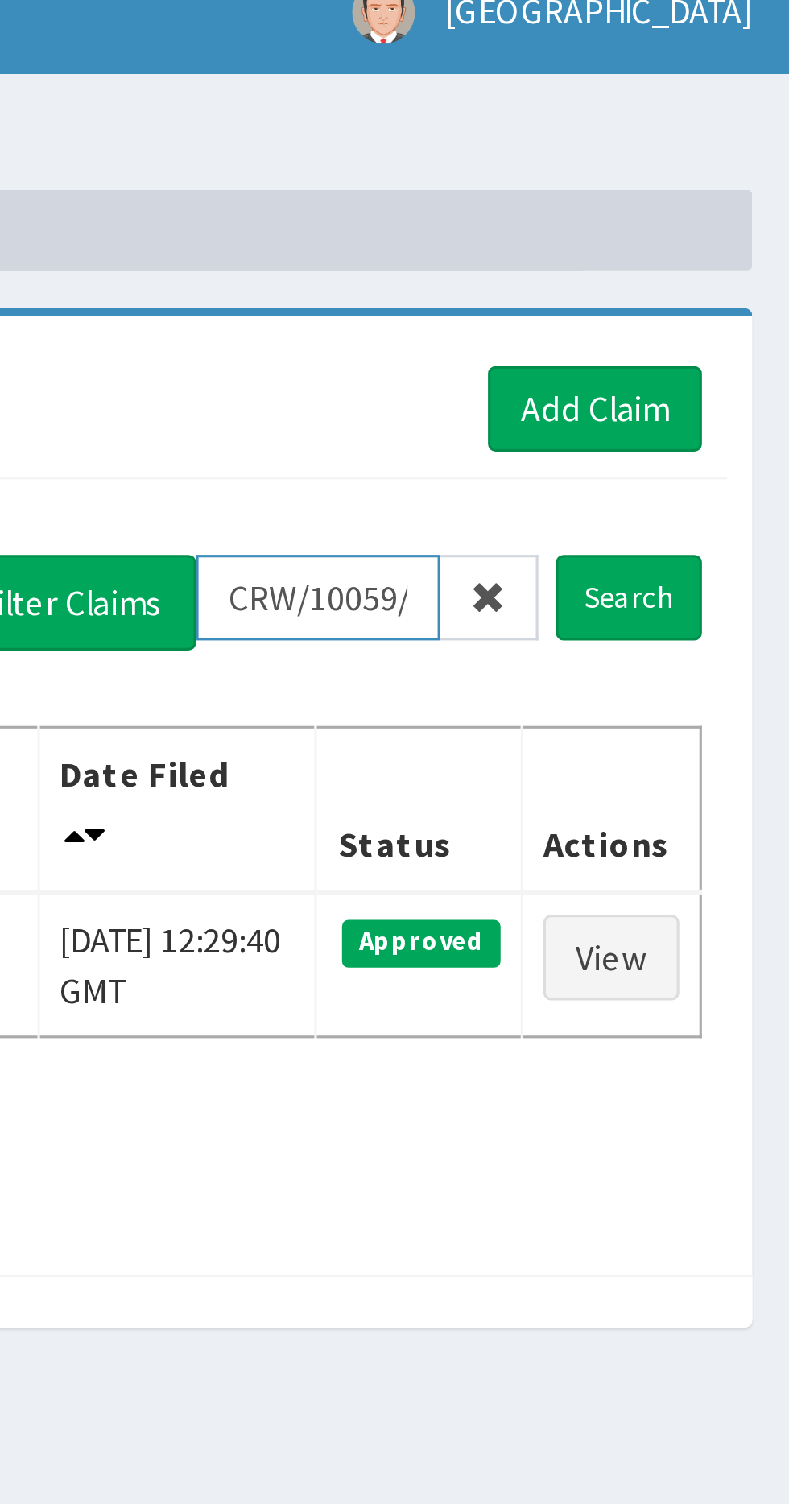
scroll to position [0, 2]
type input "CRW/10059/A"
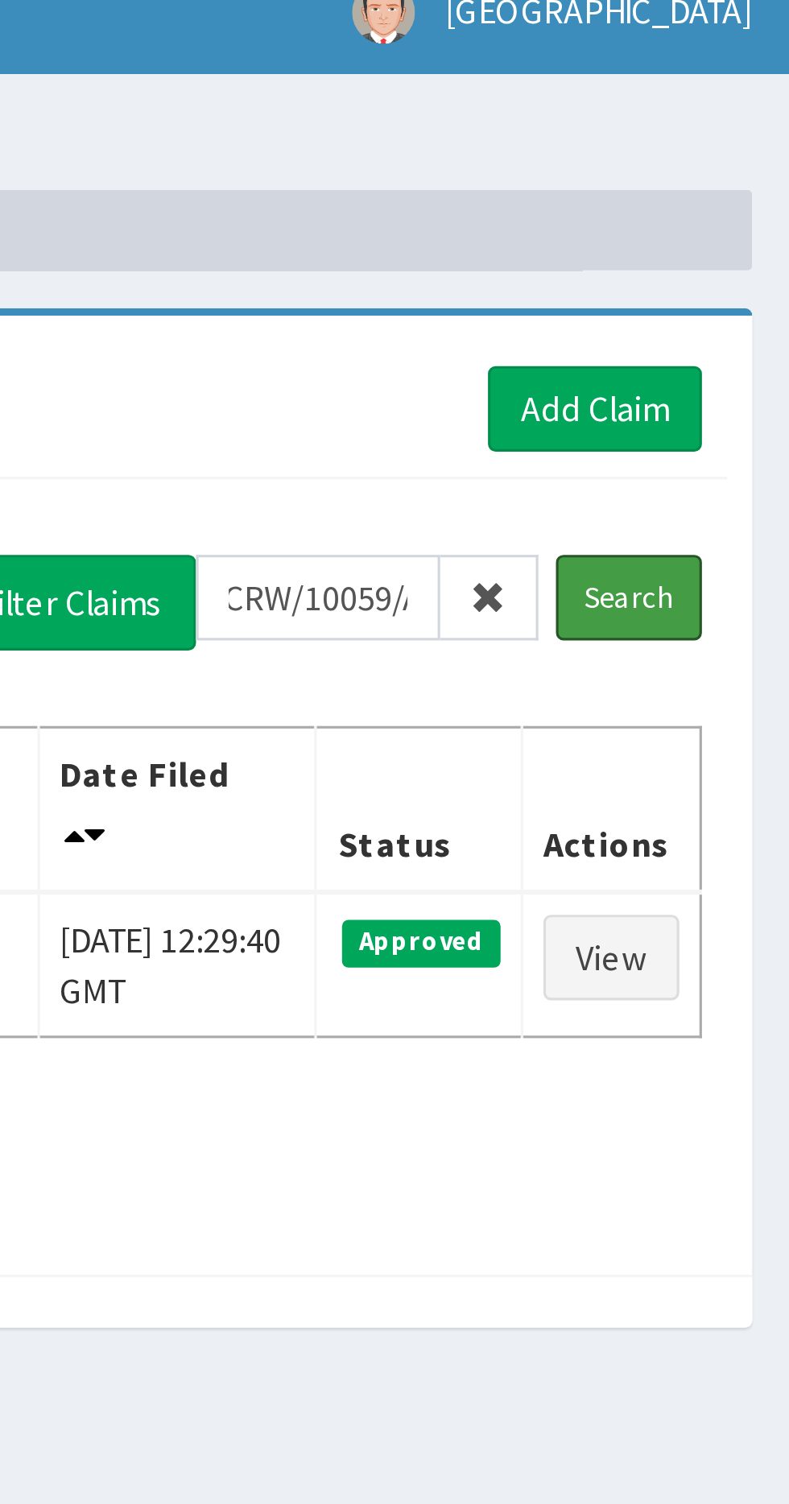
click at [746, 206] on input "Search" at bounding box center [737, 207] width 47 height 27
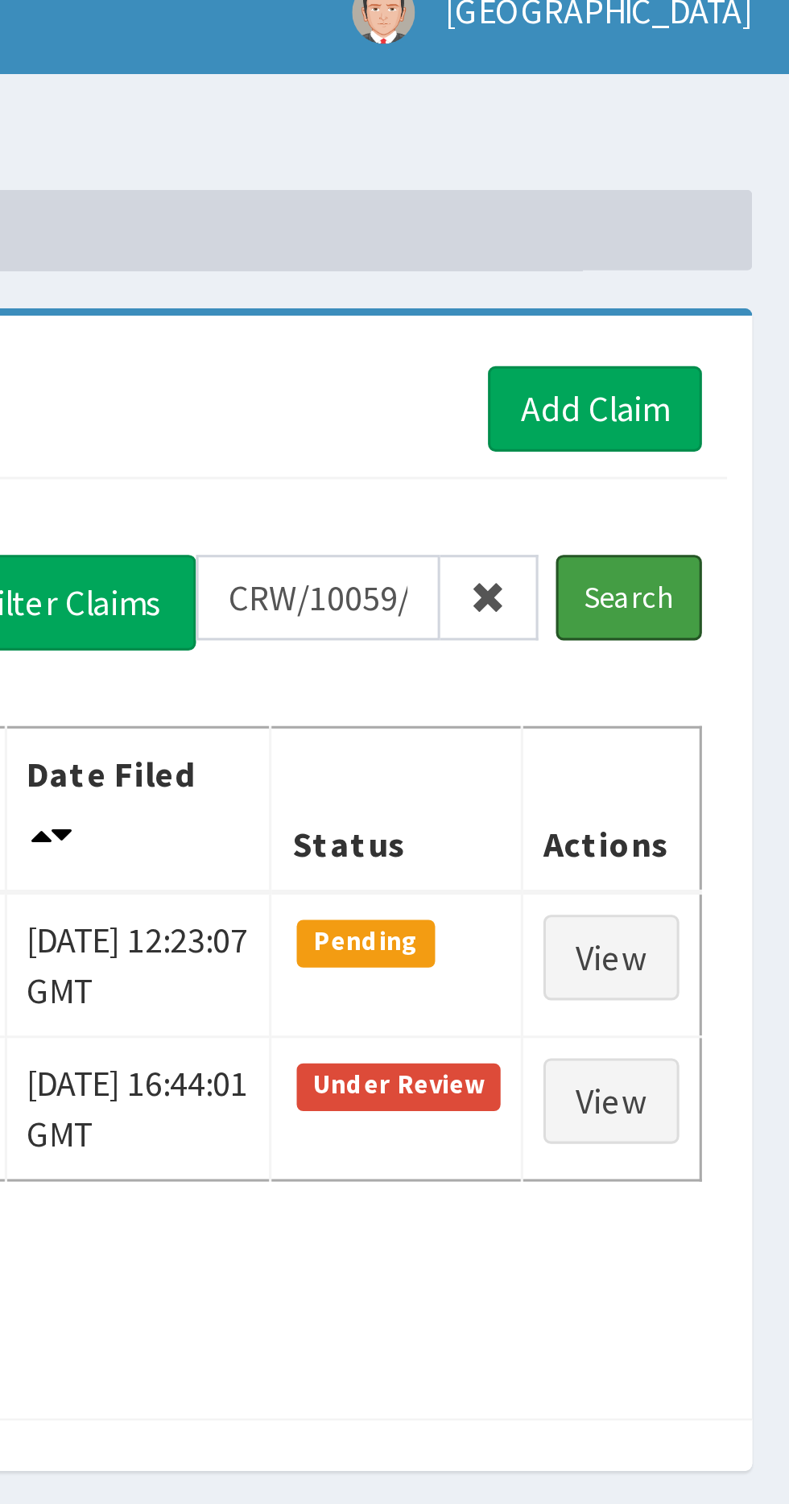
scroll to position [0, 0]
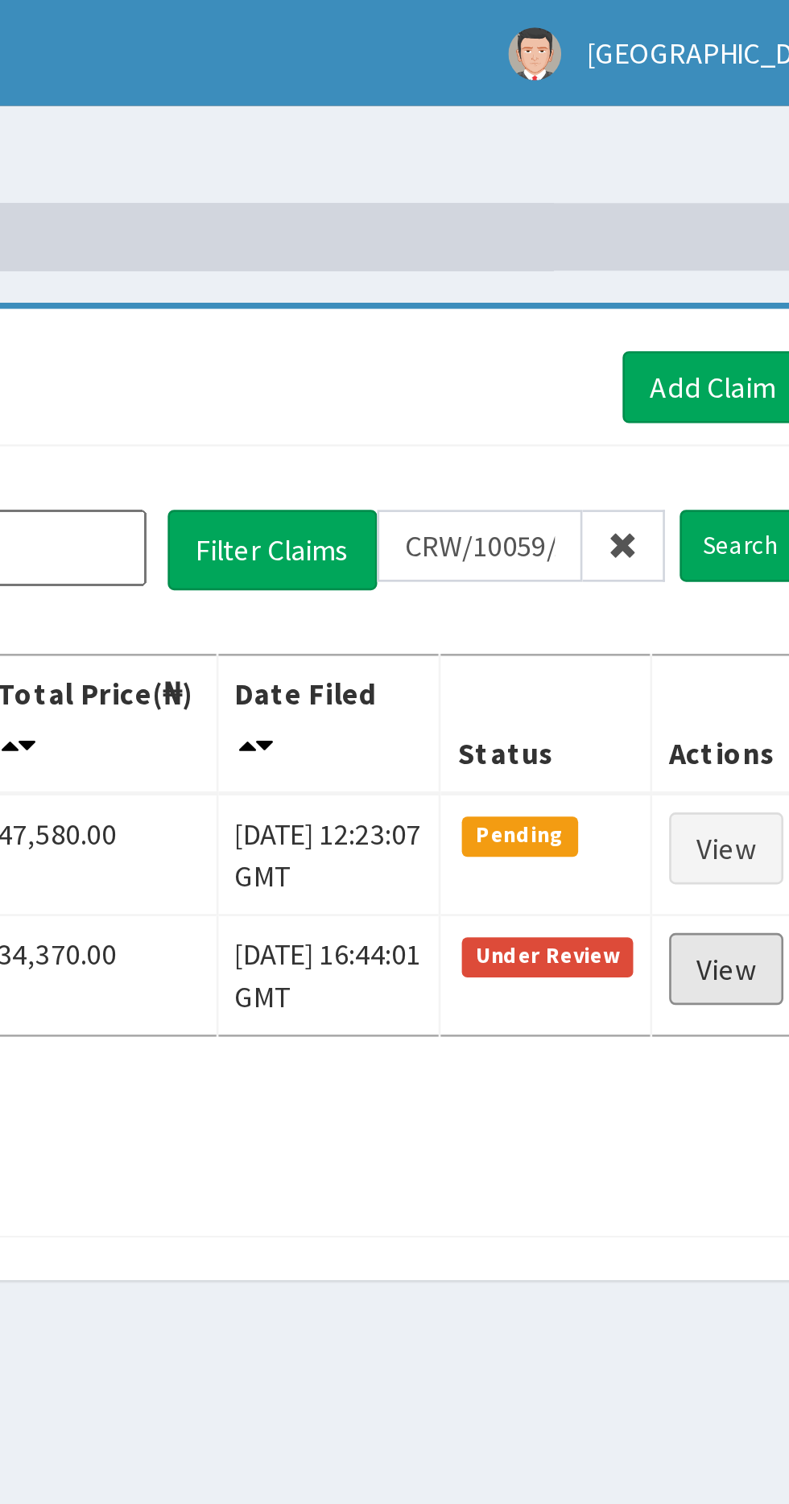
click at [739, 369] on link "View" at bounding box center [731, 368] width 43 height 27
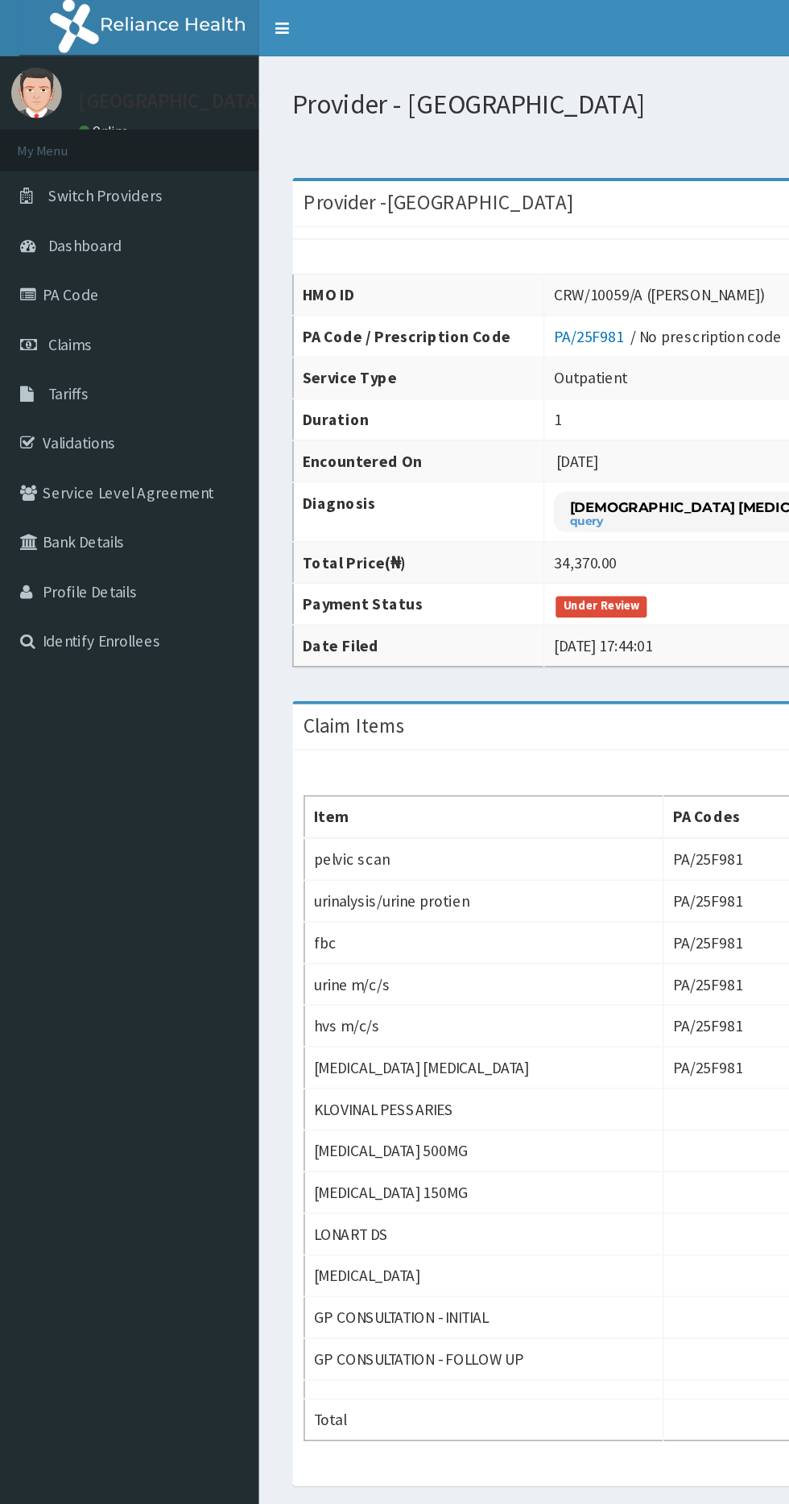
click at [50, 242] on span "Claims" at bounding box center [50, 246] width 31 height 14
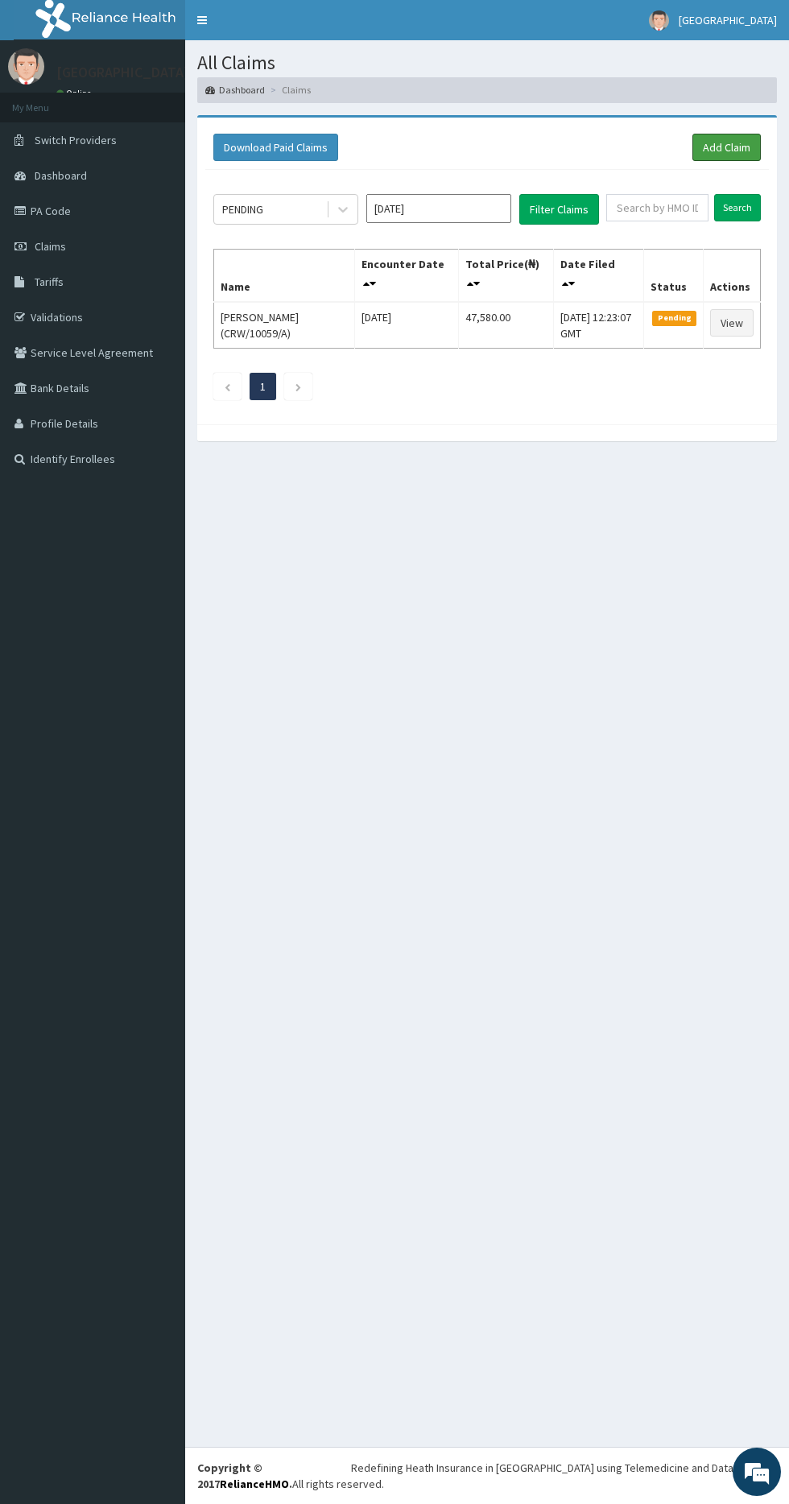
click at [722, 153] on link "Add Claim" at bounding box center [727, 147] width 68 height 27
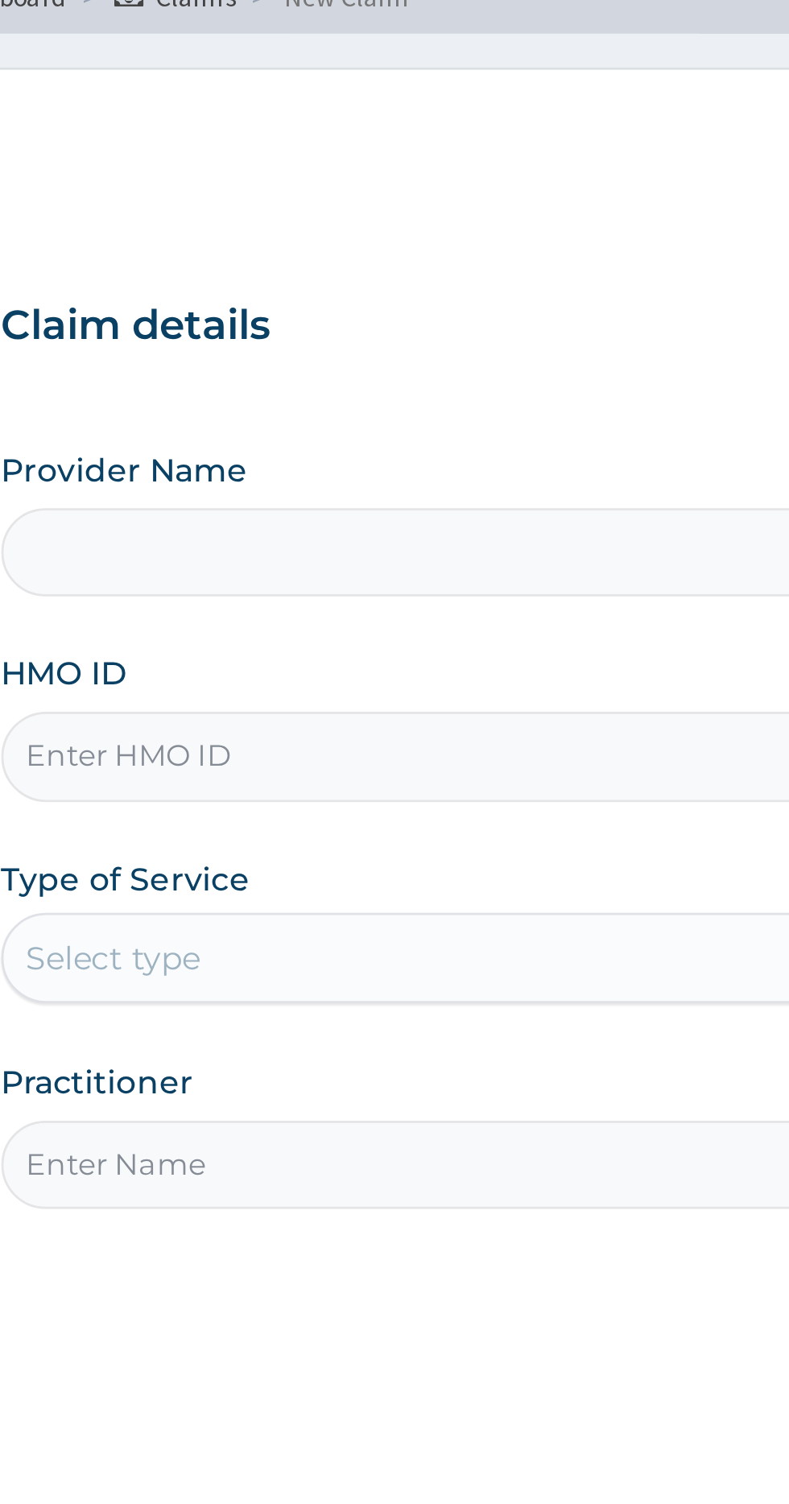
type input "[GEOGRAPHIC_DATA]"
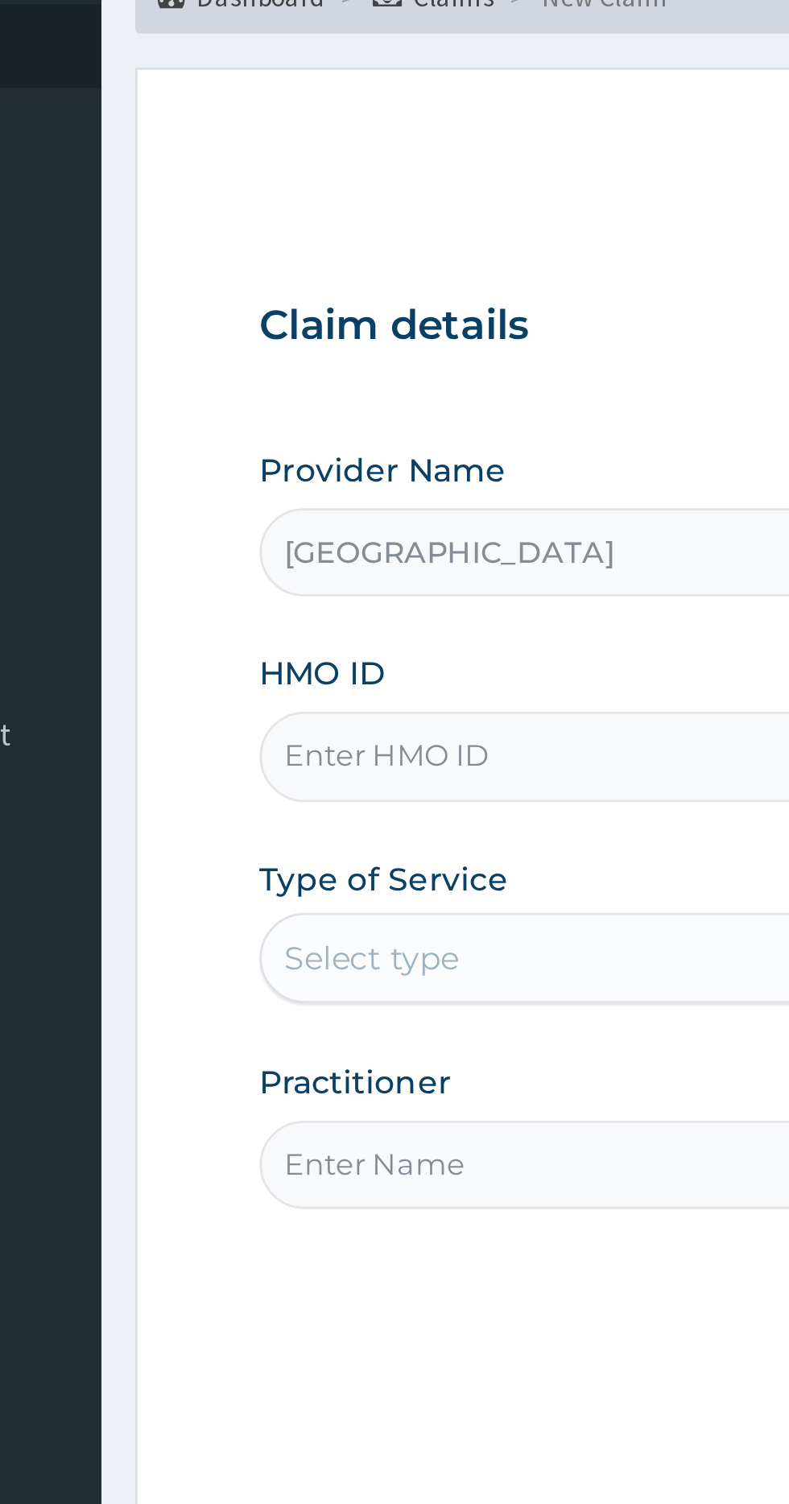
type input "AQC/10016/A"
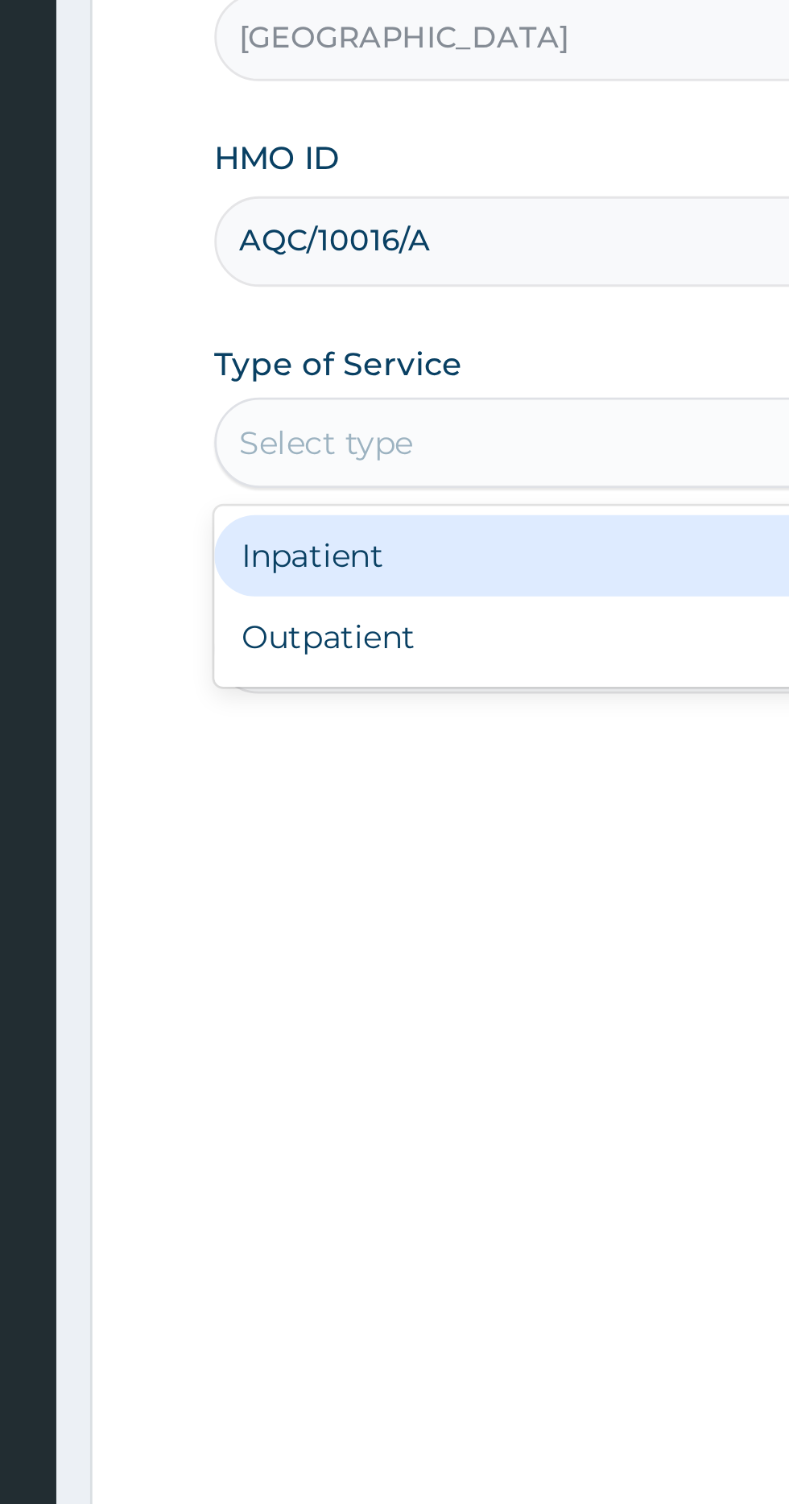
click at [271, 496] on div "Outpatient" at bounding box center [437, 501] width 391 height 29
type input "1"
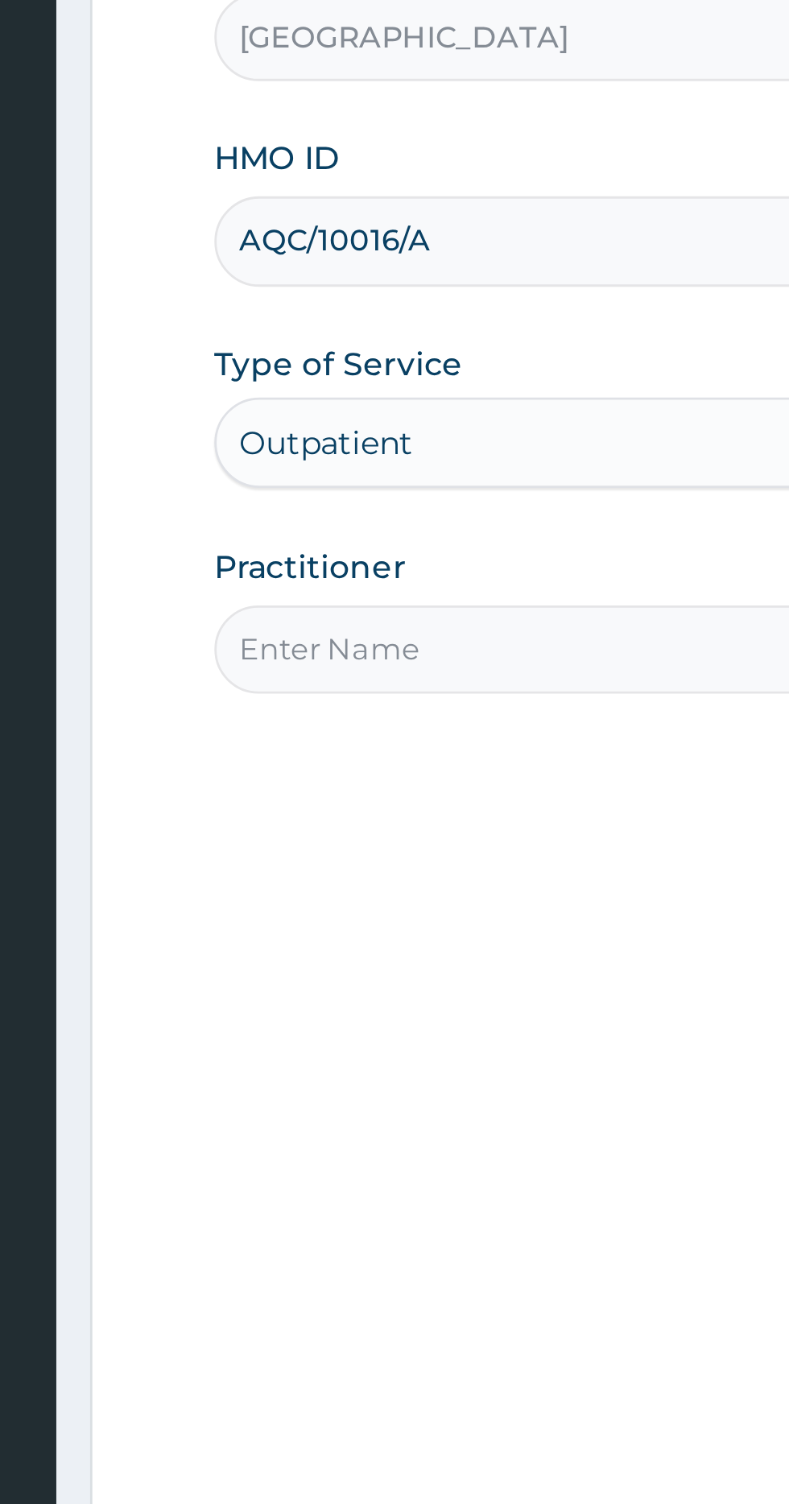
click at [279, 504] on input "Practitioner" at bounding box center [487, 505] width 491 height 31
type input "Dr. Hemeson"
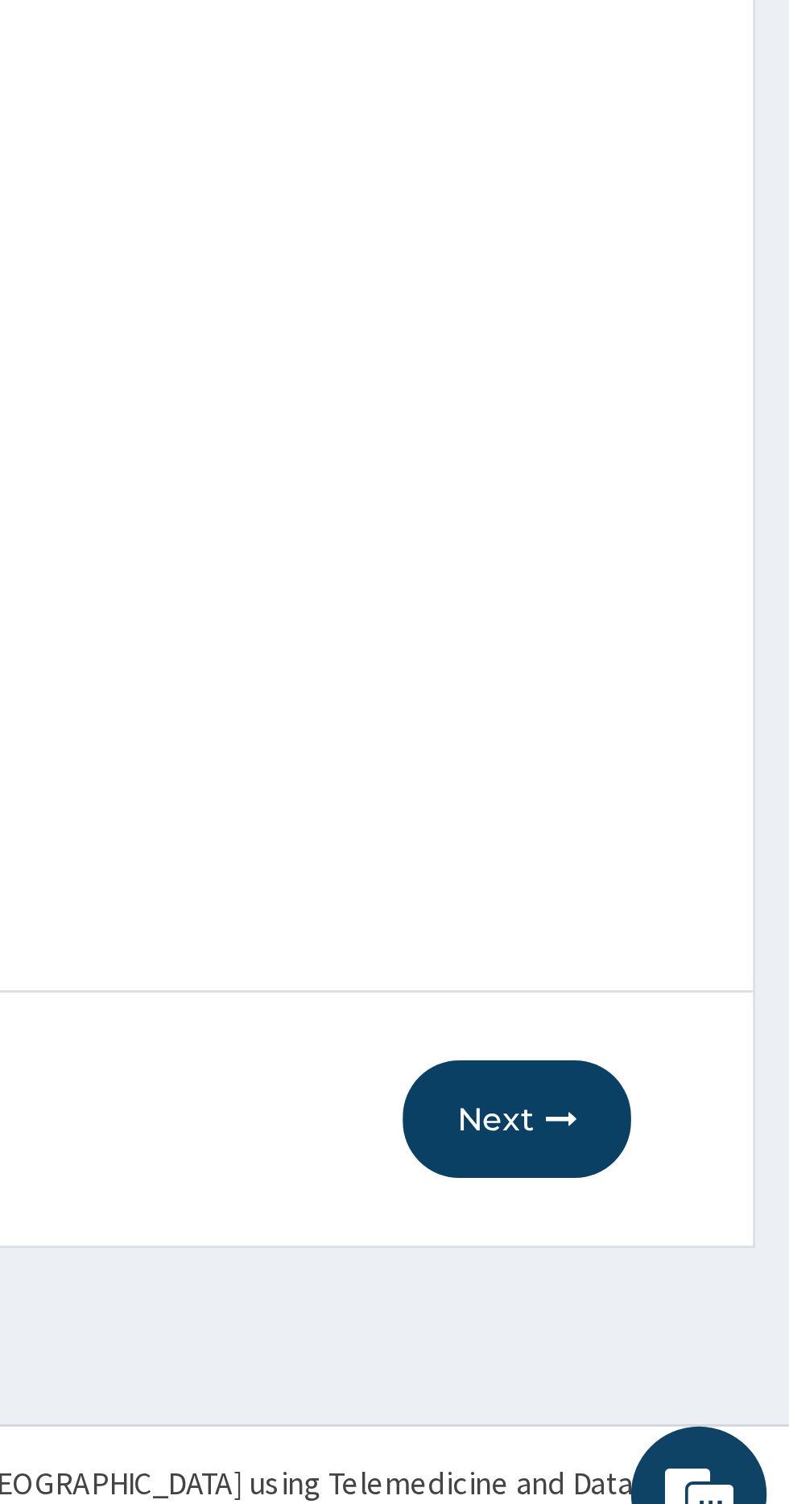
click at [703, 1341] on icon "button" at bounding box center [707, 1338] width 11 height 11
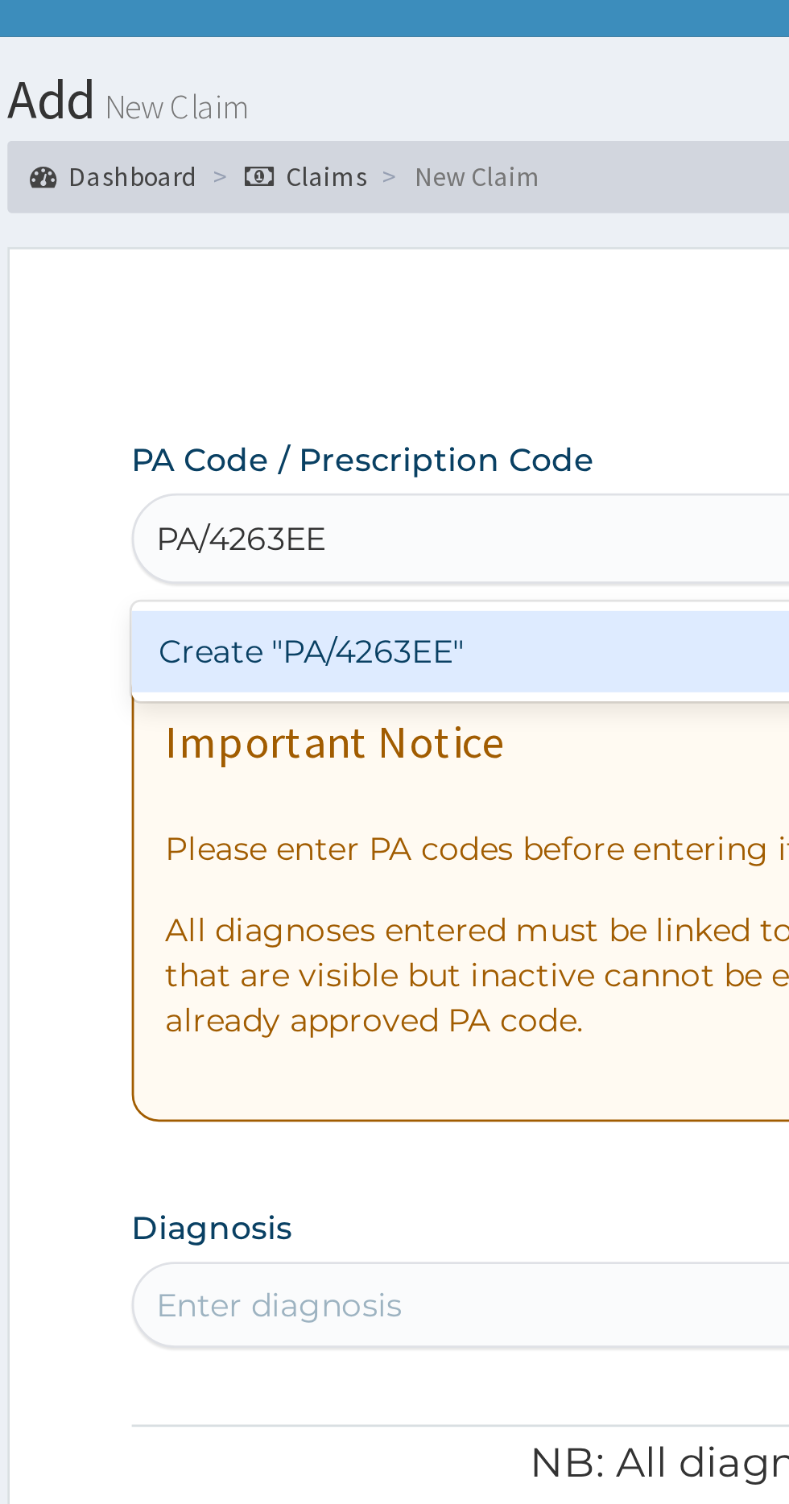
click at [428, 263] on div "Create "PA/4263EE"" at bounding box center [405, 259] width 326 height 29
type input "PA/4263EE"
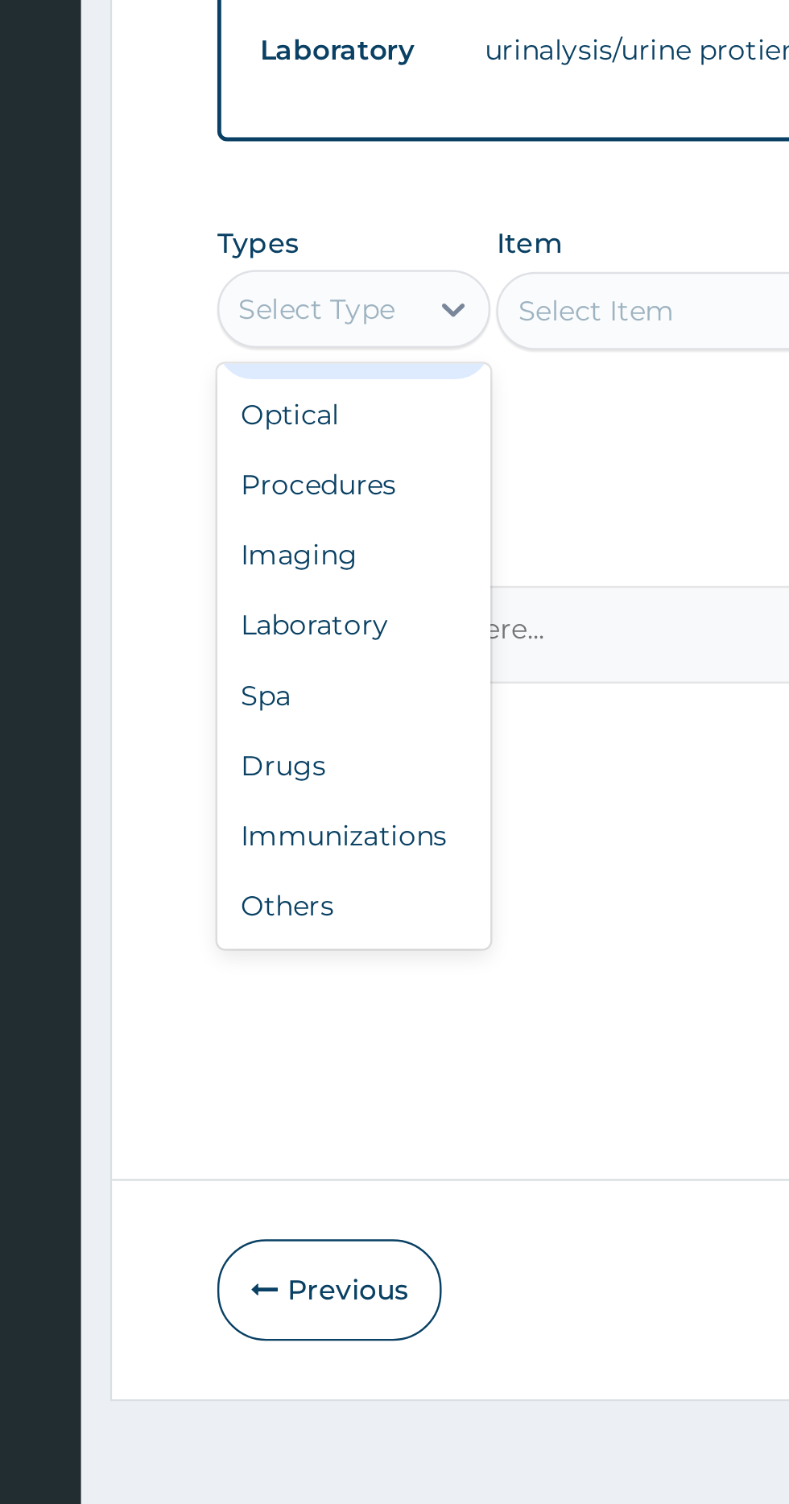
scroll to position [55, 0]
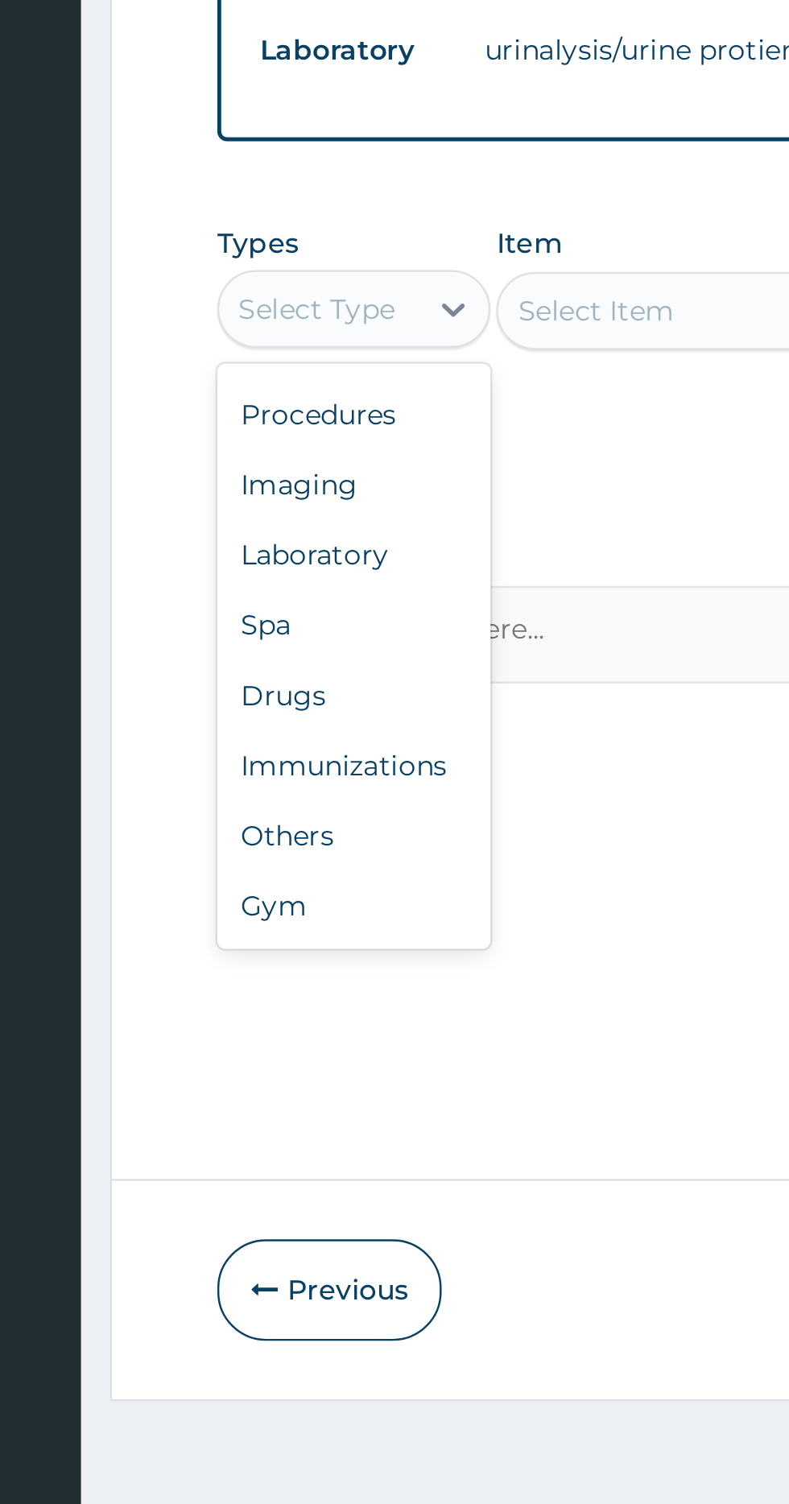
click at [259, 1091] on div "Drugs" at bounding box center [298, 1092] width 113 height 29
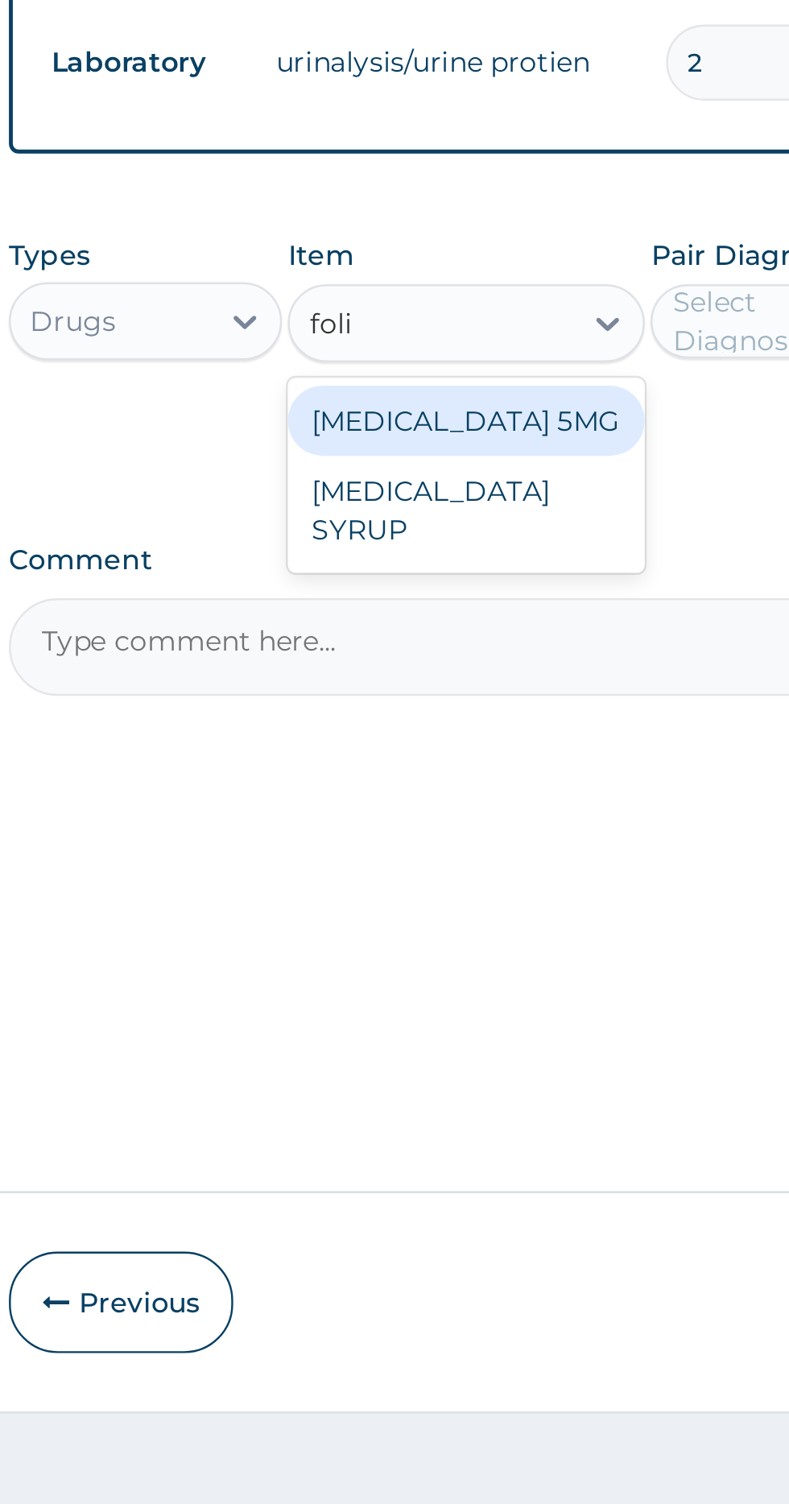
click at [387, 980] on div "[MEDICAL_DATA] 5MG" at bounding box center [430, 974] width 147 height 29
type input "foli"
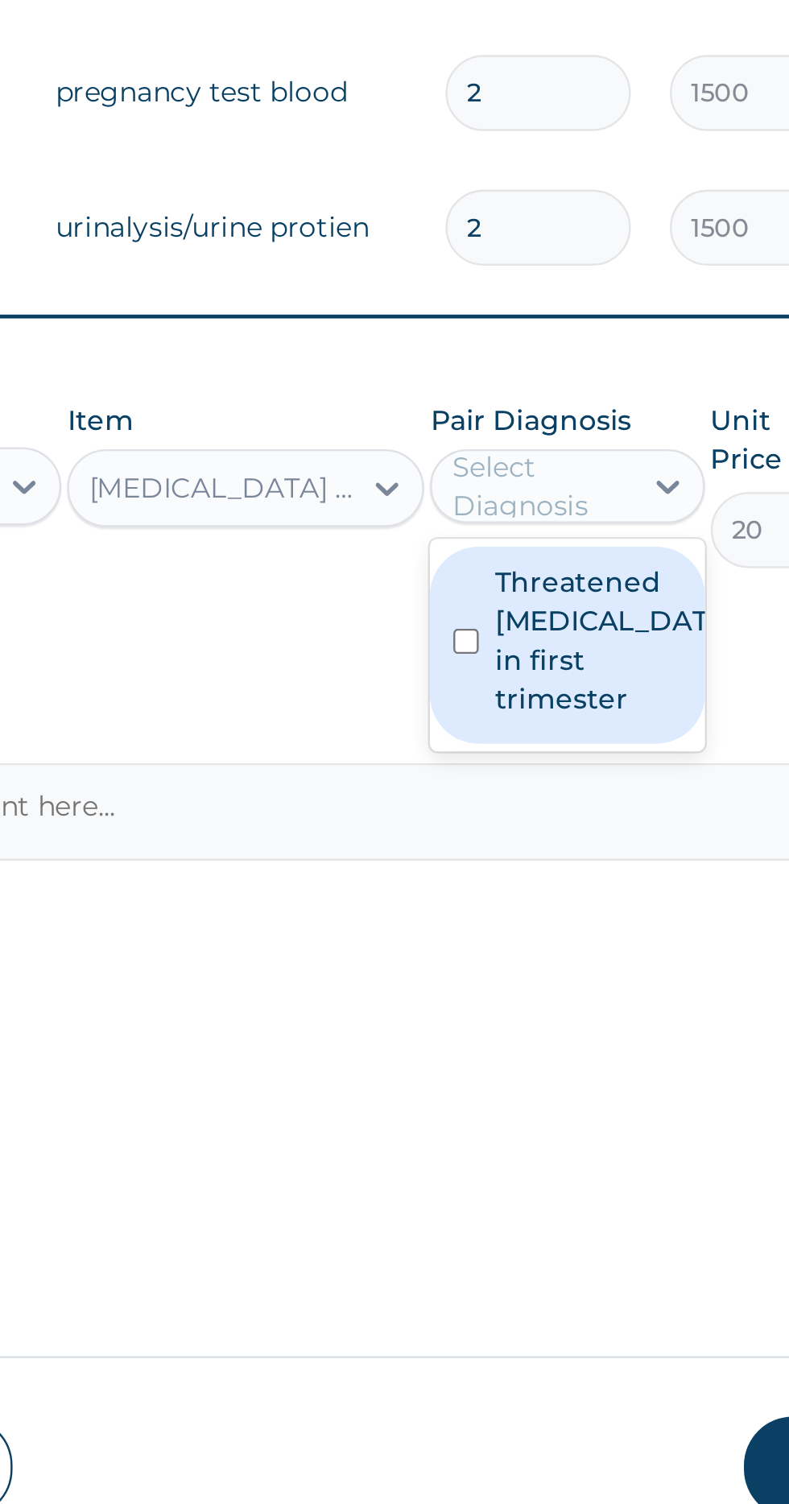
click at [573, 999] on label "Threatened [MEDICAL_DATA] in first trimester" at bounding box center [579, 997] width 93 height 64
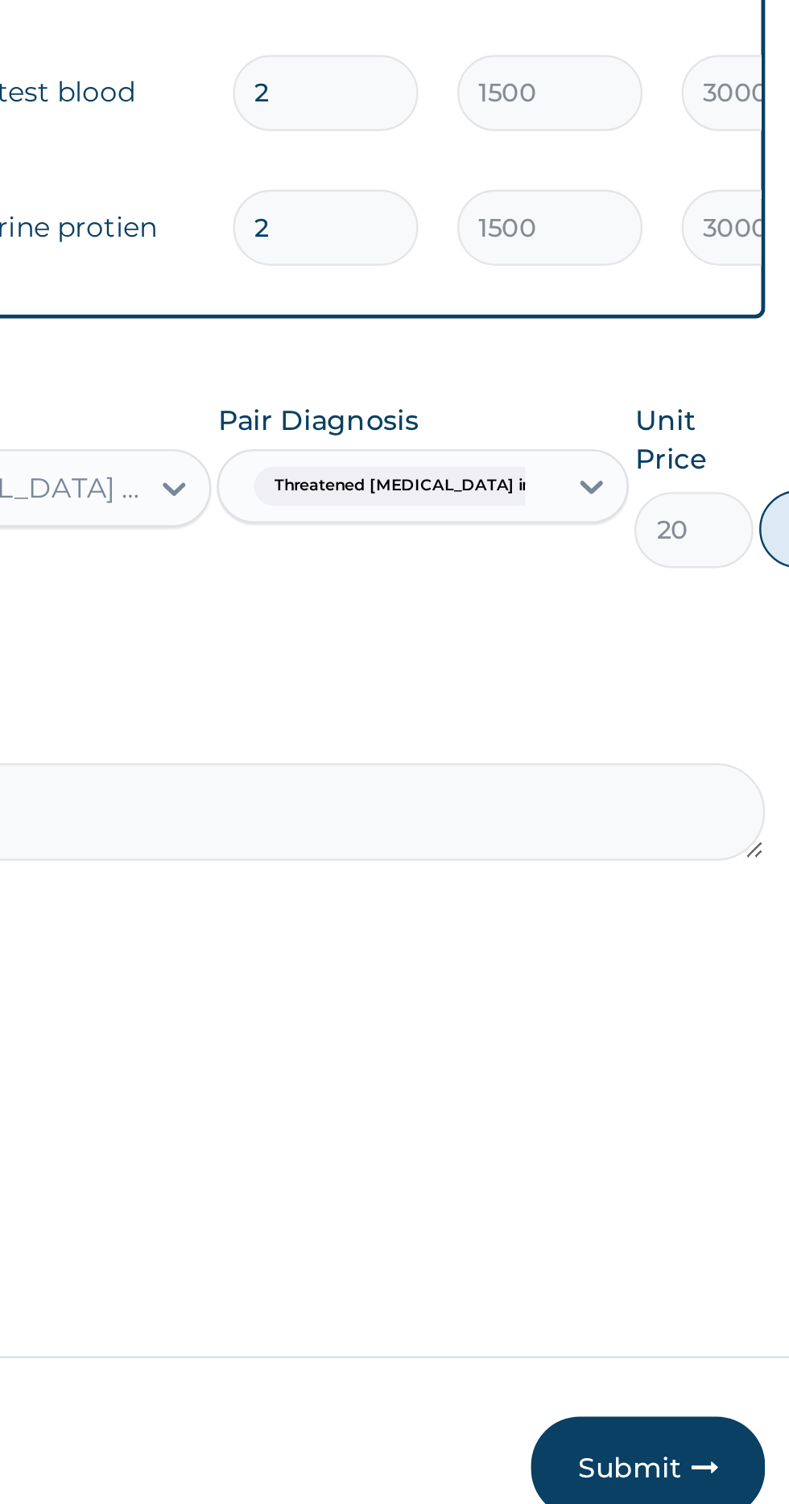
click at [730, 960] on button "Add" at bounding box center [762, 951] width 64 height 32
type input "0"
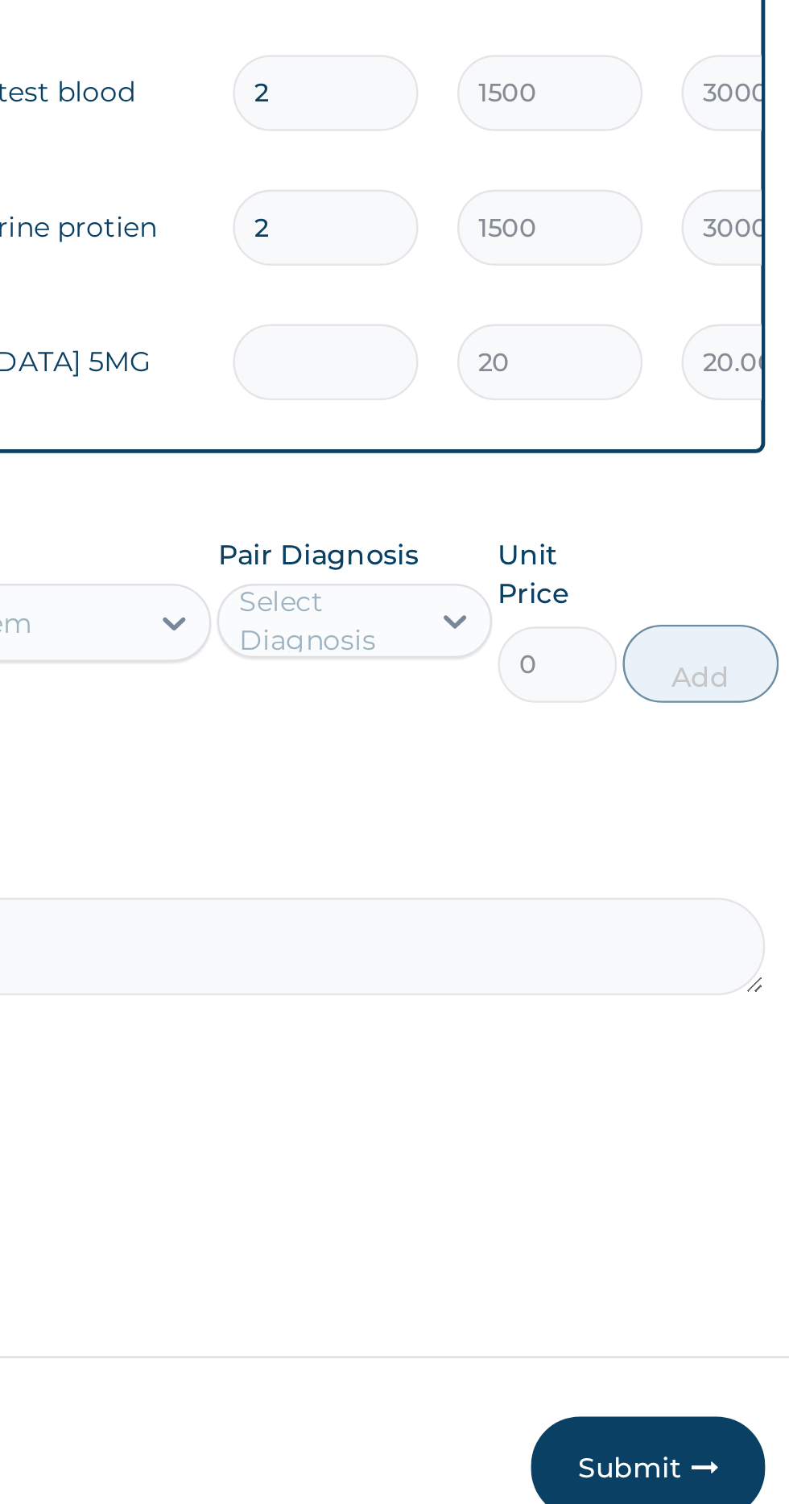
type input "0.00"
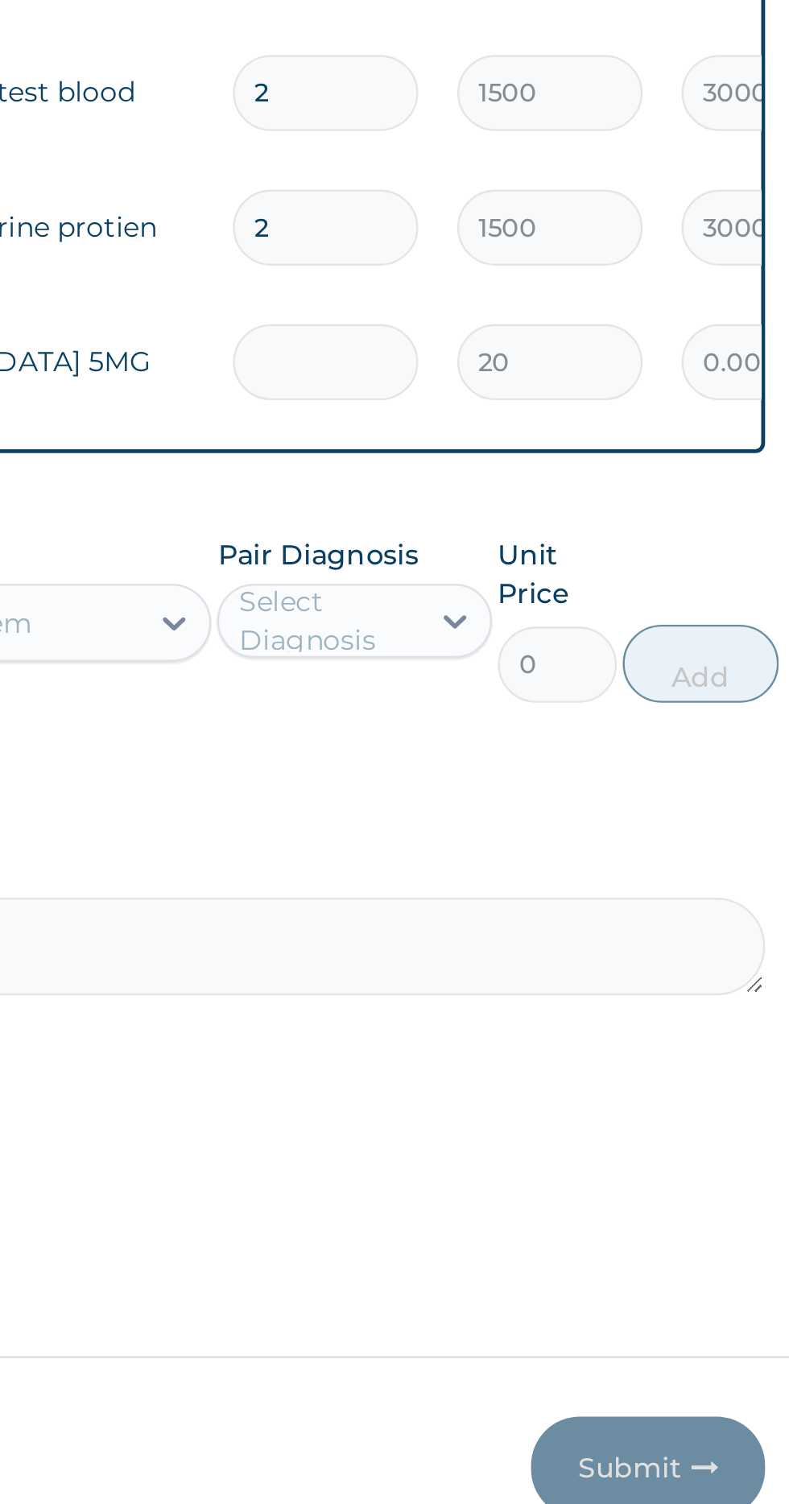
type input "2"
type input "40.00"
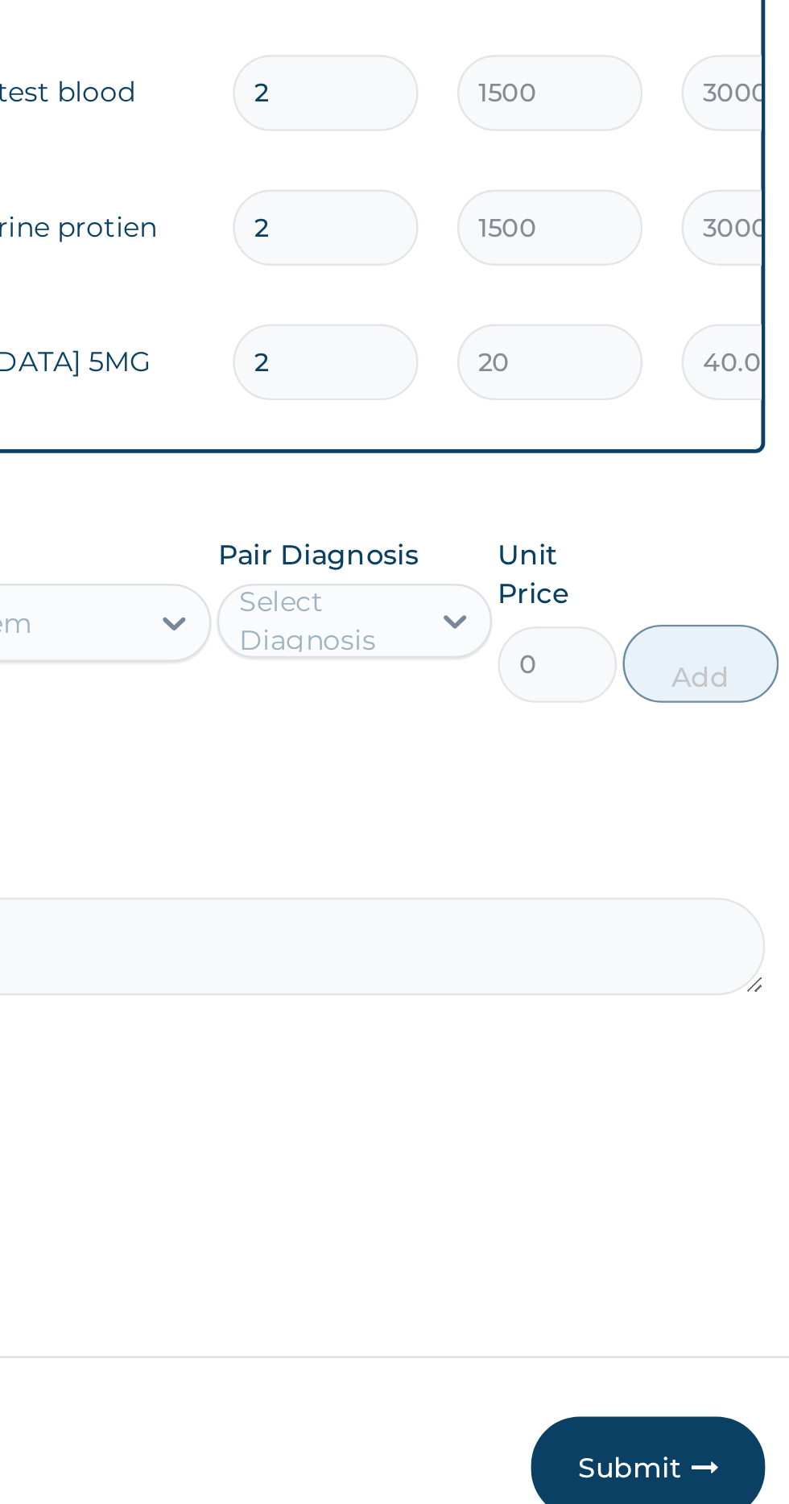
type input "28"
type input "560.00"
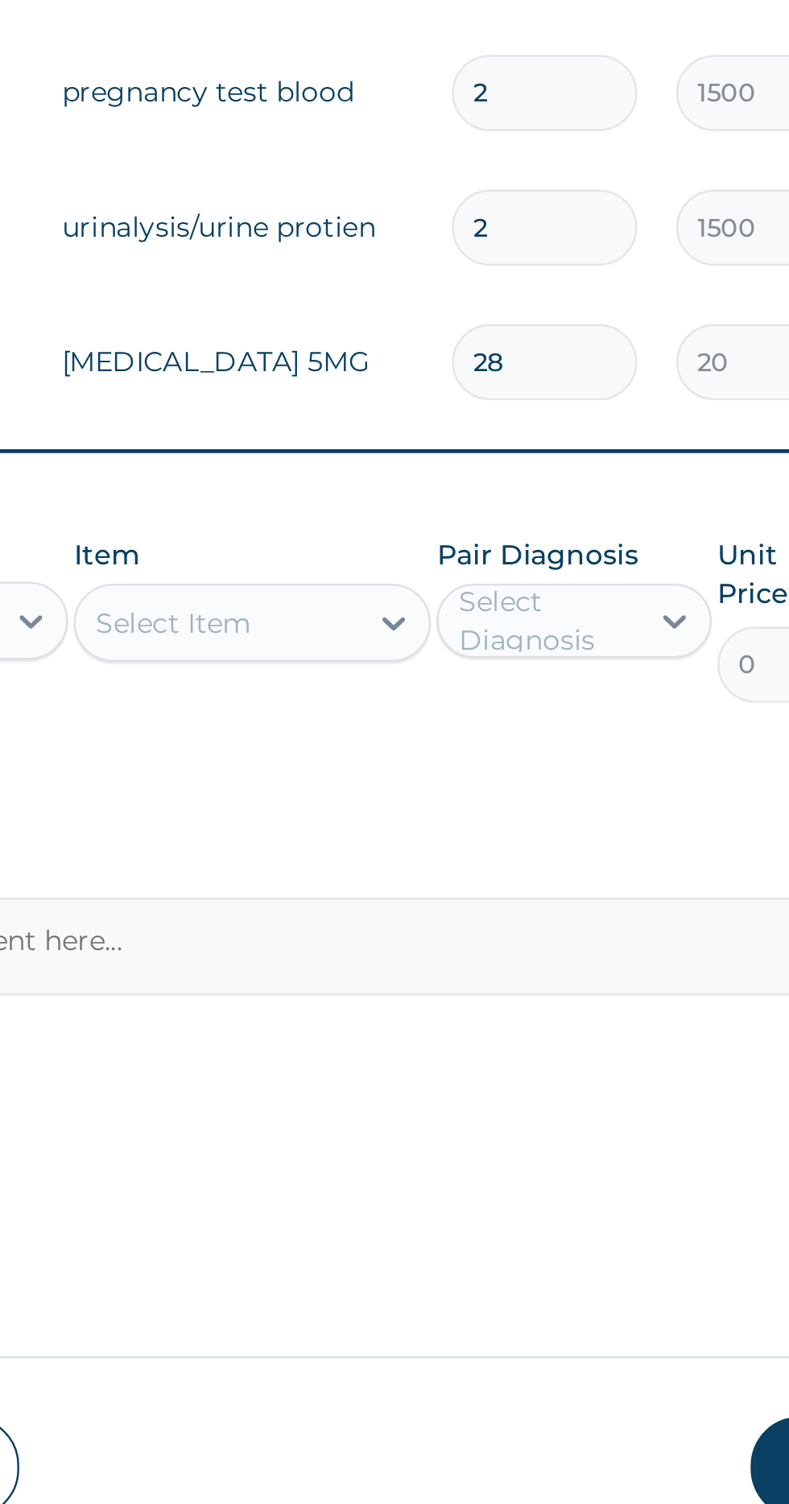
type input "28"
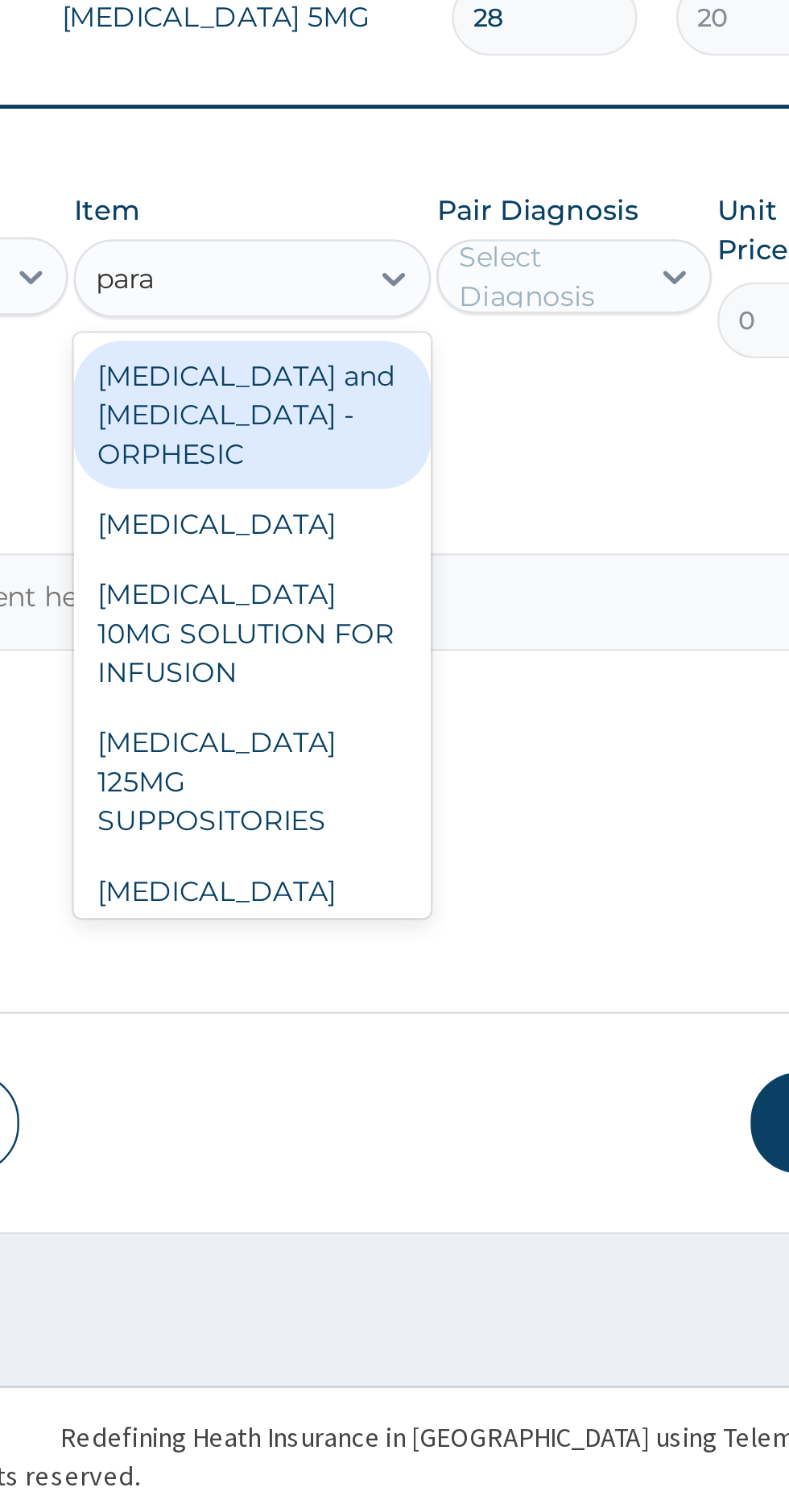
click at [403, 1094] on div "[MEDICAL_DATA]" at bounding box center [430, 1091] width 147 height 29
type input "para"
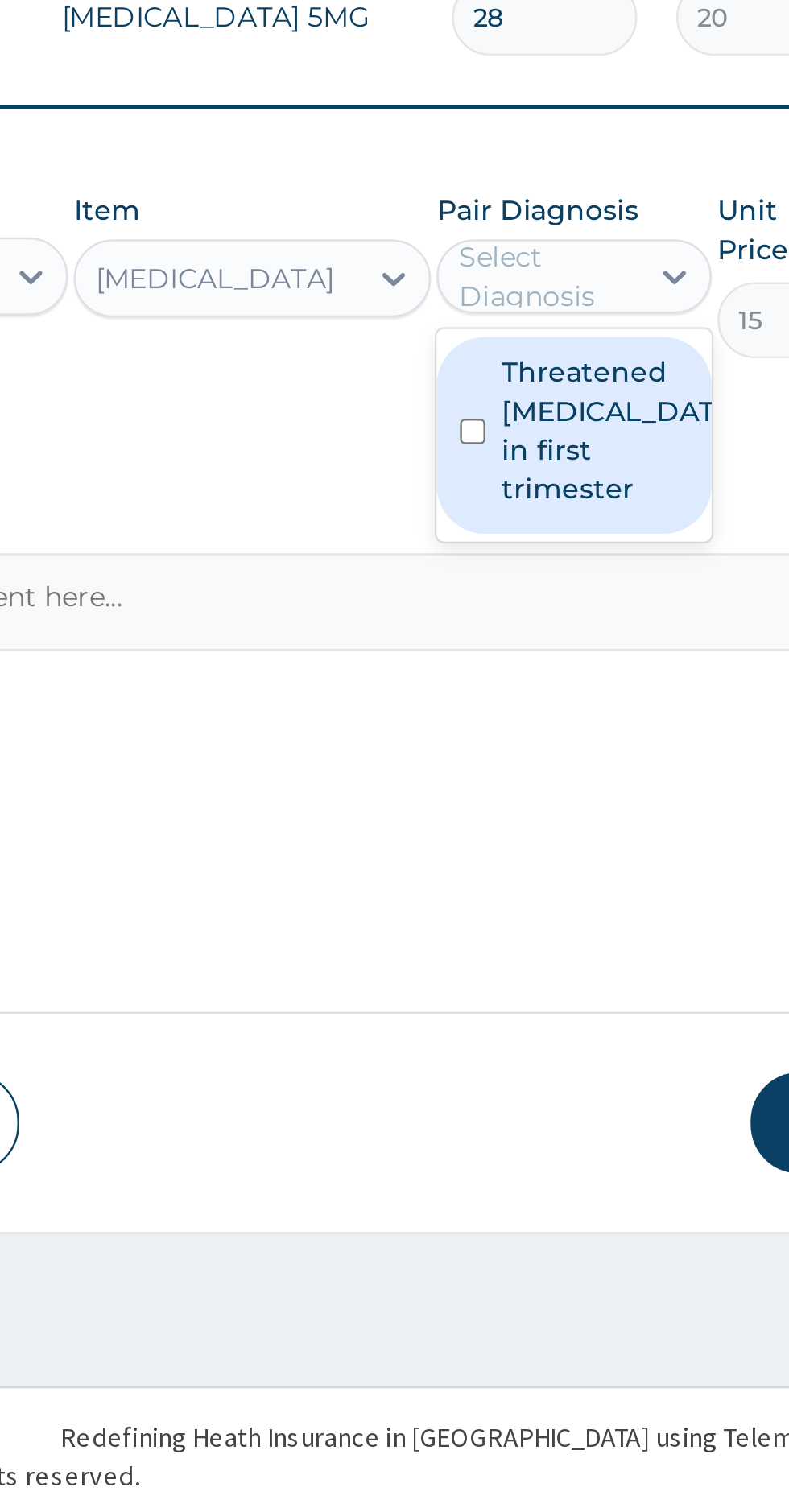
click at [526, 1053] on input "checkbox" at bounding box center [521, 1053] width 10 height 10
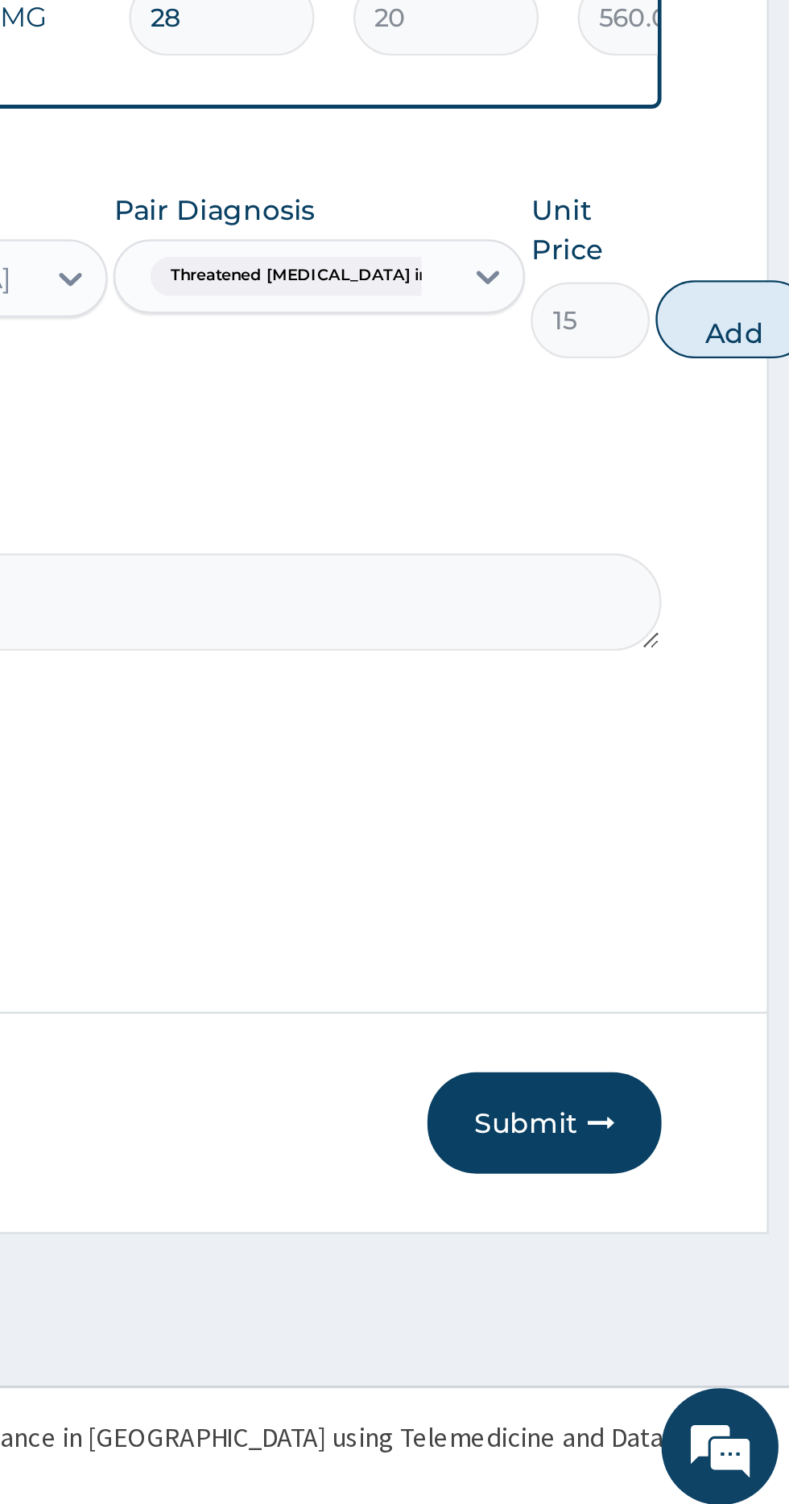
scroll to position [0, 0]
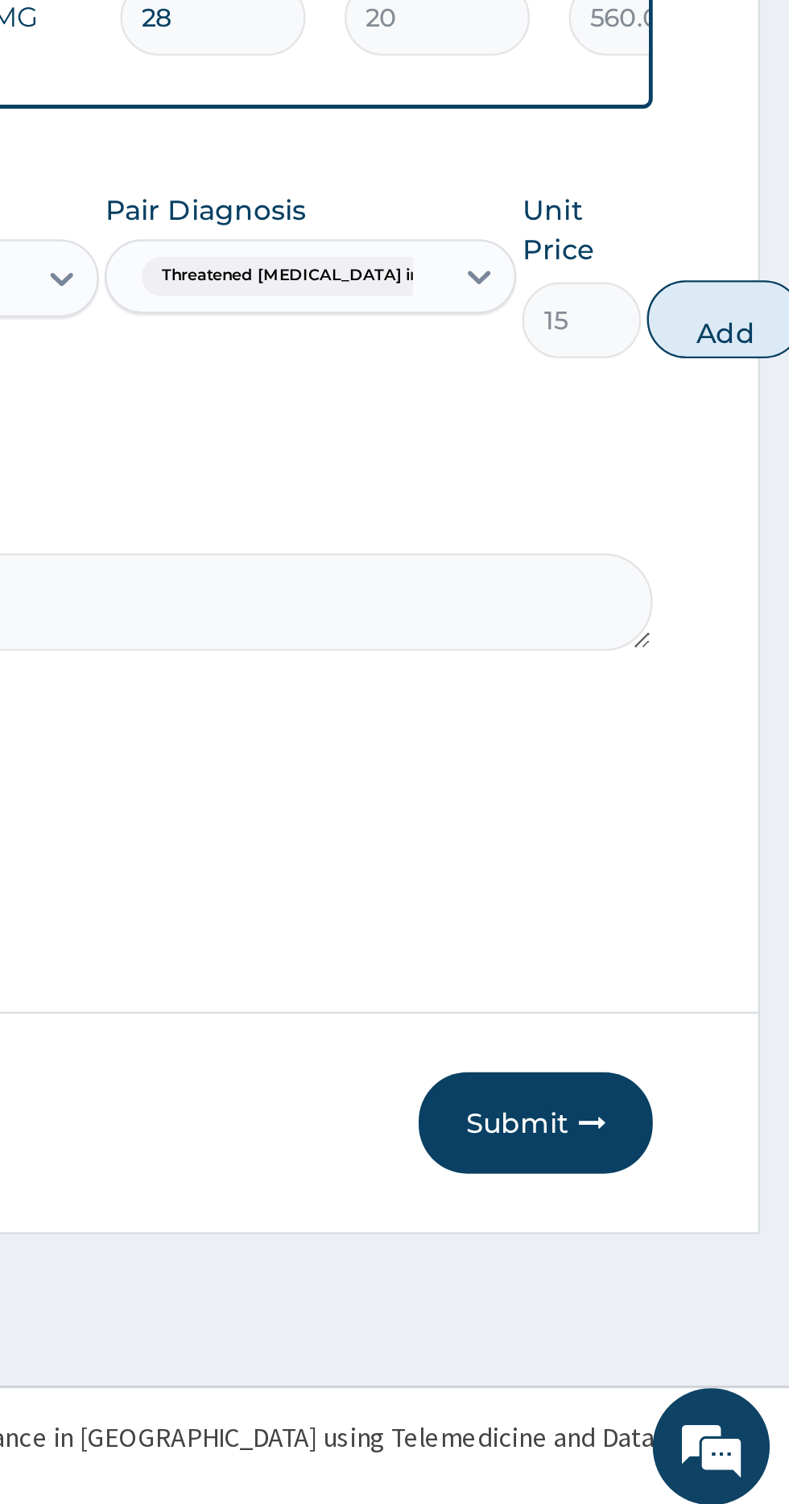
click at [758, 1013] on button "Add" at bounding box center [762, 1007] width 64 height 32
type input "0"
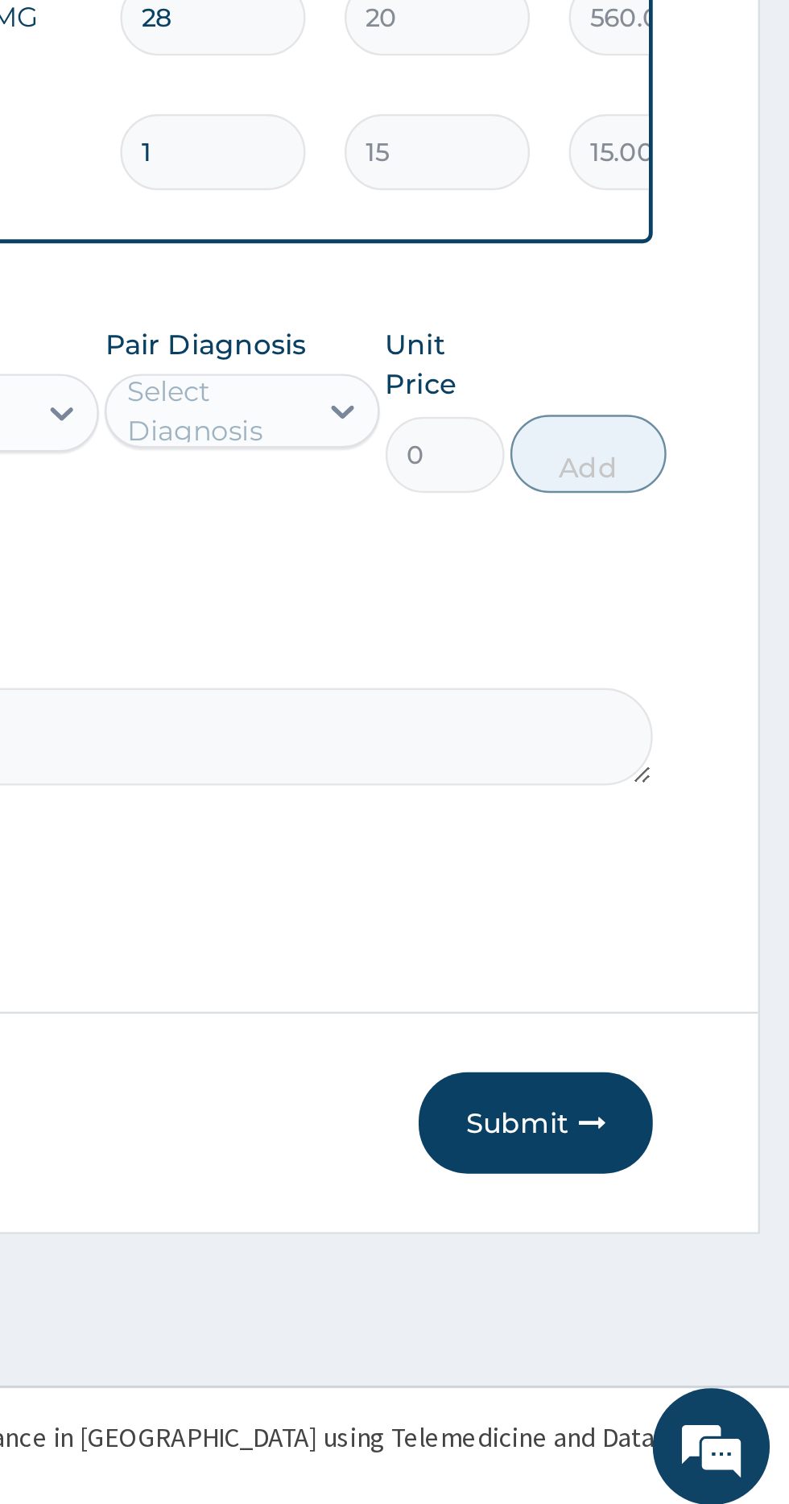
type input "10"
type input "150.00"
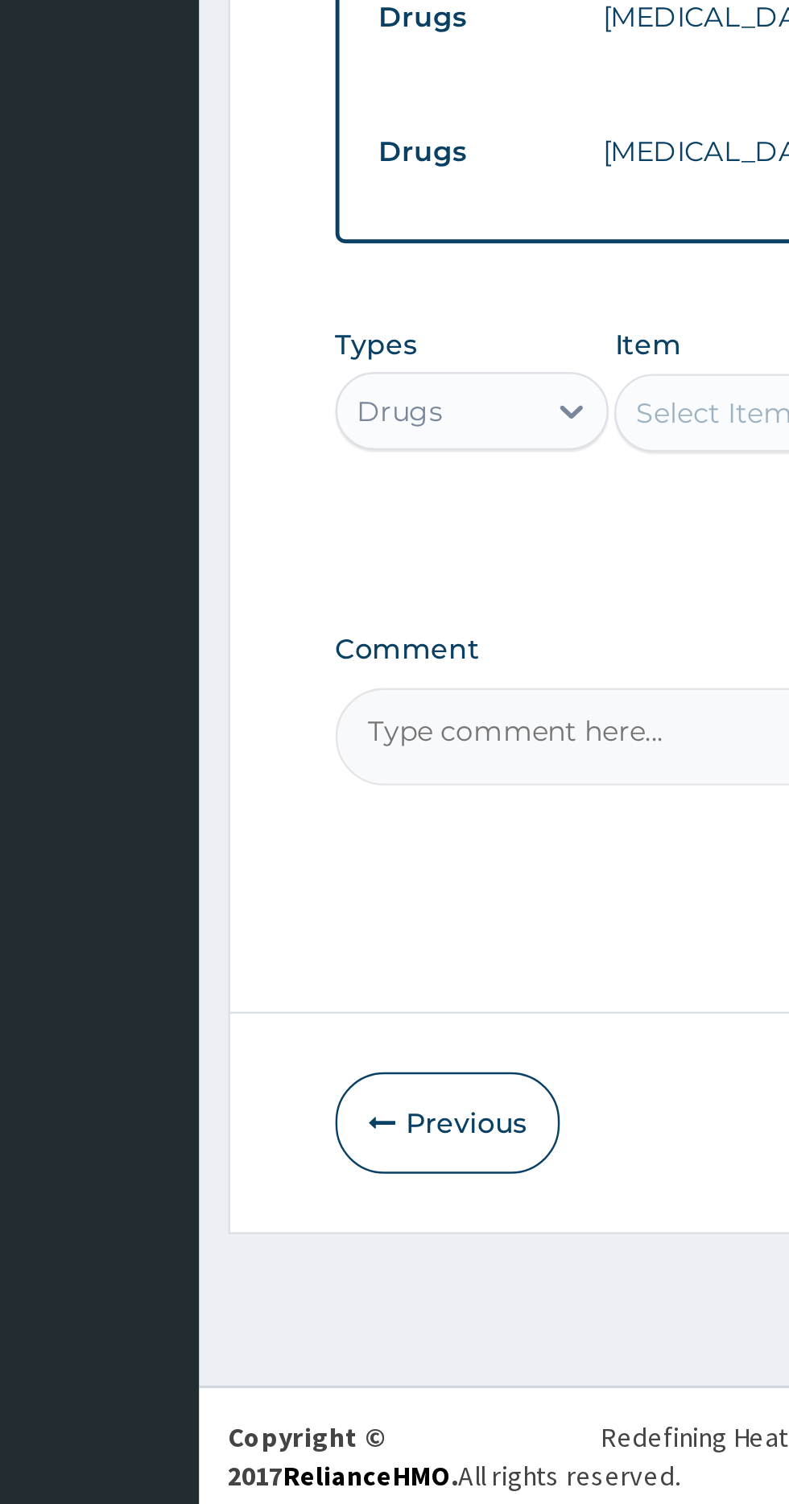
type input "10"
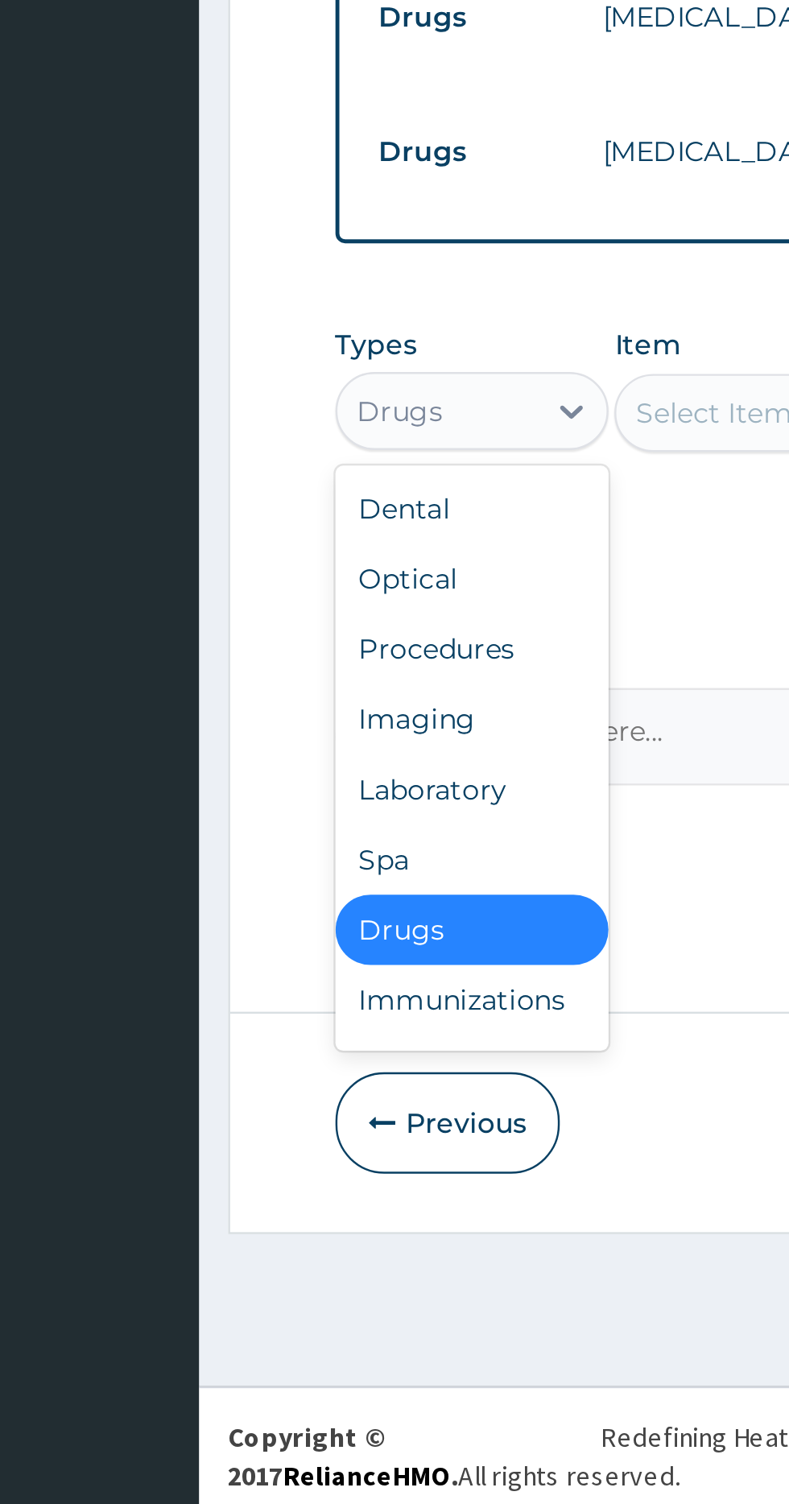
click at [275, 1148] on div "Procedures" at bounding box center [298, 1142] width 113 height 29
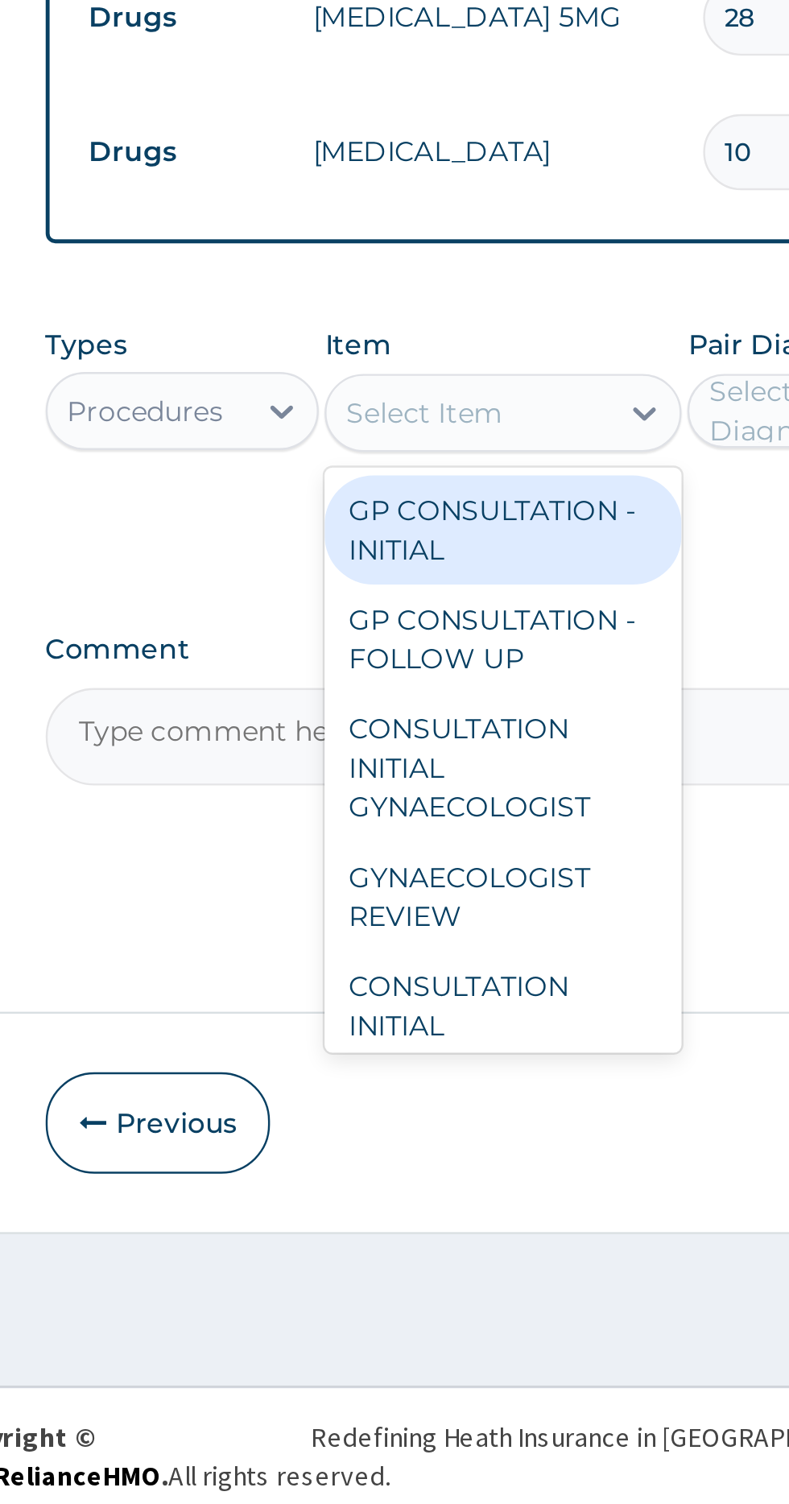
click at [388, 1095] on div "GP CONSULTATION - INITIAL" at bounding box center [430, 1093] width 147 height 45
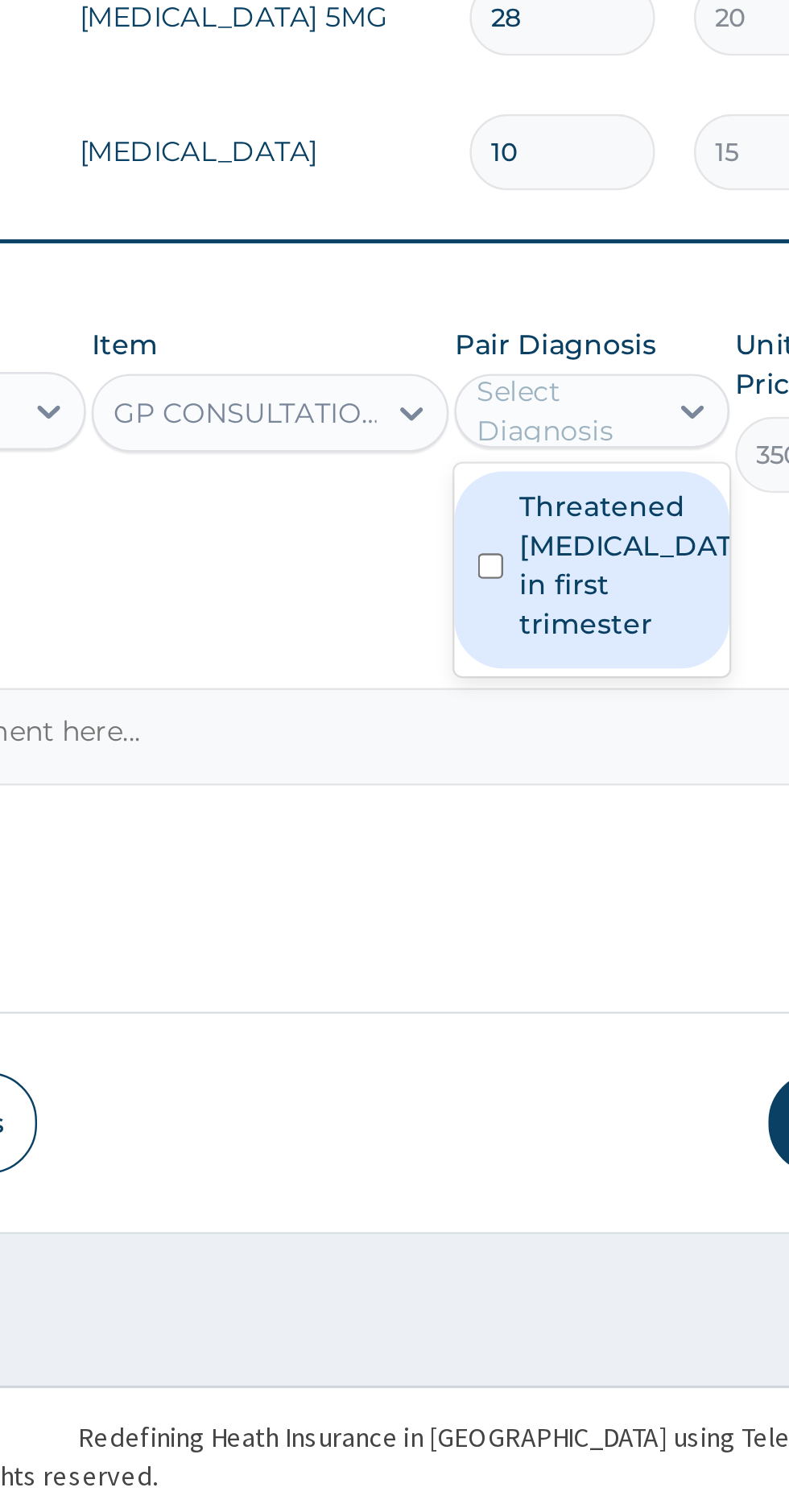
click at [581, 1113] on label "Threatened [MEDICAL_DATA] in first trimester" at bounding box center [579, 1108] width 93 height 64
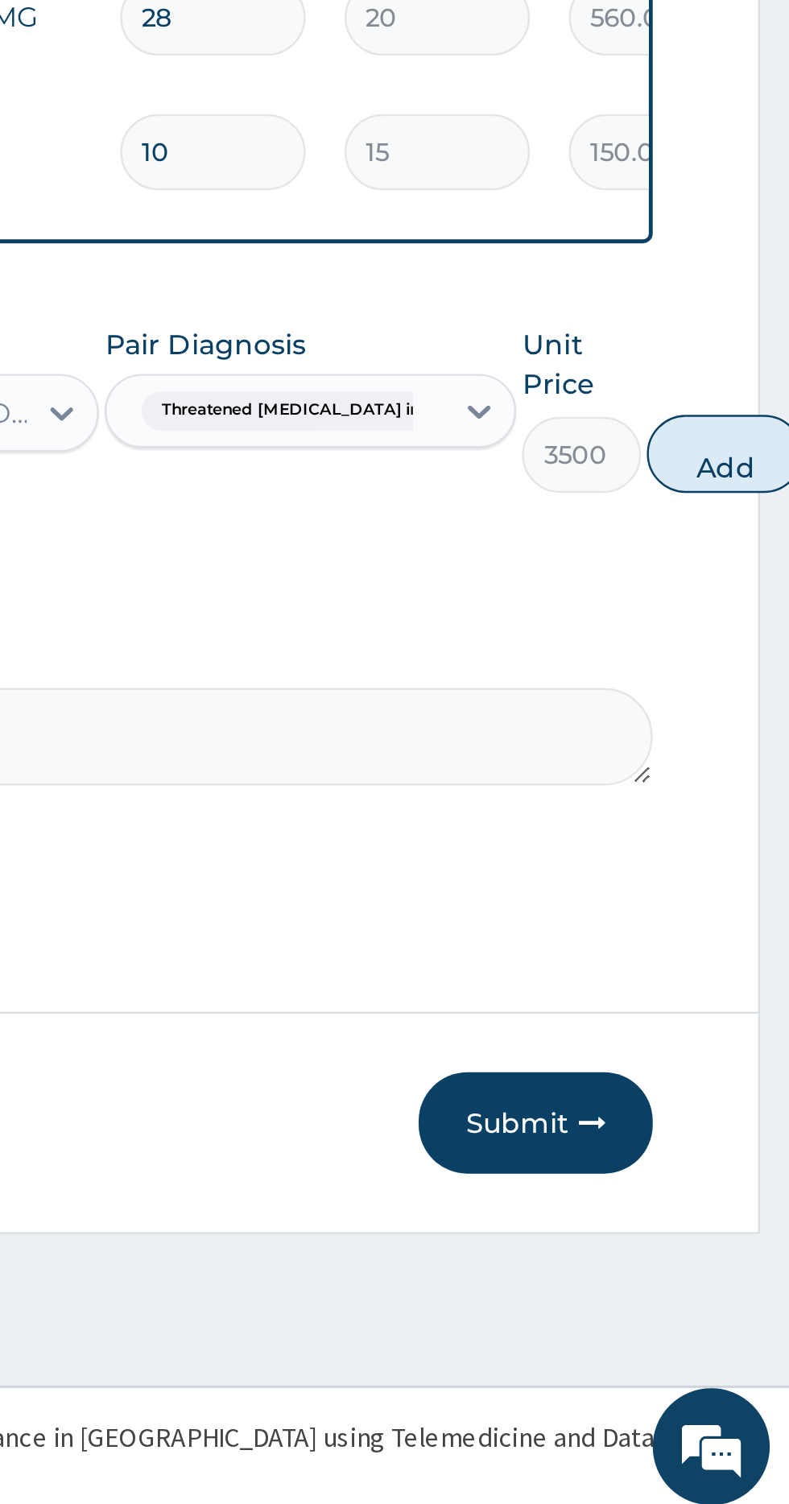
click at [753, 1069] on button "Add" at bounding box center [762, 1062] width 64 height 32
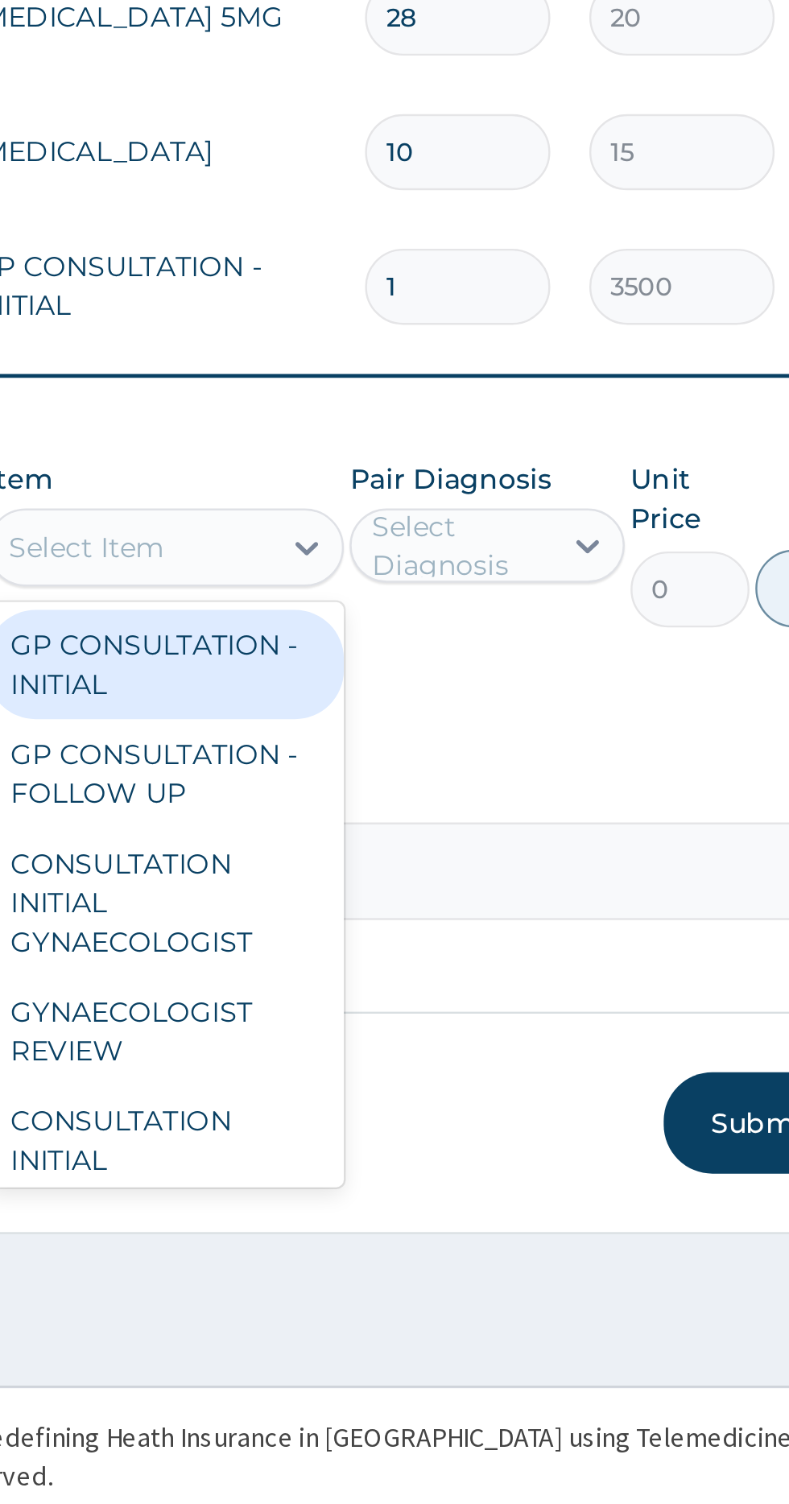
click at [471, 1184] on div "GP CONSULTATION - FOLLOW UP" at bounding box center [430, 1194] width 147 height 45
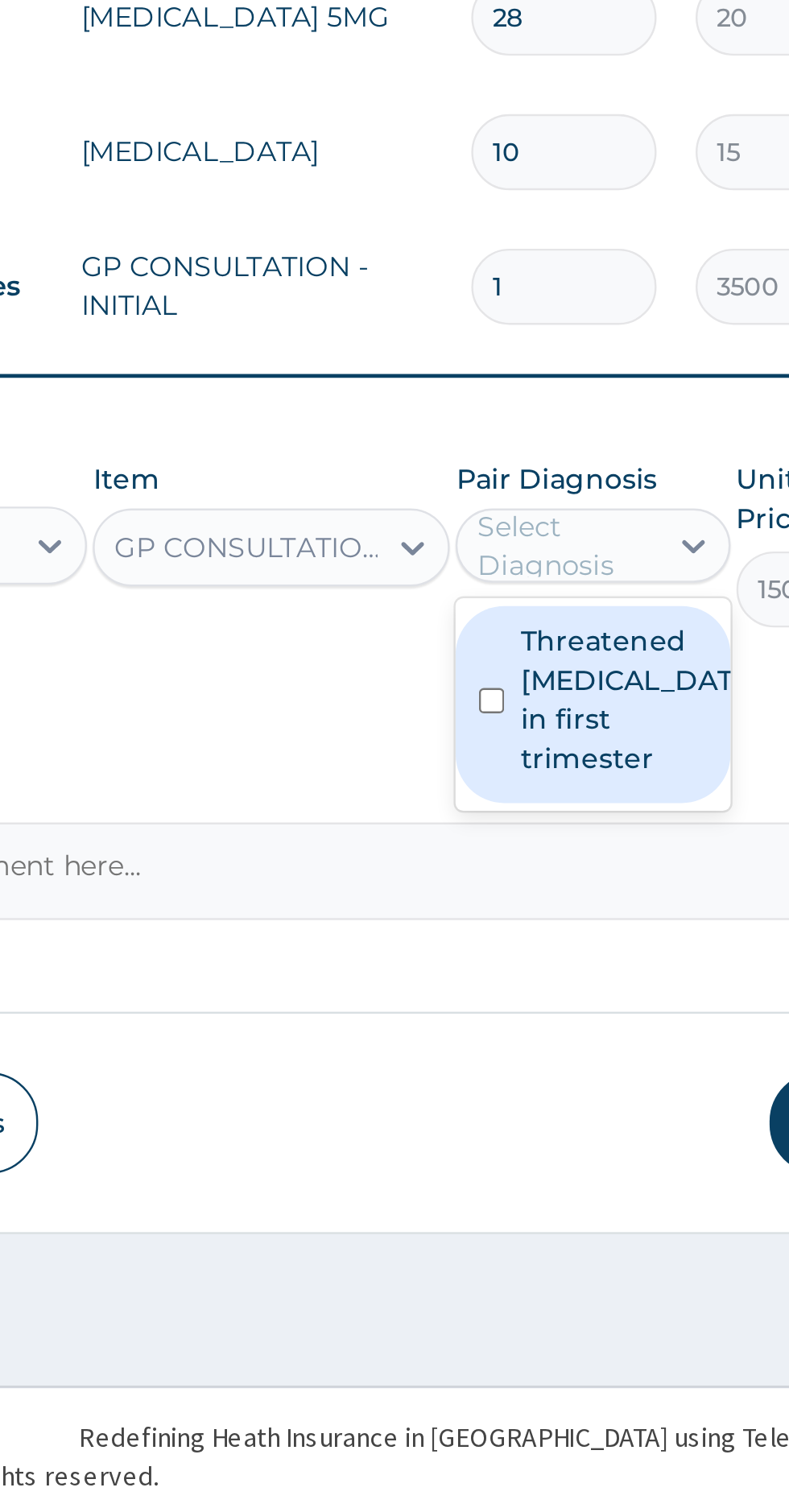
click at [571, 1171] on label "Threatened [MEDICAL_DATA] in first trimester" at bounding box center [579, 1163] width 93 height 64
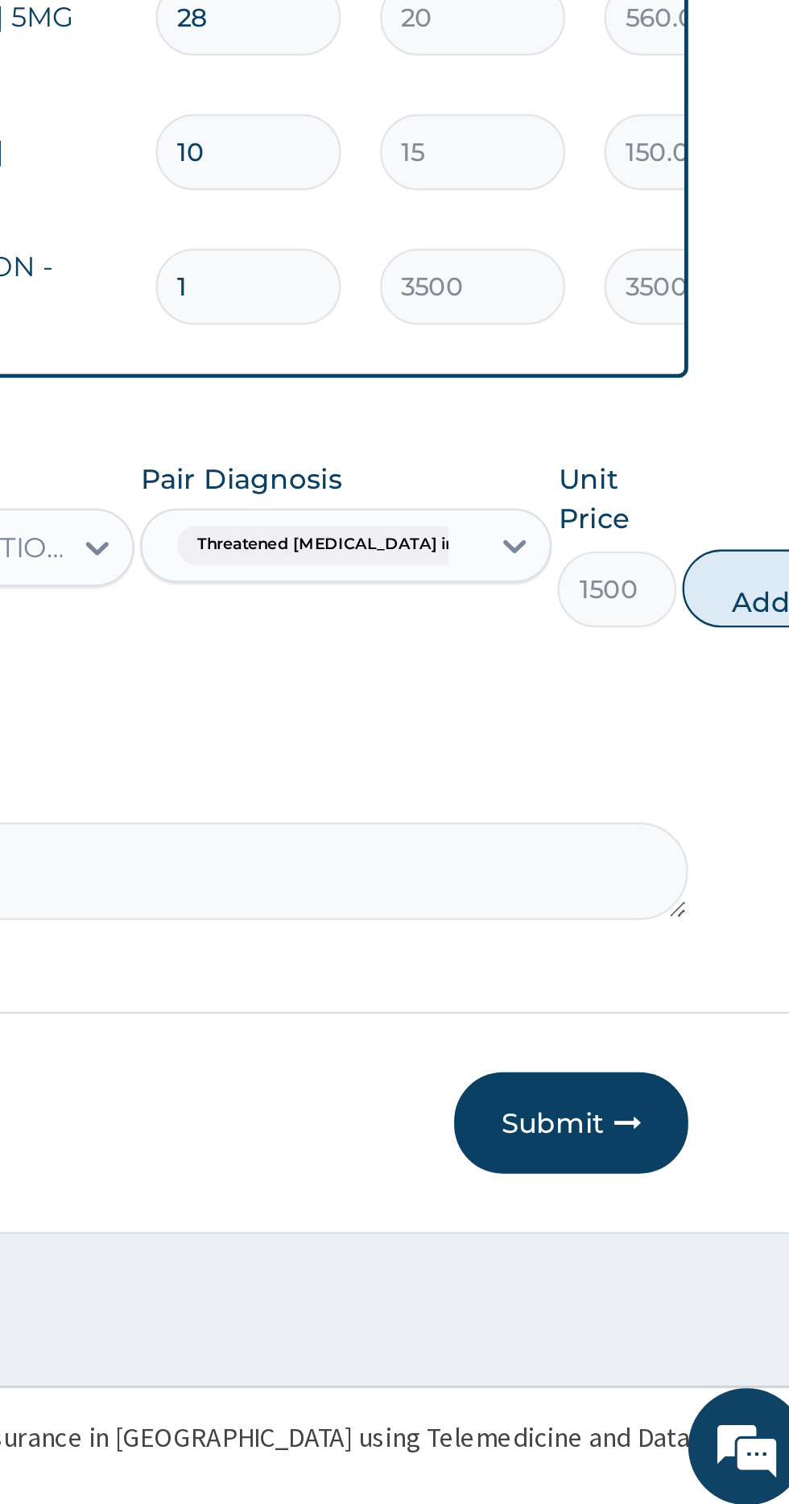
click at [744, 1127] on button "Add" at bounding box center [762, 1118] width 64 height 32
type input "0"
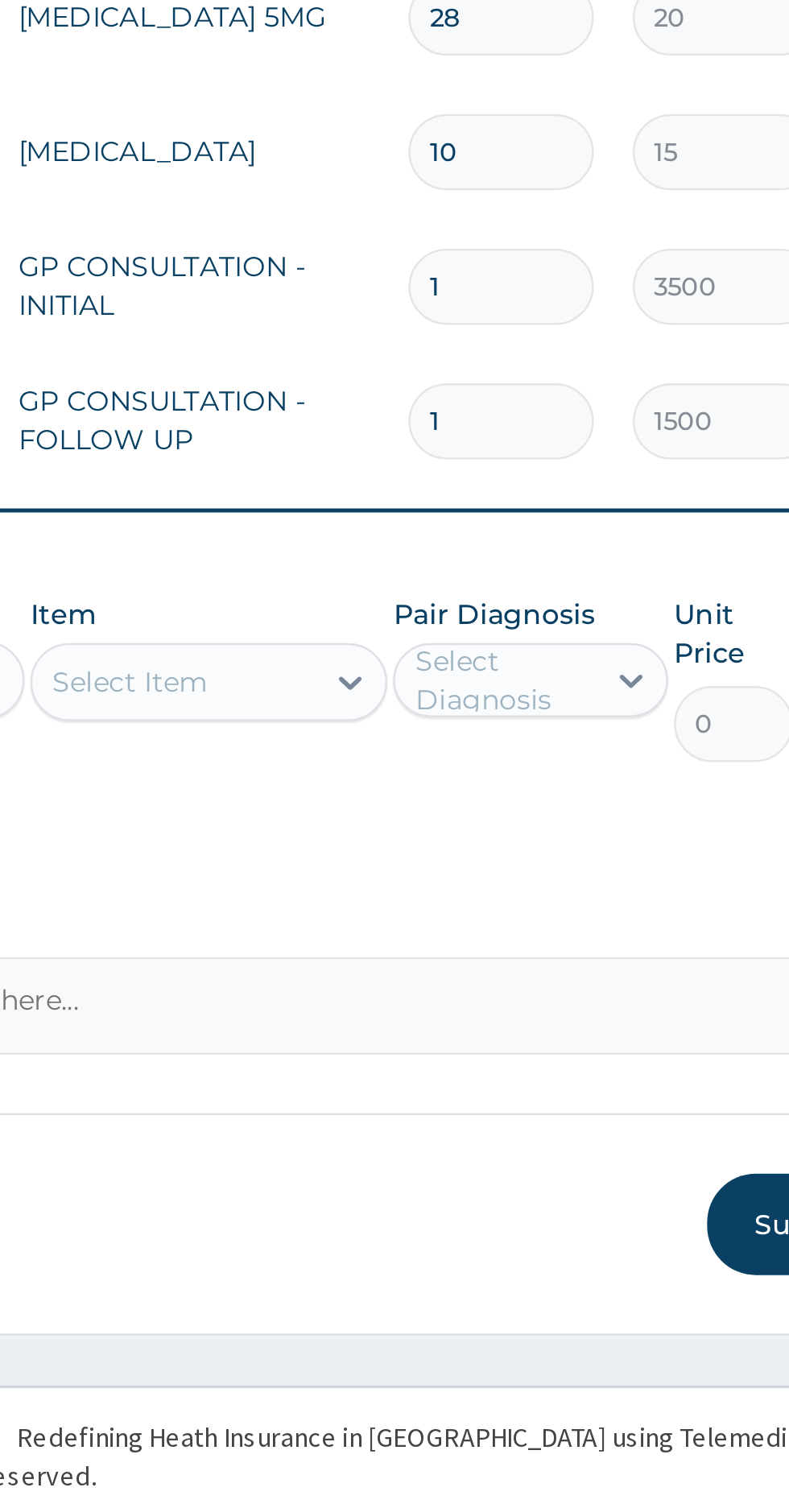
click at [651, 1387] on button "Submit" at bounding box center [684, 1380] width 97 height 42
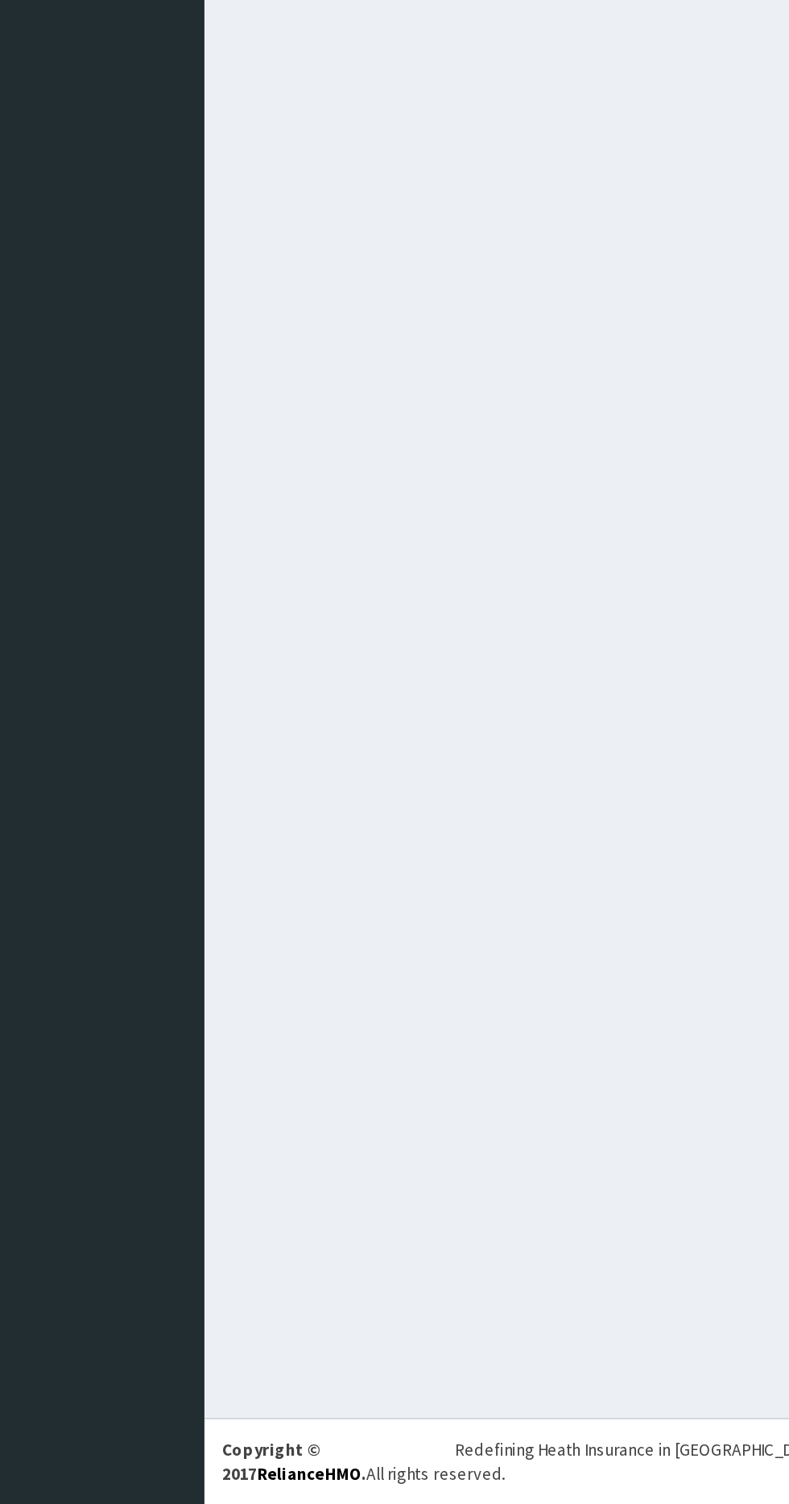
click at [410, 1138] on div "All Claims Dashboard Claims Download Paid Claims Add Claim × Note you can only …" at bounding box center [487, 743] width 604 height 1407
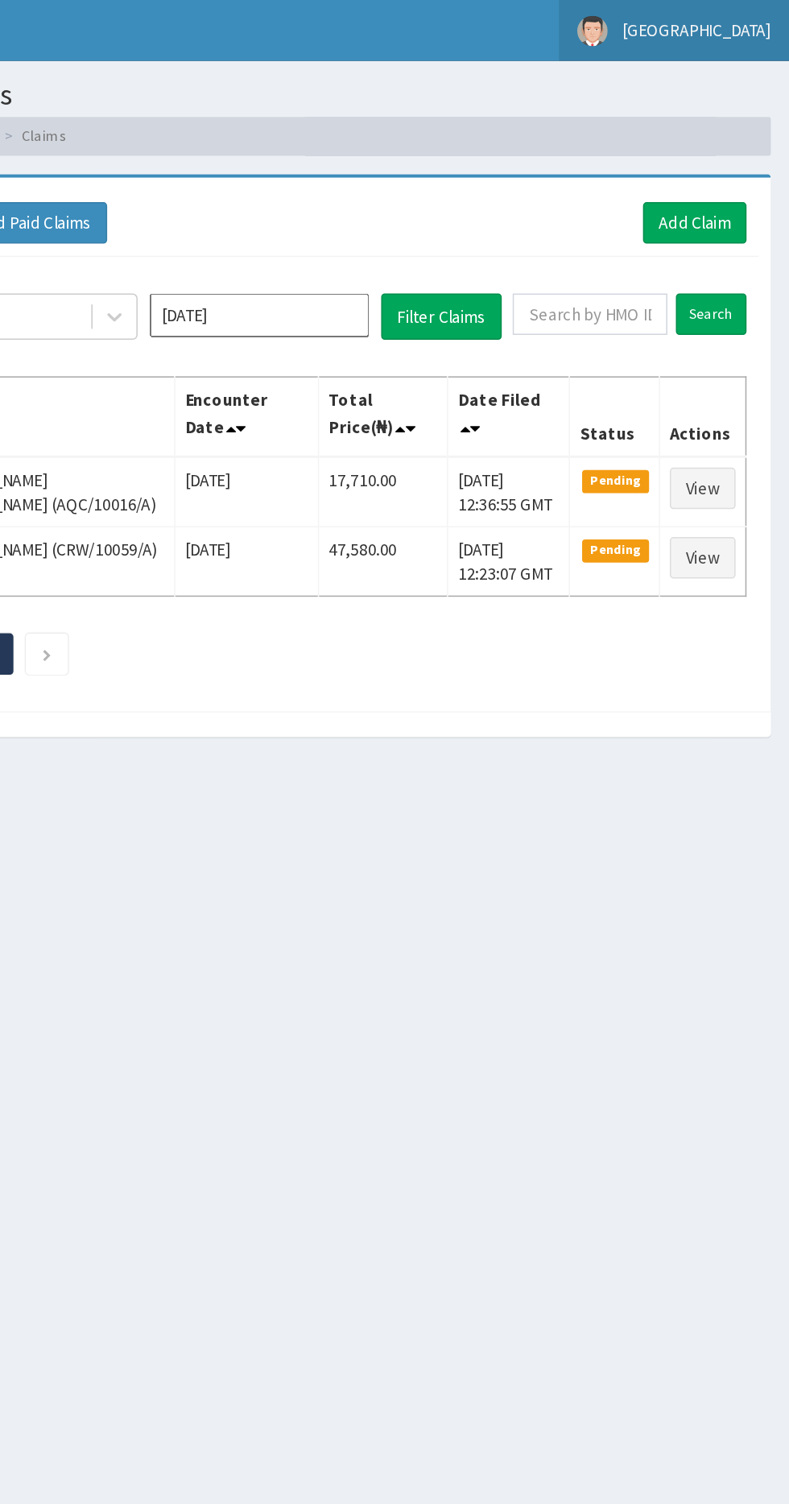
click at [742, 20] on span "[GEOGRAPHIC_DATA]" at bounding box center [728, 20] width 98 height 14
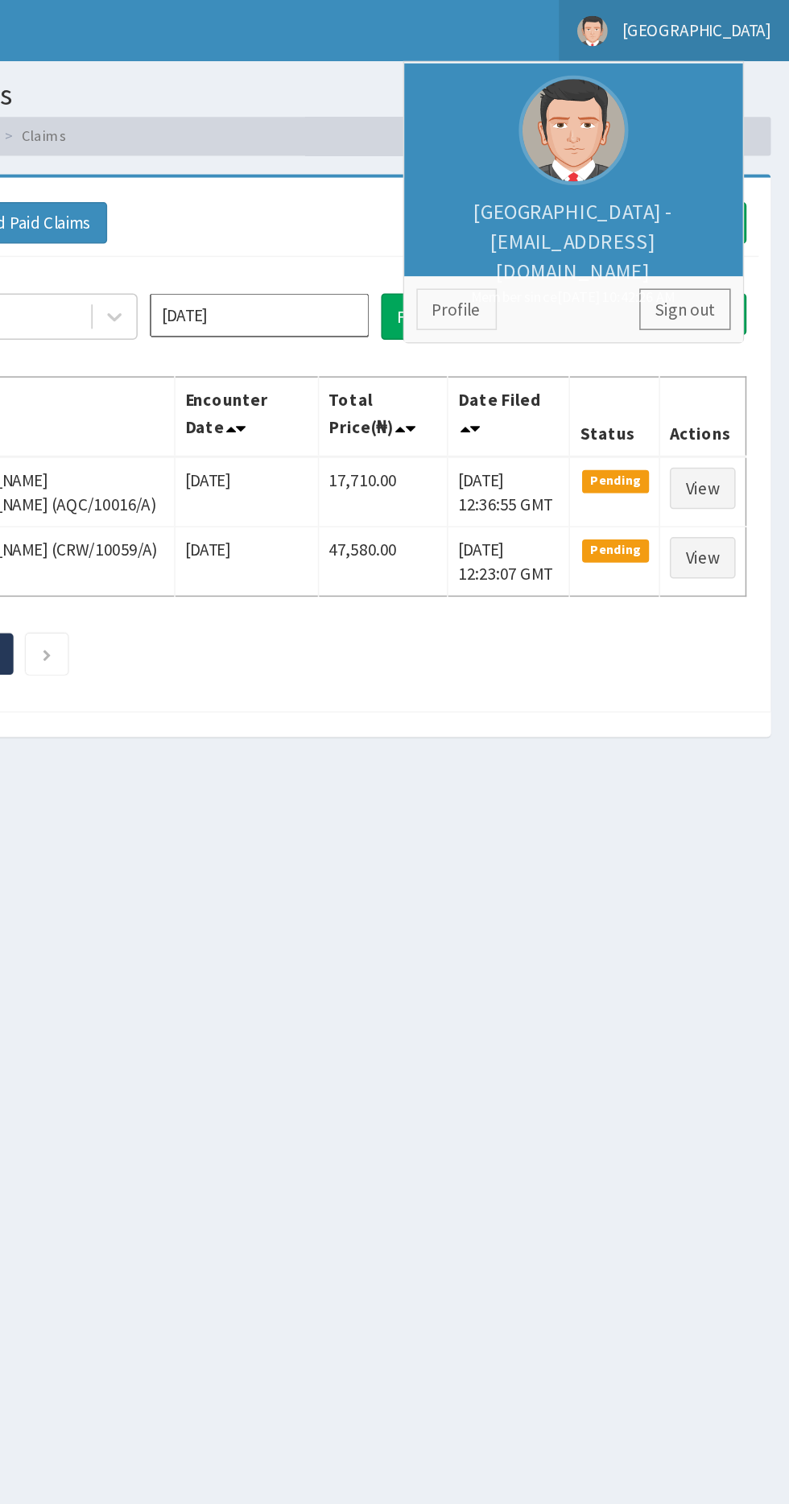
click at [731, 209] on link "Sign out" at bounding box center [720, 204] width 60 height 27
